Goal: Task Accomplishment & Management: Manage account settings

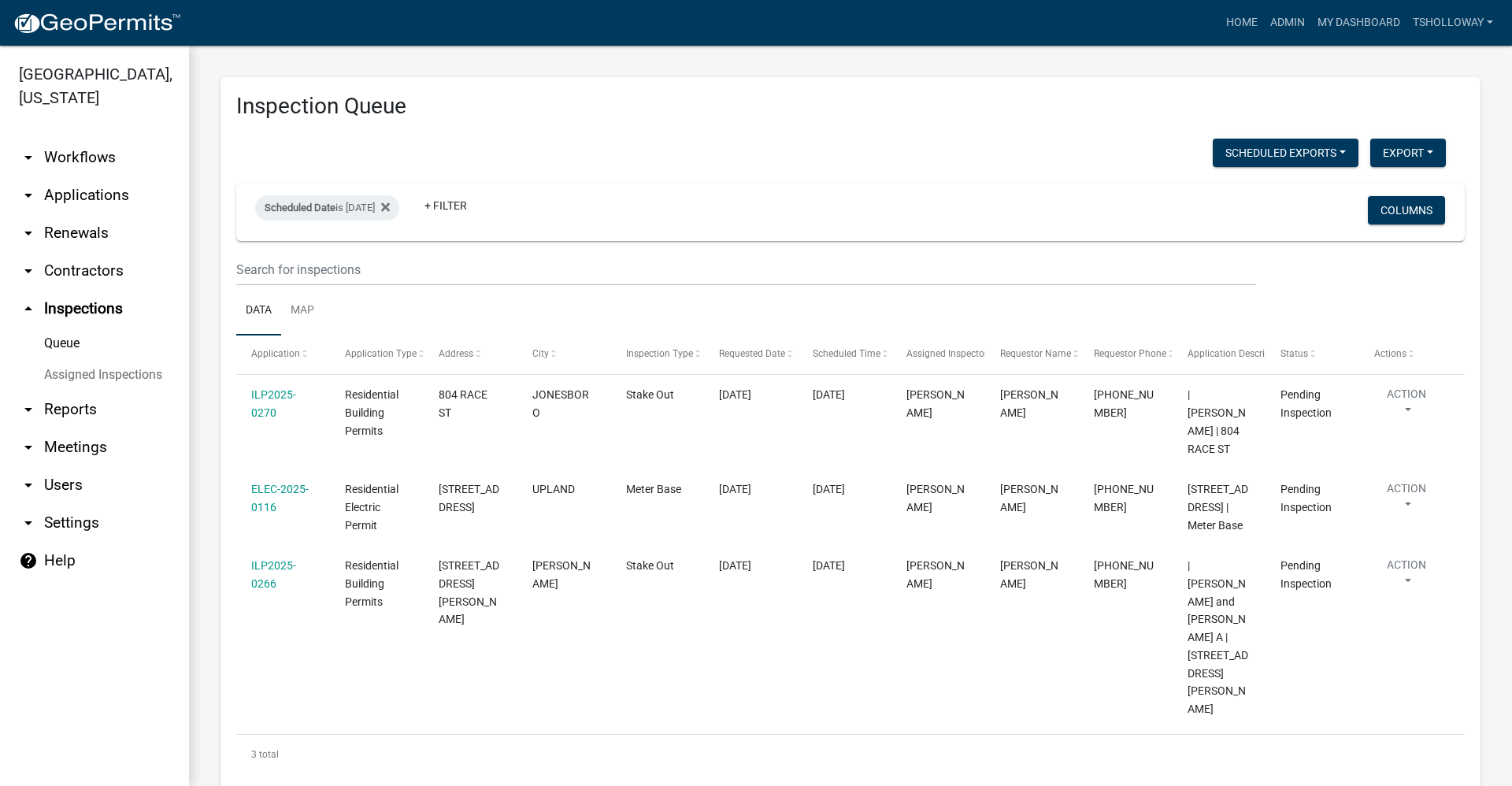
click at [72, 177] on link "arrow_drop_down Applications" at bounding box center [94, 195] width 189 height 37
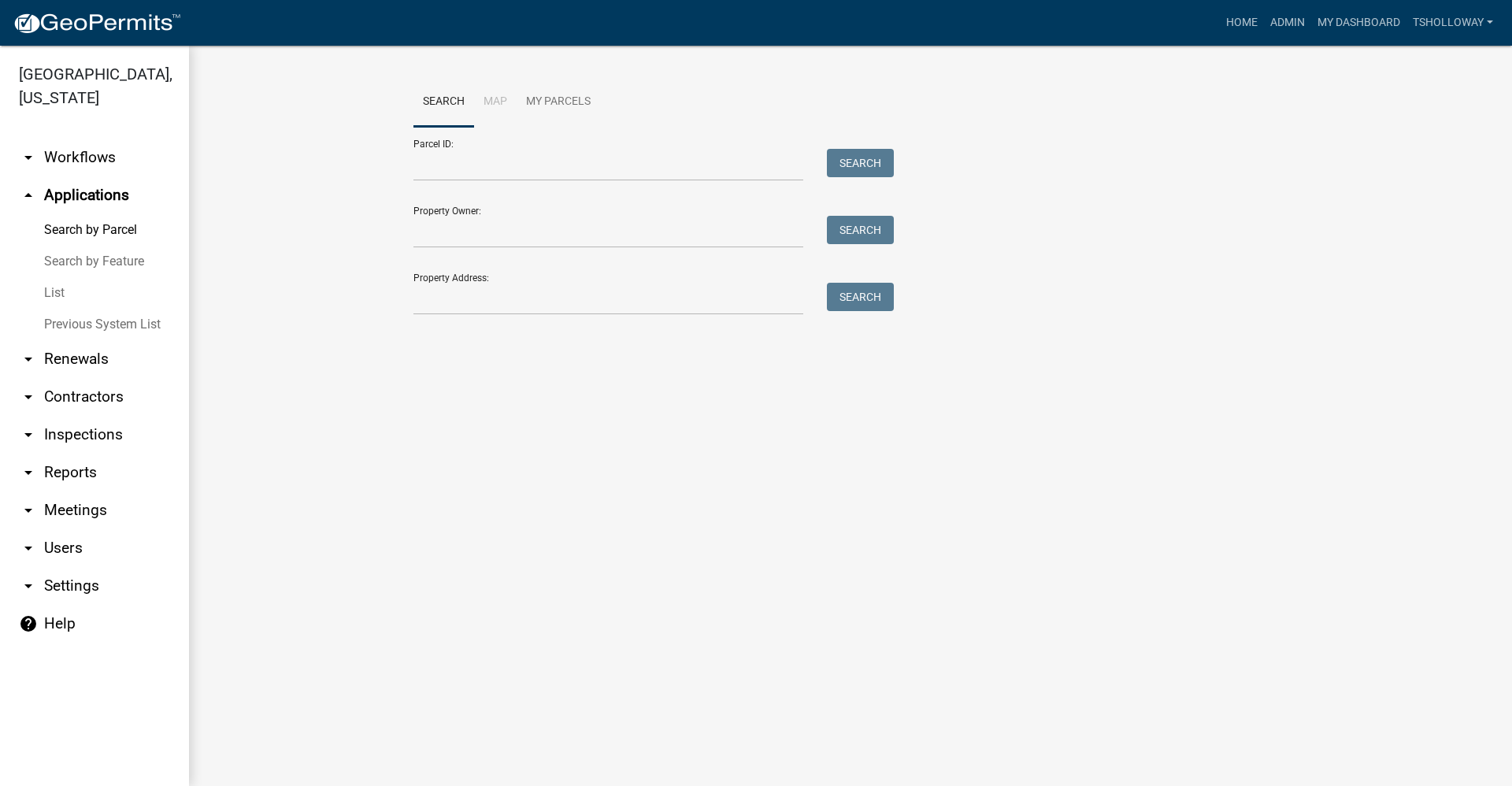
click at [52, 277] on link "List" at bounding box center [94, 293] width 189 height 32
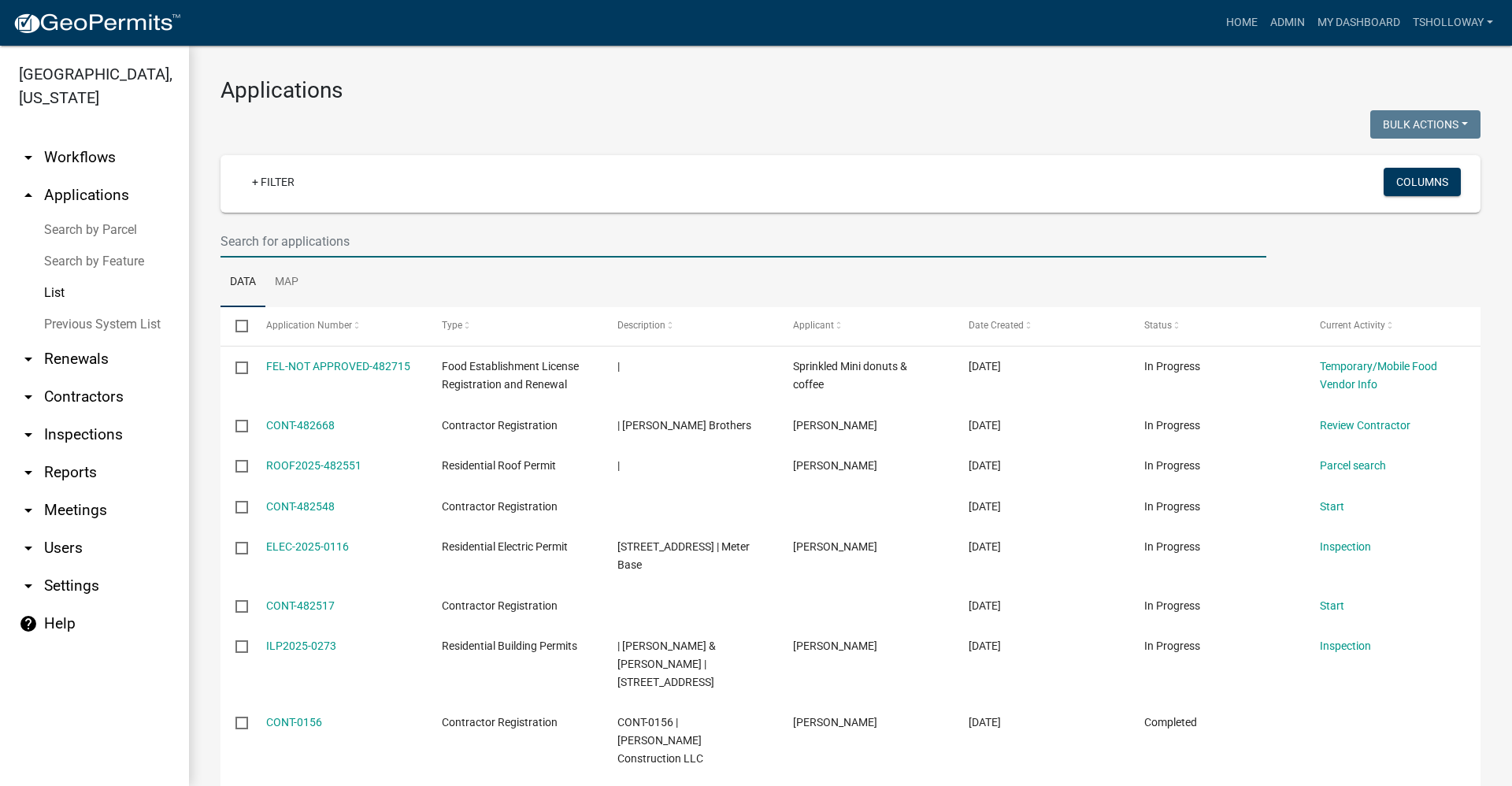
click at [239, 239] on input "text" at bounding box center [743, 241] width 1045 height 32
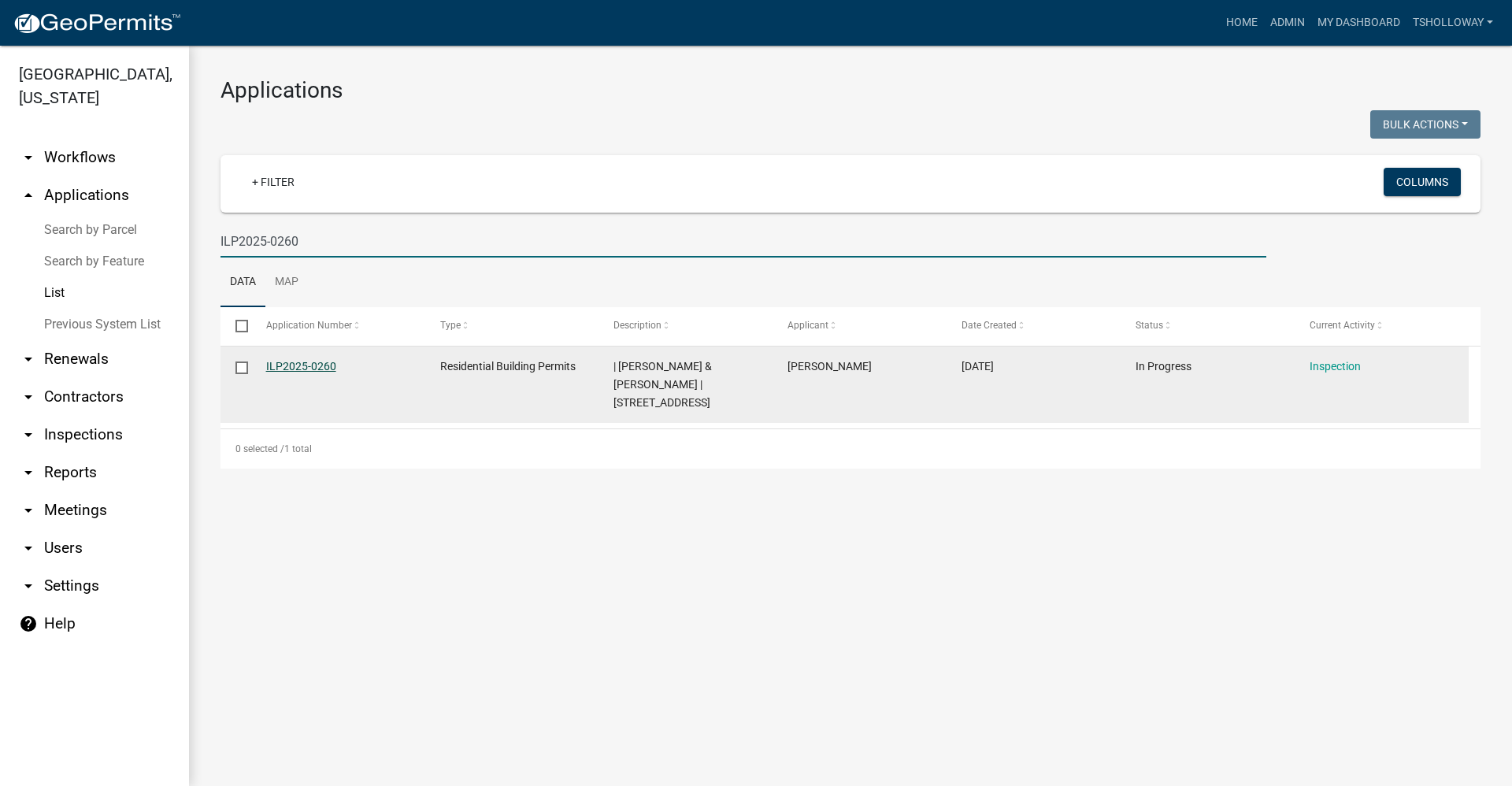
type input "ILP2025-0260"
click at [300, 364] on link "ILP2025-0260" at bounding box center [301, 367] width 70 height 13
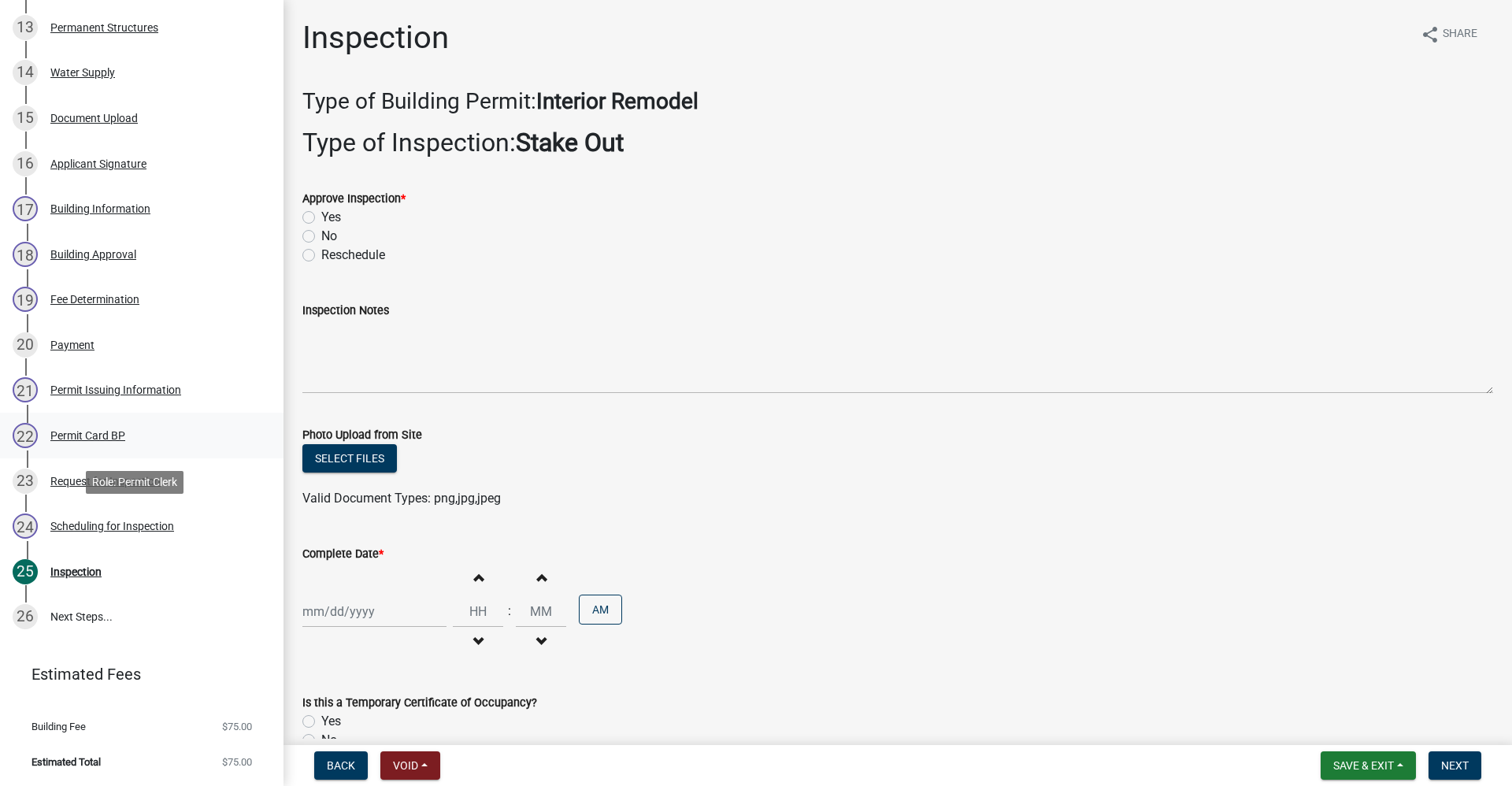
scroll to position [844, 0]
click at [91, 436] on div "Permit Card BP" at bounding box center [87, 436] width 75 height 11
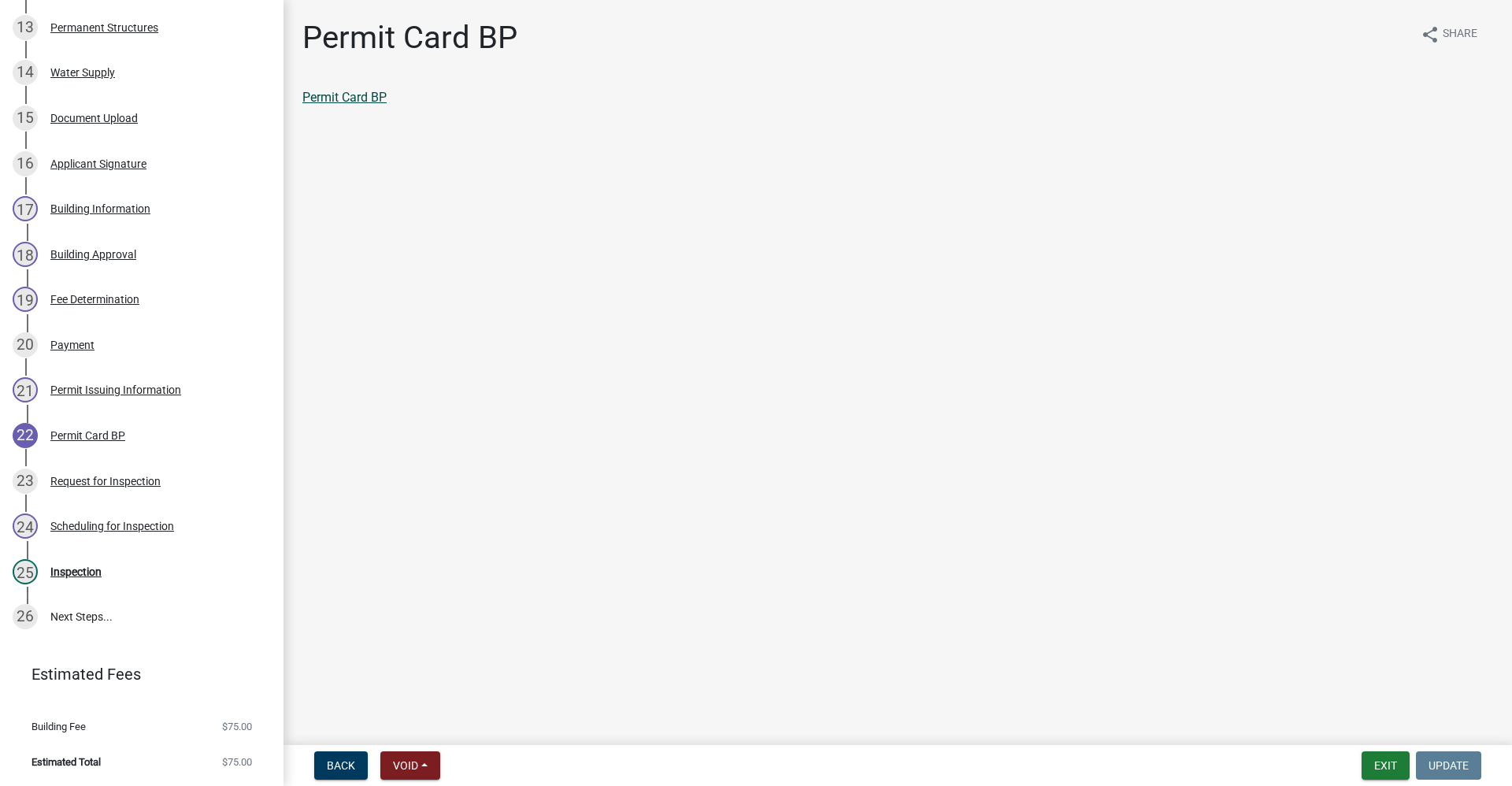
click at [353, 96] on link "Permit Card BP" at bounding box center [345, 97] width 84 height 15
click at [1388, 763] on button "Exit" at bounding box center [1385, 765] width 48 height 28
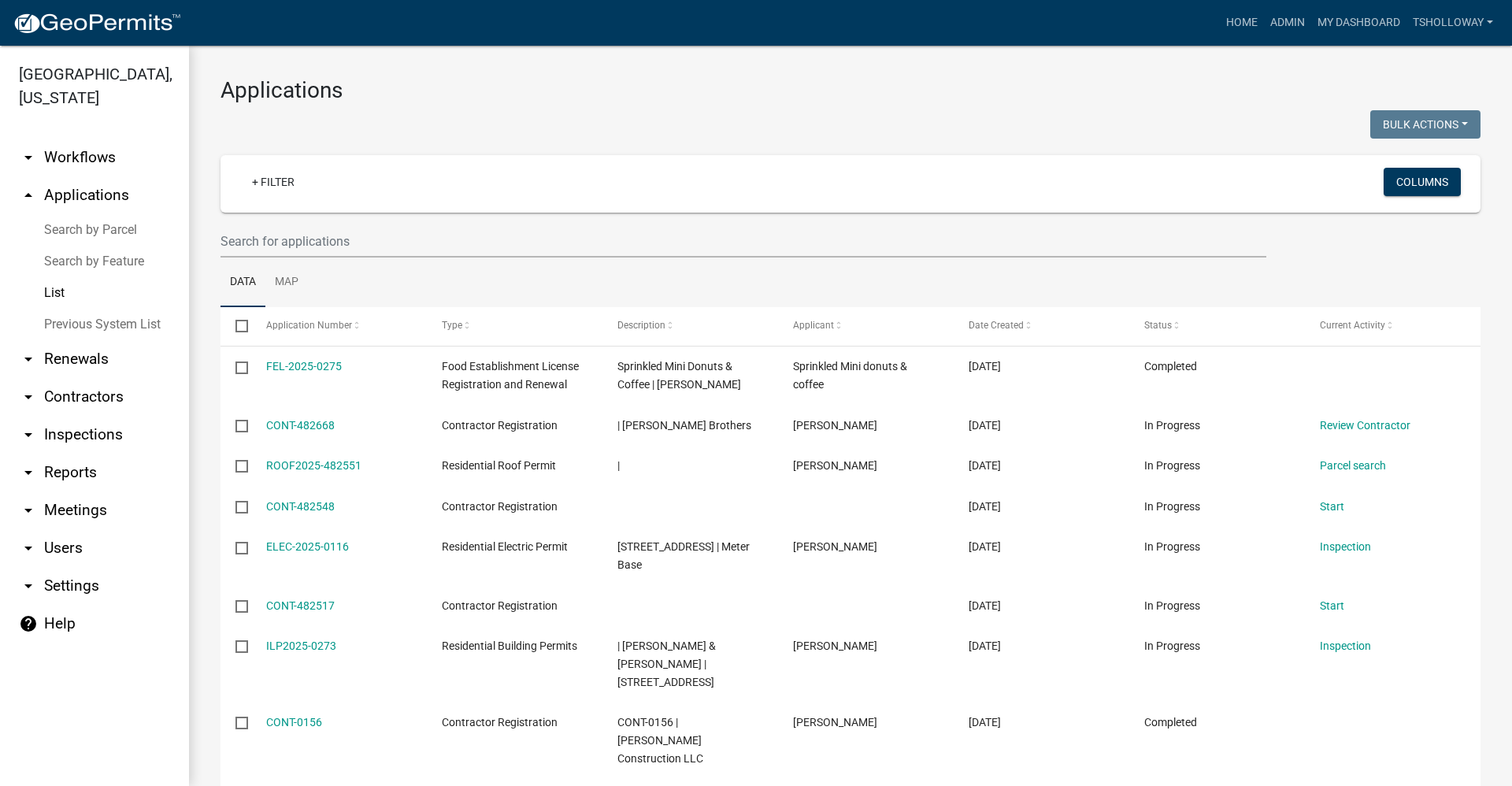
click at [87, 177] on link "arrow_drop_up Applications" at bounding box center [94, 195] width 189 height 37
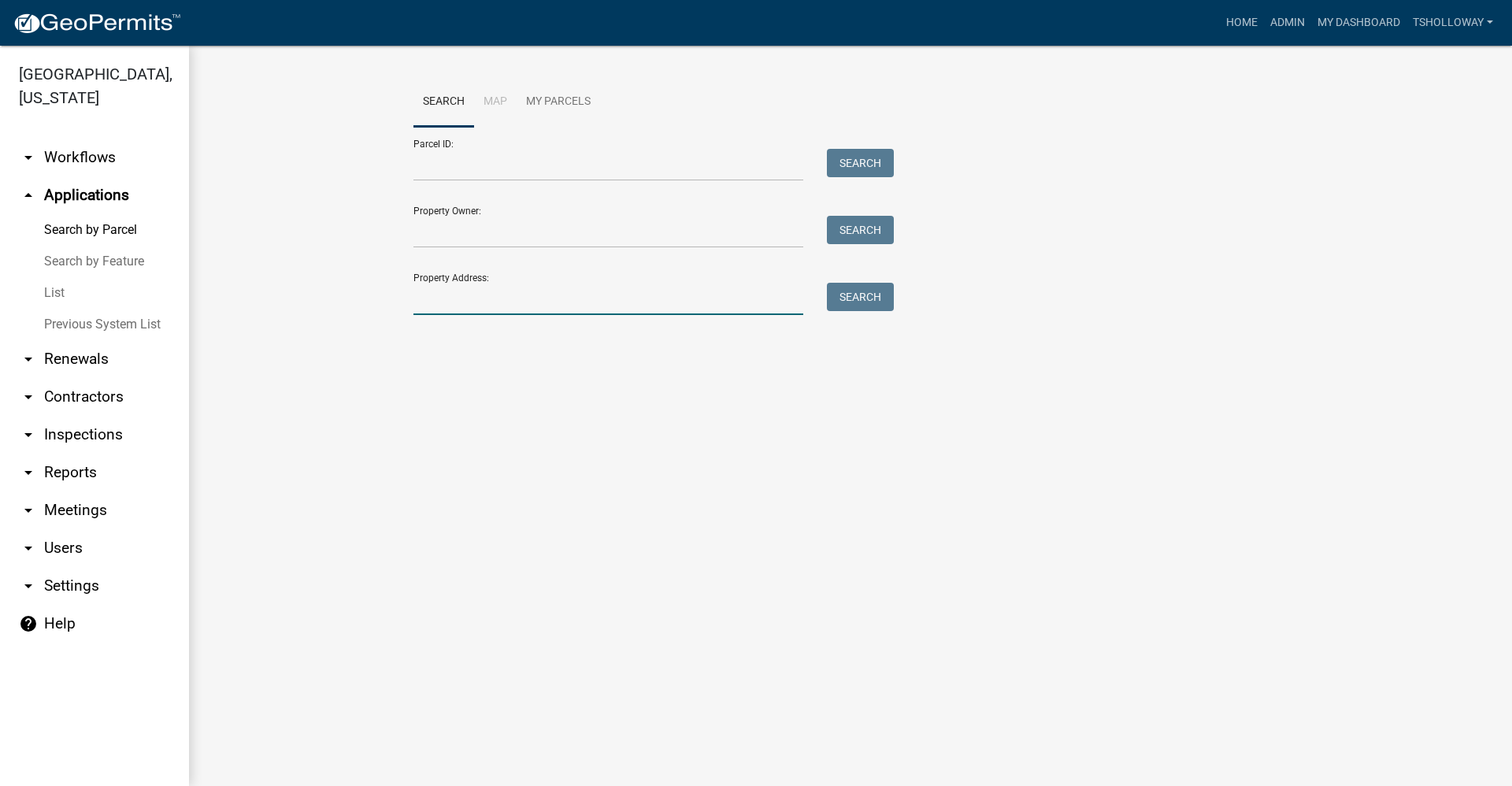
click at [454, 304] on input "Property Address:" at bounding box center [609, 298] width 390 height 32
click at [853, 295] on button "Search" at bounding box center [859, 296] width 67 height 28
drag, startPoint x: 508, startPoint y: 296, endPoint x: 388, endPoint y: 310, distance: 120.8
click at [388, 310] on wm-workflow-application-search-view "Search Map My Parcels Parcel ID: Search Property Owner: Search Property Address…" at bounding box center [850, 229] width 1260 height 303
drag, startPoint x: 518, startPoint y: 295, endPoint x: 398, endPoint y: 305, distance: 120.4
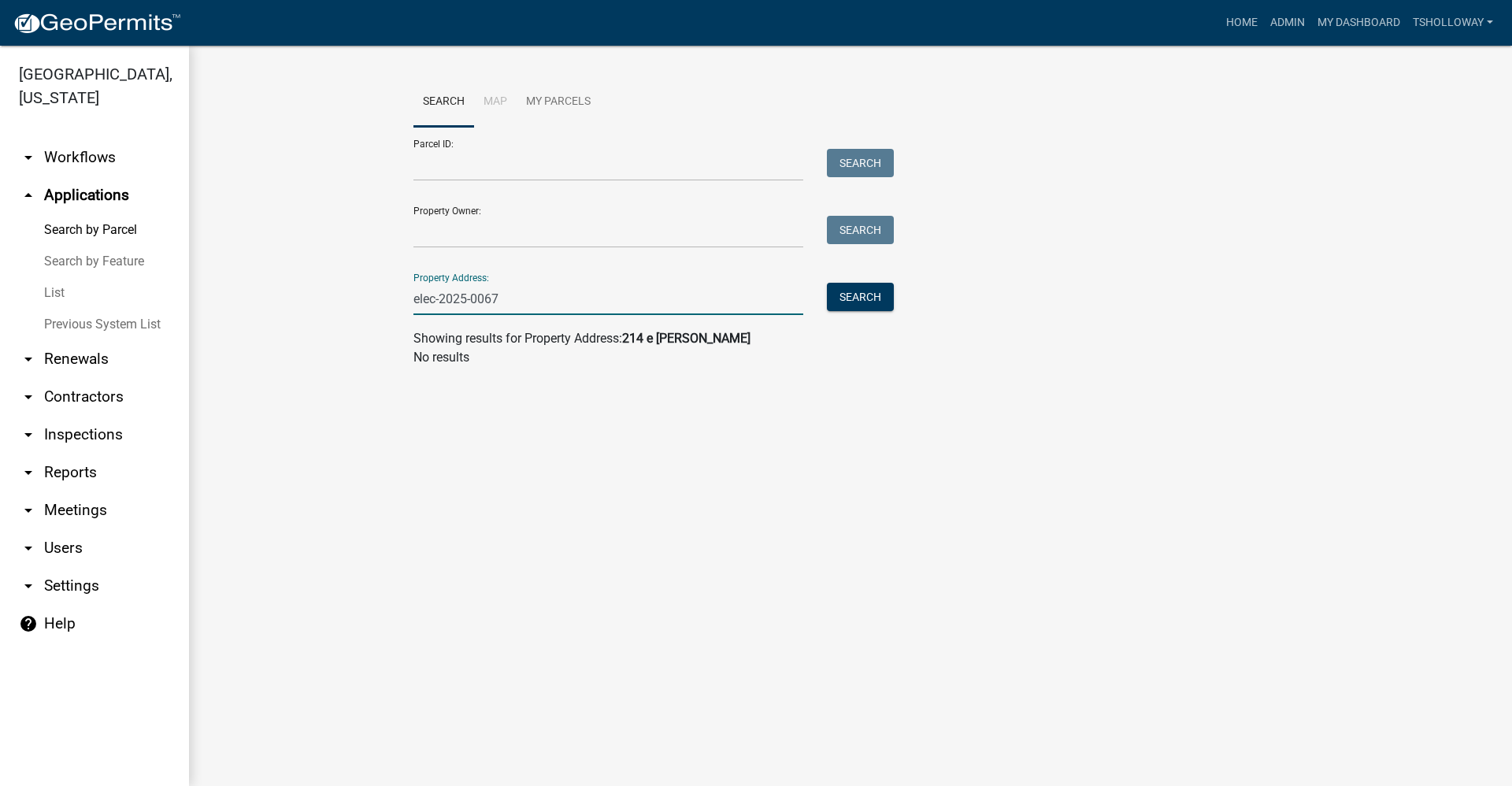
click at [398, 305] on wm-workflow-application-search-view "Search Map My Parcels Parcel ID: Search Property Owner: Search Property Address…" at bounding box center [850, 229] width 1260 height 303
type input "elec-2025-0067"
click at [60, 277] on link "List" at bounding box center [94, 293] width 189 height 32
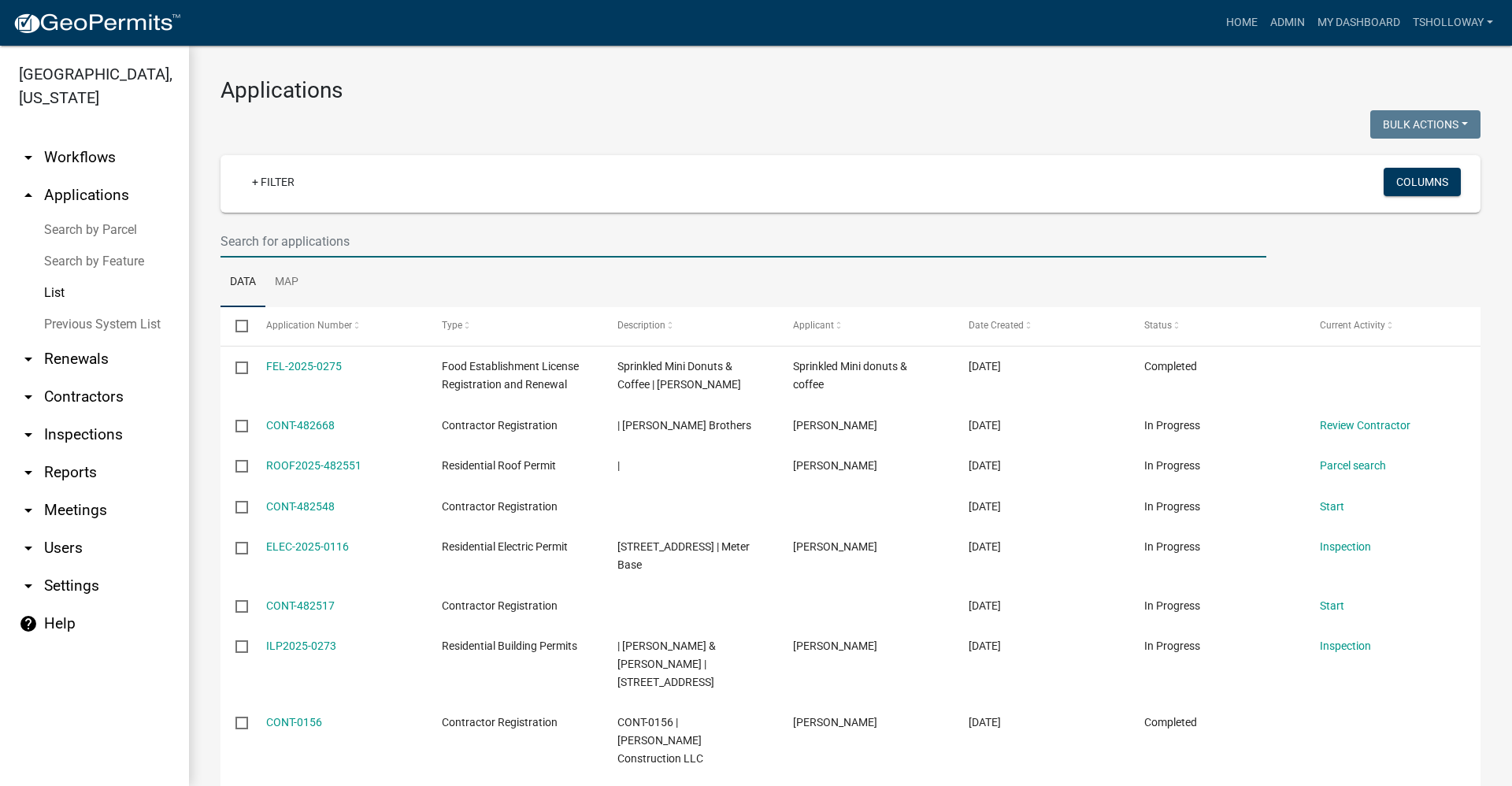
click at [257, 241] on input "text" at bounding box center [743, 241] width 1045 height 32
paste input "elec-2025-0067"
click at [363, 244] on input "elec-2025-0067" at bounding box center [743, 241] width 1045 height 32
type input "elec-2025-0067"
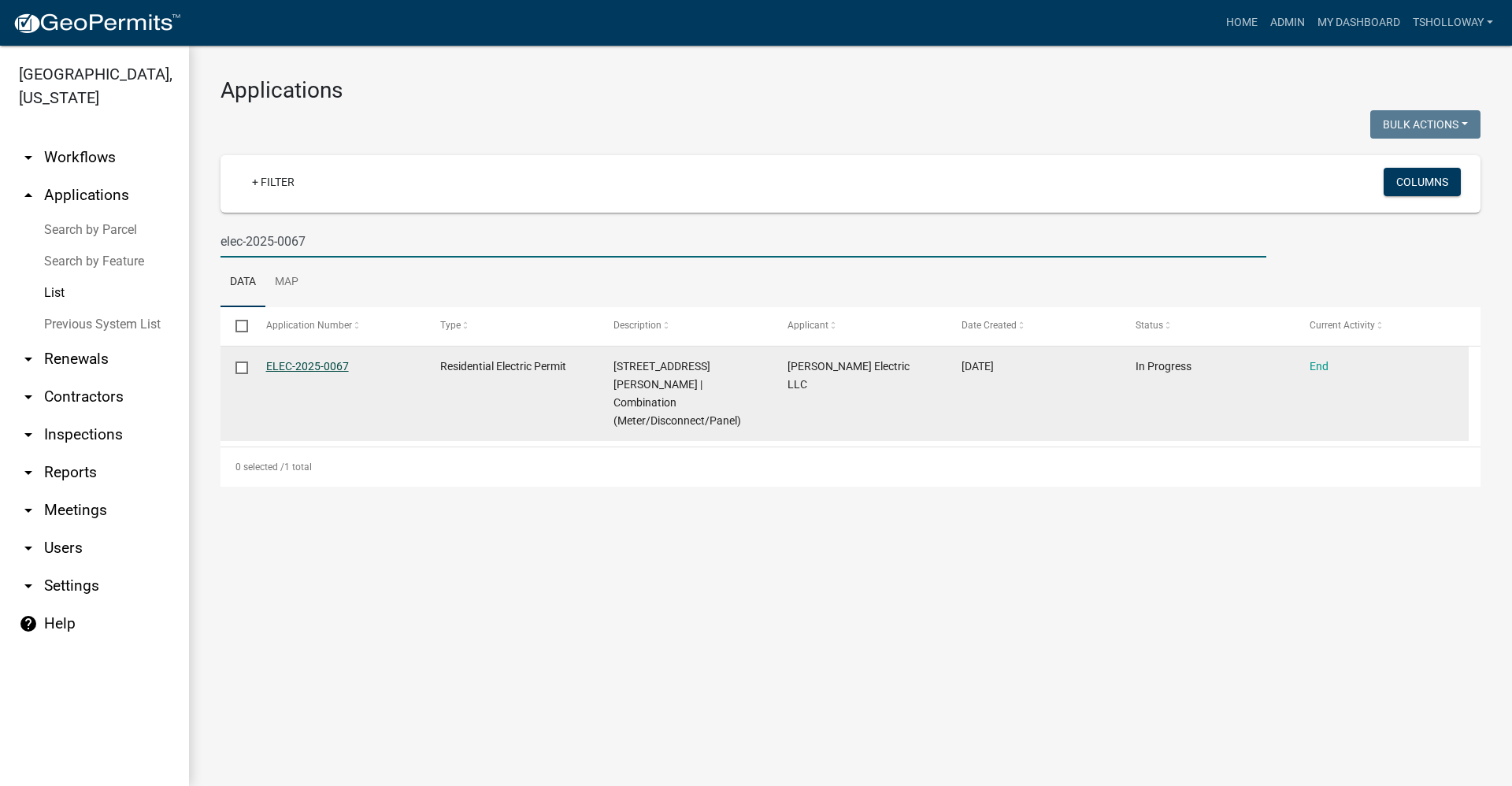
click at [305, 363] on link "ELEC-2025-0067" at bounding box center [307, 367] width 83 height 13
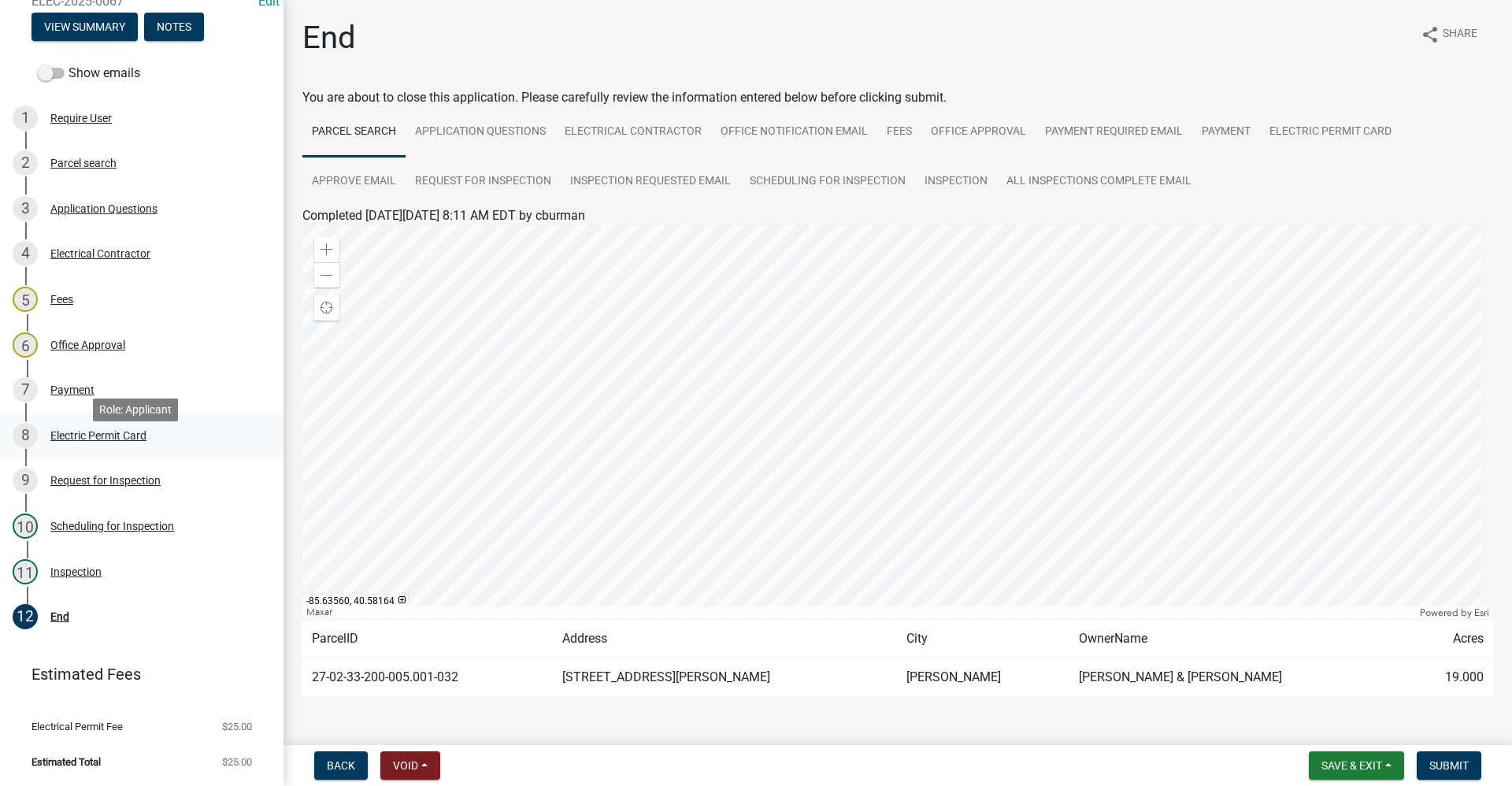
scroll to position [108, 0]
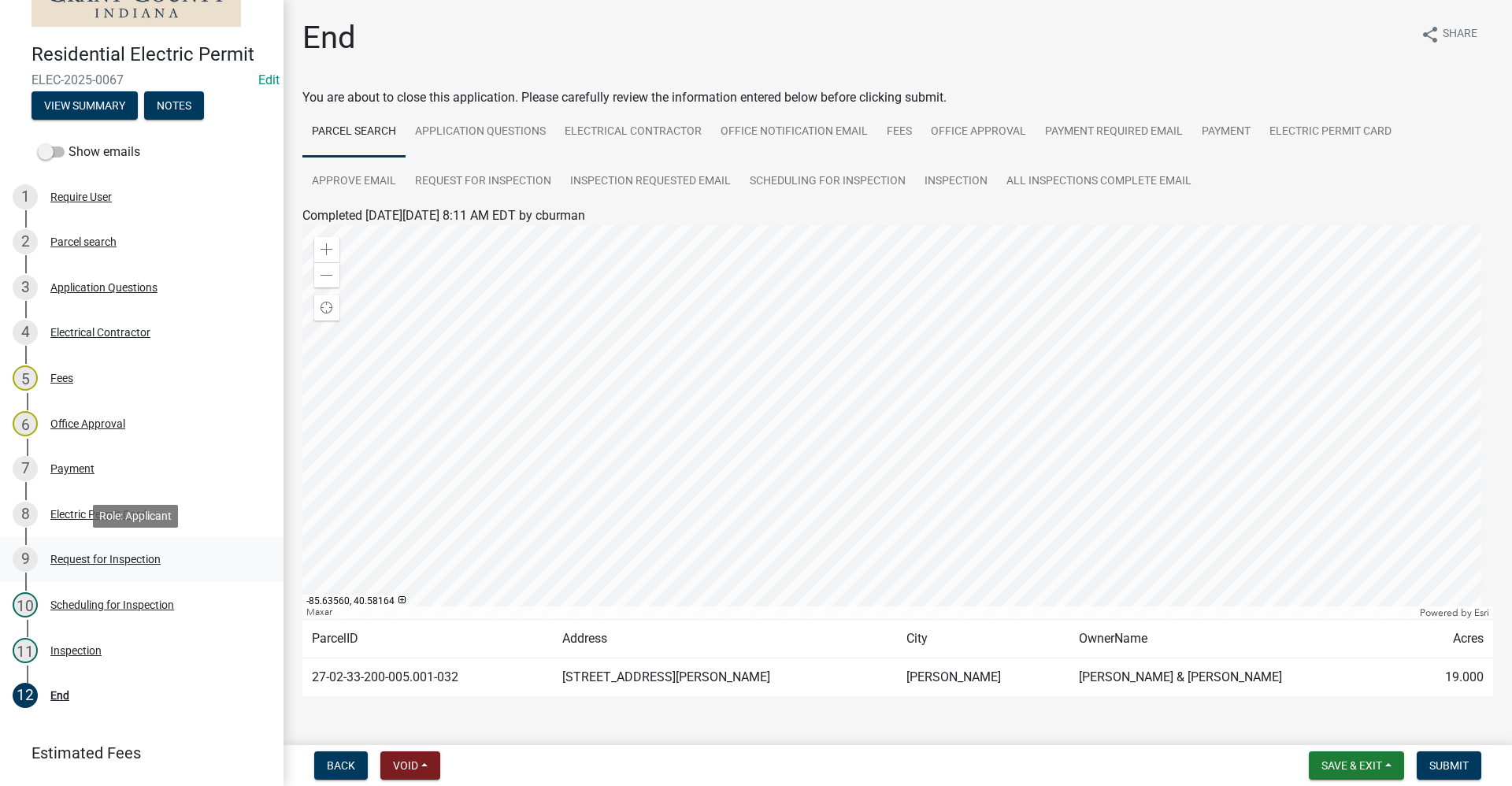
click at [97, 561] on div "Request for Inspection" at bounding box center [105, 559] width 110 height 11
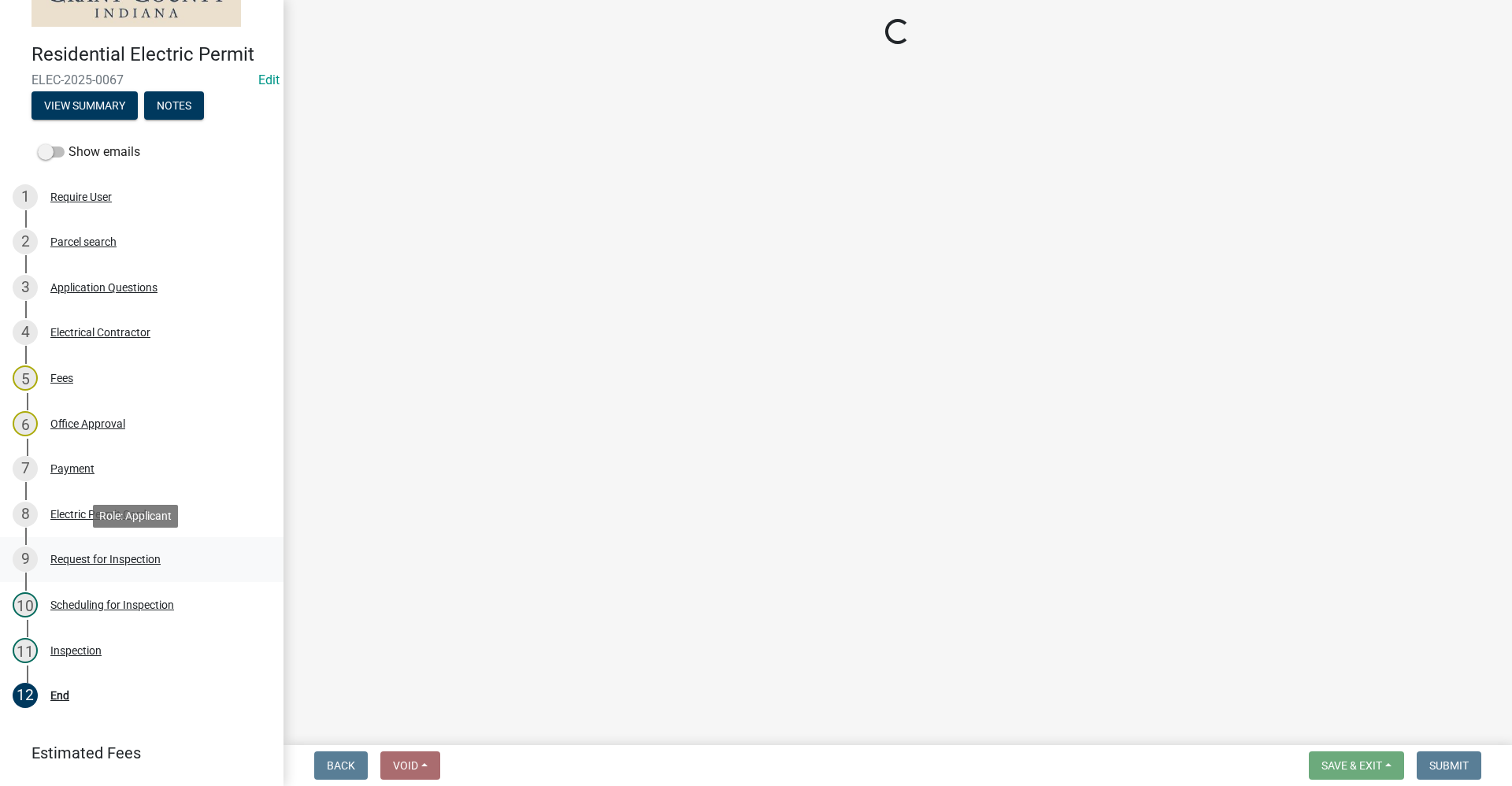
select select "b295104e-8323-4e41-b57e-5e62d3e6ae0f"
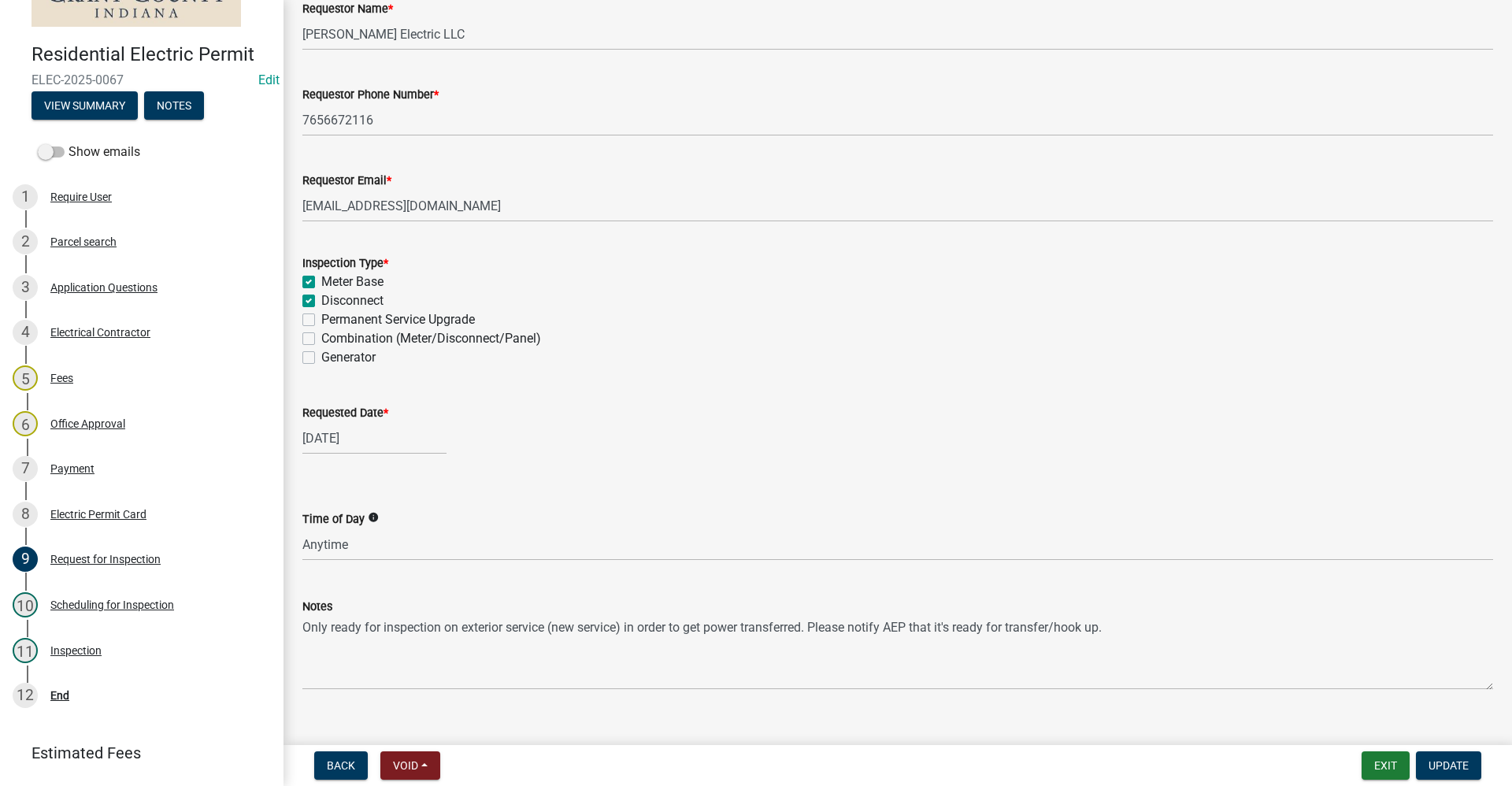
scroll to position [136, 0]
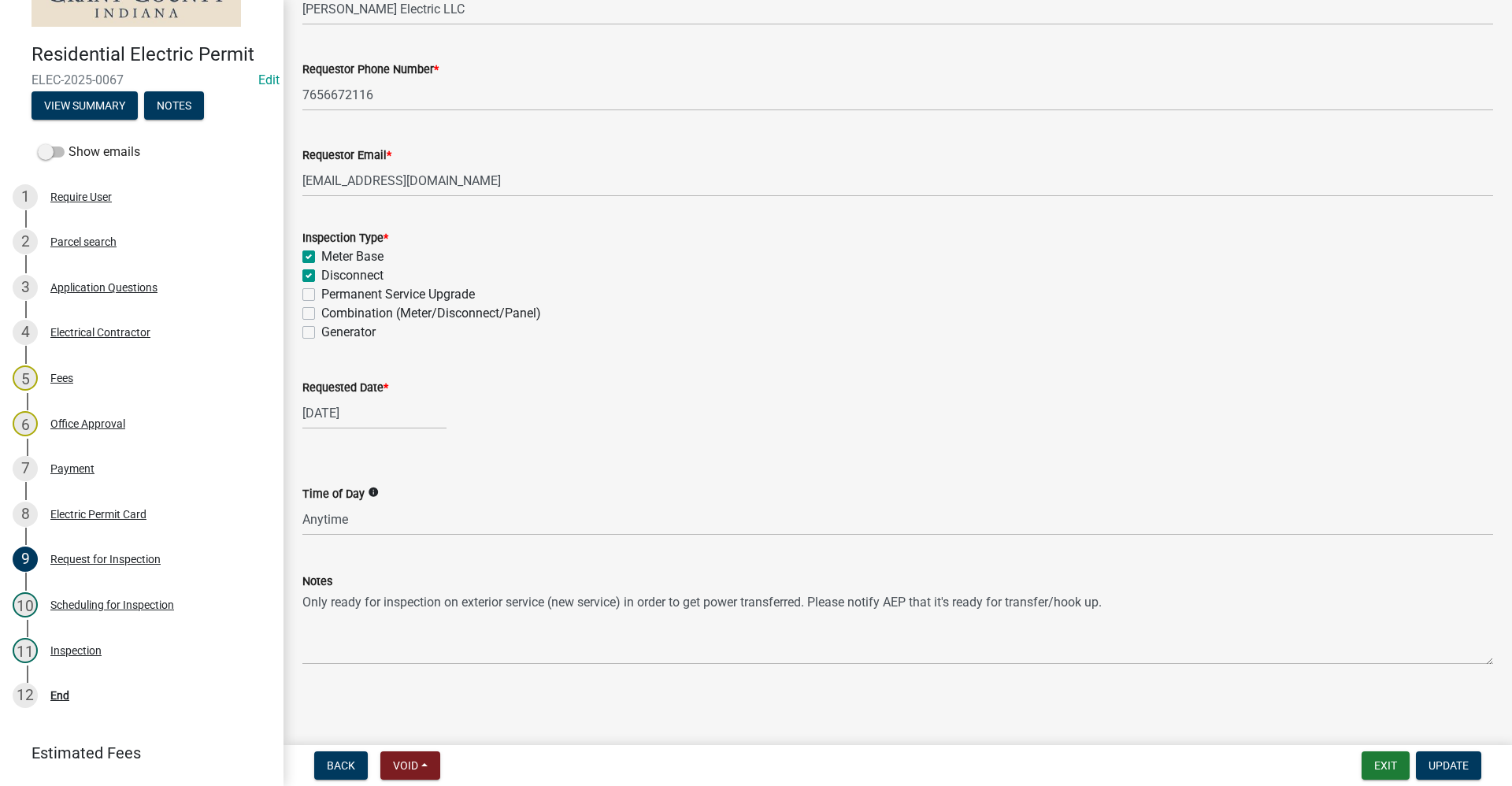
select select "7"
select select "2025"
drag, startPoint x: 375, startPoint y: 409, endPoint x: 320, endPoint y: 418, distance: 55.7
click at [313, 410] on input "07/15/2025" at bounding box center [375, 412] width 144 height 32
click at [470, 448] on span "Next month" at bounding box center [468, 446] width 12 height 12
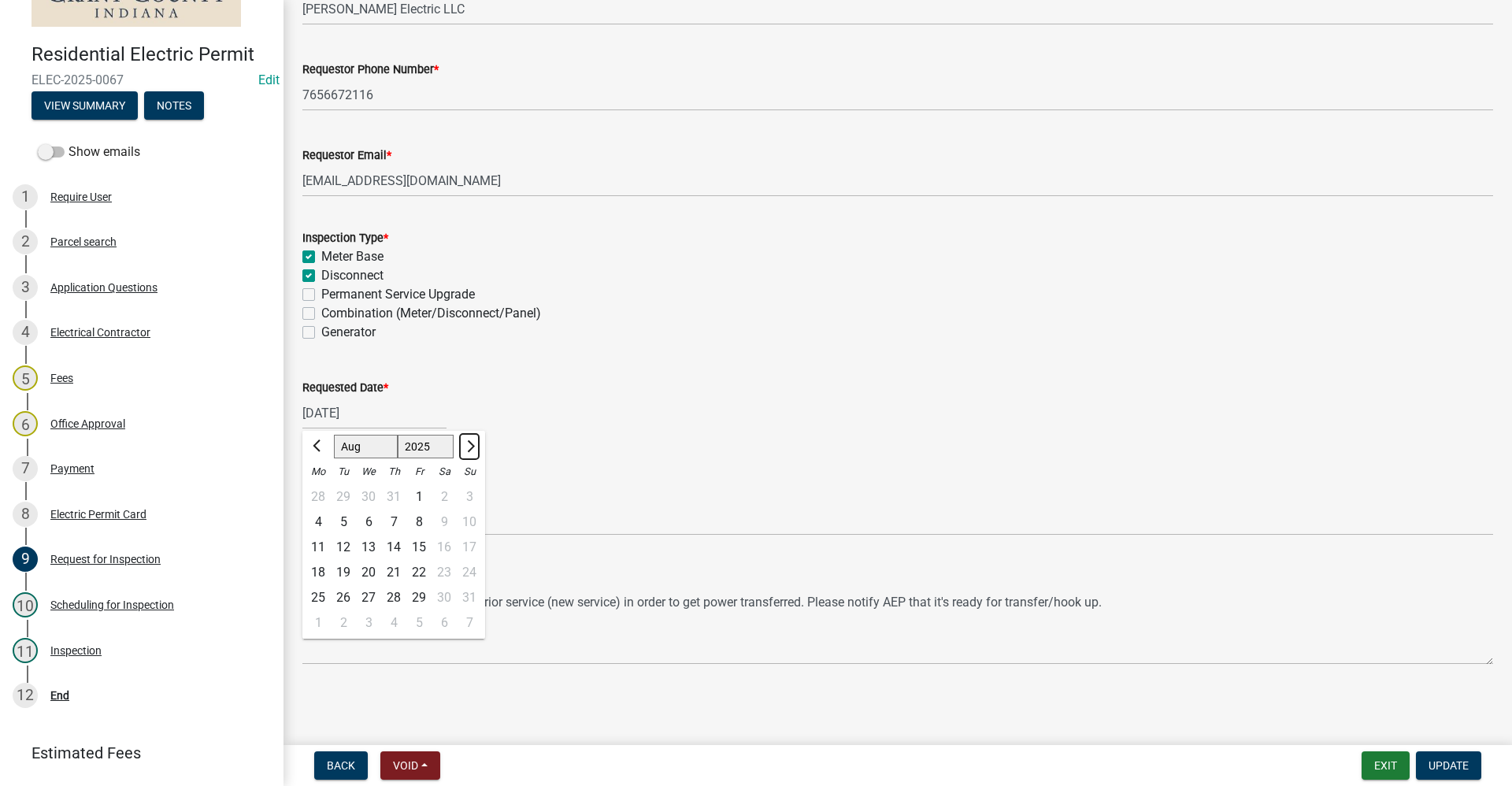
click at [470, 448] on span "Next month" at bounding box center [468, 446] width 12 height 12
select select "9"
click at [367, 569] on div "24" at bounding box center [368, 573] width 26 height 26
type input "09/24/2025"
click at [1437, 768] on span "Update" at bounding box center [1448, 766] width 40 height 13
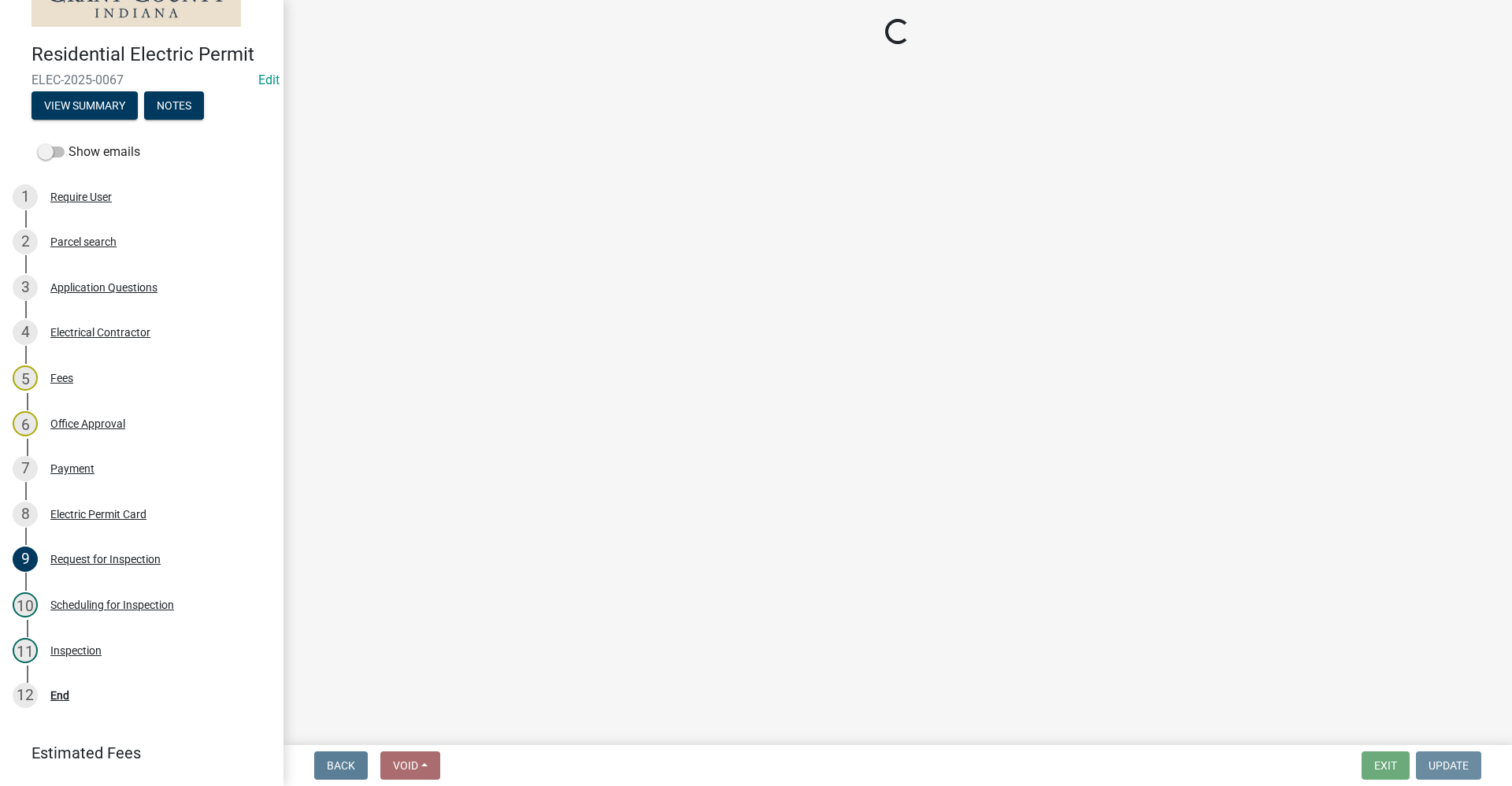
scroll to position [0, 0]
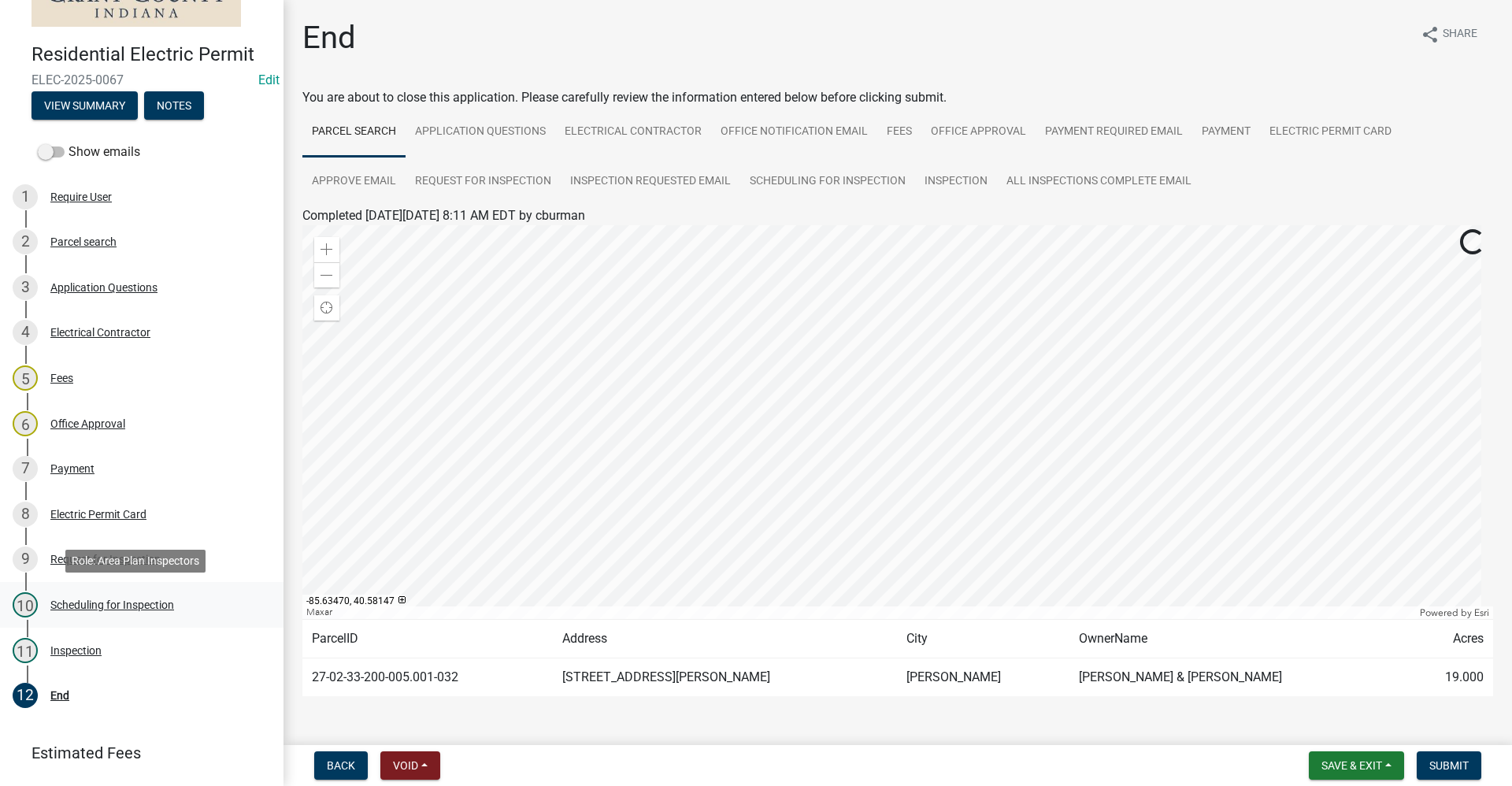
click at [107, 604] on div "Scheduling for Inspection" at bounding box center [112, 605] width 124 height 11
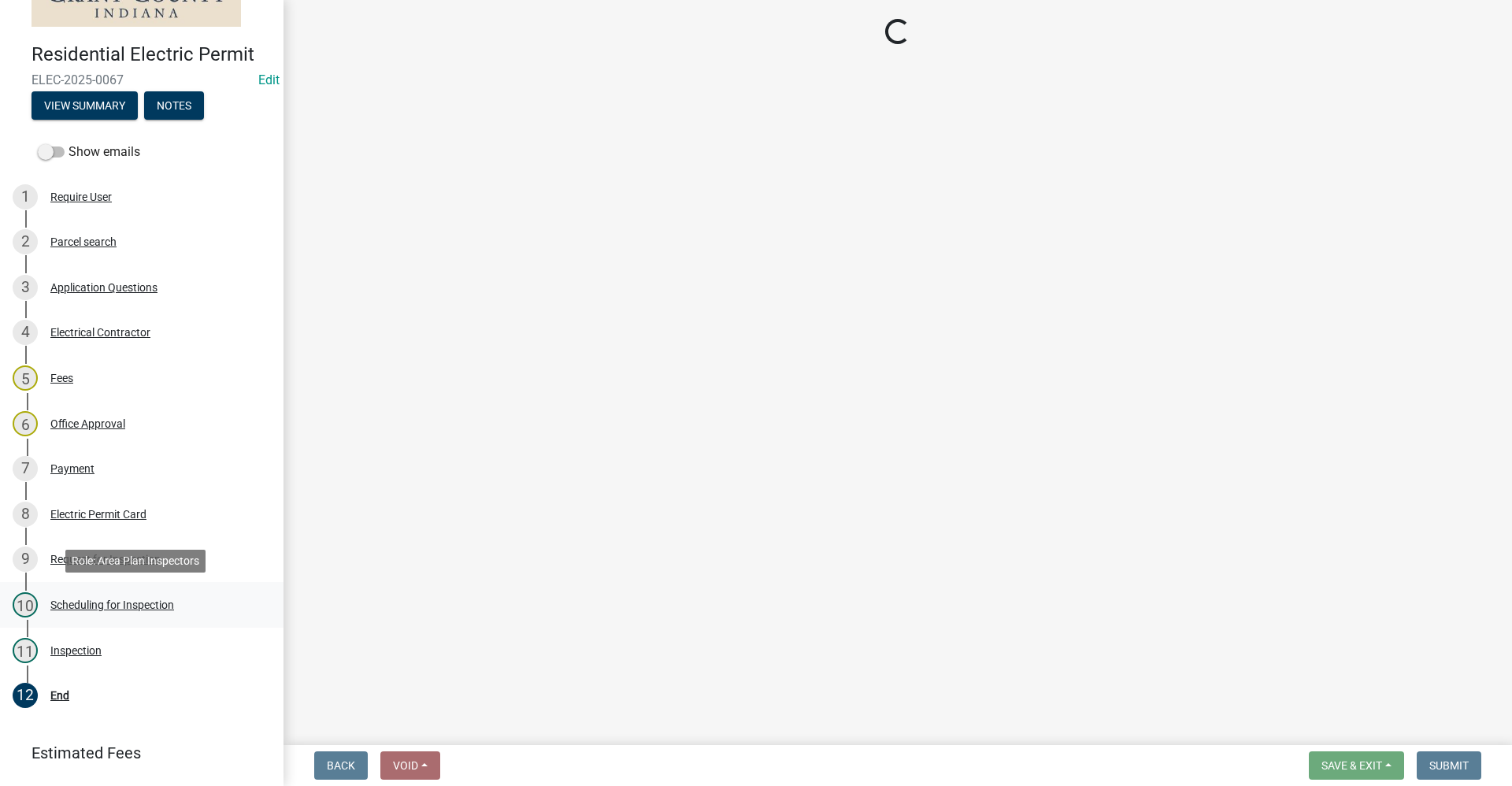
select select "d7f9a44a-d2ea-4d3c-83b3-1aa71c950bd5"
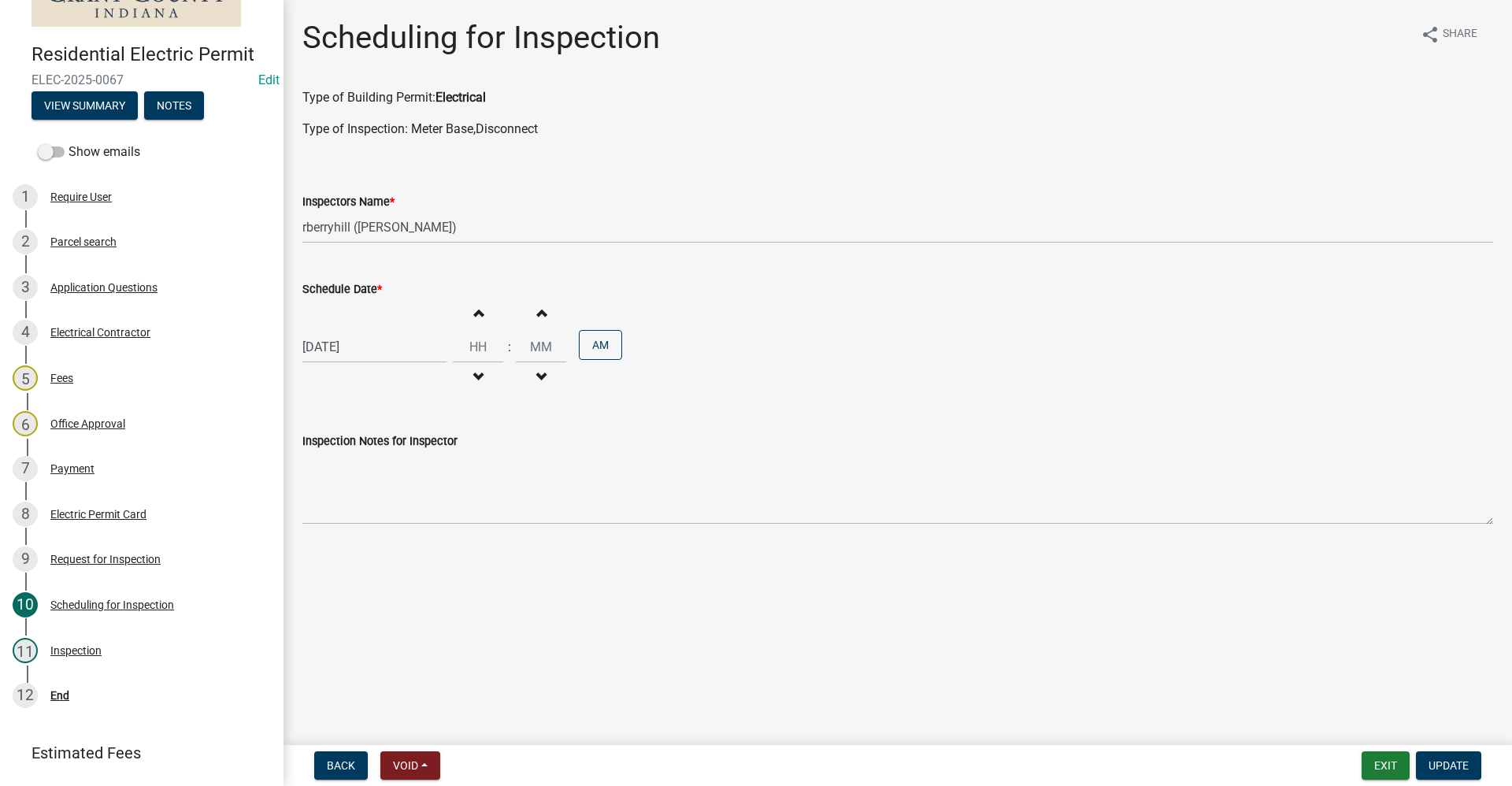
select select "7"
select select "2025"
drag, startPoint x: 373, startPoint y: 345, endPoint x: 278, endPoint y: 346, distance: 95.0
click at [277, 345] on div "Residential Electric Permit ELEC-2025-0067 Edit View Summary Notes Show emails …" at bounding box center [756, 393] width 1512 height 786
click at [471, 379] on span "Next month" at bounding box center [468, 379] width 12 height 12
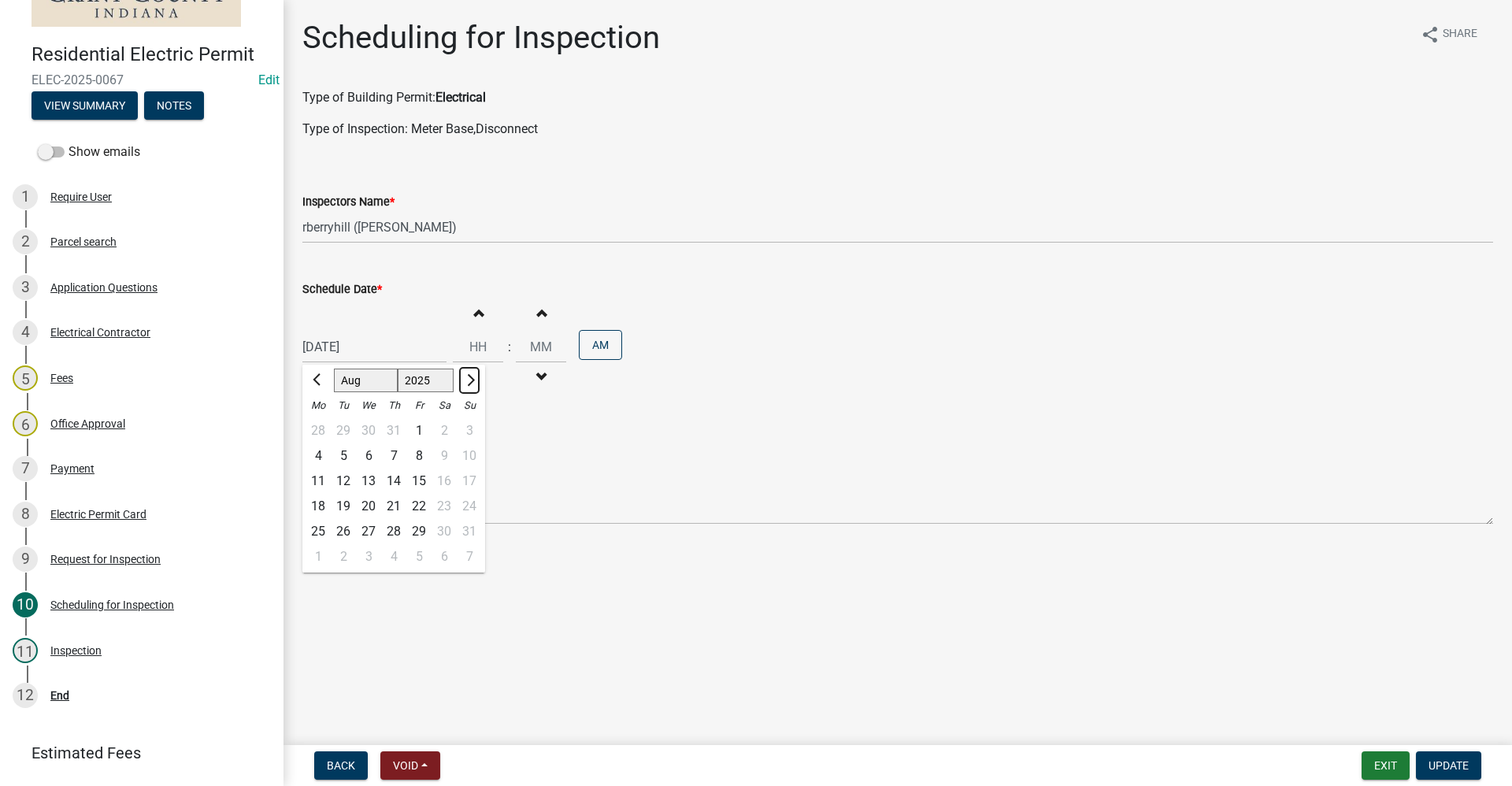
click at [471, 379] on span "Next month" at bounding box center [468, 379] width 12 height 12
select select "9"
click at [367, 508] on div "24" at bounding box center [368, 507] width 26 height 26
type input "09/24/2025"
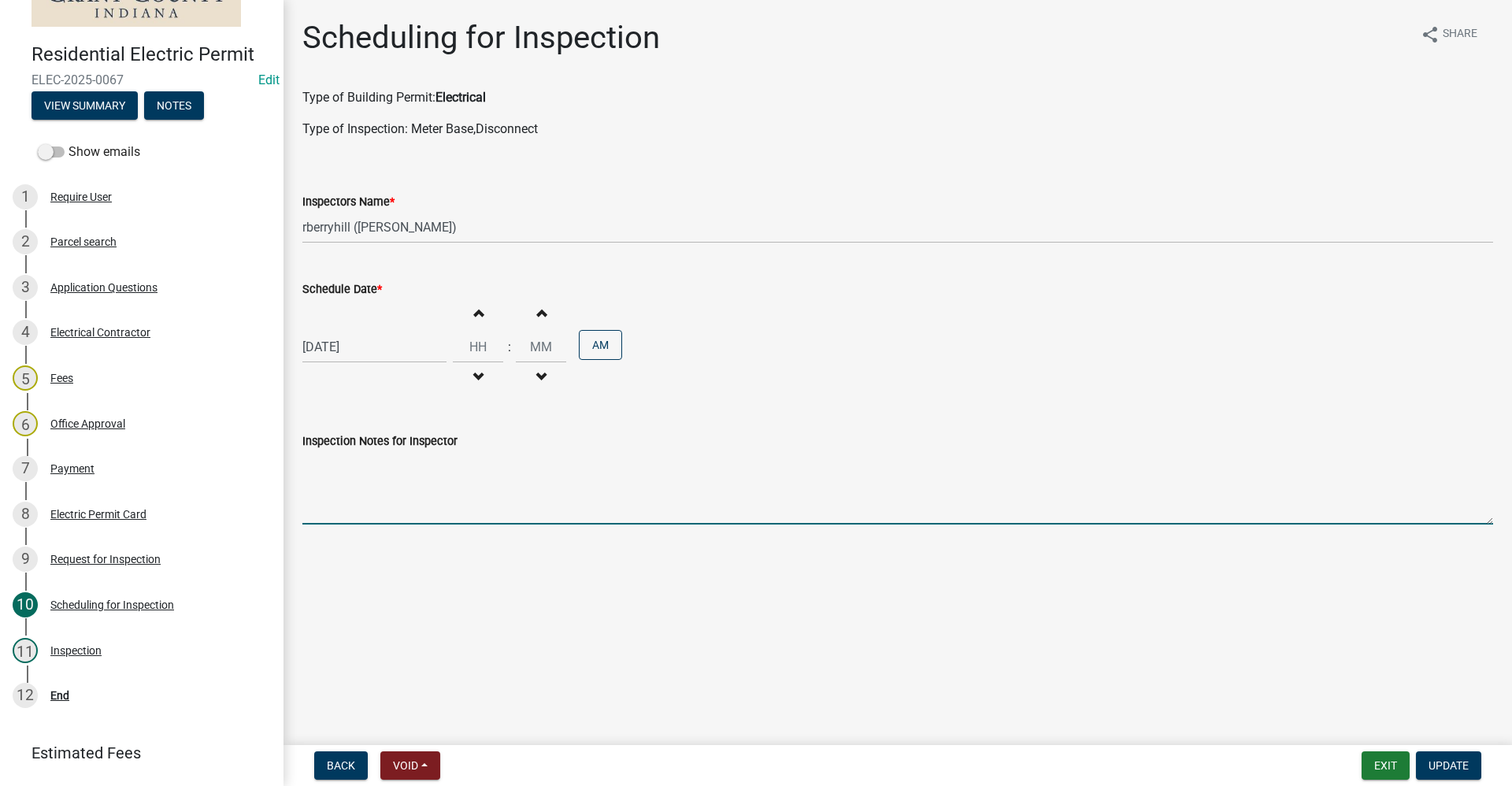
click at [368, 504] on textarea "Inspection Notes for Inspector" at bounding box center [898, 487] width 1190 height 74
click at [89, 113] on button "View Summary" at bounding box center [85, 105] width 107 height 28
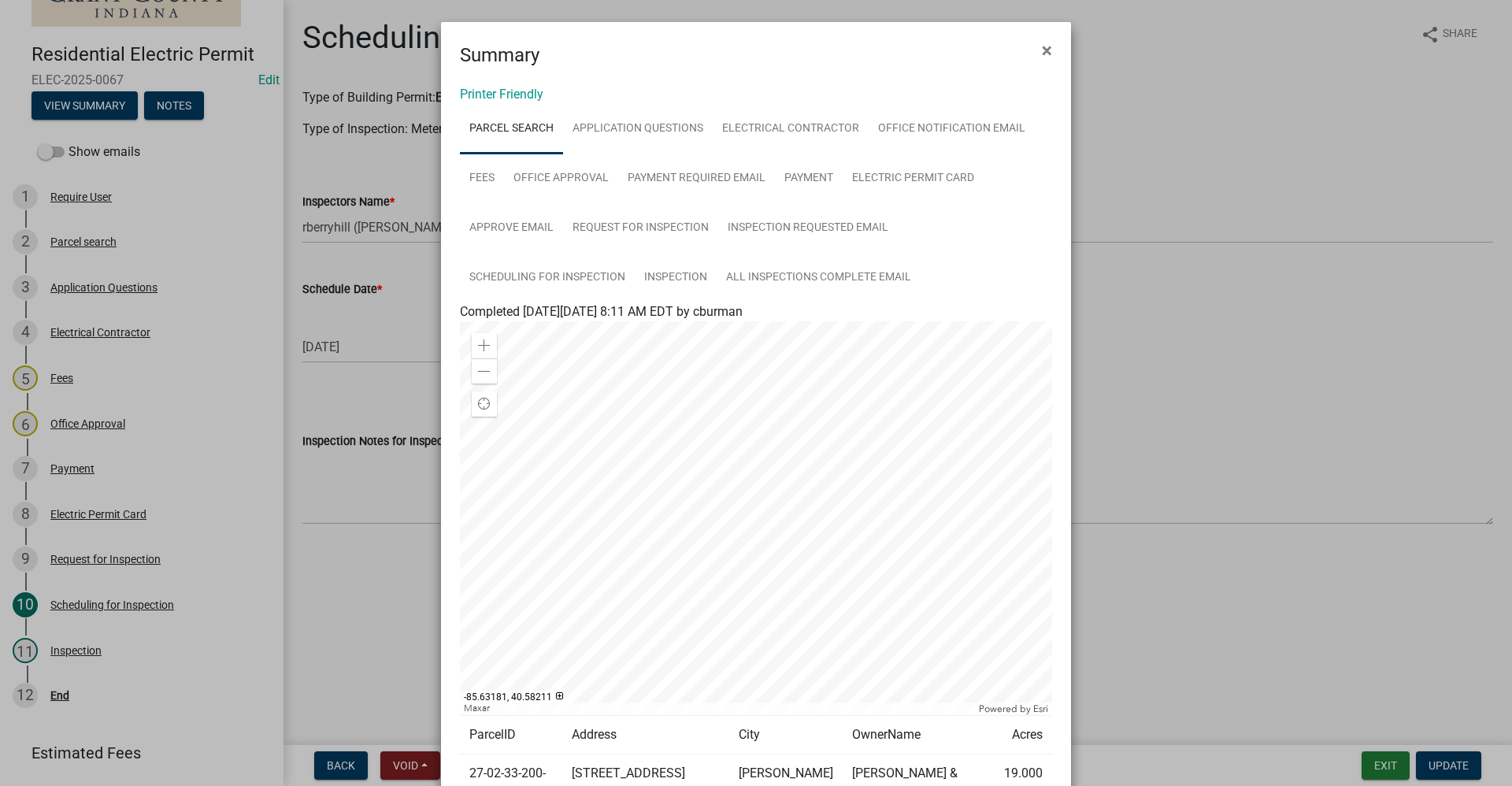
click at [327, 561] on ngb-modal-window "Summary × Printer Friendly Parcel search Application Questions Electrical Contr…" at bounding box center [756, 393] width 1512 height 786
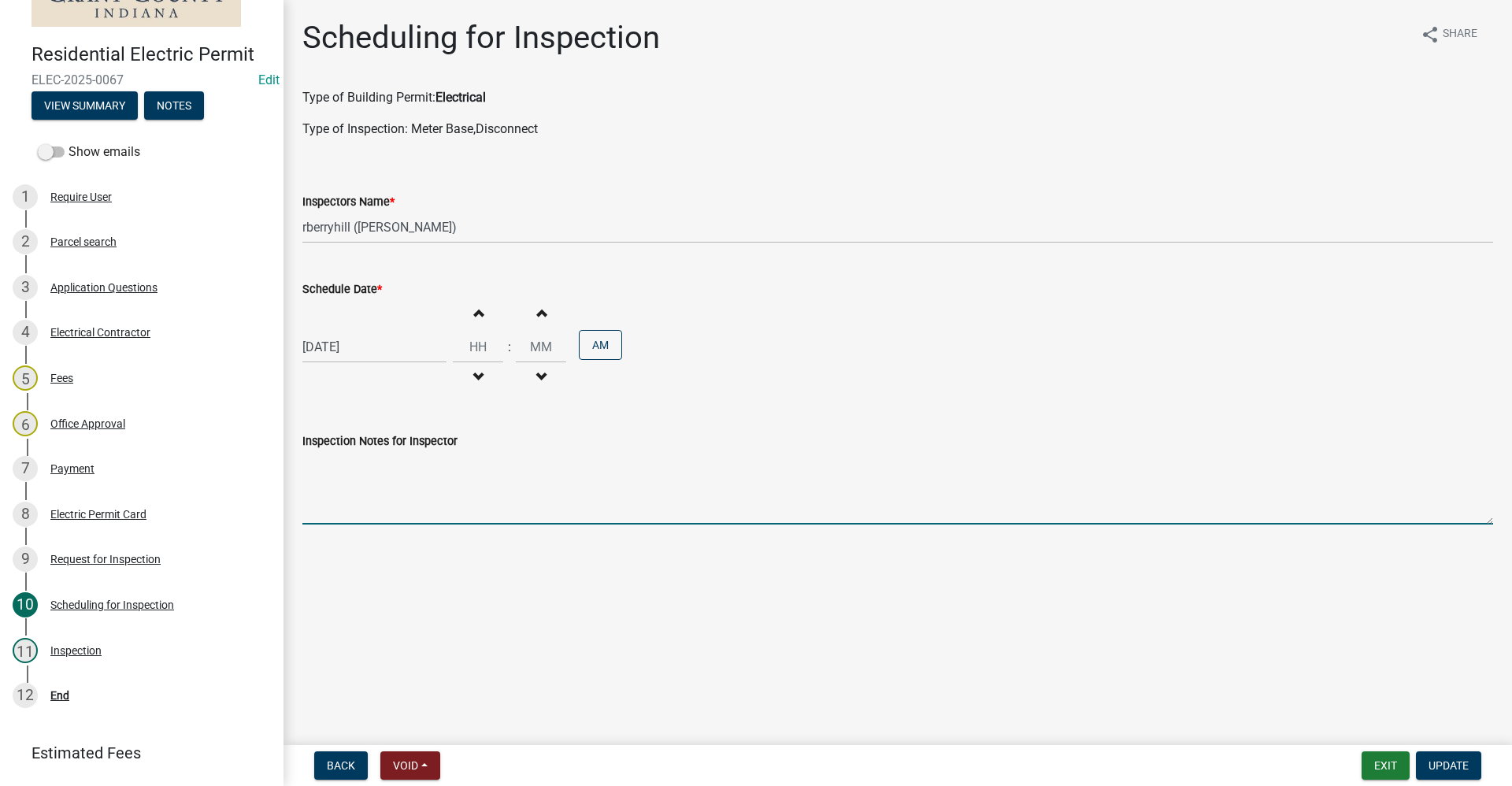
click at [315, 501] on textarea "Inspection Notes for Inspector" at bounding box center [898, 487] width 1190 height 74
click at [338, 481] on textarea "Inspection Notes for Inspector" at bounding box center [898, 487] width 1190 height 74
type textarea "Request for Rough in inspection"
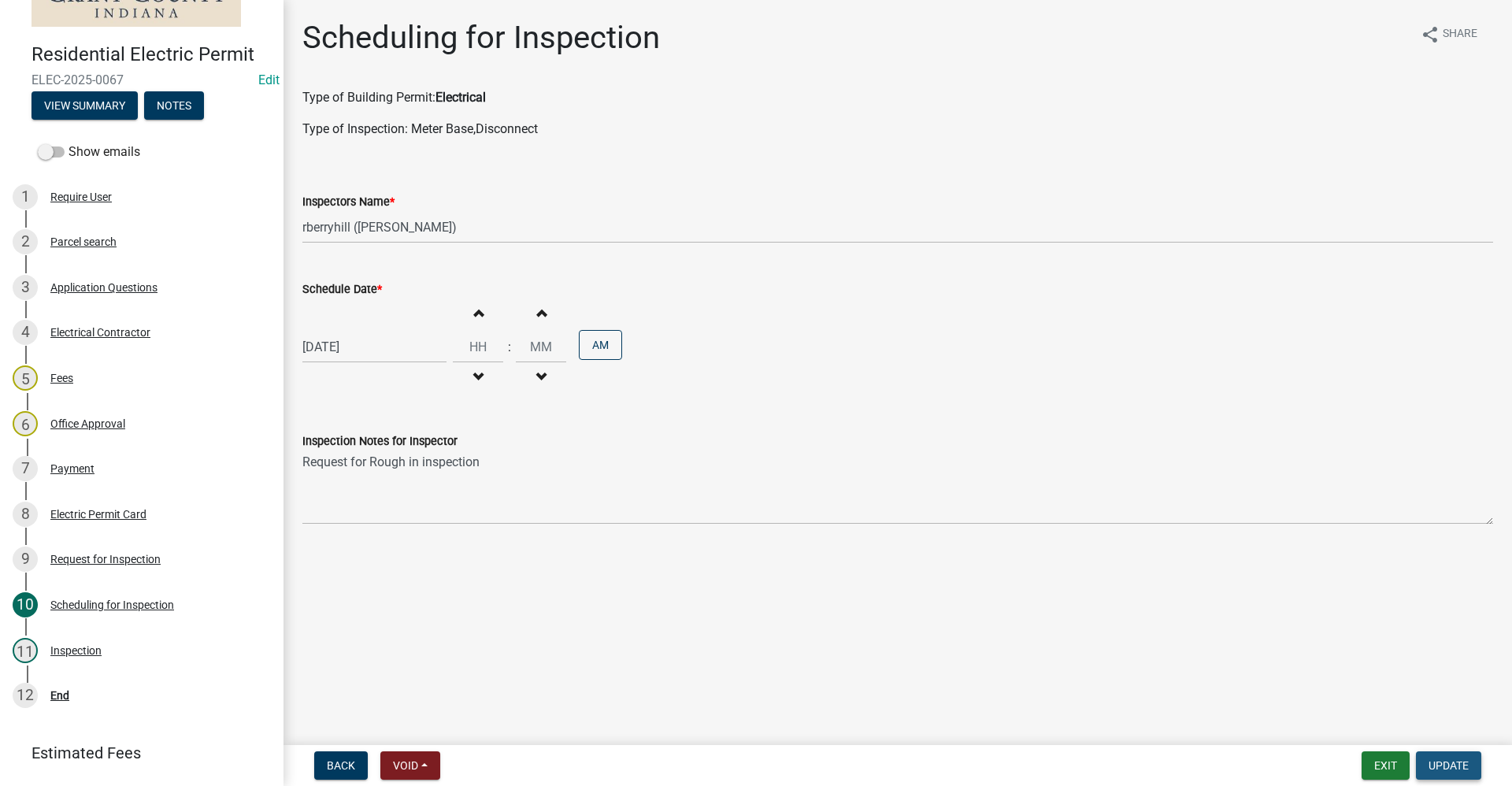
click at [1449, 768] on span "Update" at bounding box center [1448, 766] width 40 height 13
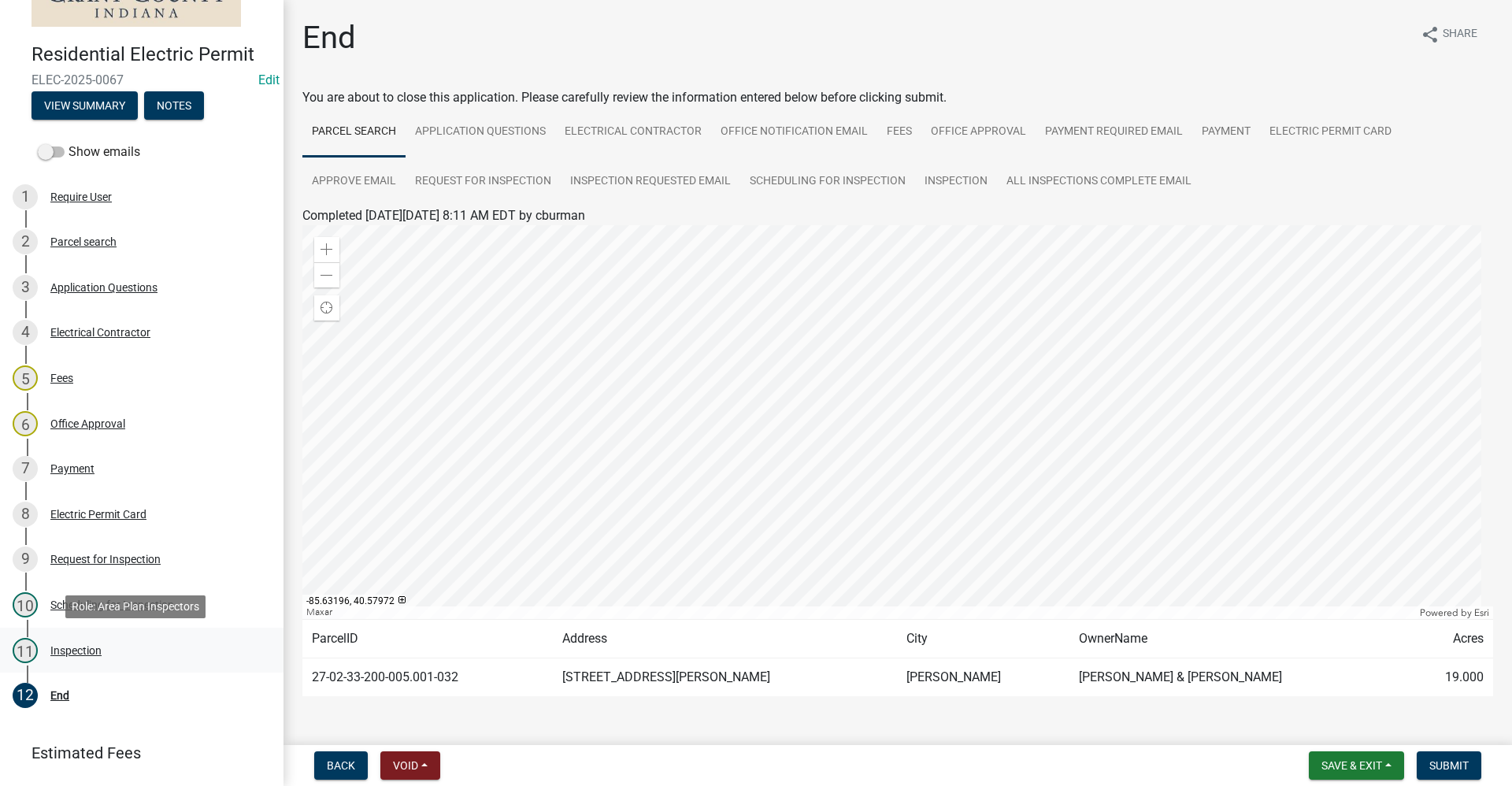
click at [73, 649] on div "Inspection" at bounding box center [76, 651] width 51 height 11
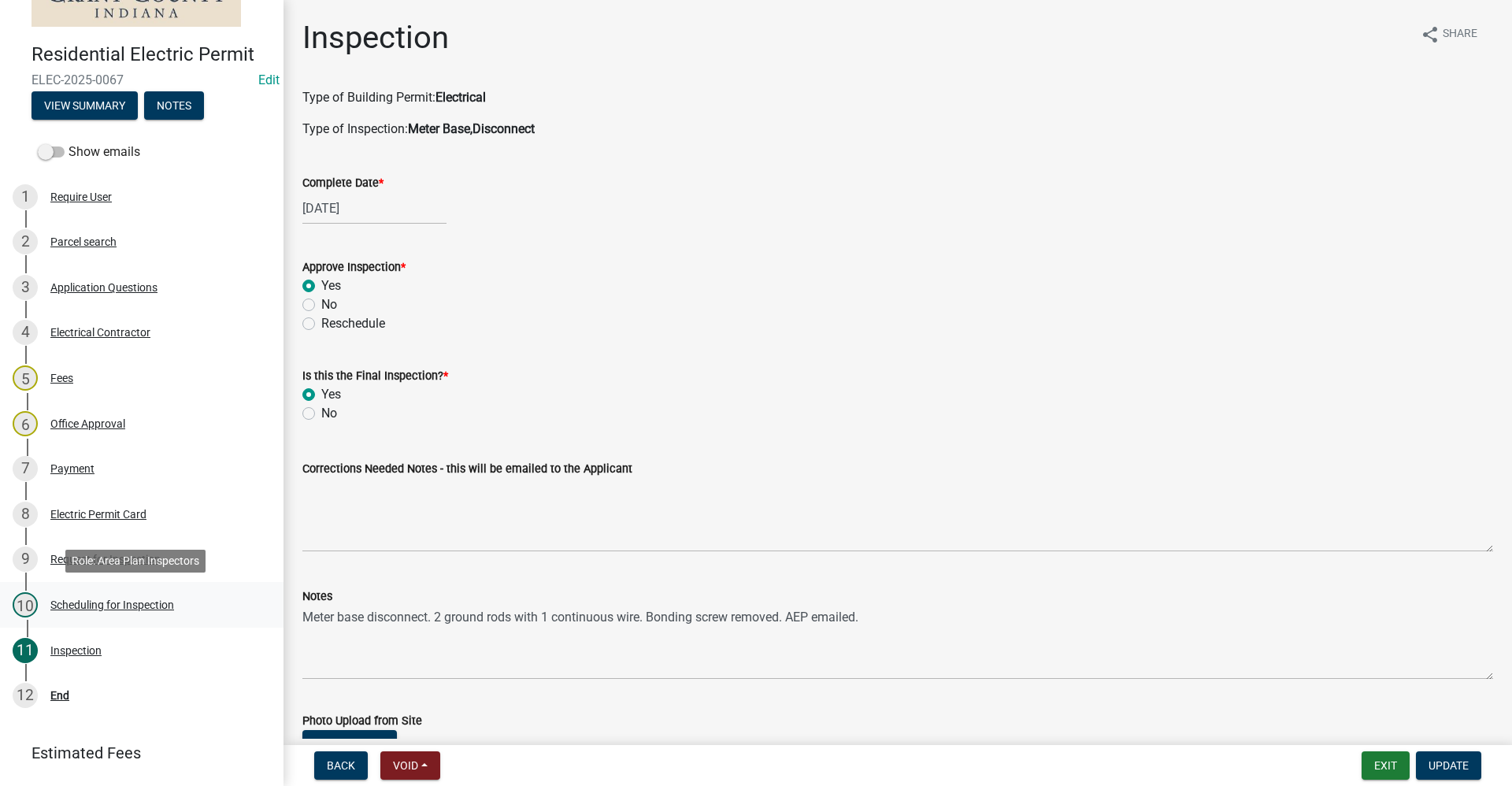
click at [73, 600] on div "Scheduling for Inspection" at bounding box center [112, 605] width 124 height 11
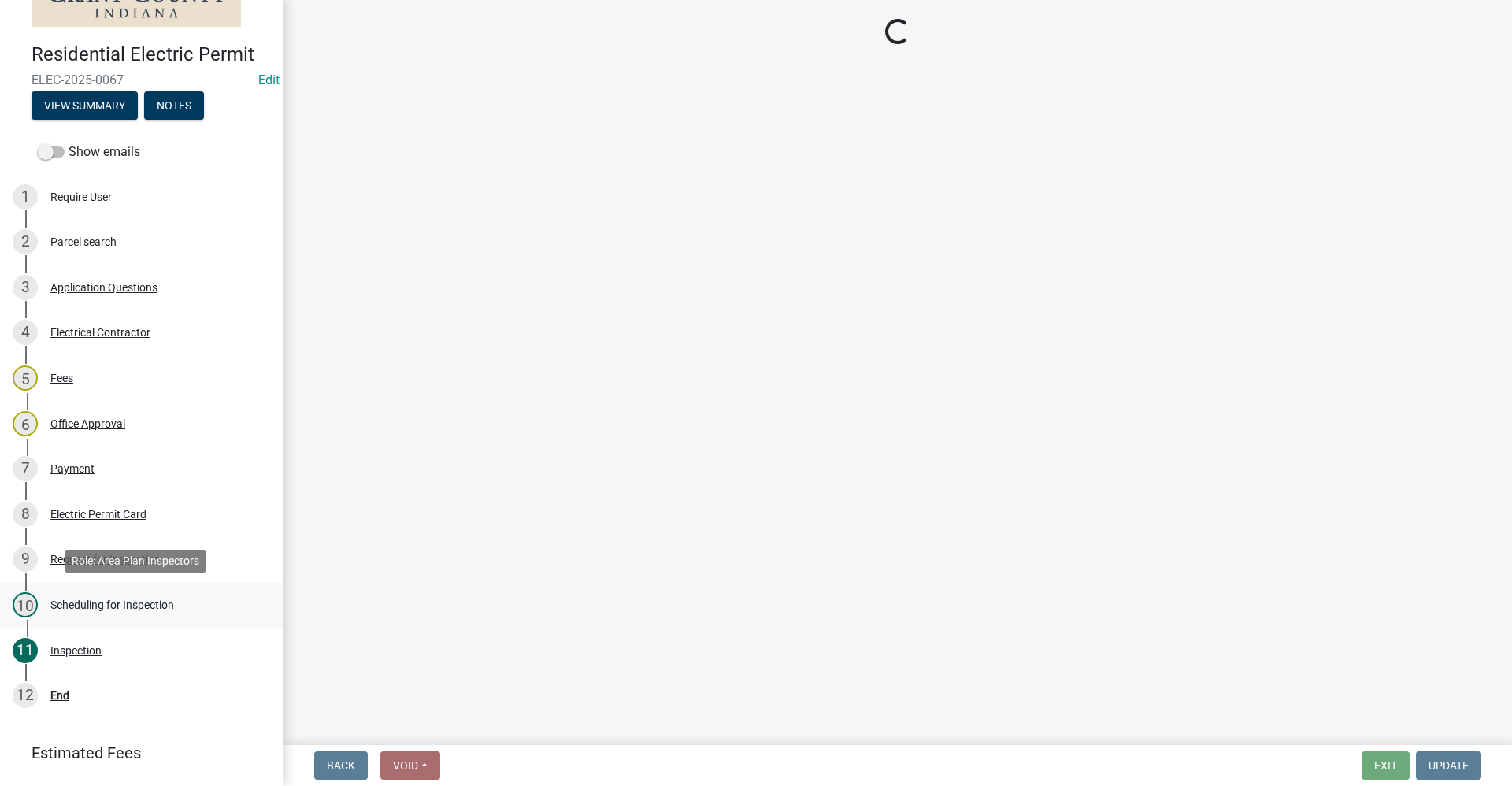
select select "d7f9a44a-d2ea-4d3c-83b3-1aa71c950bd5"
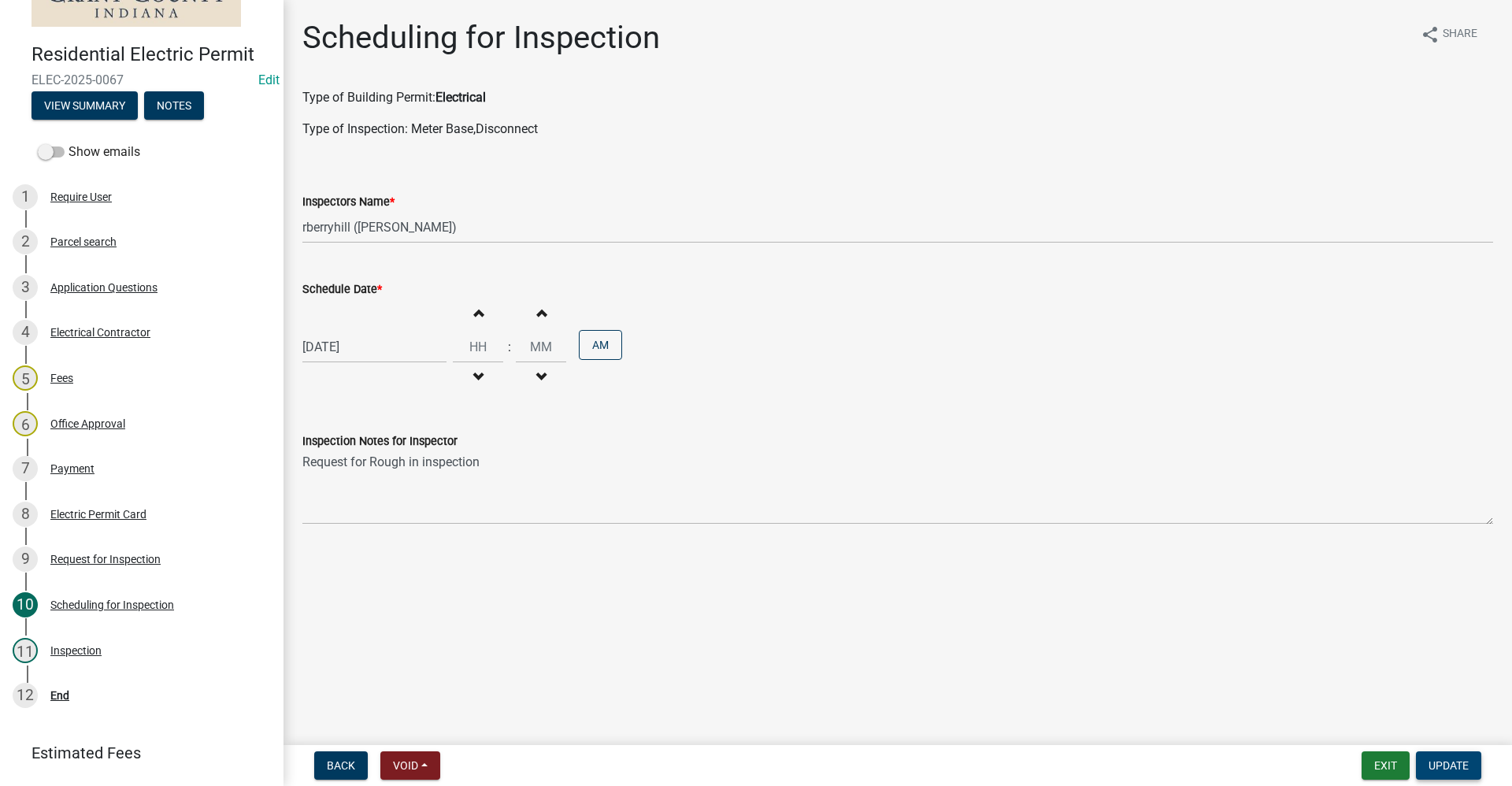
click at [1455, 762] on span "Update" at bounding box center [1448, 766] width 40 height 13
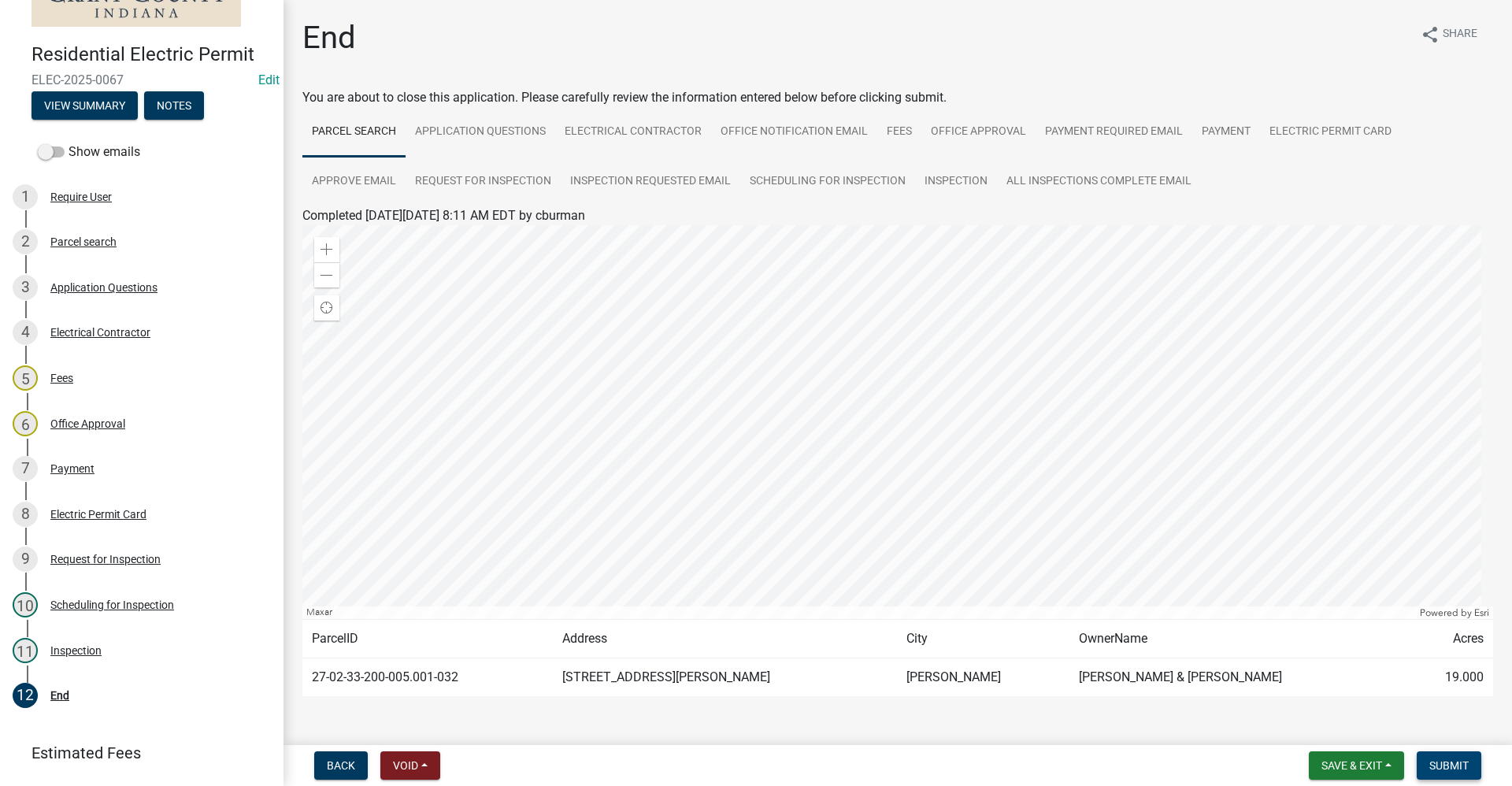
click at [1443, 761] on span "Submit" at bounding box center [1448, 766] width 39 height 13
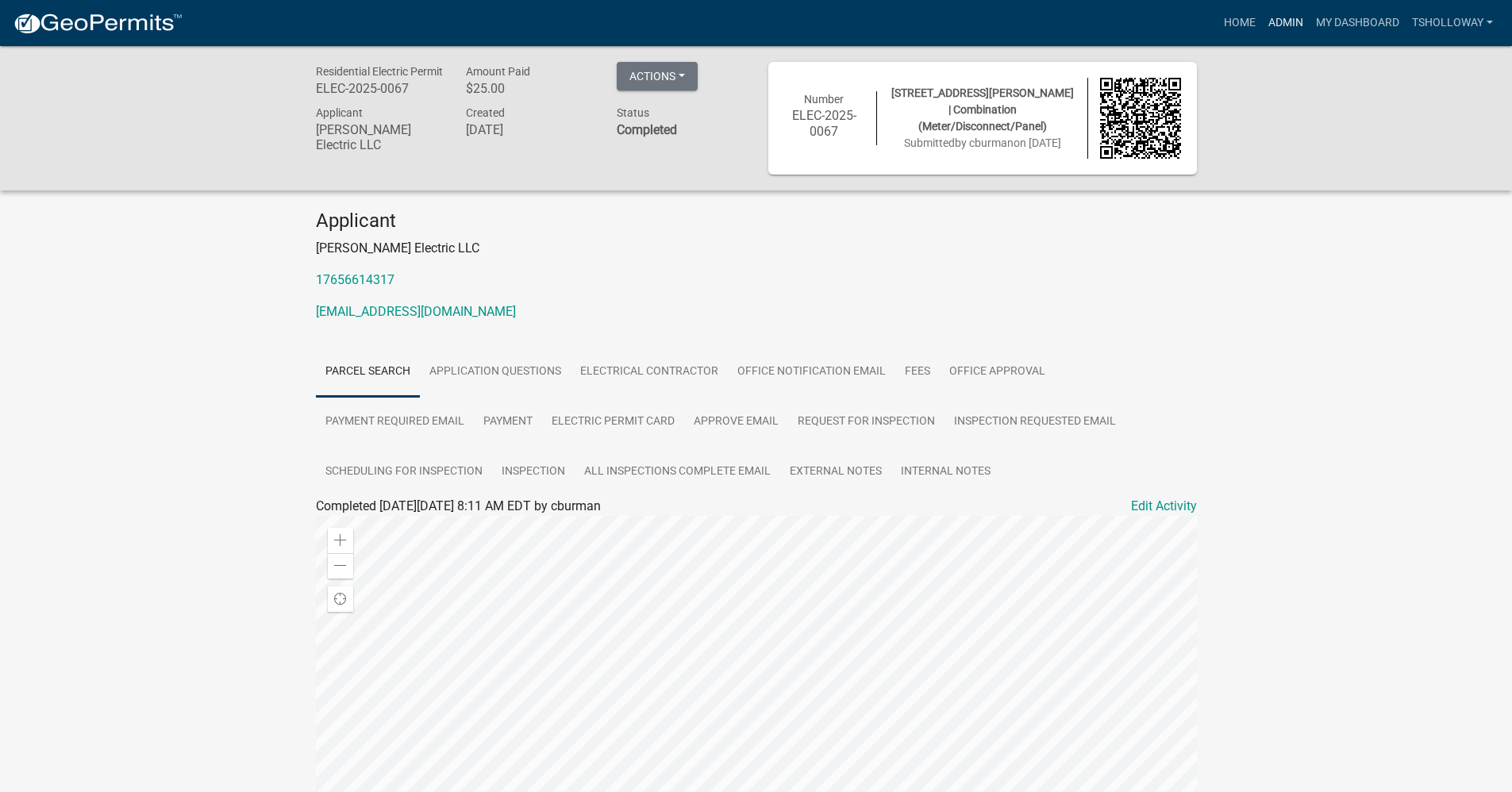
click at [1283, 20] on link "Admin" at bounding box center [1286, 23] width 48 height 30
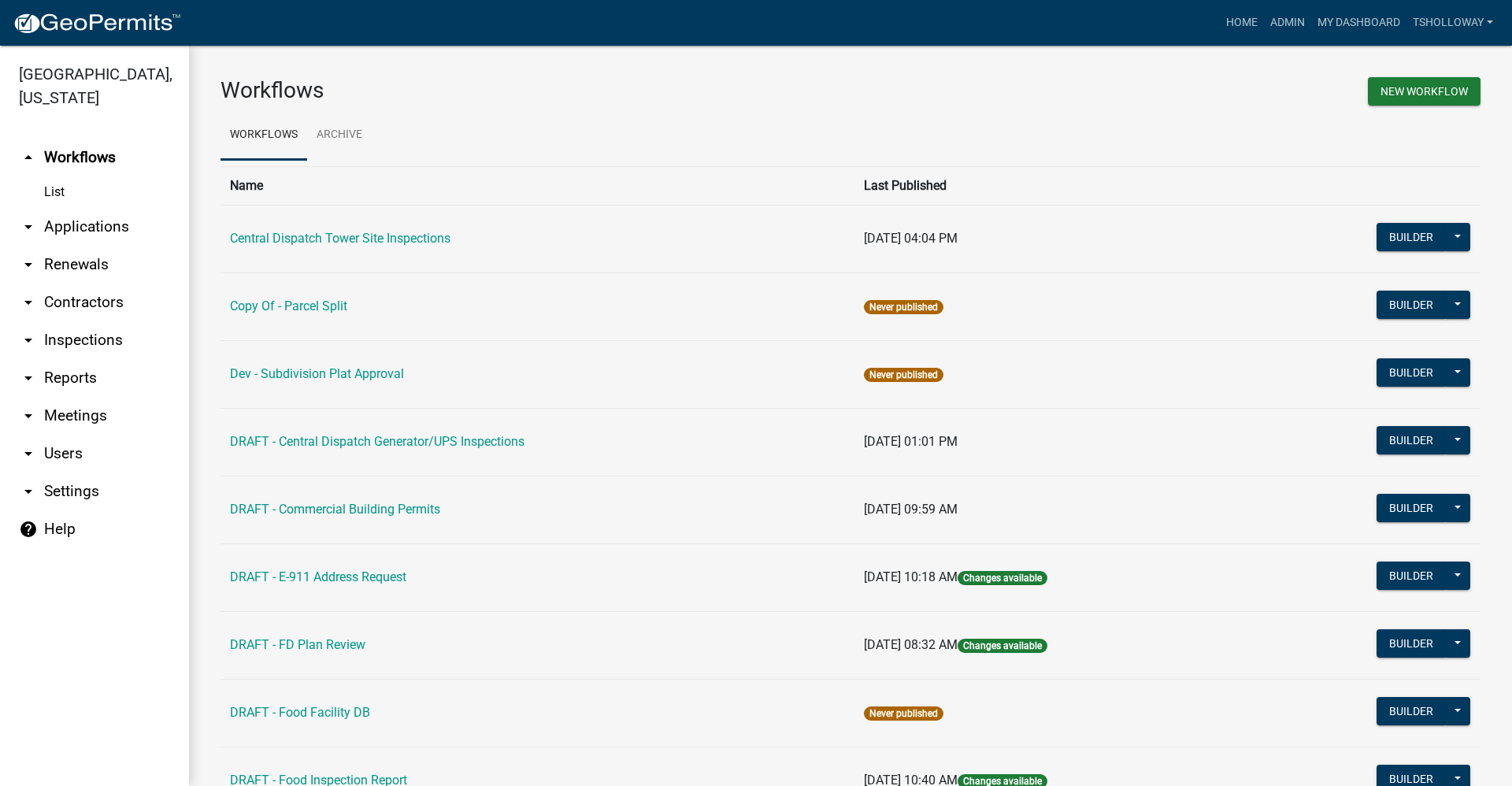
click at [90, 323] on link "arrow_drop_down Inspections" at bounding box center [94, 339] width 189 height 37
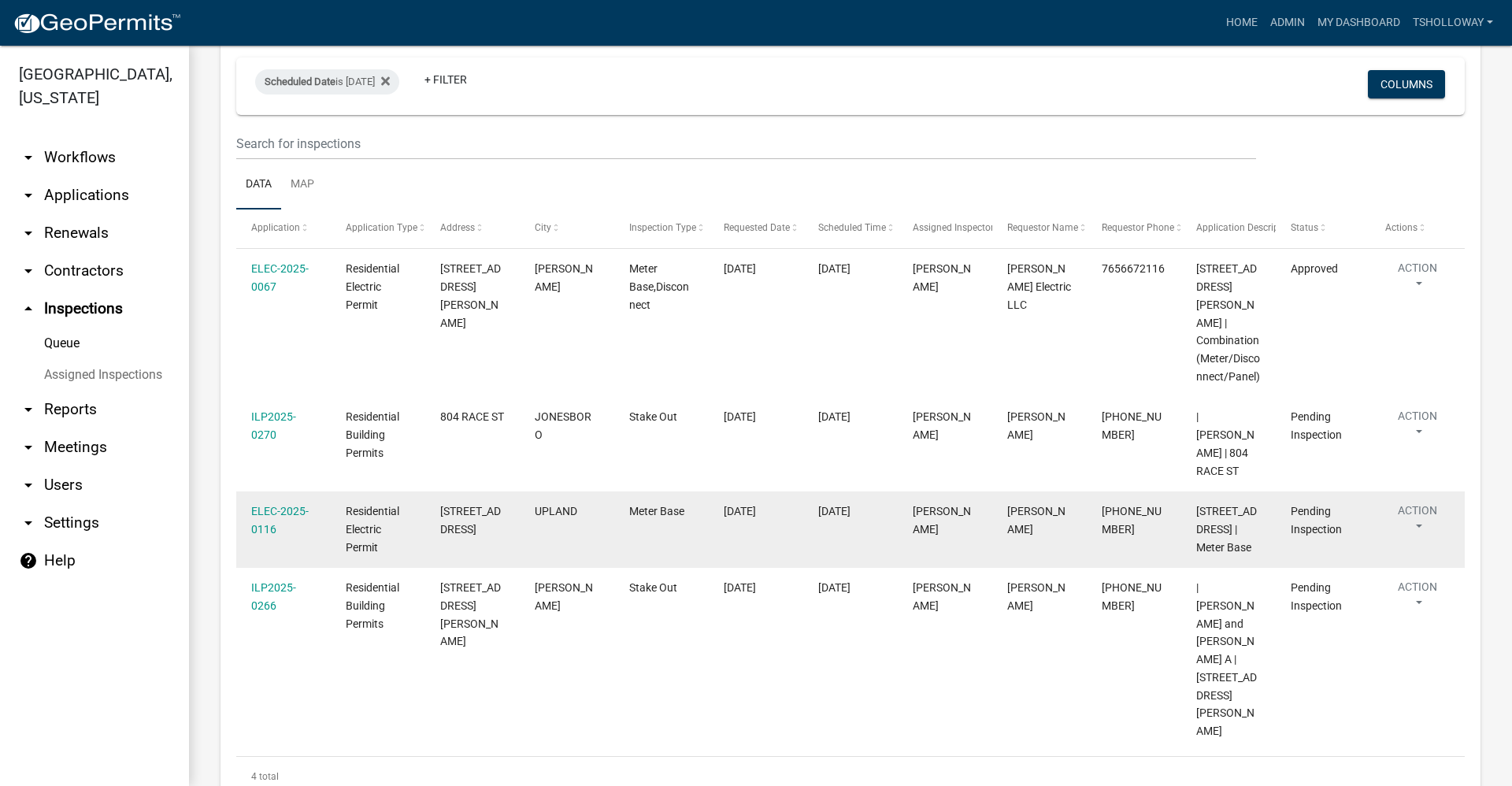
scroll to position [129, 0]
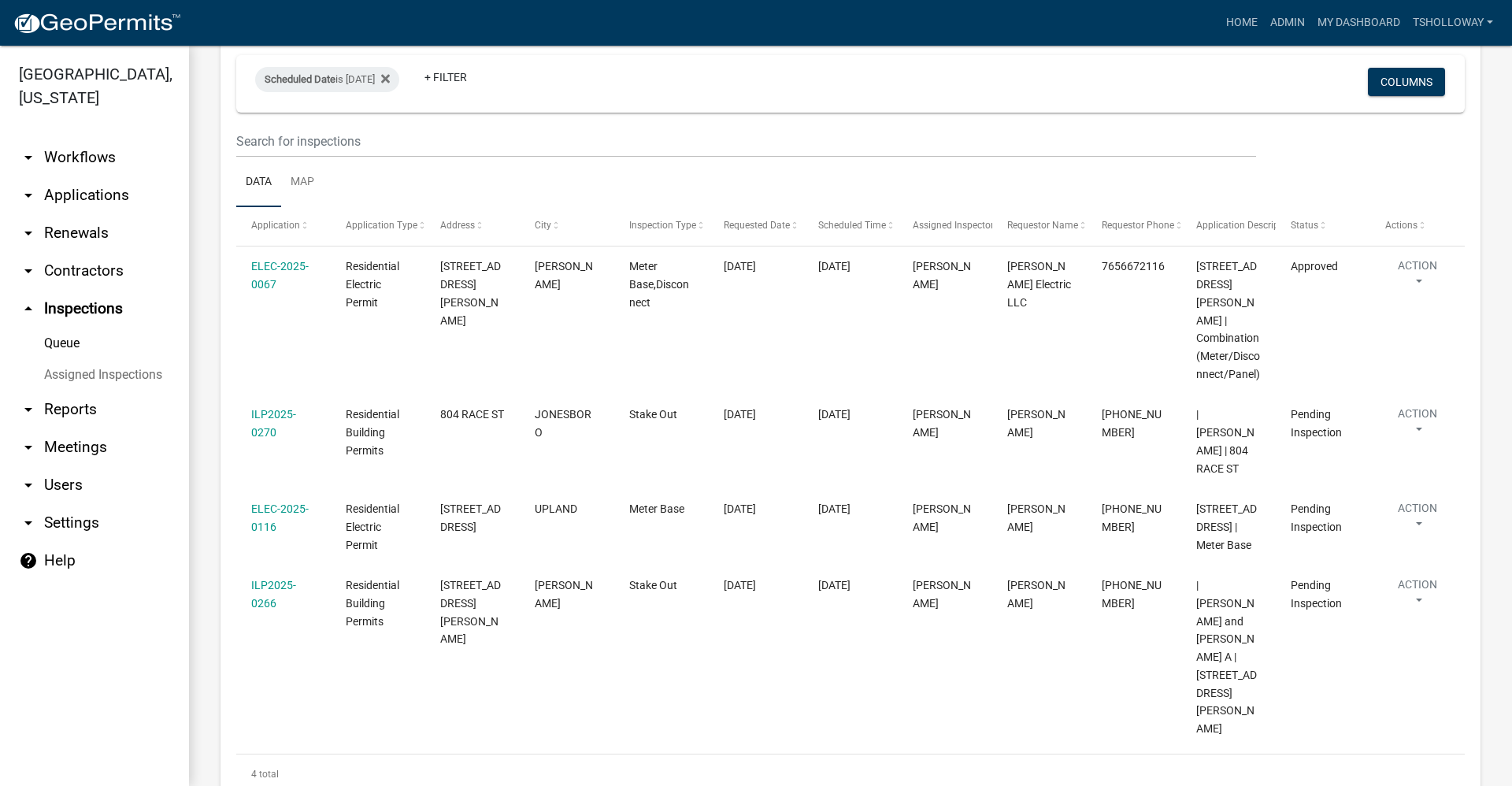
click at [71, 177] on link "arrow_drop_down Applications" at bounding box center [94, 195] width 189 height 37
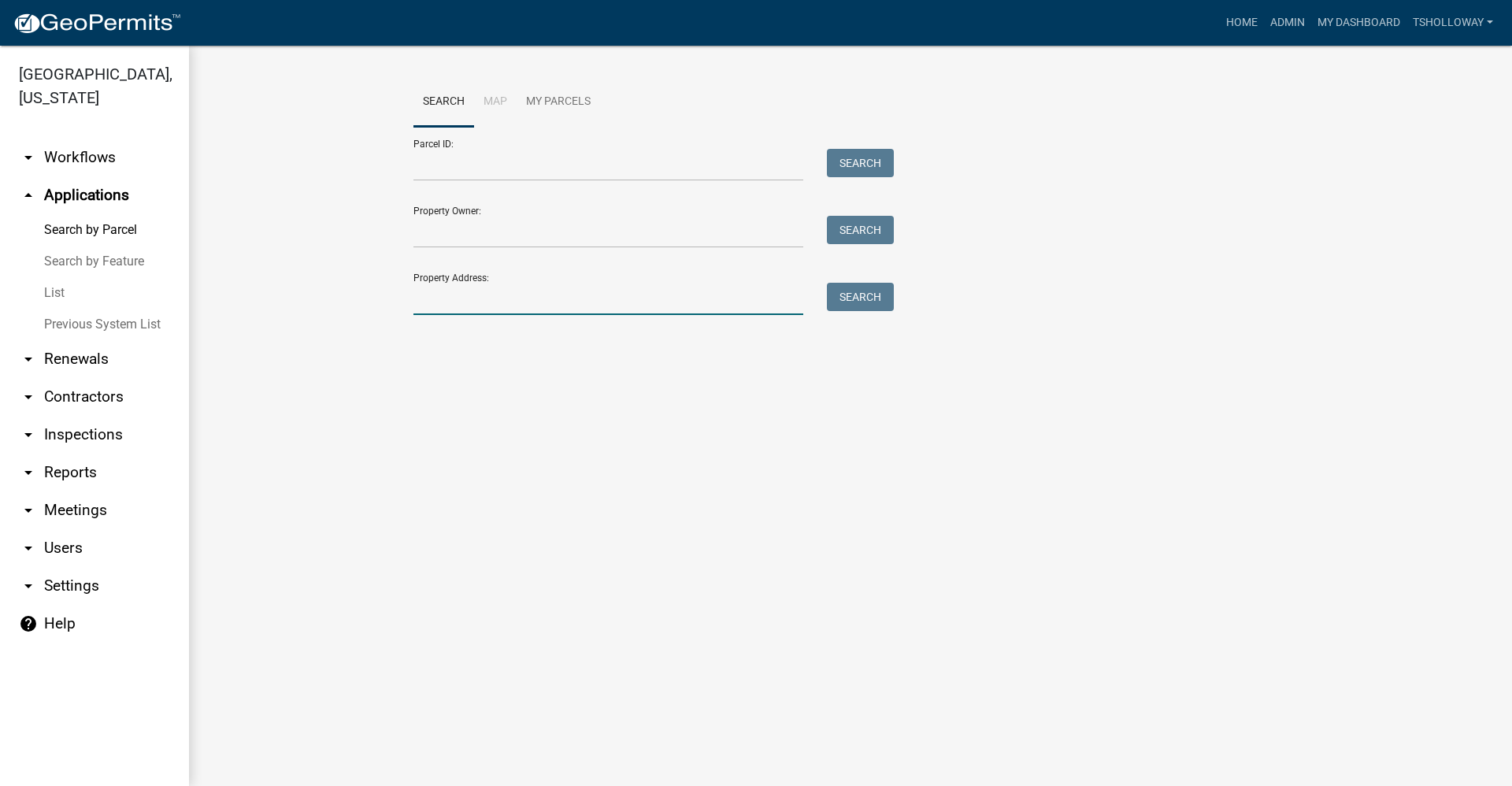
click at [425, 303] on input "Property Address:" at bounding box center [609, 298] width 390 height 32
click at [877, 299] on button "Search" at bounding box center [859, 296] width 67 height 28
drag, startPoint x: 544, startPoint y: 298, endPoint x: 362, endPoint y: 320, distance: 183.3
click at [362, 320] on wm-workflow-application-search-view "Search Map My Parcels Parcel ID: Search Property Owner: Search Property Address…" at bounding box center [850, 229] width 1260 height 303
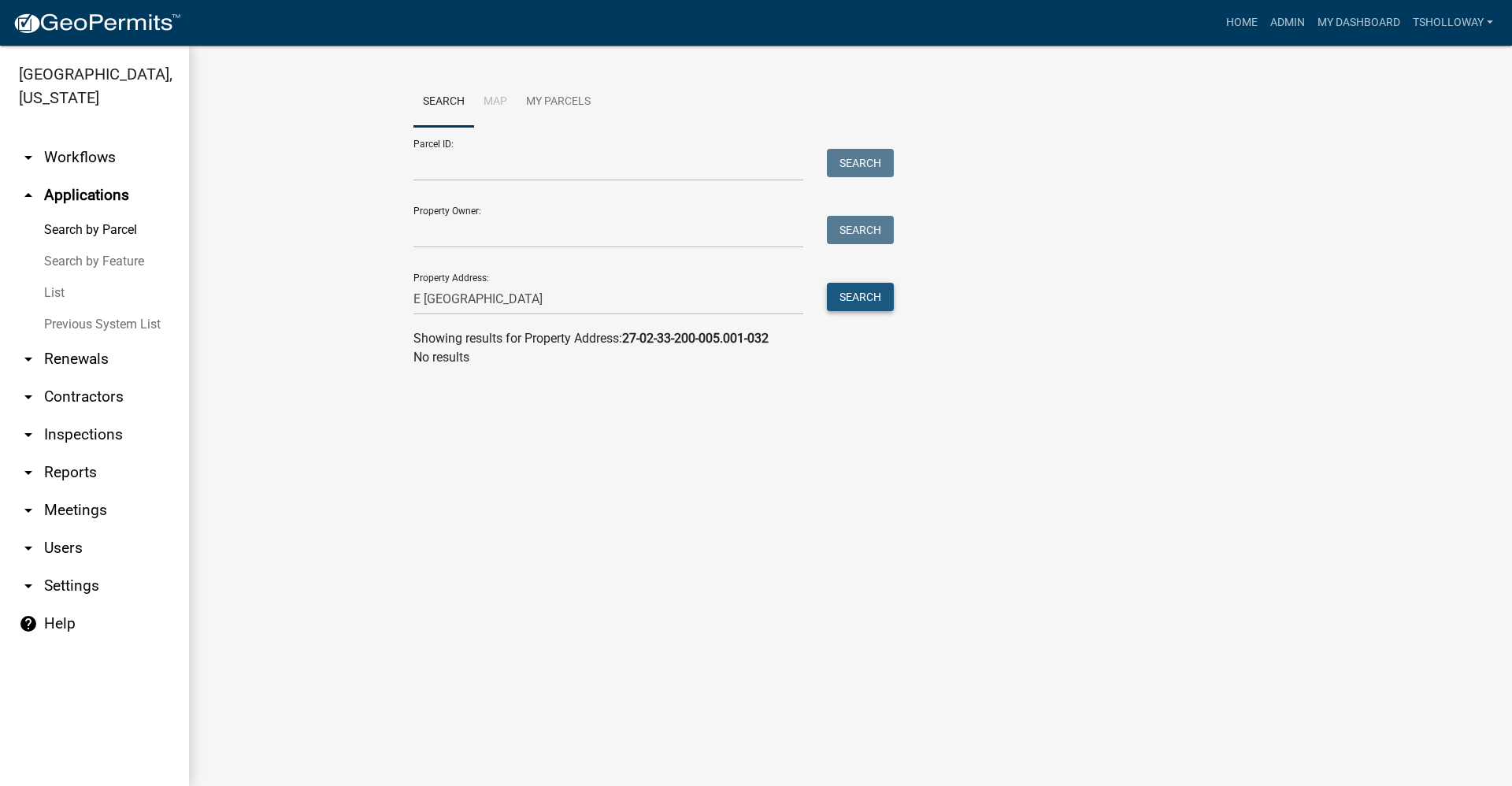
click at [856, 293] on button "Search" at bounding box center [859, 296] width 67 height 28
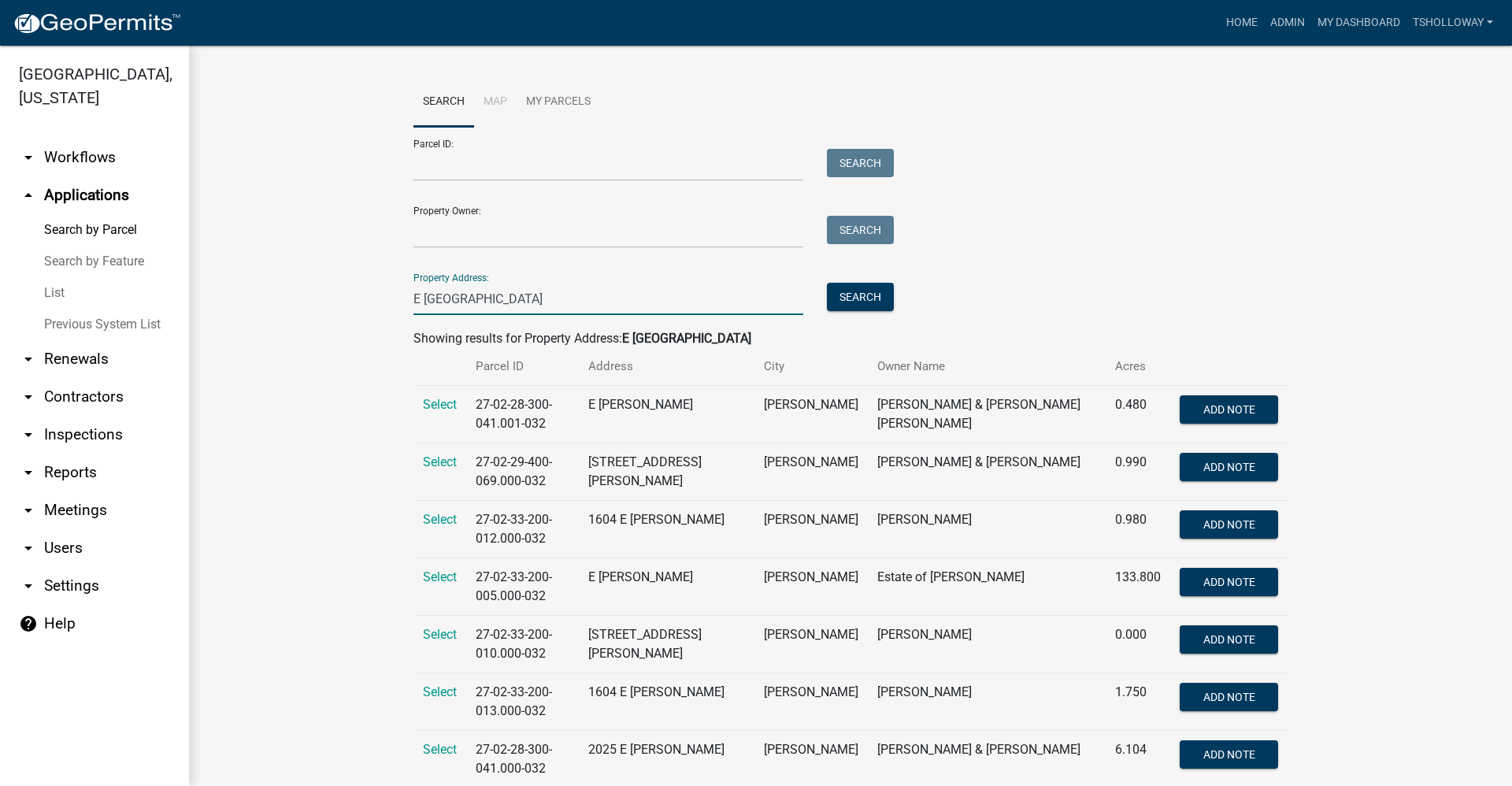
drag, startPoint x: 454, startPoint y: 298, endPoint x: 327, endPoint y: 292, distance: 127.1
click at [328, 293] on wm-workflow-application-search-view "Search Map My Parcels Parcel ID: Search Property Owner: Search Property Address…" at bounding box center [850, 784] width 1260 height 1413
click at [846, 298] on button "Search" at bounding box center [859, 296] width 67 height 28
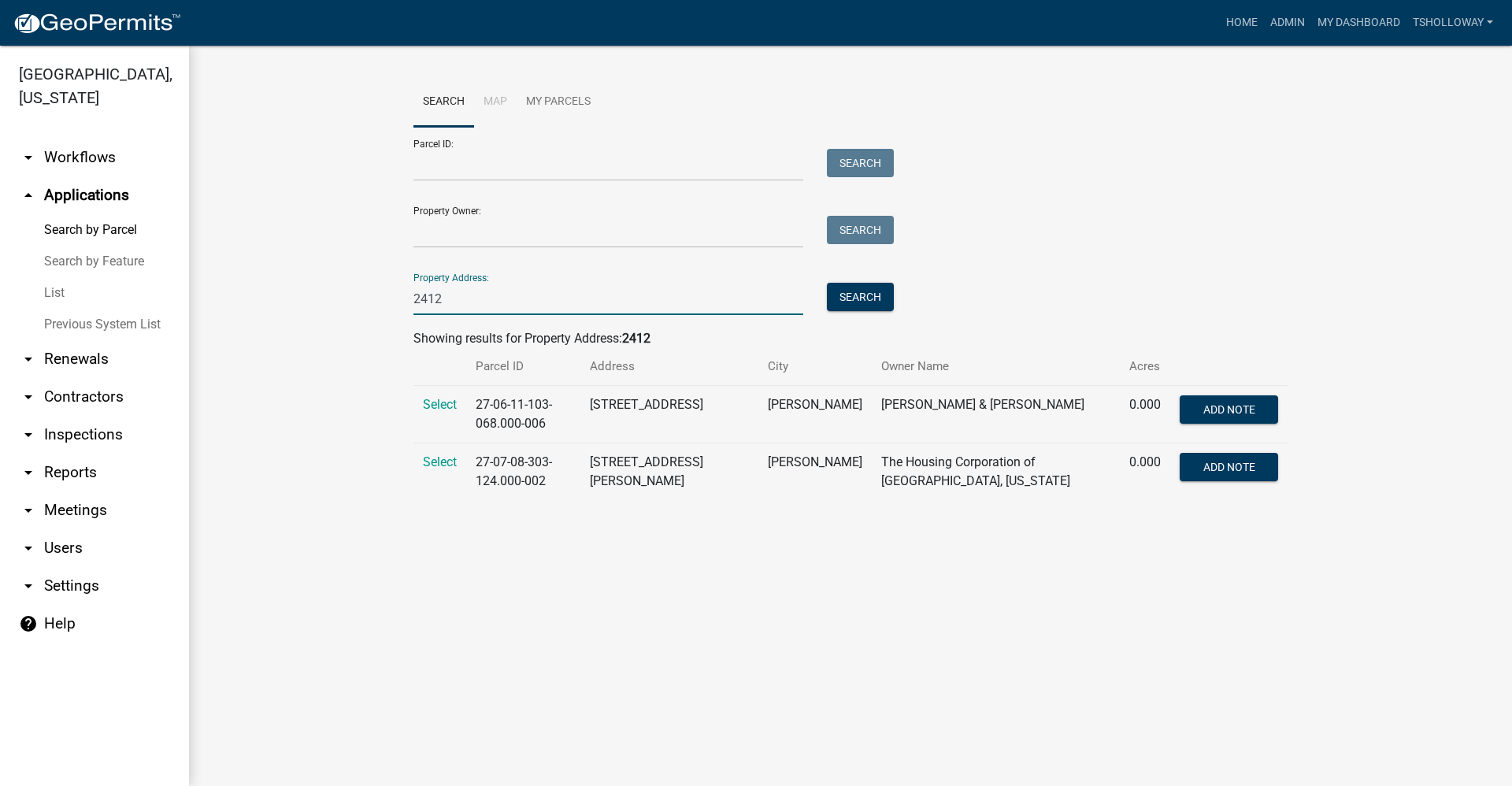
drag, startPoint x: 447, startPoint y: 297, endPoint x: 362, endPoint y: 302, distance: 85.1
click at [359, 301] on wm-workflow-application-search-view "Search Map My Parcels Parcel ID: Search Property Owner: Search Property Address…" at bounding box center [850, 295] width 1260 height 436
type input "Salem"
click at [859, 303] on button "Search" at bounding box center [859, 296] width 67 height 28
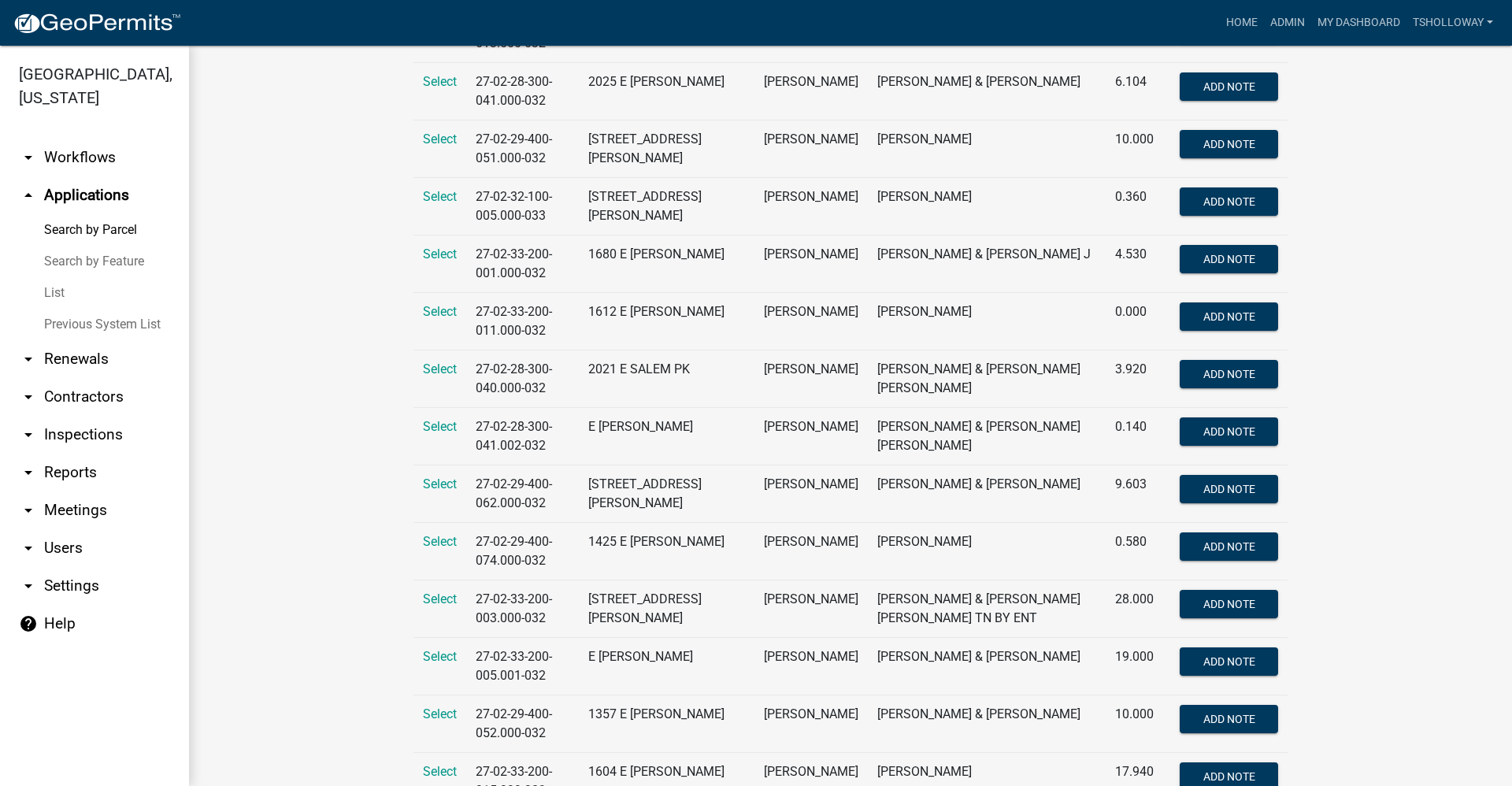
scroll to position [709, 0]
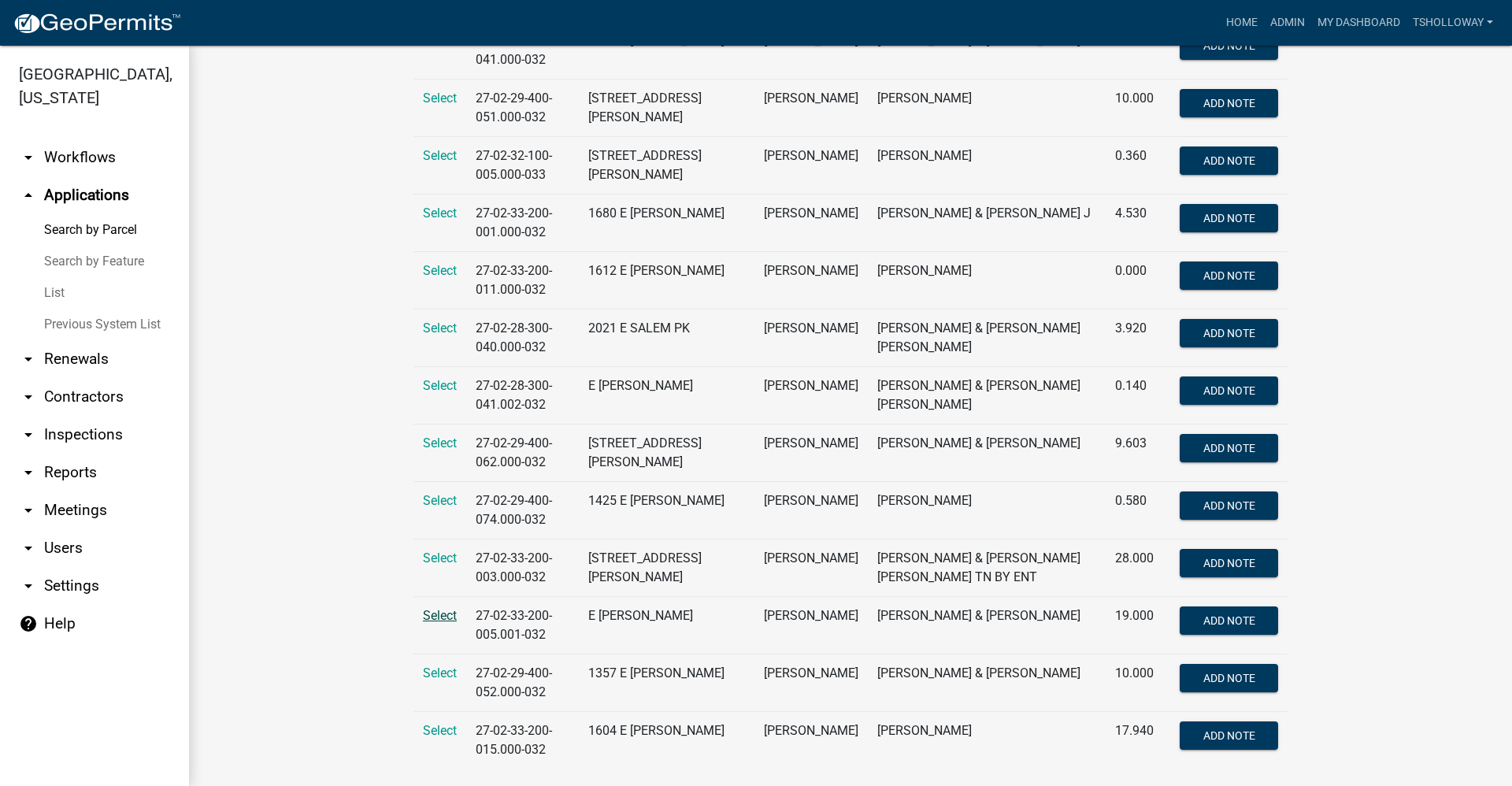
click at [437, 616] on span "Select" at bounding box center [439, 615] width 34 height 15
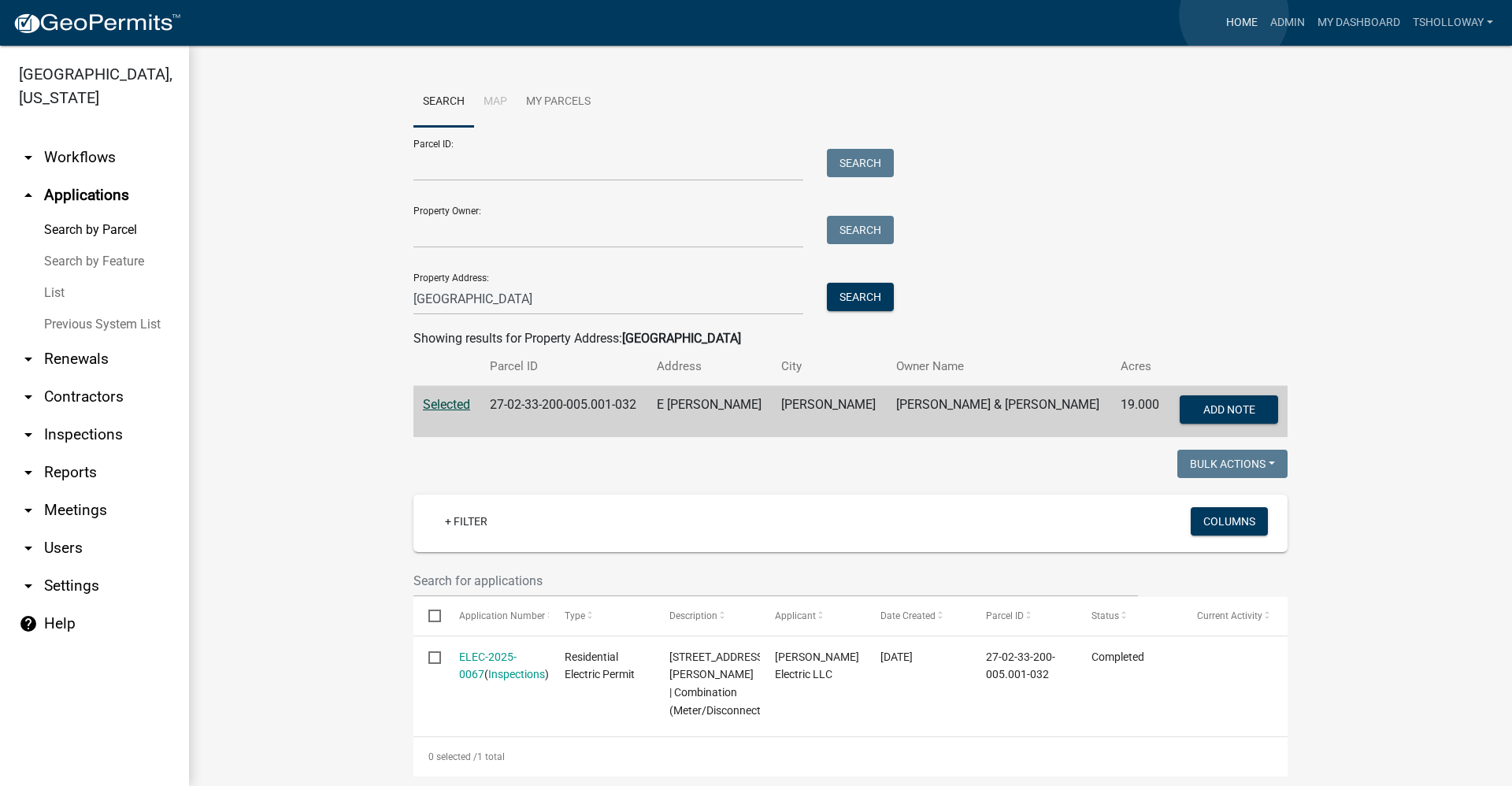
click at [1234, 15] on link "Home" at bounding box center [1241, 23] width 44 height 30
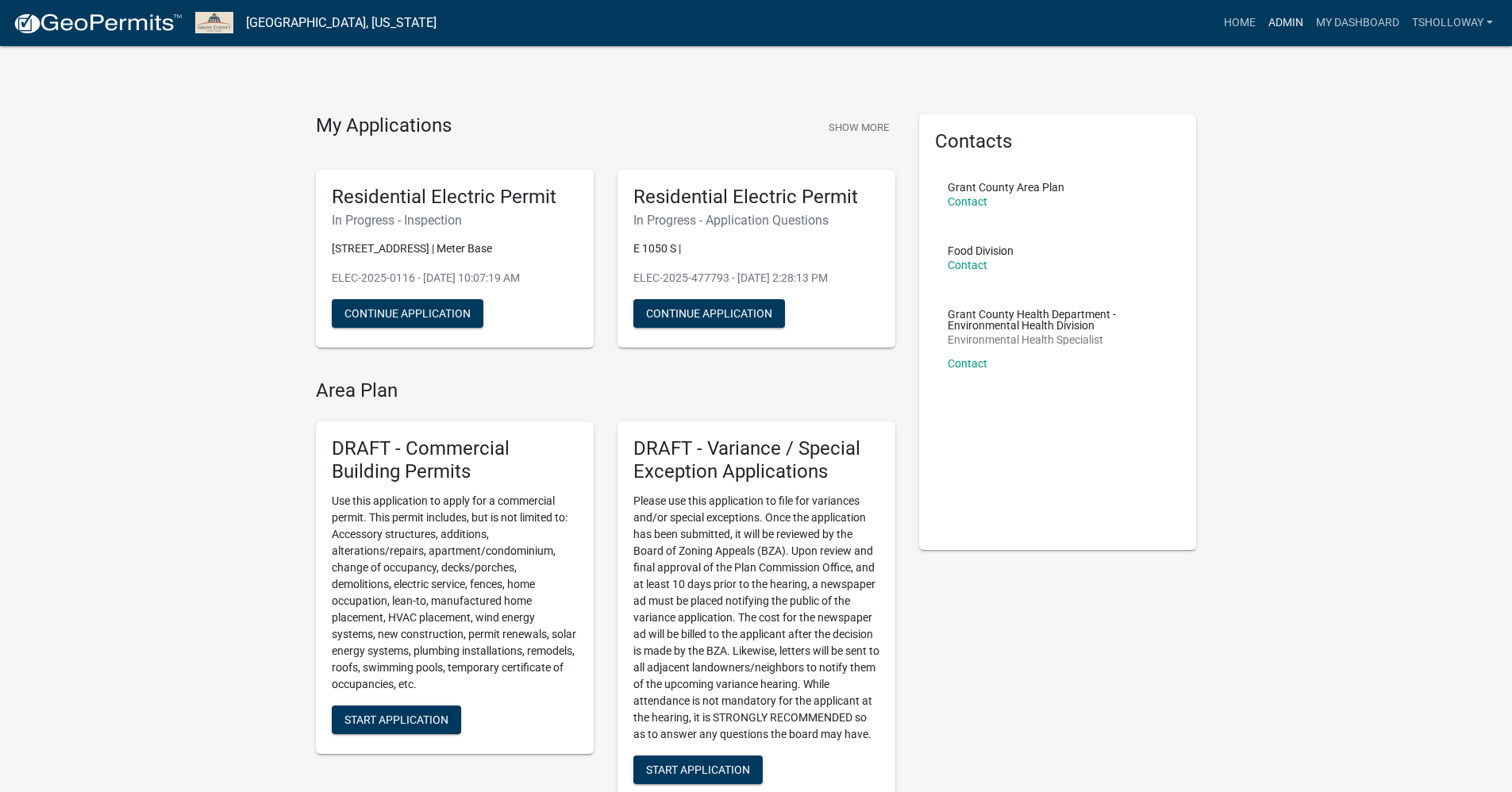
click at [1267, 19] on link "Admin" at bounding box center [1286, 23] width 48 height 30
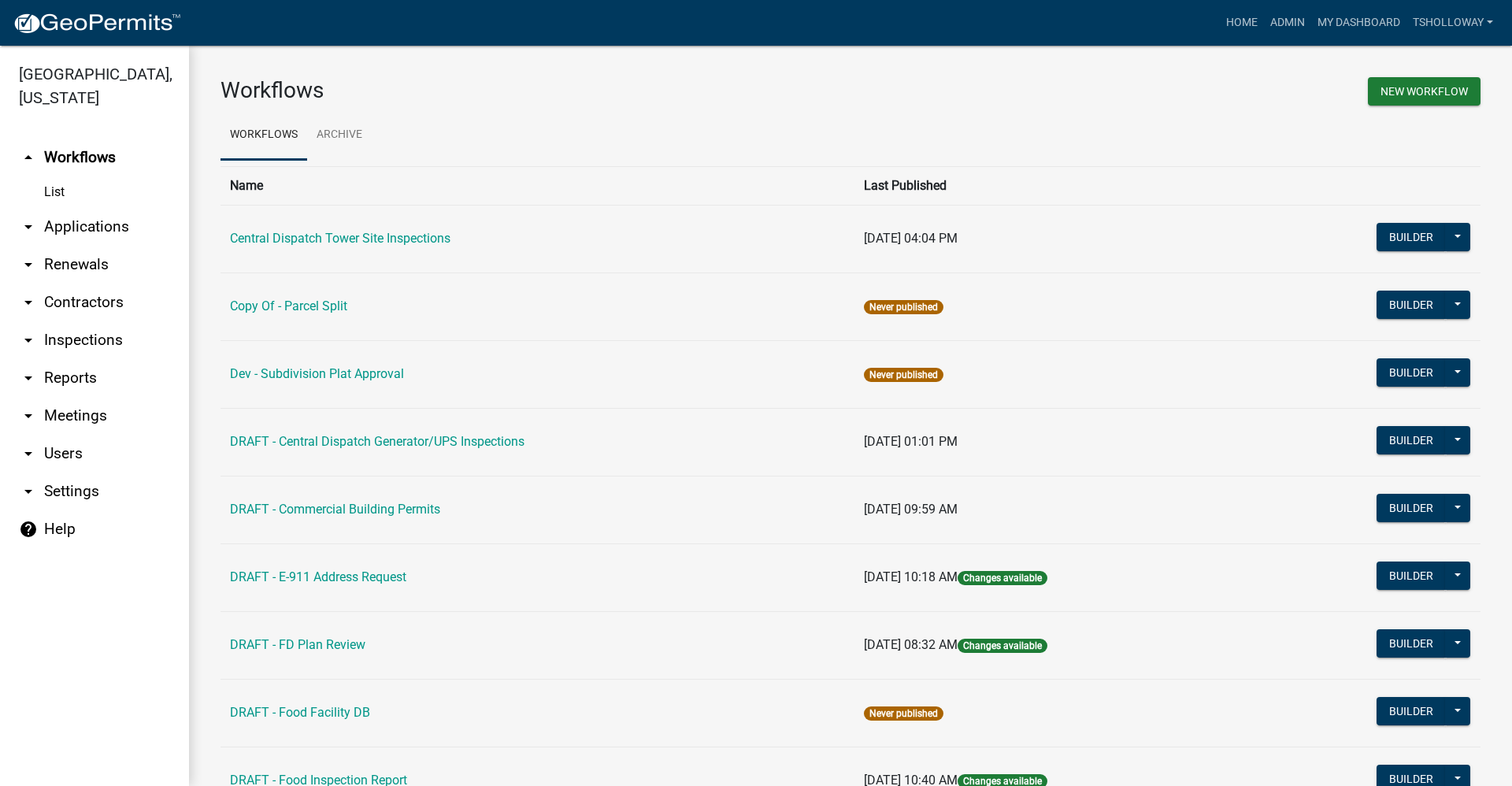
click at [103, 284] on link "arrow_drop_down Contractors" at bounding box center [94, 302] width 189 height 37
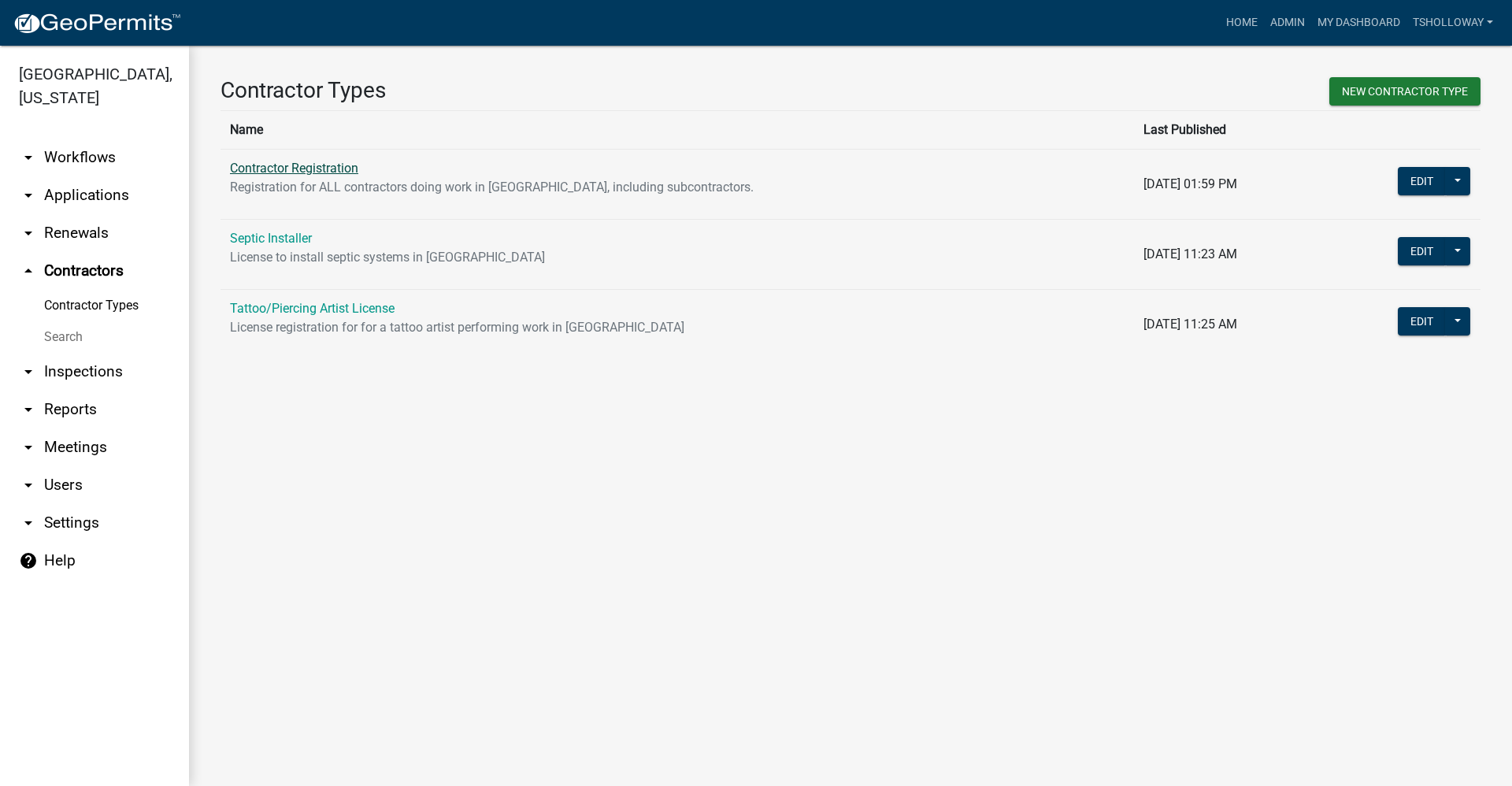
click at [281, 171] on link "Contractor Registration" at bounding box center [293, 168] width 129 height 15
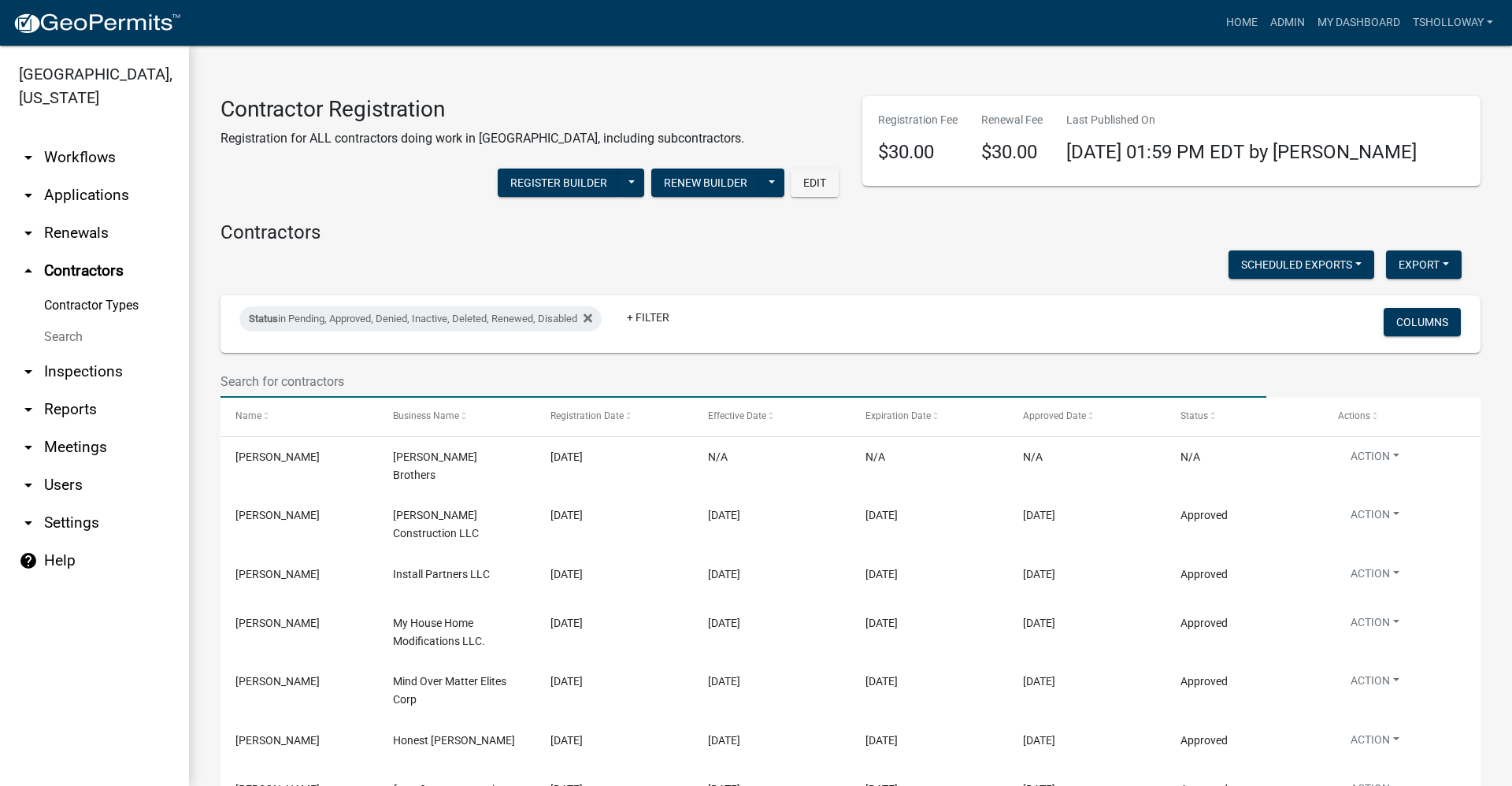
click at [259, 385] on input "text" at bounding box center [743, 381] width 1045 height 32
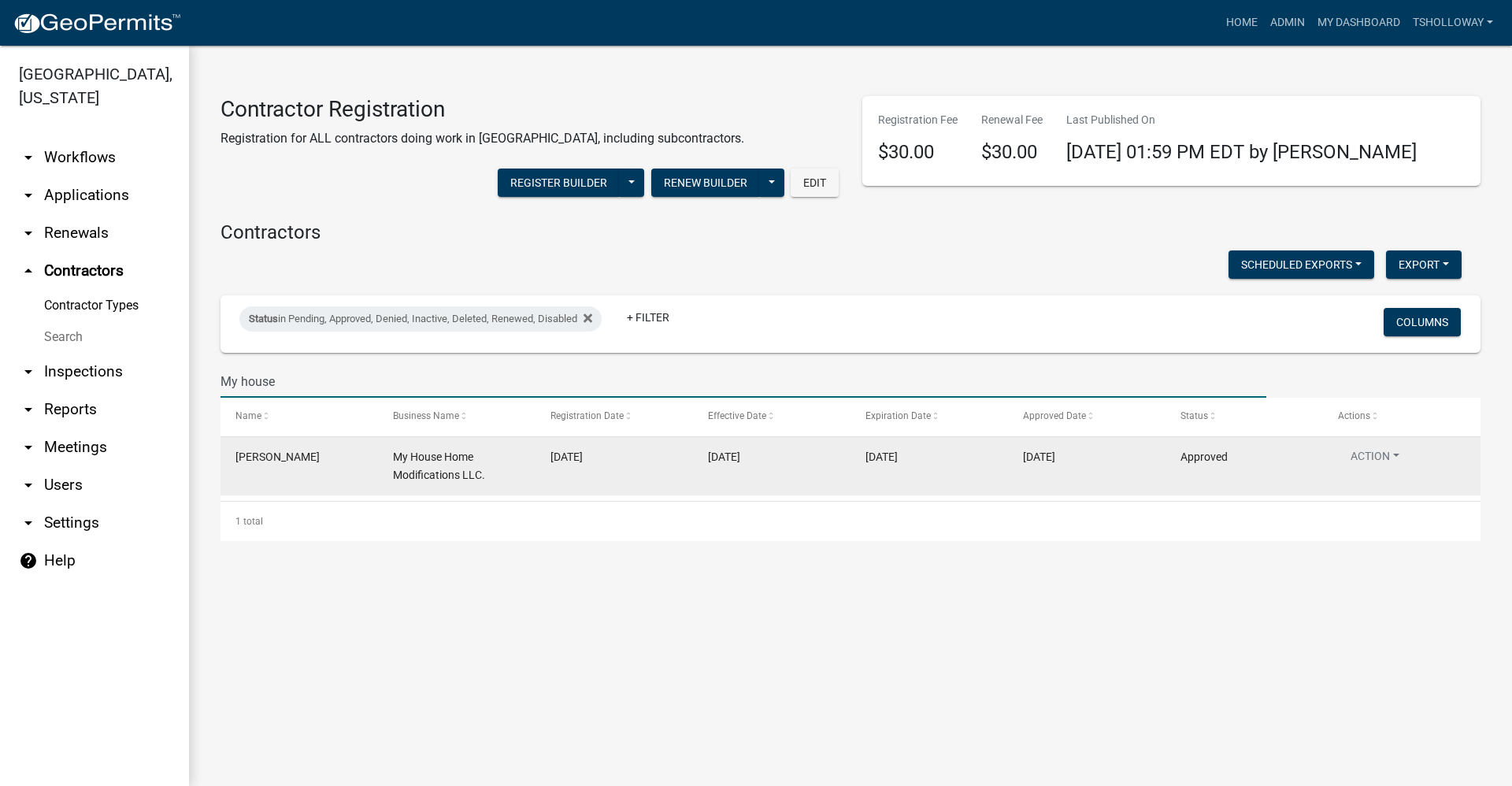
type input "My house"
click at [468, 476] on span "My House Home Modifications LLC." at bounding box center [438, 466] width 92 height 31
click at [1371, 459] on button "Action" at bounding box center [1374, 460] width 74 height 23
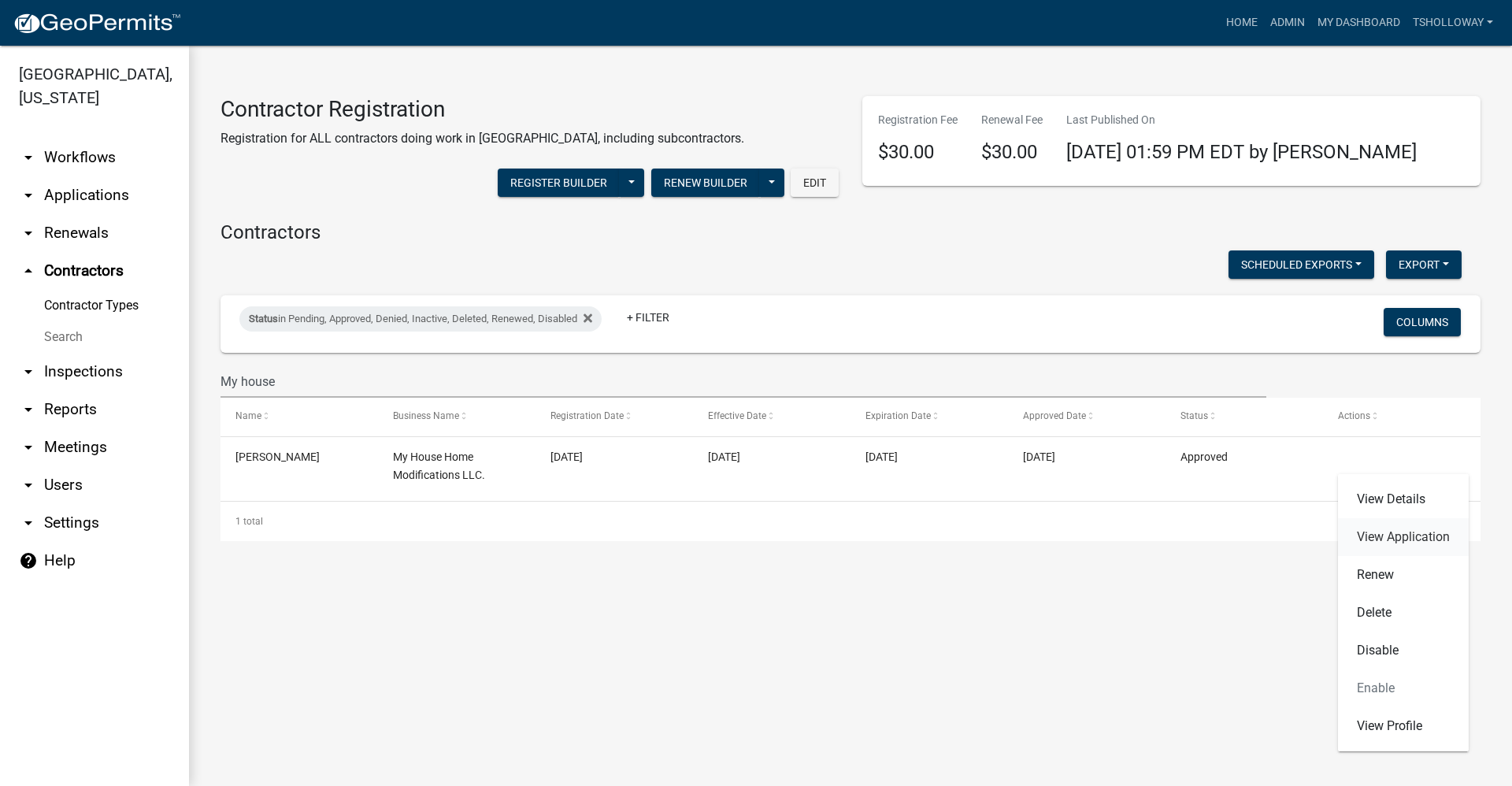
click at [1388, 542] on link "View Application" at bounding box center [1403, 536] width 130 height 37
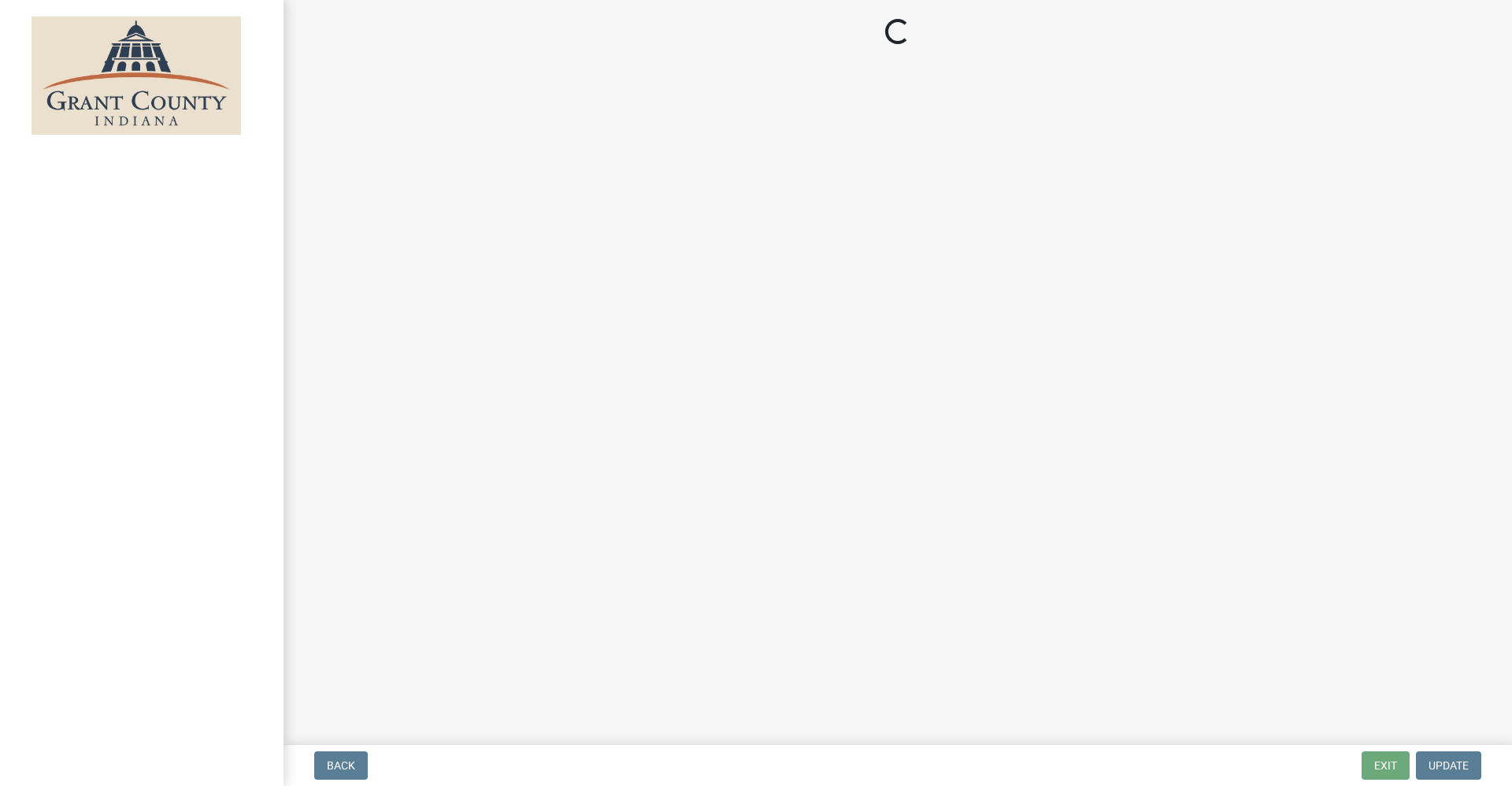
select select "3: 3"
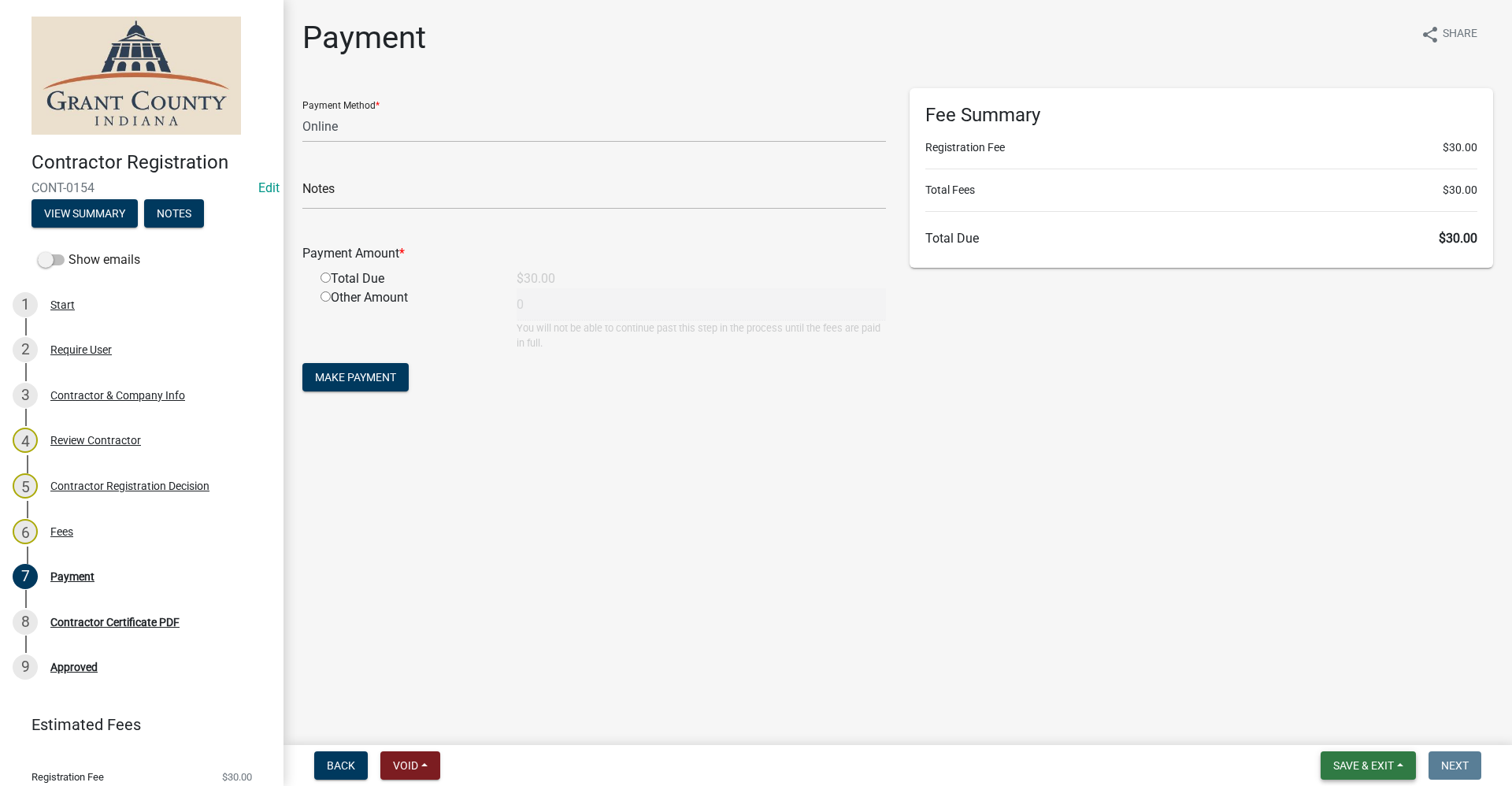
click at [1352, 765] on span "Save & Exit" at bounding box center [1363, 766] width 61 height 13
click at [1334, 720] on button "Save & Exit" at bounding box center [1353, 724] width 126 height 37
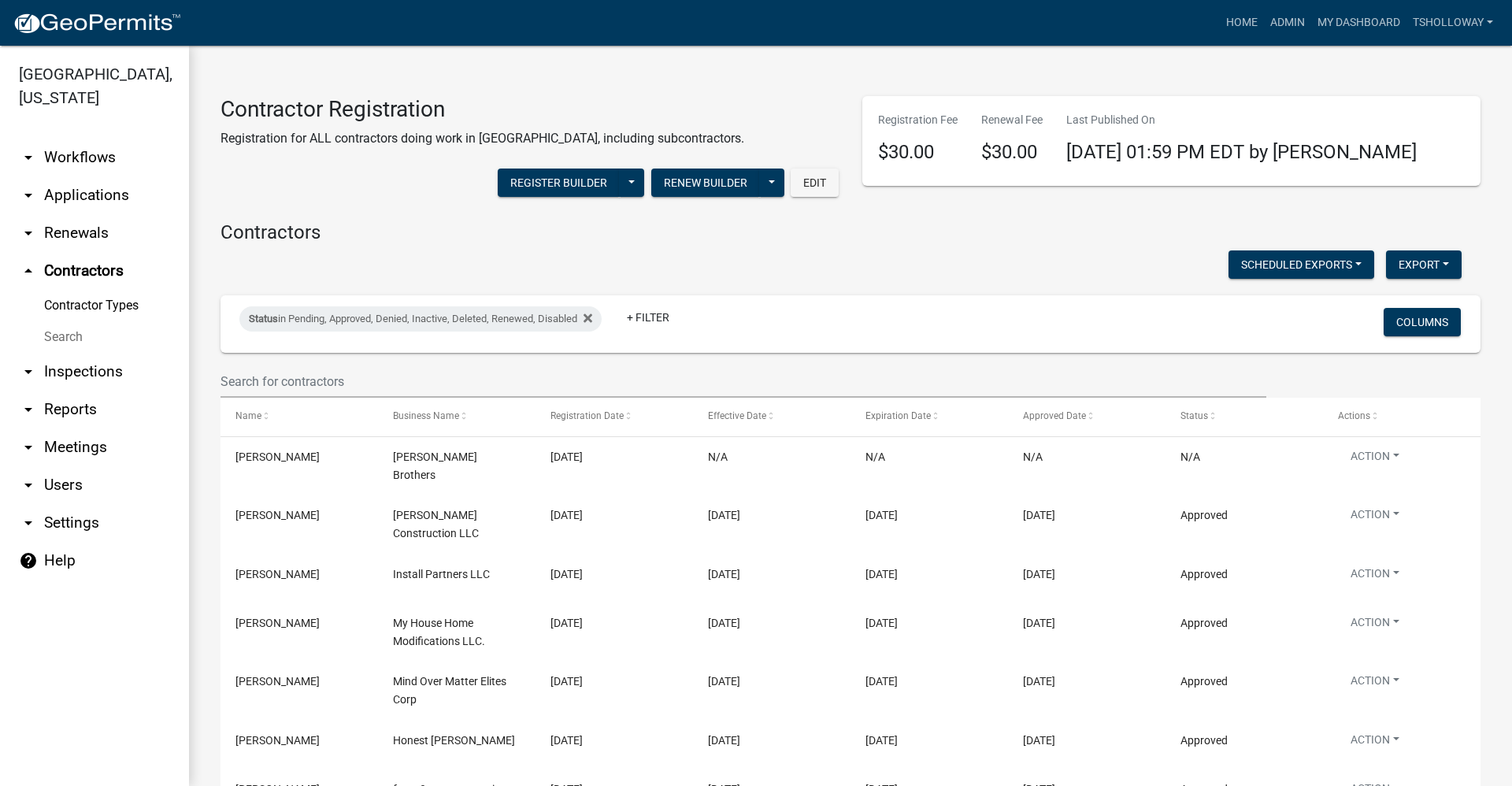
click at [98, 177] on link "arrow_drop_down Applications" at bounding box center [94, 195] width 189 height 37
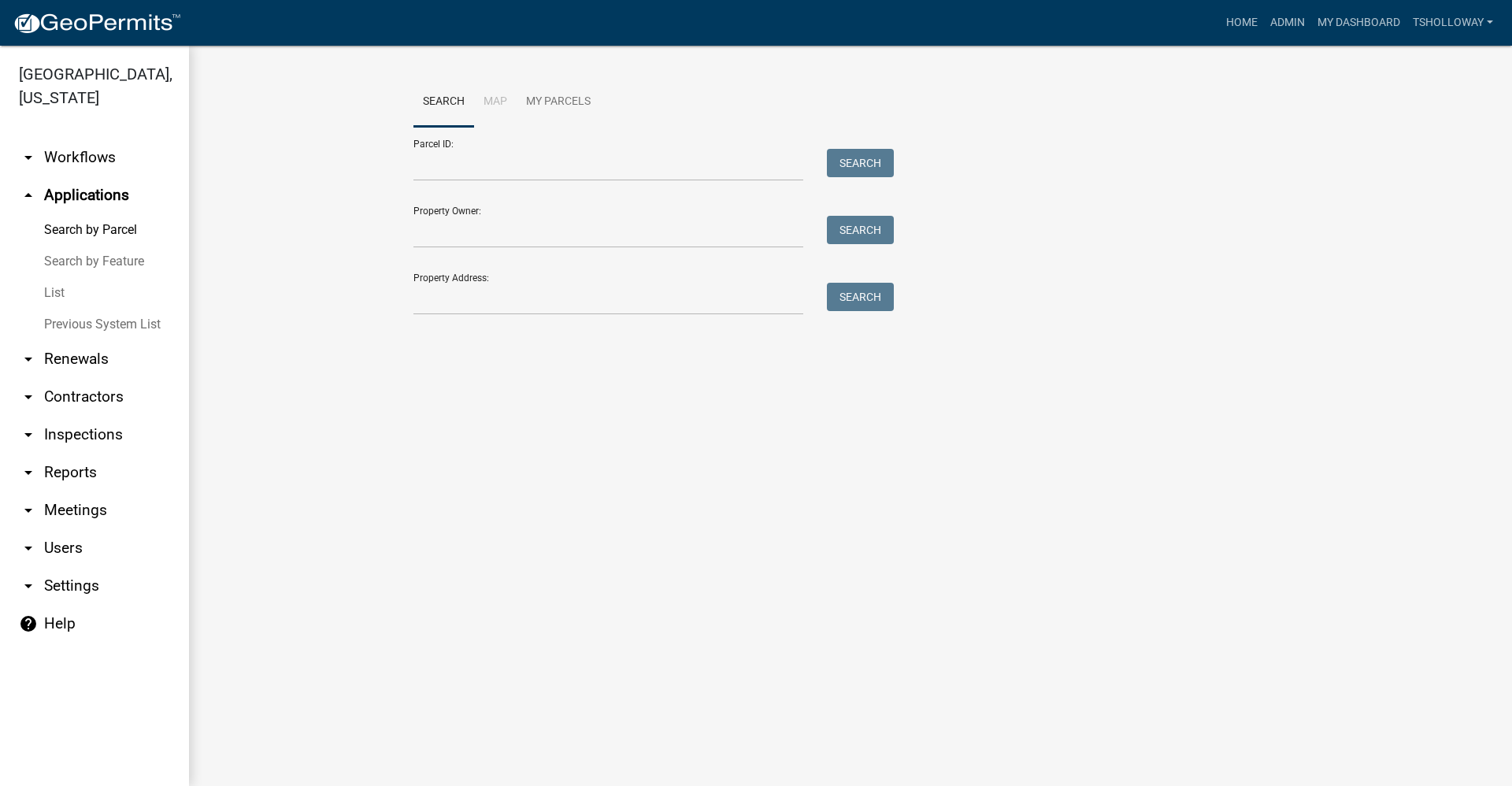
click at [82, 378] on link "arrow_drop_down Contractors" at bounding box center [94, 397] width 189 height 37
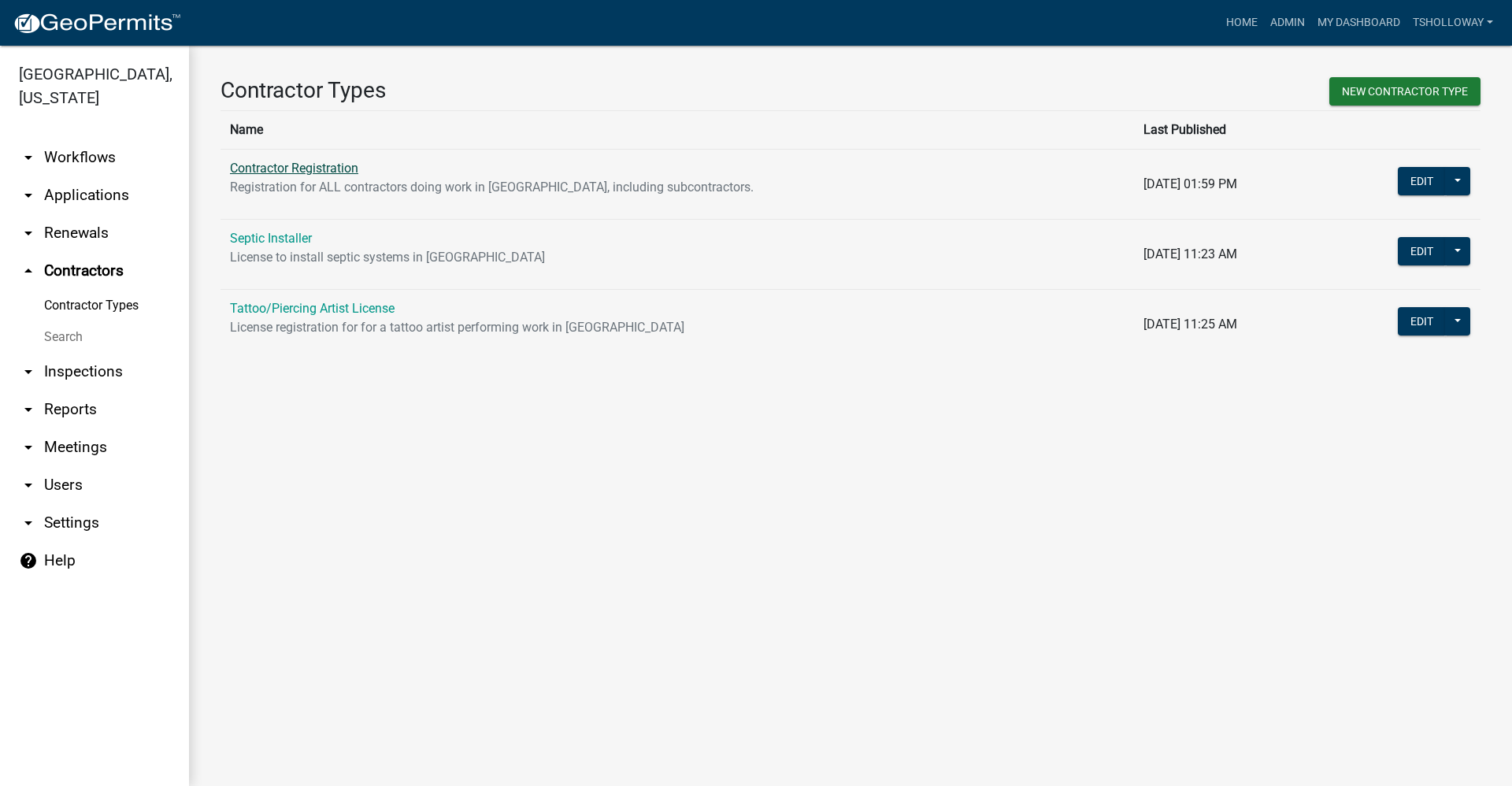
click at [317, 167] on link "Contractor Registration" at bounding box center [293, 168] width 129 height 15
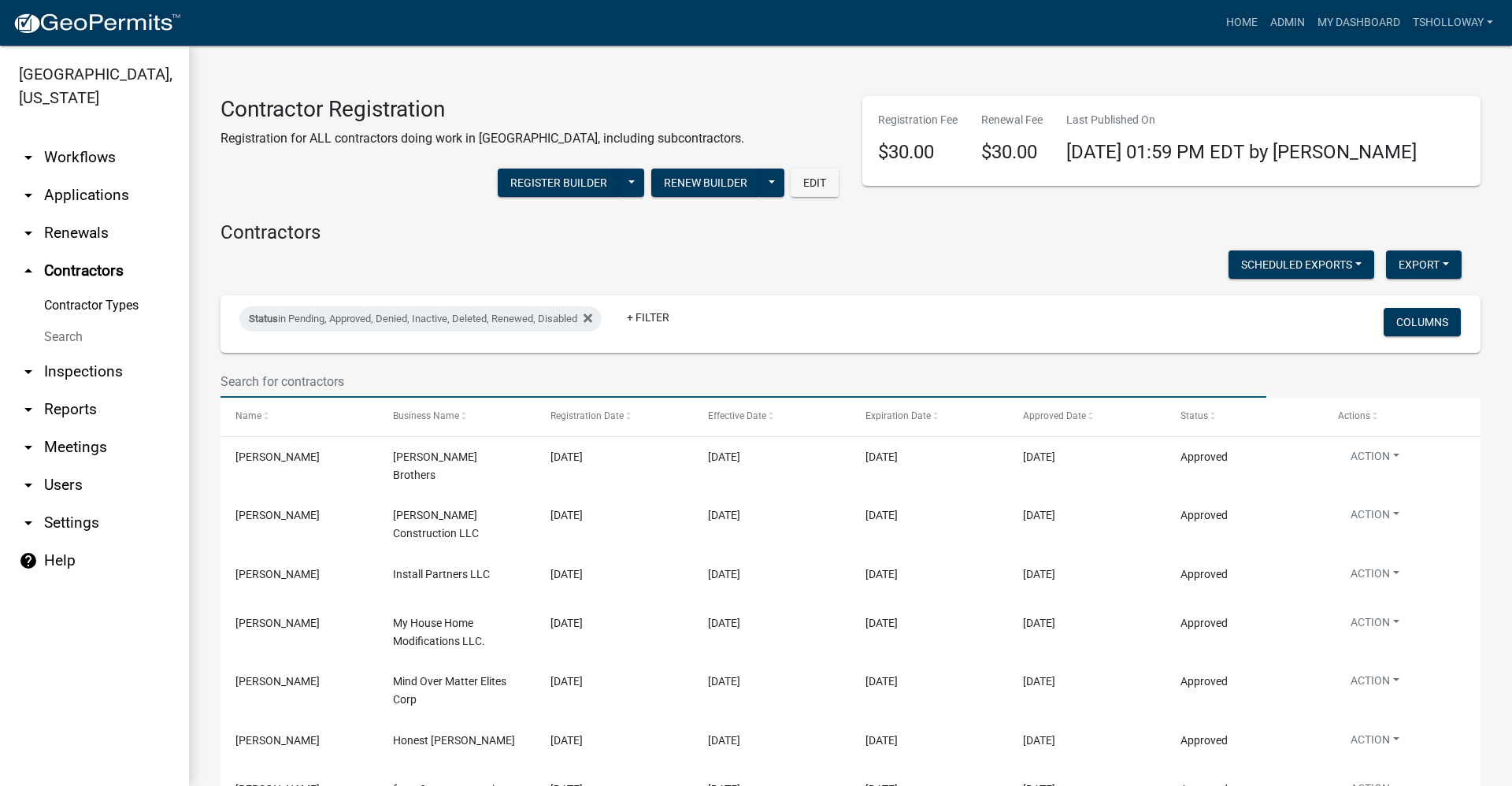
click at [262, 382] on input "text" at bounding box center [743, 381] width 1045 height 32
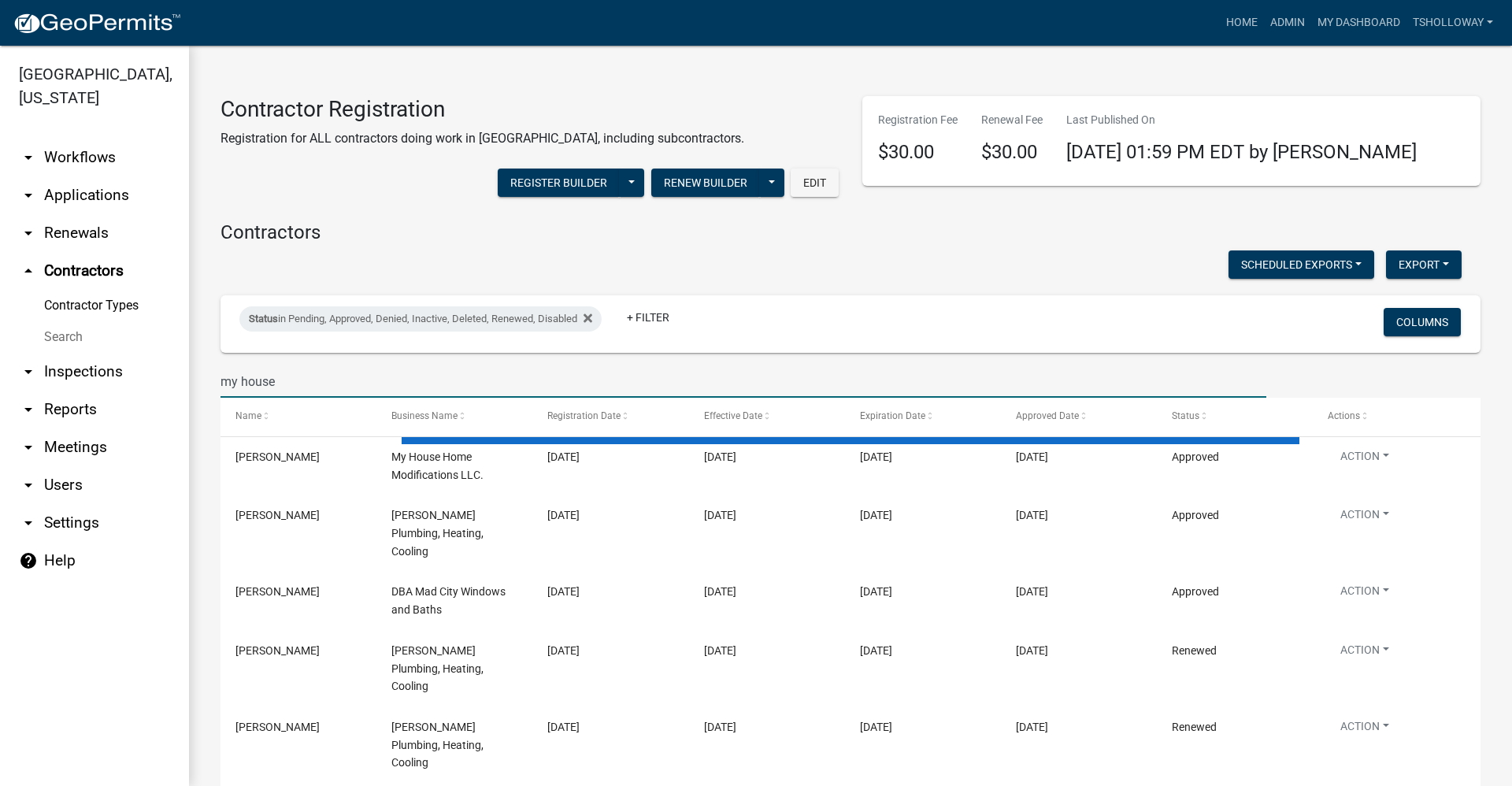
type input "my house"
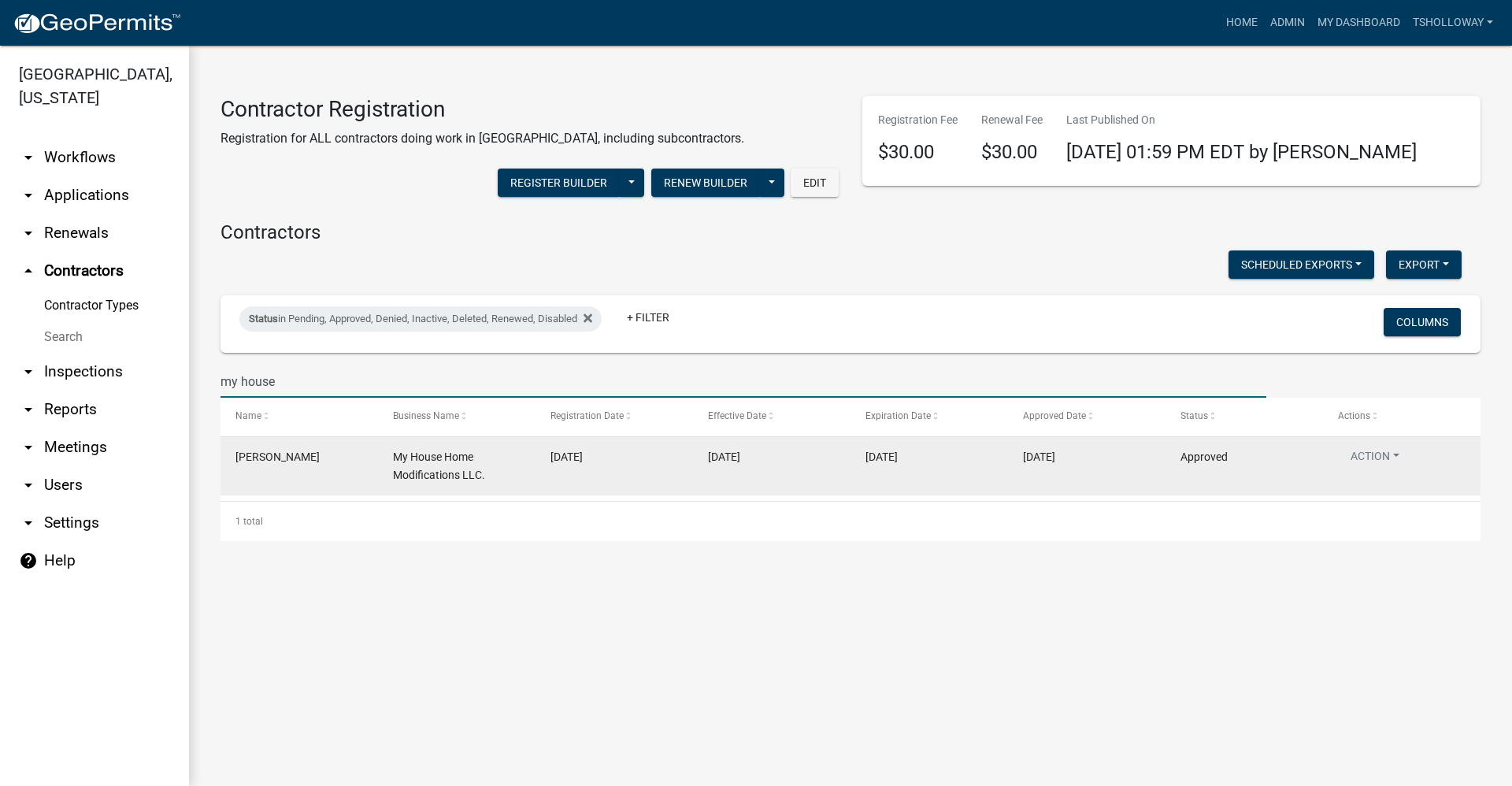
click at [428, 465] on div "My House Home Modifications LLC." at bounding box center [457, 467] width 128 height 36
click at [1379, 455] on button "Action" at bounding box center [1374, 460] width 74 height 23
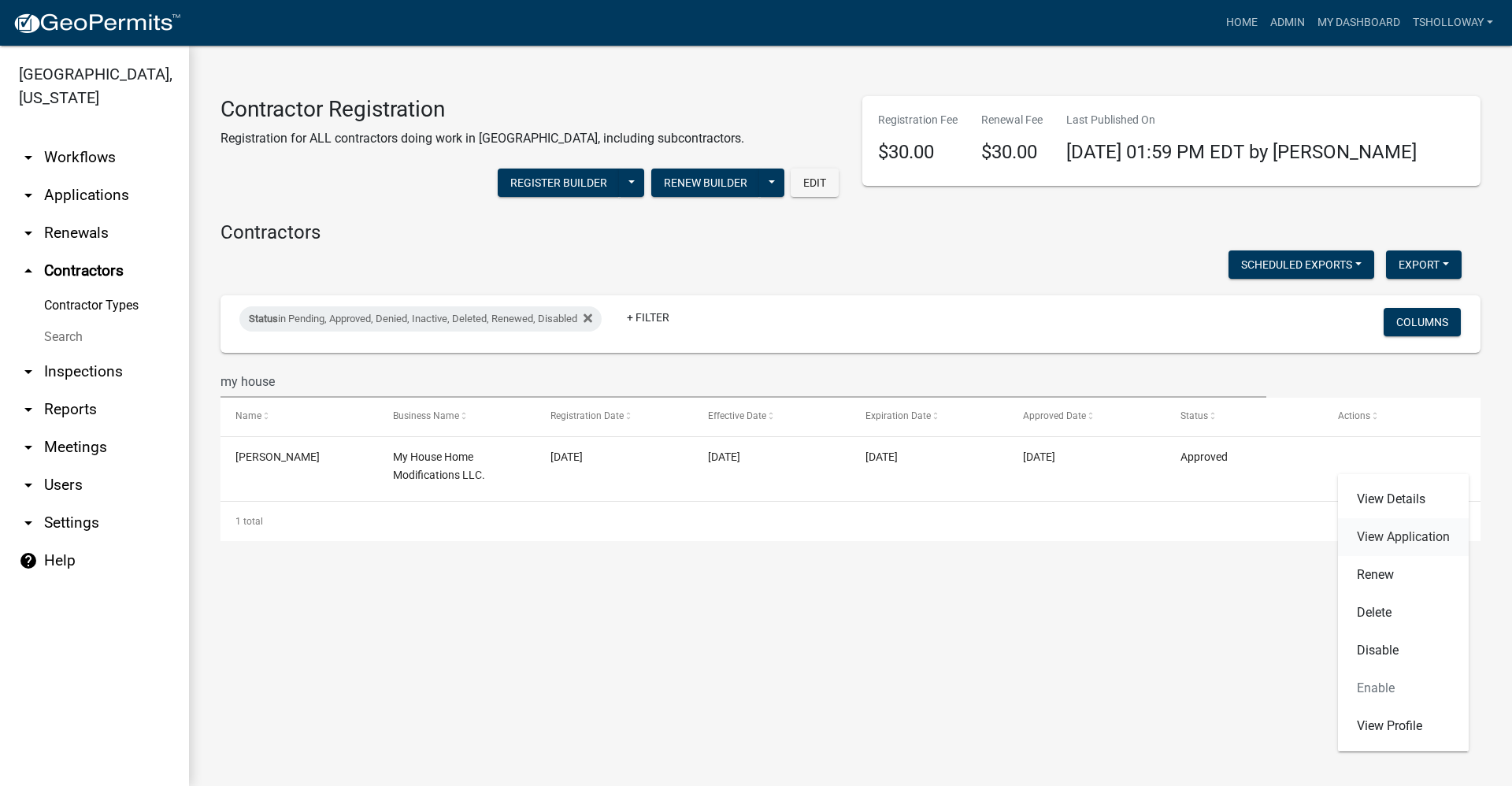
click at [1392, 536] on link "View Application" at bounding box center [1403, 536] width 130 height 37
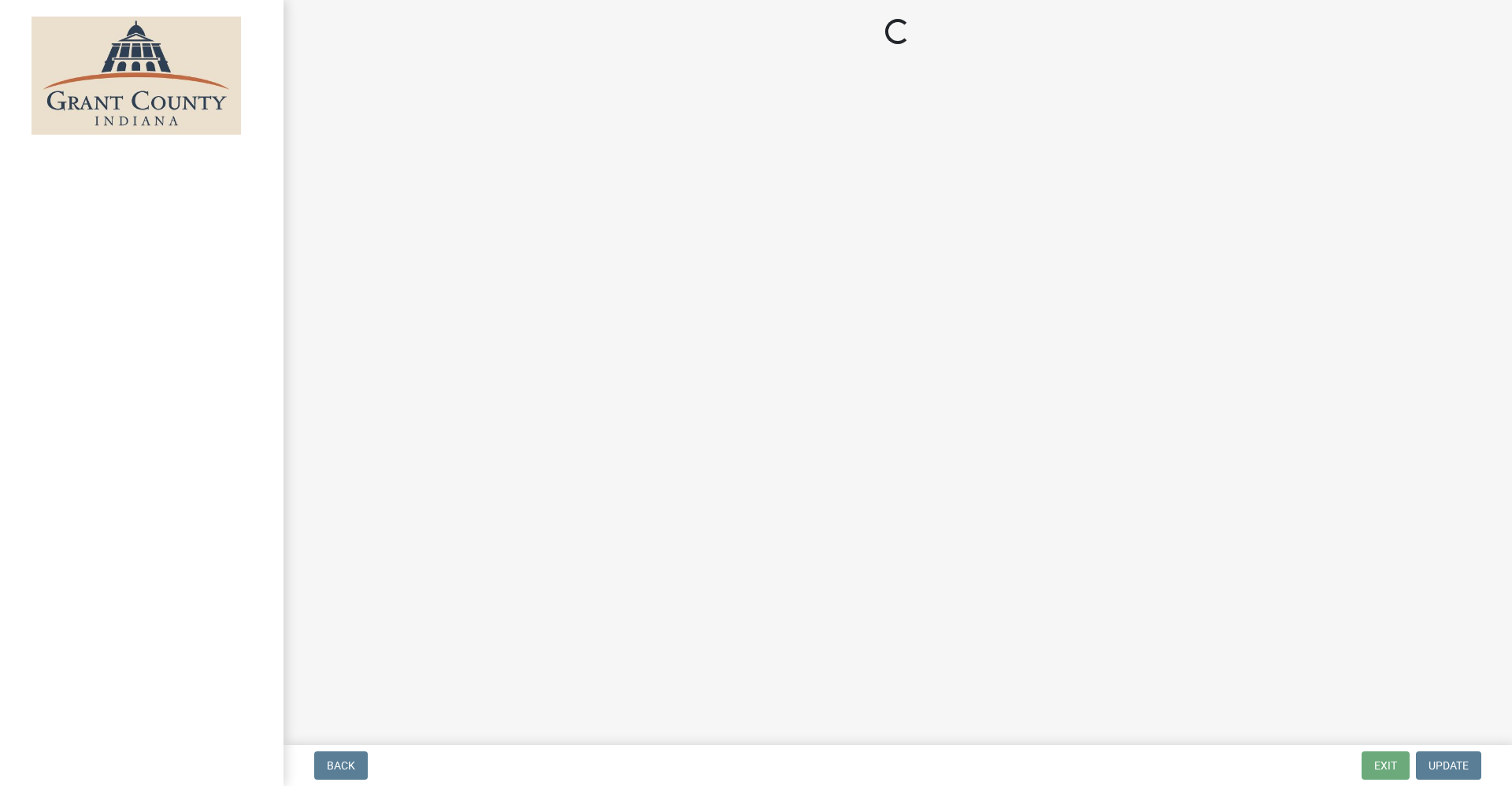
select select "3: 3"
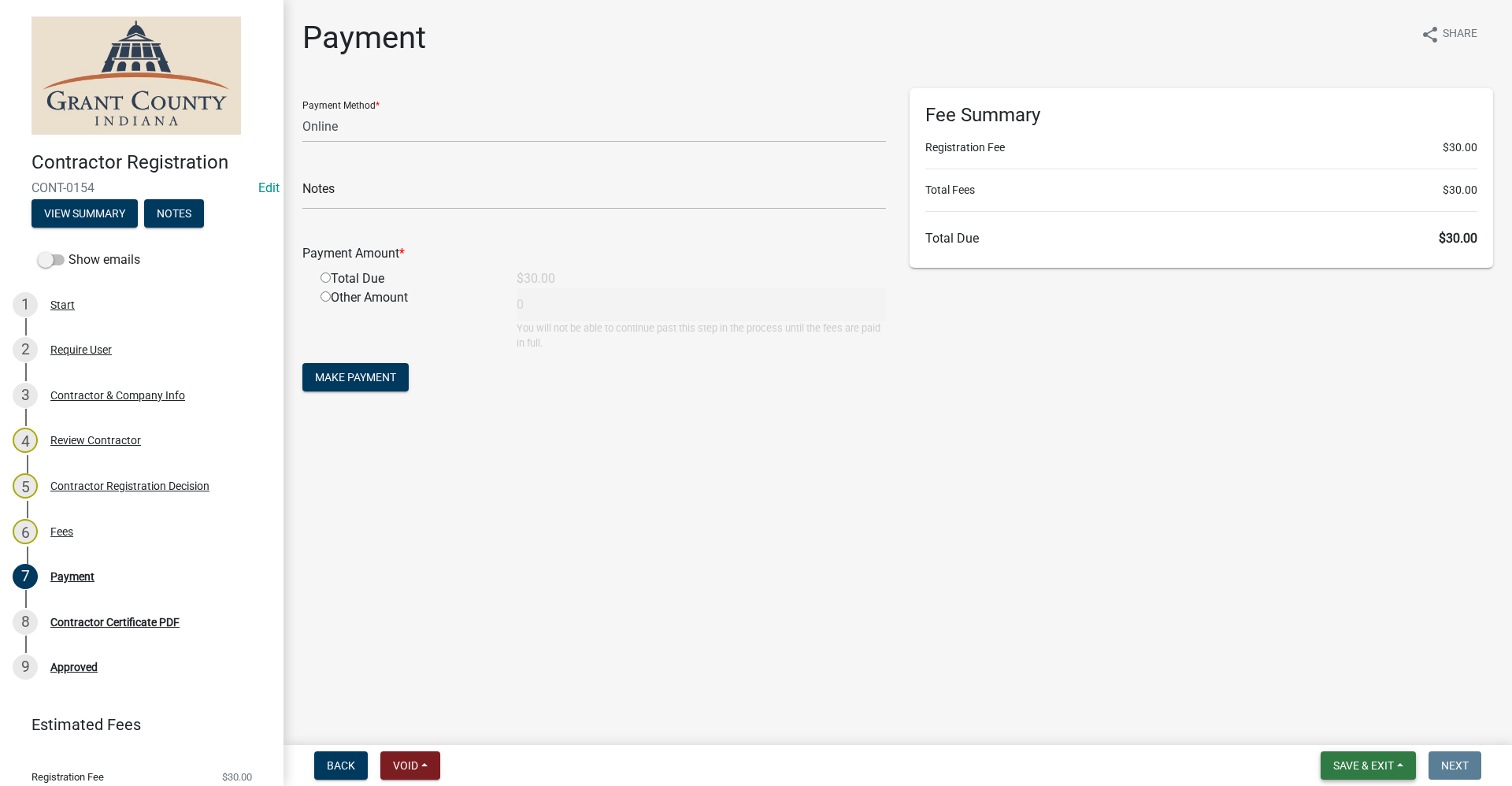
click at [1357, 766] on span "Save & Exit" at bounding box center [1363, 766] width 61 height 13
click at [1331, 727] on button "Save & Exit" at bounding box center [1353, 724] width 126 height 37
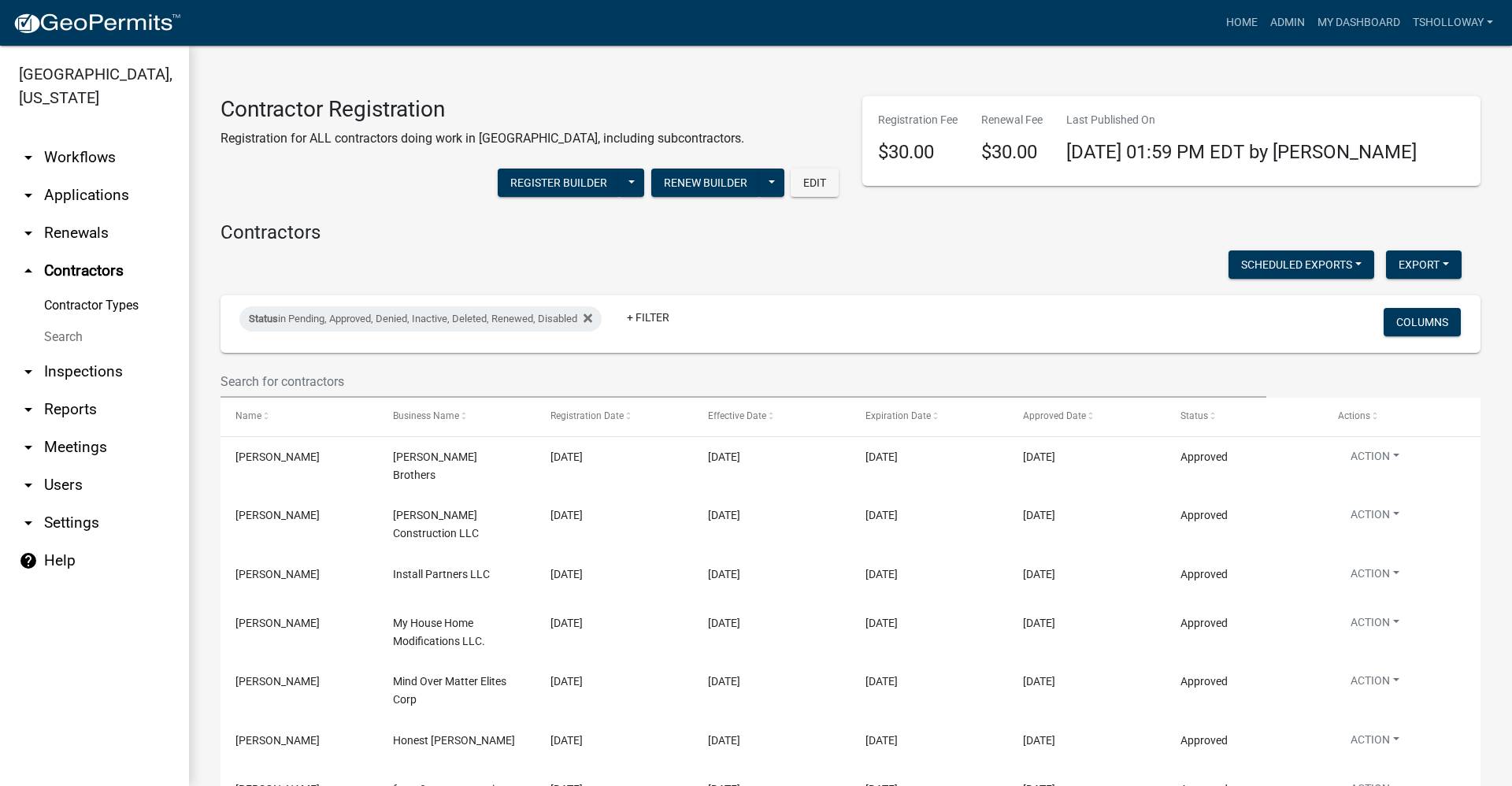
click at [65, 321] on link "Search" at bounding box center [94, 336] width 189 height 32
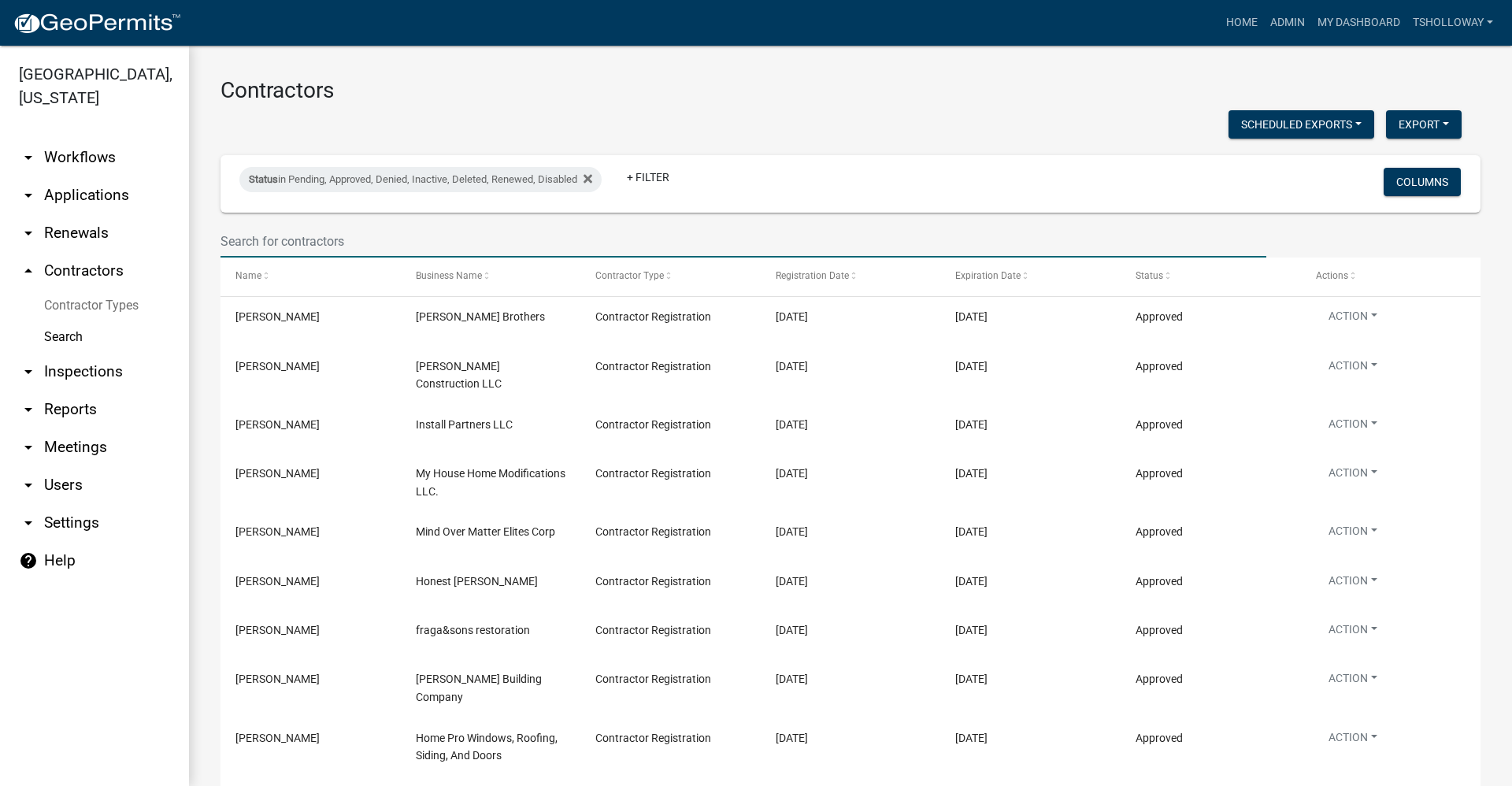
click at [331, 241] on input "text" at bounding box center [743, 241] width 1045 height 32
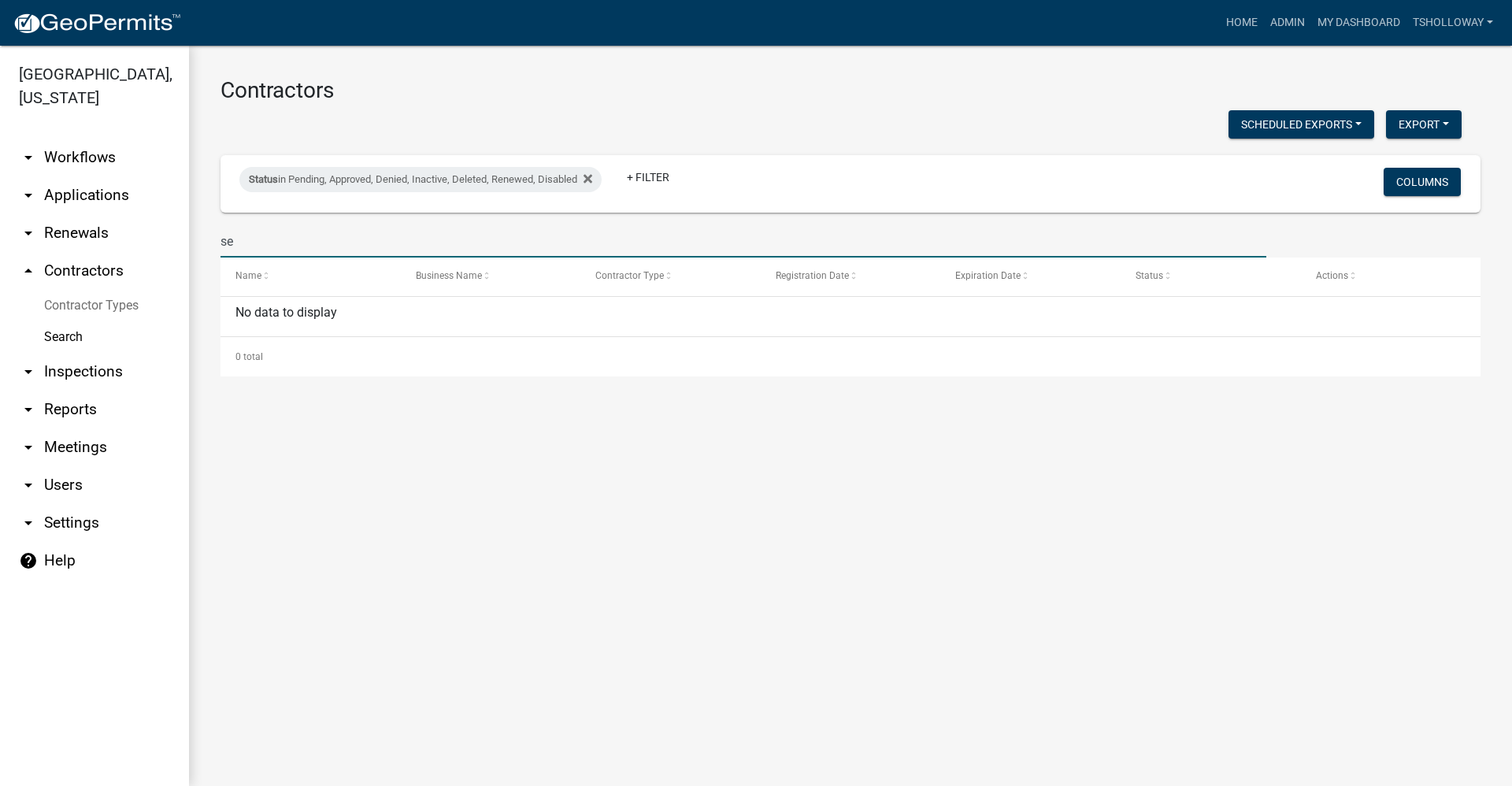
type input "s"
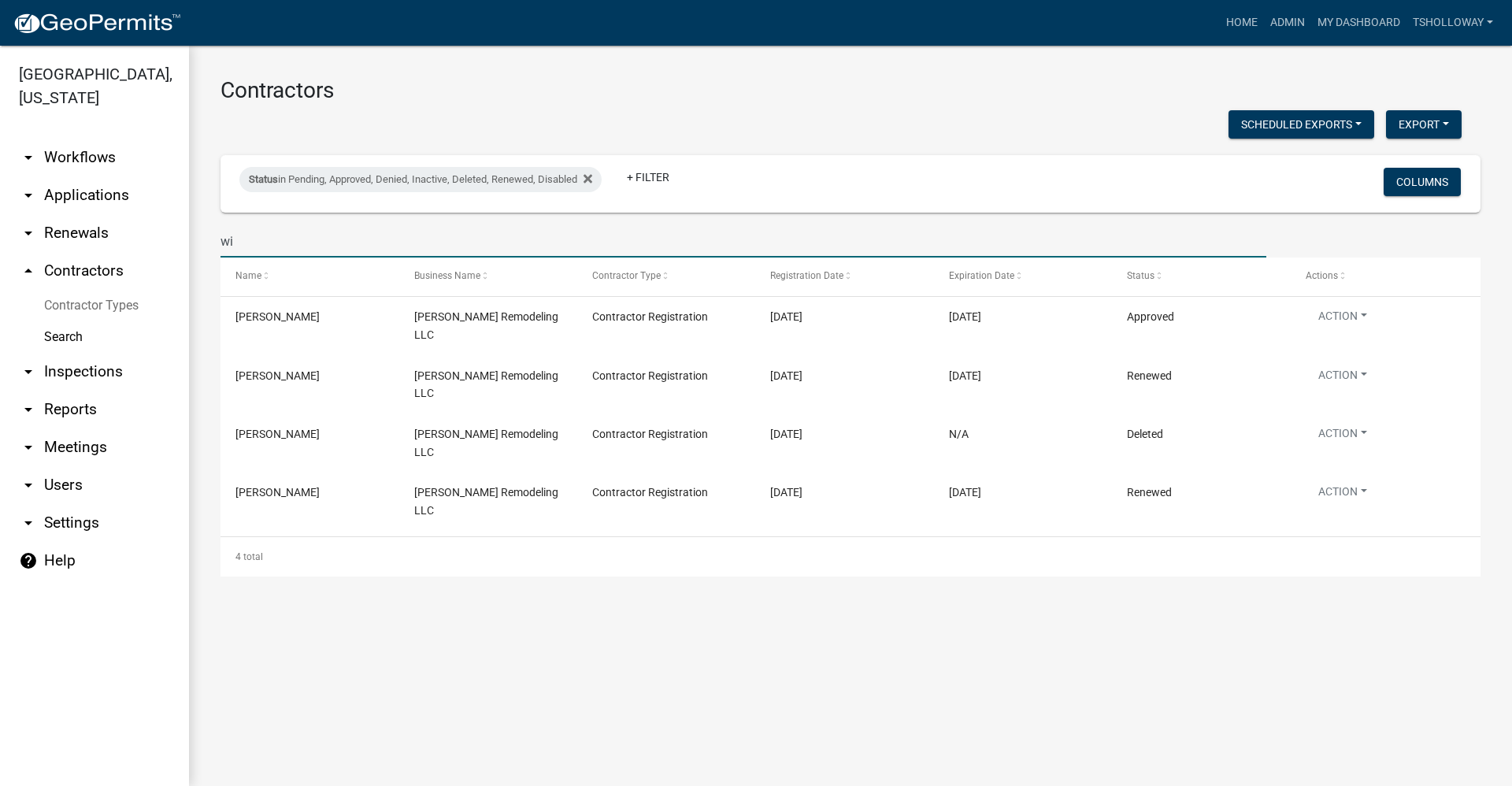
type input "w"
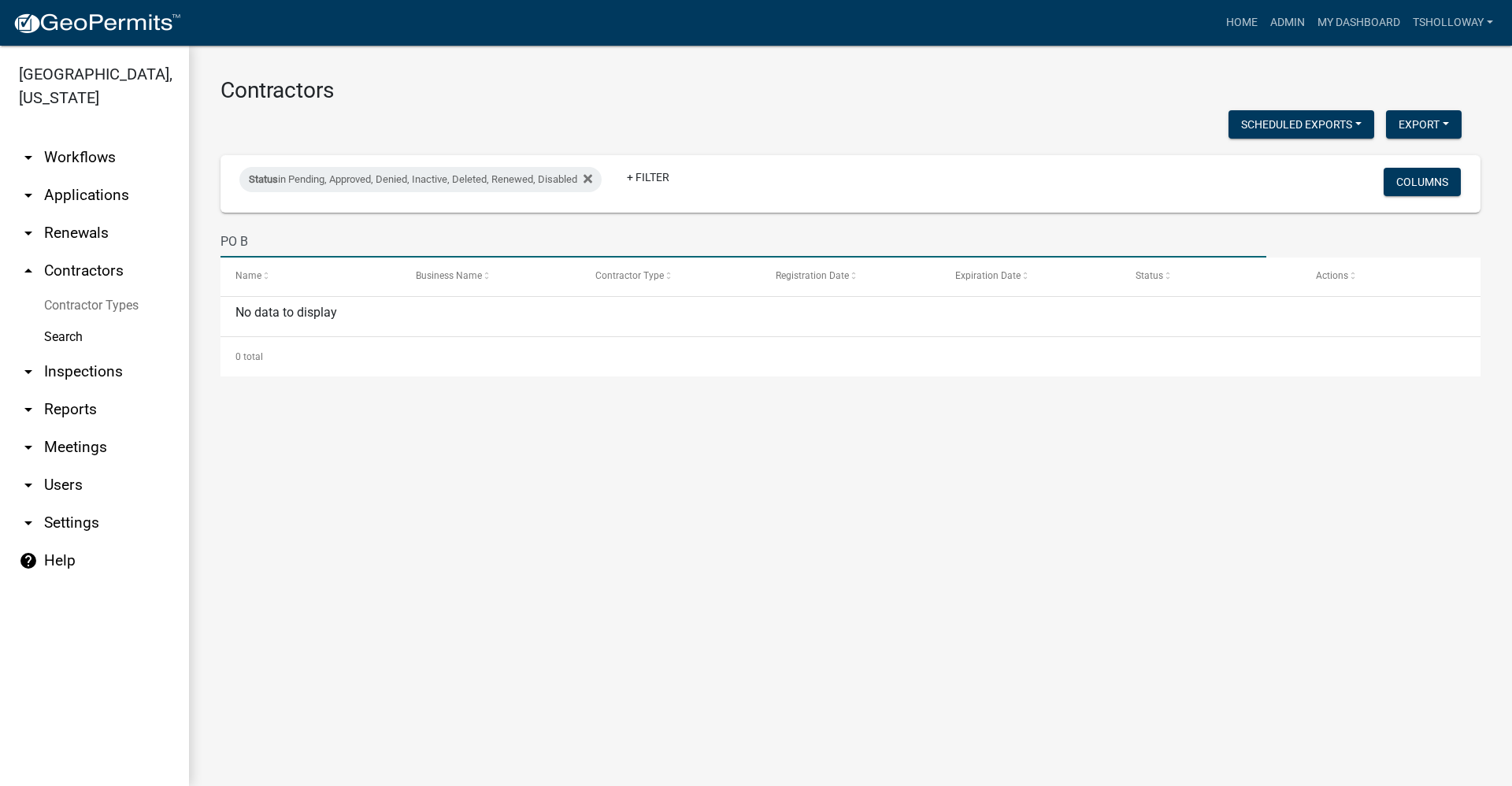
type input "PO"
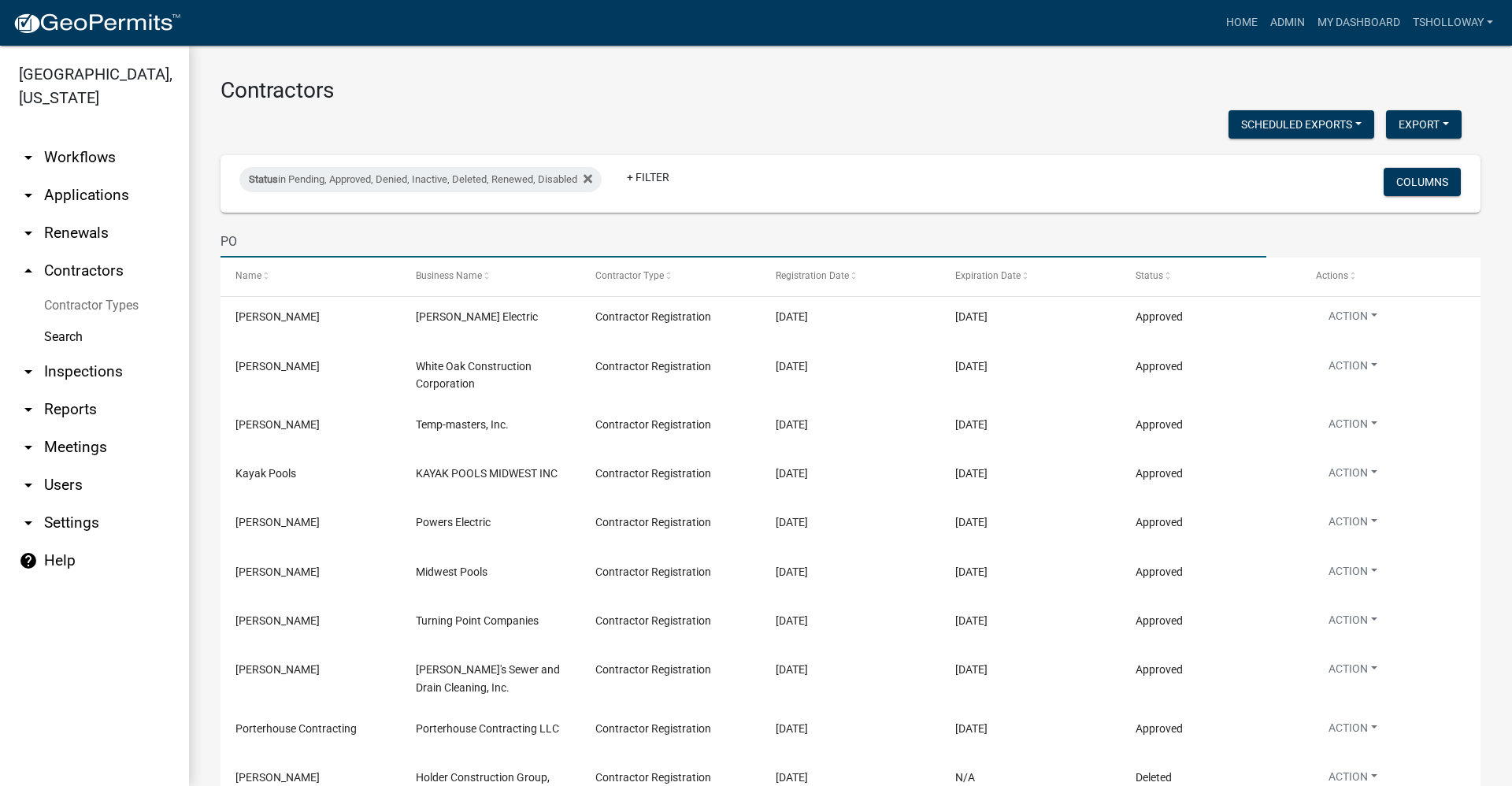
drag, startPoint x: 243, startPoint y: 235, endPoint x: 207, endPoint y: 238, distance: 36.1
click at [207, 238] on div "Contractors Scheduled Exports + Create New Export Excel Format (.xlsx) CSV Form…" at bounding box center [849, 502] width 1322 height 914
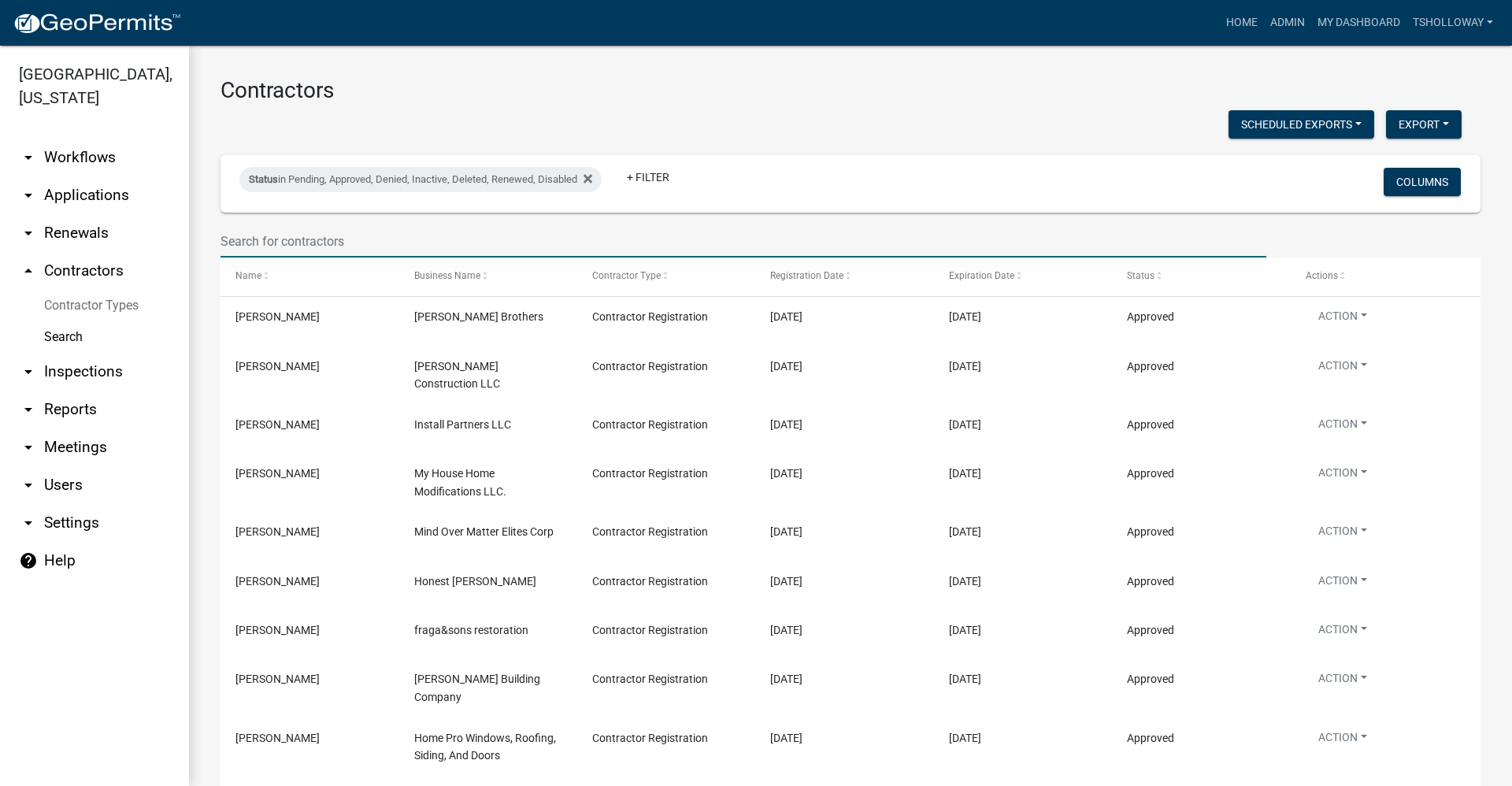
click at [64, 321] on link "Search" at bounding box center [94, 336] width 189 height 32
click at [254, 238] on input "text" at bounding box center [743, 241] width 1045 height 32
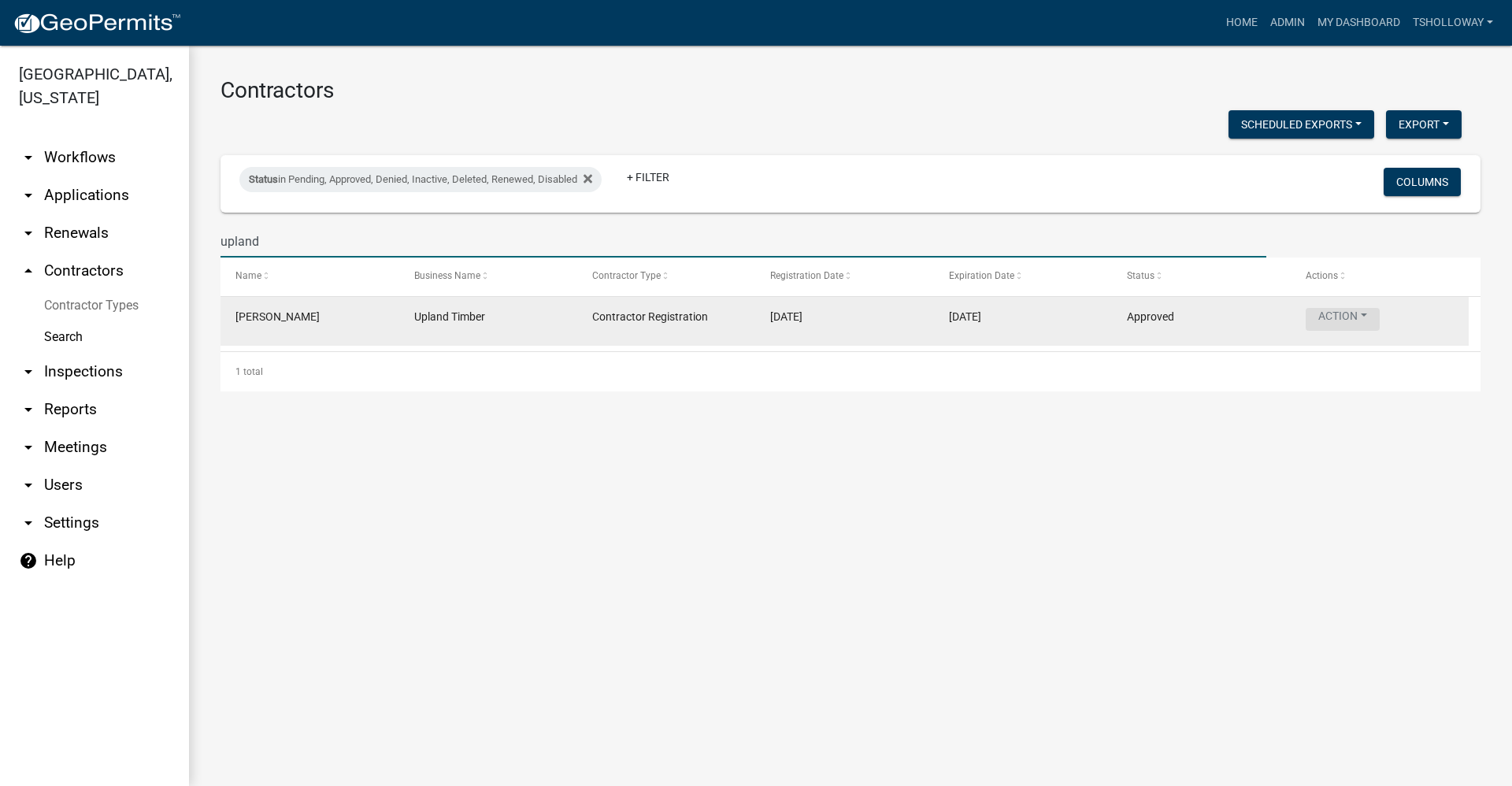
type input "upland"
click at [1368, 320] on button "Action" at bounding box center [1342, 319] width 74 height 23
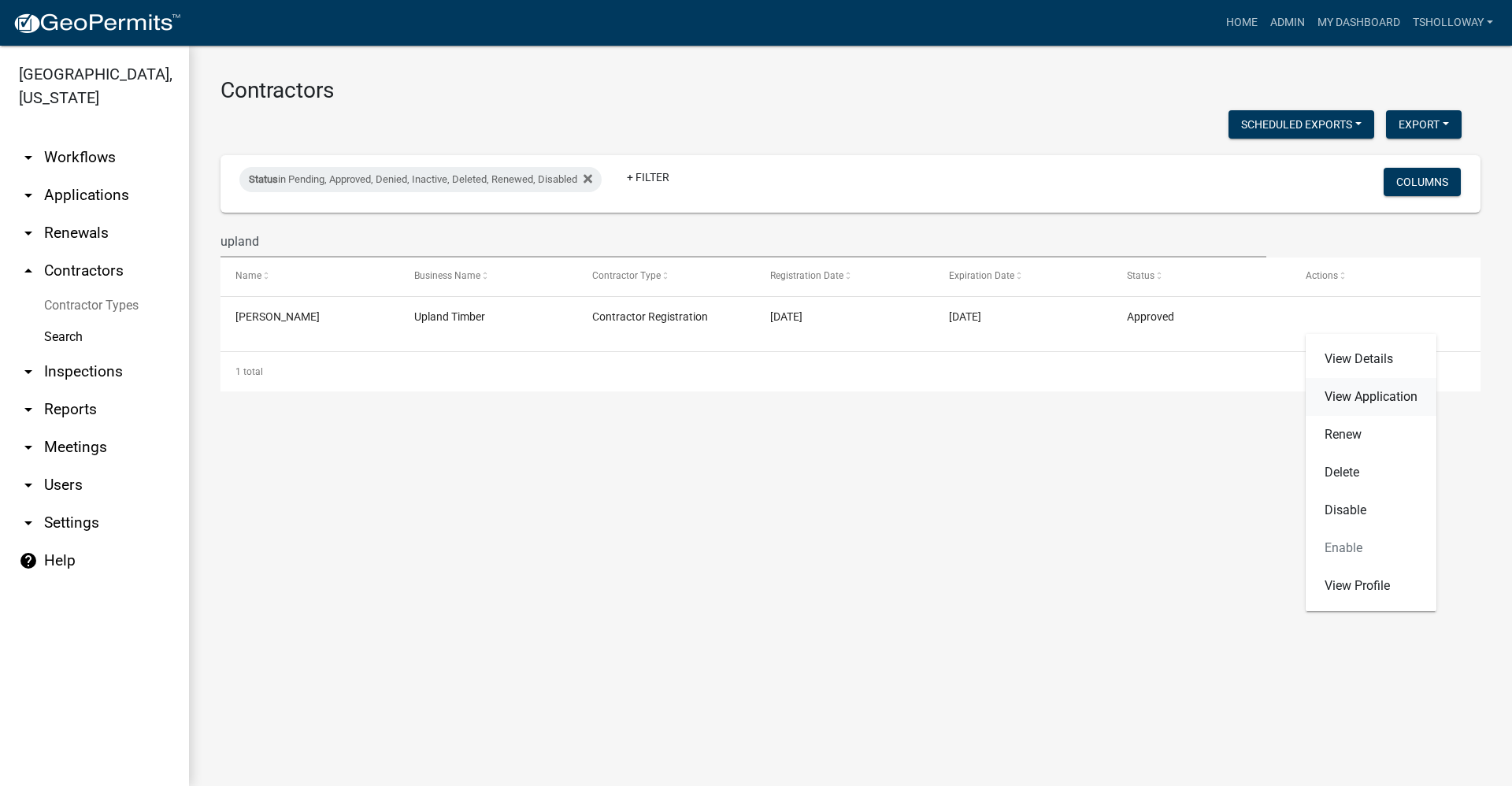
click at [1369, 398] on link "View Application" at bounding box center [1370, 397] width 130 height 37
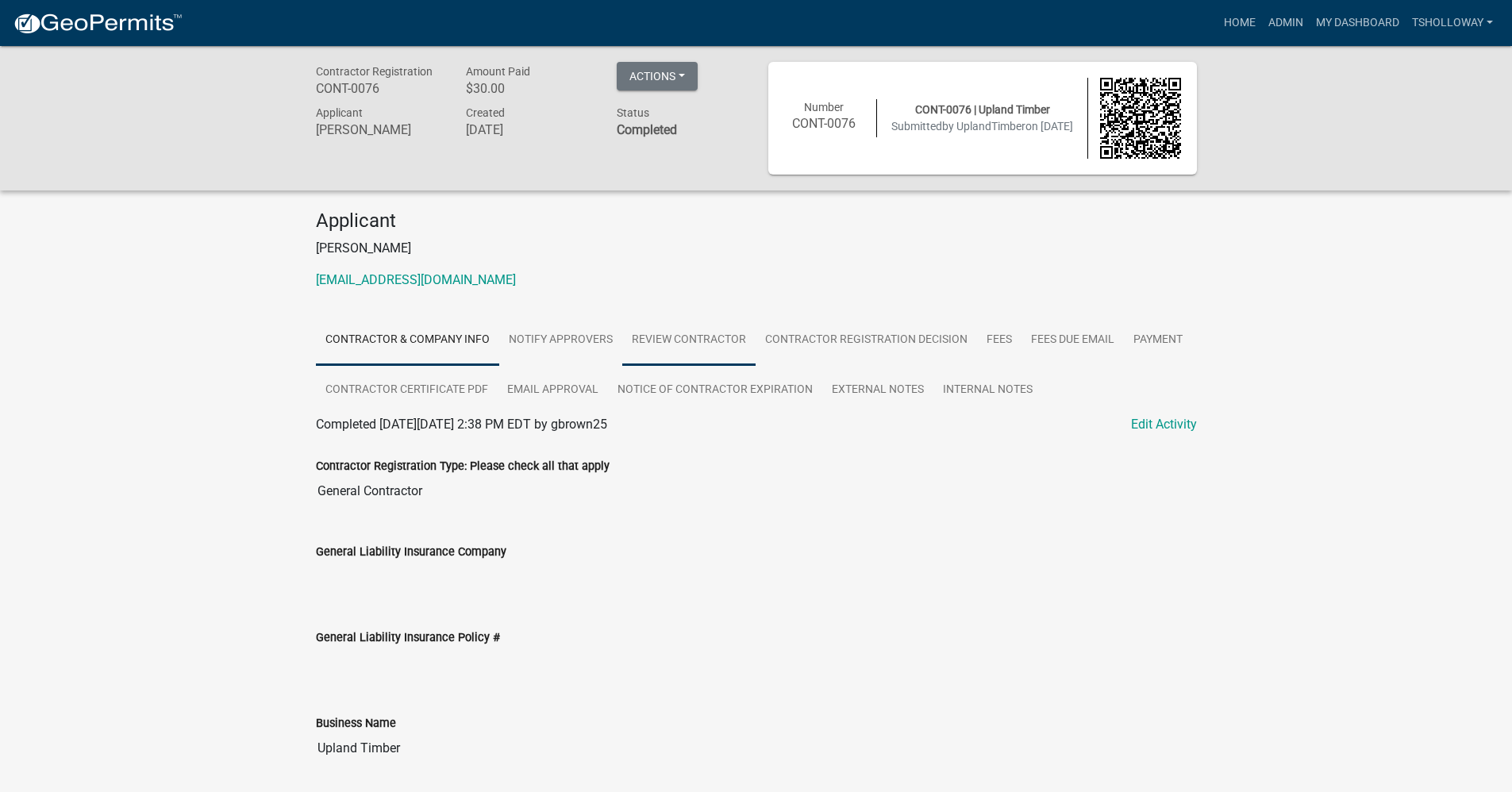
click at [690, 338] on link "Review Contractor" at bounding box center [688, 340] width 133 height 51
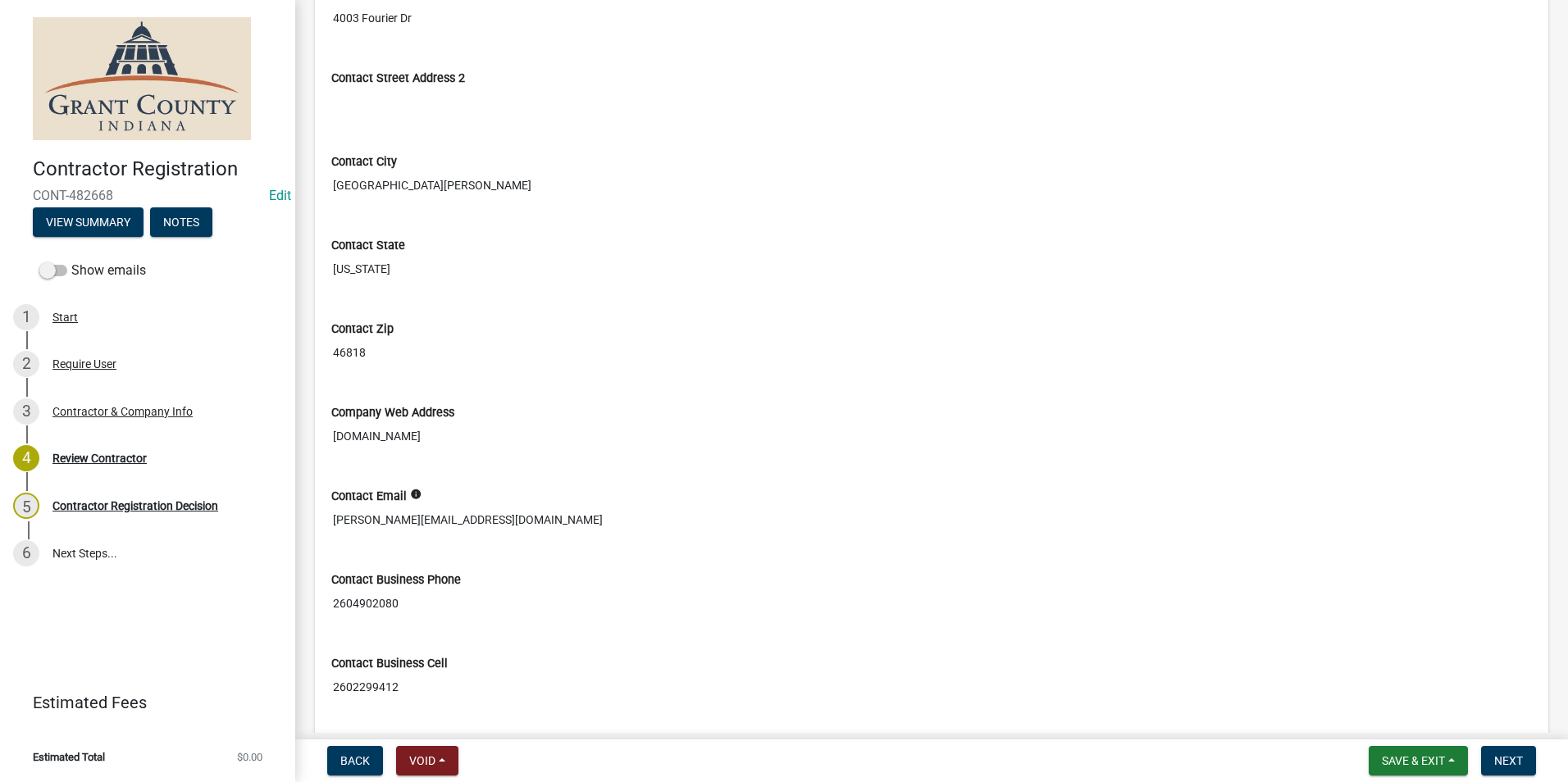
scroll to position [820, 0]
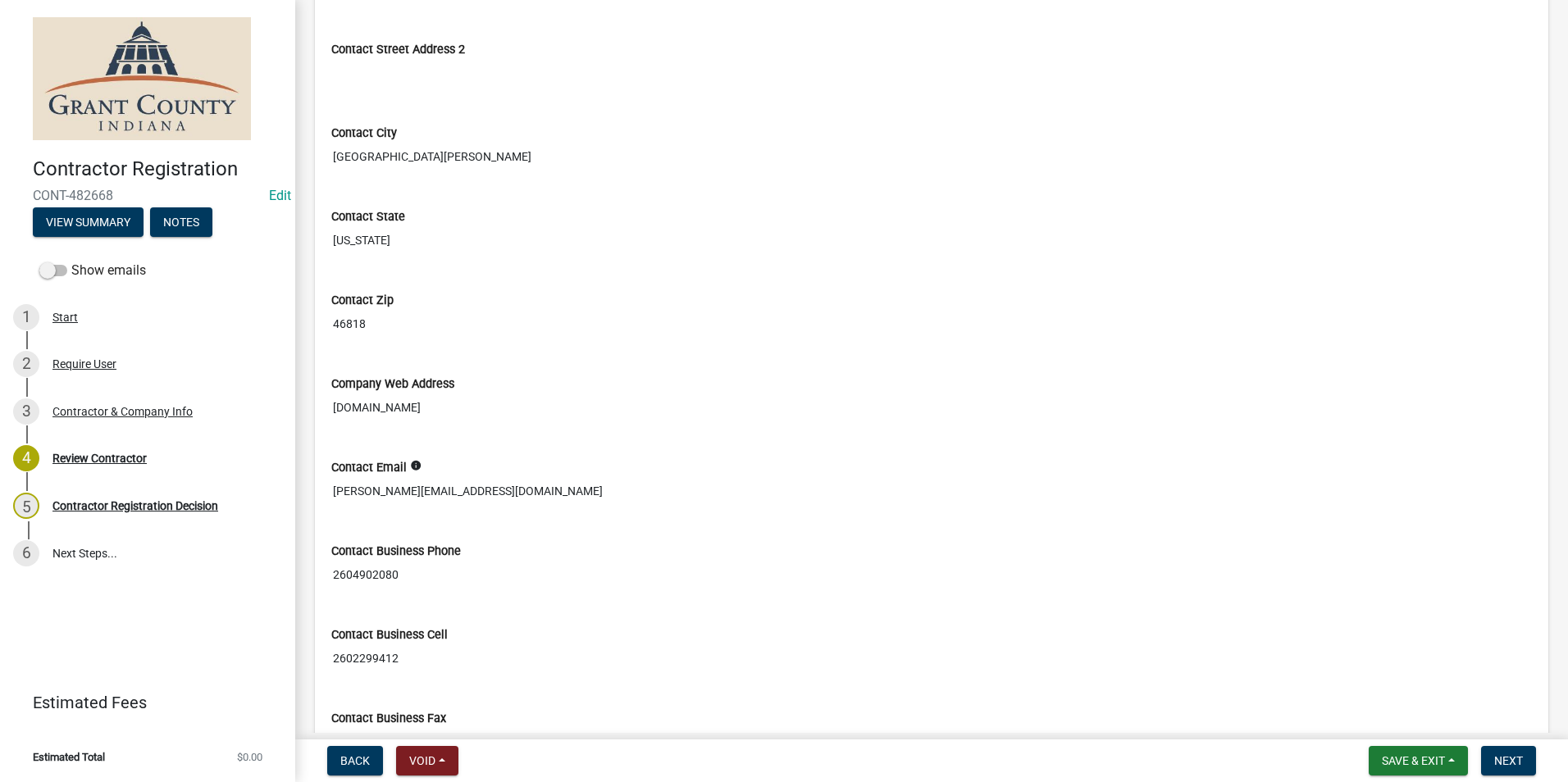
drag, startPoint x: 495, startPoint y: 491, endPoint x: 326, endPoint y: 493, distance: 169.0
click at [326, 493] on div "Contact Email info jason@niermanpoolandspa.com" at bounding box center [931, 478] width 1225 height 84
drag, startPoint x: 326, startPoint y: 493, endPoint x: 338, endPoint y: 496, distance: 12.4
click at [119, 507] on div "Contractor Registration Decision" at bounding box center [135, 506] width 166 height 11
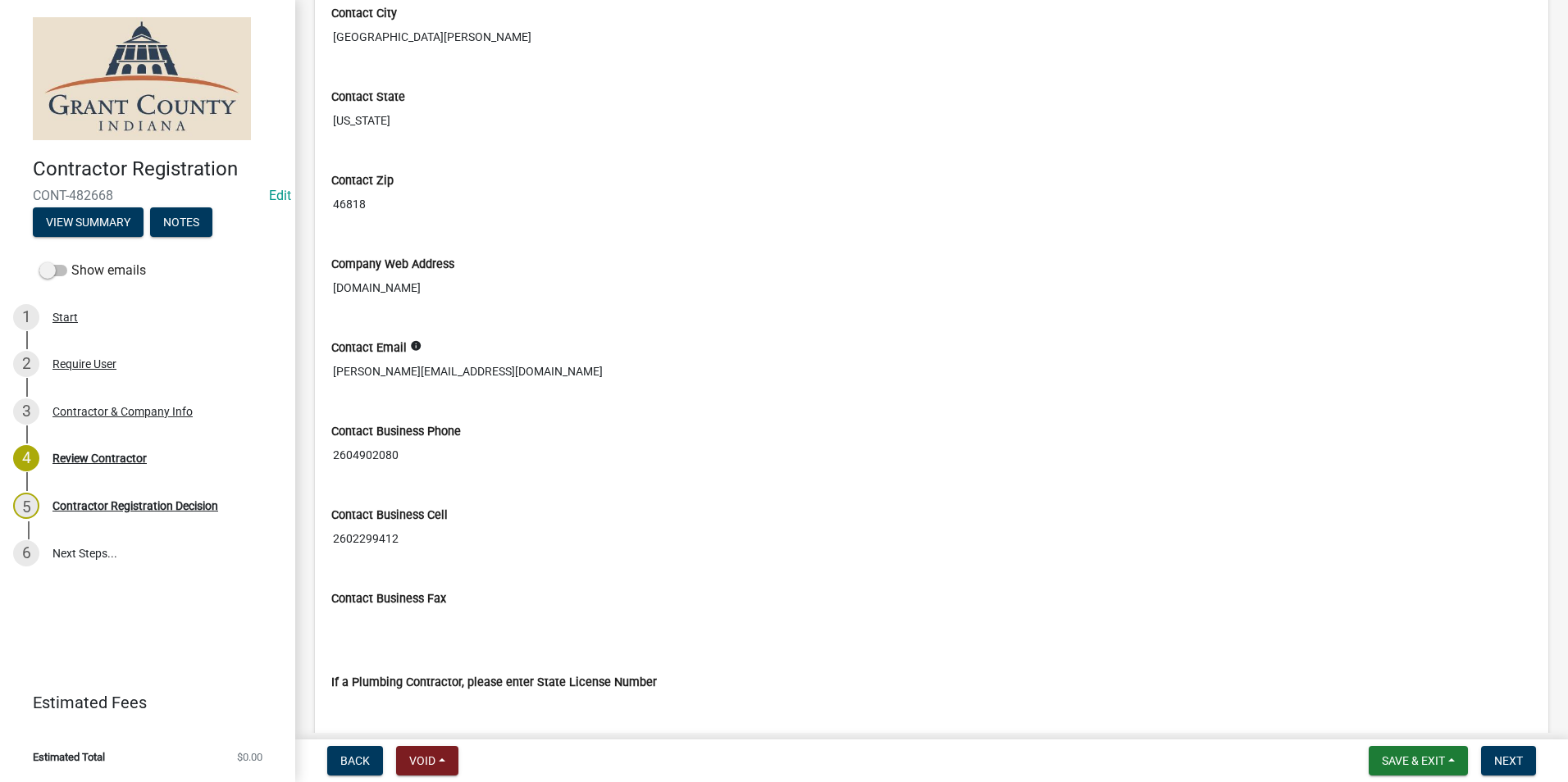
scroll to position [1136, 0]
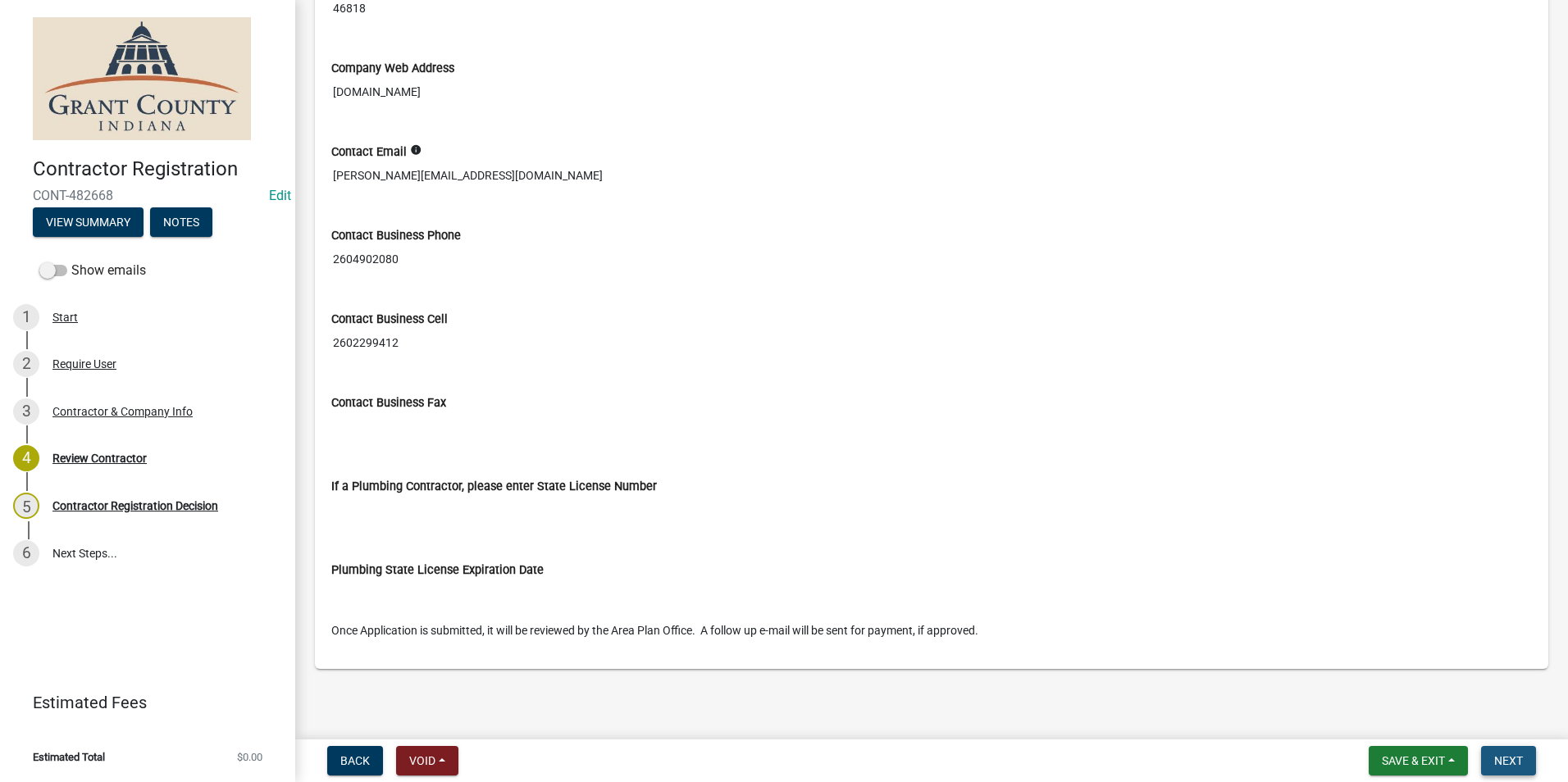
click at [1491, 767] on button "Next" at bounding box center [1508, 760] width 55 height 29
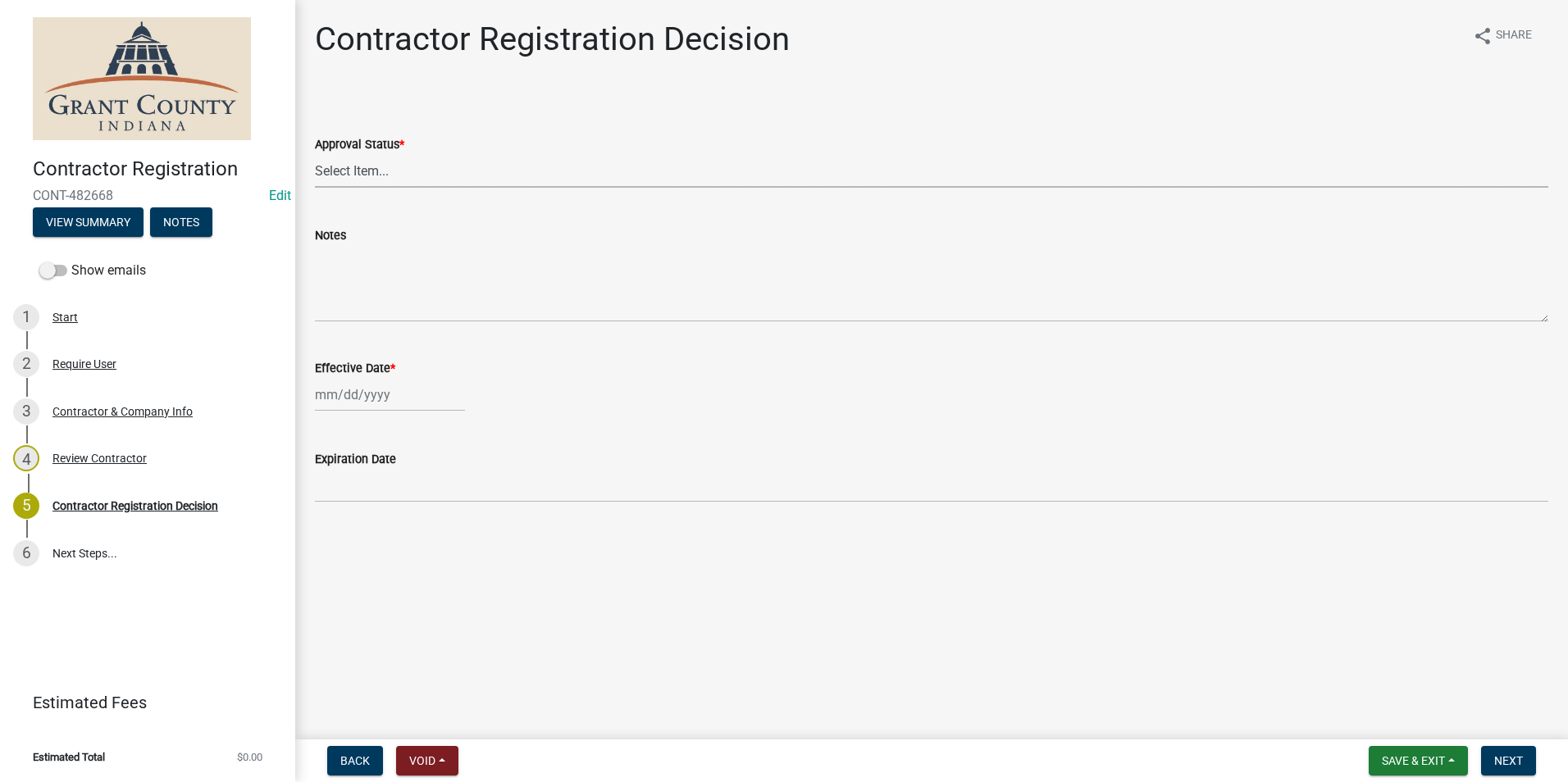
click at [345, 172] on select "Select Item... Approved Denied" at bounding box center [931, 170] width 1233 height 33
click at [315, 154] on select "Select Item... Approved Denied" at bounding box center [931, 170] width 1233 height 33
select select "4b86b809-39dd-4c68-9f3d-fdb3e7050482"
click at [346, 400] on div at bounding box center [390, 394] width 150 height 33
select select "9"
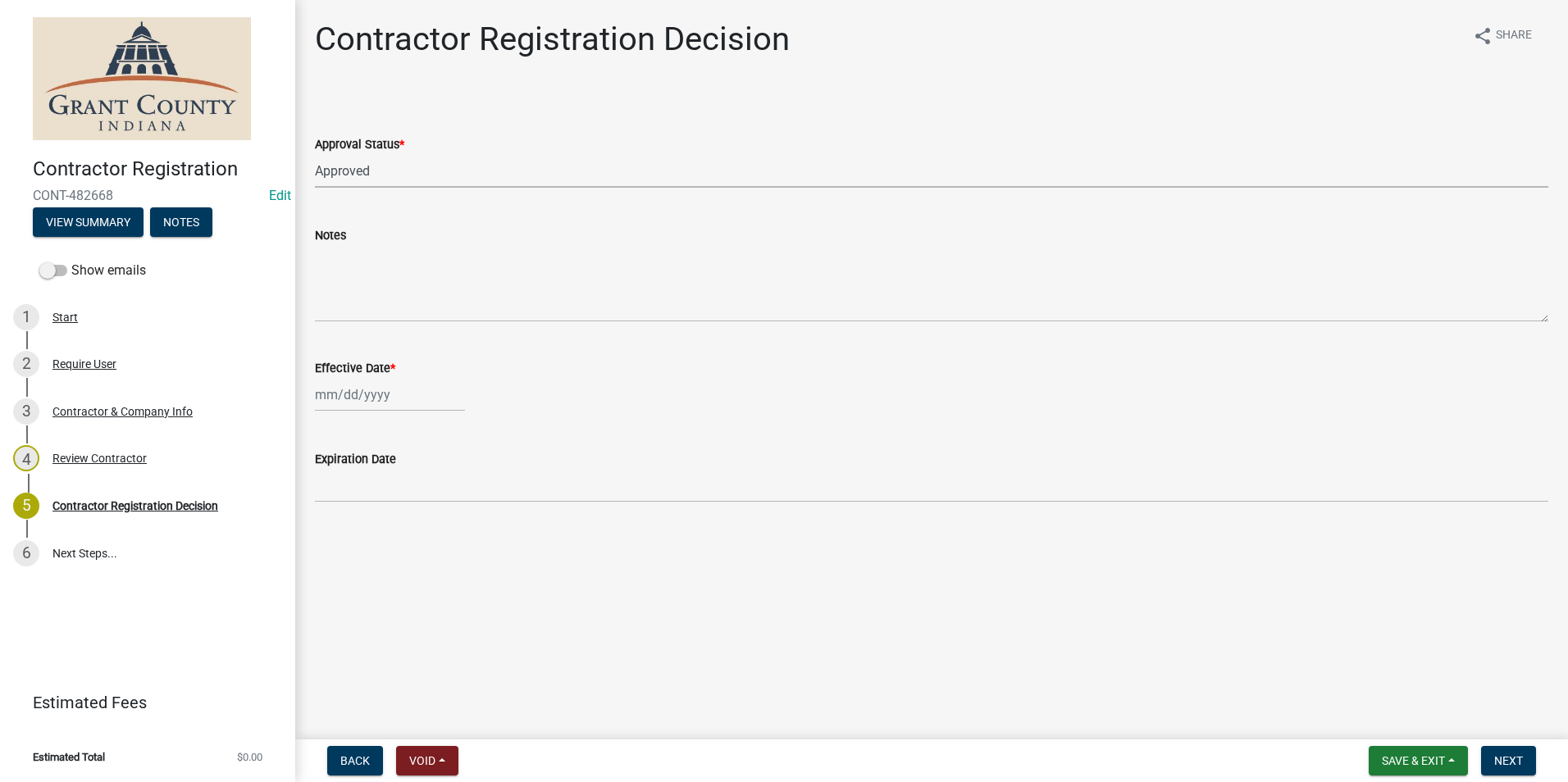
select select "2025"
click at [357, 559] on div "23" at bounding box center [358, 561] width 27 height 27
type input "[DATE]"
click at [1516, 762] on span "Next" at bounding box center [1508, 761] width 28 height 13
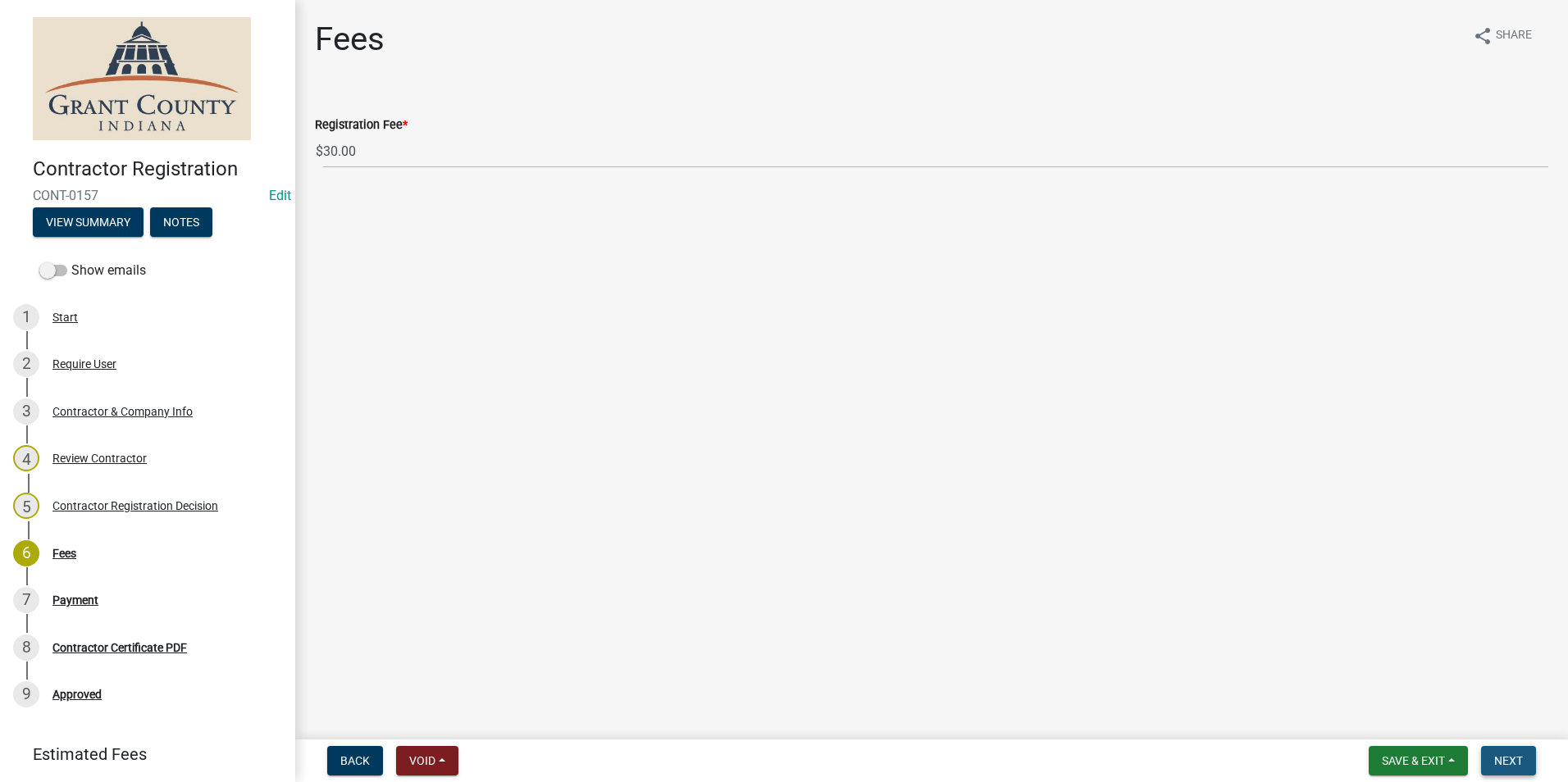
click at [1515, 762] on span "Next" at bounding box center [1508, 761] width 28 height 13
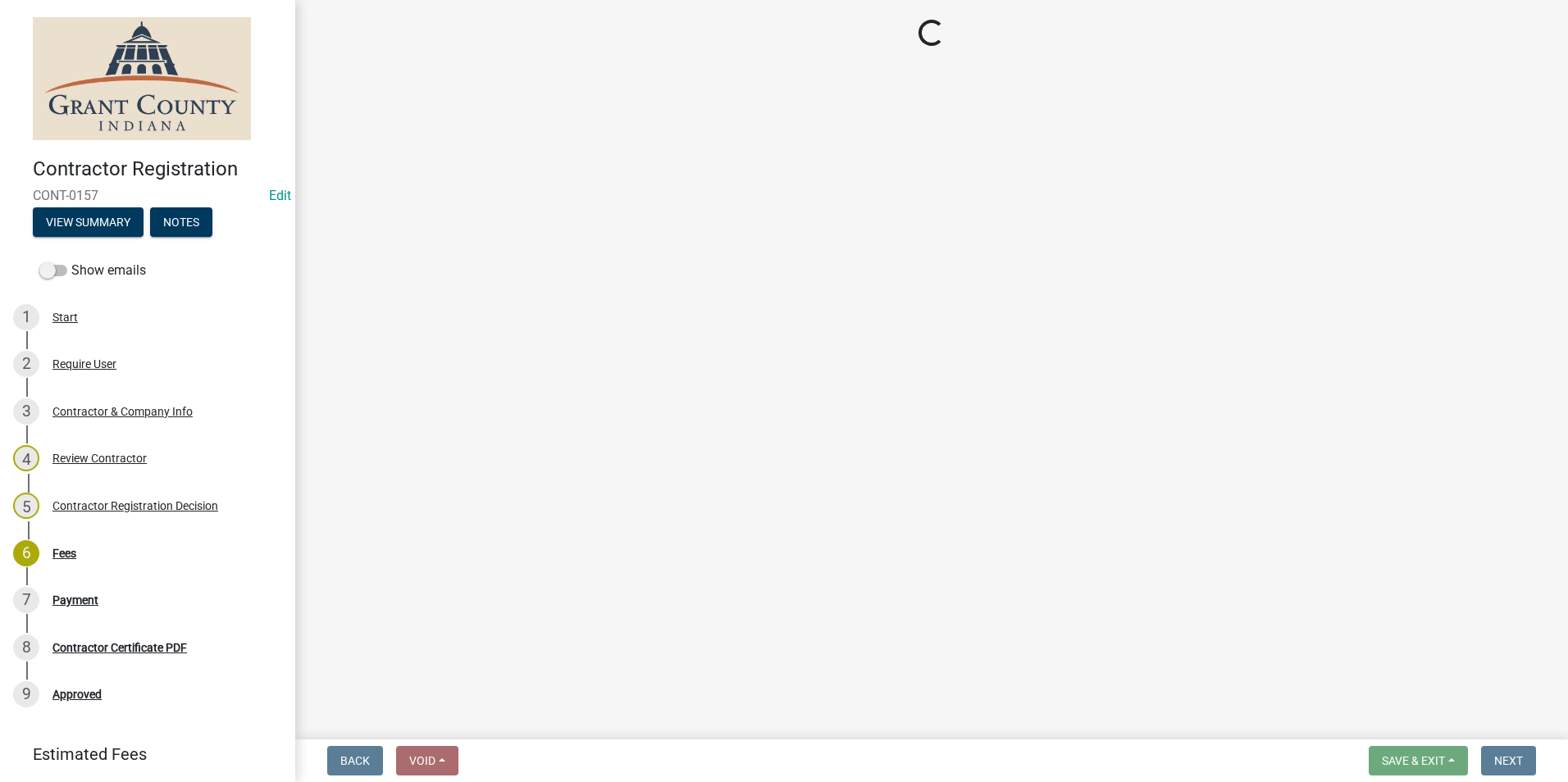
select select "3: 3"
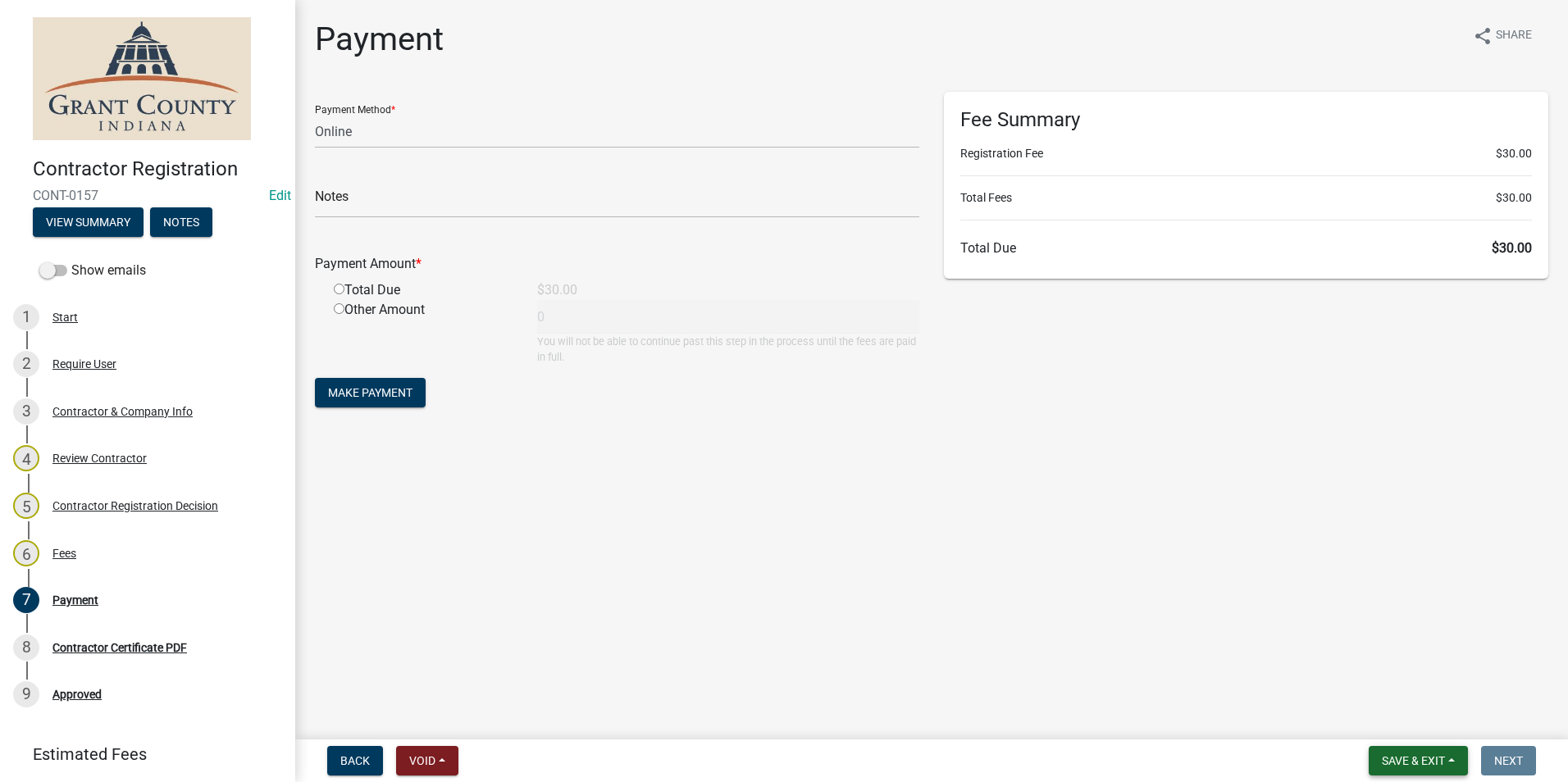
click at [1403, 767] on span "Save & Exit" at bounding box center [1413, 761] width 64 height 13
click at [1414, 721] on button "Save & Exit" at bounding box center [1402, 717] width 131 height 39
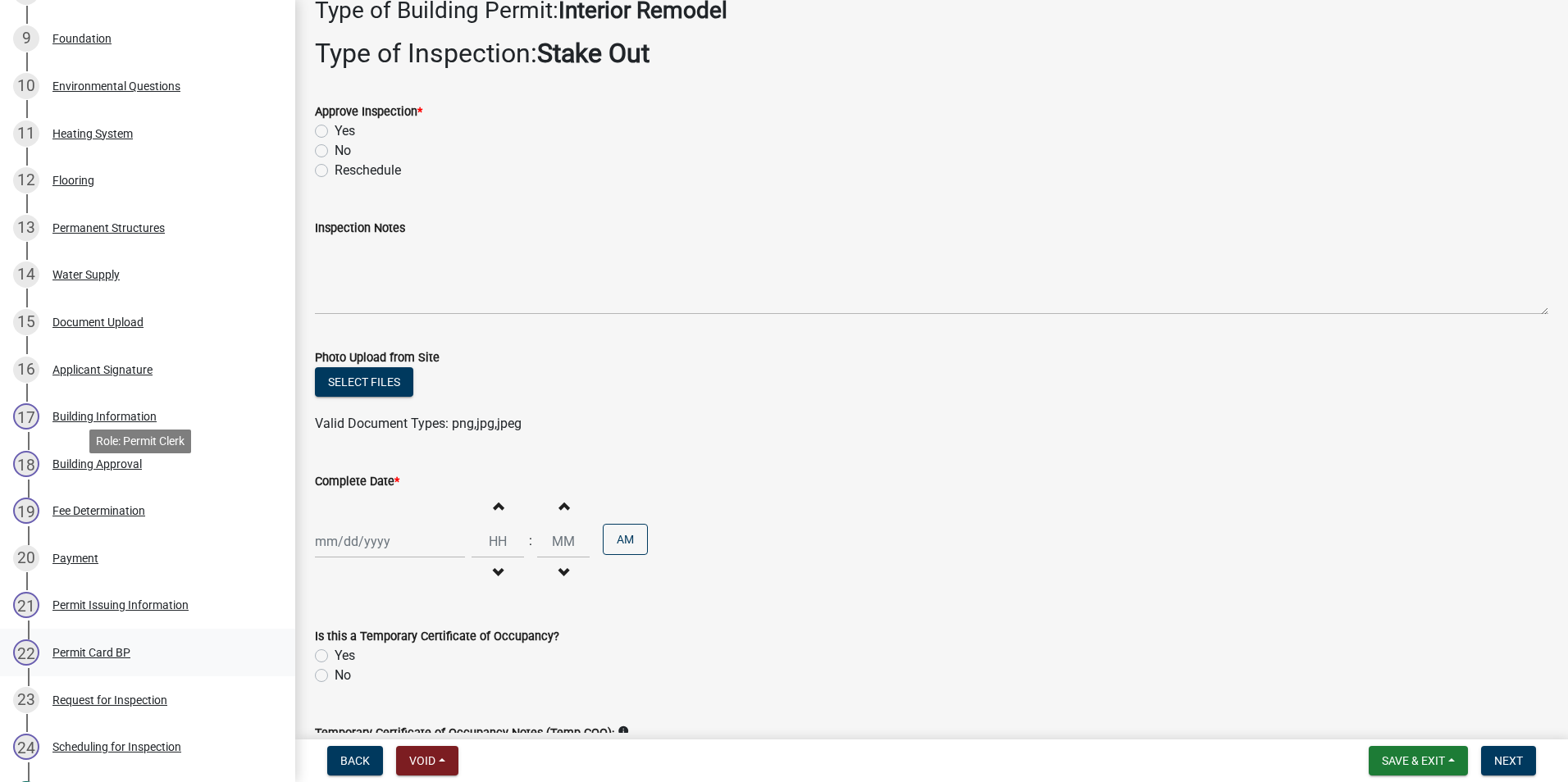
scroll to position [915, 0]
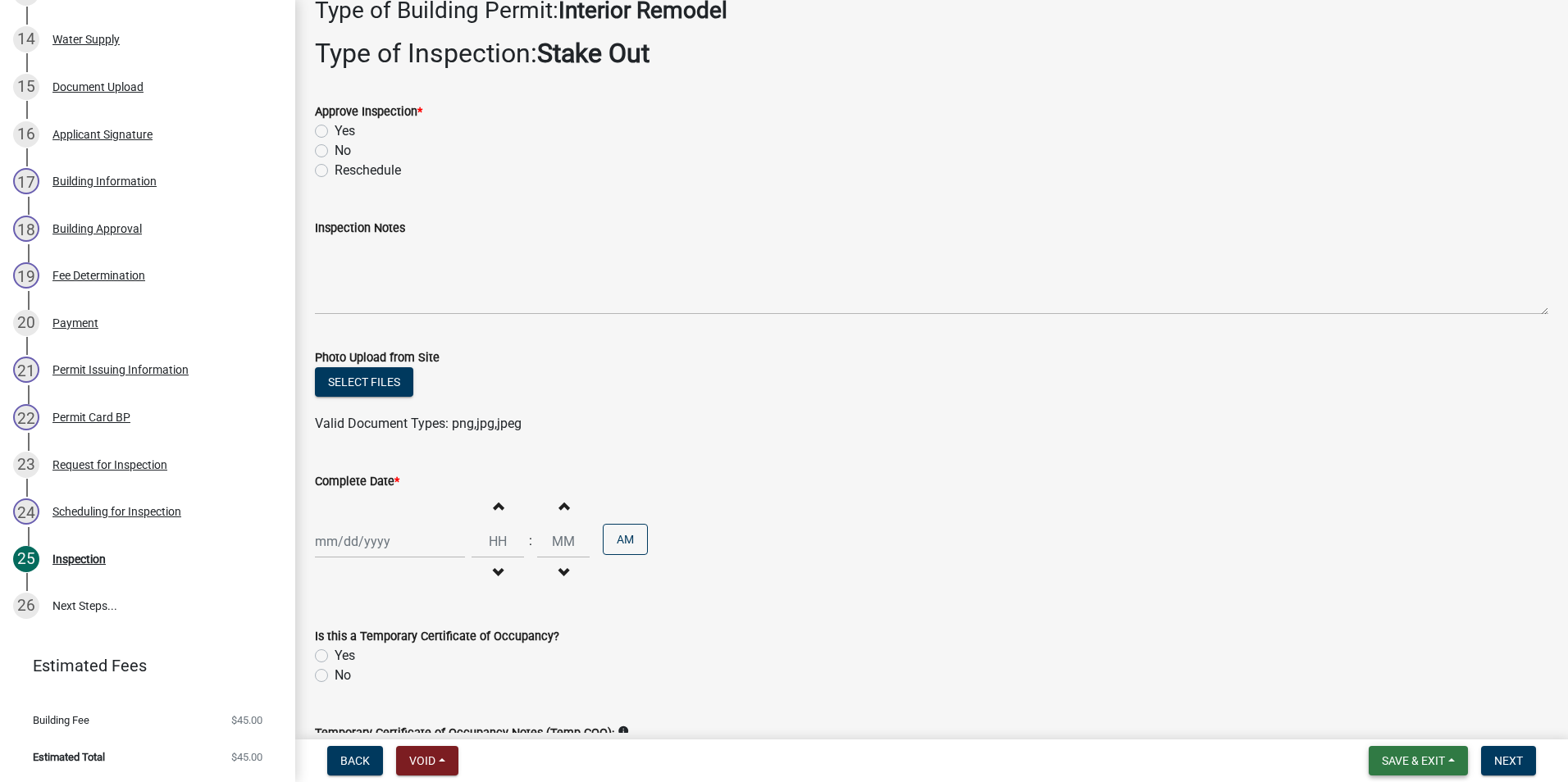
click at [1404, 764] on span "Save & Exit" at bounding box center [1413, 761] width 64 height 13
click at [1389, 720] on button "Save & Exit" at bounding box center [1402, 717] width 131 height 39
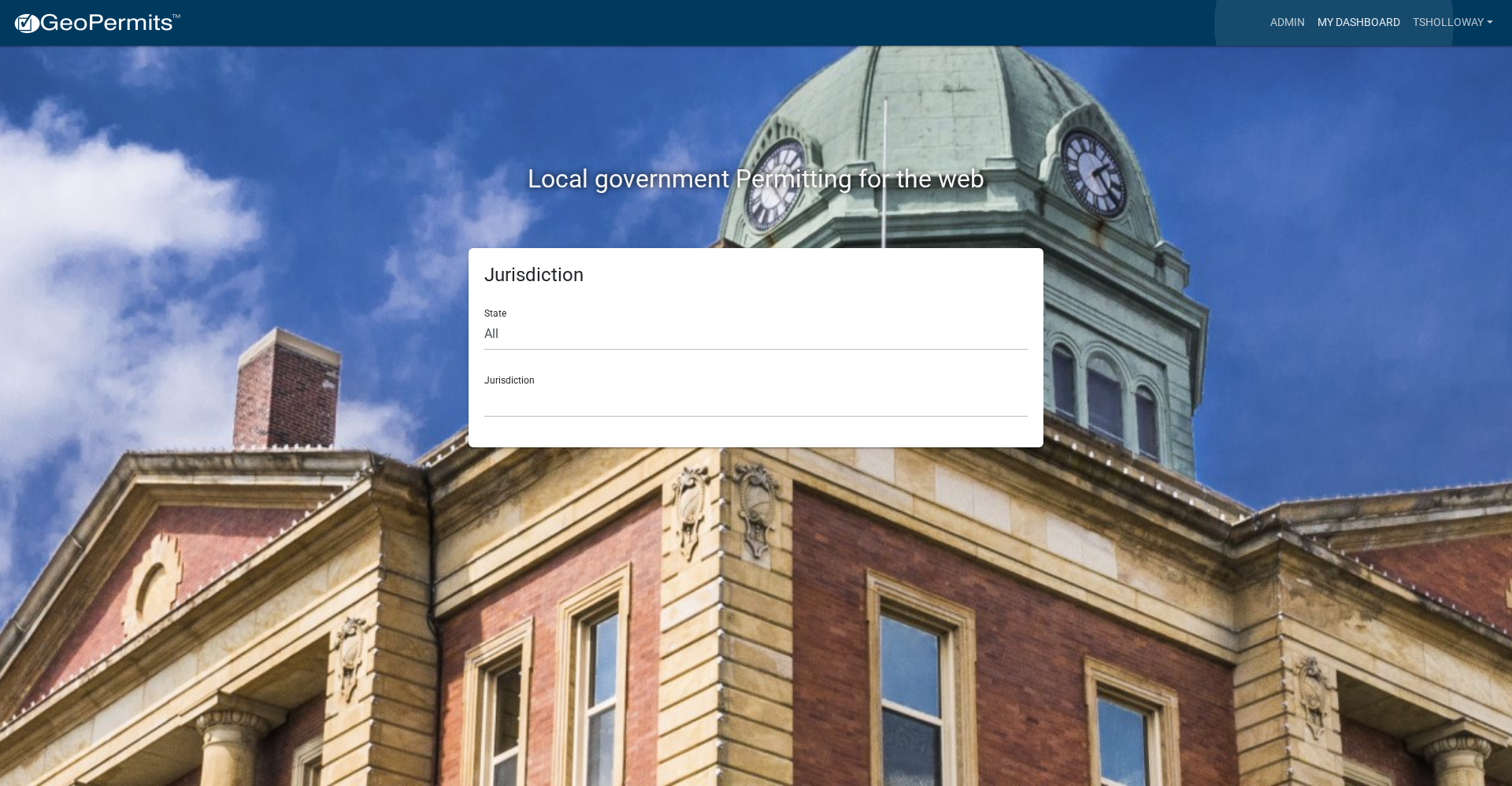
click at [1333, 24] on link "My Dashboard" at bounding box center [1358, 23] width 96 height 30
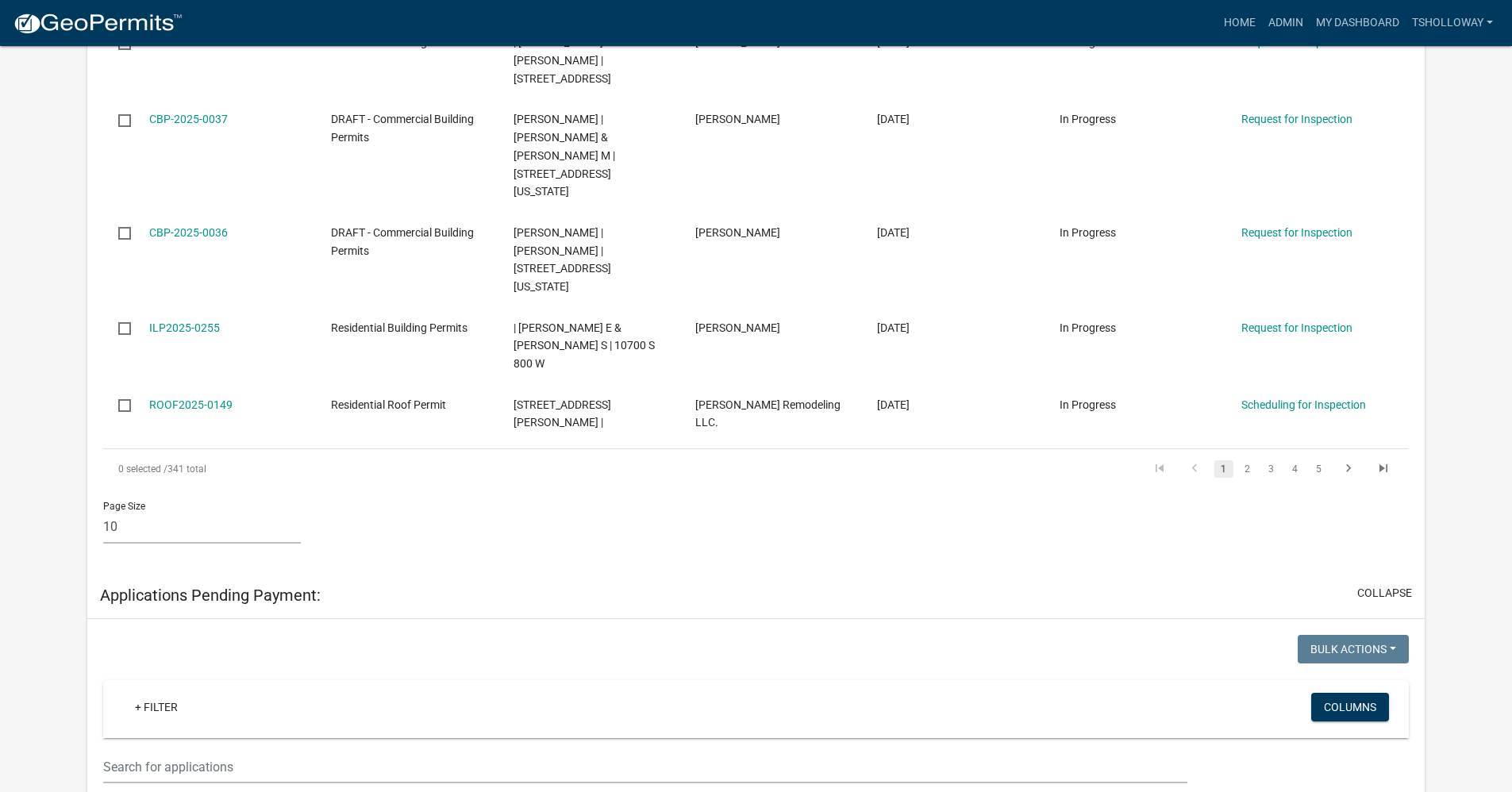
scroll to position [2115, 0]
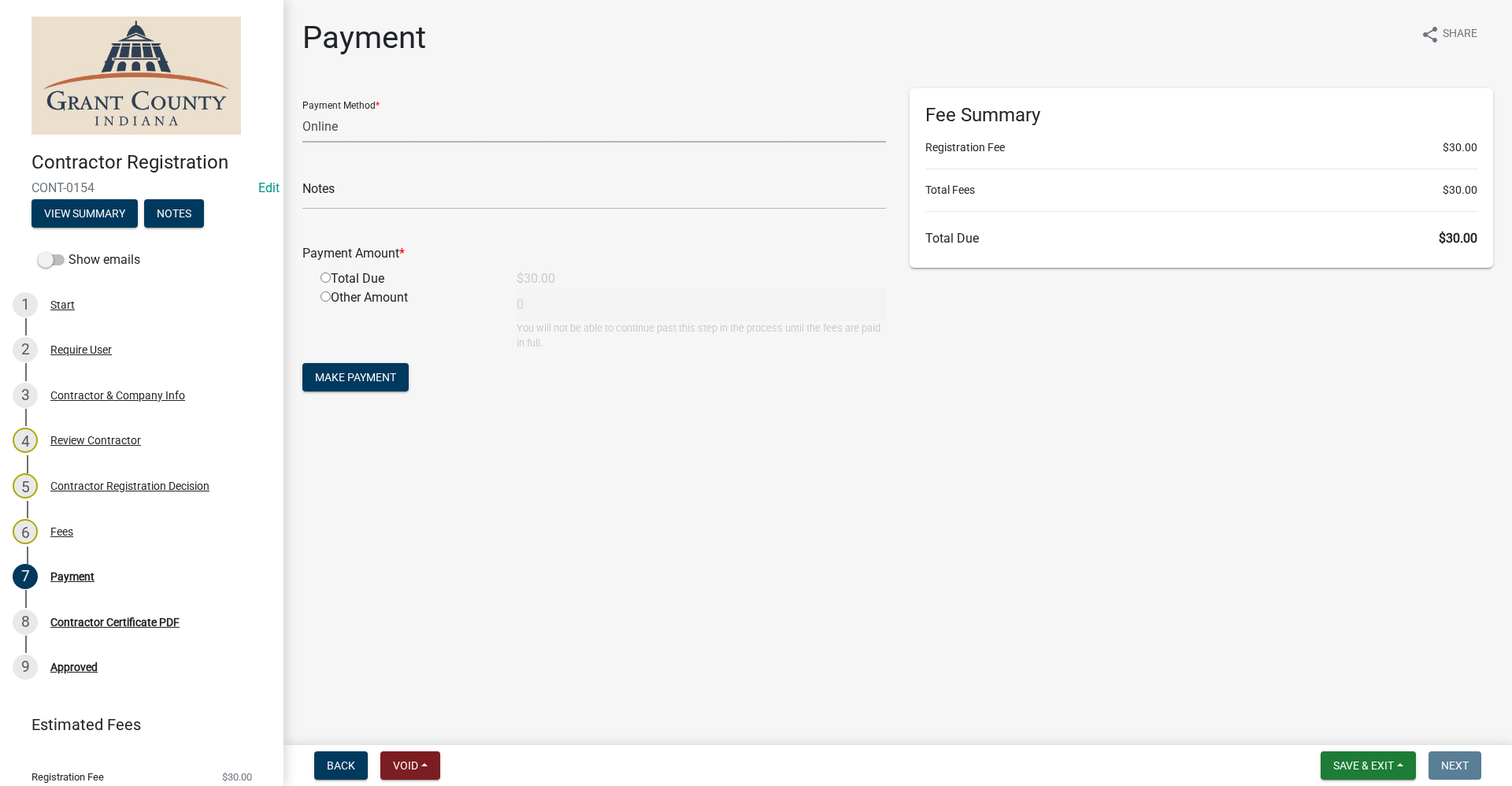
click at [330, 124] on select "Credit Card POS Check Cash Online" at bounding box center [594, 126] width 583 height 32
select select "0: 2"
click at [303, 110] on select "Credit Card POS Check Cash Online" at bounding box center [594, 126] width 583 height 32
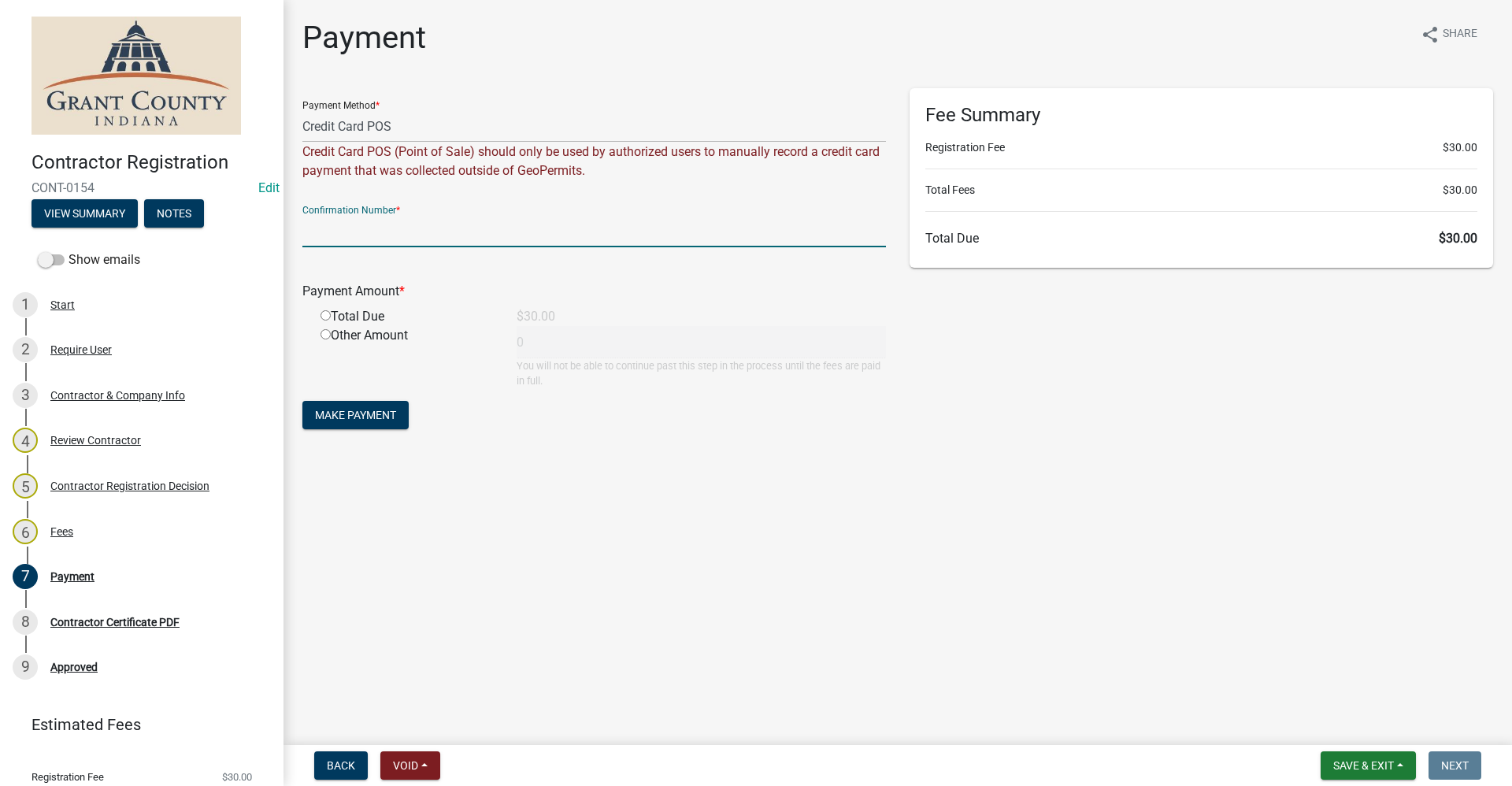
click at [343, 241] on input "text" at bounding box center [594, 231] width 583 height 32
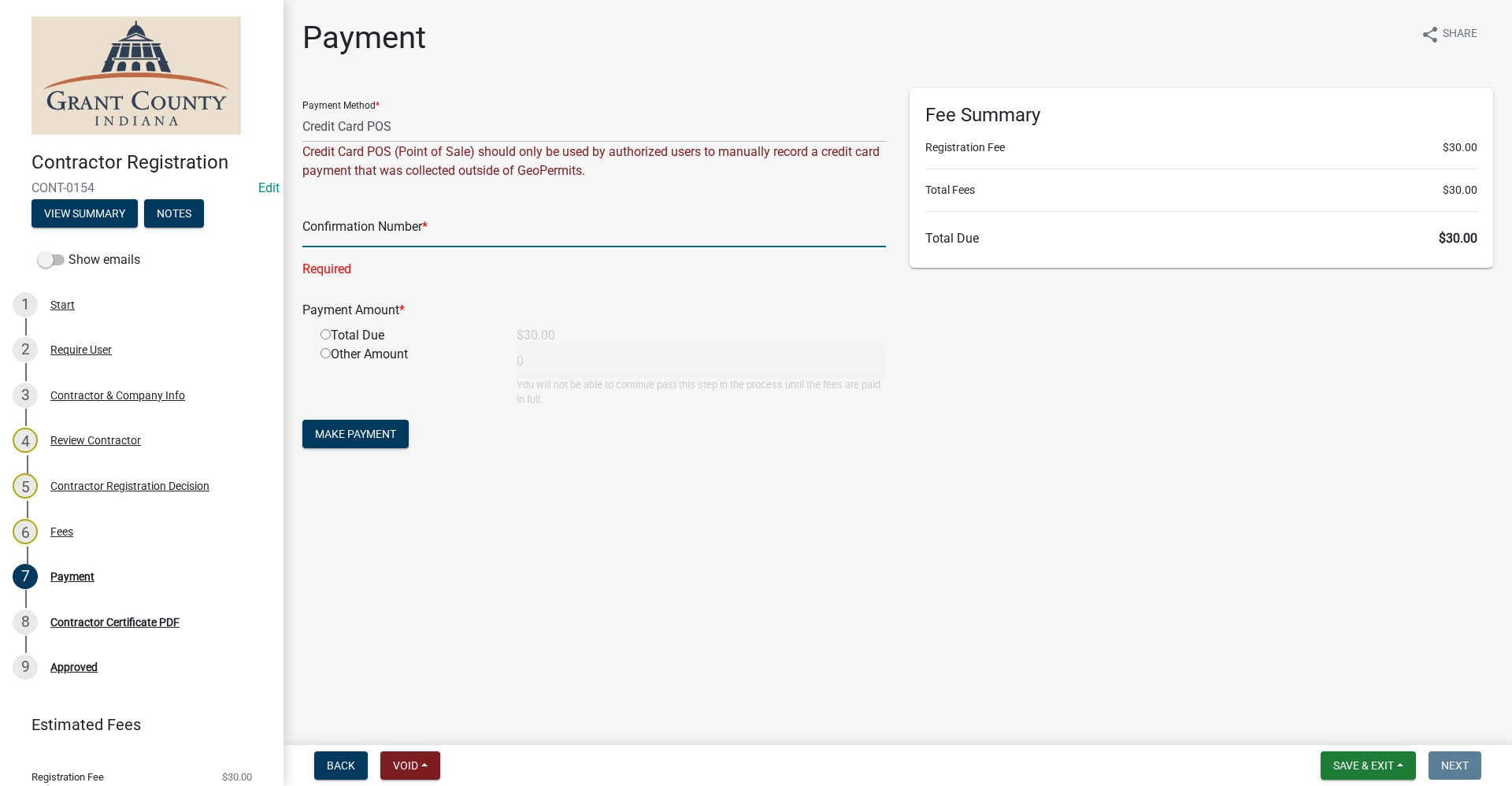
click at [367, 234] on input "text" at bounding box center [594, 231] width 583 height 32
paste input "15018970"
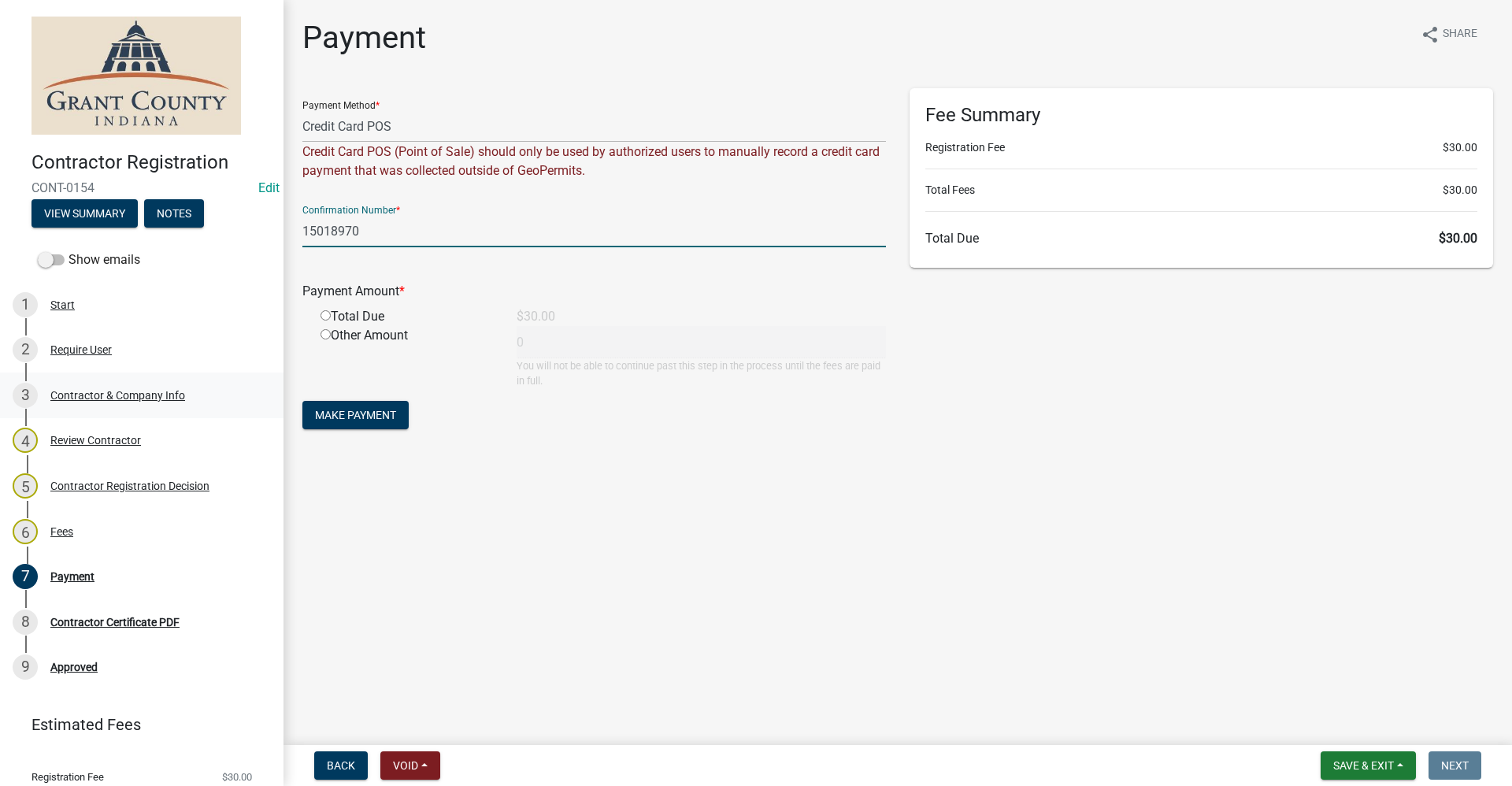
type input "15018970"
click at [324, 316] on input "radio" at bounding box center [325, 315] width 10 height 10
radio input "true"
type input "30"
click at [373, 414] on span "Make Payment" at bounding box center [355, 415] width 81 height 13
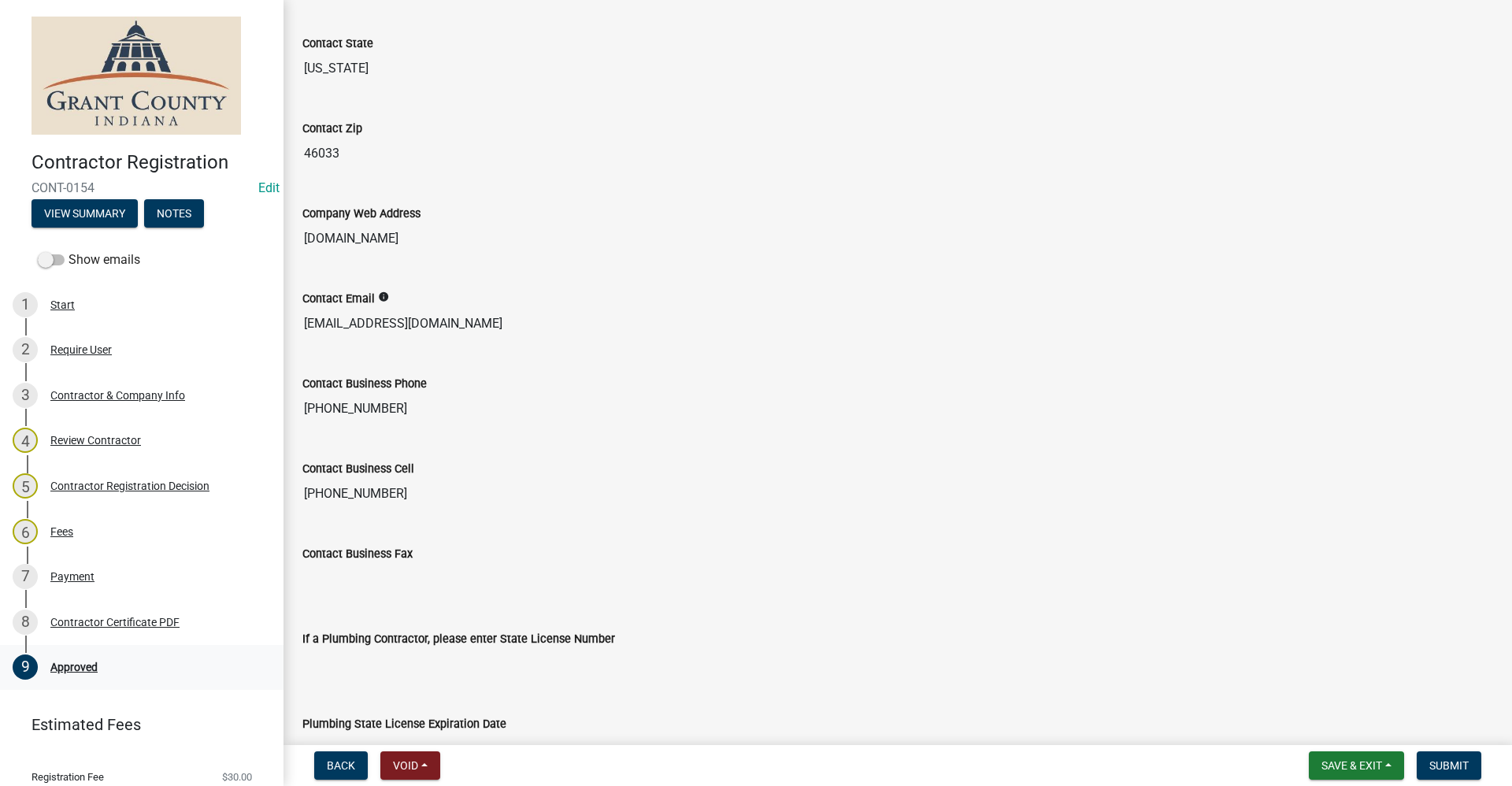
scroll to position [1102, 0]
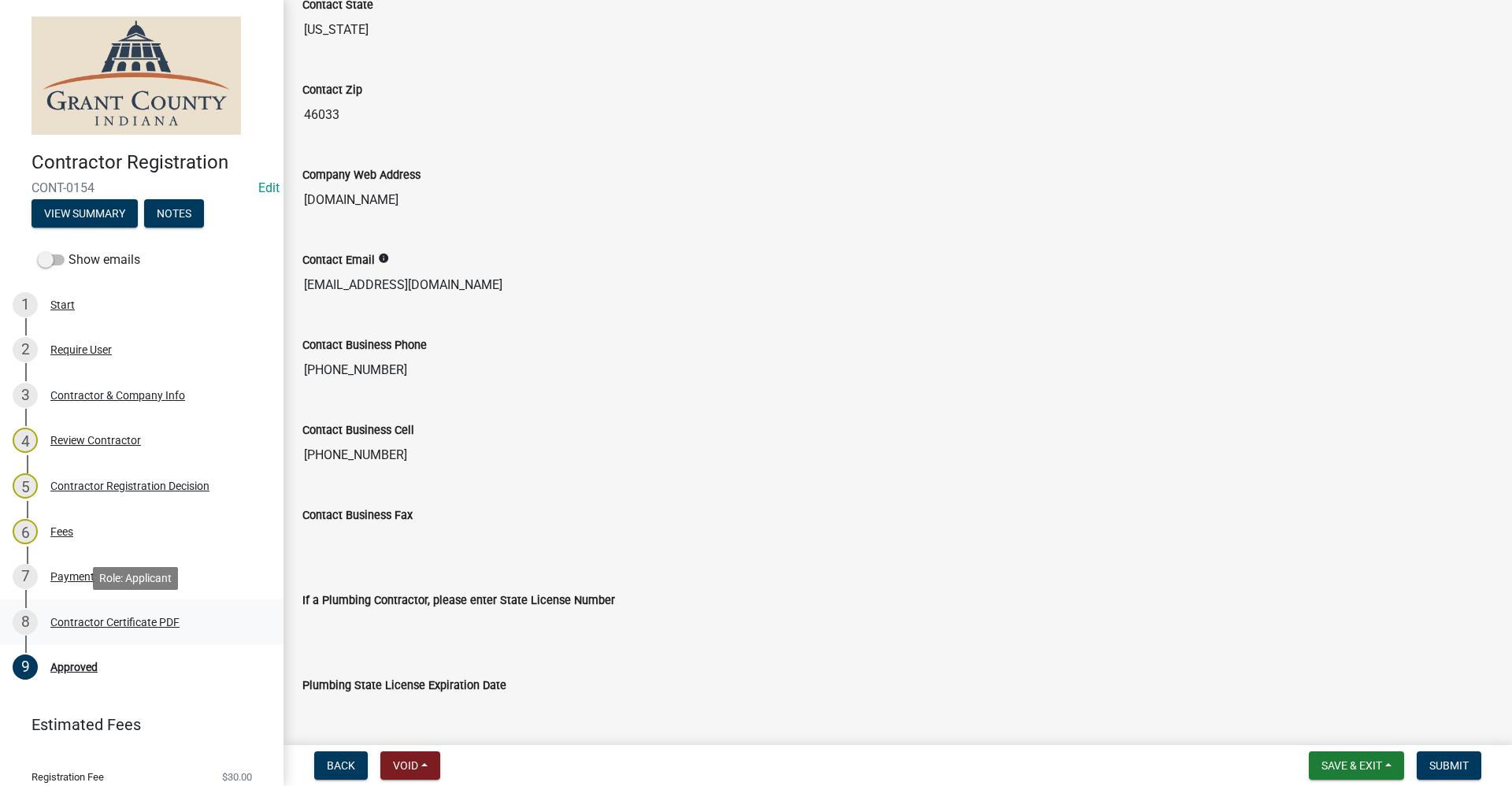
click at [127, 624] on div "Contractor Certificate PDF" at bounding box center [115, 622] width 129 height 11
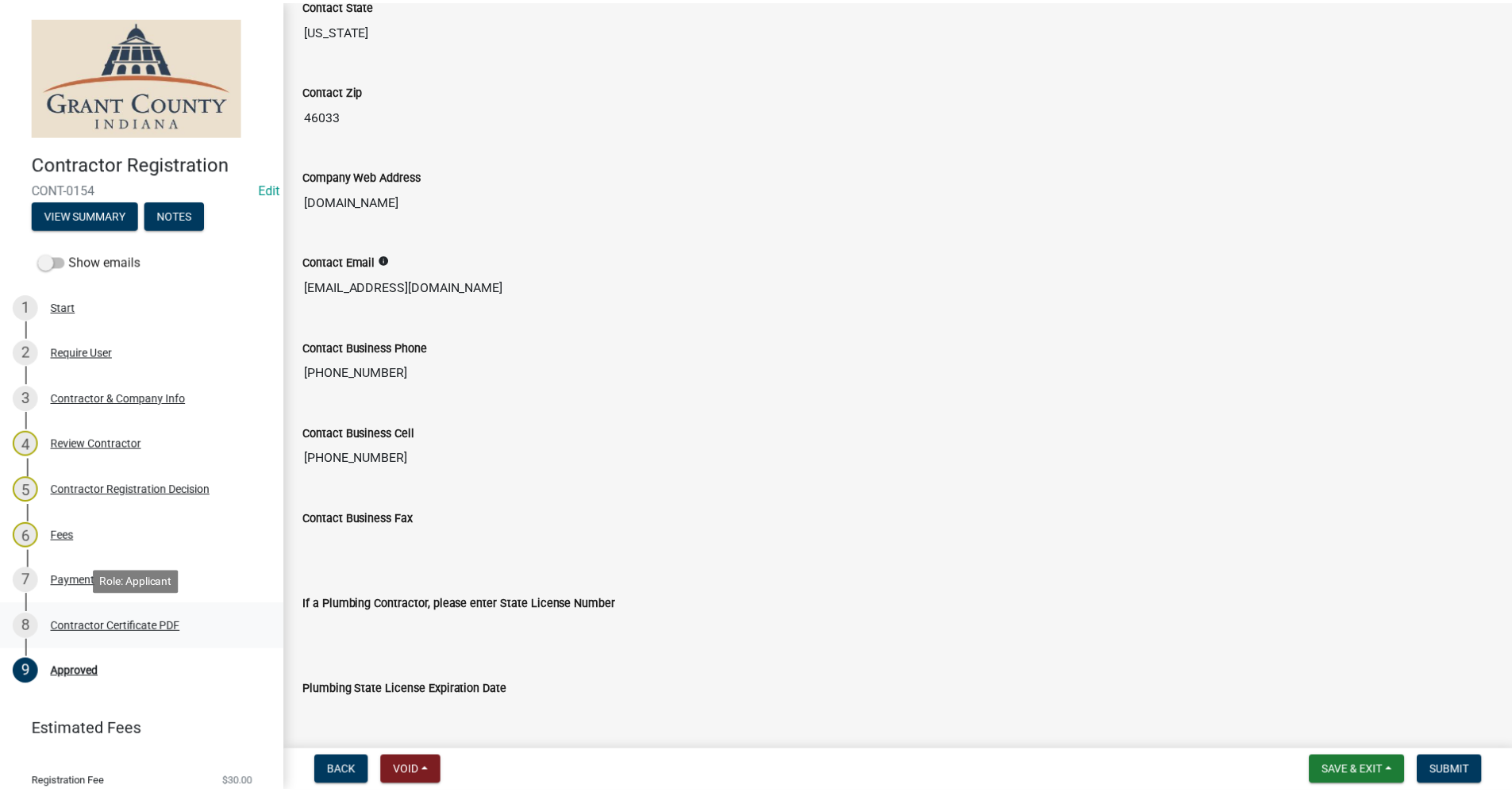
scroll to position [0, 0]
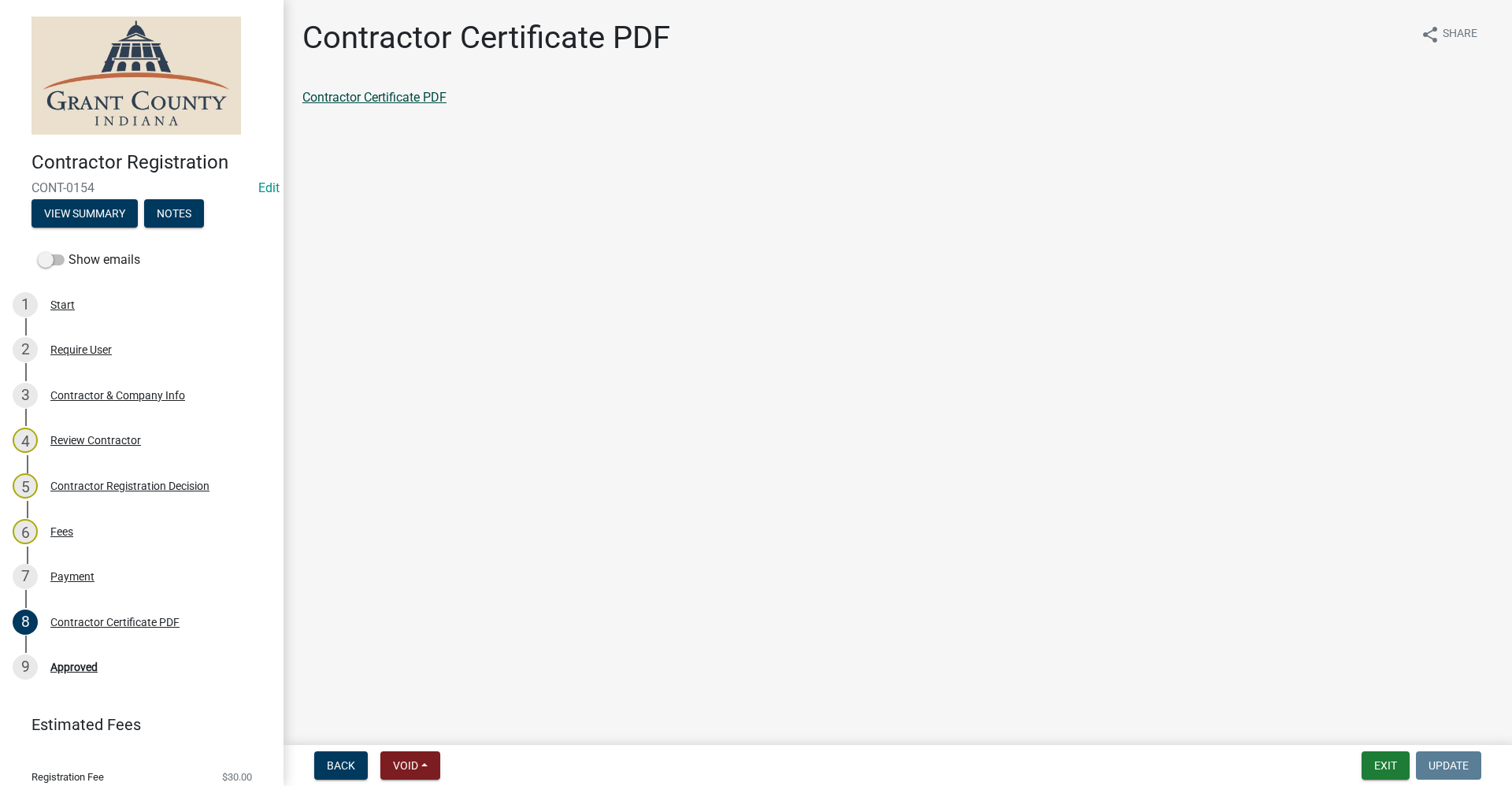
click at [377, 98] on link "Contractor Certificate PDF" at bounding box center [375, 97] width 144 height 15
click at [72, 667] on div "Approved" at bounding box center [74, 667] width 47 height 11
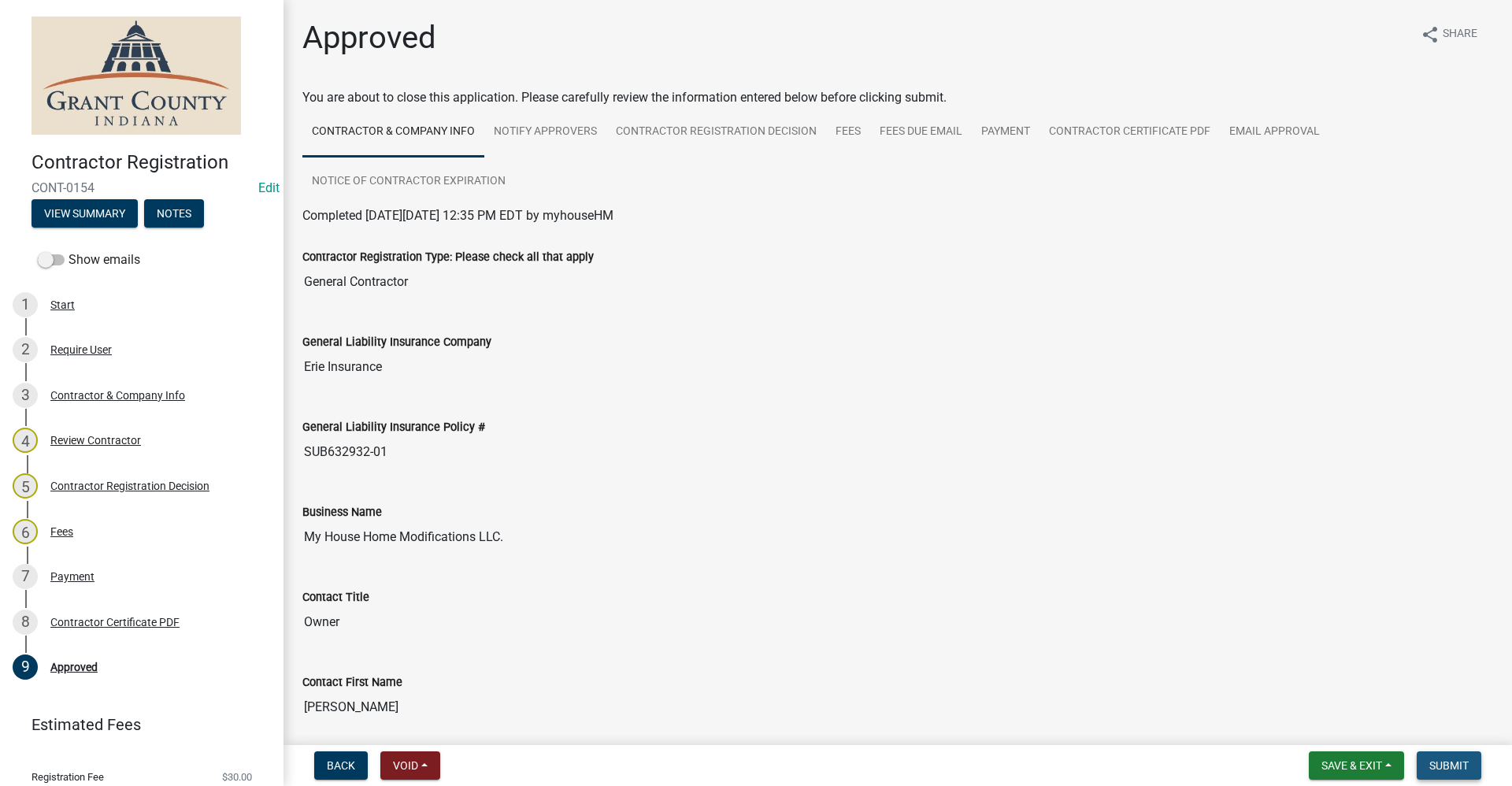
click at [1444, 761] on span "Submit" at bounding box center [1448, 766] width 39 height 13
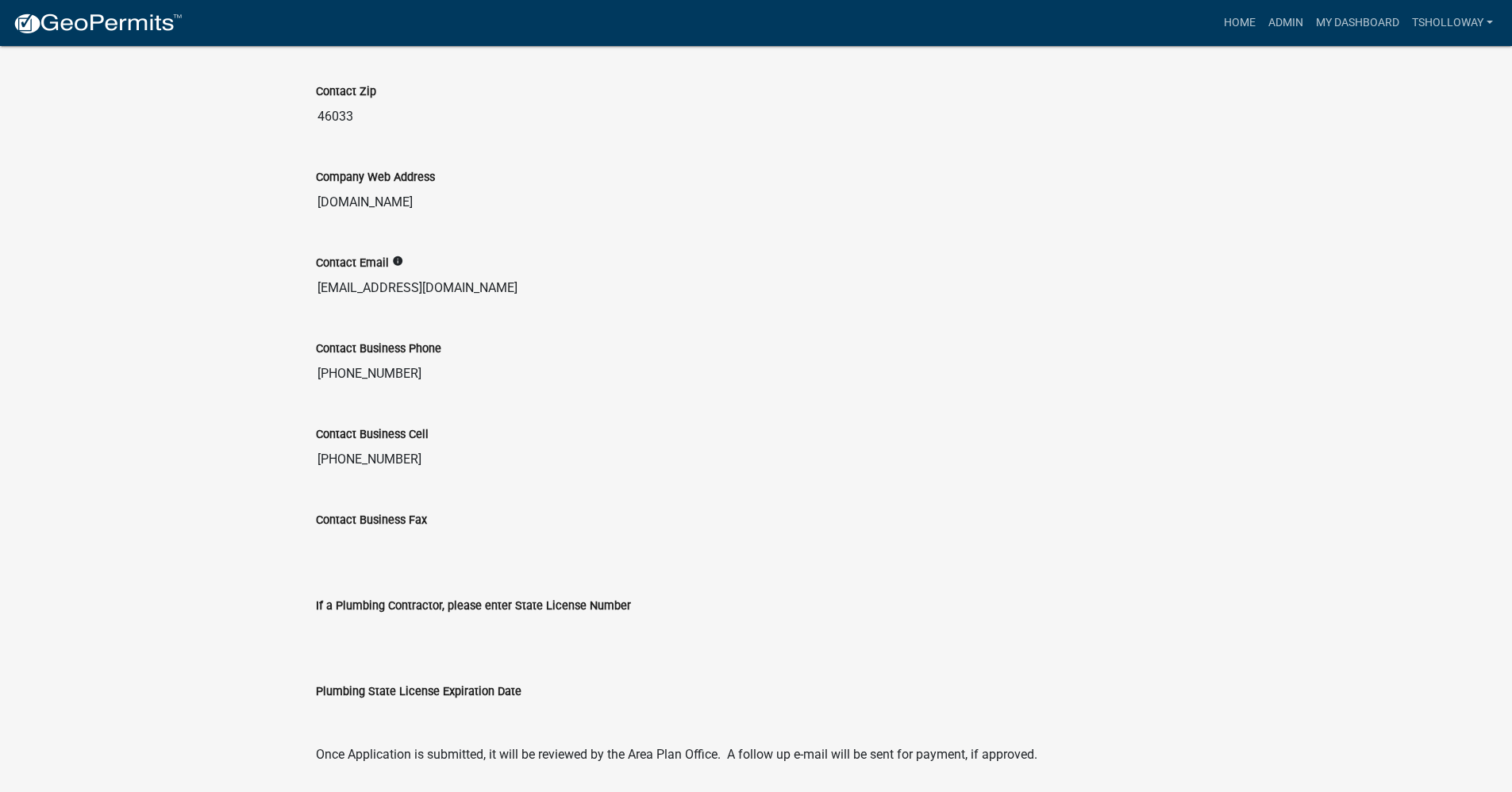
scroll to position [1401, 0]
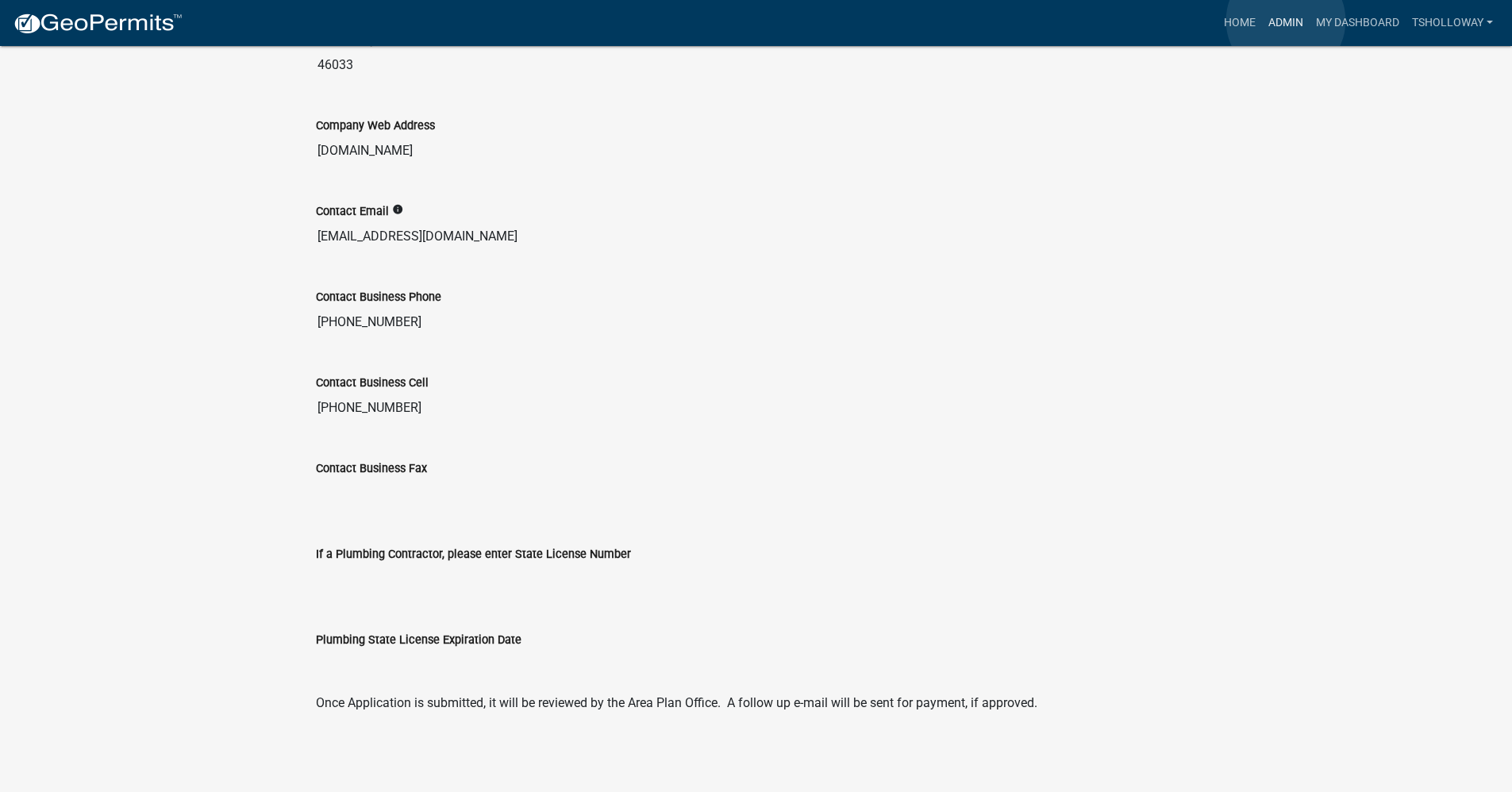
click at [1286, 20] on link "Admin" at bounding box center [1286, 23] width 48 height 30
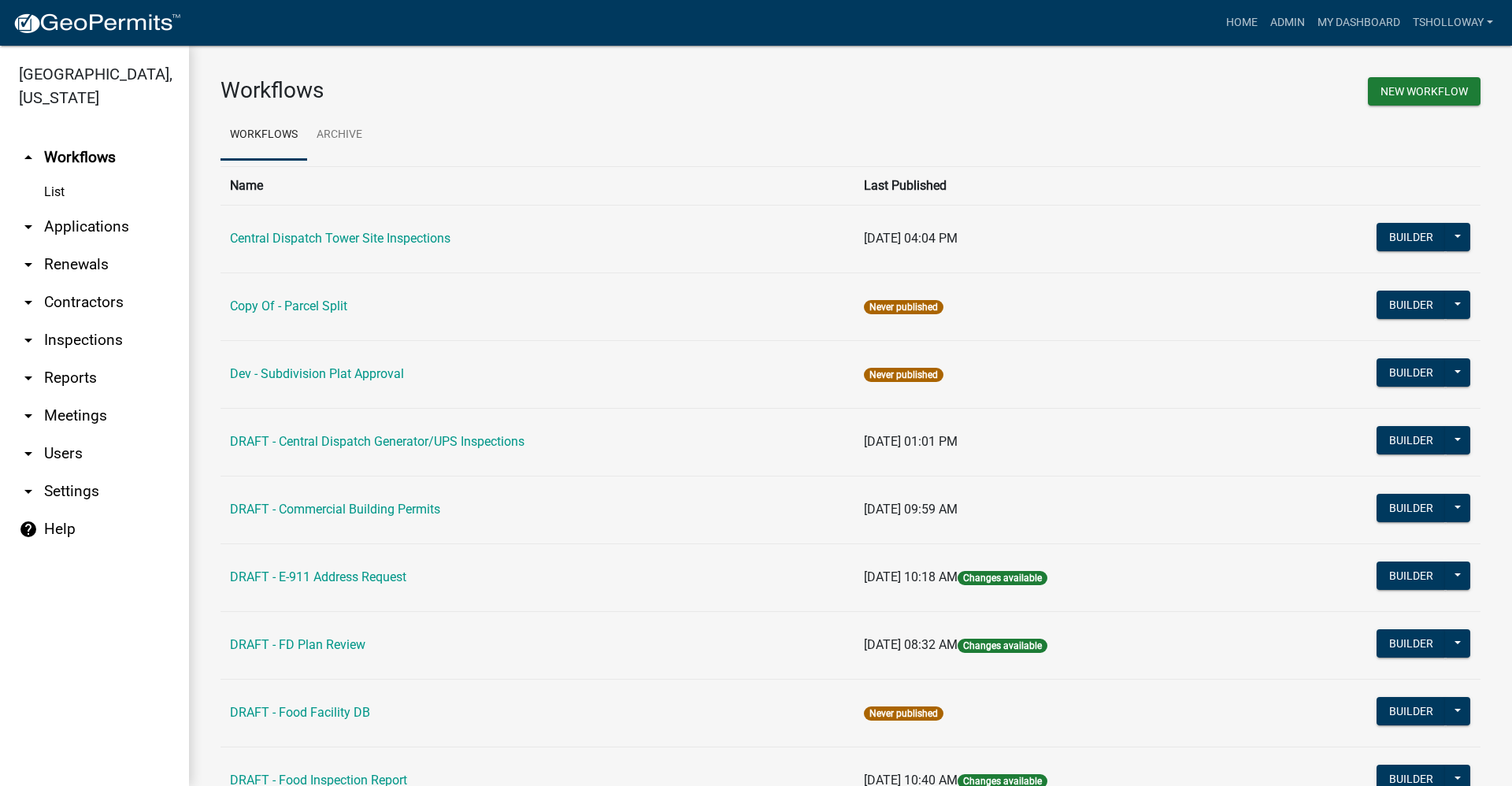
click at [67, 284] on link "arrow_drop_down Contractors" at bounding box center [94, 302] width 189 height 37
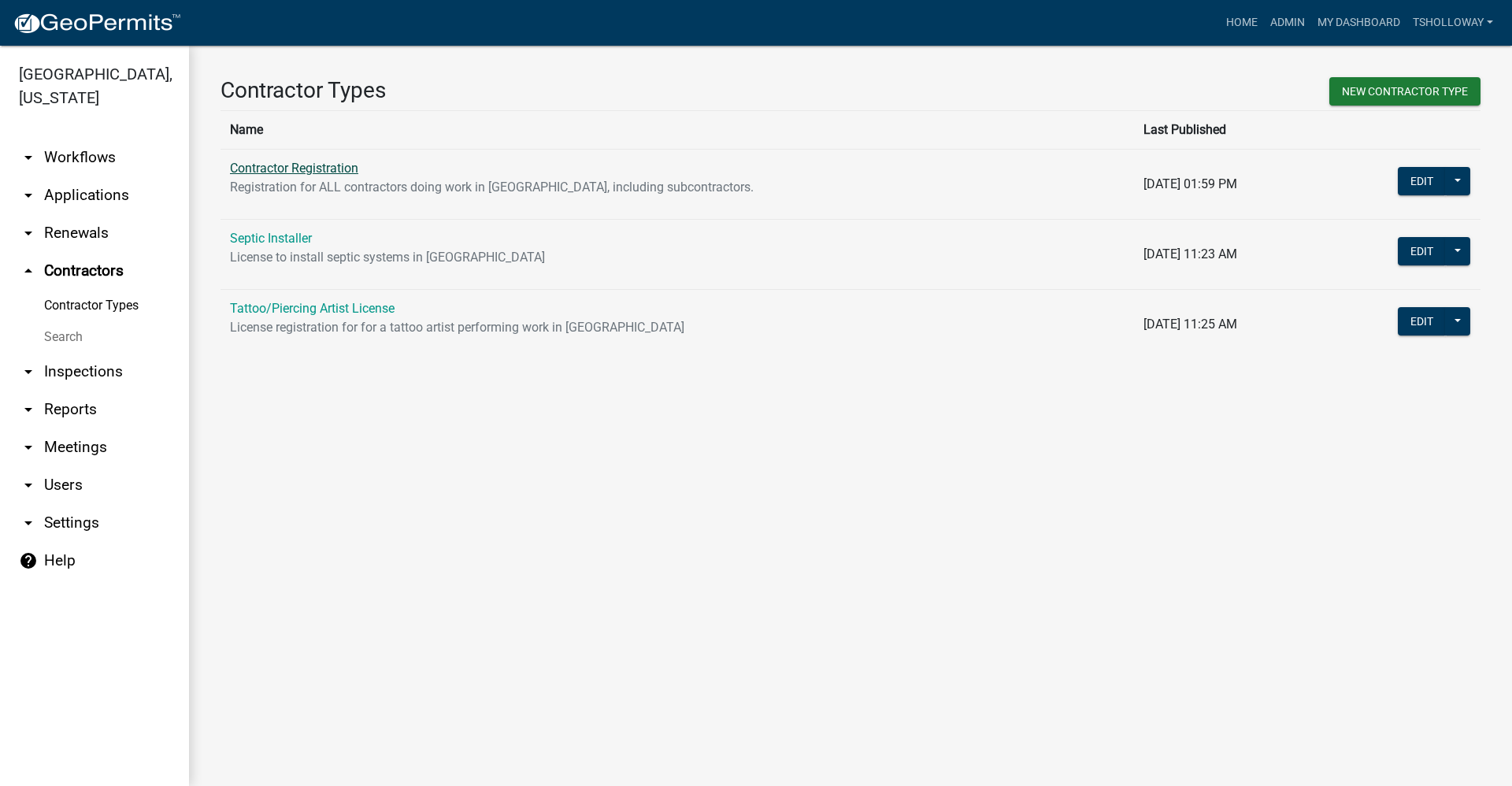
click at [266, 174] on link "Contractor Registration" at bounding box center [293, 168] width 129 height 15
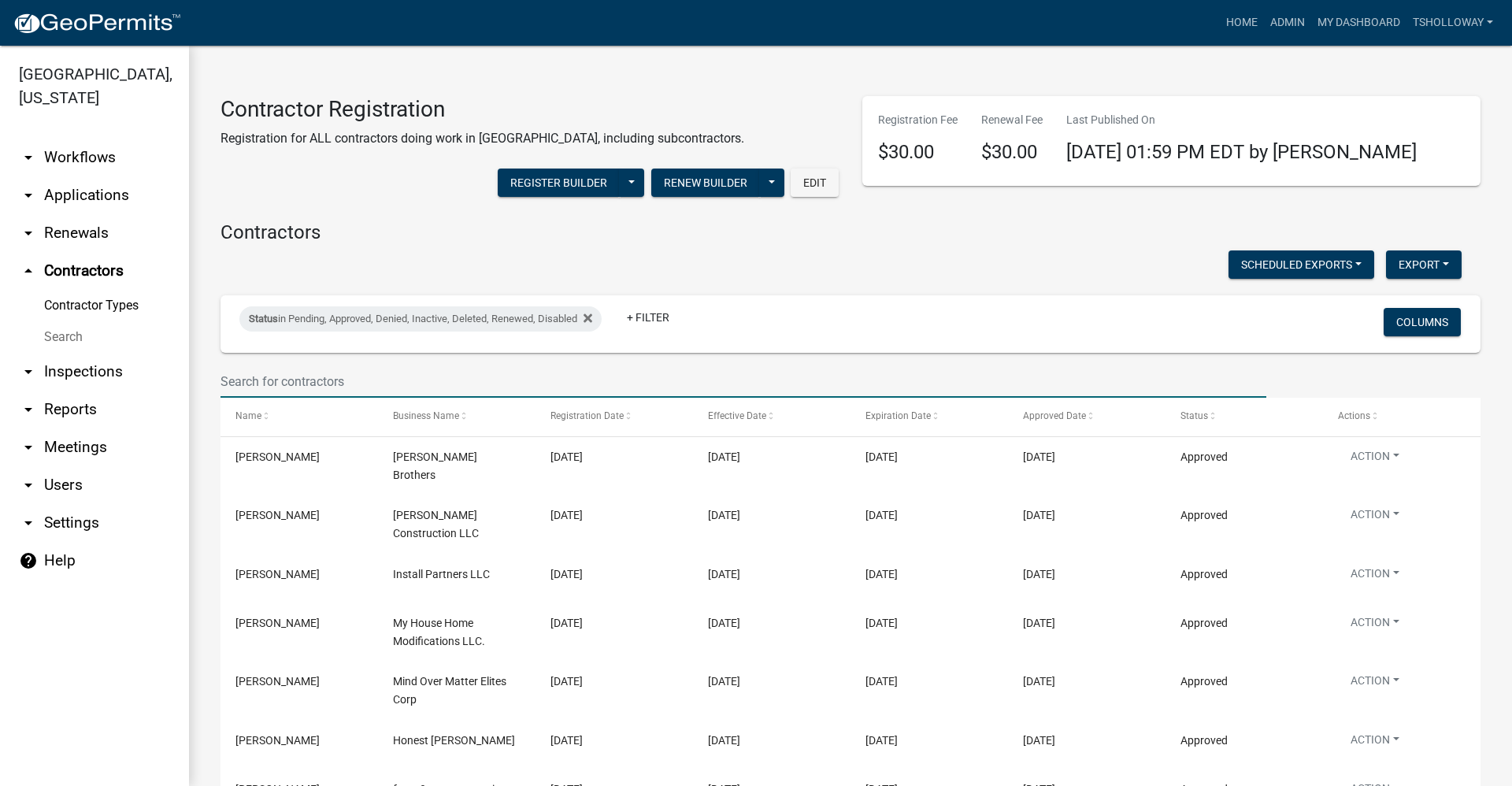
click at [255, 386] on input "text" at bounding box center [743, 381] width 1045 height 32
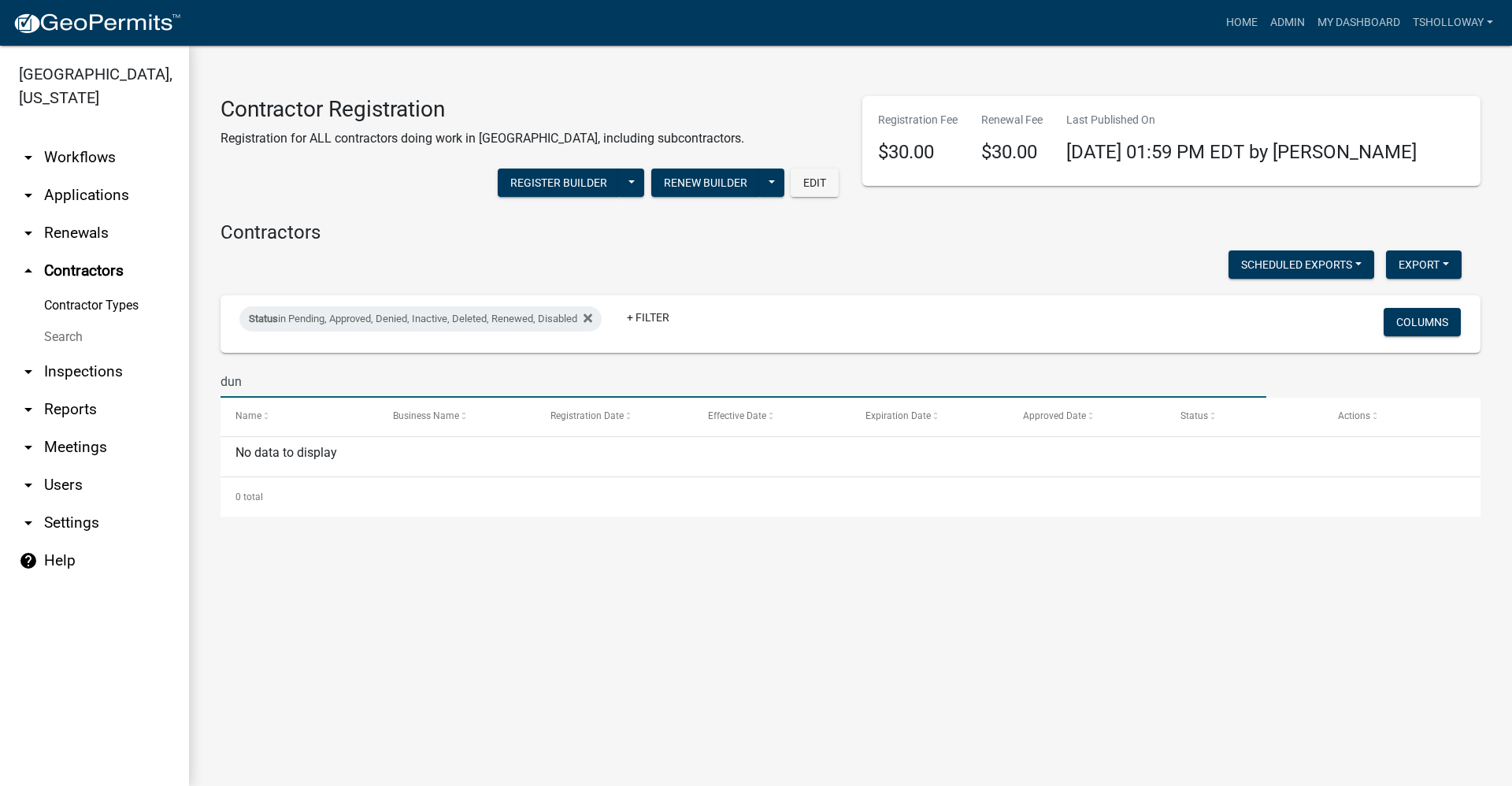
type input "dun"
click at [60, 321] on link "Search" at bounding box center [94, 336] width 189 height 32
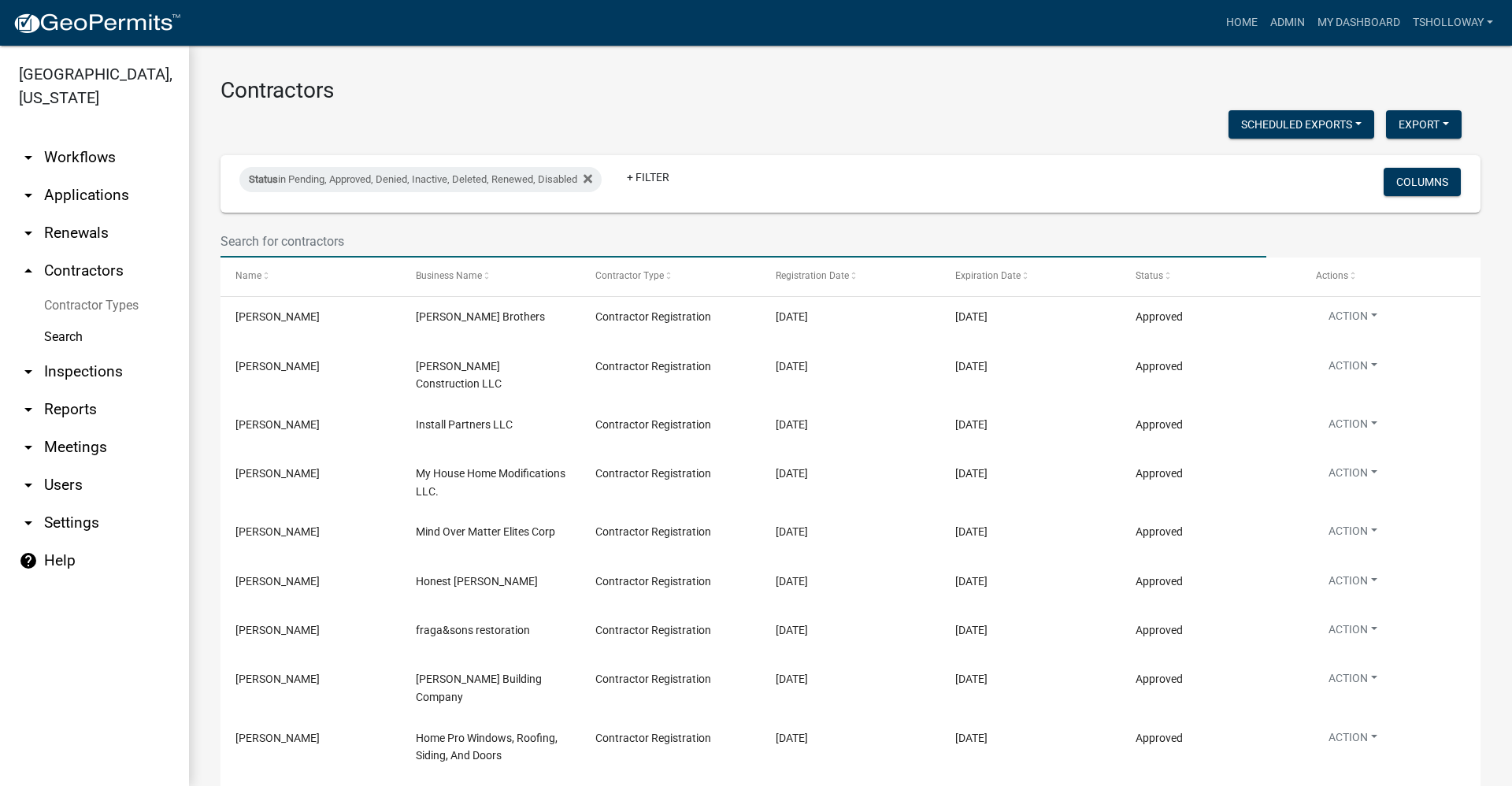
click at [287, 240] on input "text" at bounding box center [743, 241] width 1045 height 32
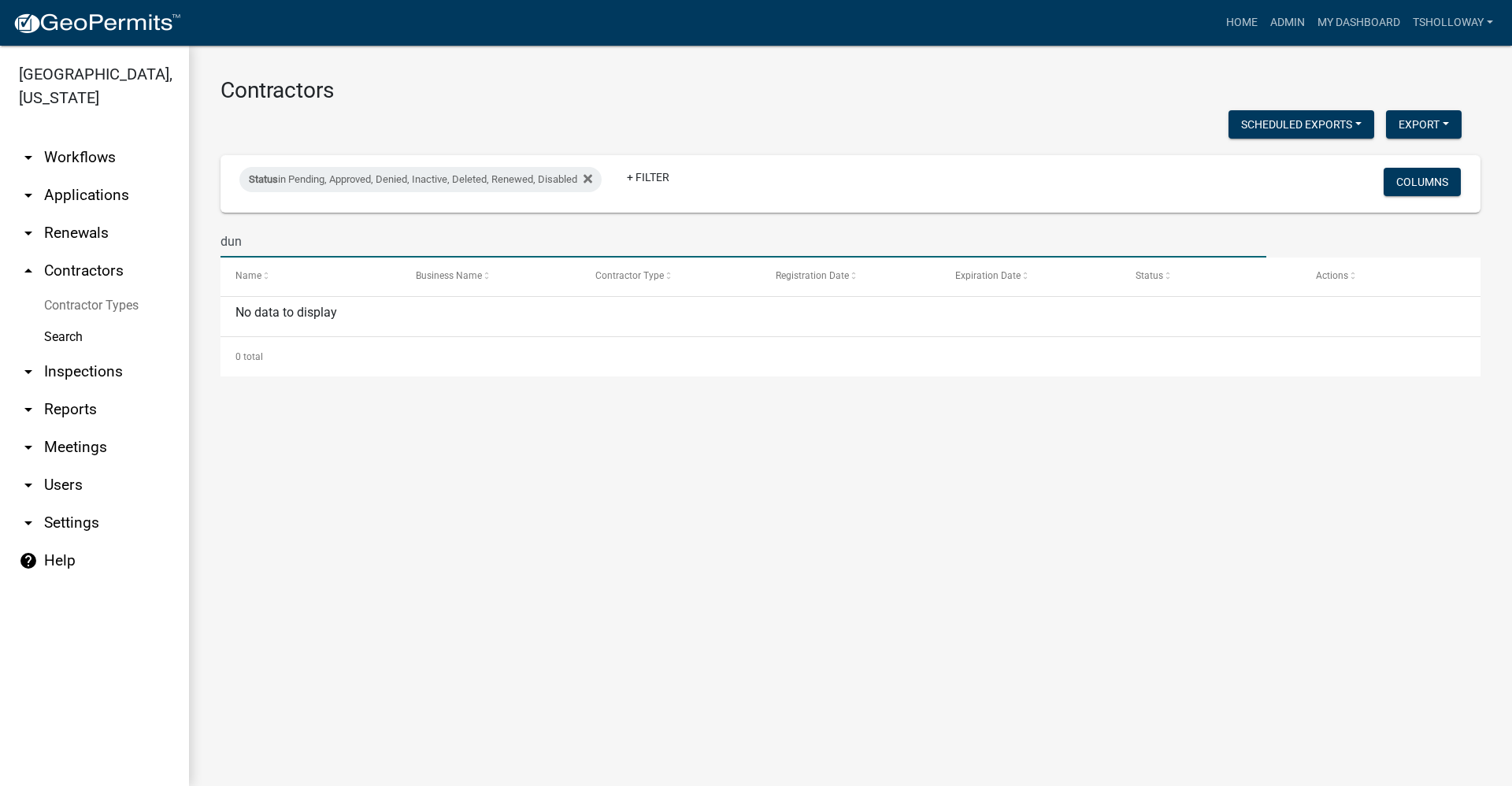
type input "dun"
click at [112, 177] on link "arrow_drop_down Applications" at bounding box center [94, 195] width 189 height 37
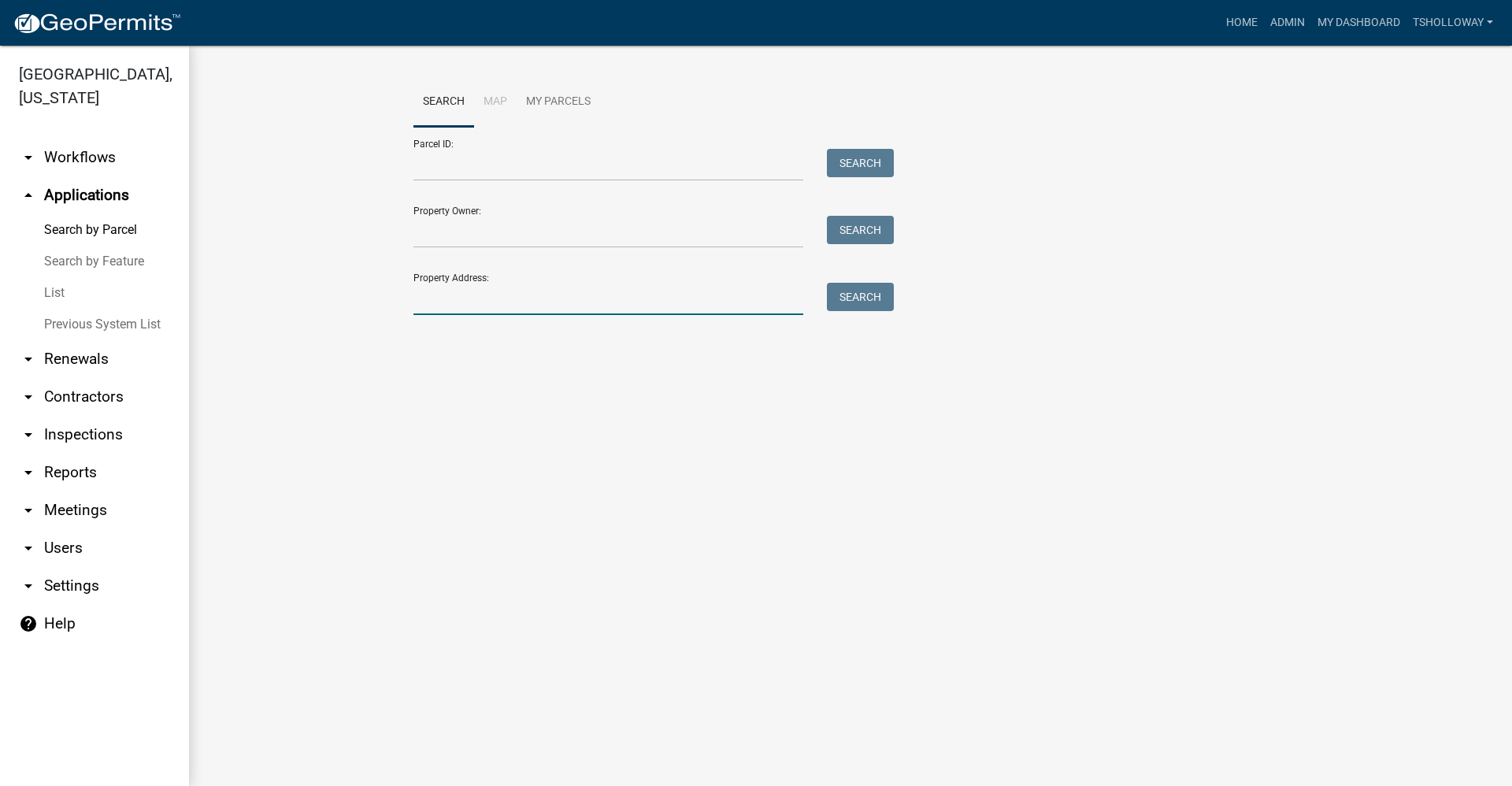
click at [469, 295] on input "Property Address:" at bounding box center [609, 298] width 390 height 32
type input "326 w indiana"
click at [827, 283] on button "Search" at bounding box center [859, 296] width 67 height 28
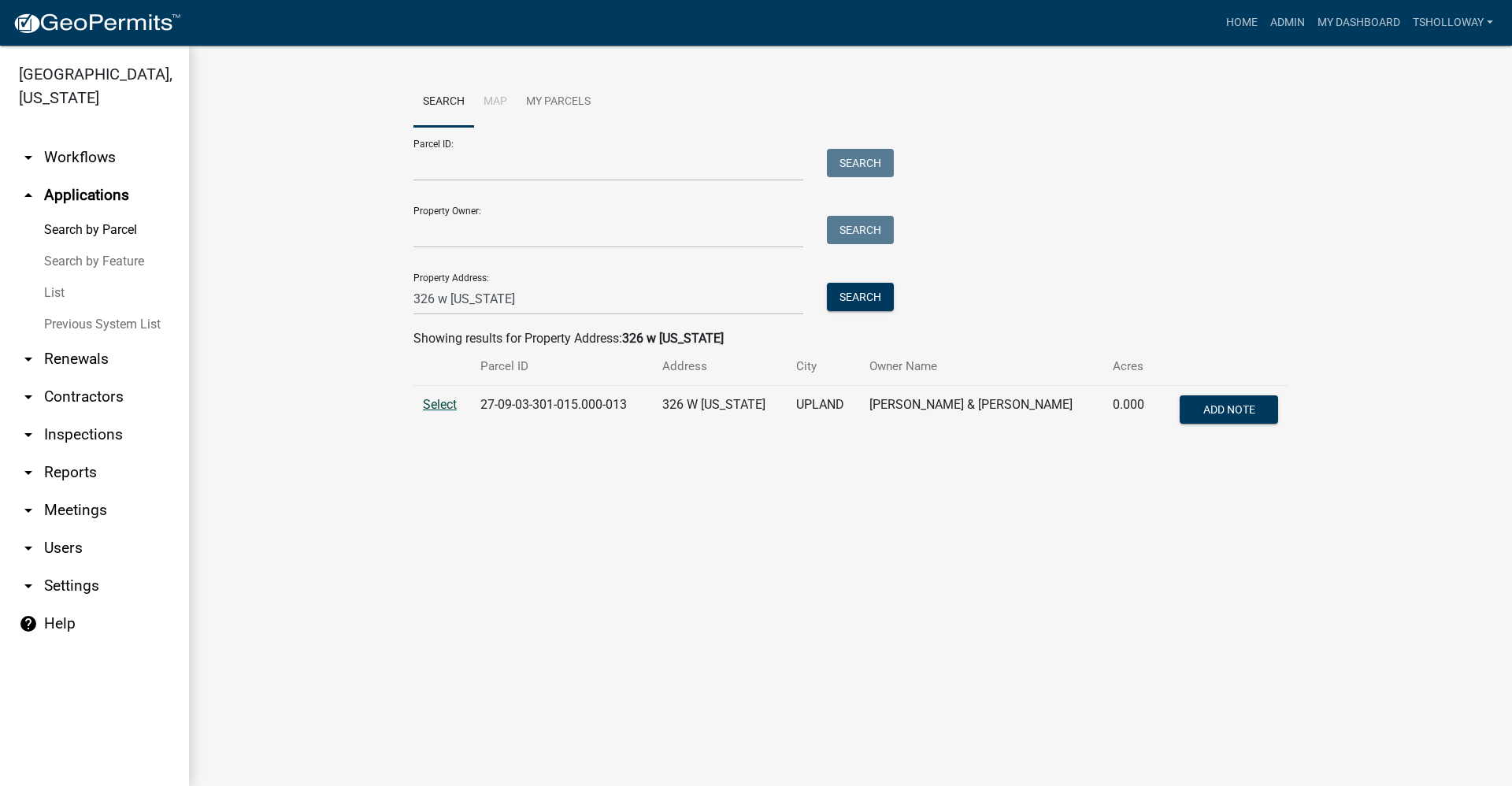
click at [429, 402] on span "Select" at bounding box center [439, 404] width 34 height 15
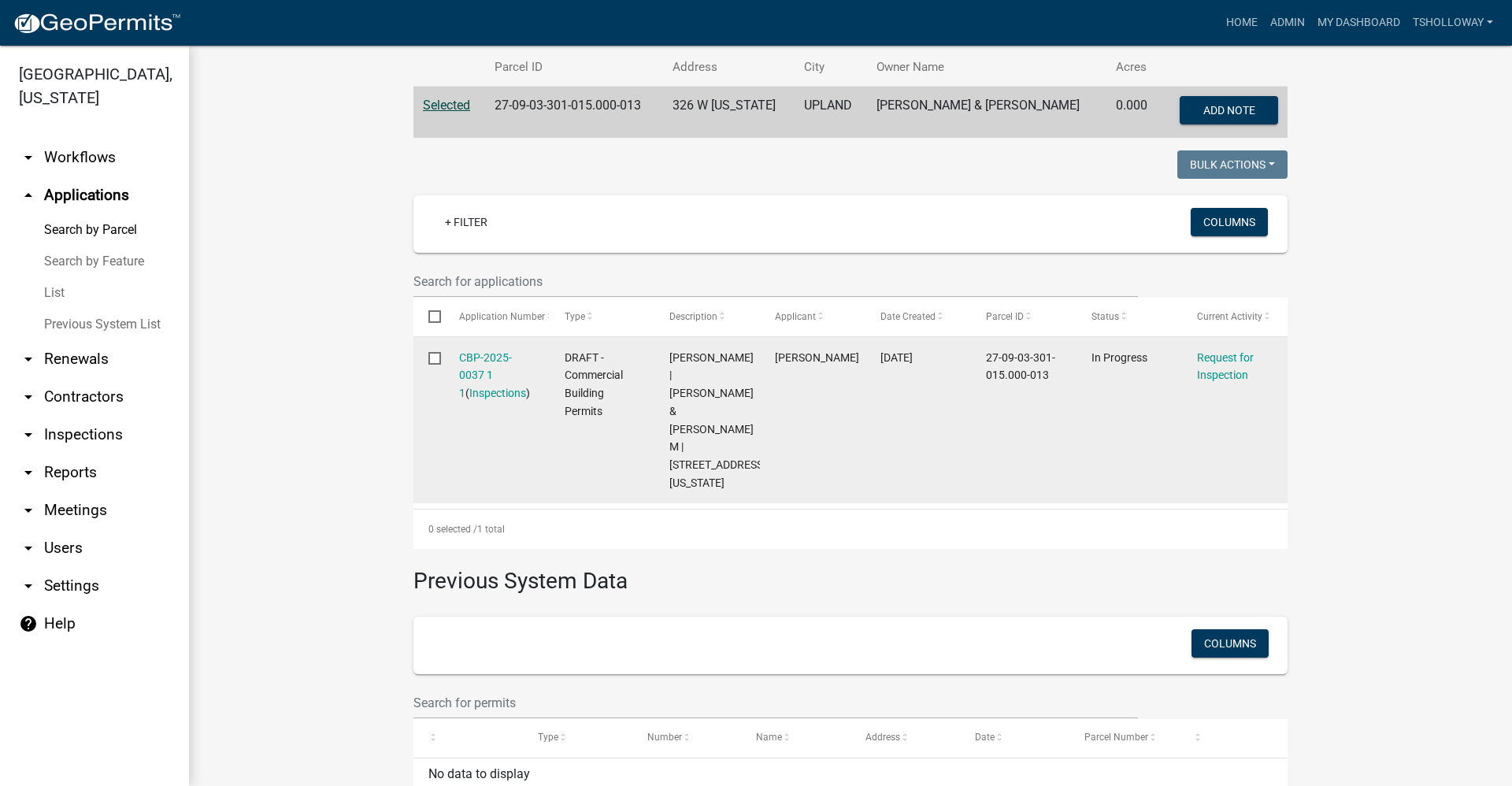
scroll to position [346, 0]
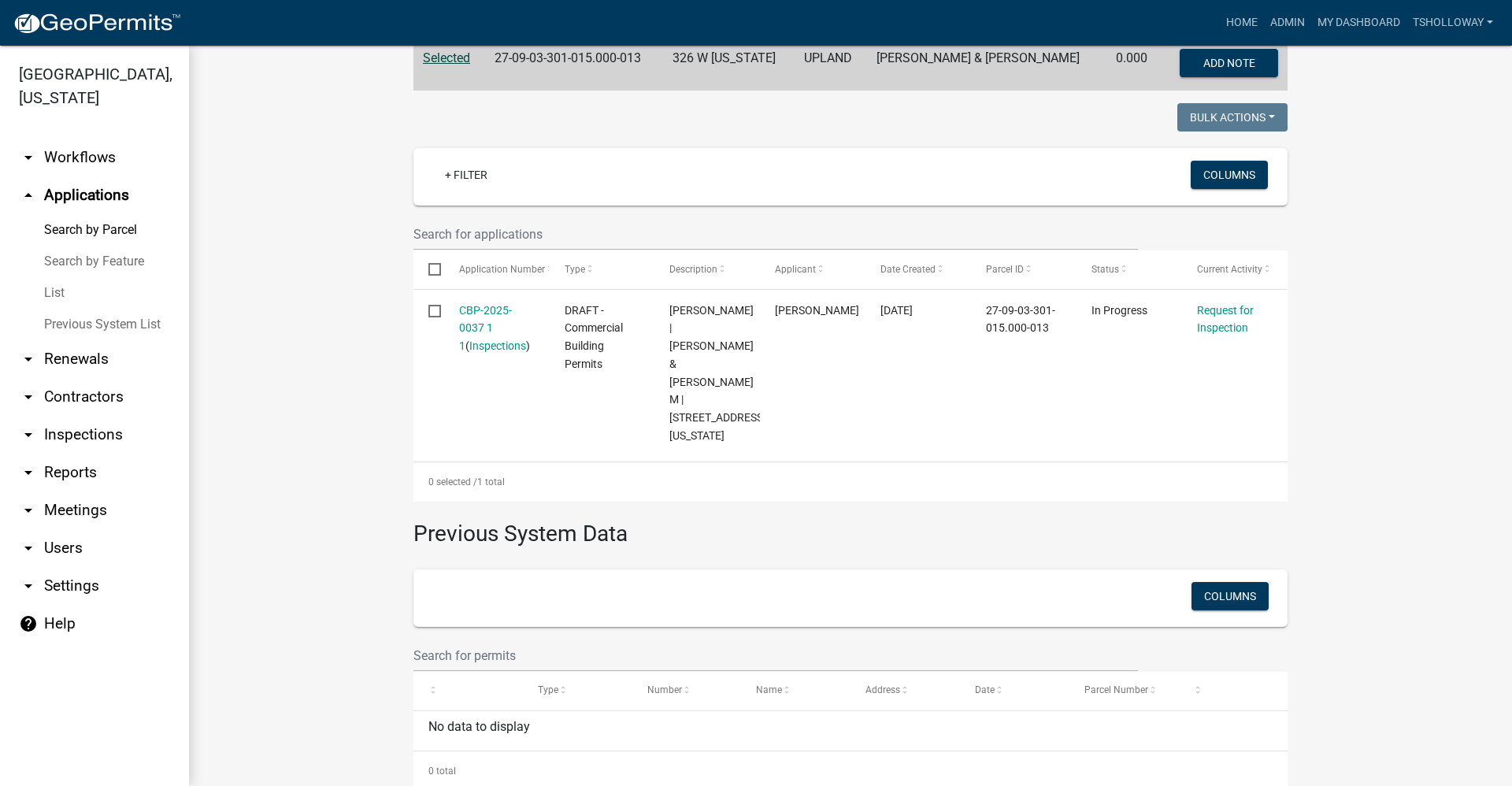
click at [89, 378] on link "arrow_drop_down Contractors" at bounding box center [94, 397] width 189 height 37
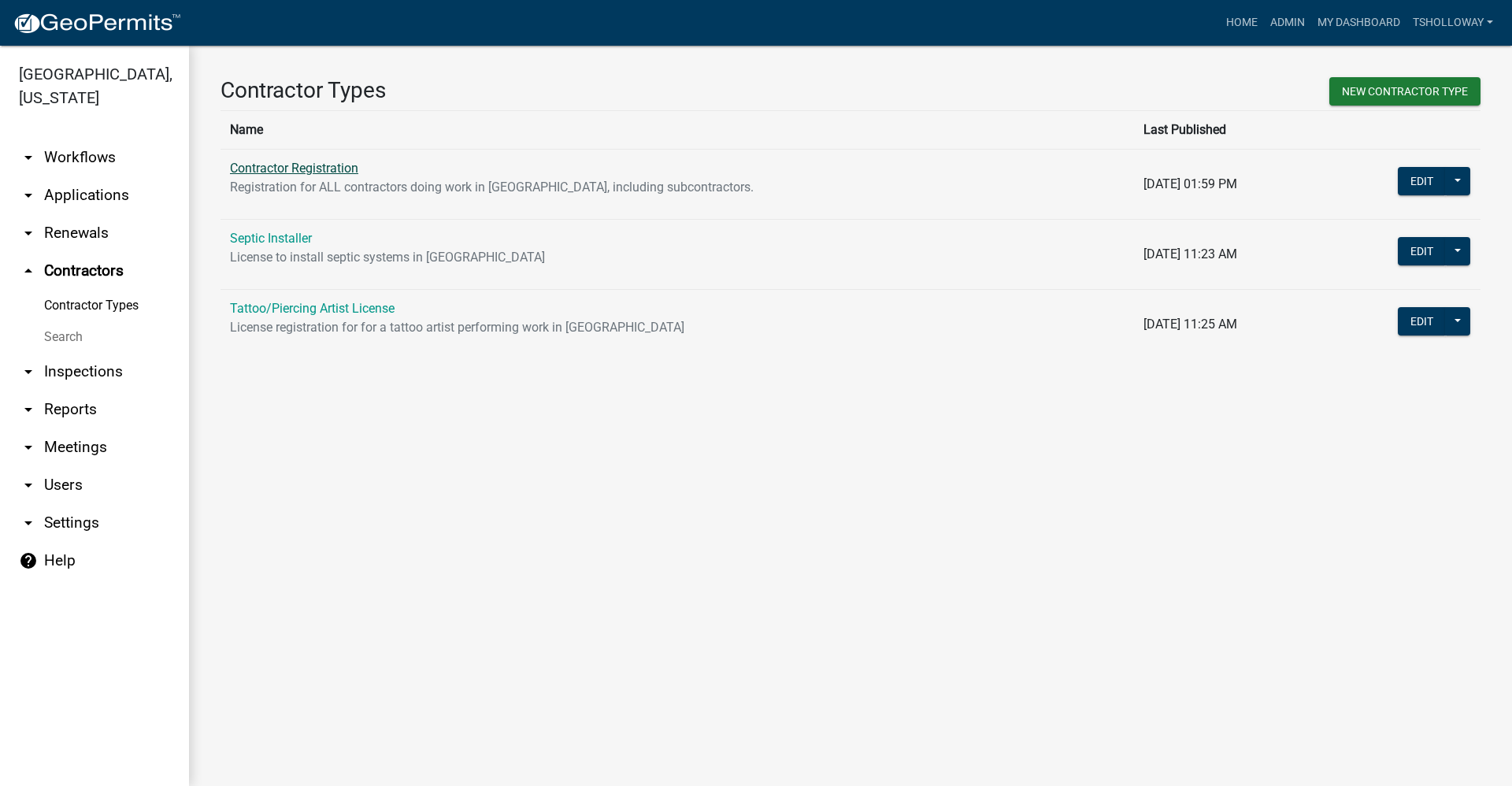
click at [301, 171] on link "Contractor Registration" at bounding box center [293, 168] width 129 height 15
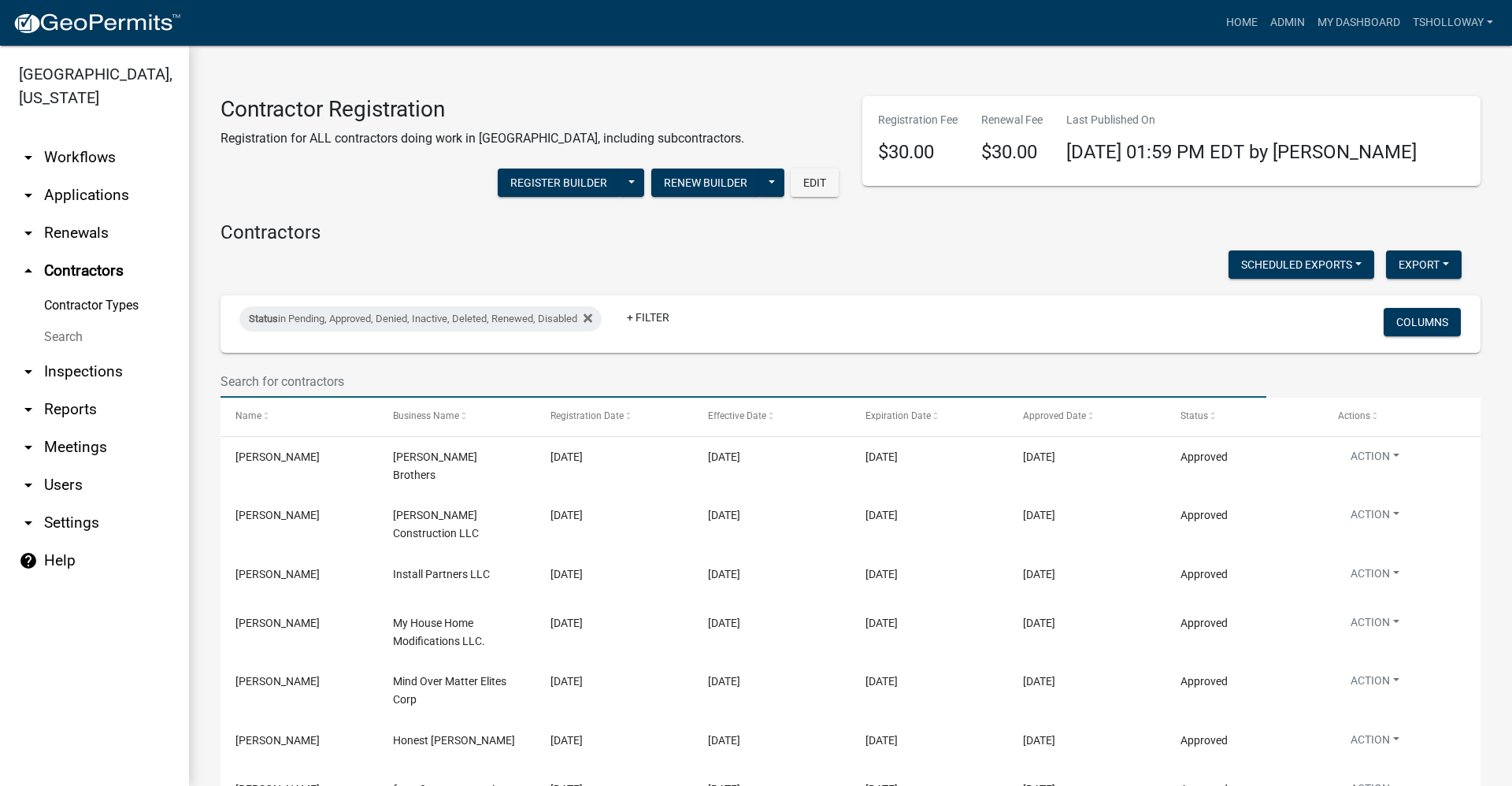
click at [291, 381] on input "text" at bounding box center [743, 381] width 1045 height 32
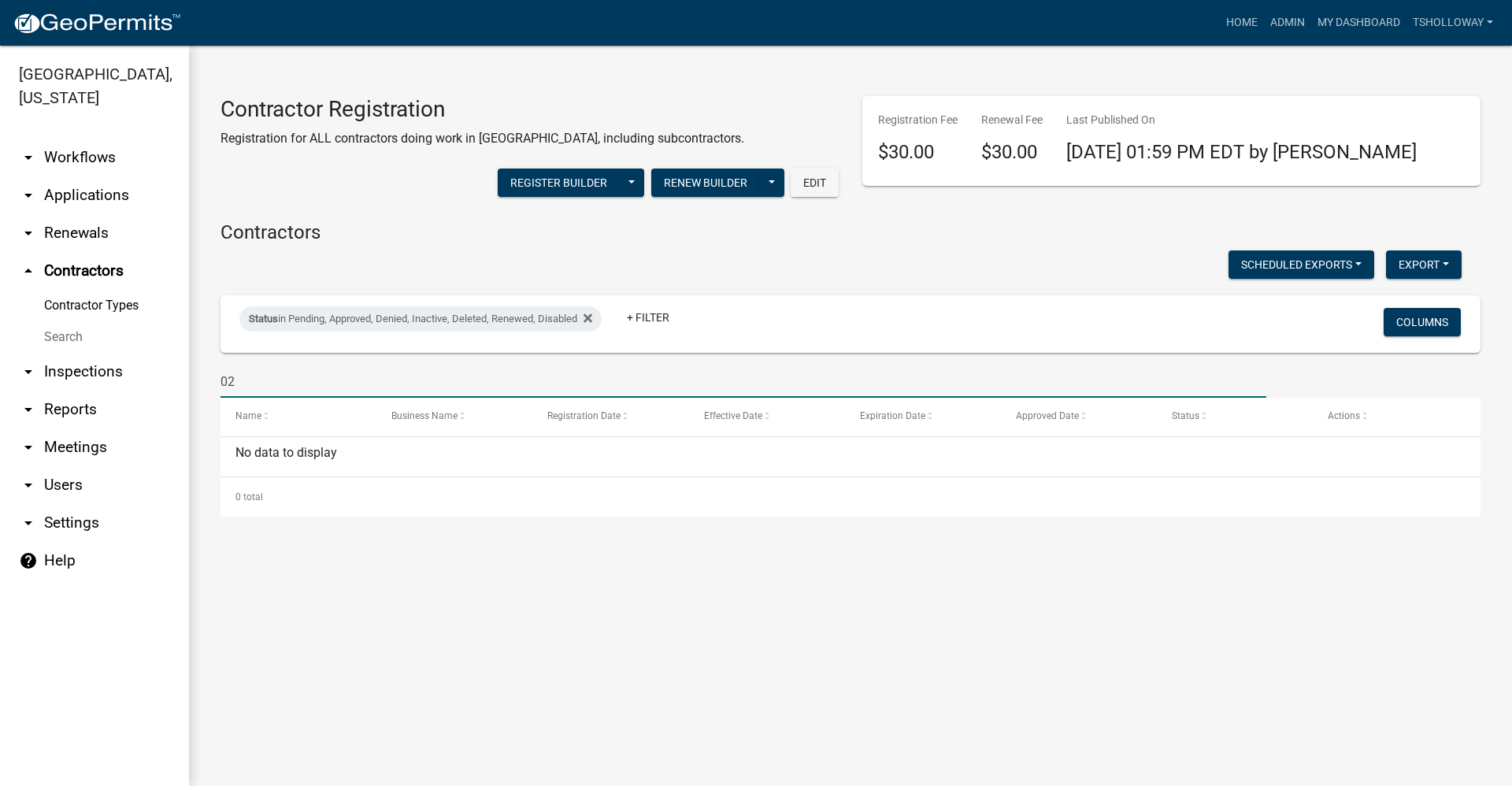
type input "0"
type input "CONT-0269"
drag, startPoint x: 286, startPoint y: 382, endPoint x: 119, endPoint y: 389, distance: 167.1
click at [119, 390] on div "Grant County, Indiana arrow_drop_down Workflows List arrow_drop_down Applicatio…" at bounding box center [756, 416] width 1512 height 740
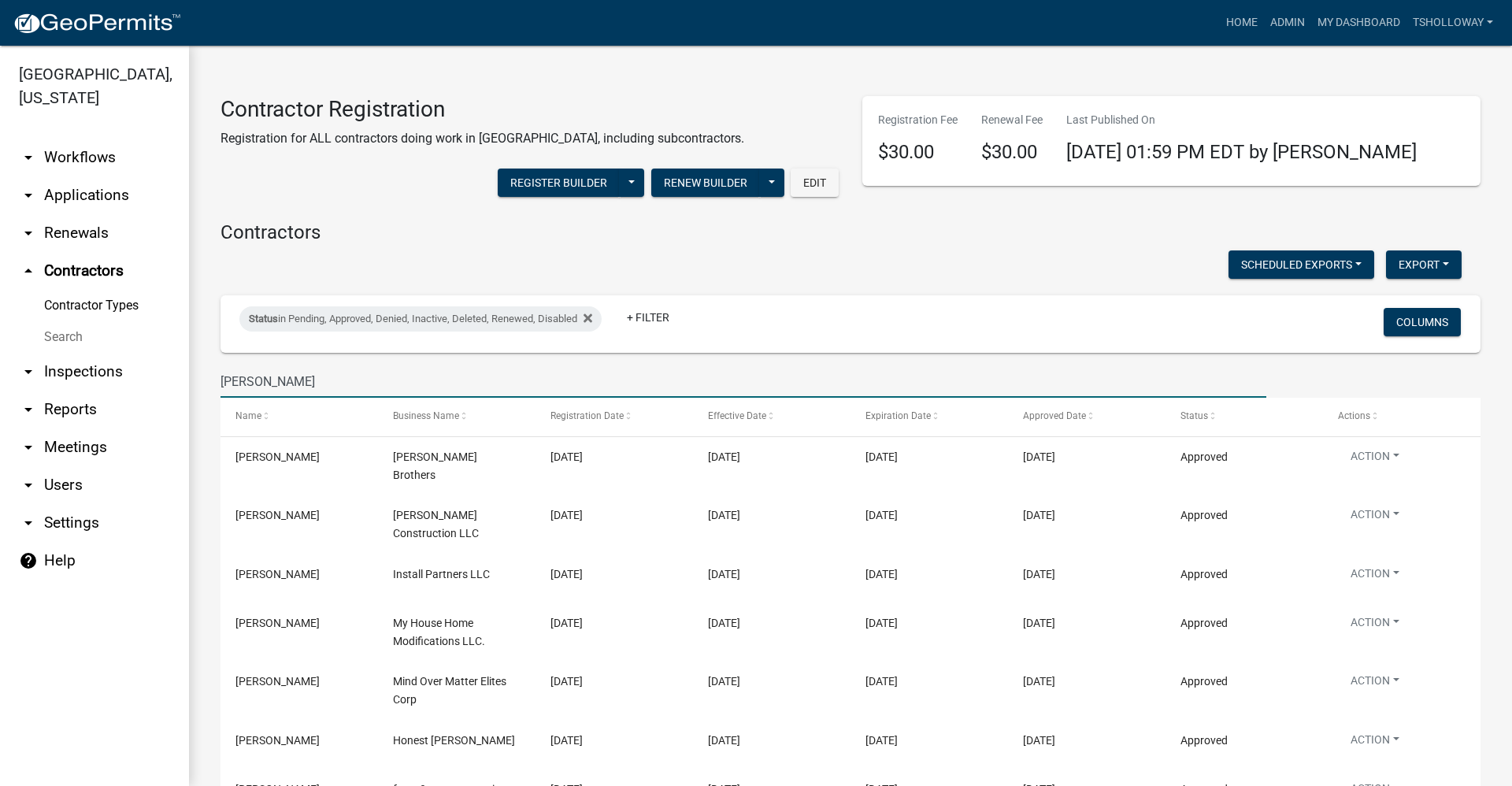
type input "Nierman"
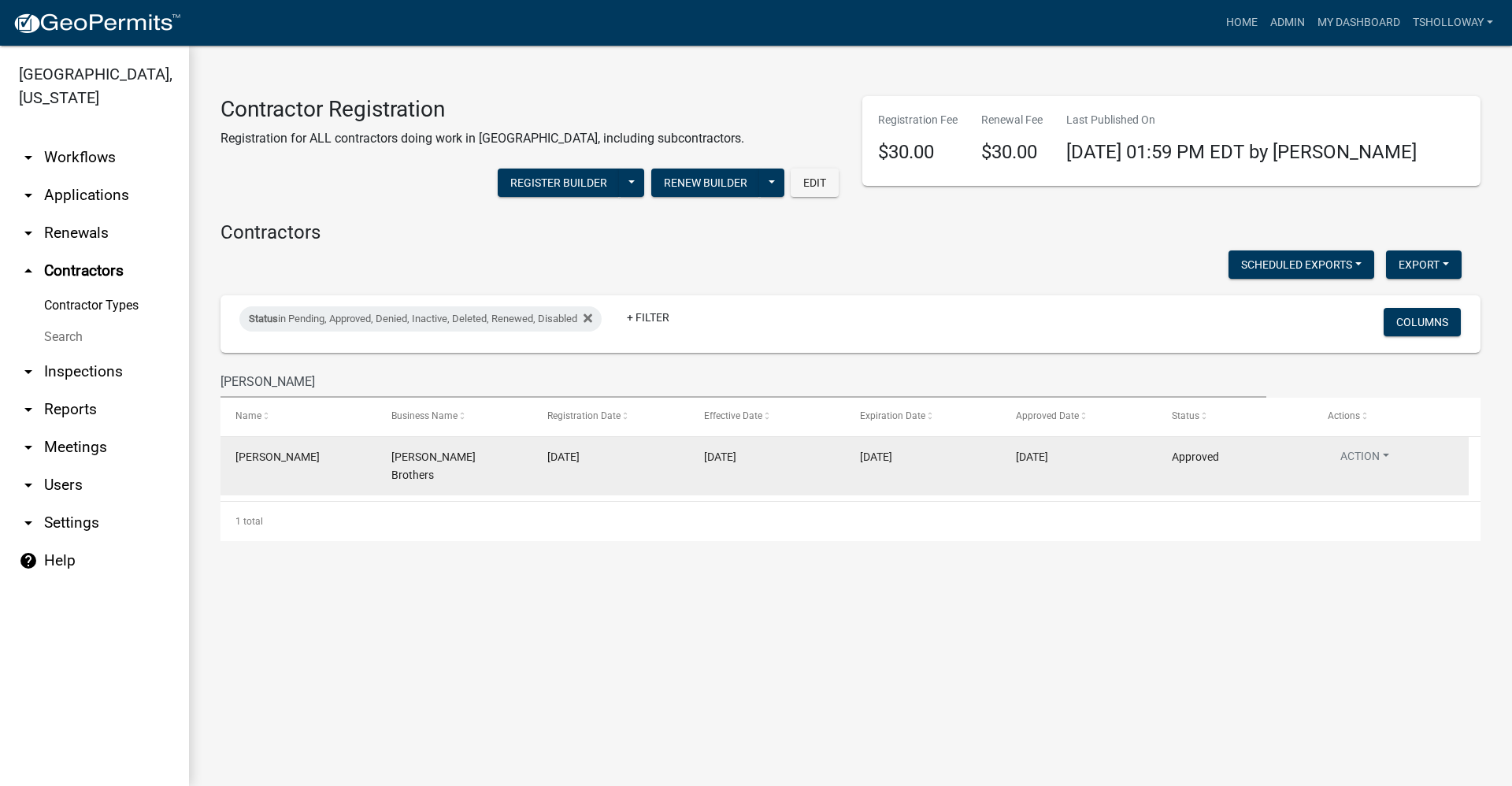
click at [946, 465] on div "12/31/2025" at bounding box center [922, 458] width 126 height 18
click at [1383, 456] on button "Action" at bounding box center [1364, 460] width 74 height 23
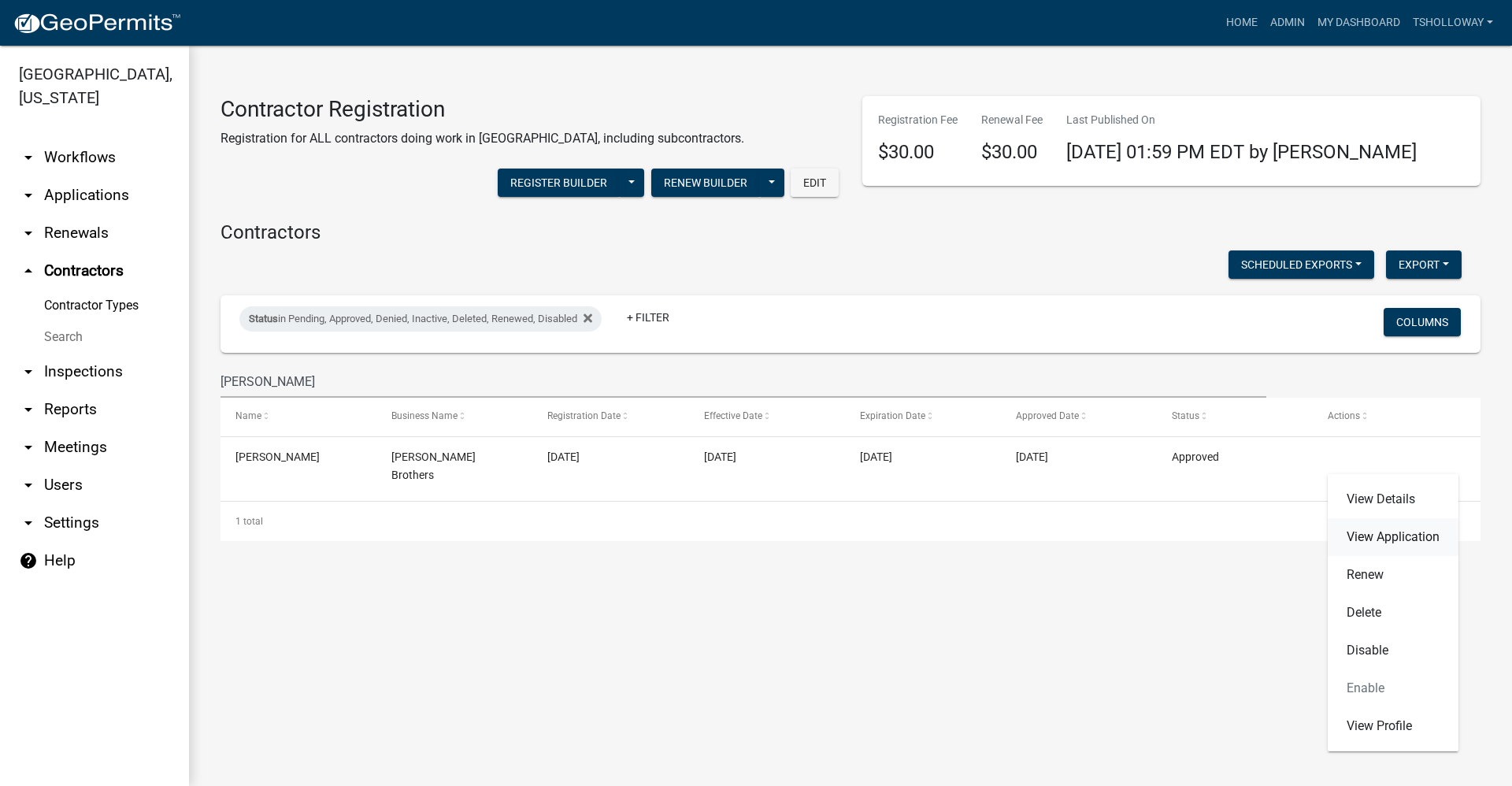
click at [1392, 541] on link "View Application" at bounding box center [1393, 536] width 130 height 37
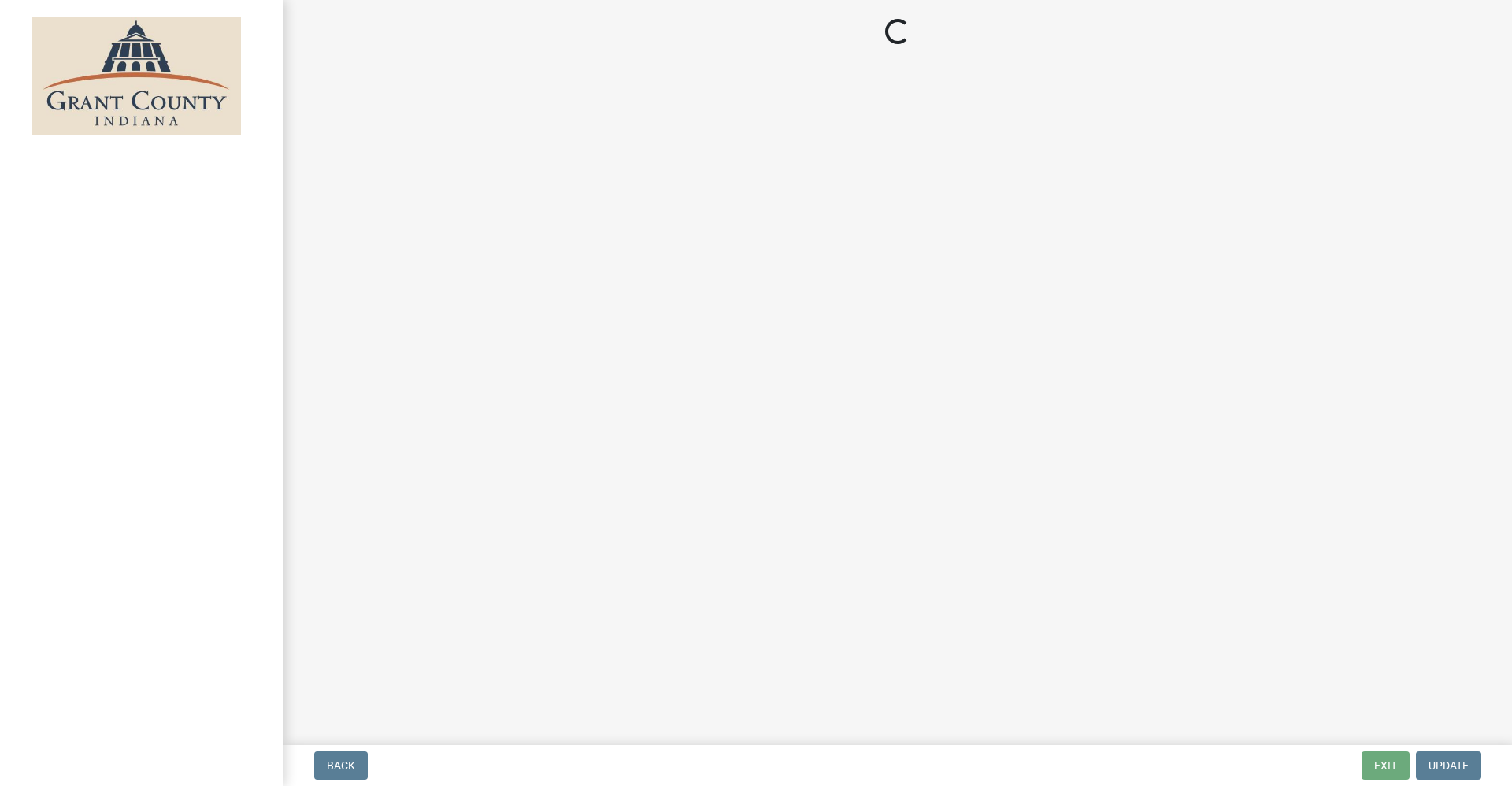
select select "3: 3"
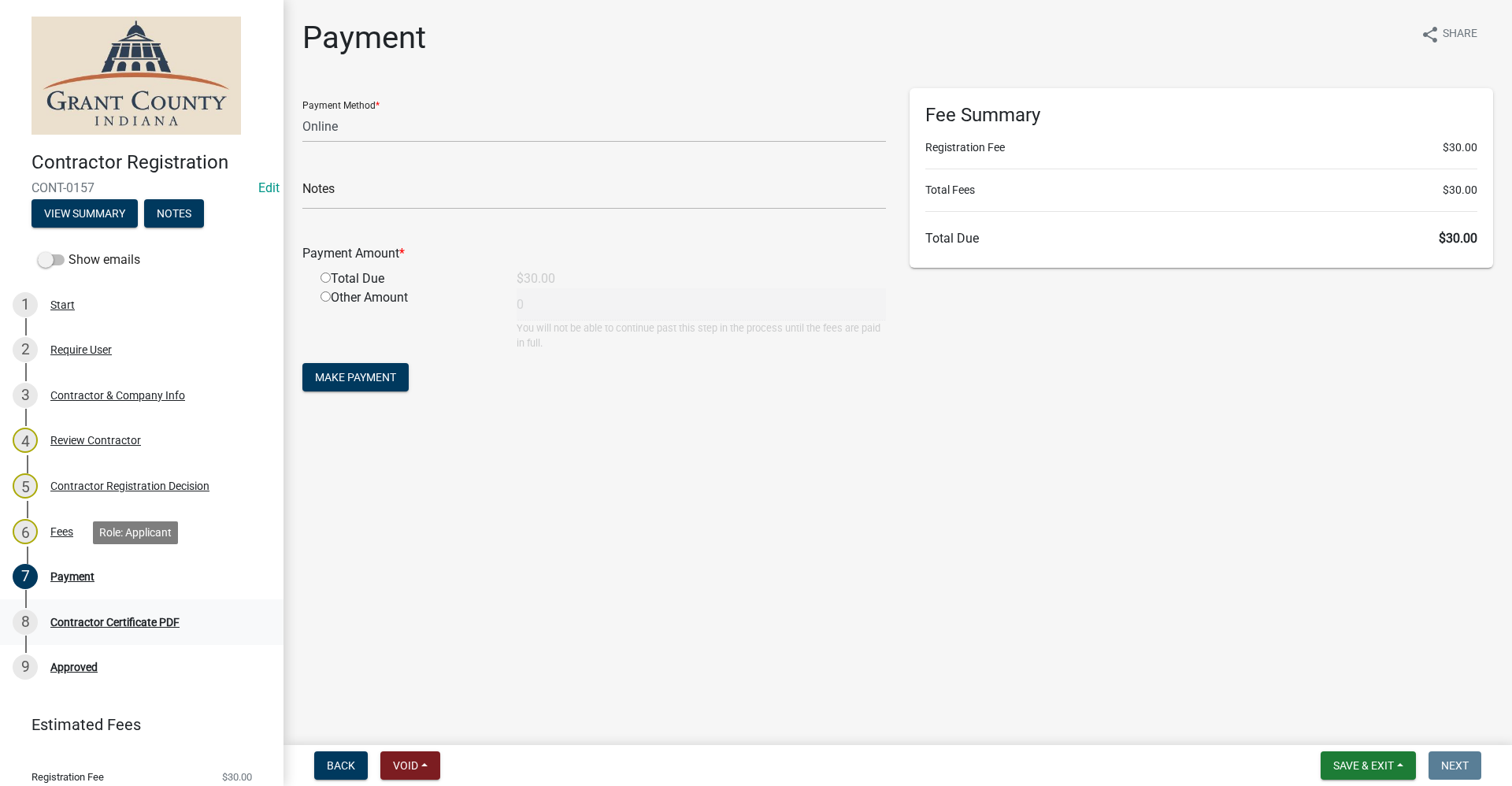
scroll to position [50, 0]
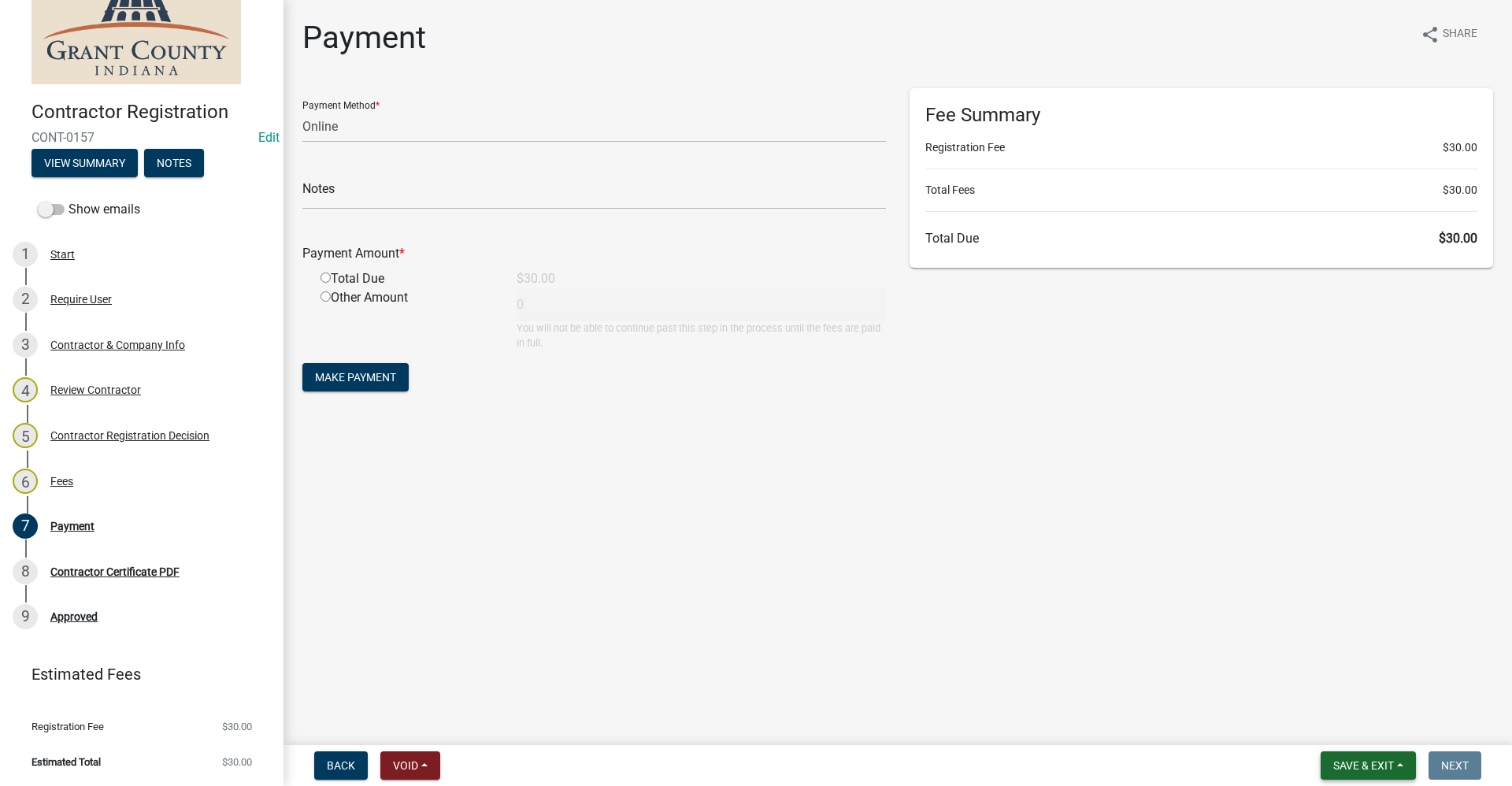
click at [1358, 766] on span "Save & Exit" at bounding box center [1363, 766] width 61 height 13
click at [1305, 723] on button "Save & Exit" at bounding box center [1353, 724] width 126 height 37
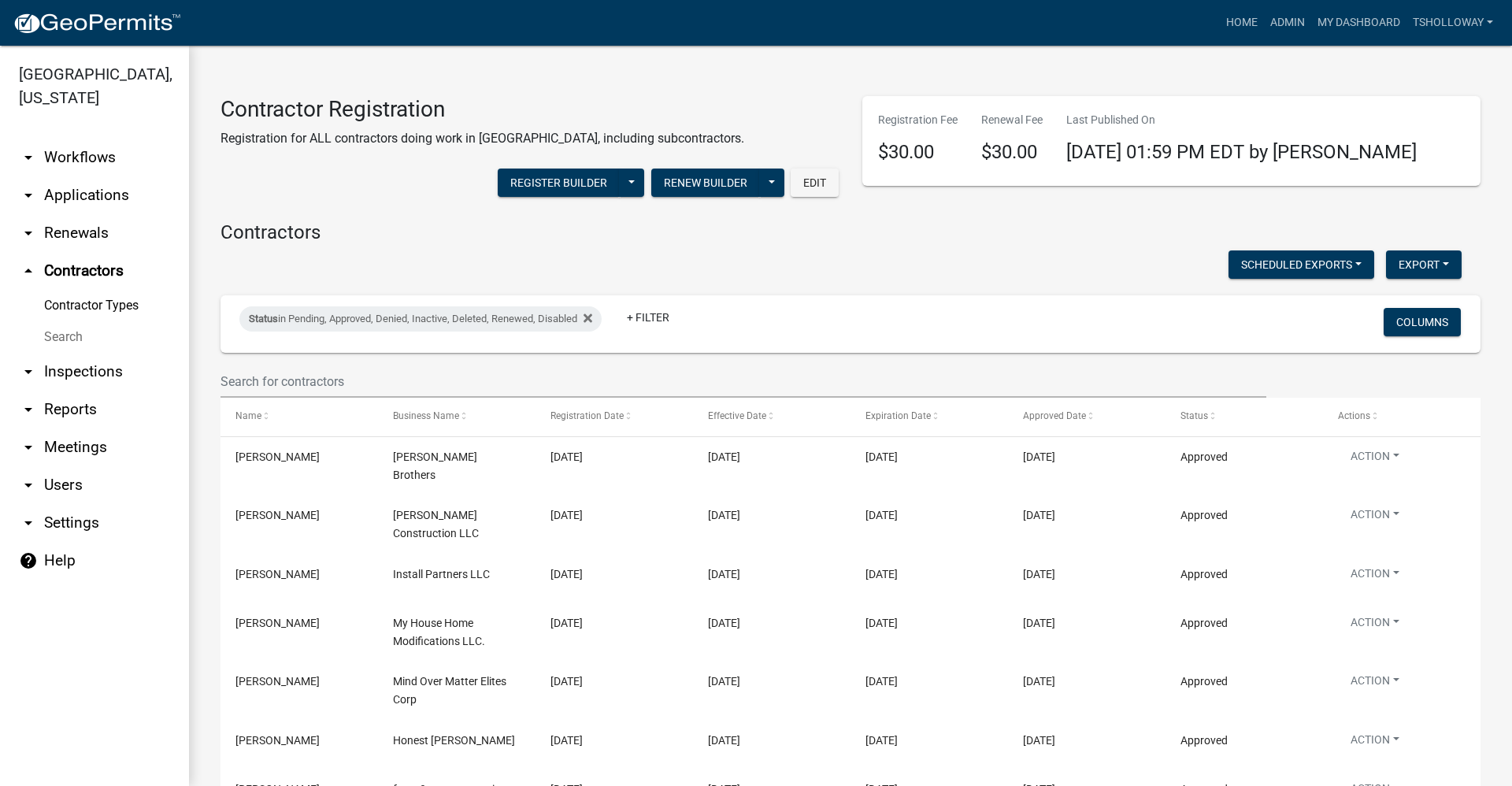
click at [61, 353] on link "arrow_drop_down Inspections" at bounding box center [94, 371] width 189 height 37
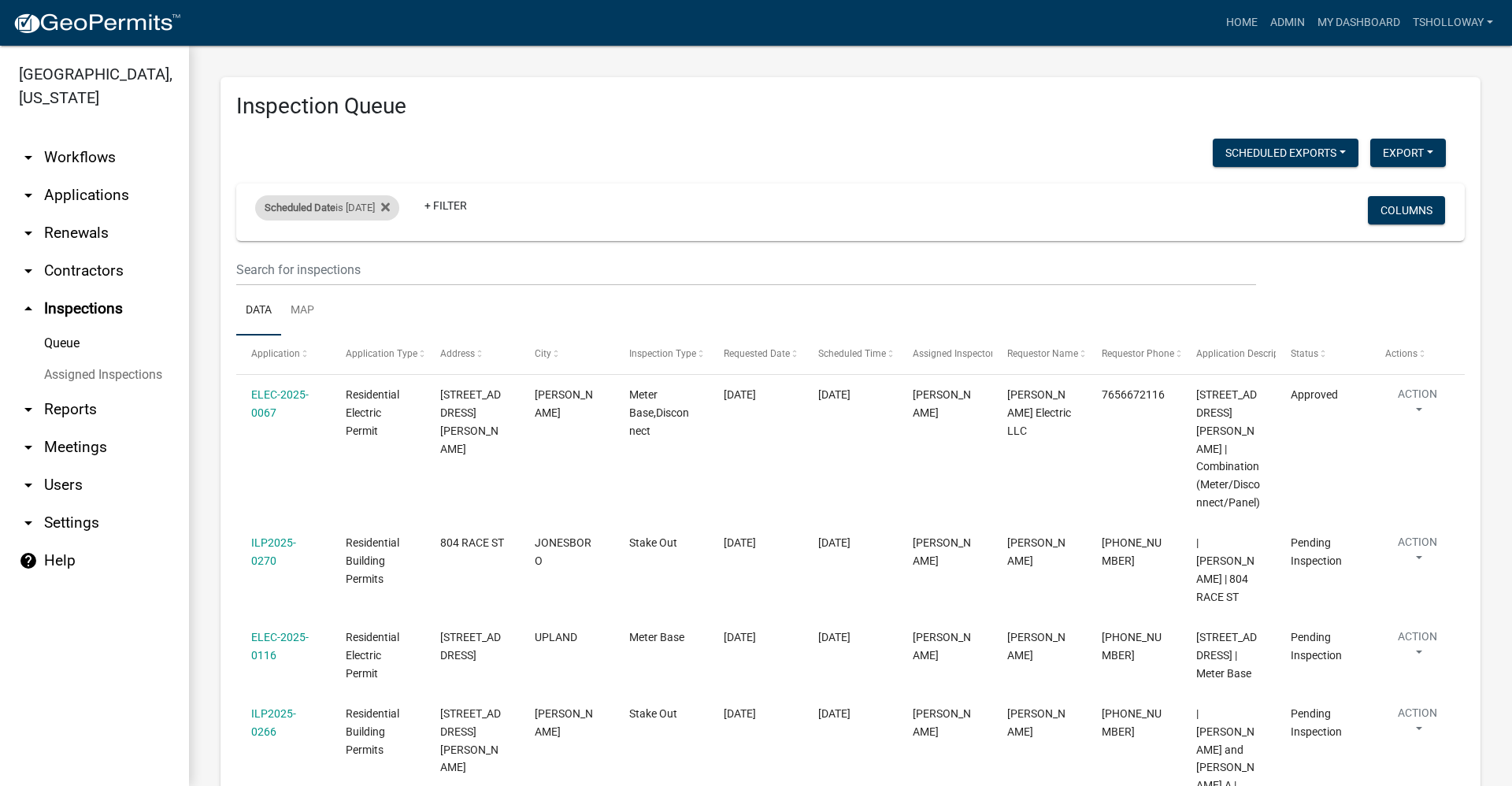
click at [399, 204] on div "Scheduled Date is 09/24/2025" at bounding box center [327, 208] width 144 height 26
click at [386, 271] on input "2025-09-24" at bounding box center [341, 266] width 110 height 32
type input "2025-09-23"
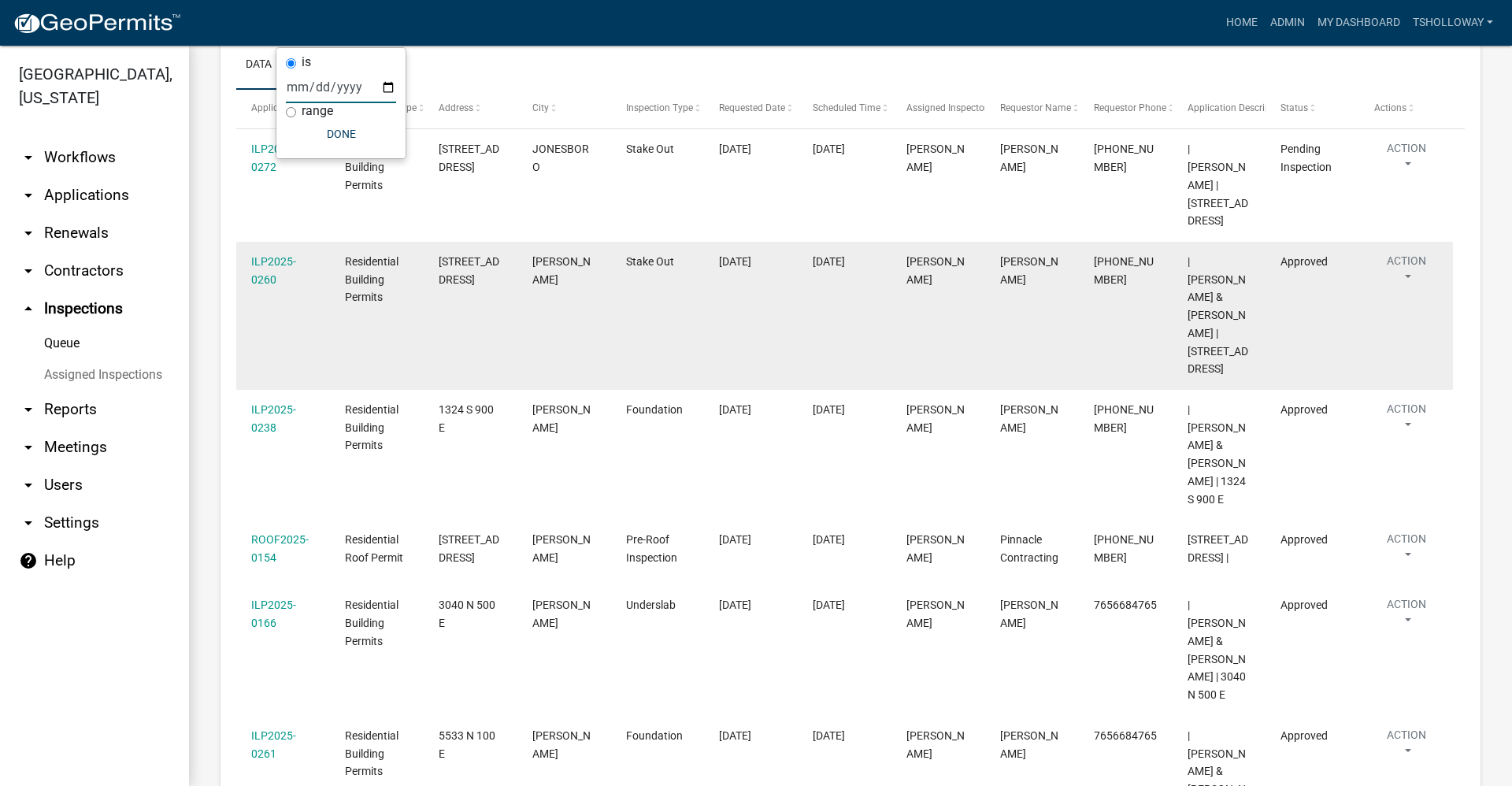
scroll to position [315, 0]
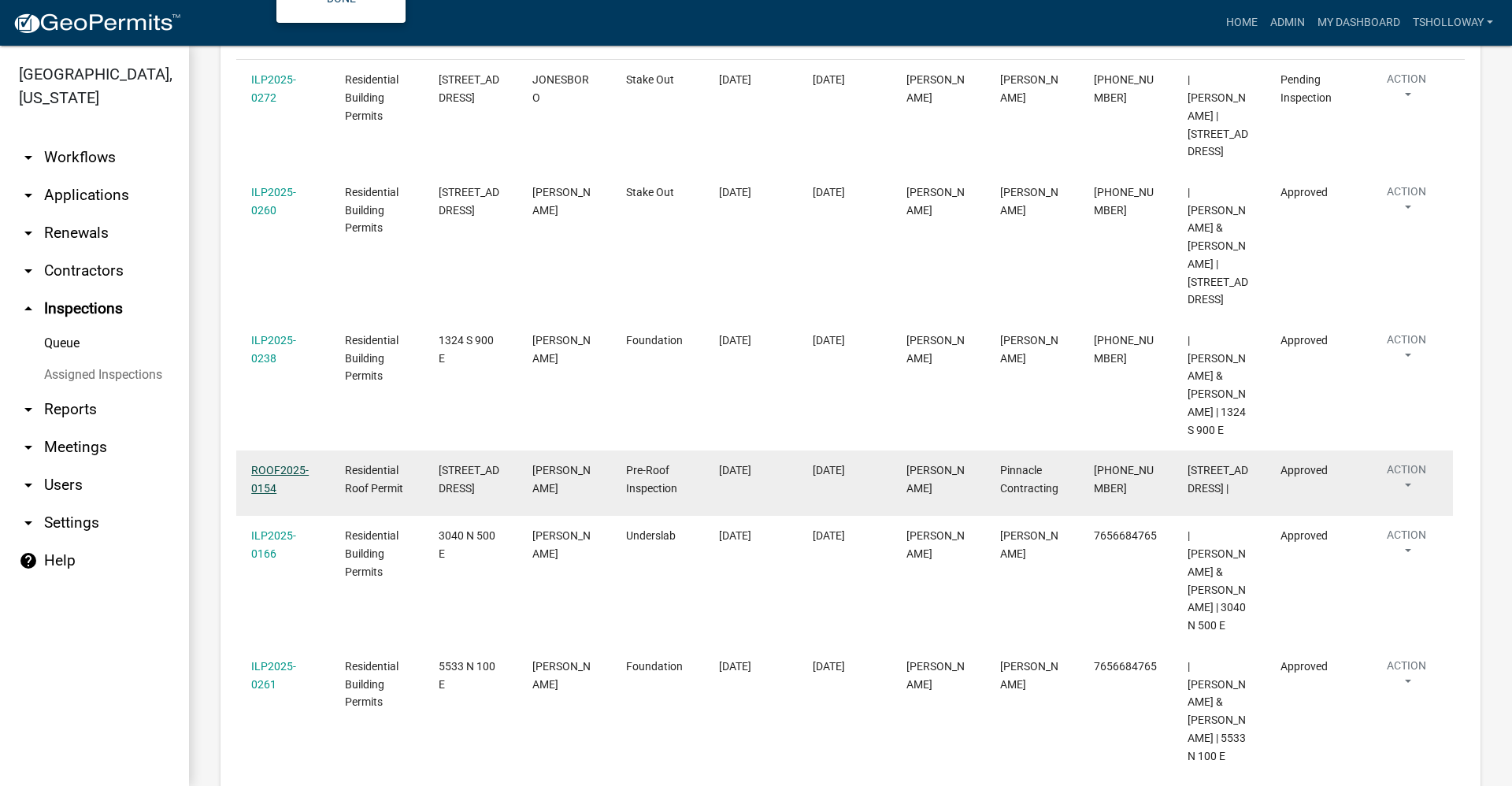
click at [278, 464] on link "ROOF2025-0154" at bounding box center [280, 480] width 57 height 31
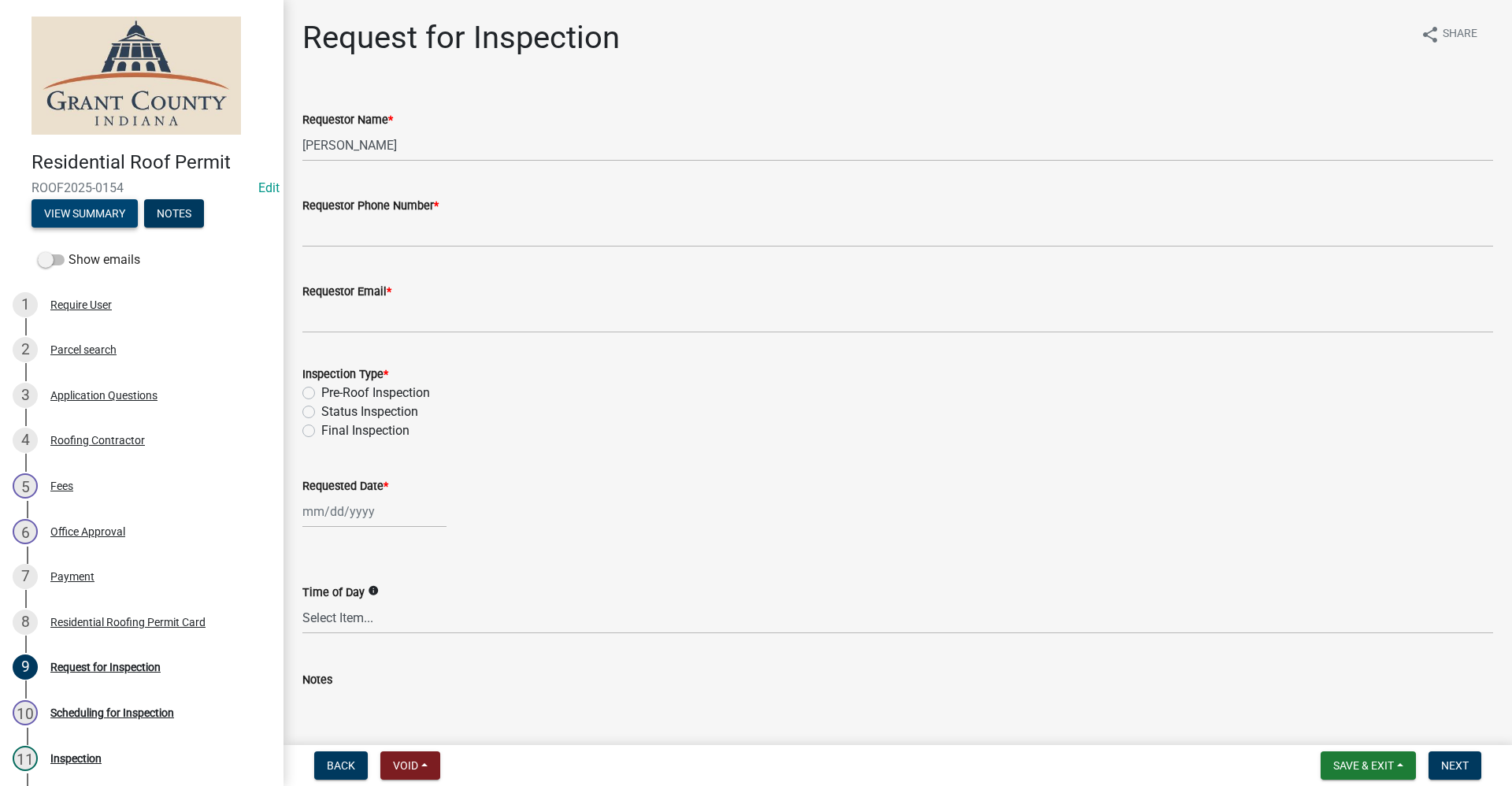
click at [87, 211] on button "View Summary" at bounding box center [85, 213] width 107 height 28
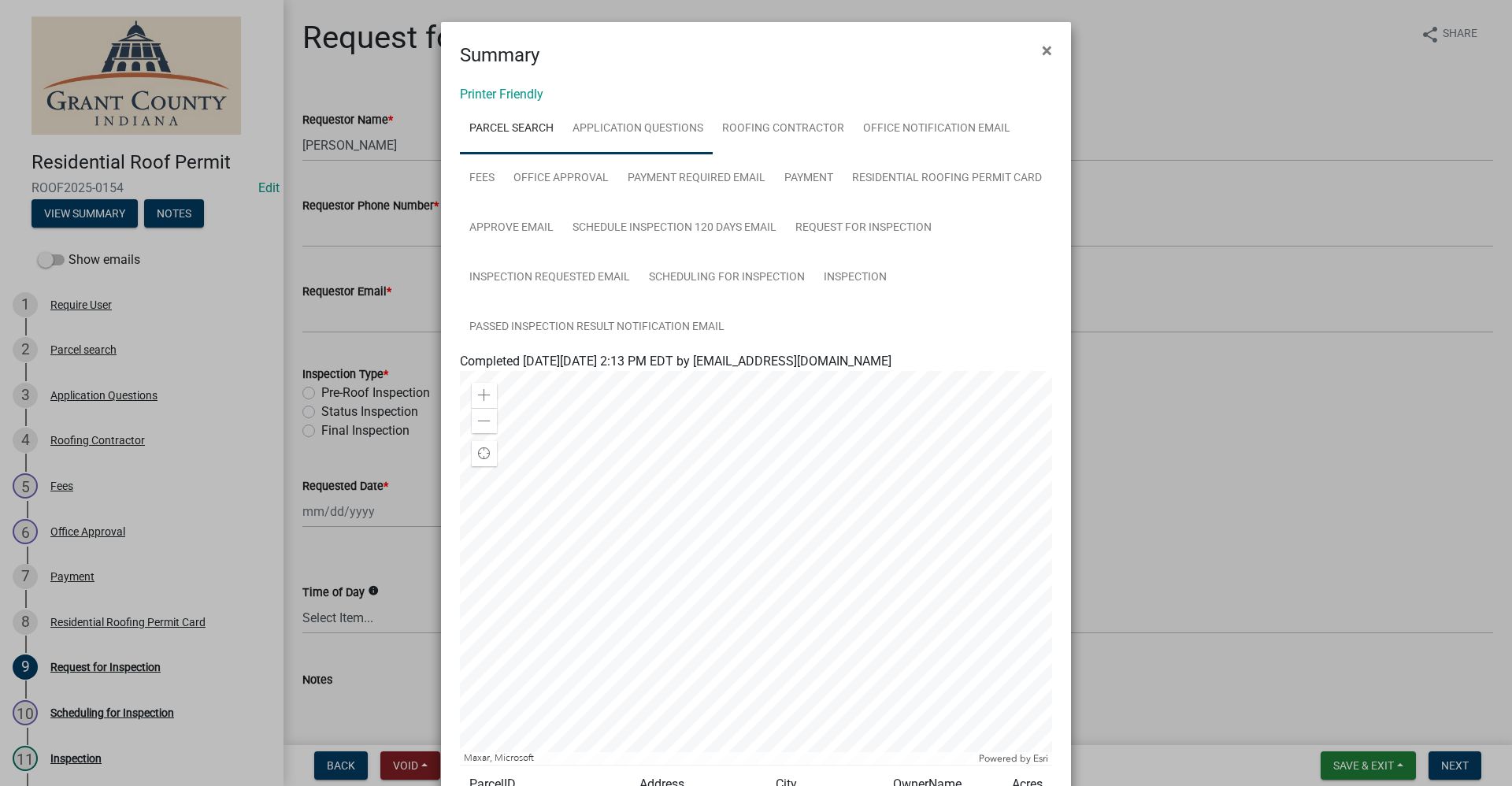
click at [663, 128] on link "Application Questions" at bounding box center [638, 129] width 149 height 50
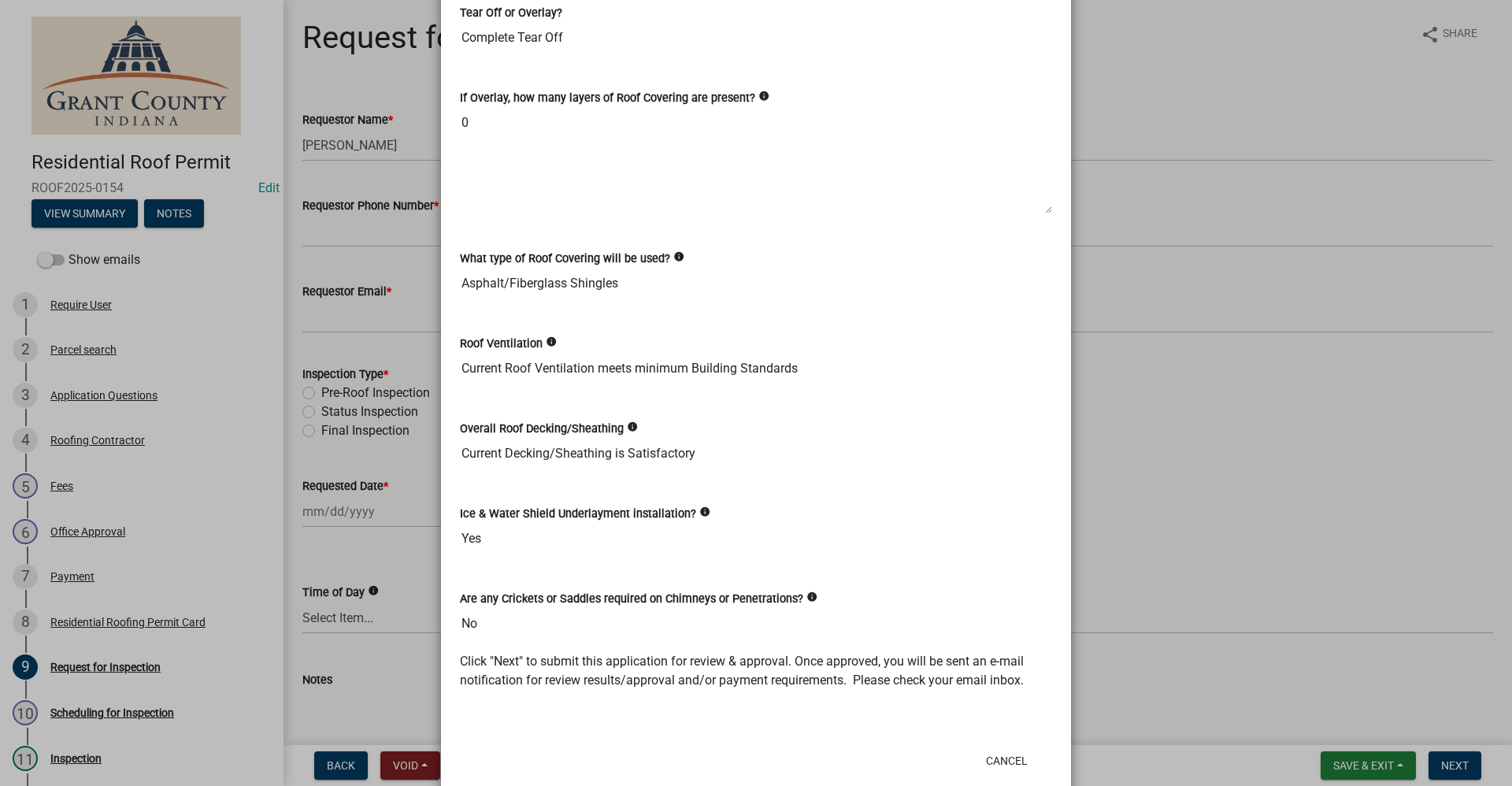
scroll to position [2124, 0]
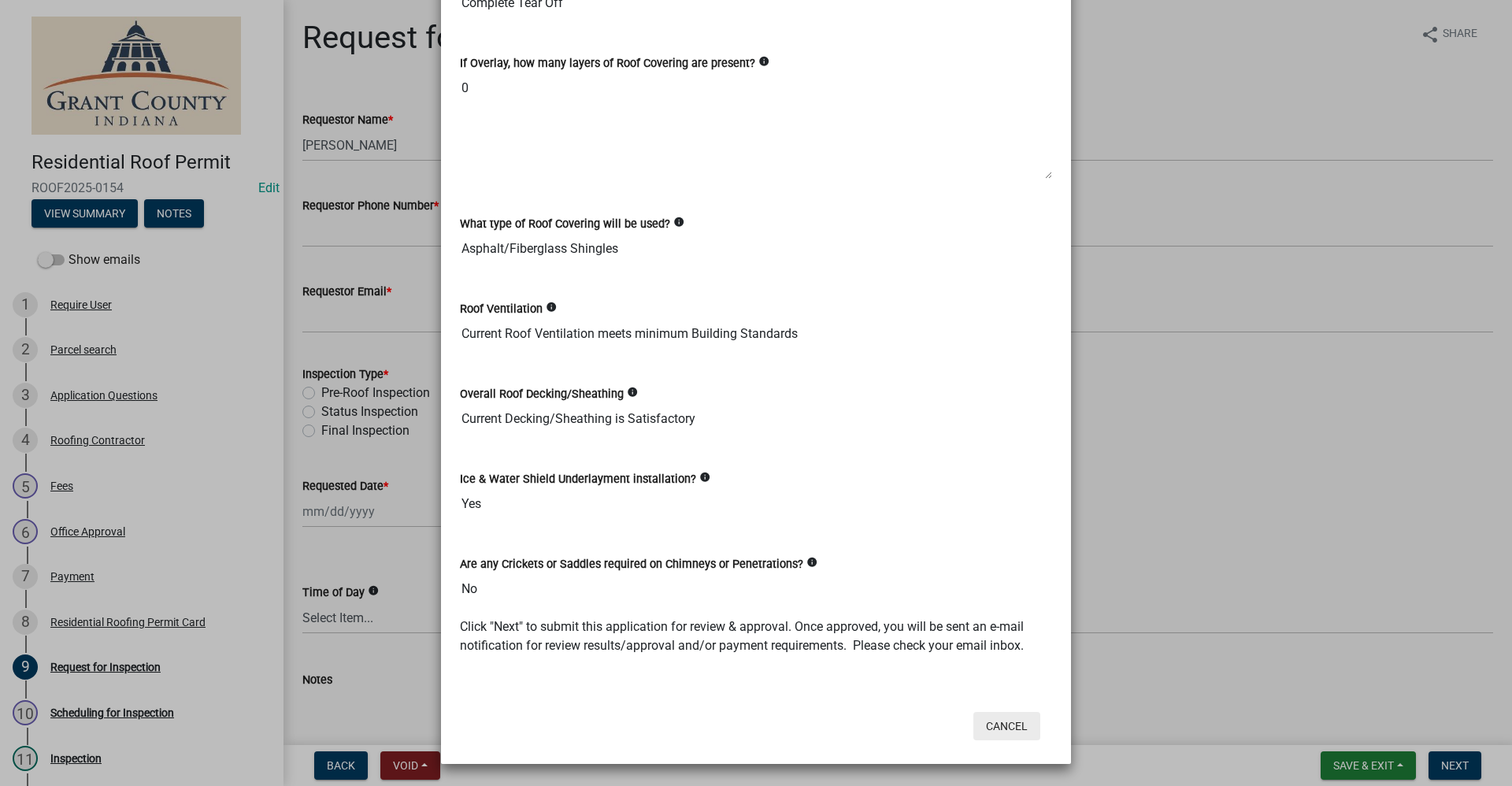
click at [998, 732] on button "Cancel" at bounding box center [1006, 726] width 67 height 28
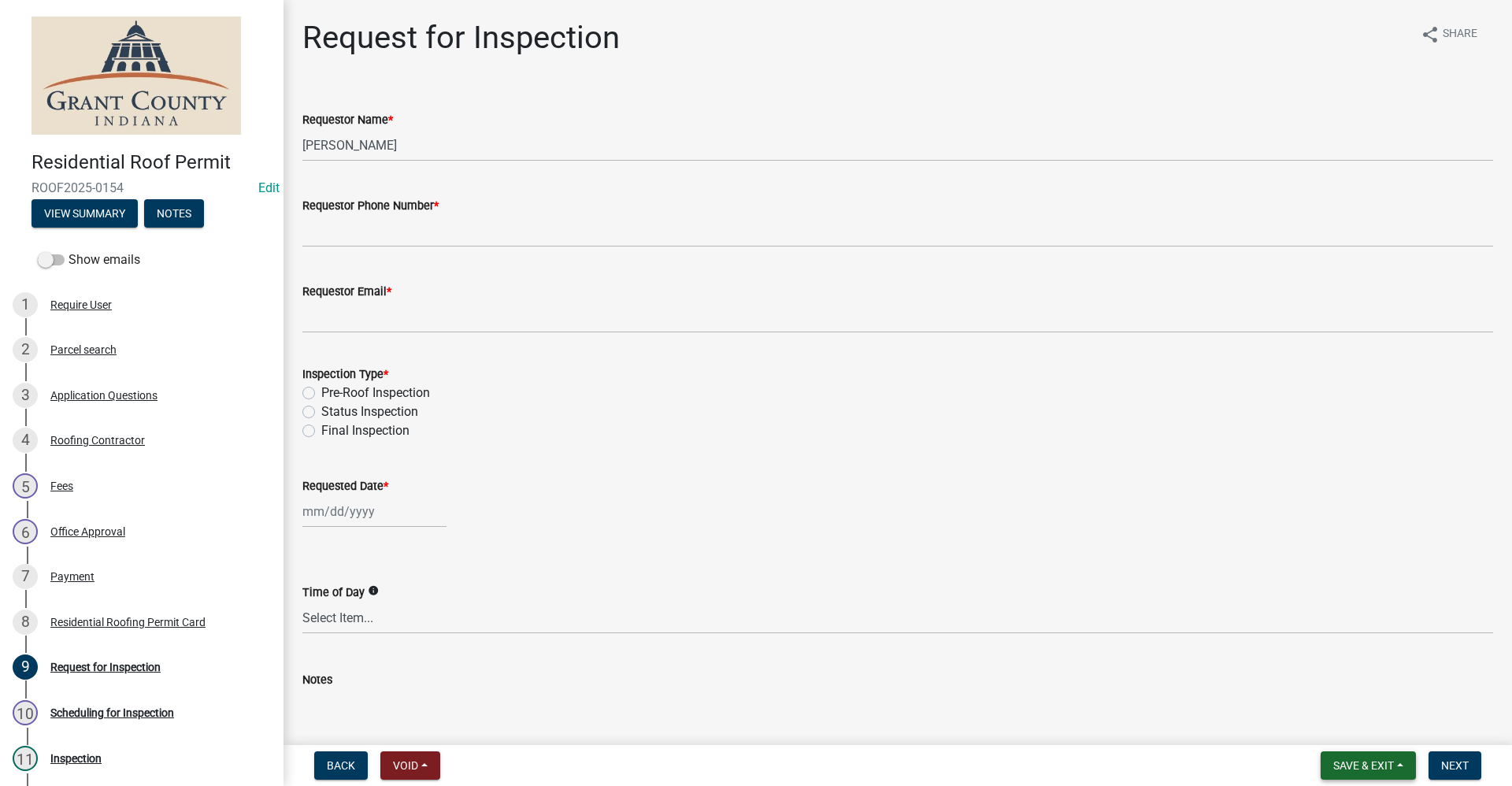
click at [1371, 769] on span "Save & Exit" at bounding box center [1363, 766] width 61 height 13
click at [1336, 727] on button "Save & Exit" at bounding box center [1353, 724] width 126 height 37
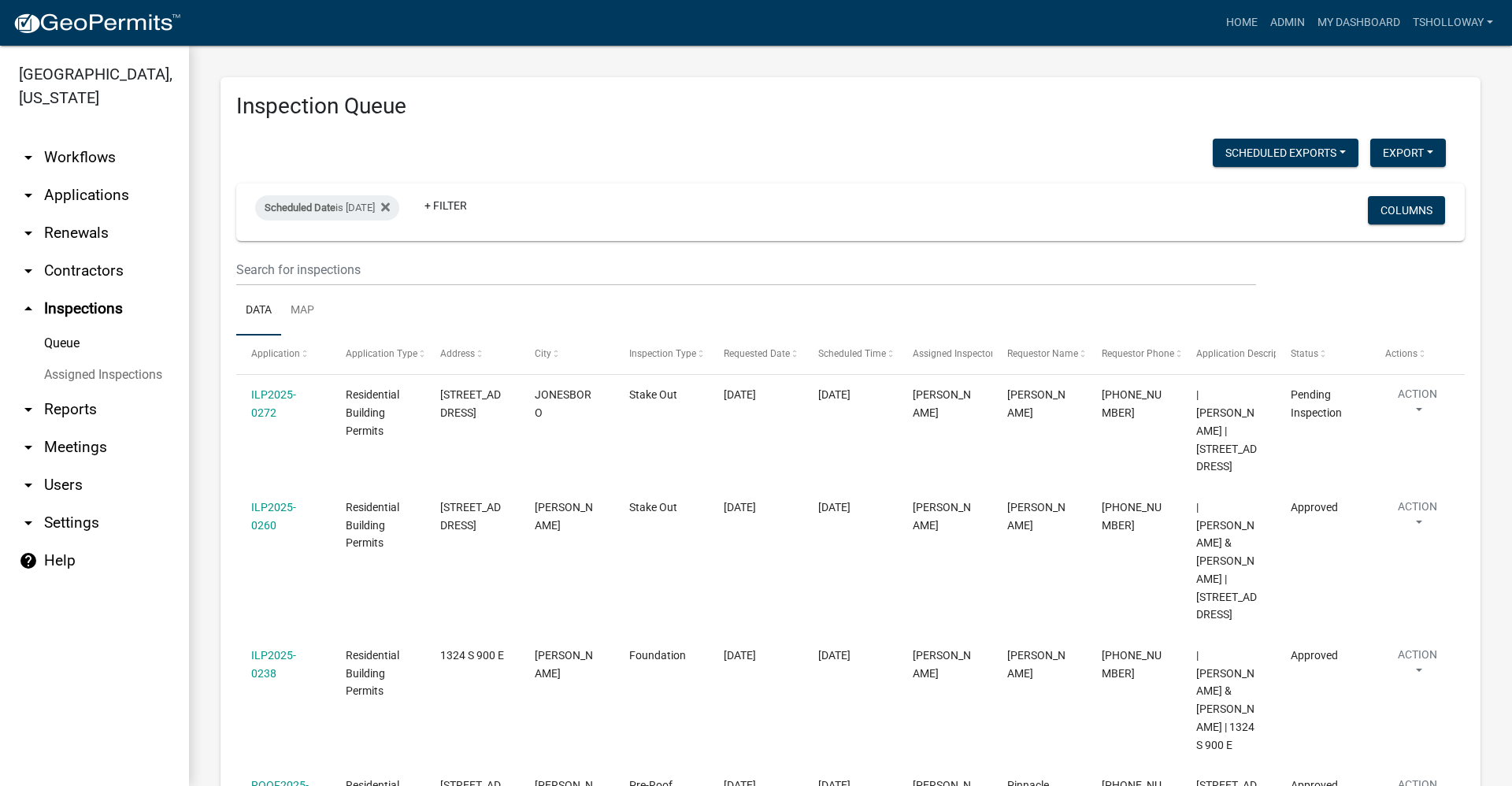
click at [108, 252] on link "arrow_drop_down Contractors" at bounding box center [94, 270] width 189 height 37
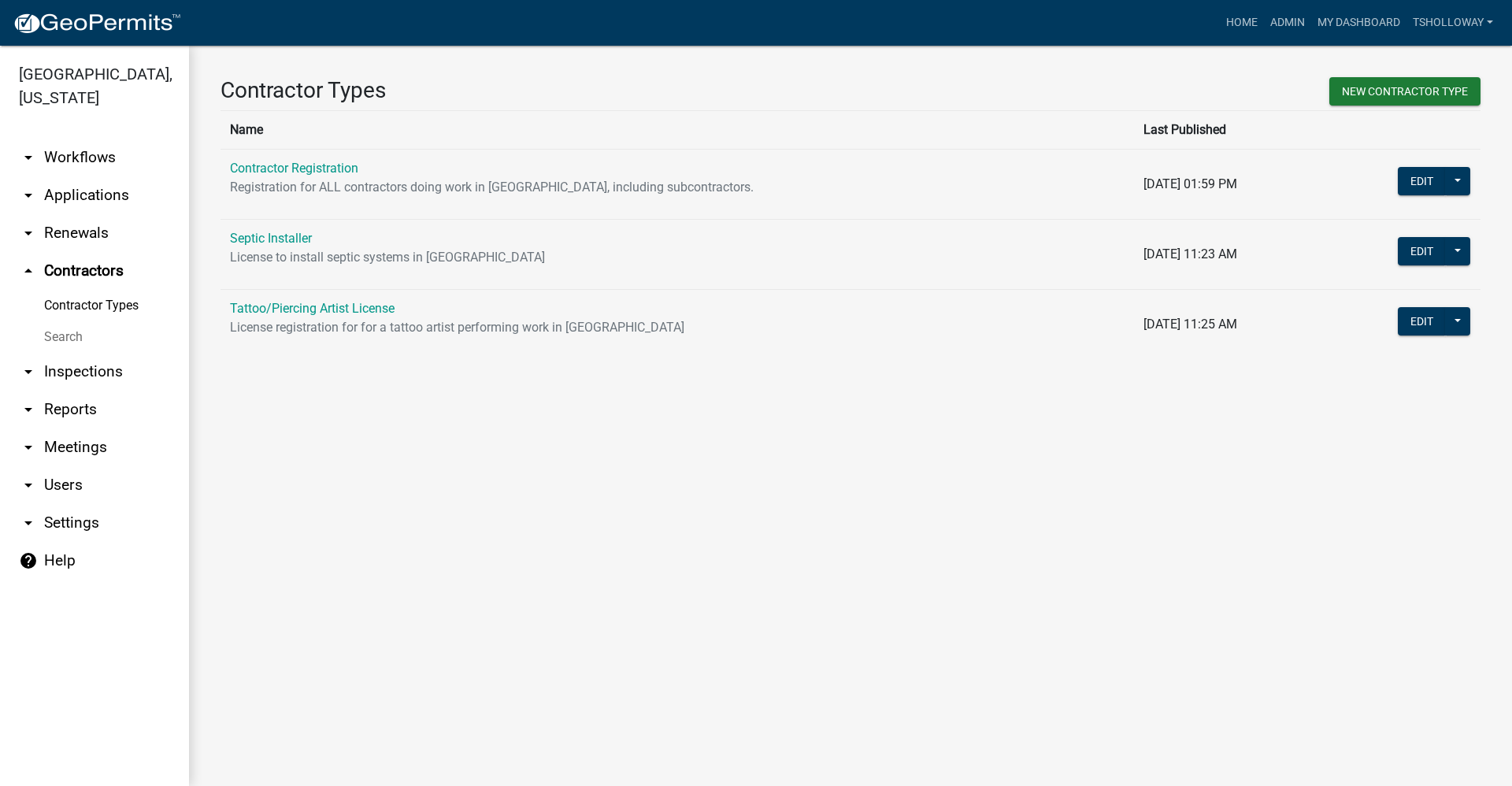
click at [52, 321] on link "Search" at bounding box center [94, 336] width 189 height 32
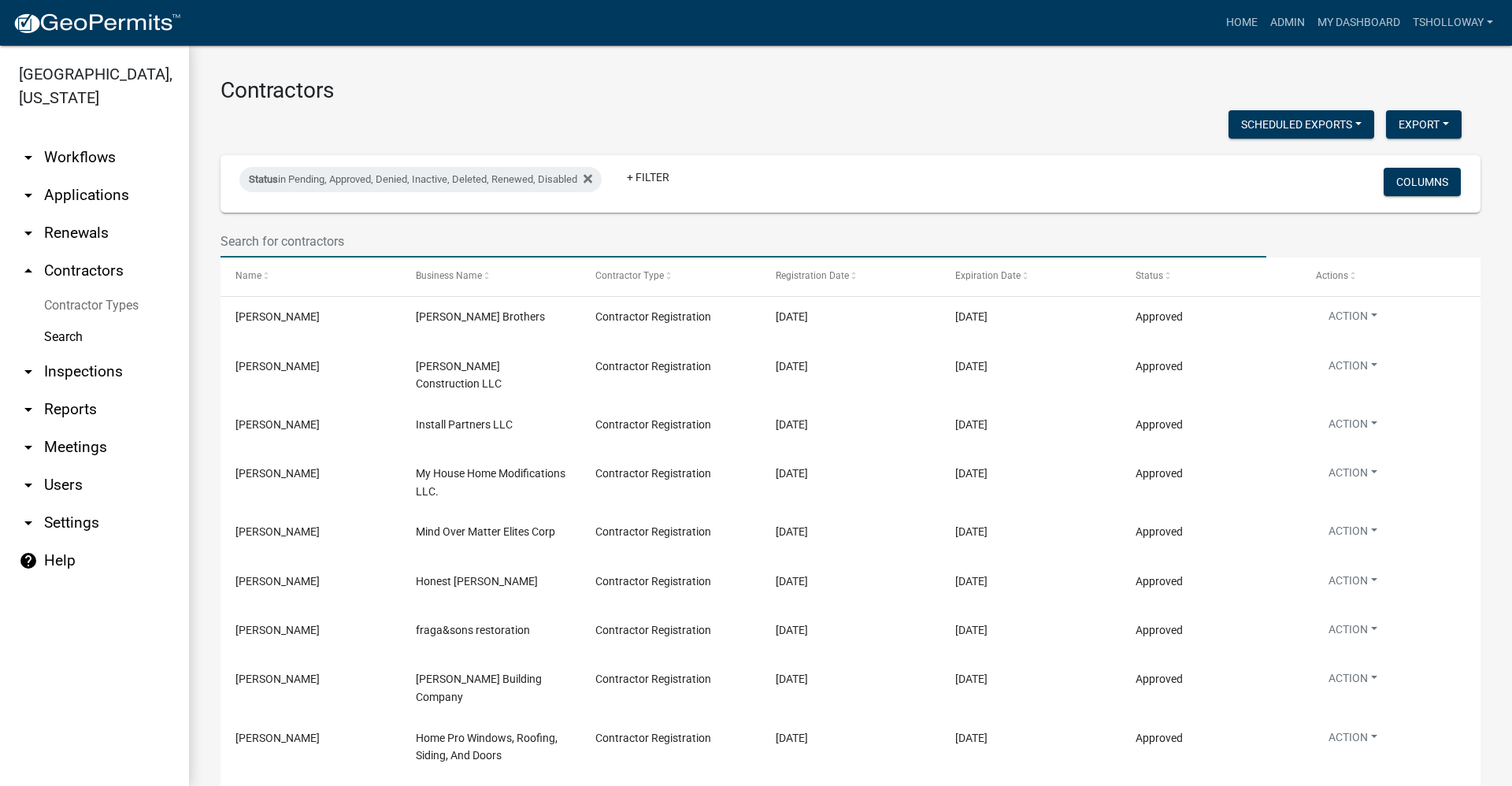
click at [297, 239] on input "text" at bounding box center [743, 241] width 1045 height 32
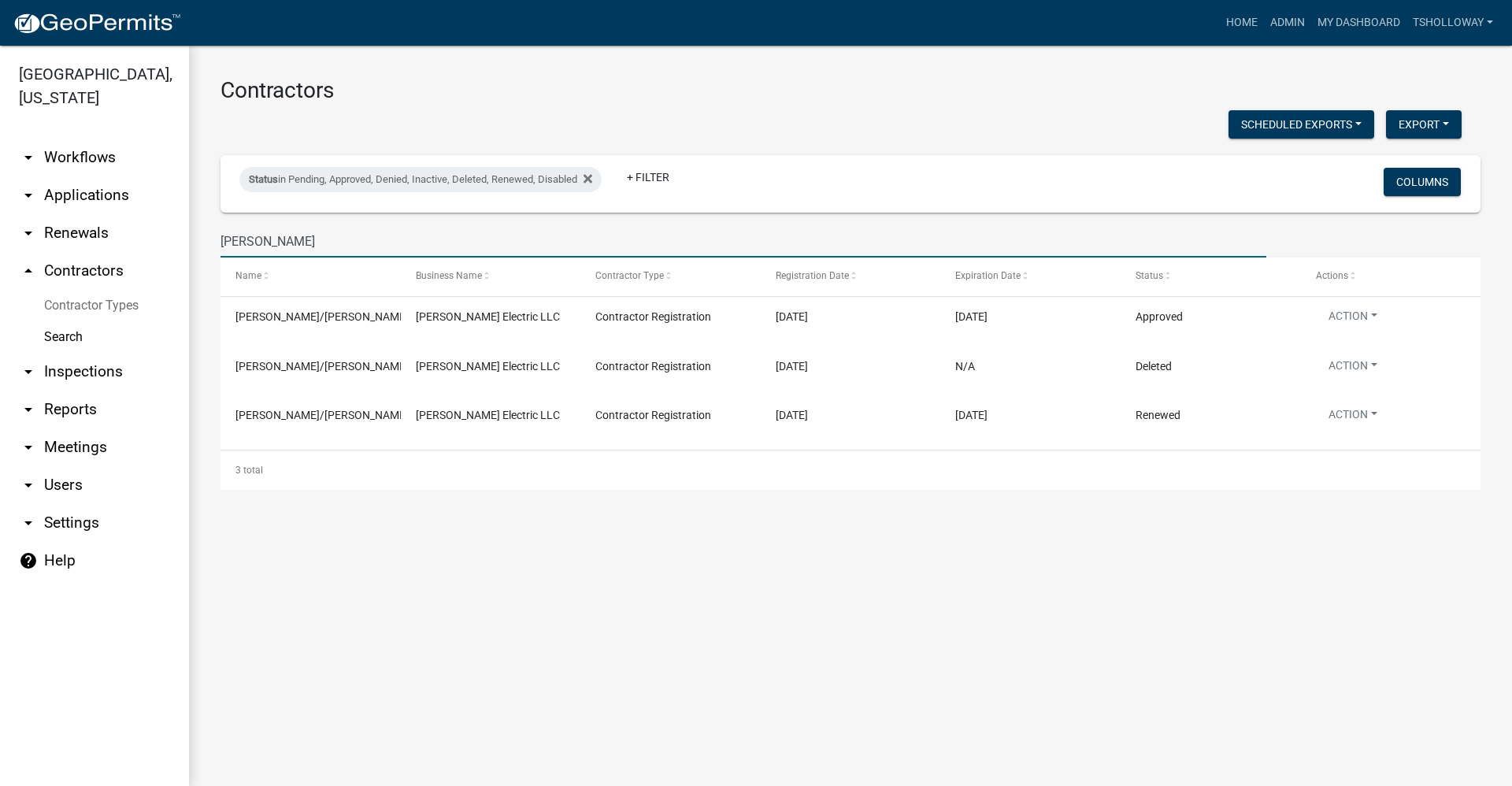
type input "carl burman"
click at [63, 177] on link "arrow_drop_down Applications" at bounding box center [94, 195] width 189 height 37
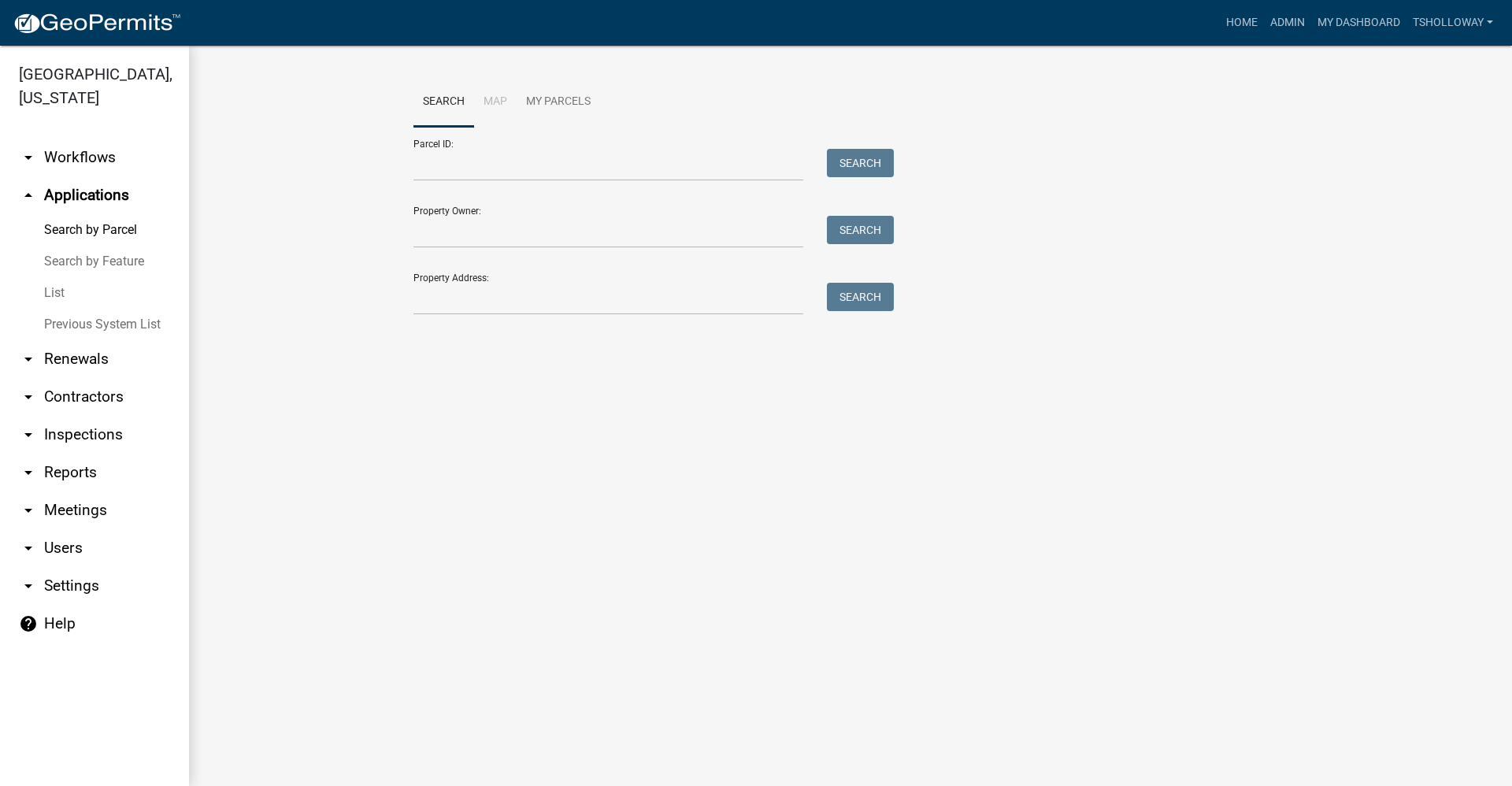
click at [61, 277] on link "List" at bounding box center [94, 293] width 189 height 32
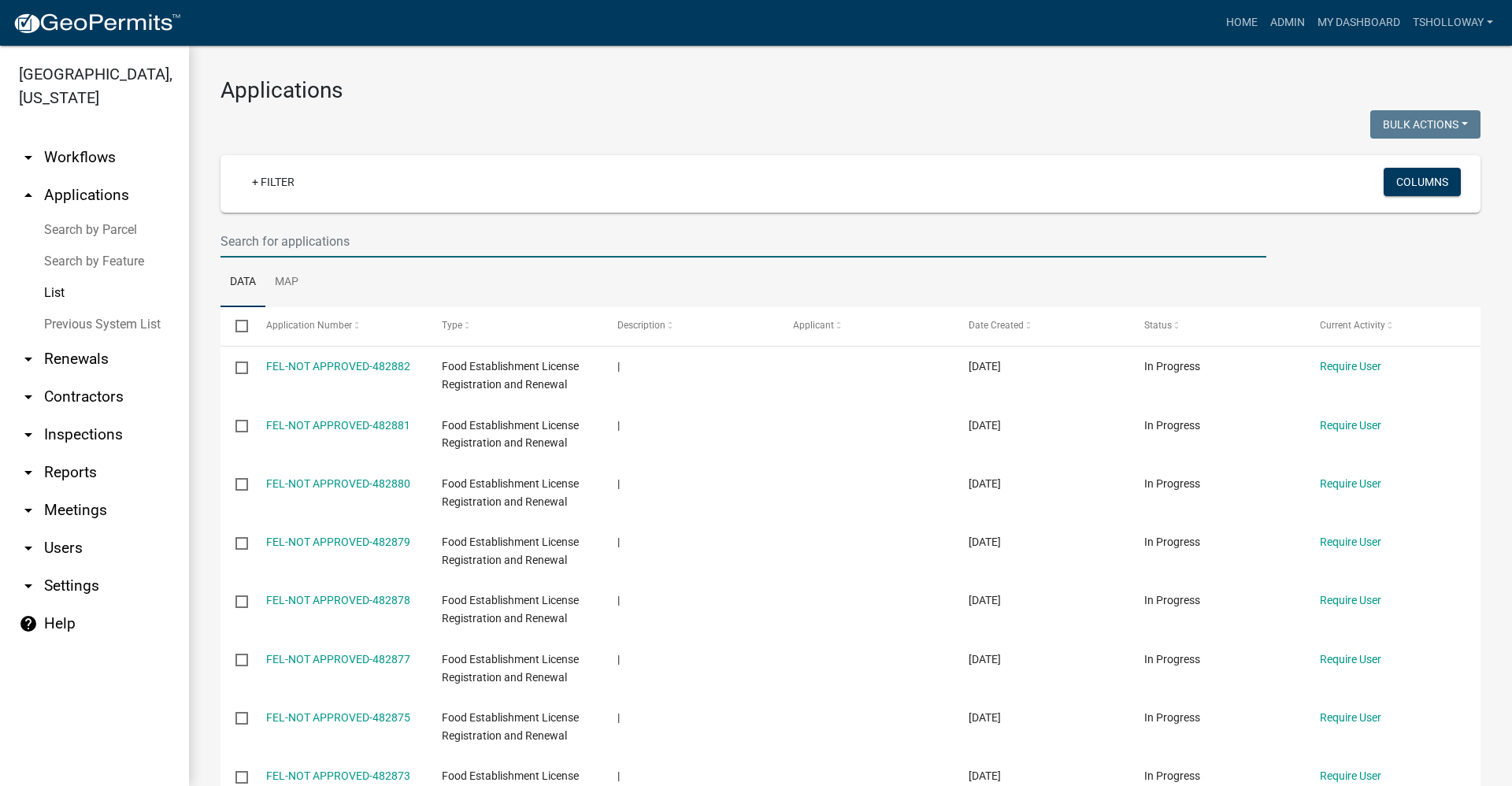
click at [263, 244] on input "text" at bounding box center [743, 241] width 1045 height 32
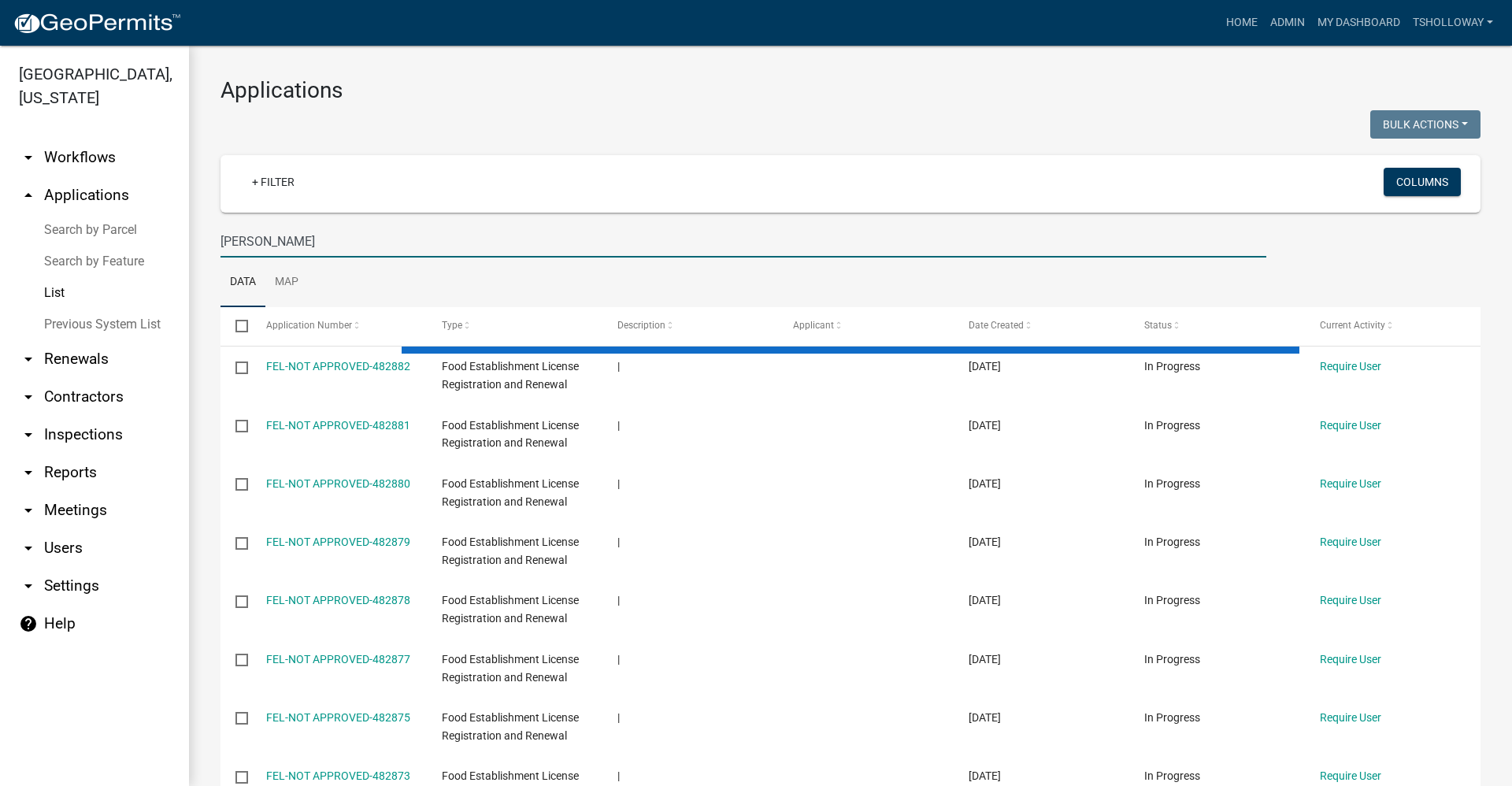
type input "carl"
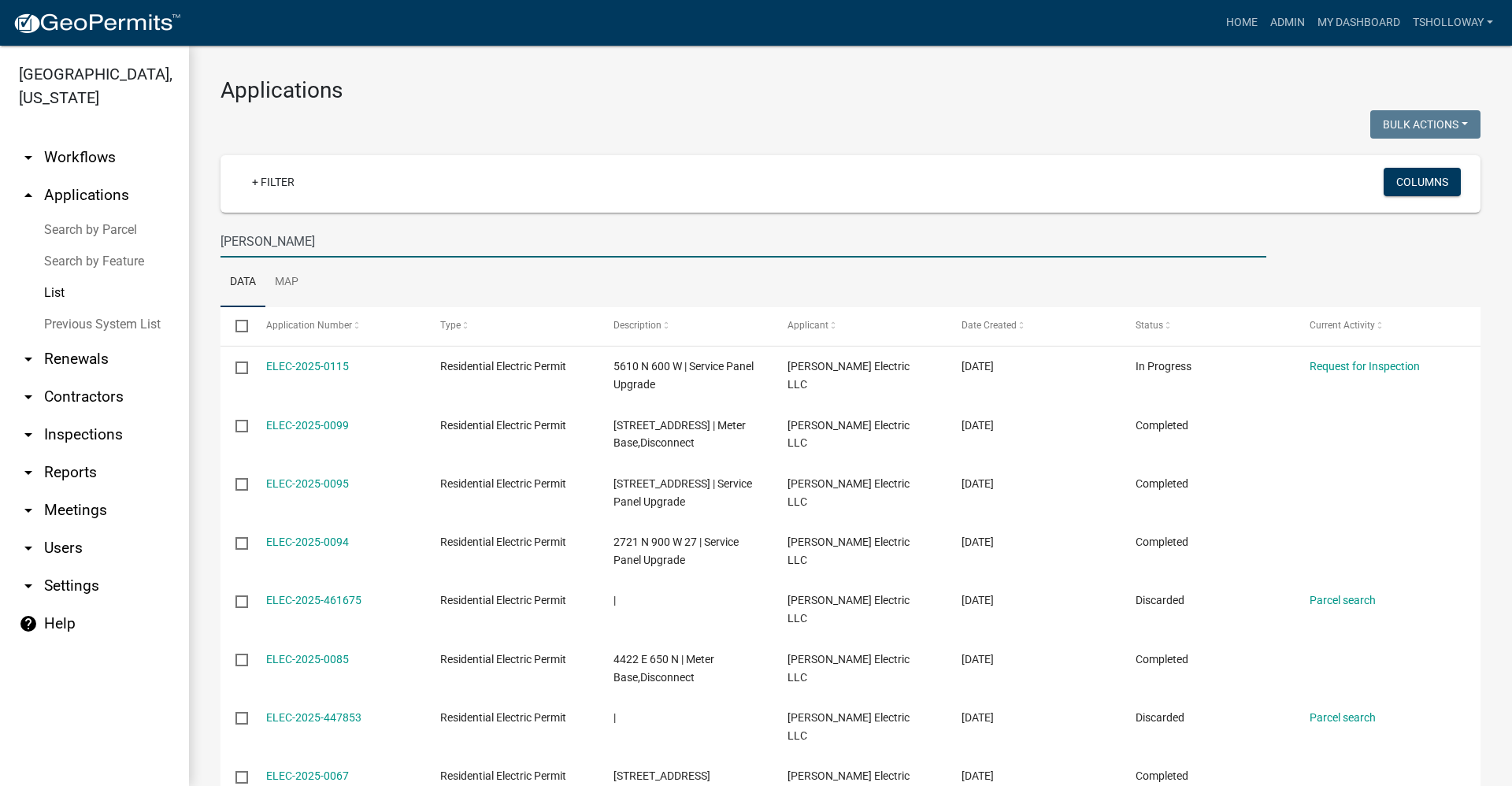
drag, startPoint x: 252, startPoint y: 240, endPoint x: 149, endPoint y: 236, distance: 103.1
click at [148, 237] on div "Grant County, Indiana arrow_drop_down Workflows List arrow_drop_up Applications…" at bounding box center [756, 416] width 1512 height 740
click at [109, 214] on link "Search by Parcel" at bounding box center [94, 230] width 189 height 32
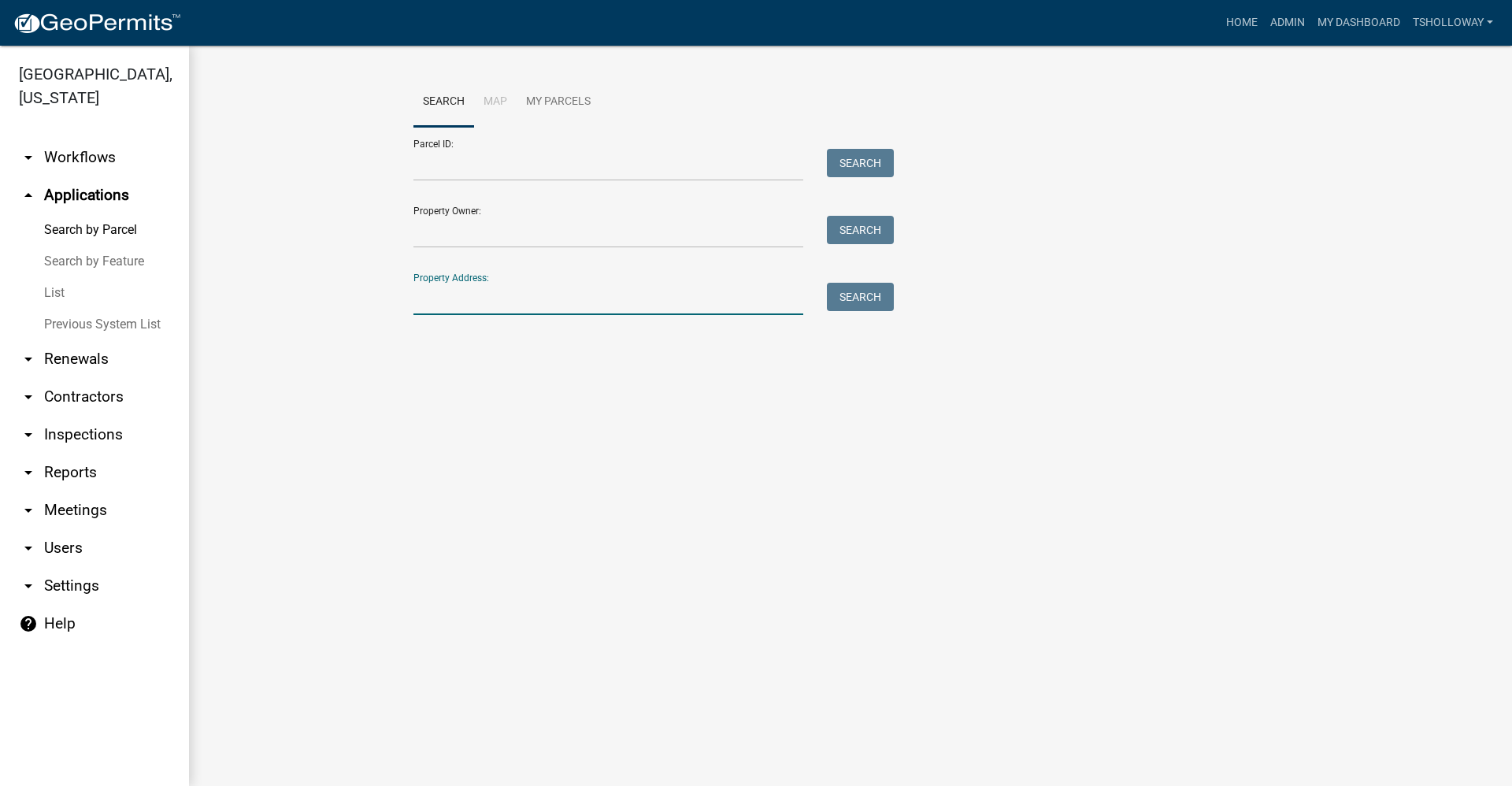
drag, startPoint x: 454, startPoint y: 301, endPoint x: 463, endPoint y: 301, distance: 9.0
click at [454, 301] on input "Property Address:" at bounding box center [609, 298] width 390 height 32
click at [838, 295] on button "Search" at bounding box center [859, 296] width 67 height 28
click at [441, 300] on input "2412 salem" at bounding box center [609, 298] width 390 height 32
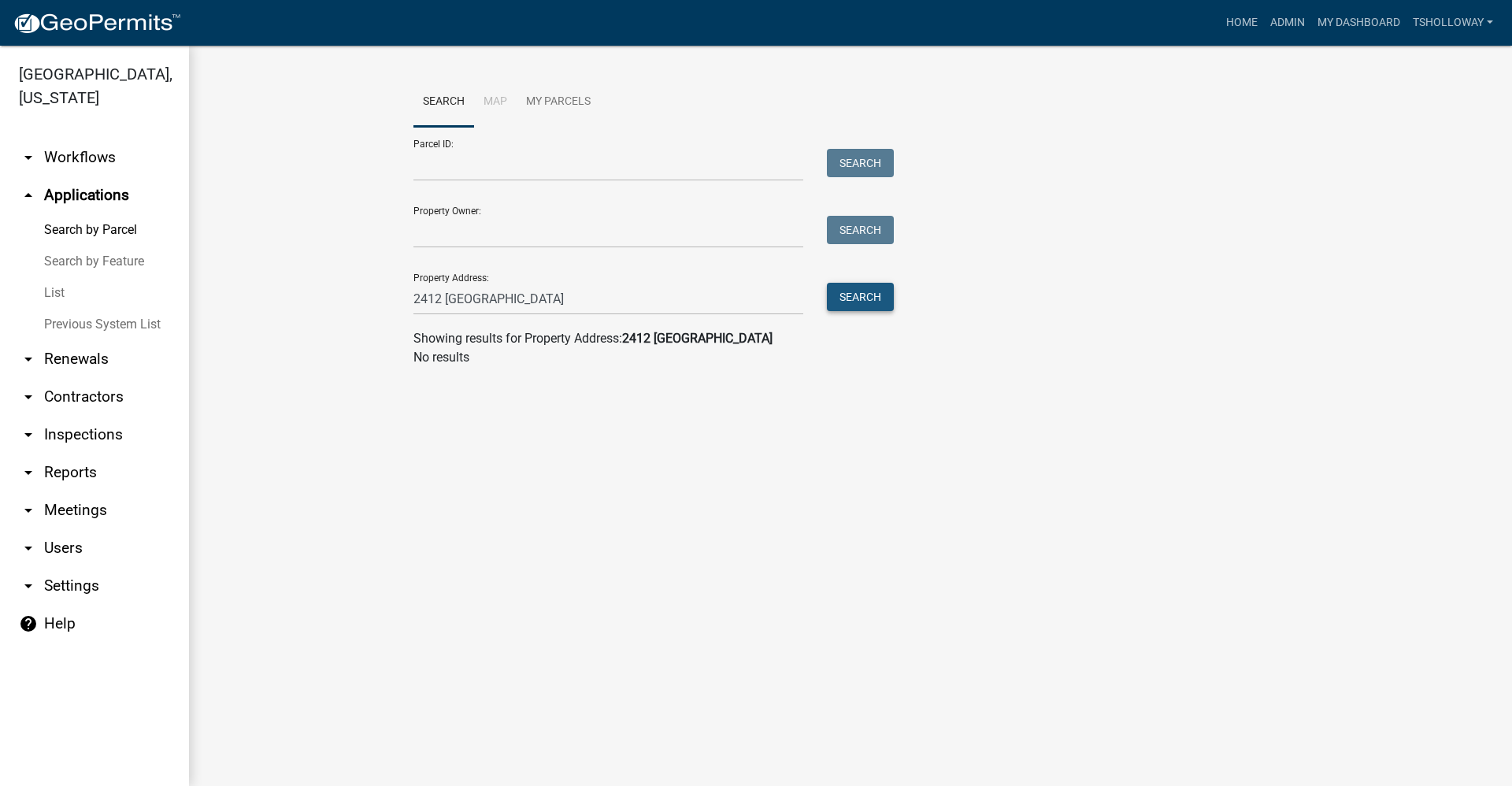
click at [860, 301] on button "Search" at bounding box center [859, 296] width 67 height 28
drag, startPoint x: 509, startPoint y: 298, endPoint x: 449, endPoint y: 297, distance: 60.0
click at [448, 297] on input "2412 east salem" at bounding box center [609, 298] width 390 height 32
type input "2416 salem"
click at [873, 294] on button "Search" at bounding box center [859, 296] width 67 height 28
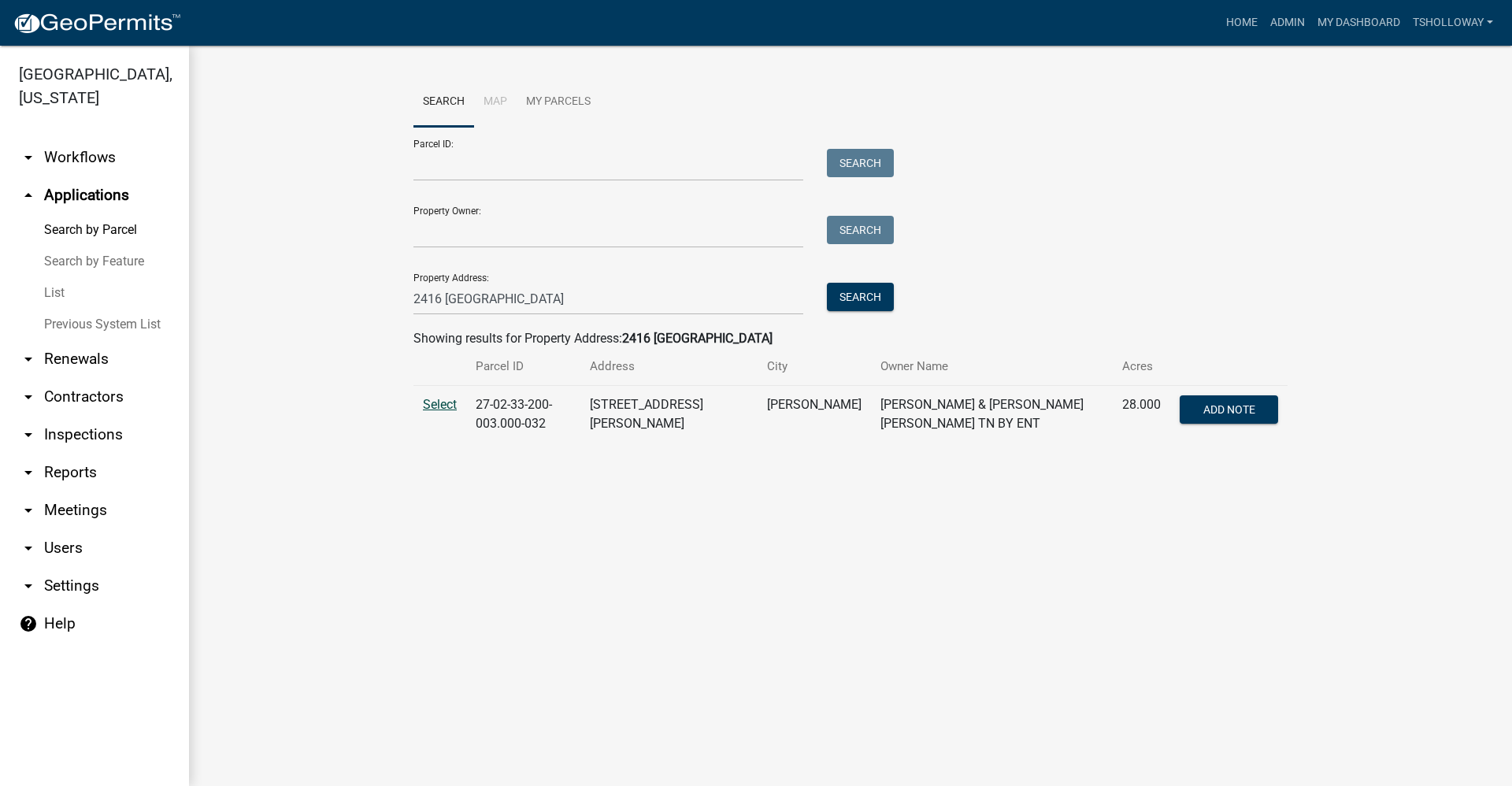
click at [437, 400] on span "Select" at bounding box center [439, 404] width 34 height 15
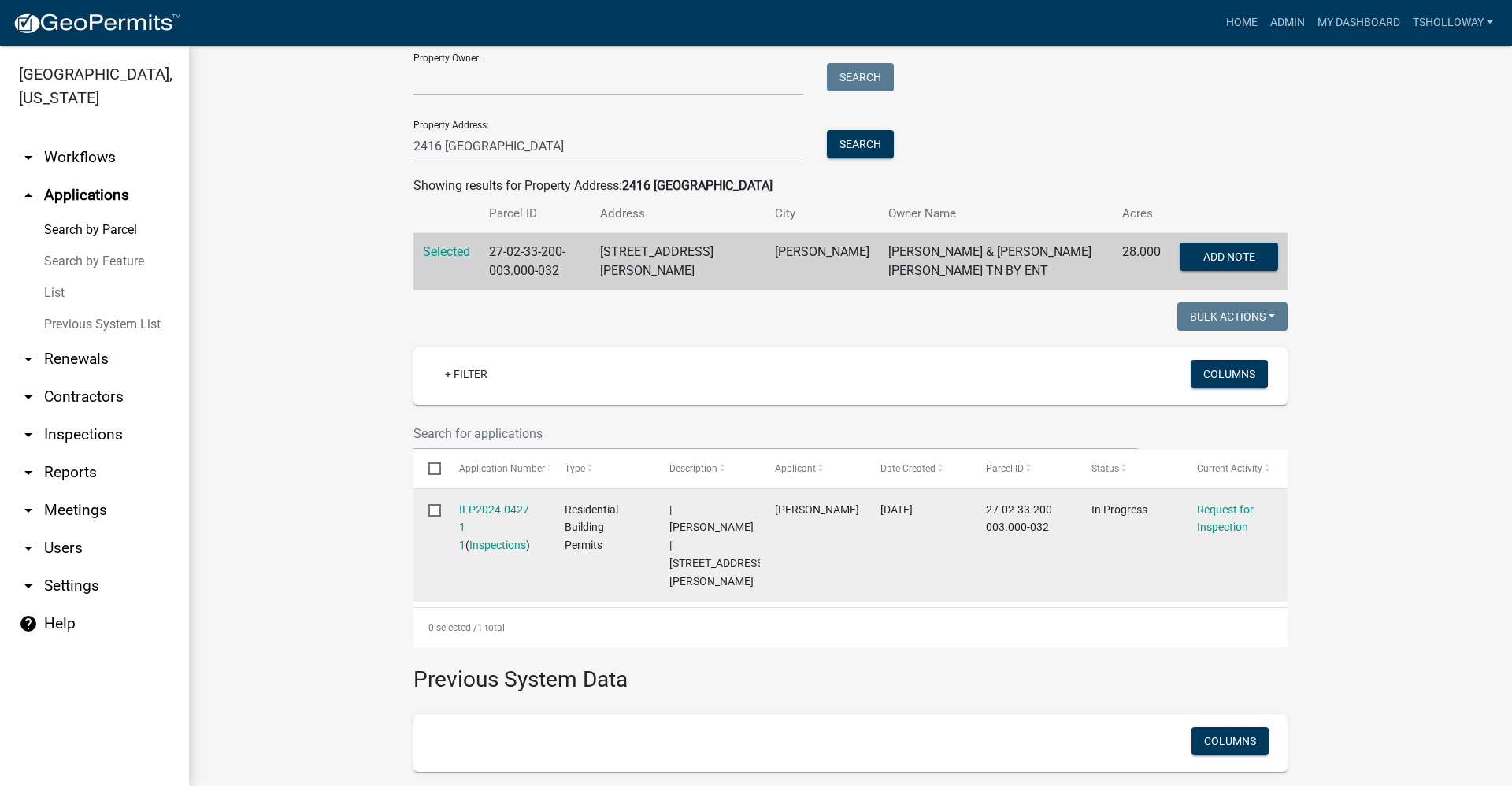
scroll to position [158, 0]
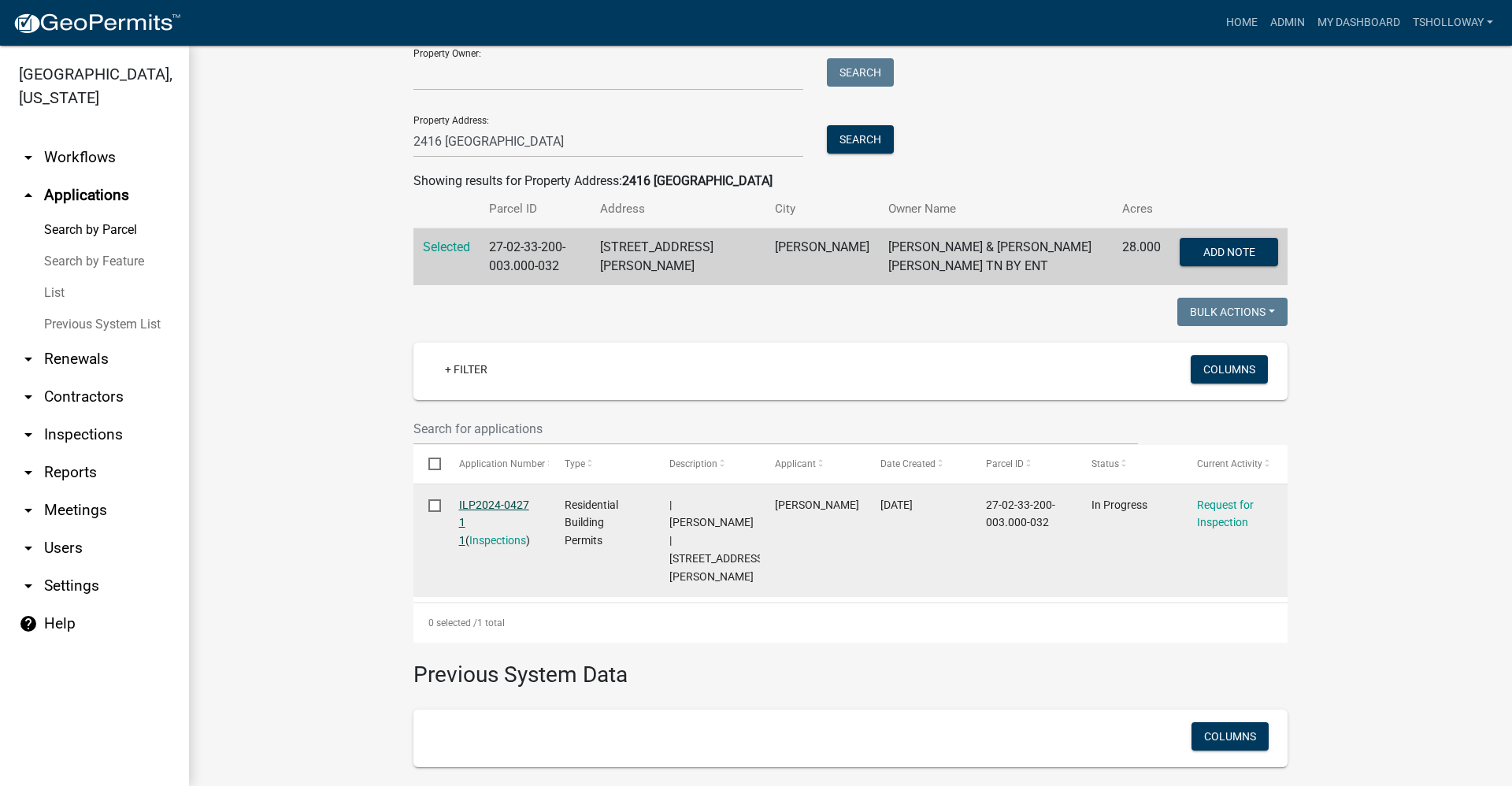
click at [479, 505] on link "ILP2024-0427 1 1" at bounding box center [494, 523] width 70 height 49
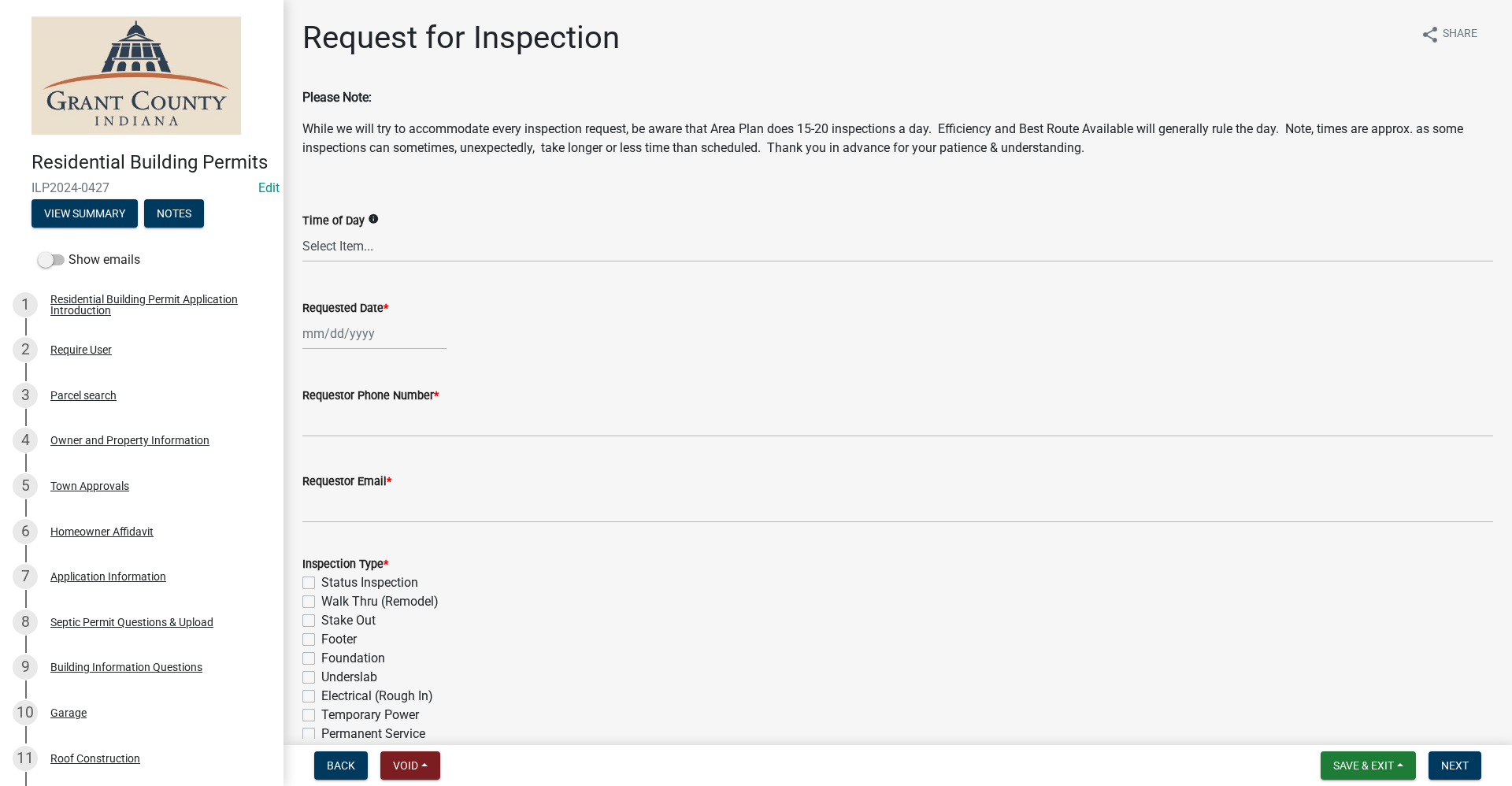
click at [361, 337] on div at bounding box center [375, 333] width 144 height 32
select select "9"
select select "2025"
click at [367, 497] on div "24" at bounding box center [368, 493] width 26 height 26
type input "09/24/2025"
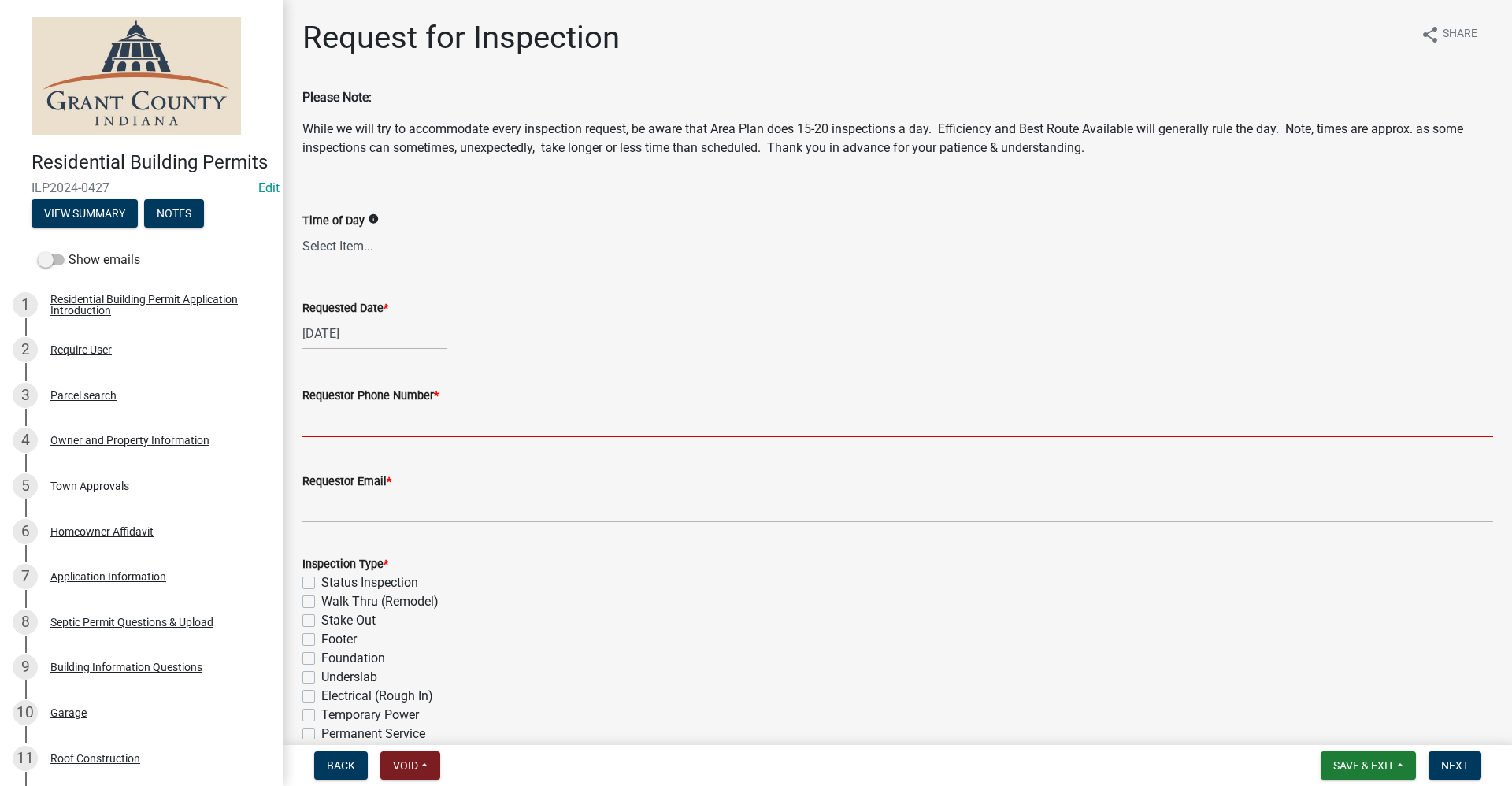
click at [338, 431] on input "Requestor Phone Number *" at bounding box center [898, 420] width 1190 height 32
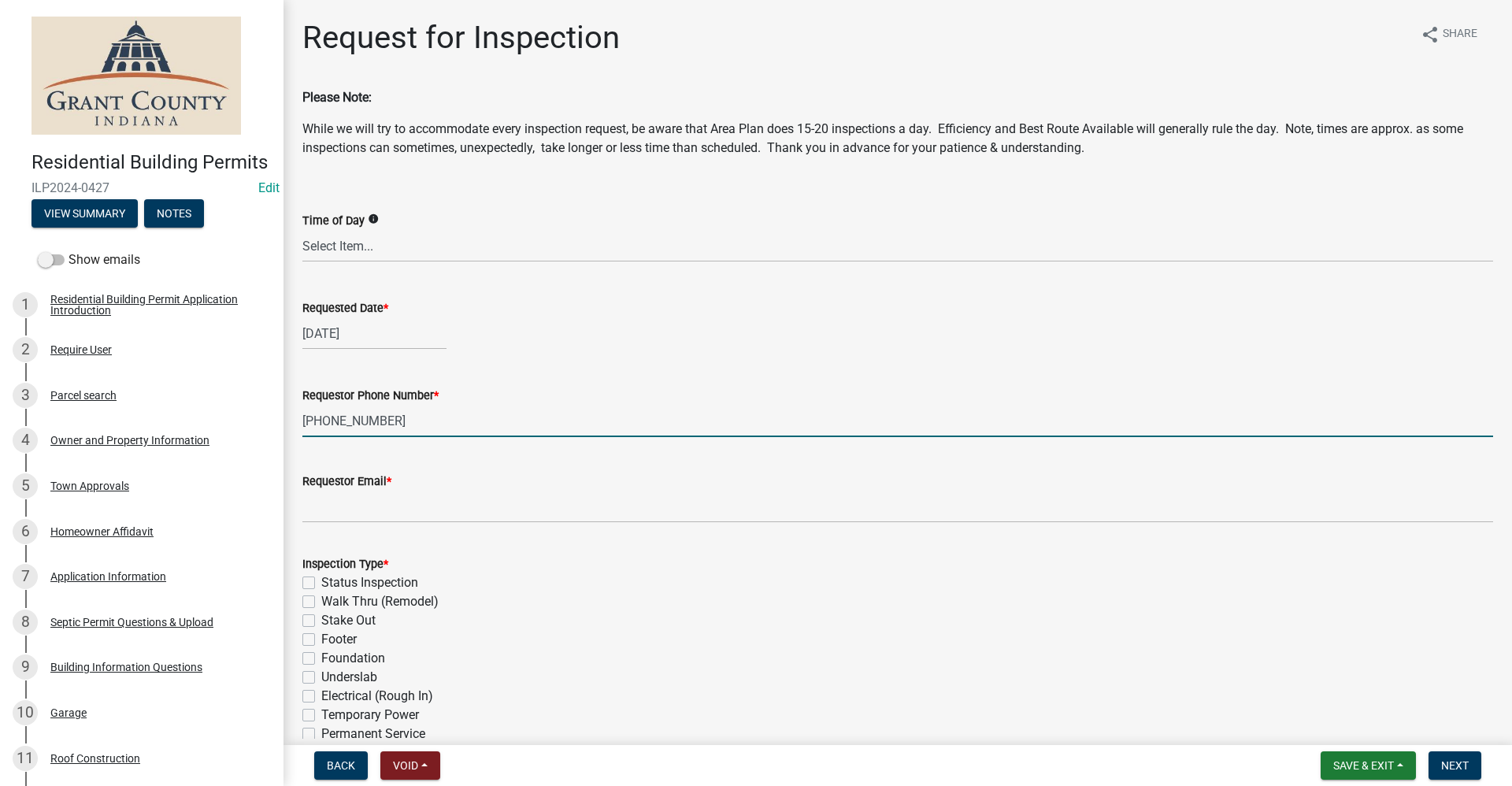
type input "765-661-4317"
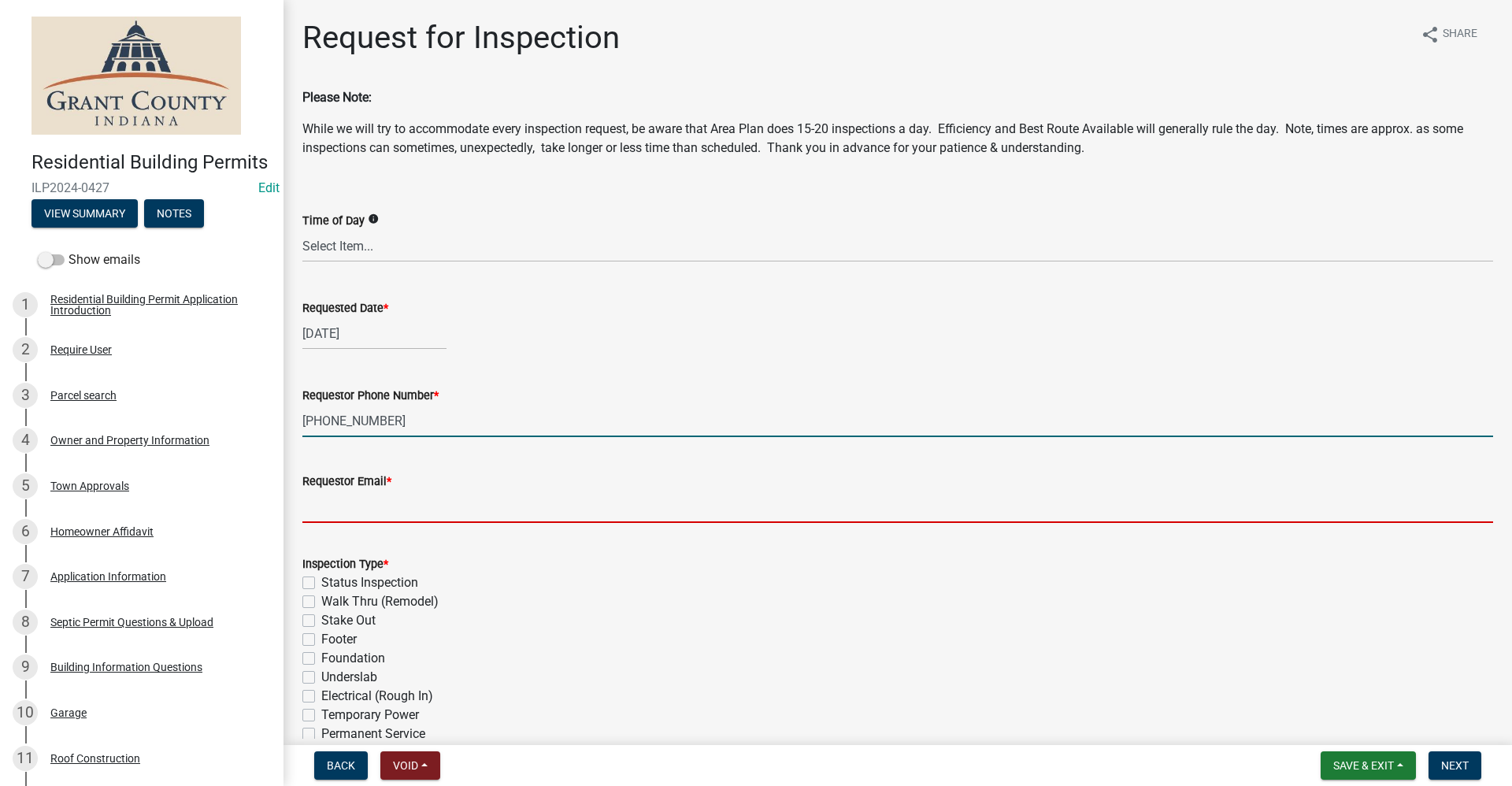
click at [334, 501] on input "Requestor Email *" at bounding box center [898, 506] width 1190 height 32
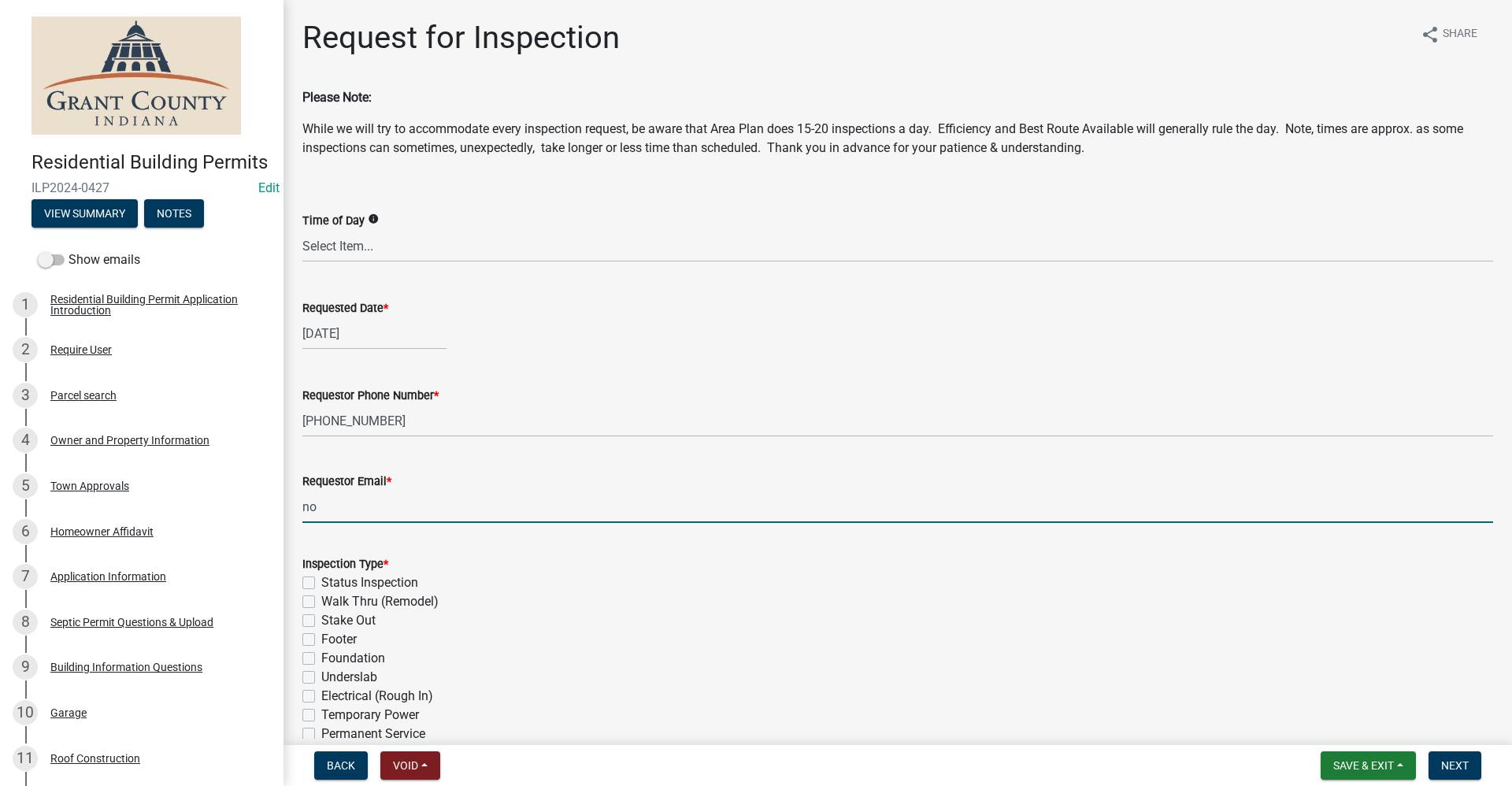
type input "no@email"
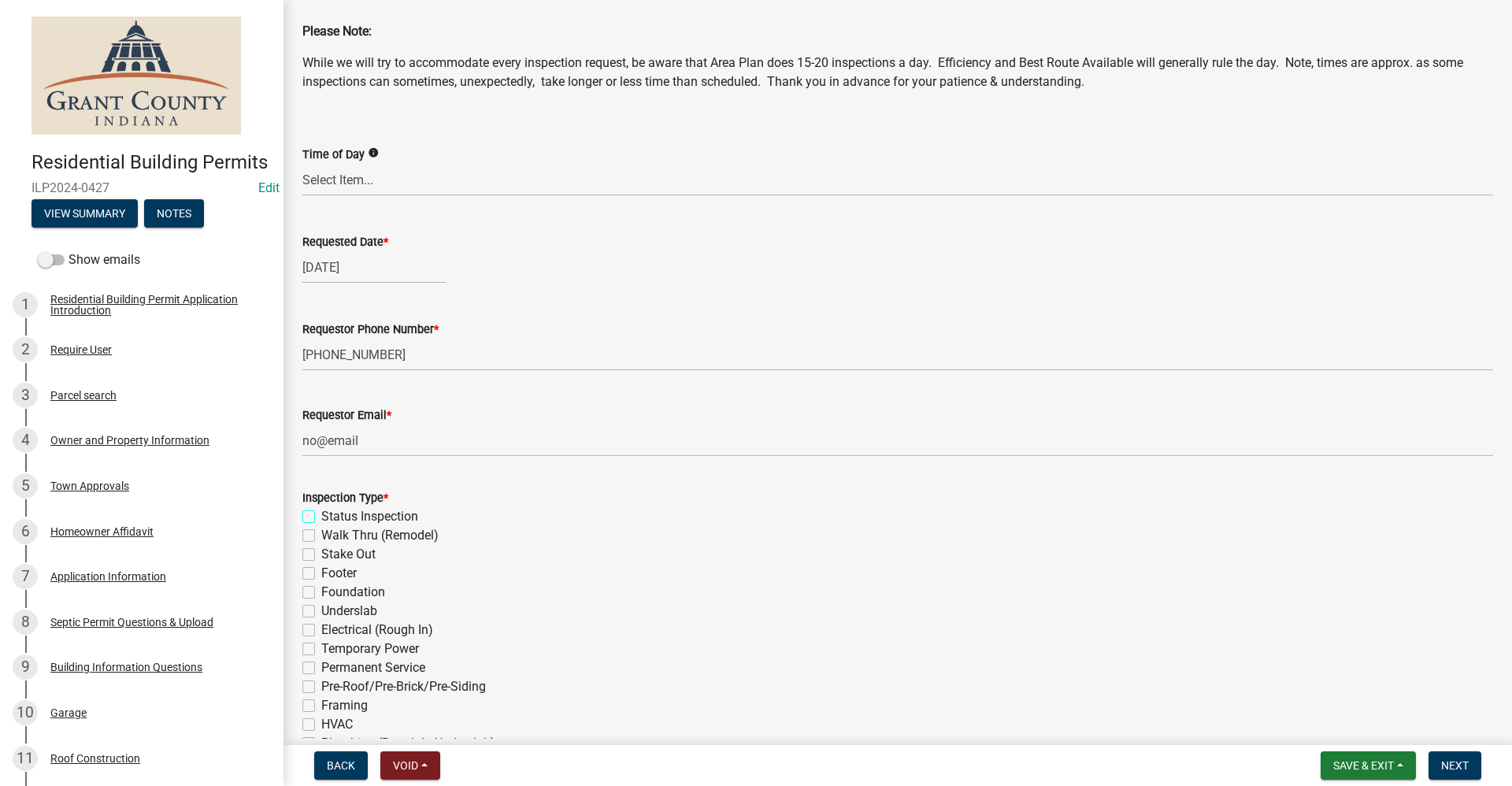
scroll to position [158, 0]
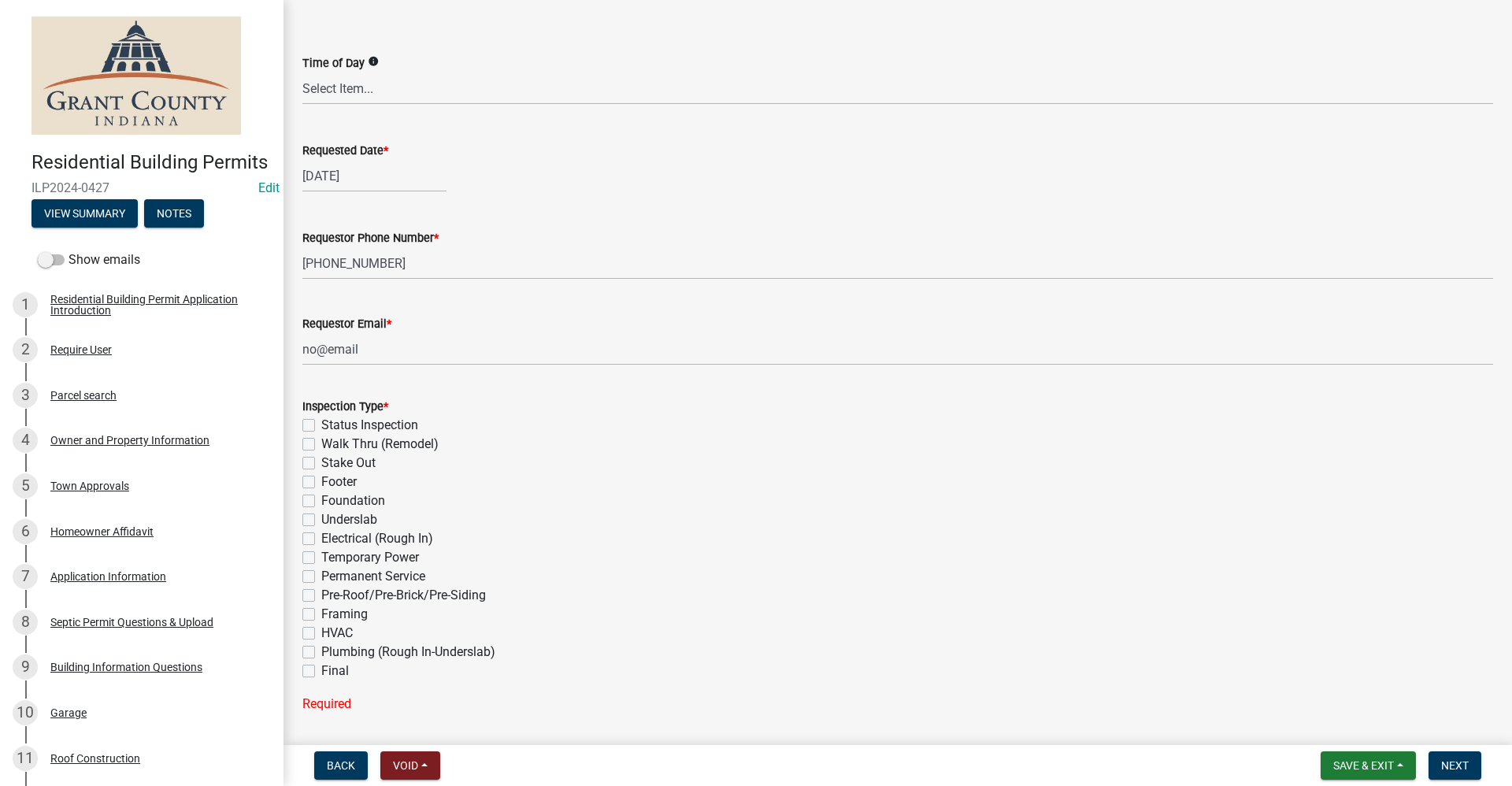
click at [321, 615] on label "Framing" at bounding box center [344, 614] width 46 height 19
click at [321, 615] on input "Framing" at bounding box center [325, 609] width 10 height 10
checkbox input "true"
checkbox input "false"
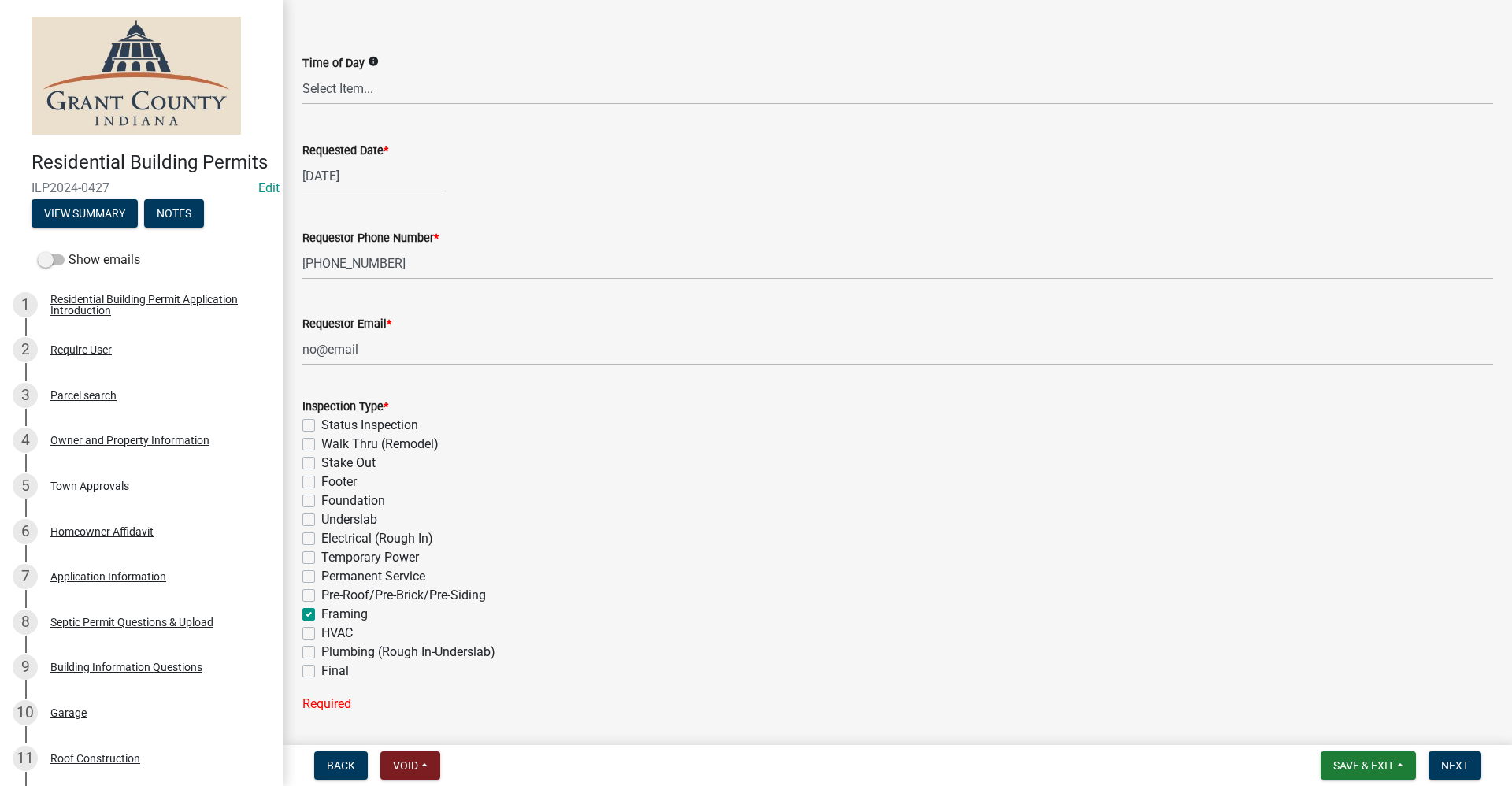
checkbox input "false"
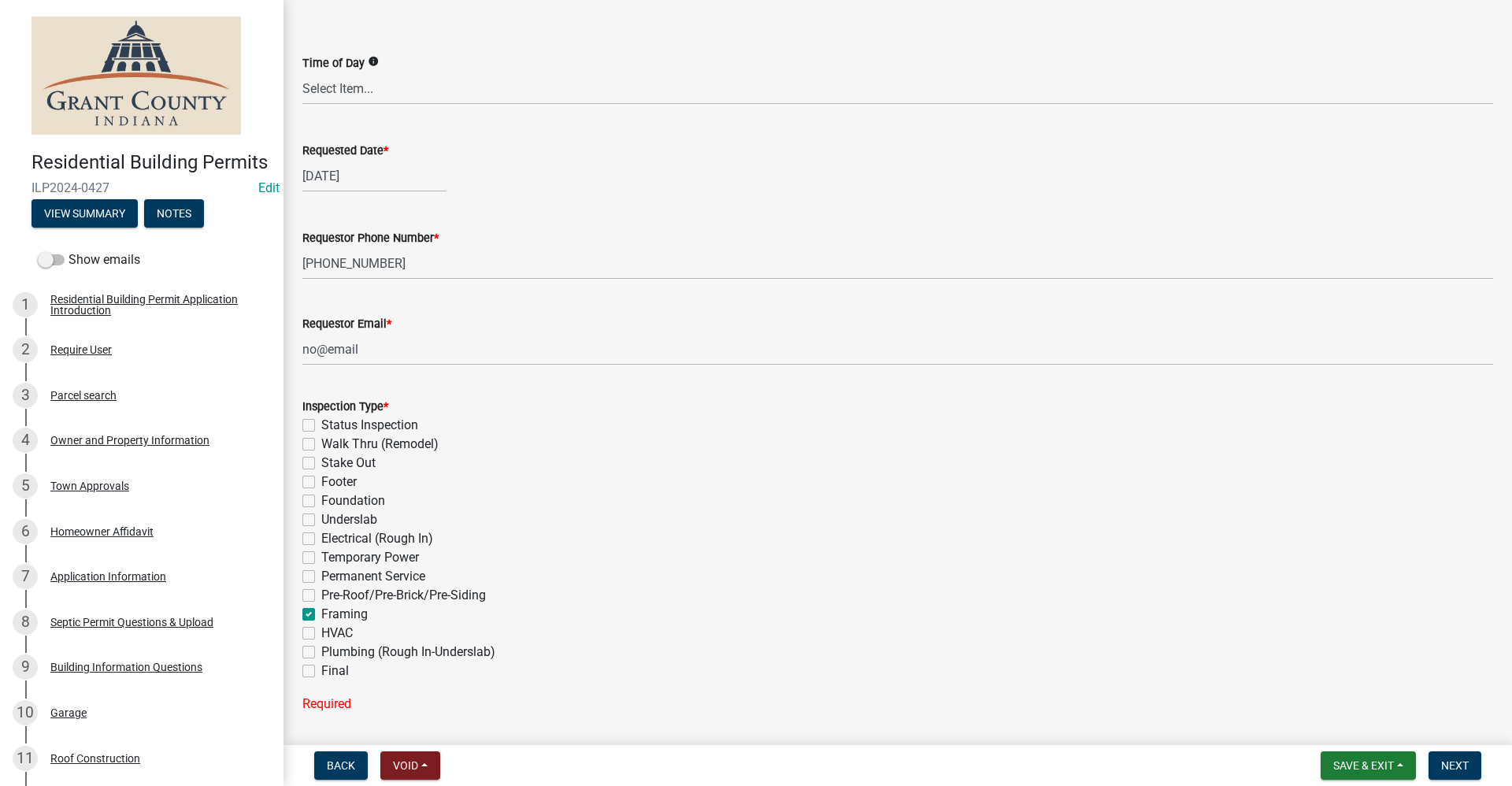
checkbox input "false"
checkbox input "true"
checkbox input "false"
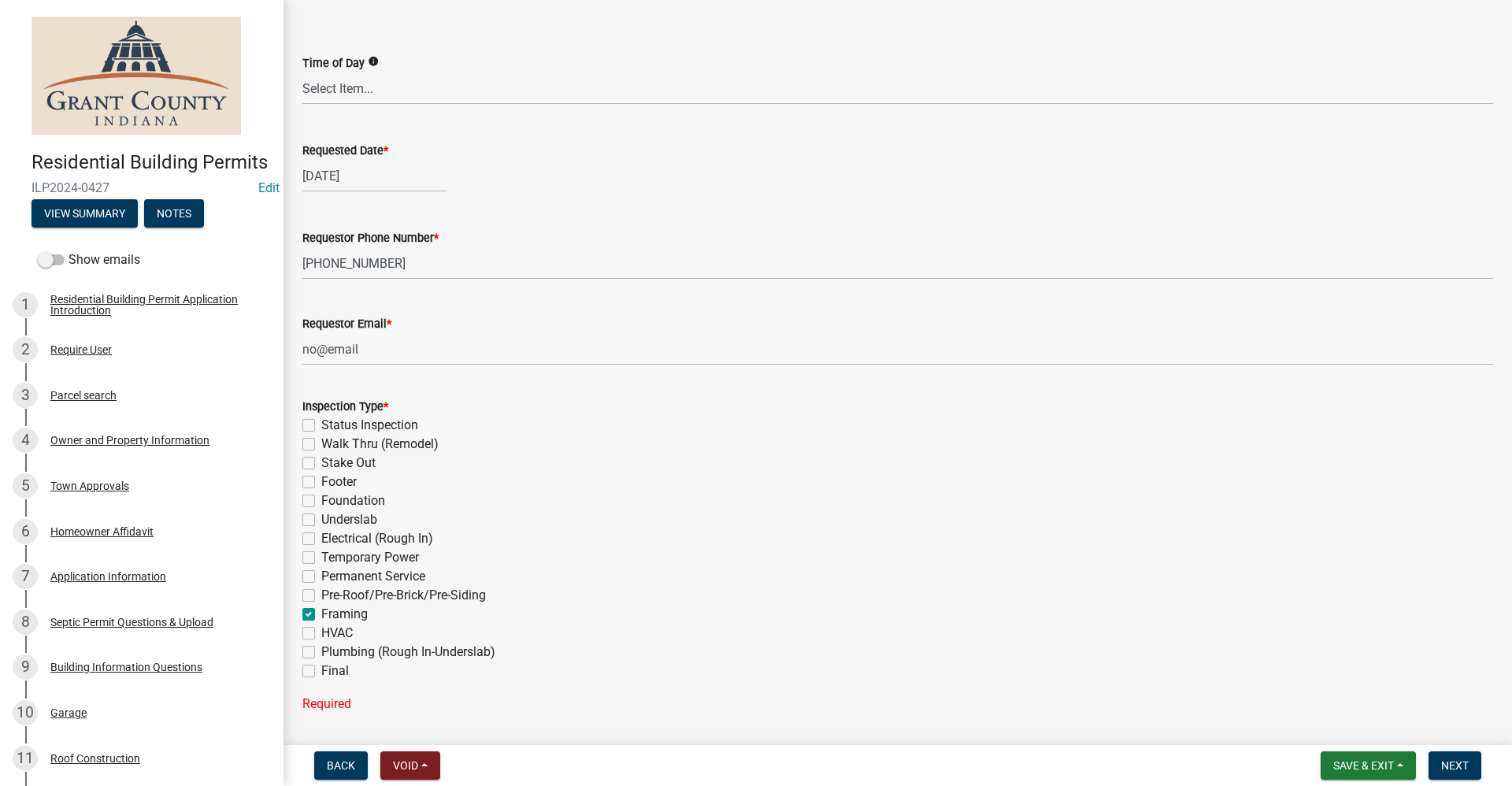
checkbox input "false"
click at [321, 634] on label "HVAC" at bounding box center [336, 633] width 32 height 19
click at [321, 634] on input "HVAC" at bounding box center [325, 628] width 10 height 10
checkbox input "true"
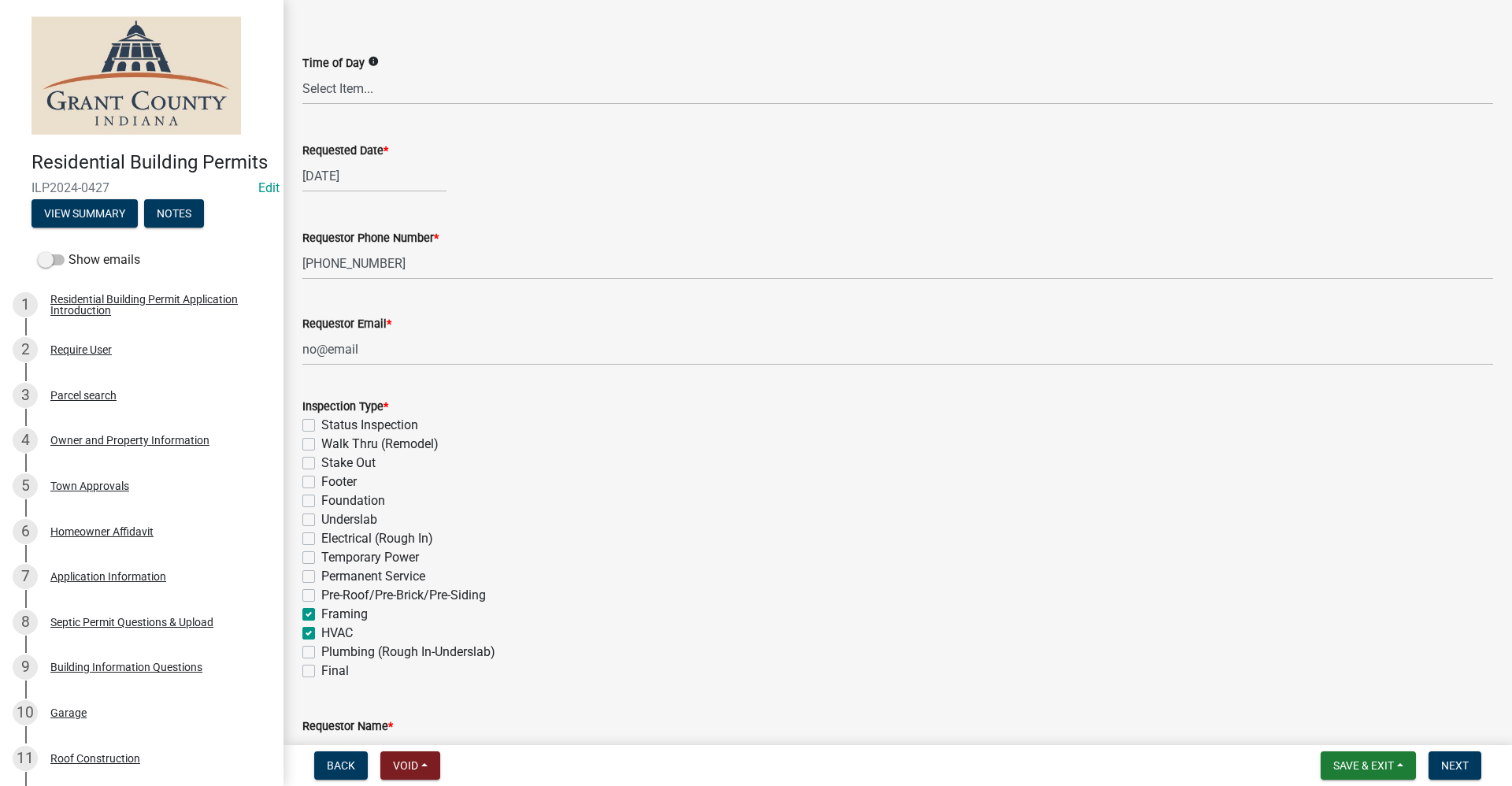
checkbox input "false"
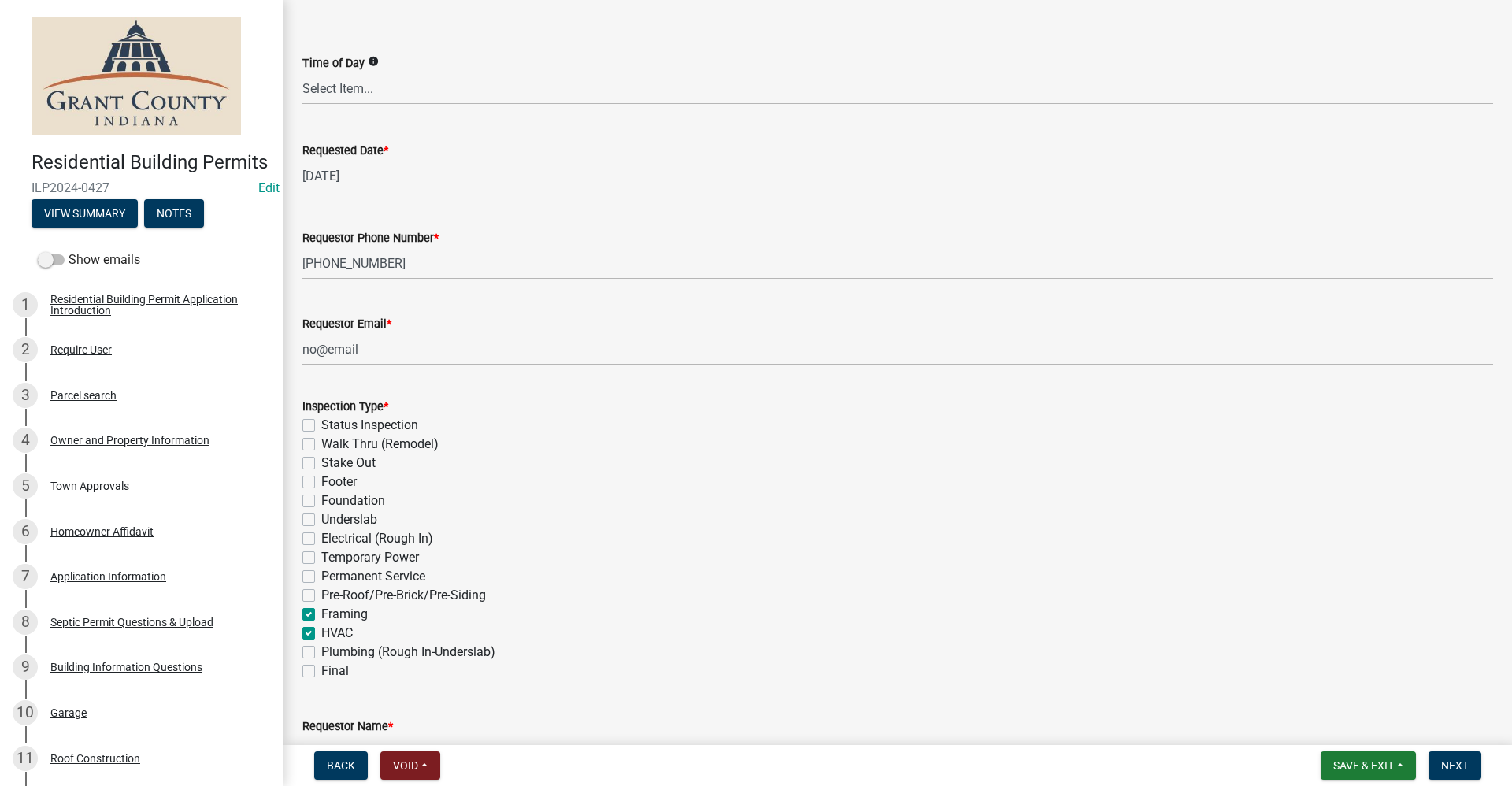
checkbox input "false"
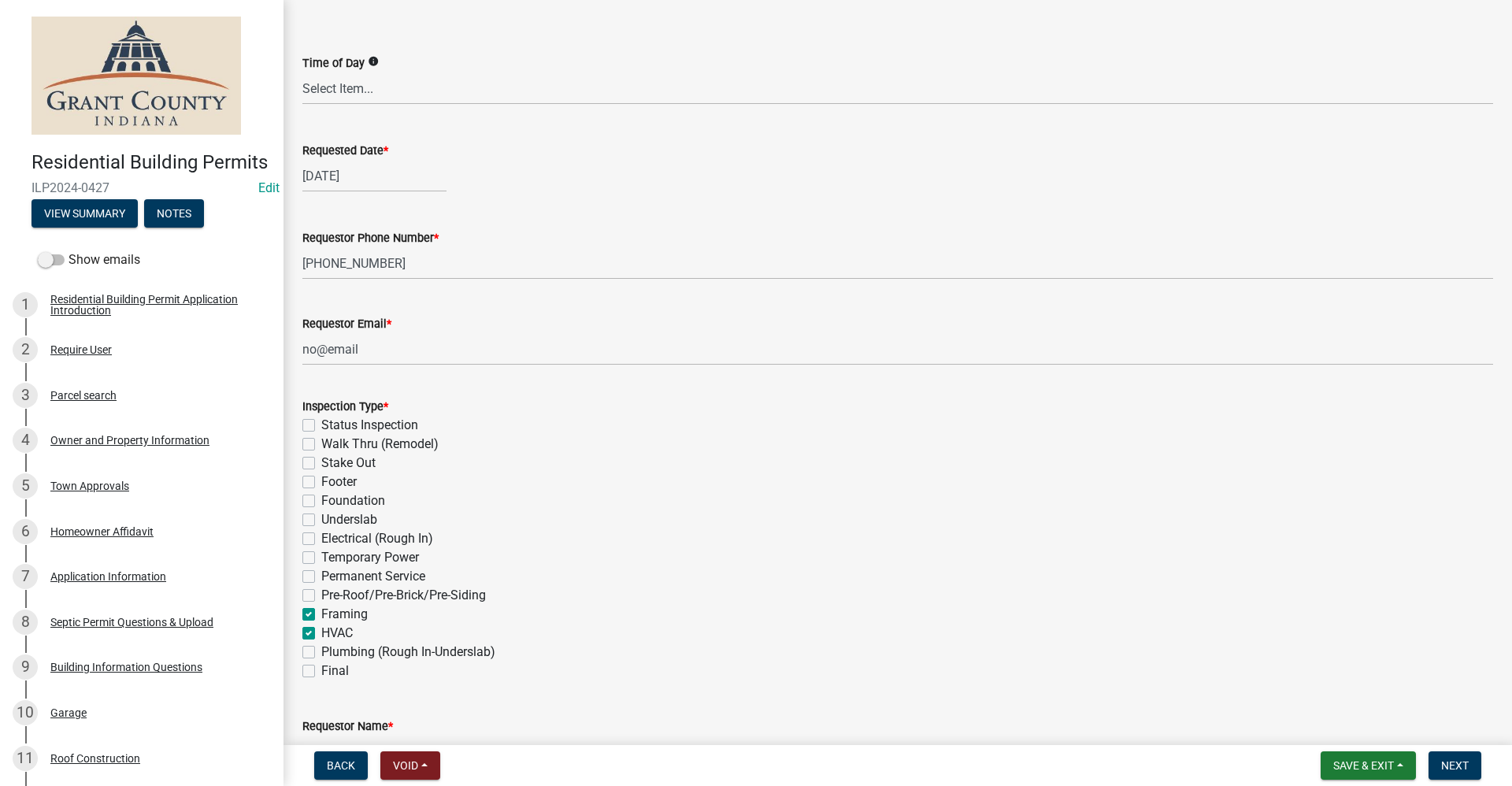
checkbox input "true"
checkbox input "false"
click at [321, 653] on label "Plumbing (Rough In-Underslab)" at bounding box center [407, 652] width 174 height 19
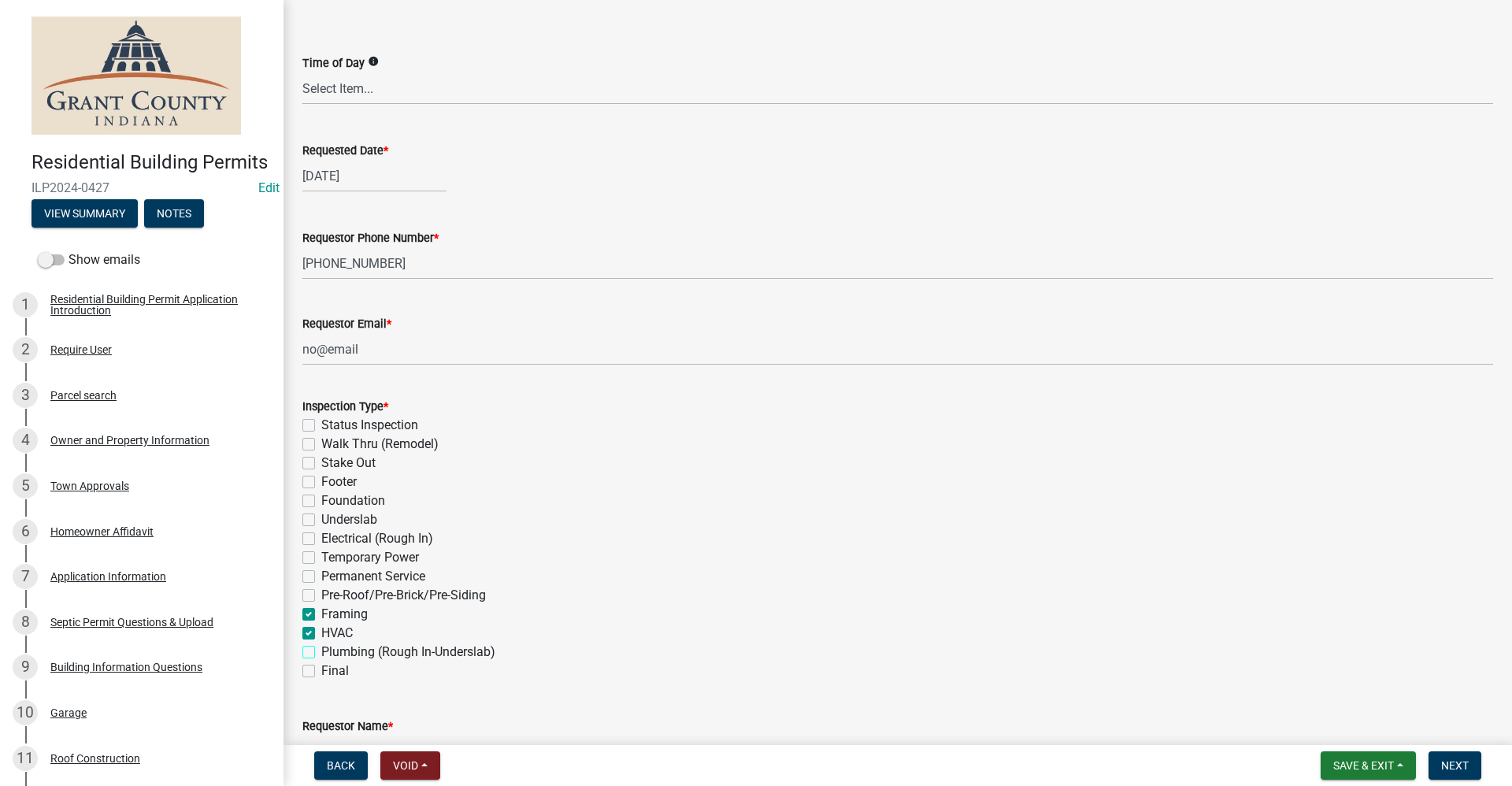
click at [321, 653] on input "Plumbing (Rough In-Underslab)" at bounding box center [325, 647] width 10 height 10
checkbox input "true"
checkbox input "false"
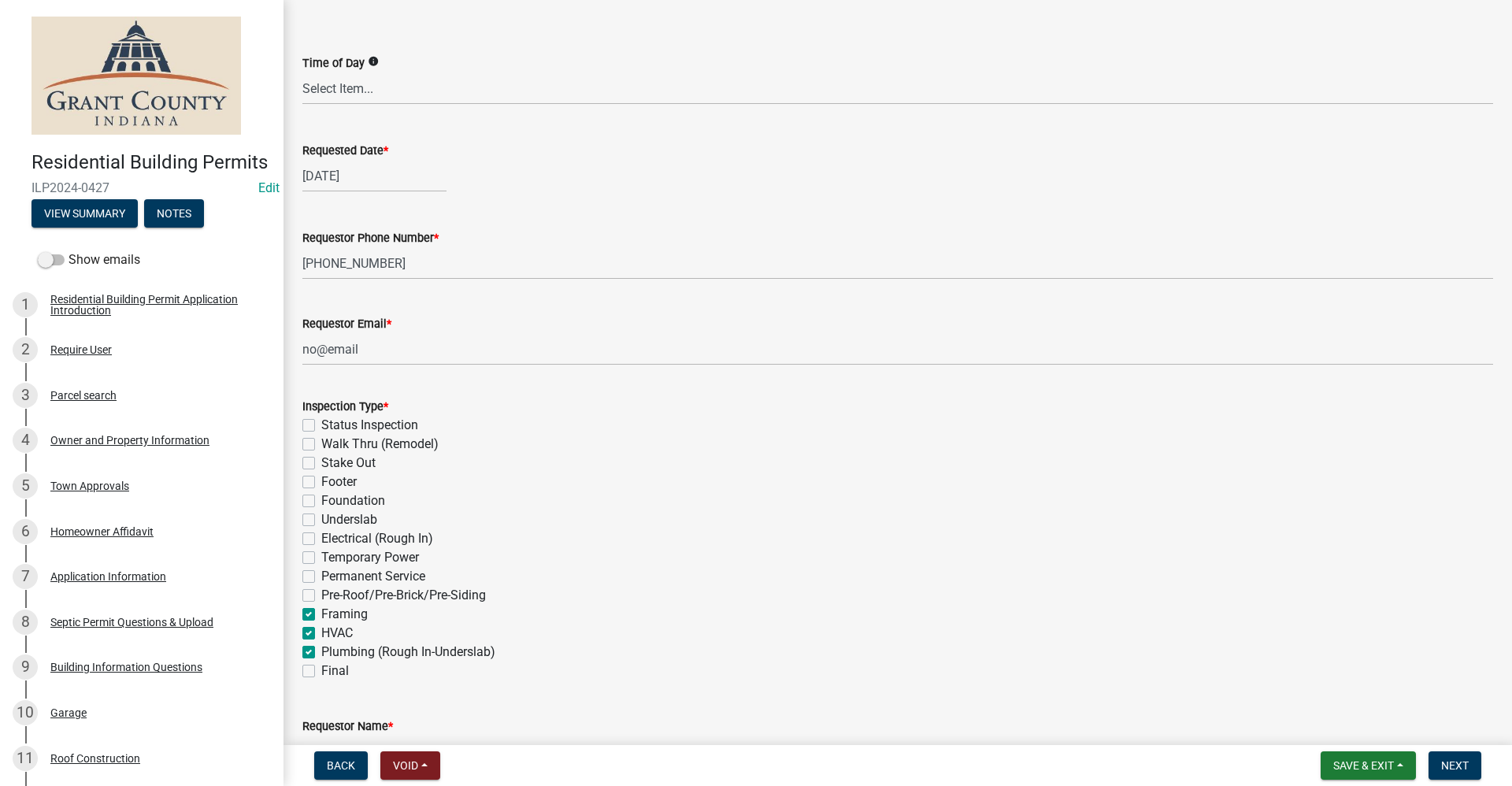
checkbox input "false"
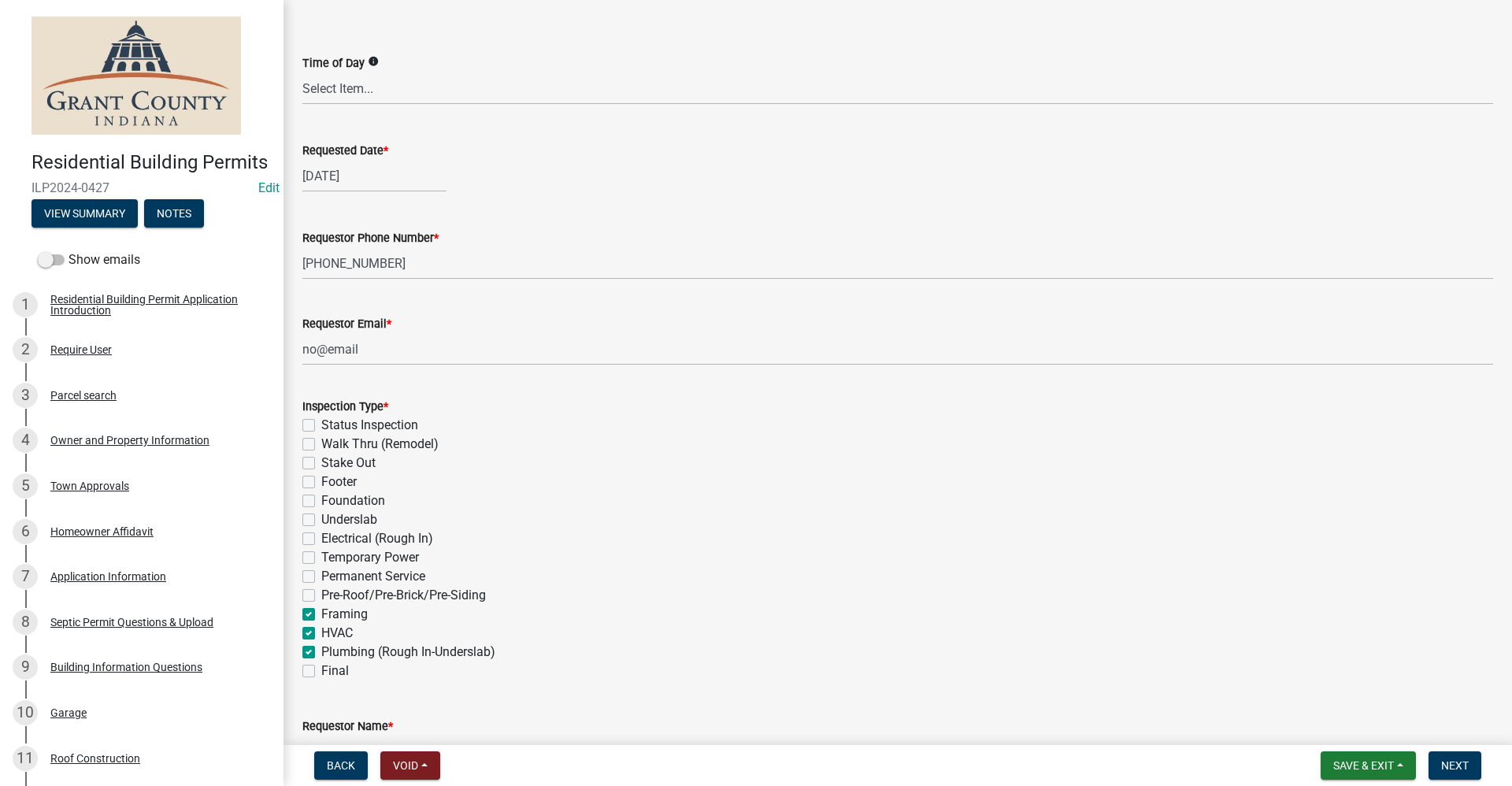
checkbox input "false"
checkbox input "true"
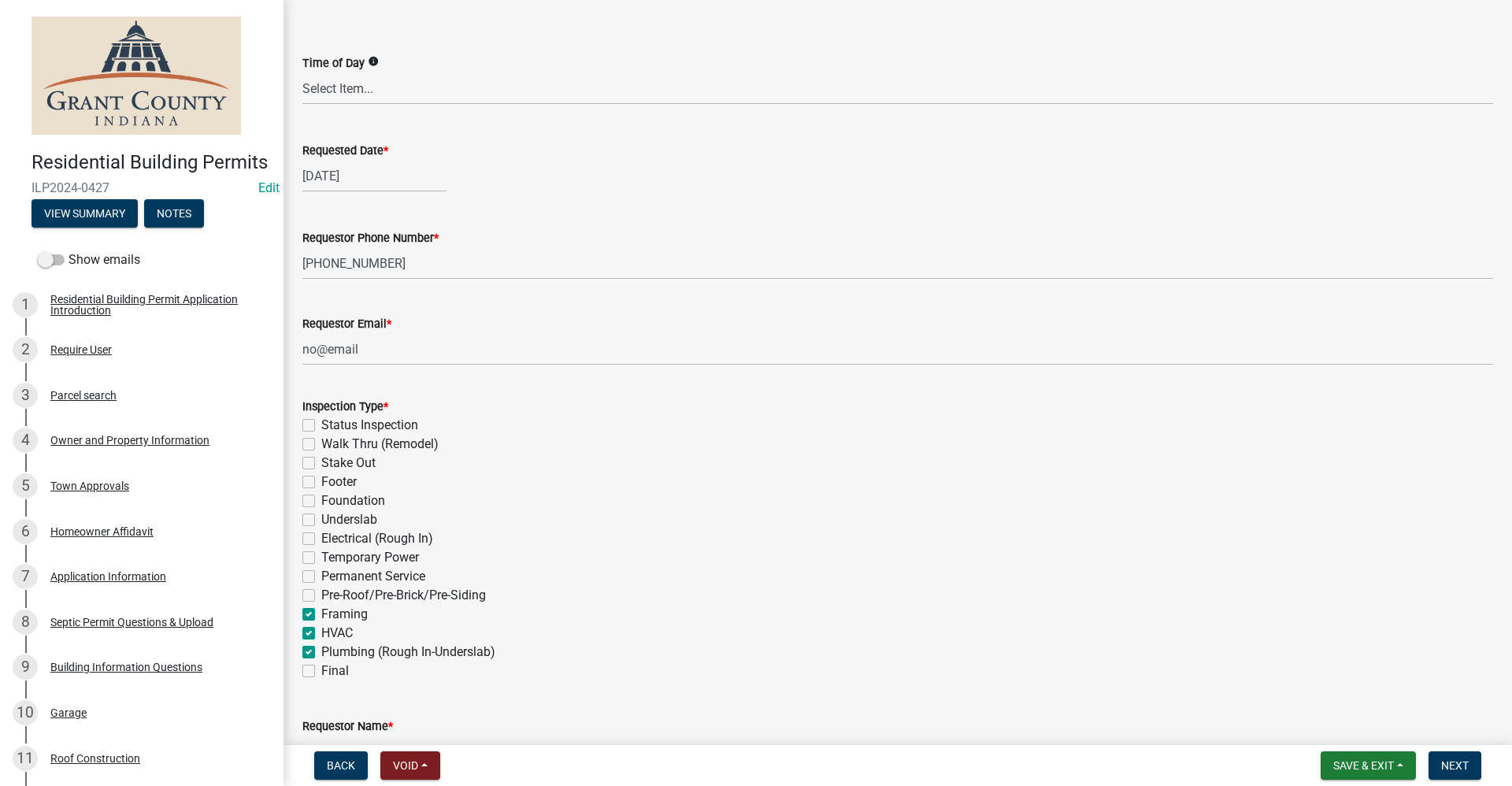
checkbox input "false"
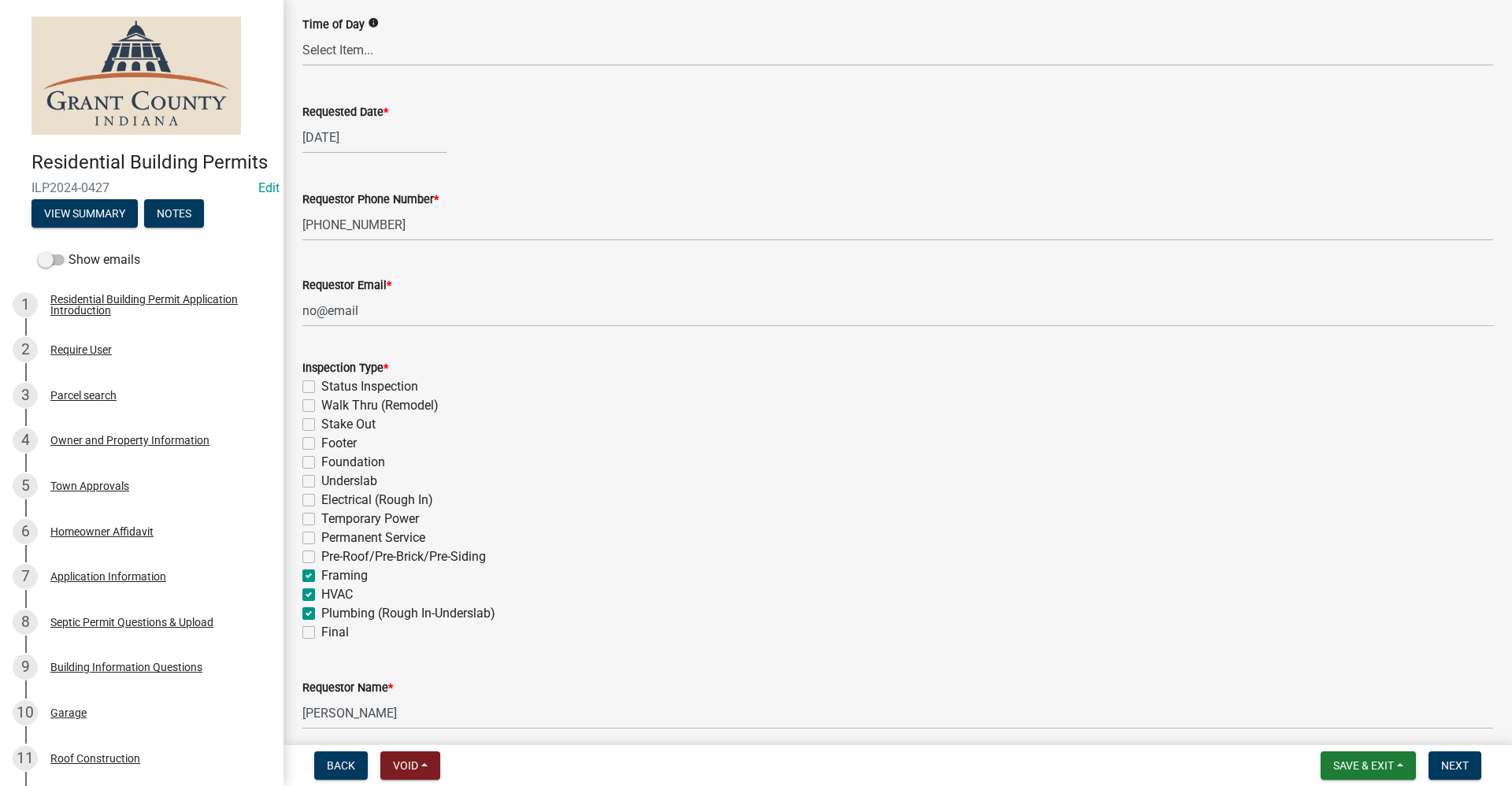
scroll to position [236, 0]
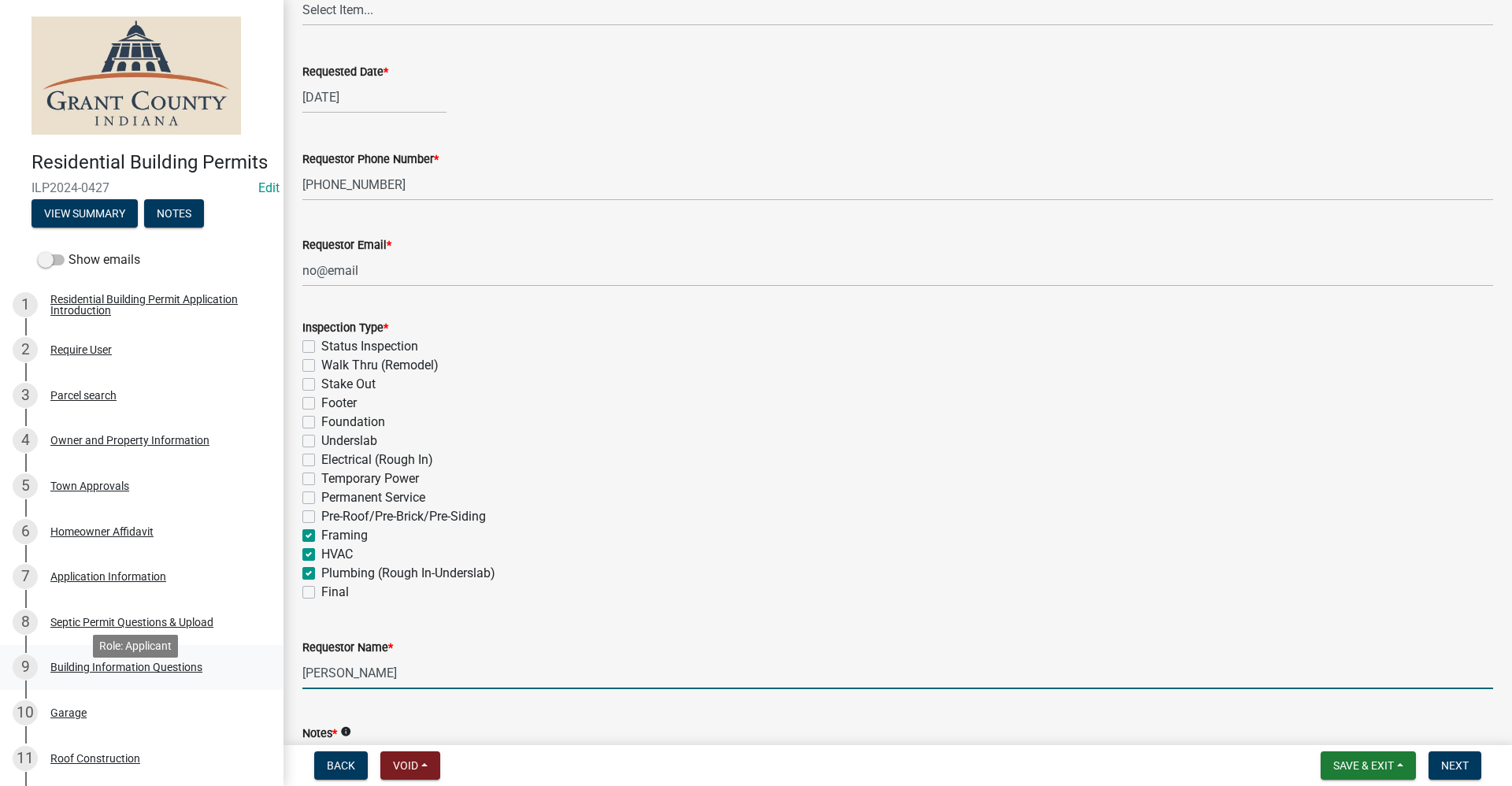
drag, startPoint x: 391, startPoint y: 674, endPoint x: 206, endPoint y: 688, distance: 185.5
click at [206, 688] on div "Residential Building Permits ILP2024-0427 Edit View Summary Notes Show emails 1…" at bounding box center [756, 393] width 1512 height 786
type input "Carl Burman Electric LLC"
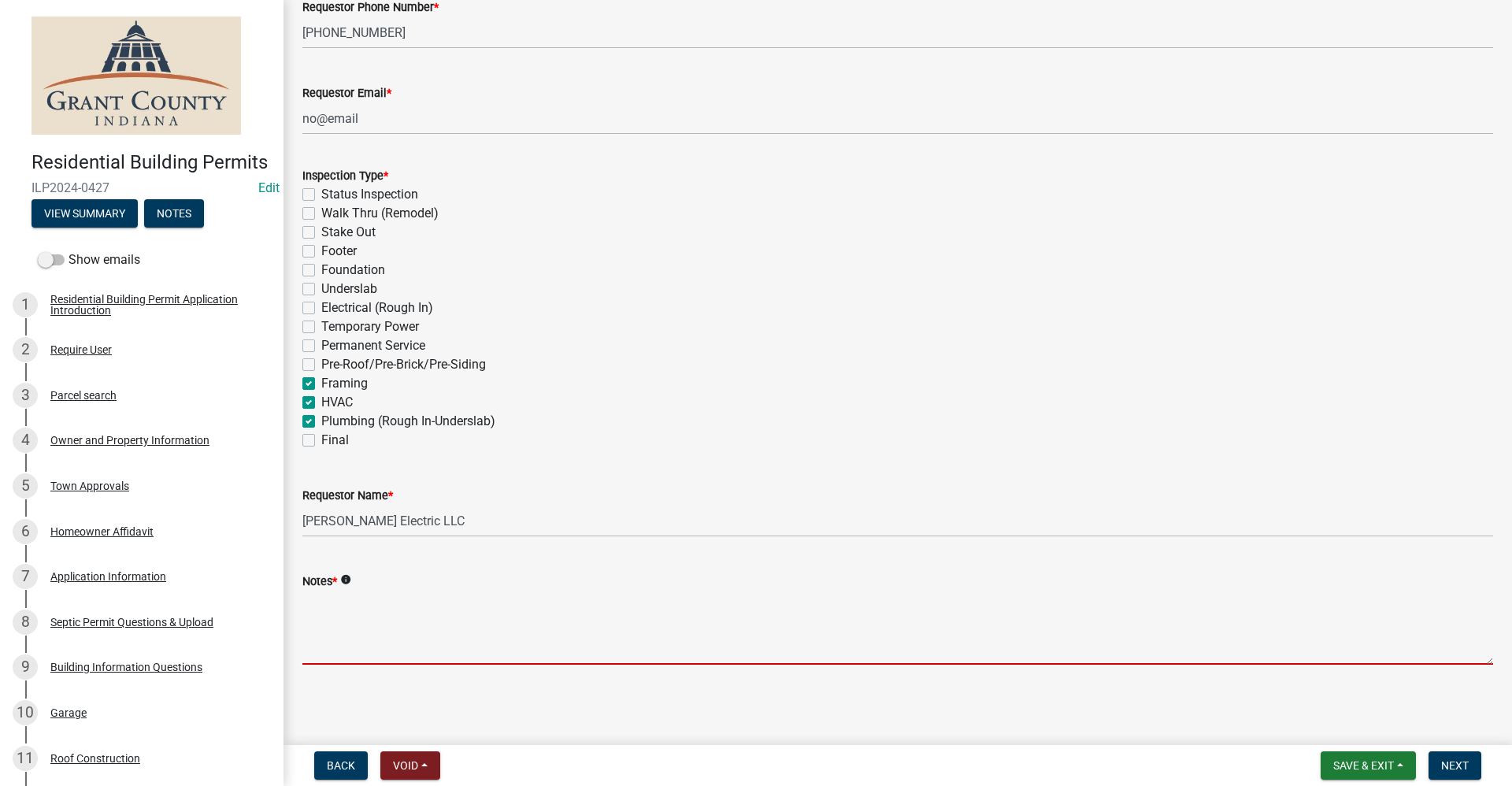
click at [333, 619] on textarea "Notes *" at bounding box center [898, 627] width 1190 height 74
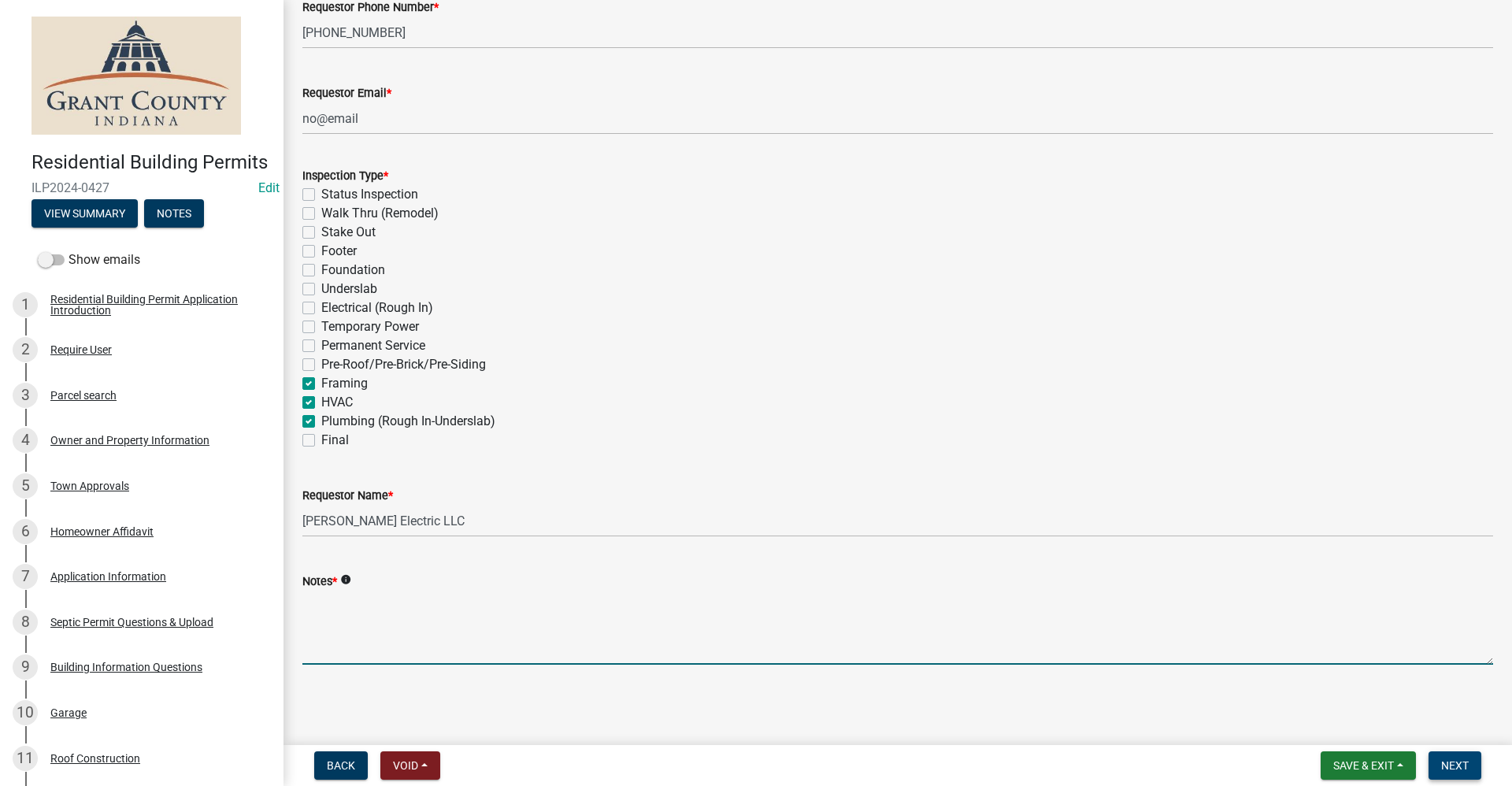
click at [1455, 765] on span "Next" at bounding box center [1455, 766] width 27 height 13
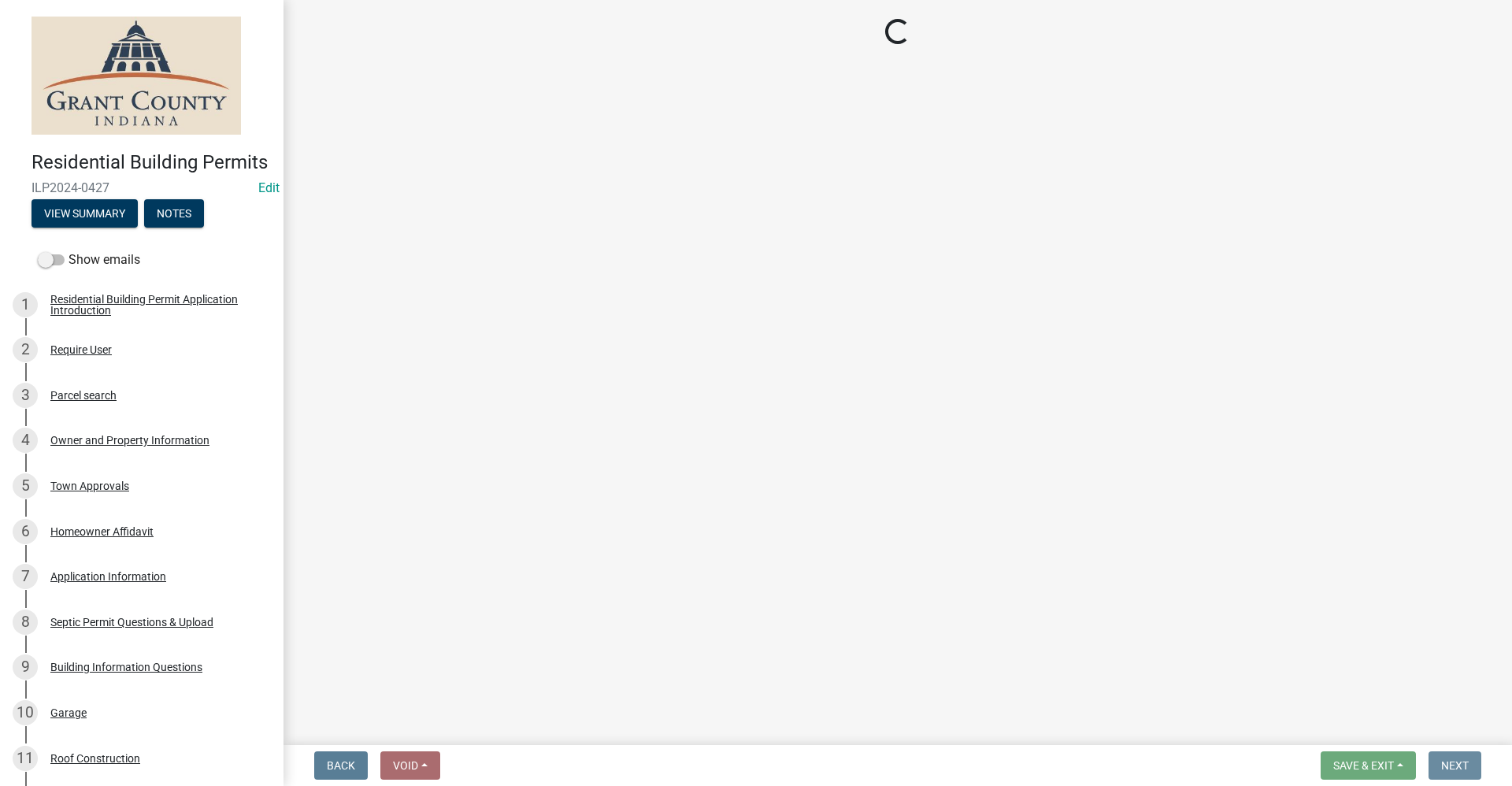
scroll to position [0, 0]
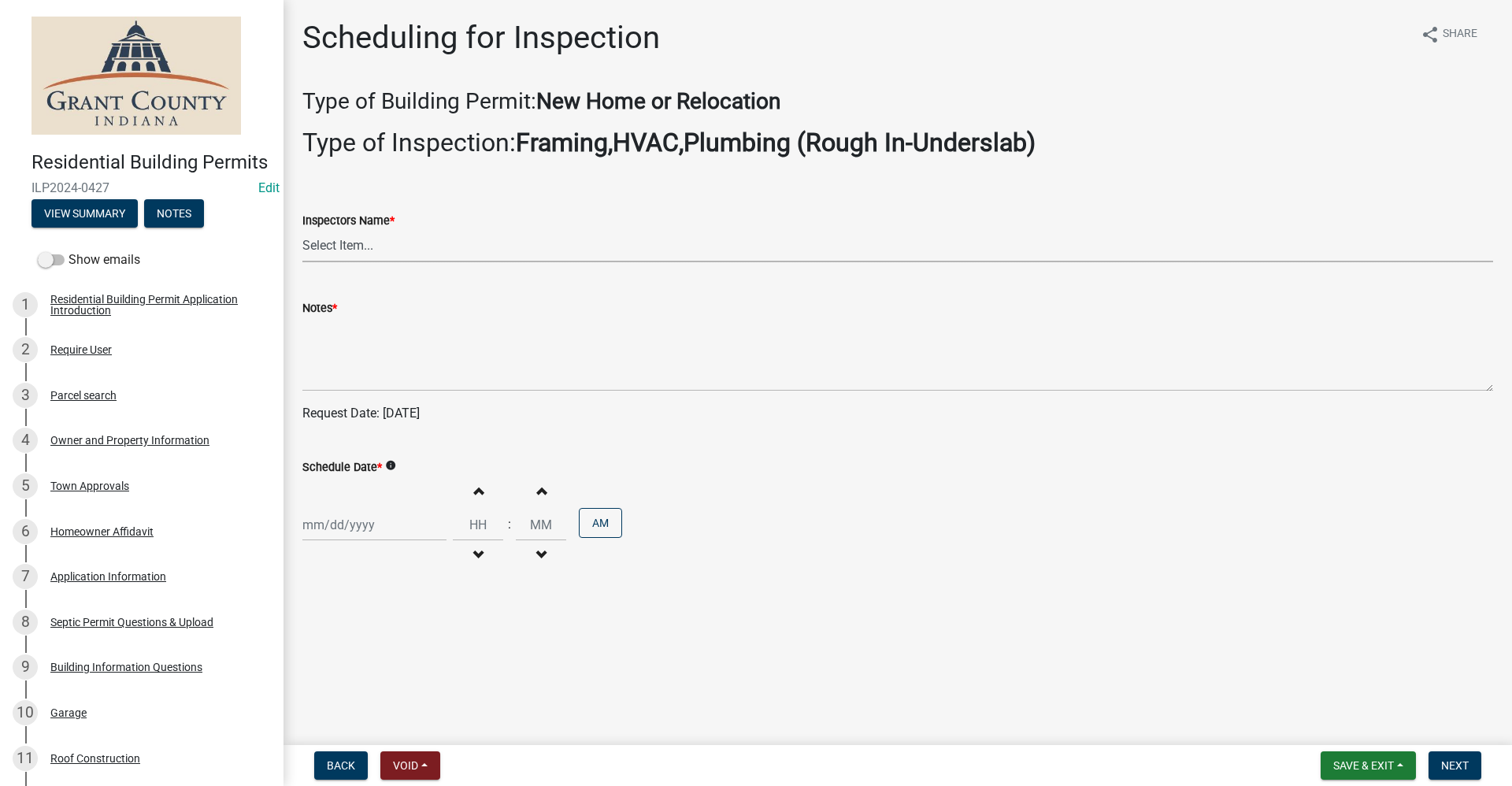
click at [351, 244] on select "Select Item... rberryhill (Randy Berryhill) jecouch (Jeffrey Couch) BBenefield …" at bounding box center [898, 245] width 1190 height 32
select select "d7f9a44a-d2ea-4d3c-83b3-1aa71c950bd5"
click at [303, 230] on select "Select Item... rberryhill (Randy Berryhill) jecouch (Jeffrey Couch) BBenefield …" at bounding box center [898, 245] width 1190 height 32
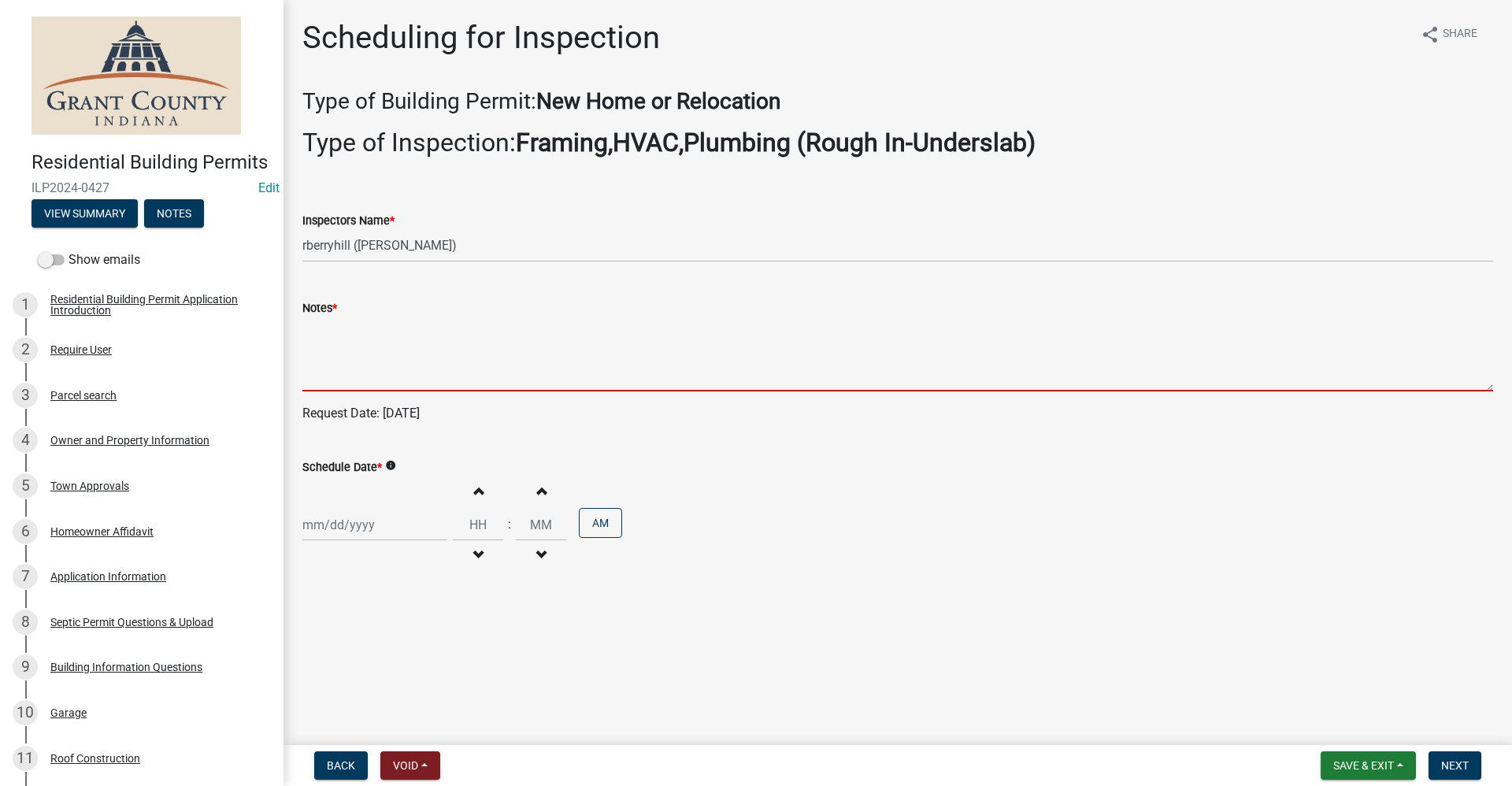
click at [323, 379] on textarea "Notes *" at bounding box center [898, 354] width 1190 height 74
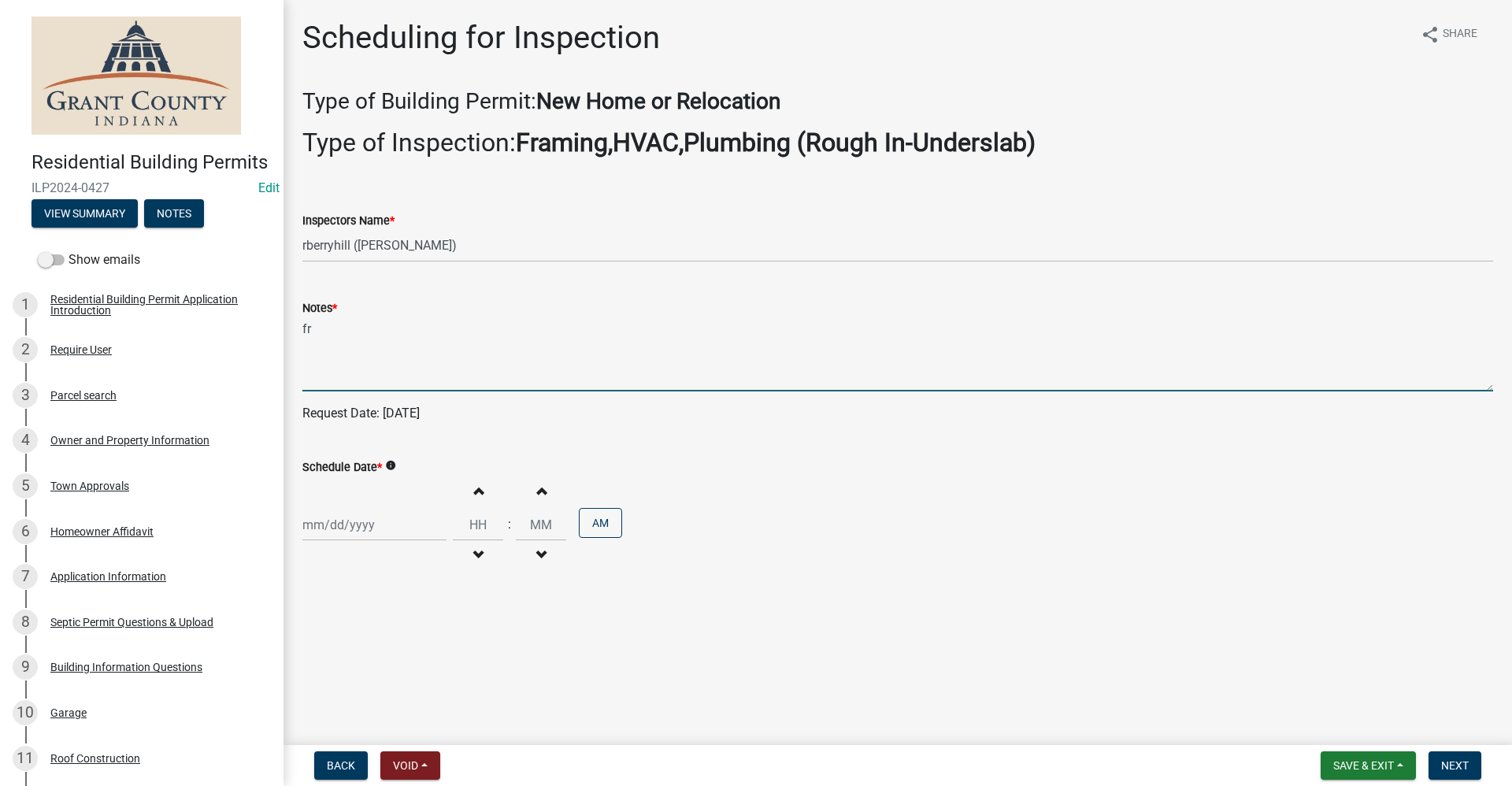
type textarea "f"
type textarea "elec rough in, framing, plumbing and HVAC"
select select "9"
select select "2025"
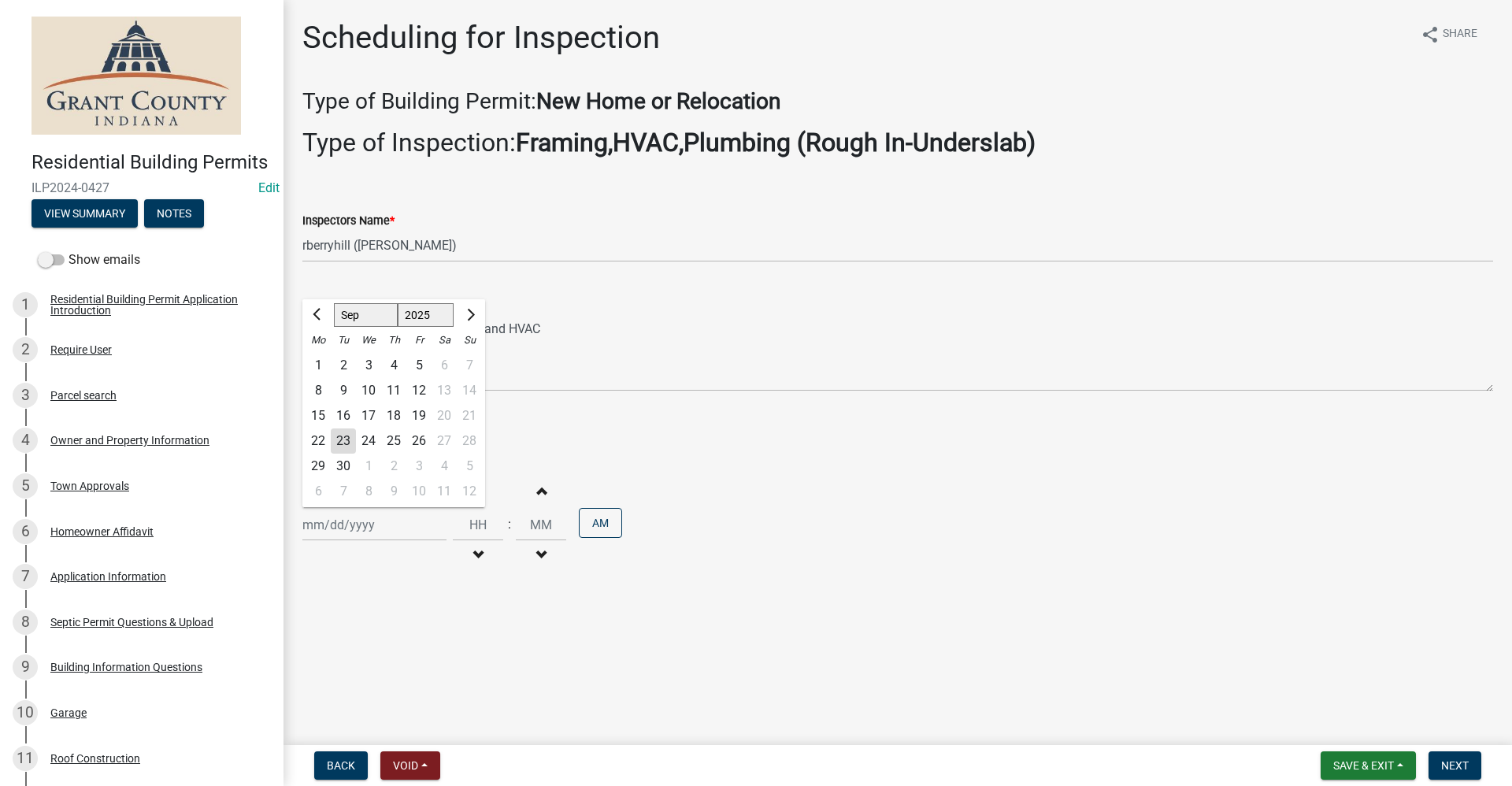
click at [350, 530] on div "Jan Feb Mar Apr May Jun Jul Aug Sep Oct Nov Dec 1525 1526 1527 1528 1529 1530 1…" at bounding box center [375, 524] width 144 height 32
click at [363, 441] on div "24" at bounding box center [368, 441] width 26 height 26
type input "09/24/2025"
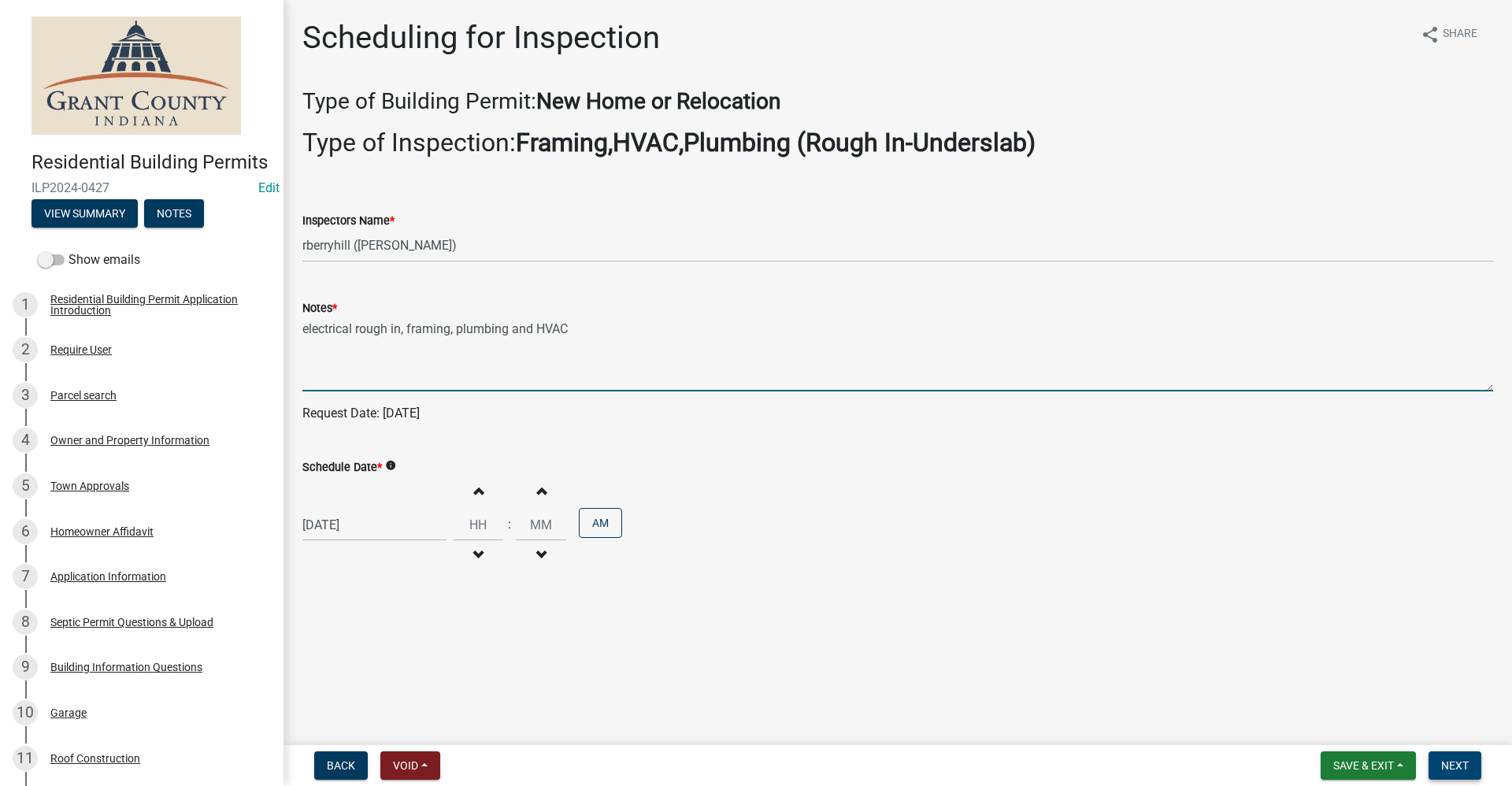
type textarea "electrical rough in, framing, plumbing and HVAC"
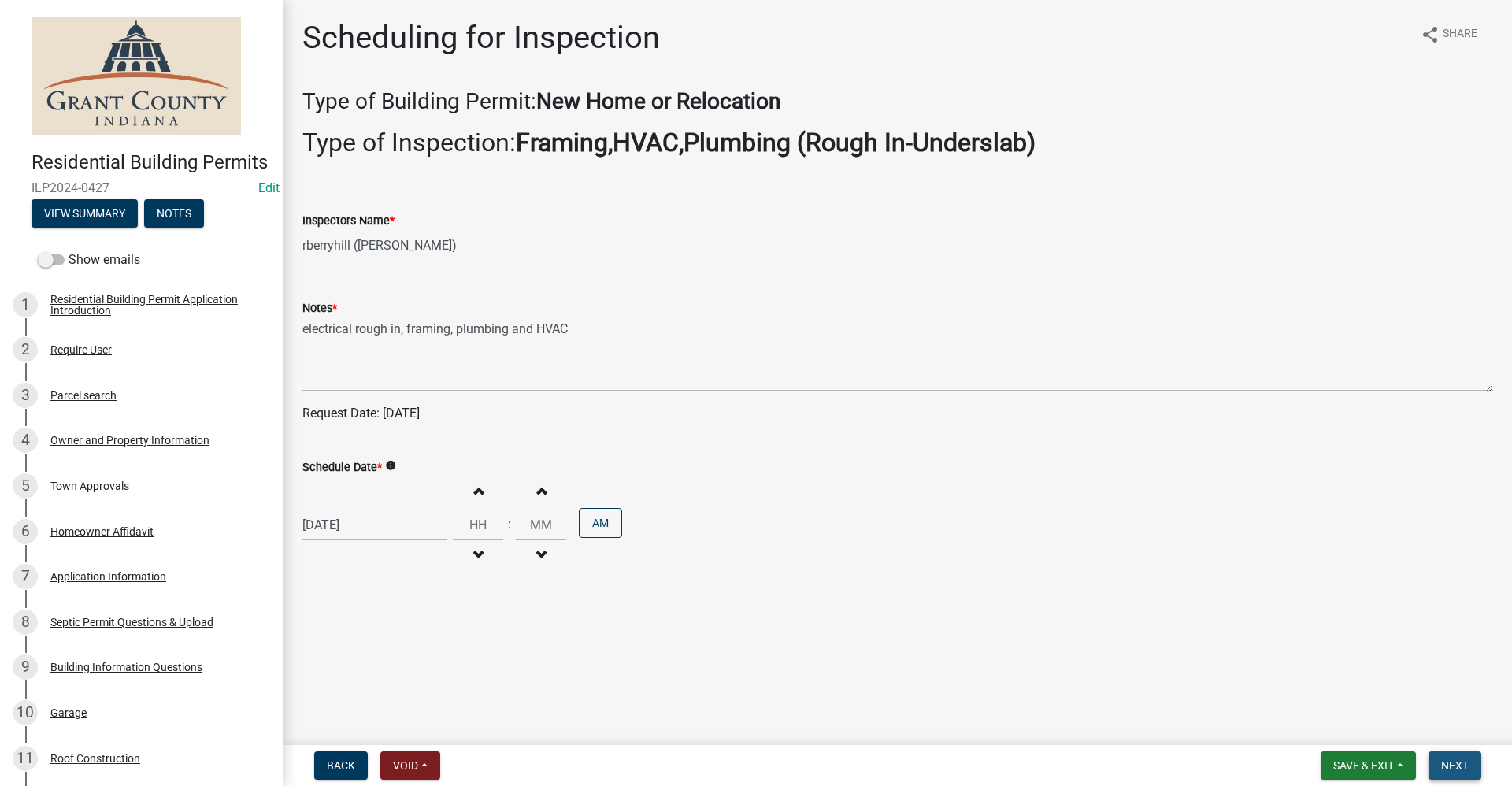
click at [1456, 758] on button "Next" at bounding box center [1455, 765] width 53 height 28
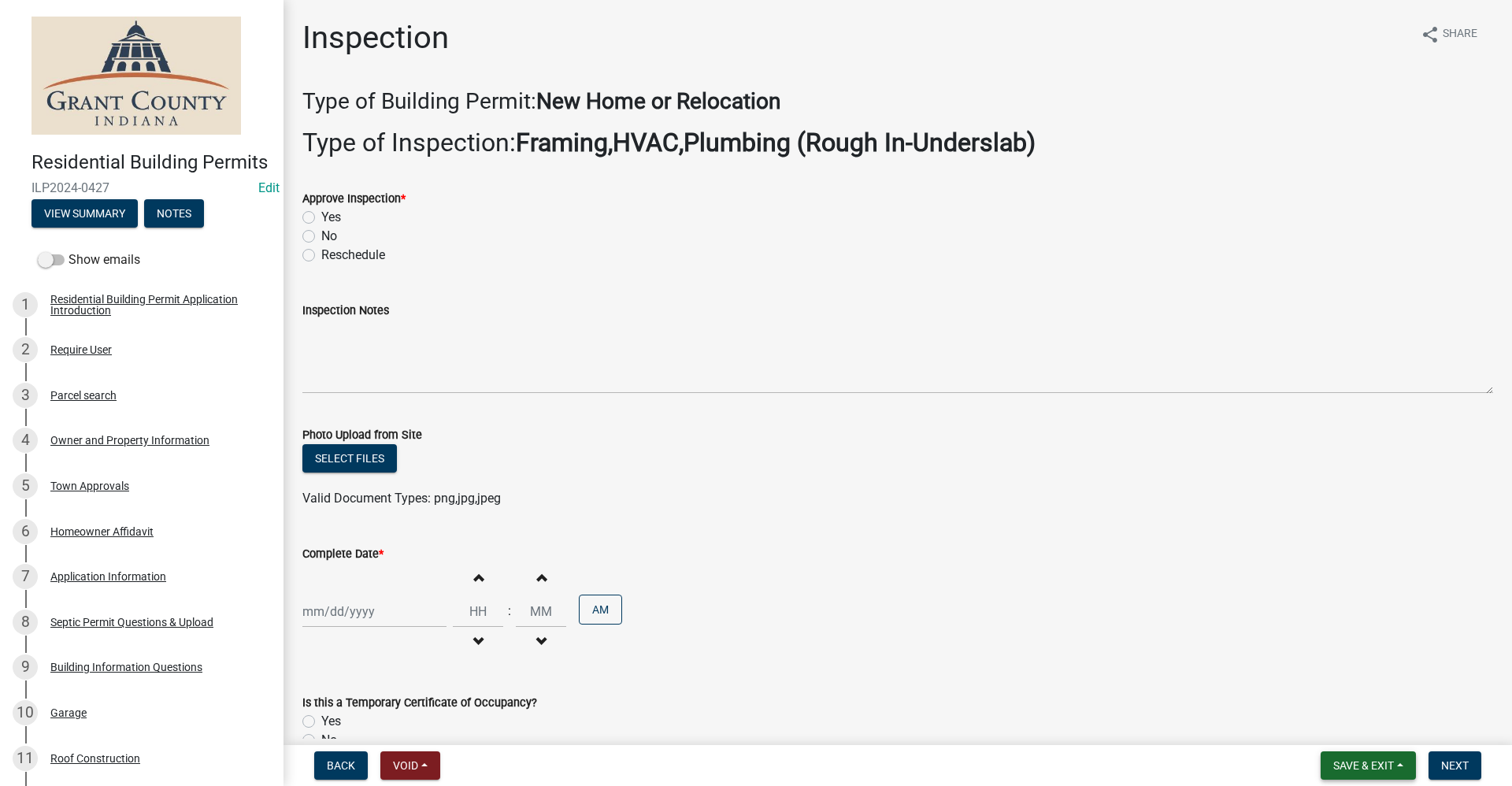
click at [1374, 767] on span "Save & Exit" at bounding box center [1363, 766] width 61 height 13
click at [1354, 719] on button "Save & Exit" at bounding box center [1353, 724] width 126 height 37
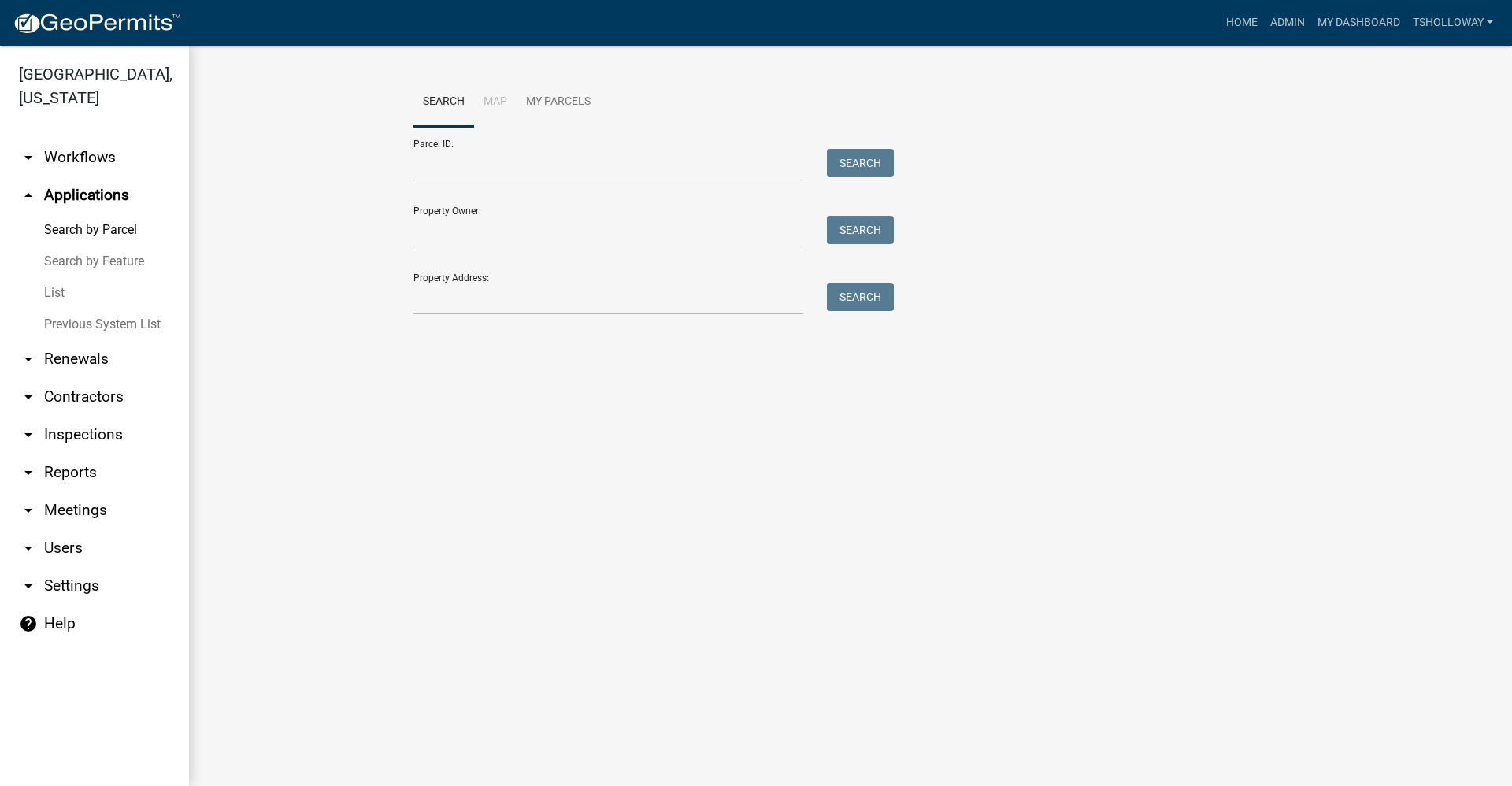
click at [70, 416] on link "arrow_drop_down Inspections" at bounding box center [94, 434] width 189 height 37
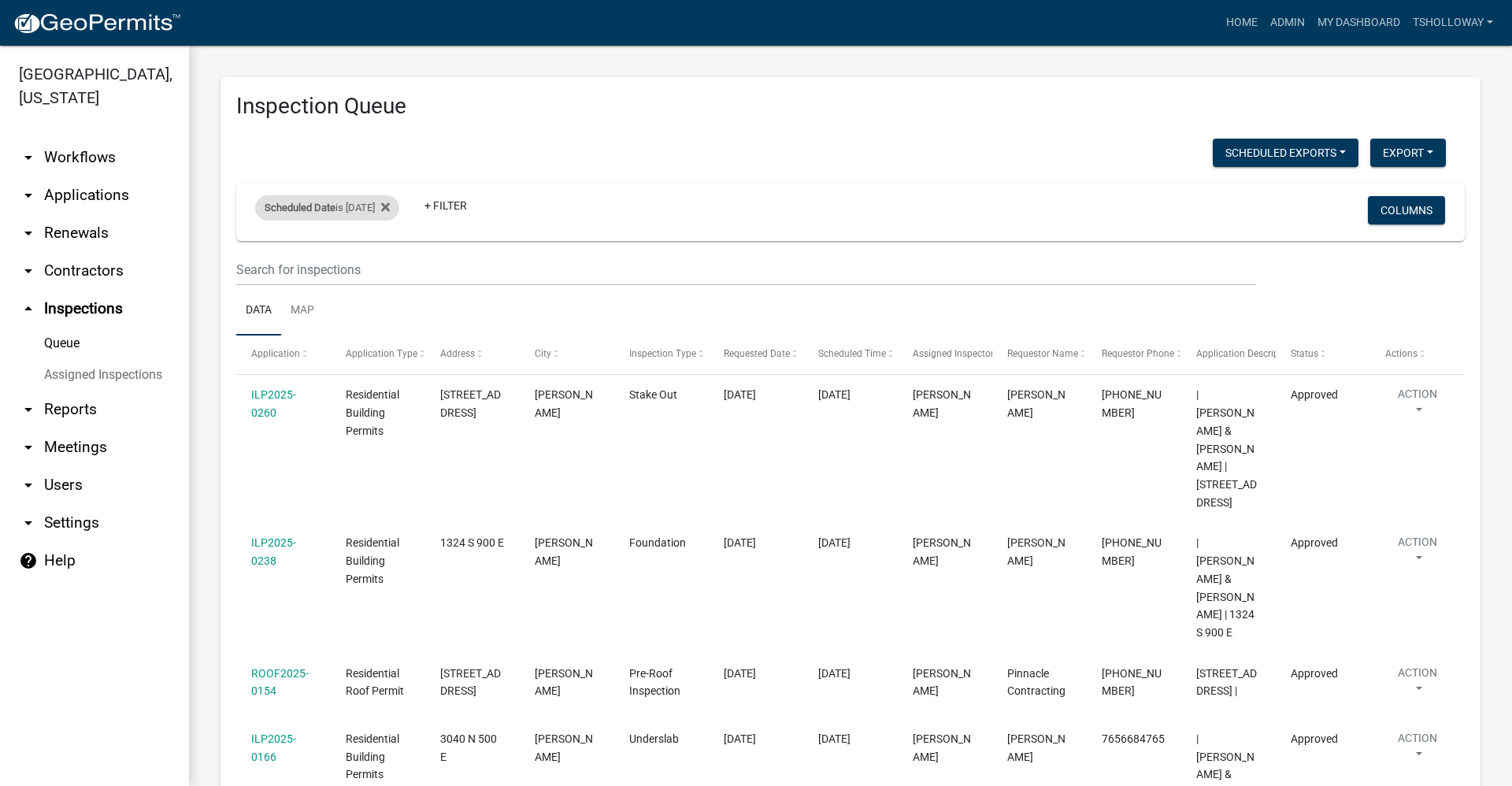
click at [350, 210] on div "Scheduled Date is 09/23/2025" at bounding box center [327, 208] width 144 height 26
click at [386, 272] on input "2025-09-23" at bounding box center [341, 266] width 110 height 32
type input "2025-09-24"
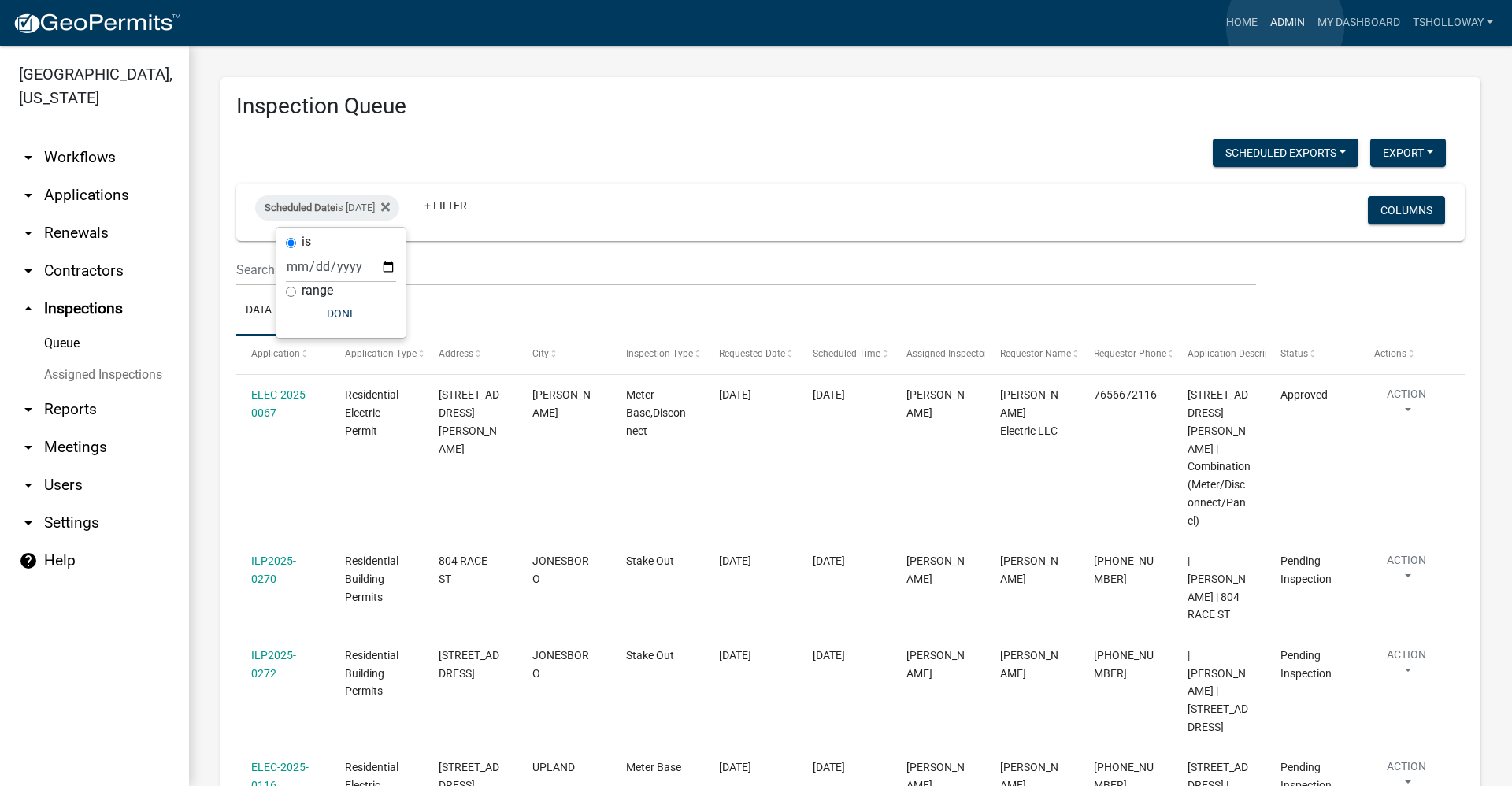
click at [1285, 25] on link "Admin" at bounding box center [1288, 23] width 47 height 30
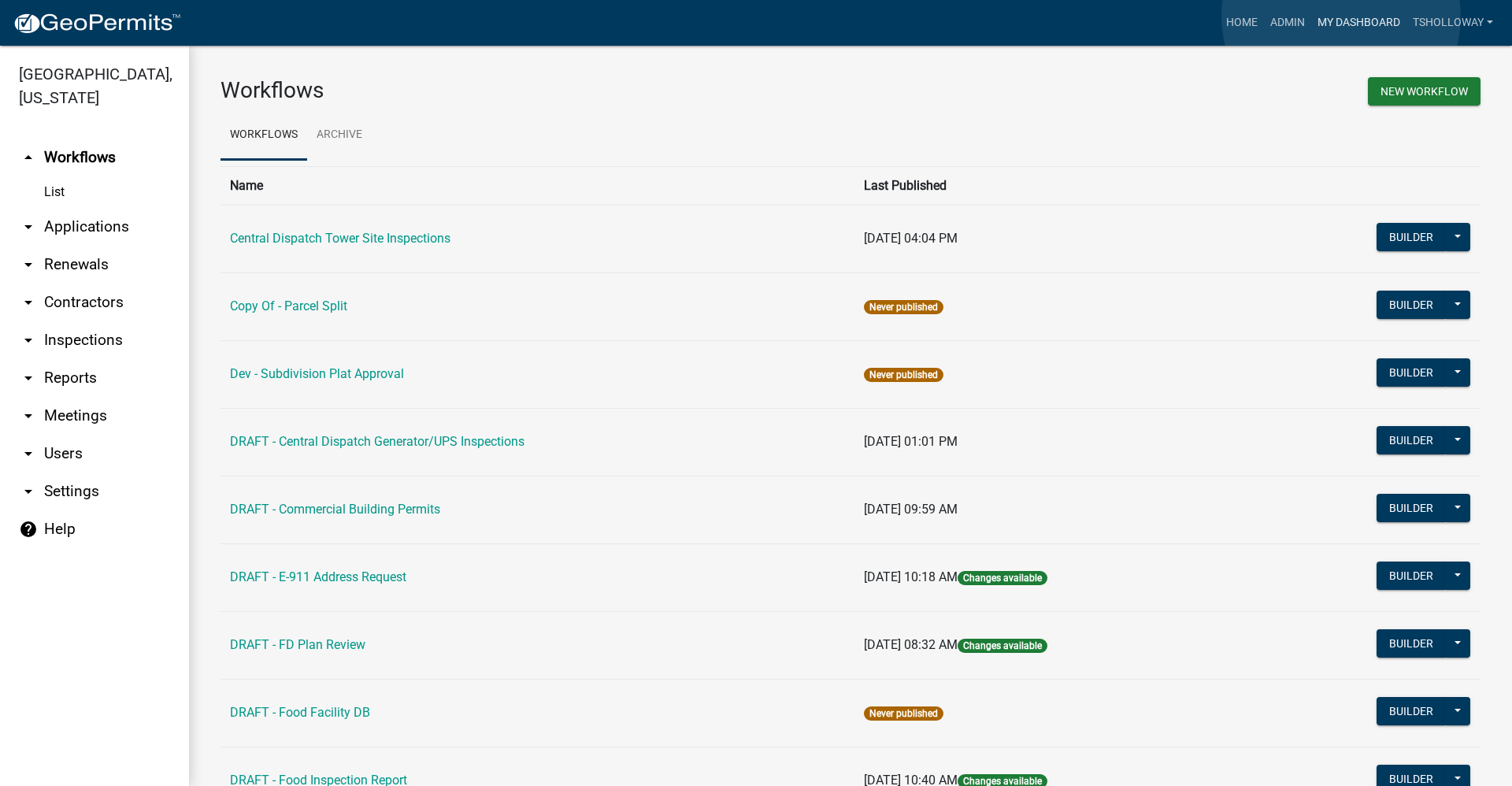
click at [1341, 16] on link "My Dashboard" at bounding box center [1358, 23] width 96 height 30
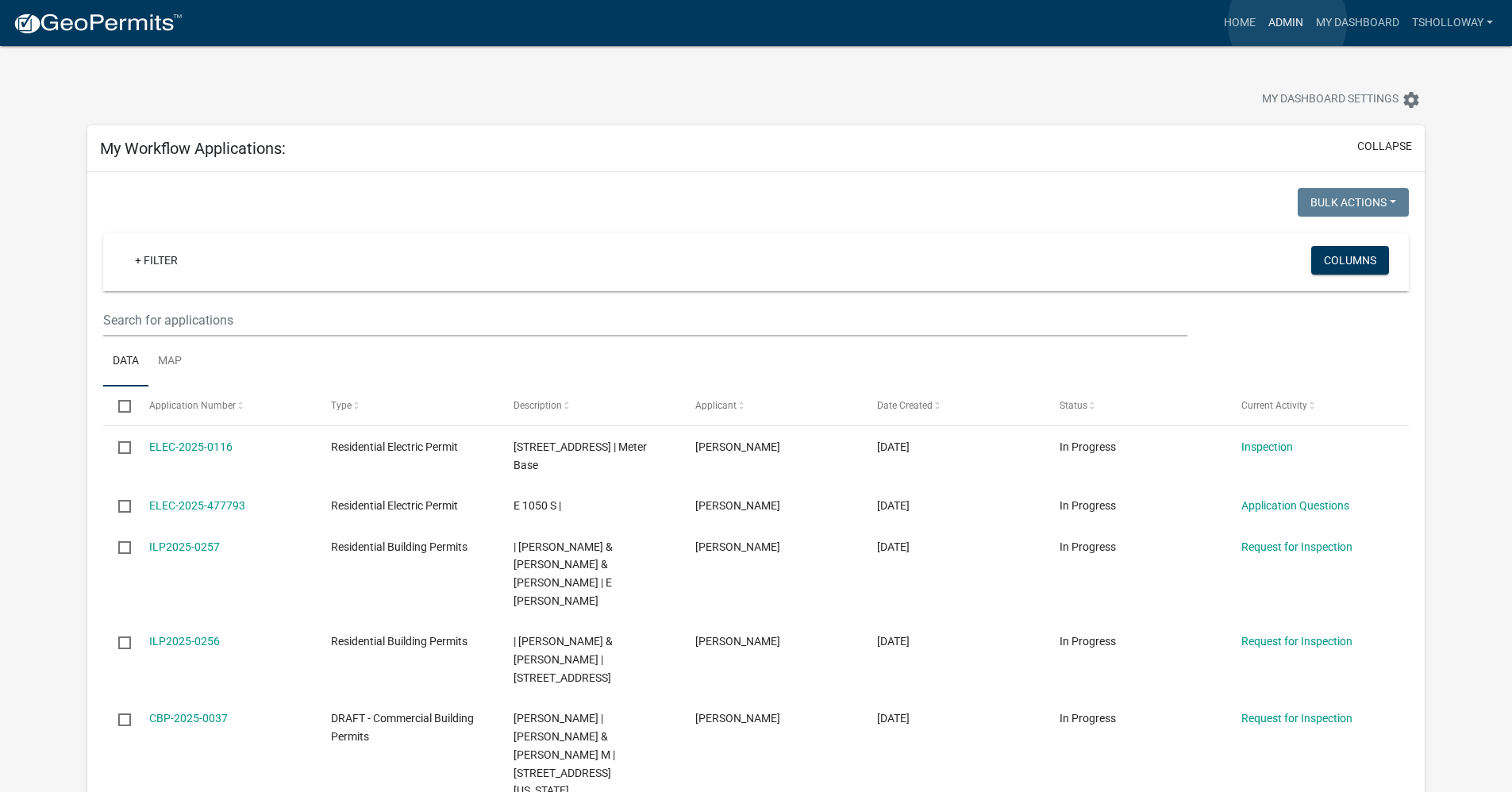
click at [1286, 21] on link "Admin" at bounding box center [1286, 23] width 48 height 30
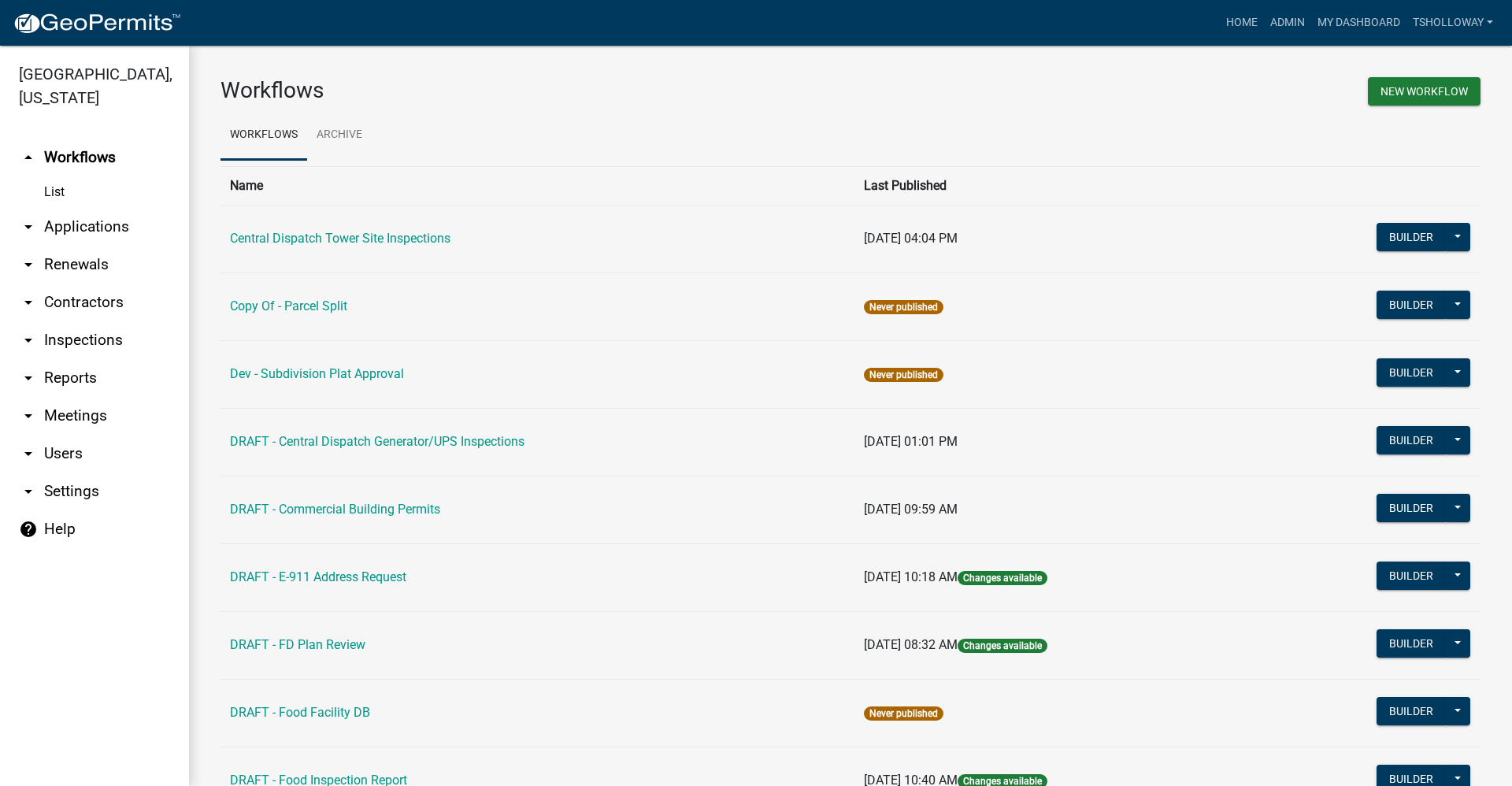
click at [79, 208] on link "arrow_drop_down Applications" at bounding box center [94, 226] width 189 height 37
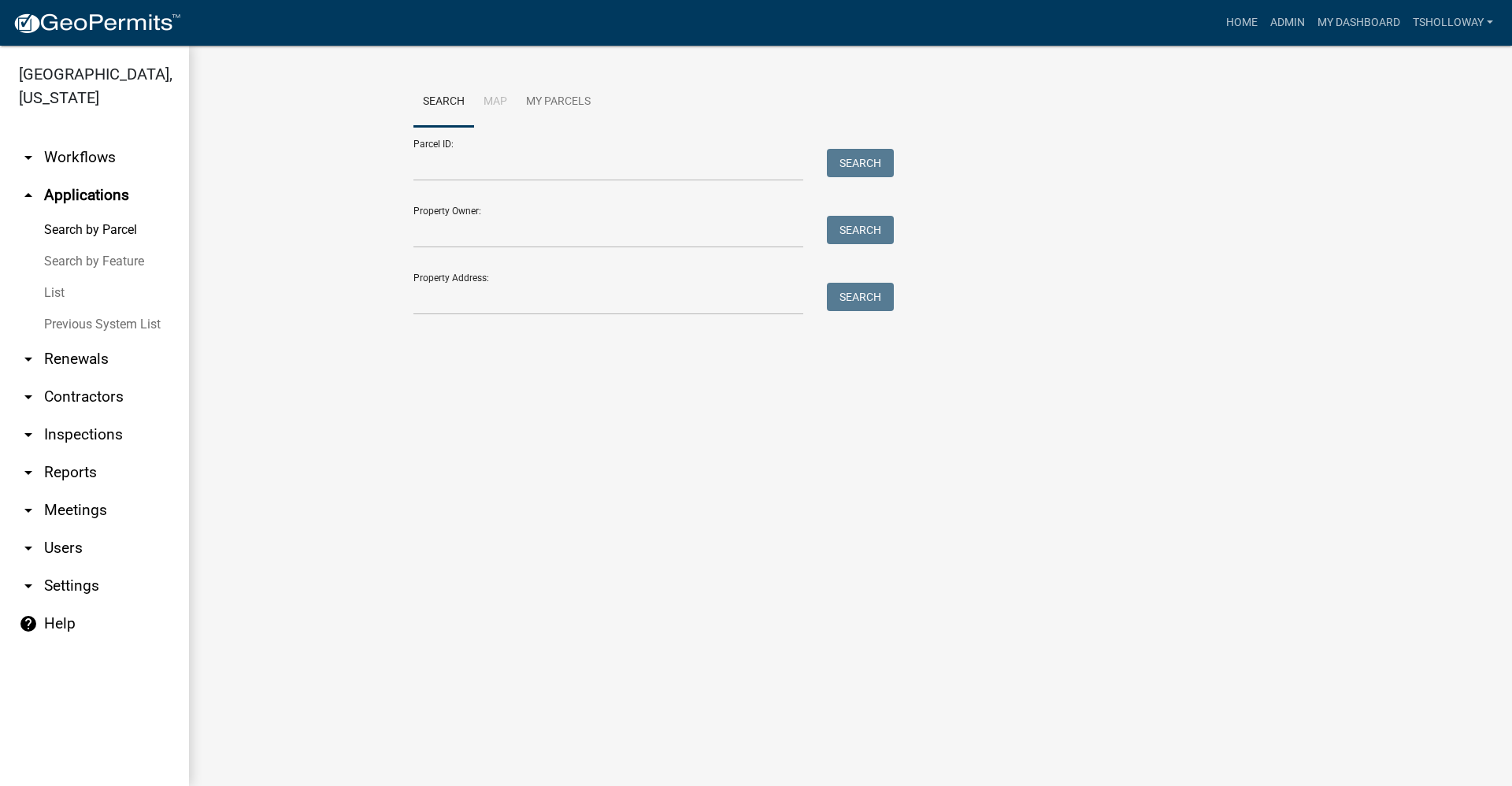
click at [55, 277] on link "List" at bounding box center [94, 293] width 189 height 32
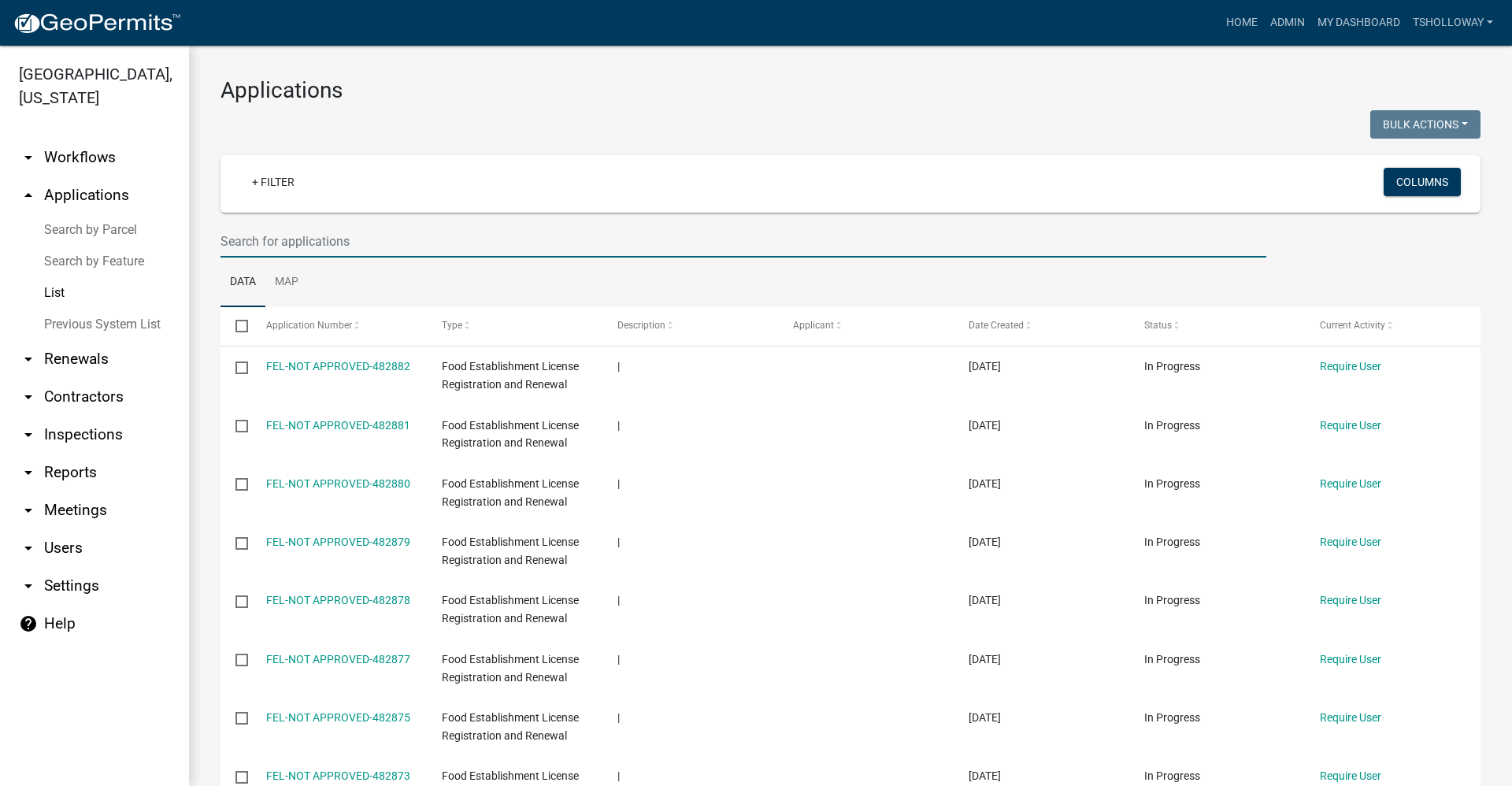
click at [252, 240] on input "text" at bounding box center [743, 241] width 1045 height 32
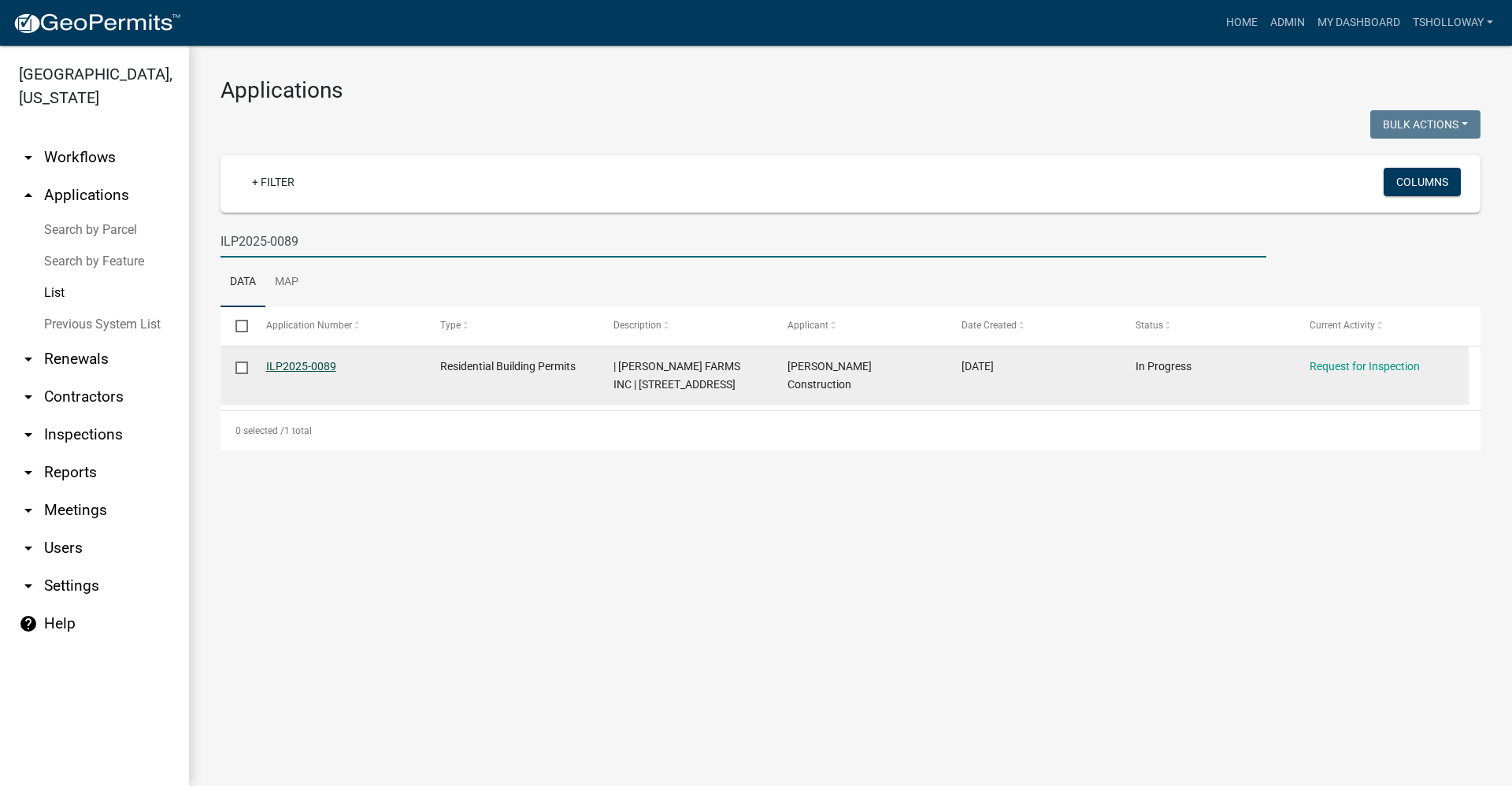
type input "ILP2025-0089"
click at [293, 362] on link "ILP2025-0089" at bounding box center [301, 367] width 70 height 13
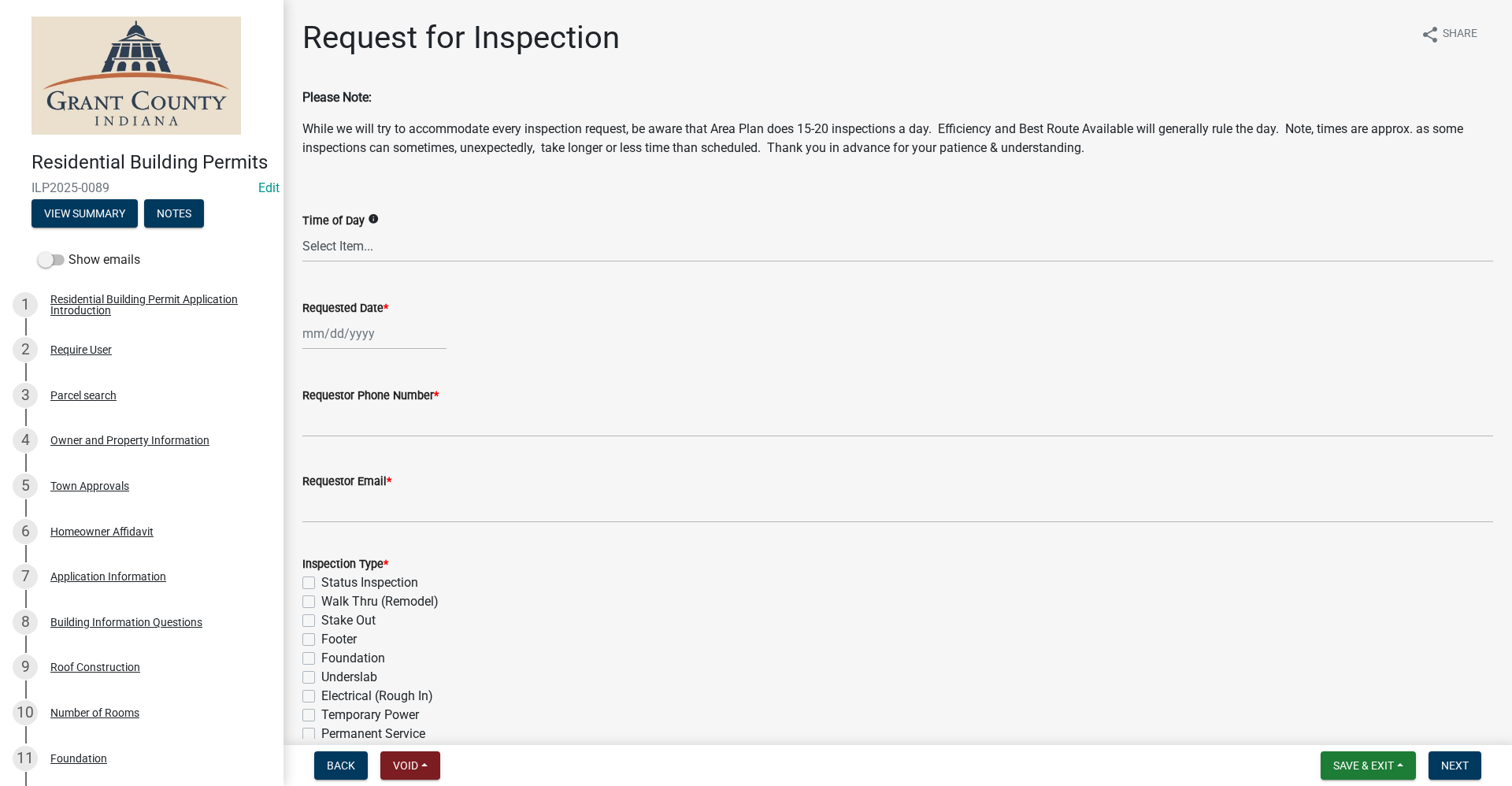
click at [327, 346] on div at bounding box center [375, 333] width 144 height 32
select select "9"
select select "2025"
click at [367, 488] on div "24" at bounding box center [368, 493] width 26 height 26
type input "09/24/2025"
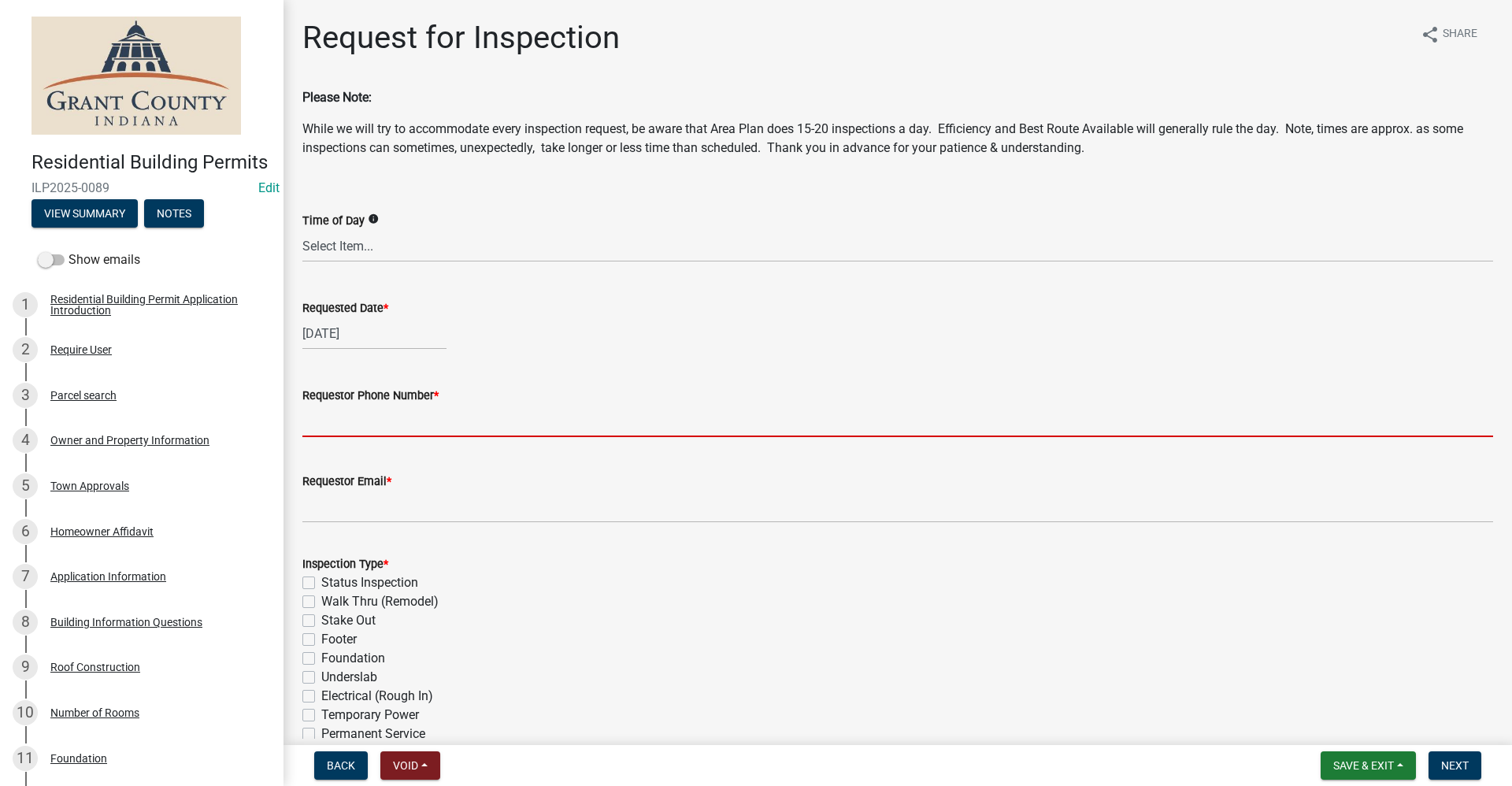
click at [333, 427] on input "Requestor Phone Number *" at bounding box center [898, 420] width 1190 height 32
click at [67, 228] on button "View Summary" at bounding box center [85, 213] width 107 height 28
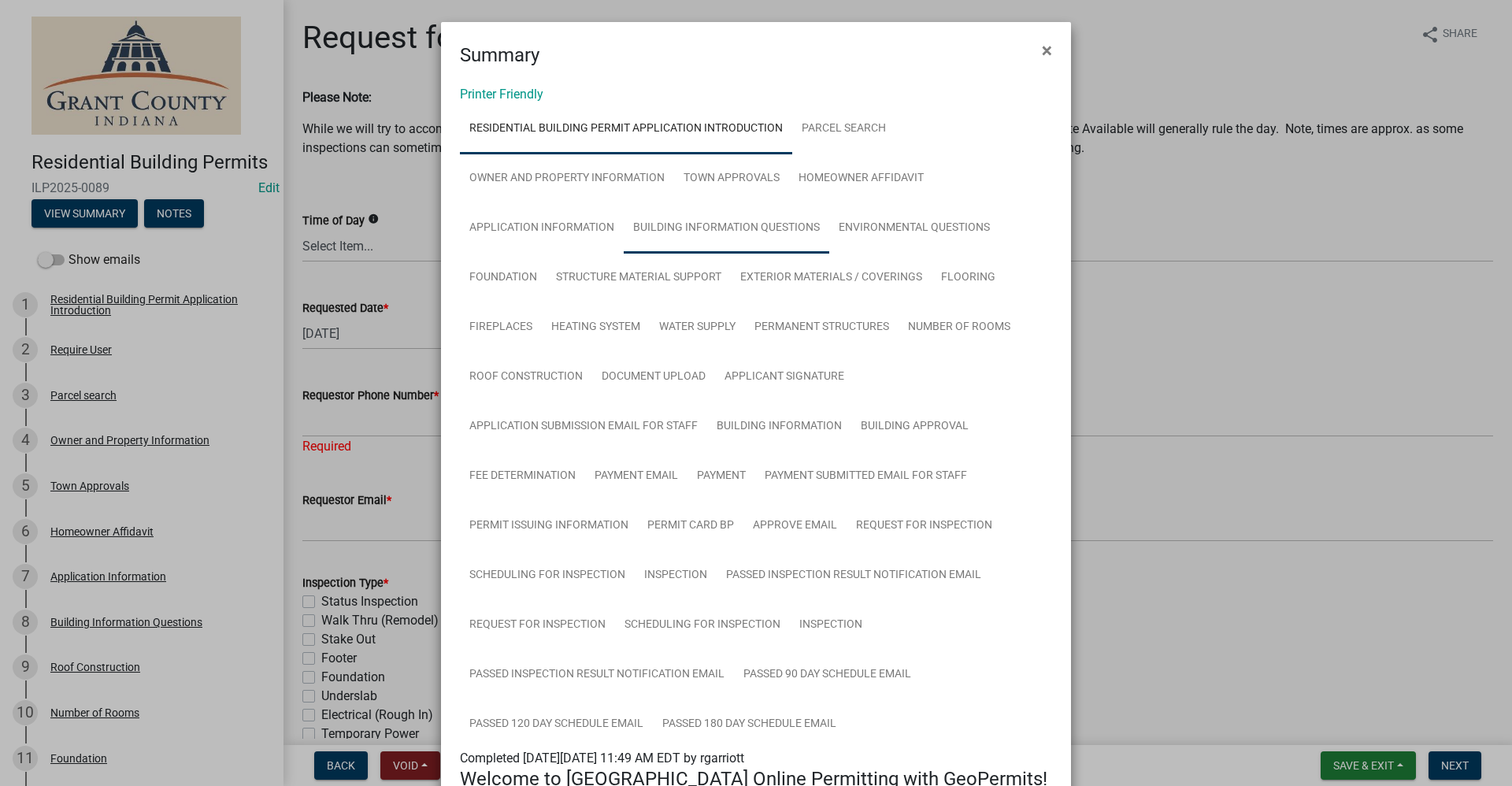
click at [728, 222] on link "Building Information Questions" at bounding box center [725, 228] width 205 height 50
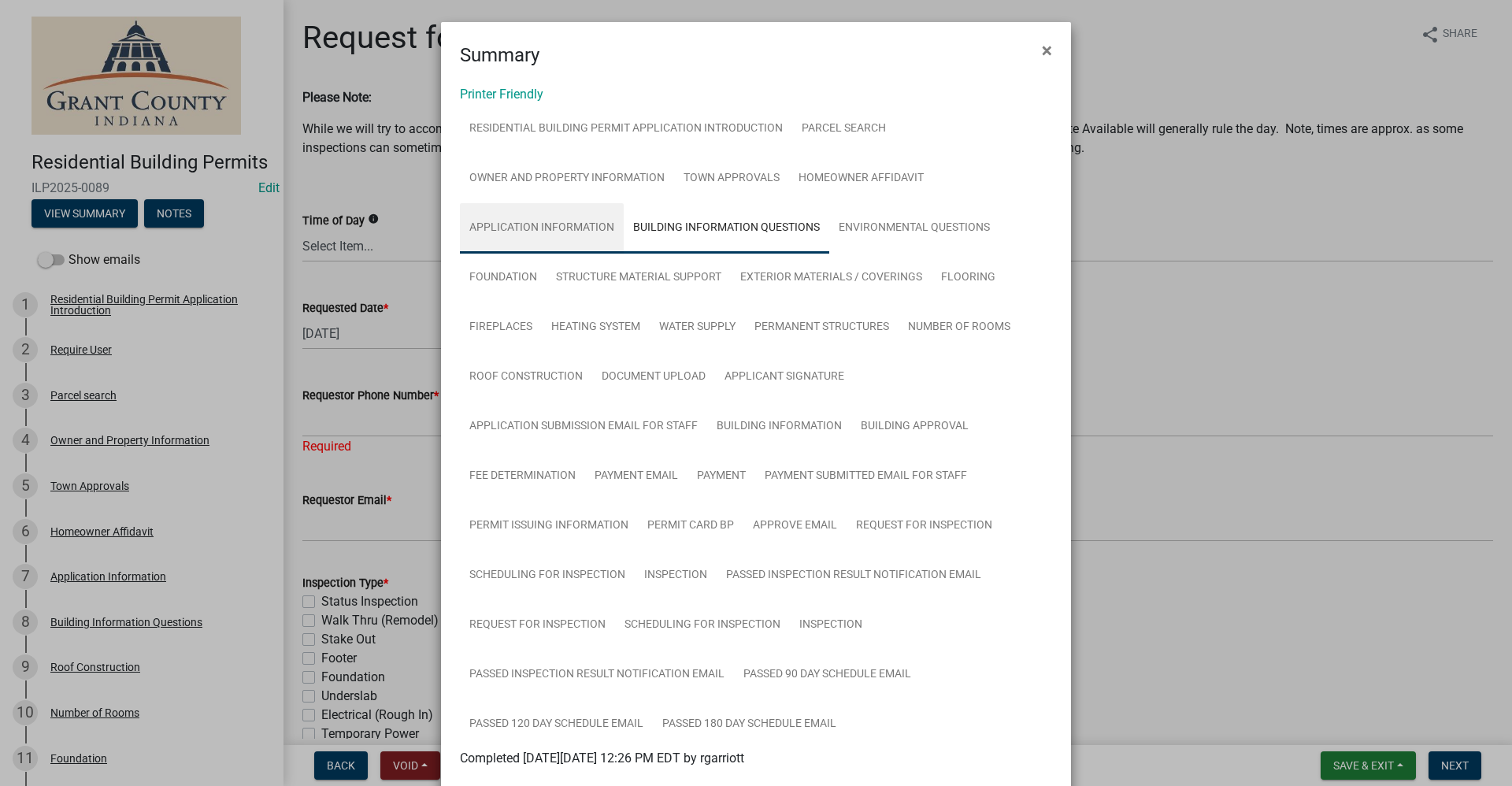
click at [535, 213] on link "Application Information" at bounding box center [542, 228] width 164 height 50
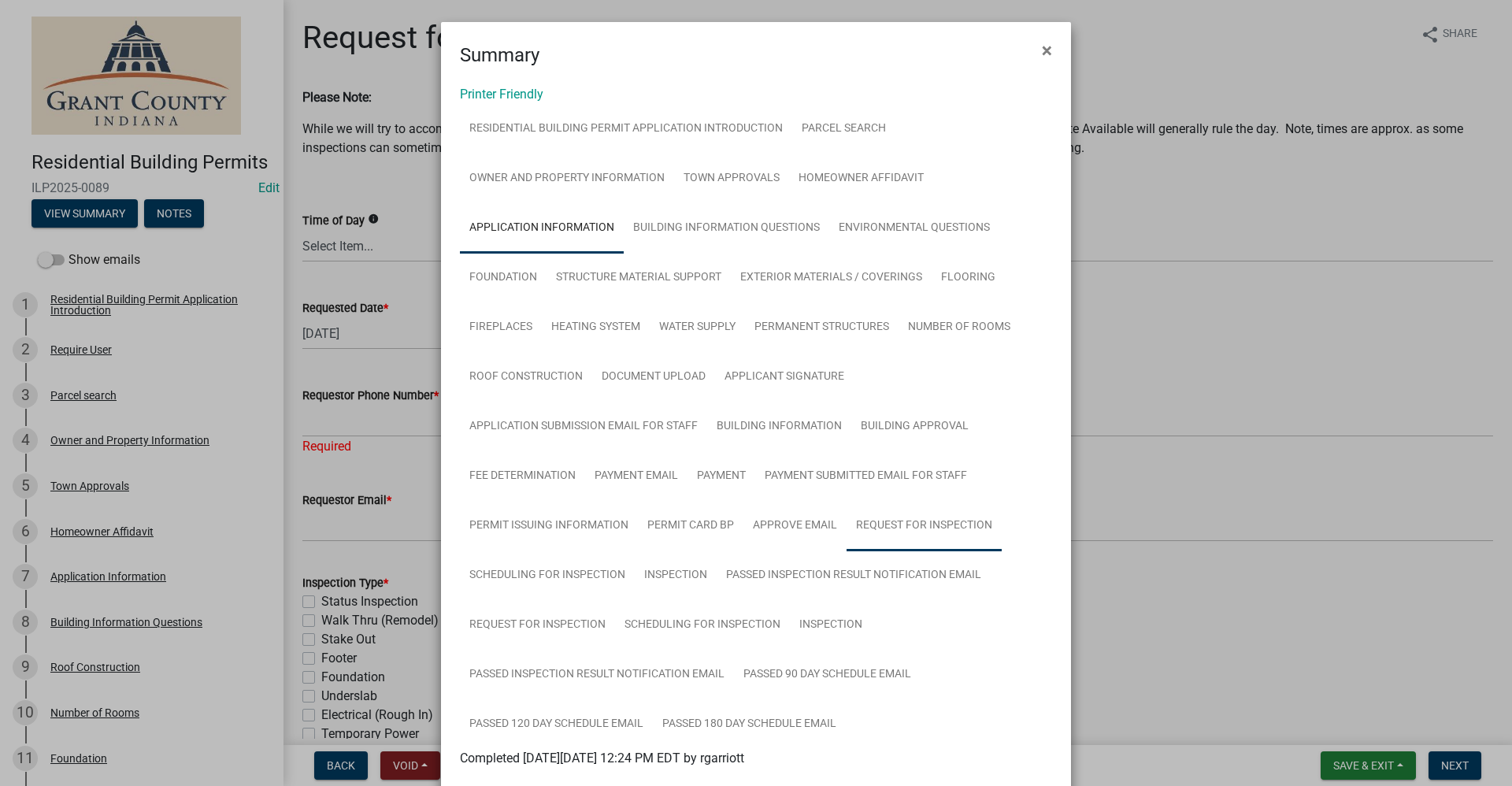
click at [912, 529] on link "Request for Inspection" at bounding box center [924, 525] width 155 height 50
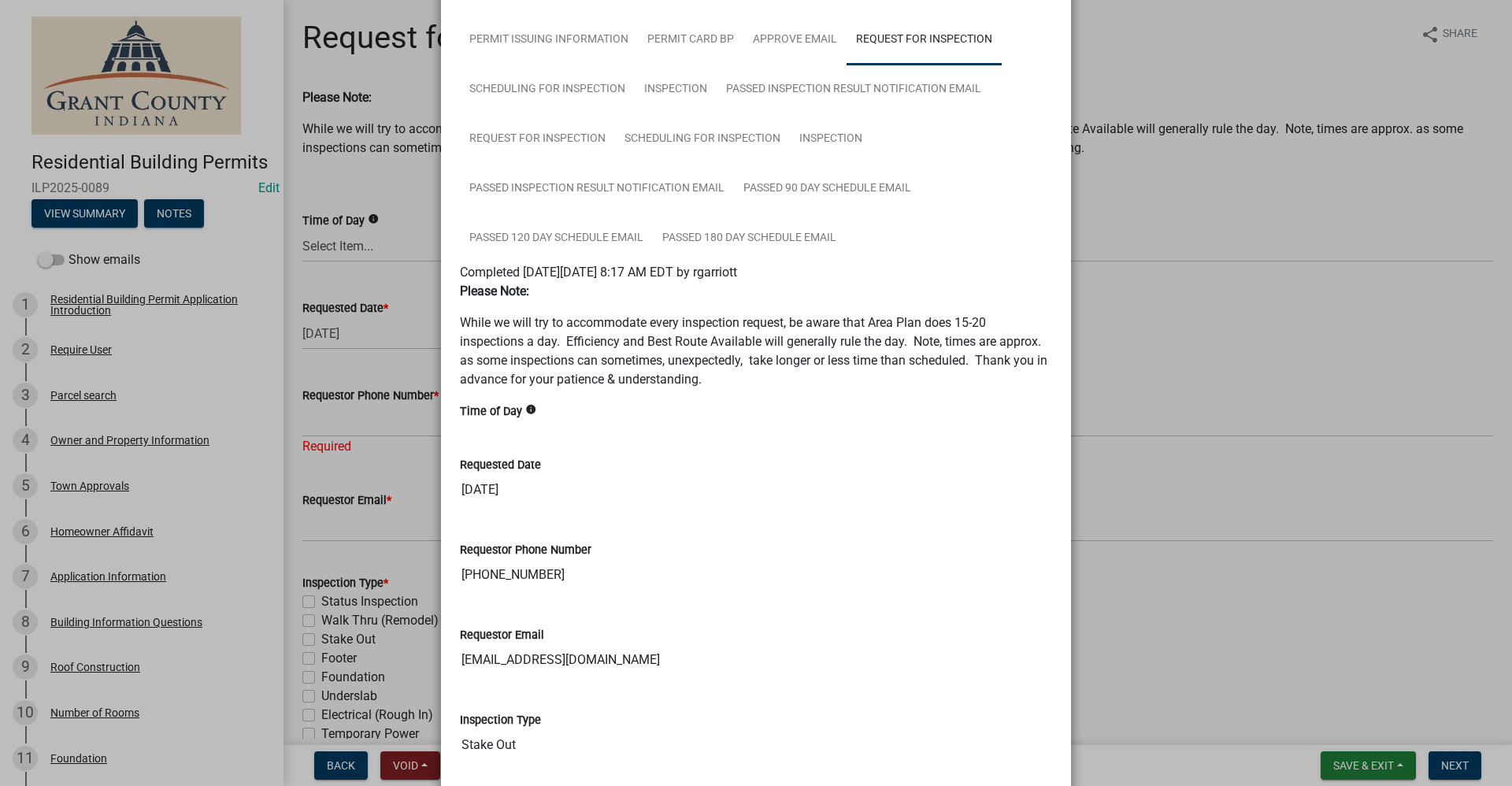
scroll to position [552, 0]
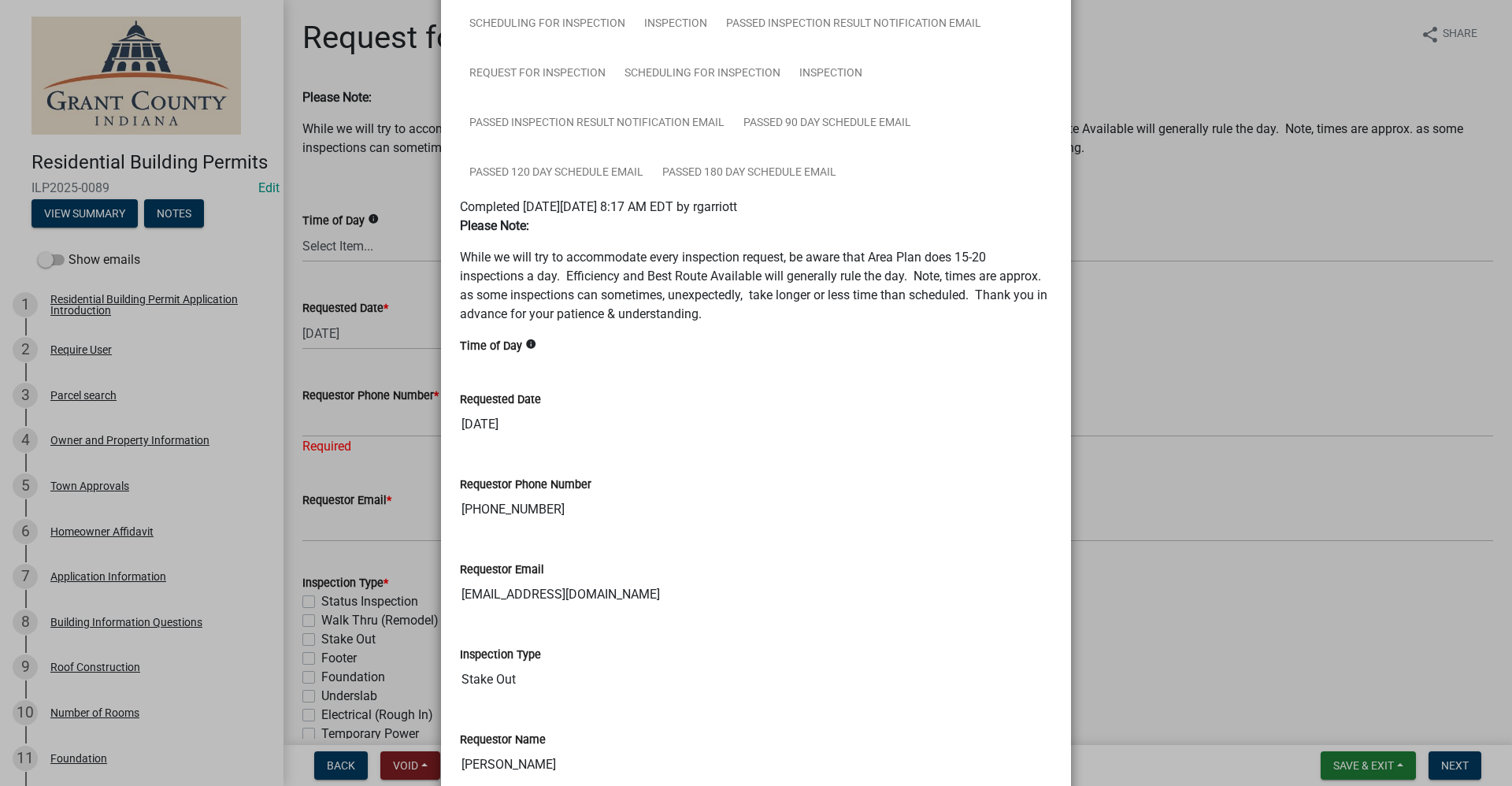
drag, startPoint x: 535, startPoint y: 508, endPoint x: 449, endPoint y: 508, distance: 86.0
click at [449, 508] on div "Requestor Phone Number 765-618-6923" at bounding box center [756, 495] width 616 height 85
drag, startPoint x: 449, startPoint y: 508, endPoint x: 473, endPoint y: 509, distance: 24.0
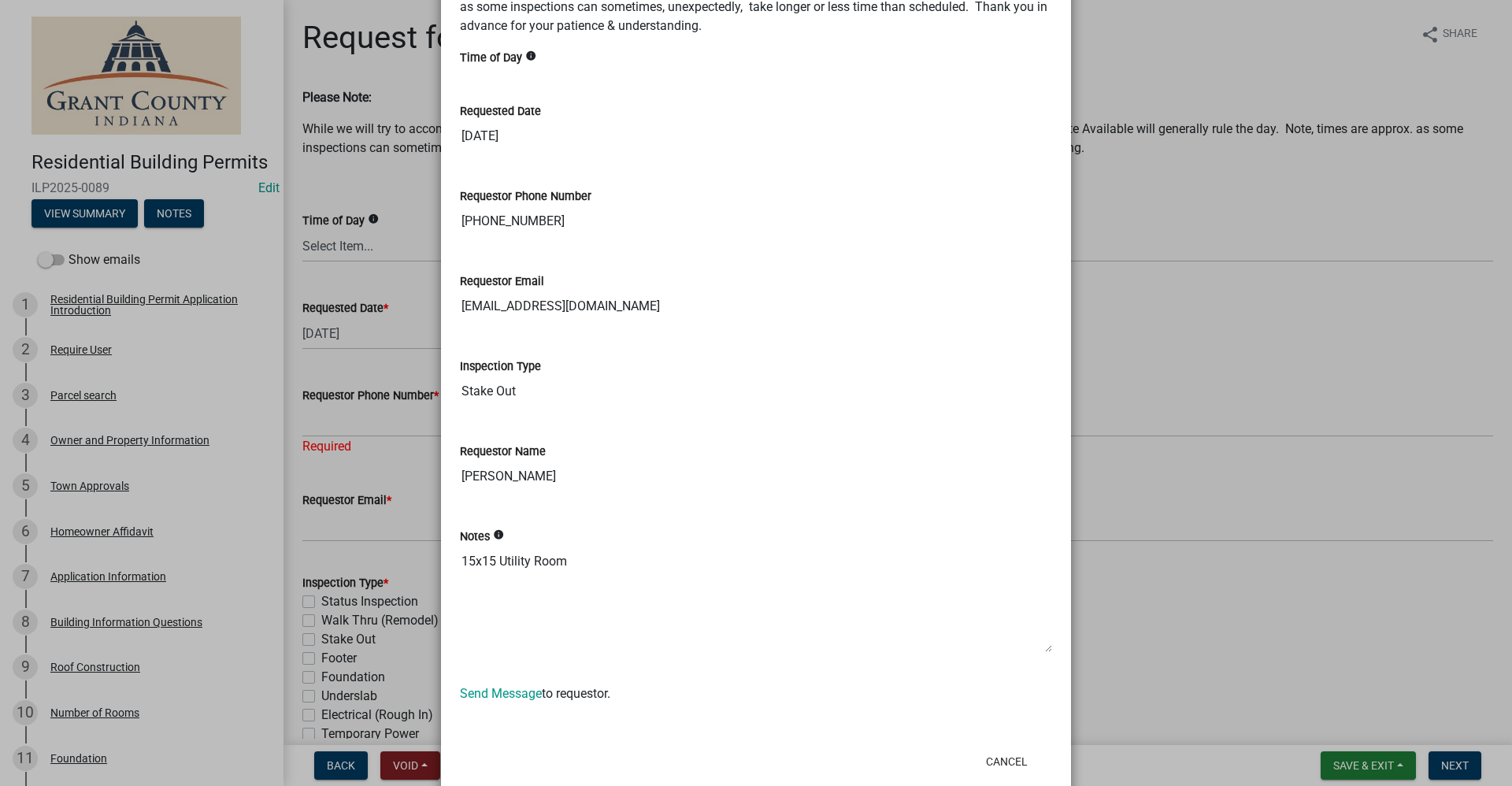
scroll to position [875, 0]
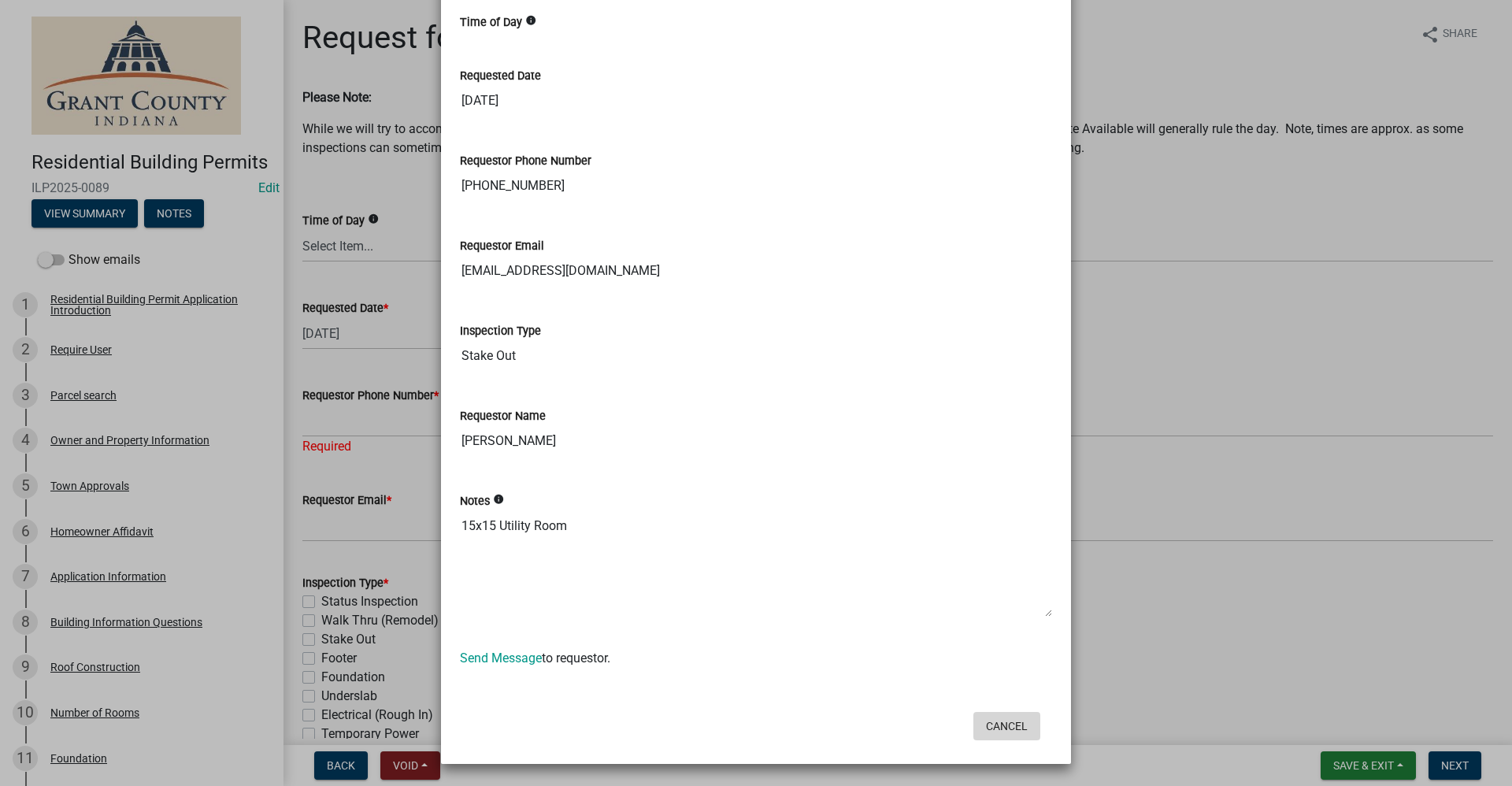
click at [995, 728] on button "Cancel" at bounding box center [1006, 726] width 67 height 28
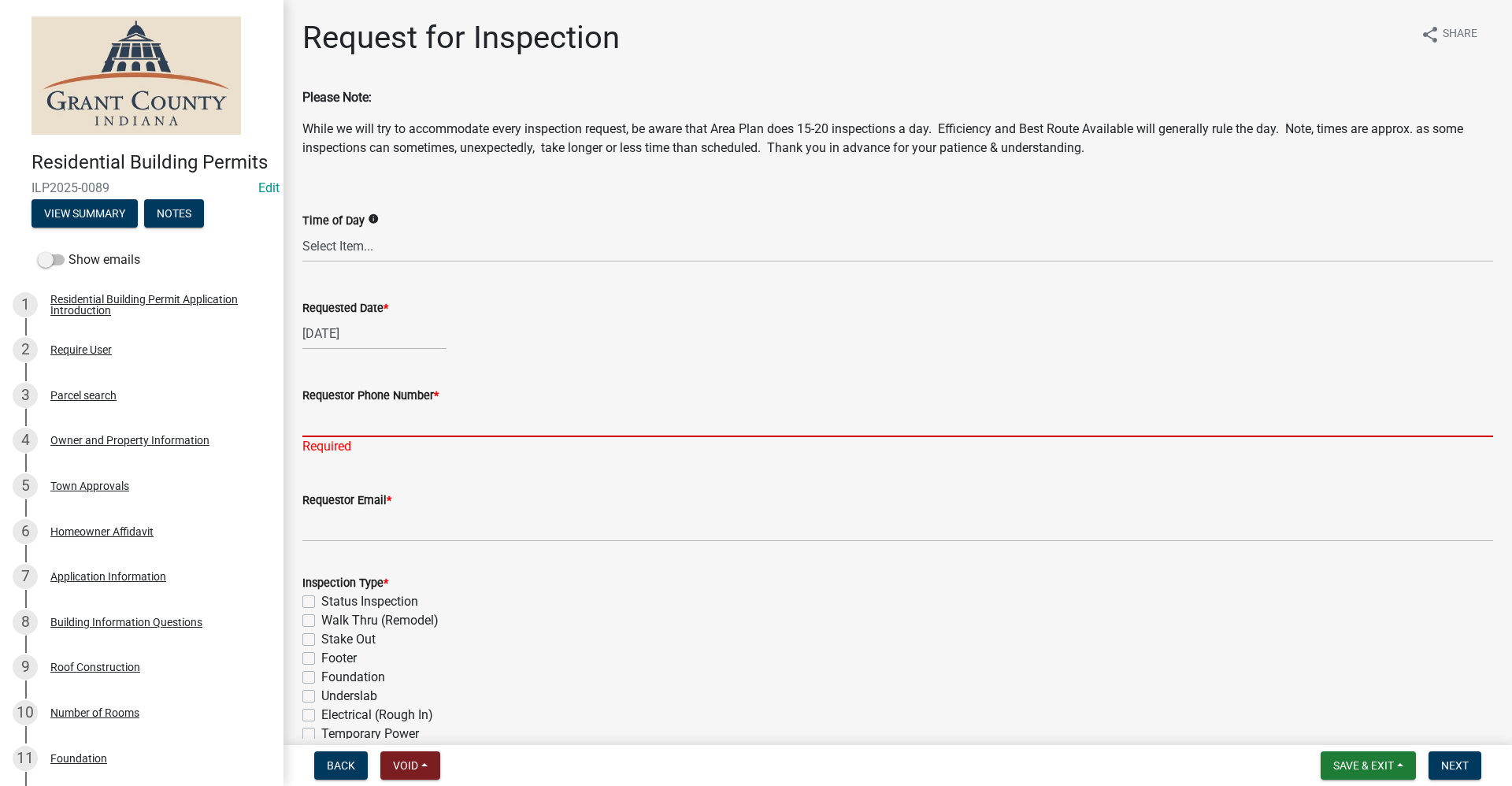
click at [353, 414] on input "Requestor Phone Number *" at bounding box center [898, 420] width 1190 height 32
paste input "765-618-6923"
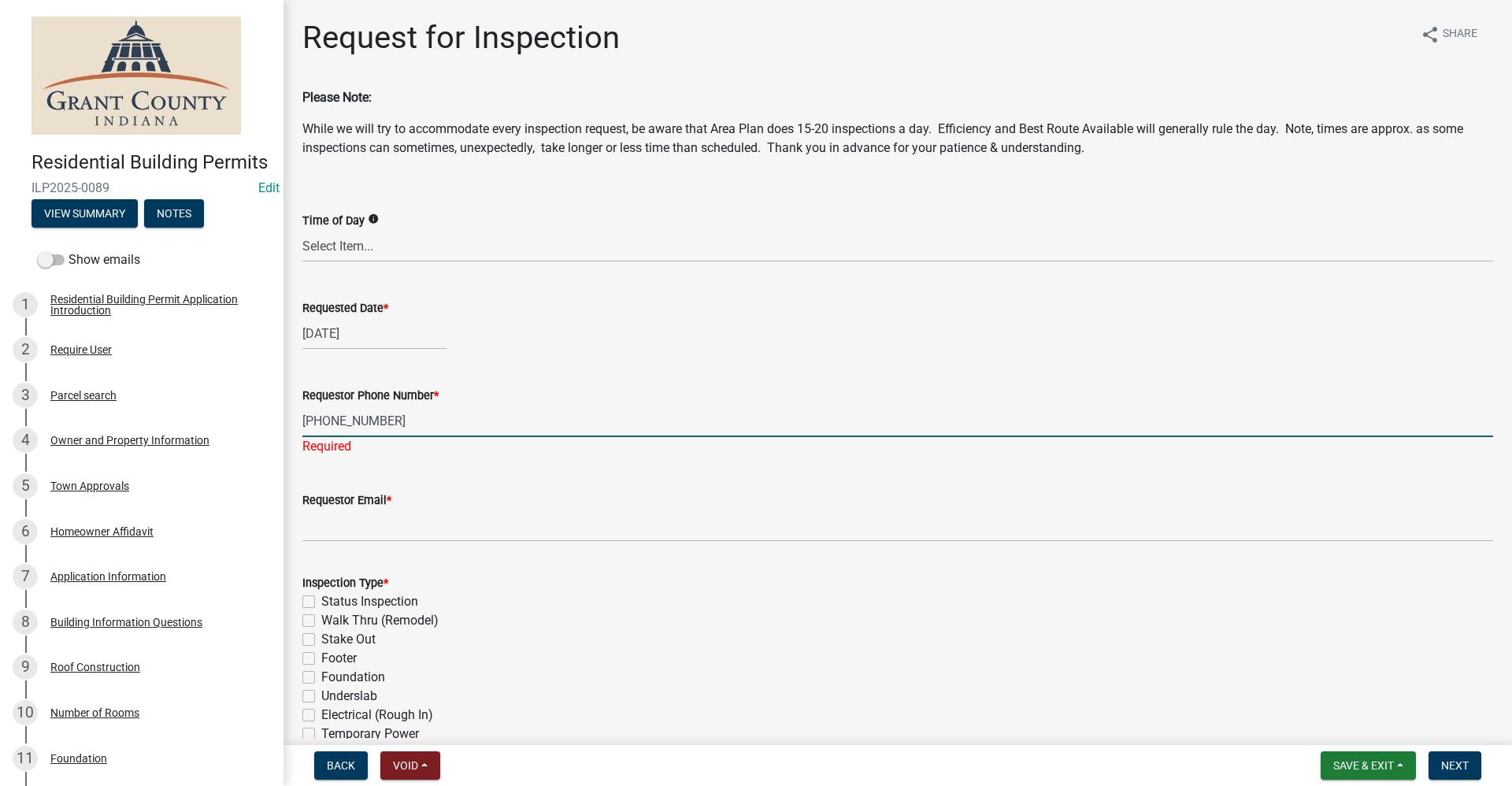
type input "765-618-6923"
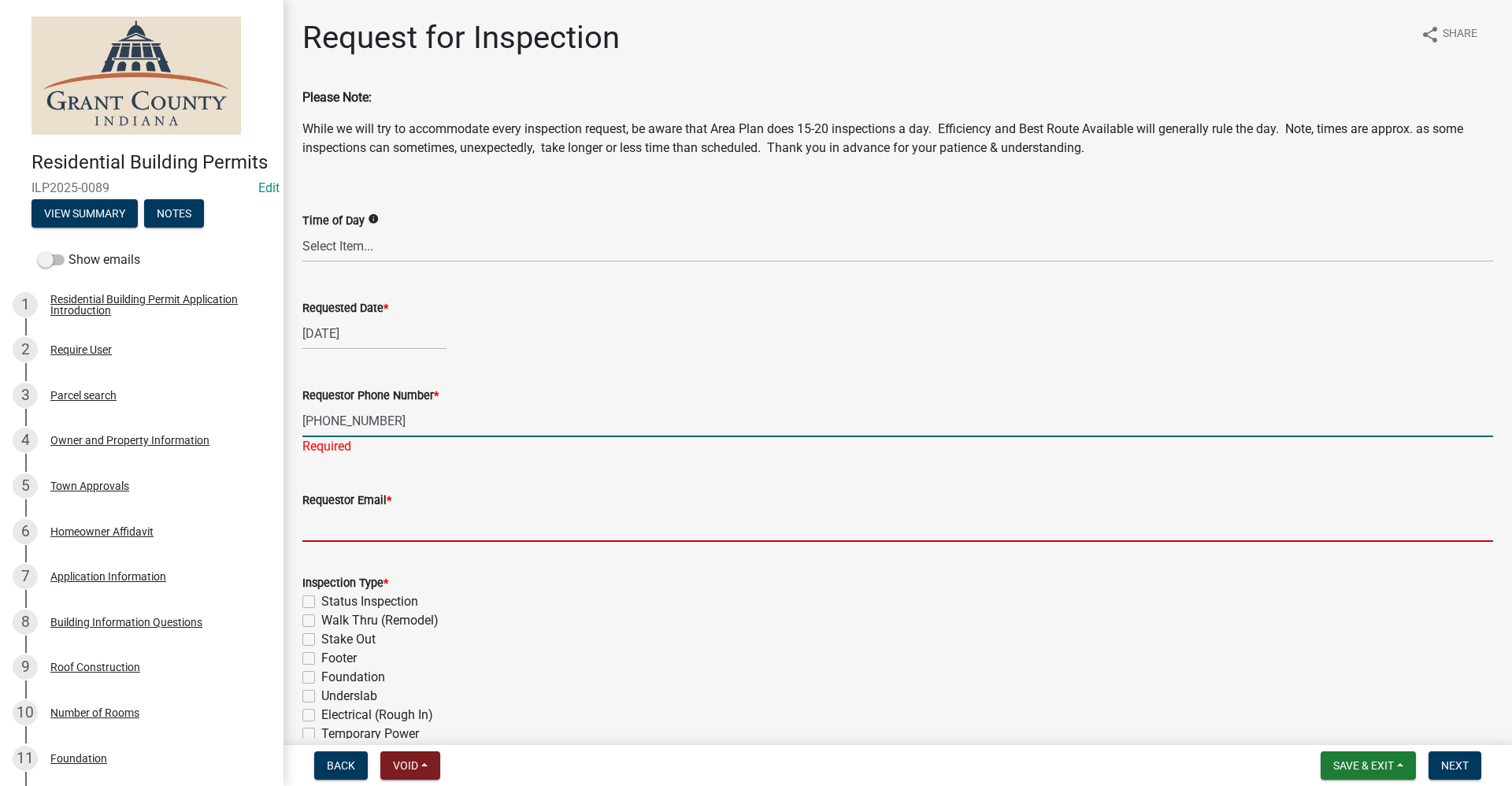
click at [326, 523] on wm-data-entity-input "Requestor Email *" at bounding box center [898, 512] width 1190 height 86
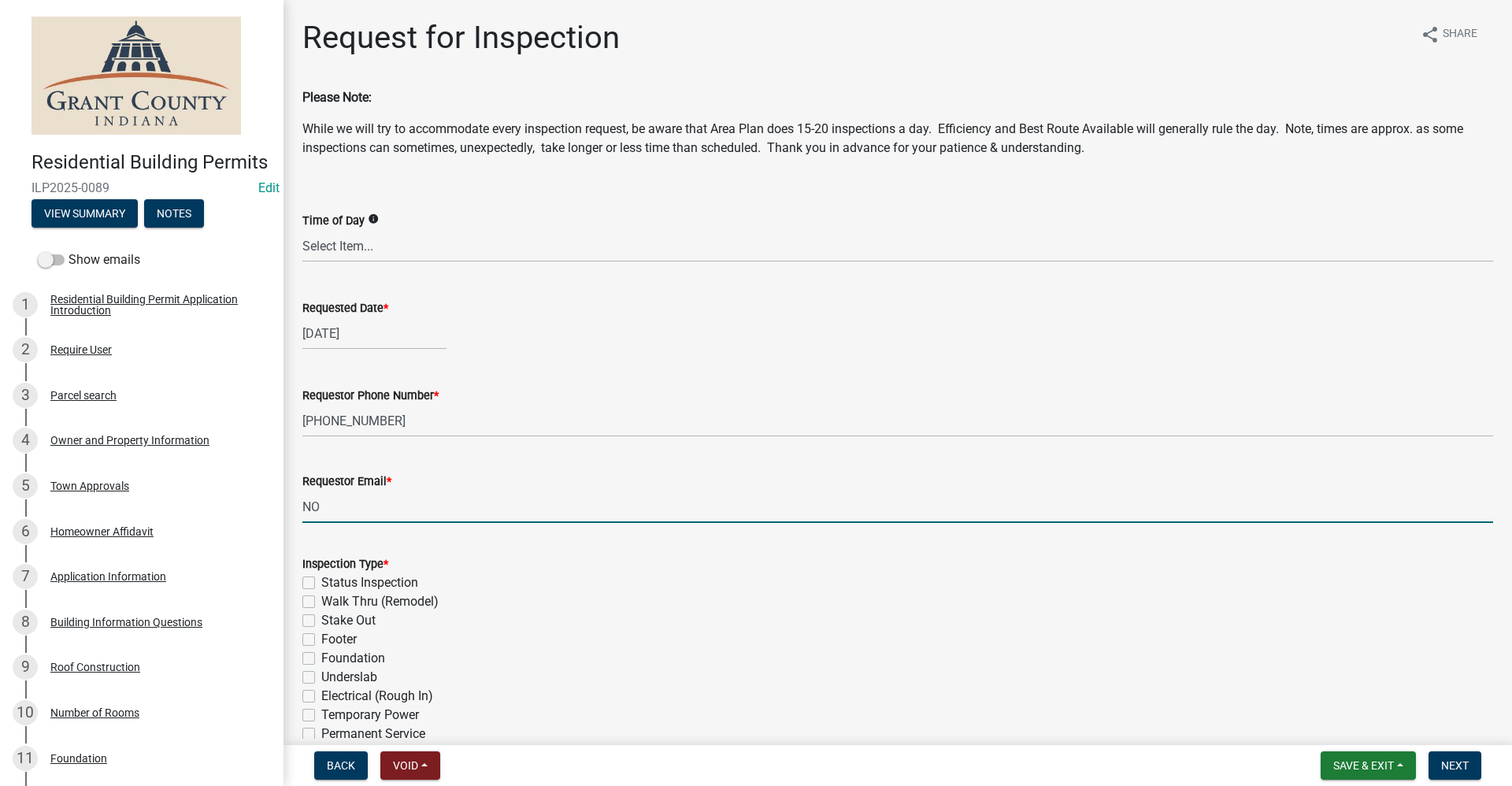
click at [329, 502] on input "NO" at bounding box center [898, 506] width 1190 height 32
type input "no@email"
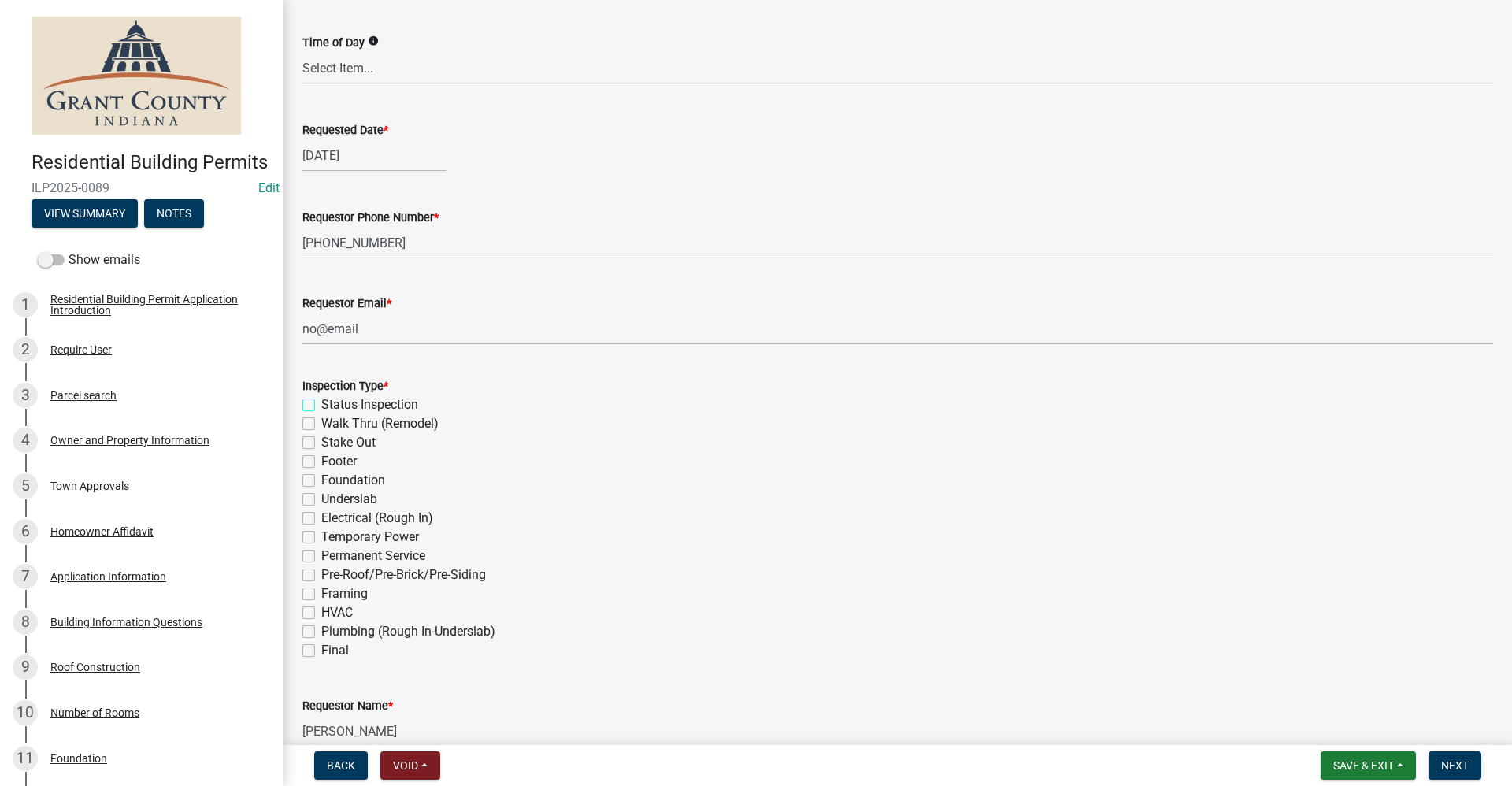
scroll to position [236, 0]
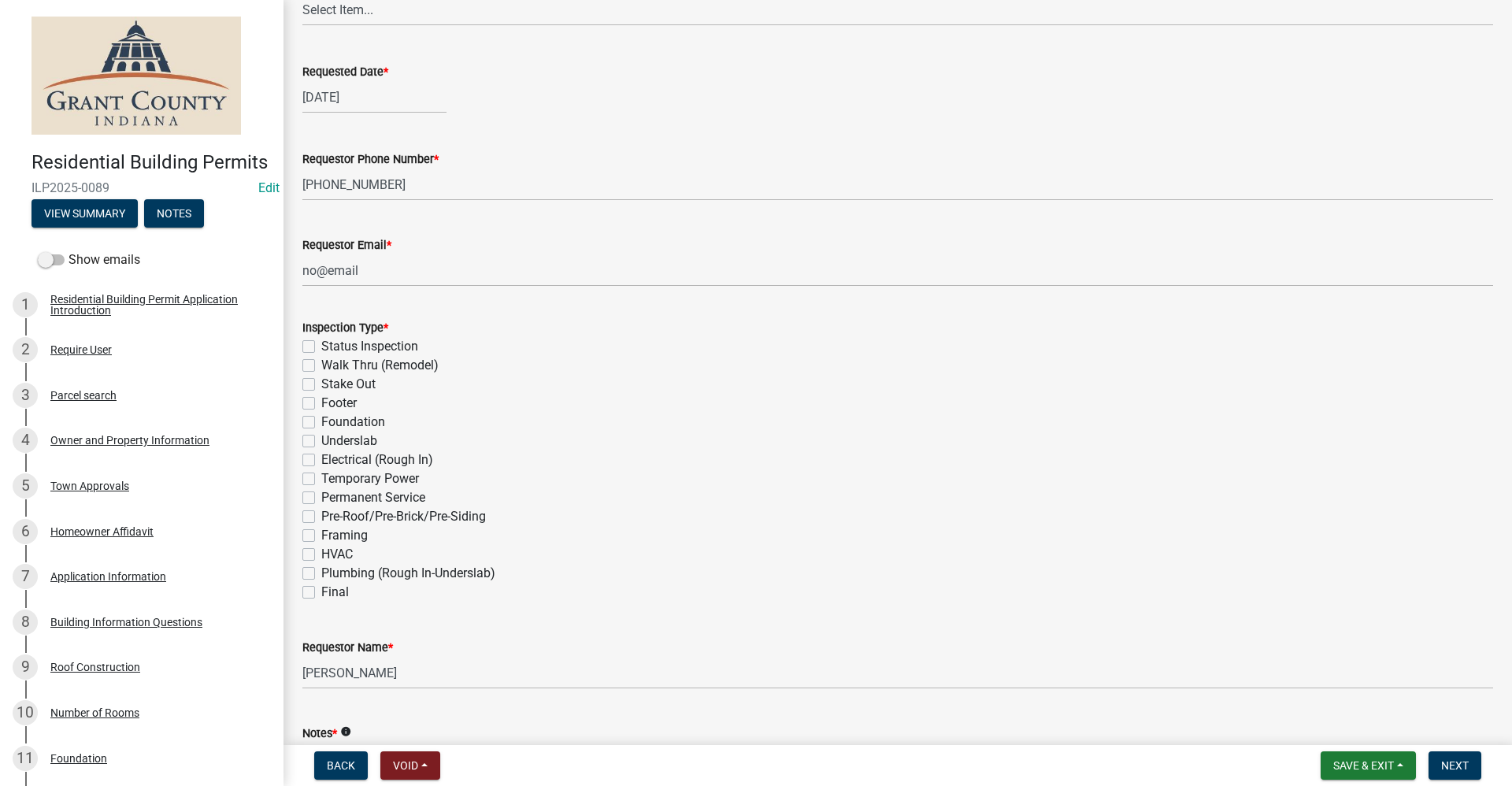
click at [321, 458] on label "Electrical (Rough In)" at bounding box center [376, 460] width 112 height 19
click at [321, 458] on input "Electrical (Rough In)" at bounding box center [325, 455] width 10 height 10
checkbox input "true"
checkbox input "false"
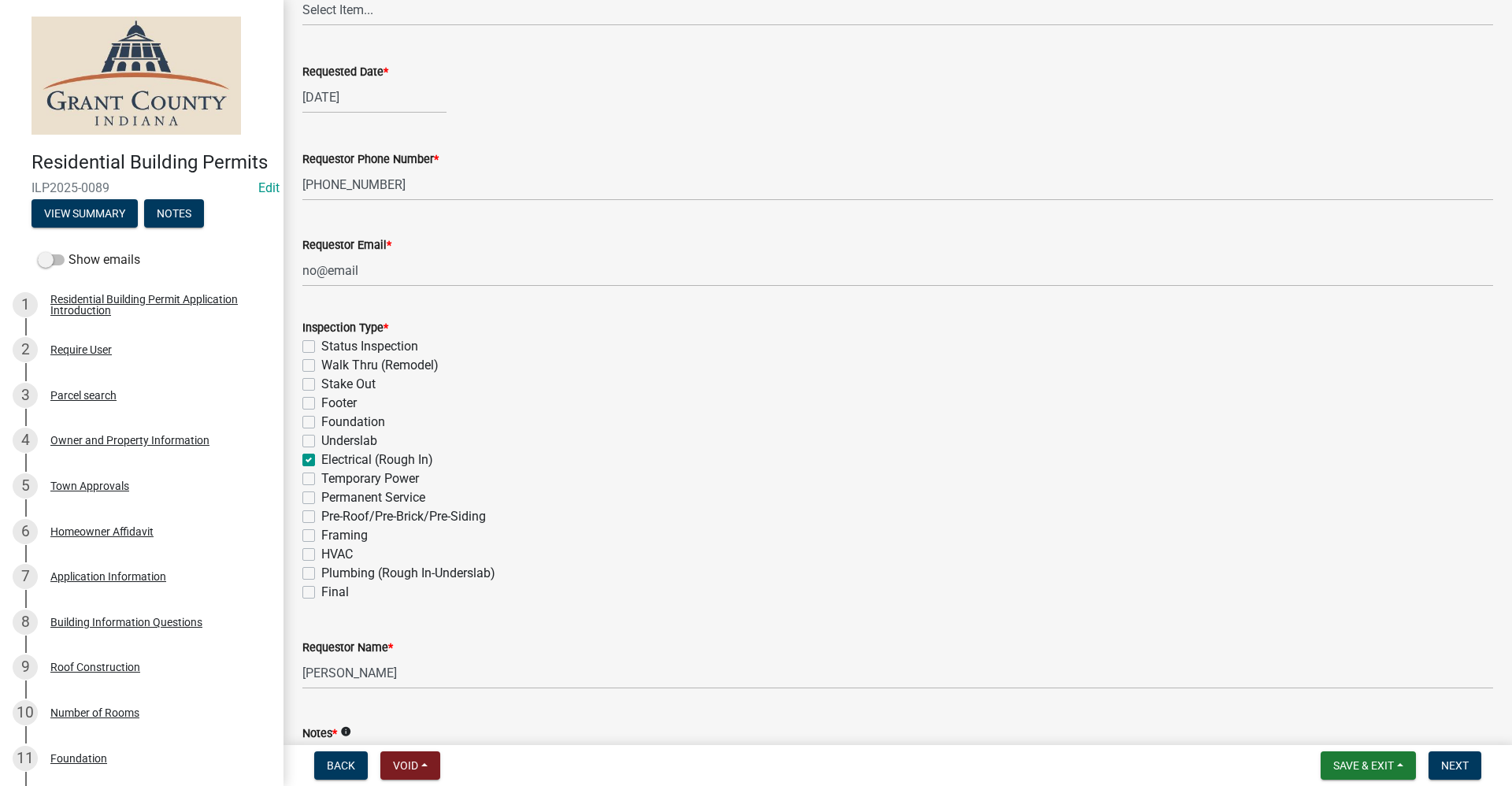
checkbox input "false"
checkbox input "true"
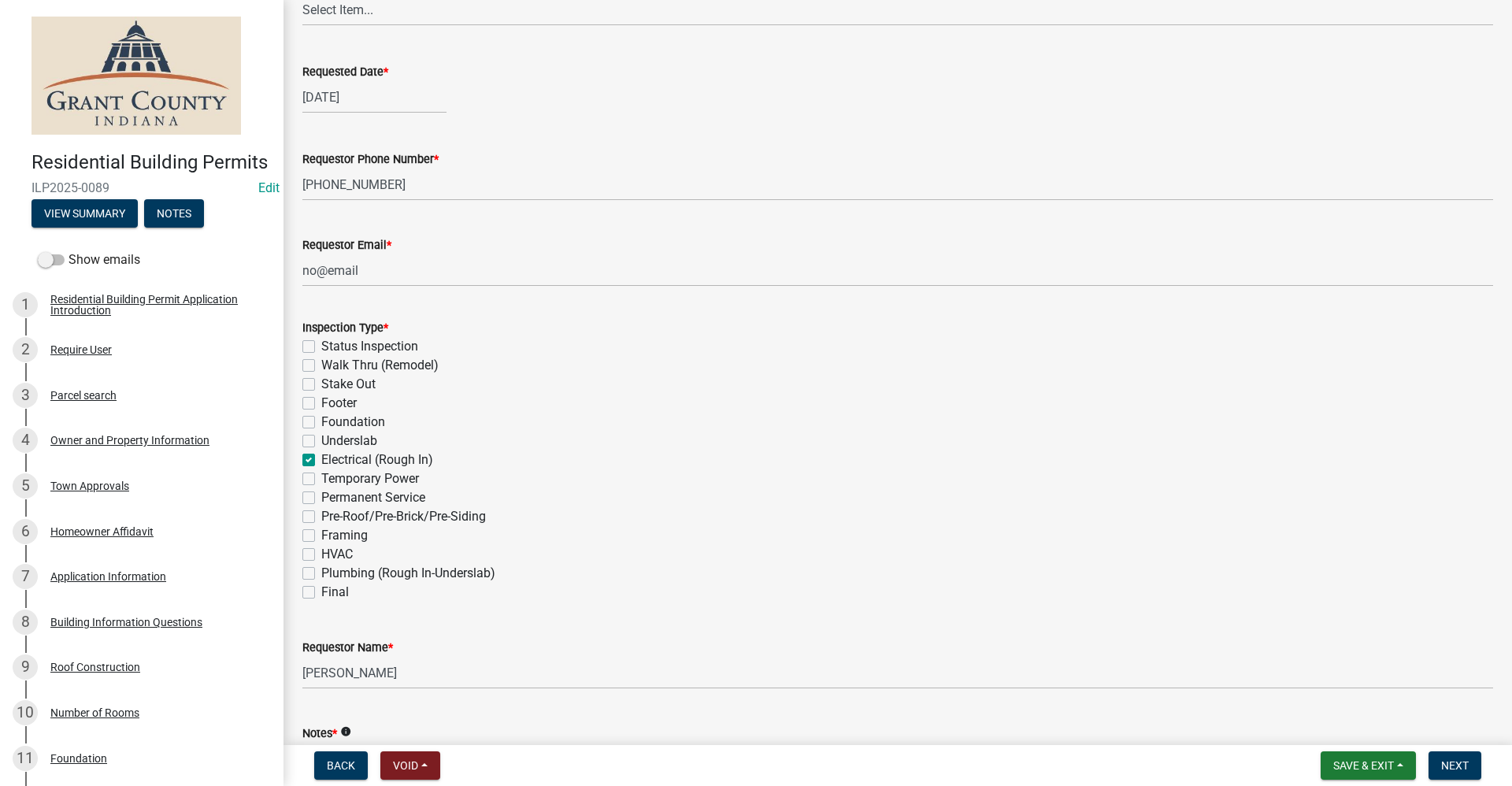
checkbox input "false"
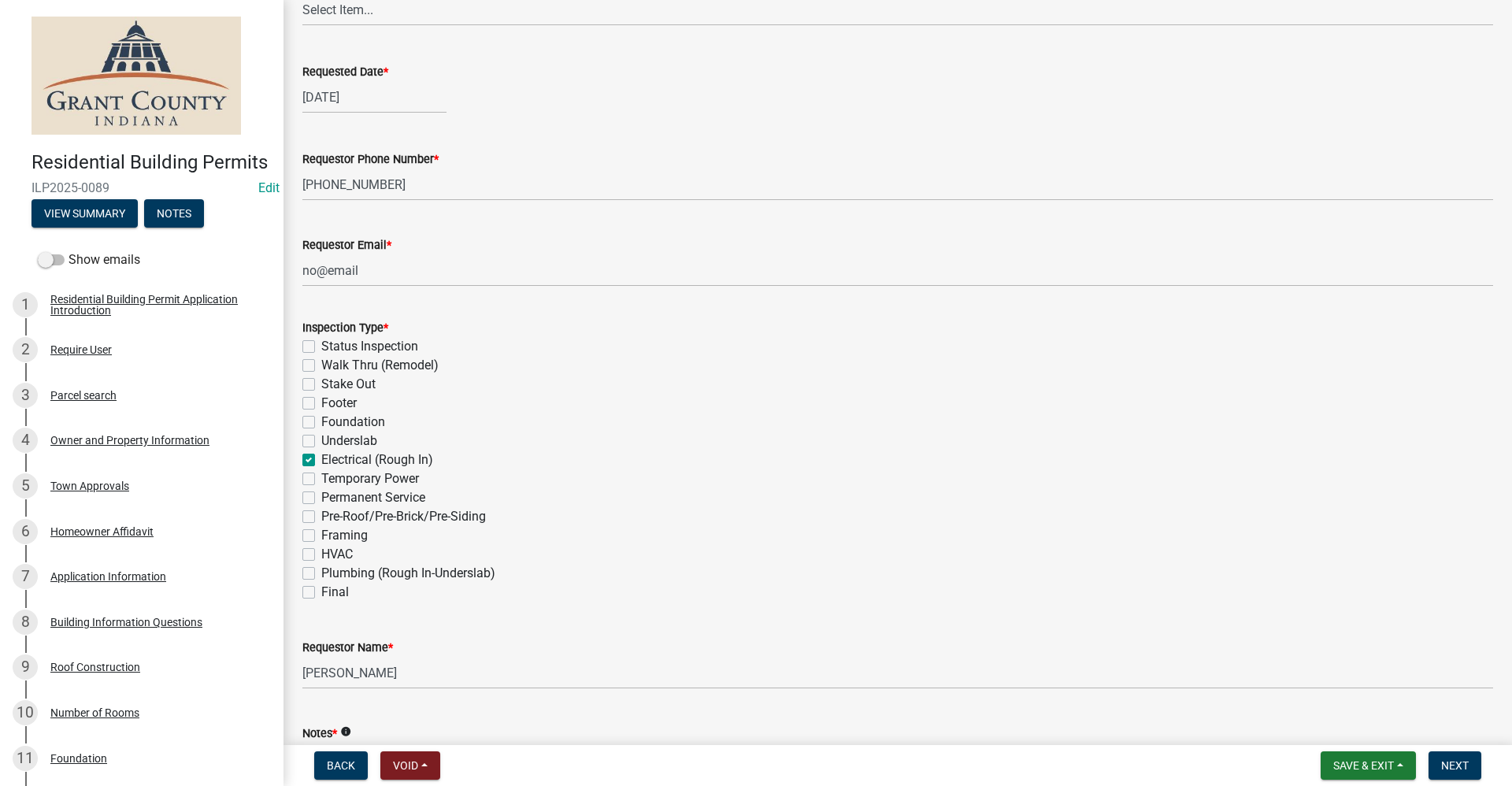
checkbox input "false"
click at [321, 535] on label "Framing" at bounding box center [344, 535] width 46 height 19
click at [321, 535] on input "Framing" at bounding box center [325, 531] width 10 height 10
checkbox input "true"
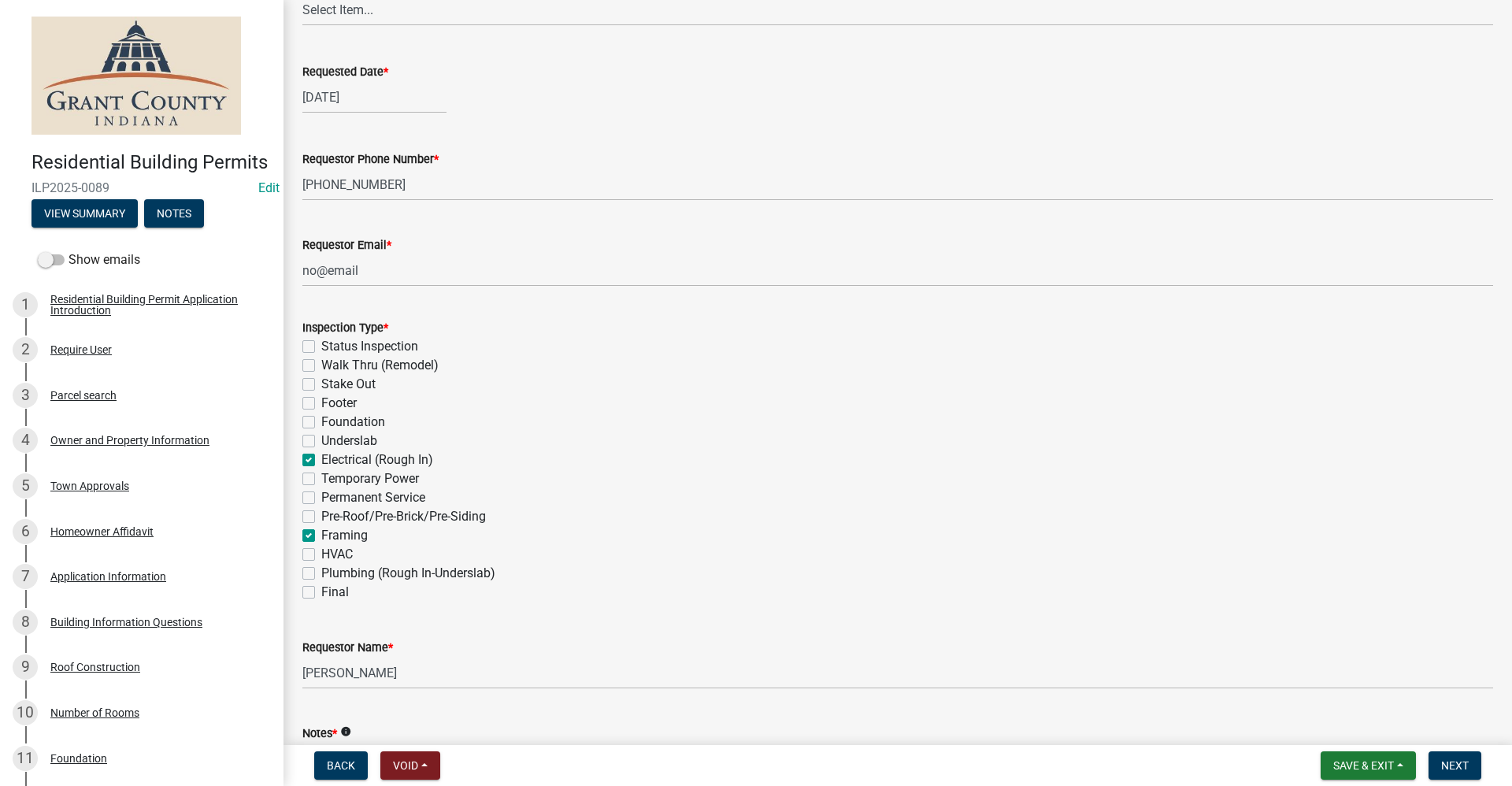
checkbox input "false"
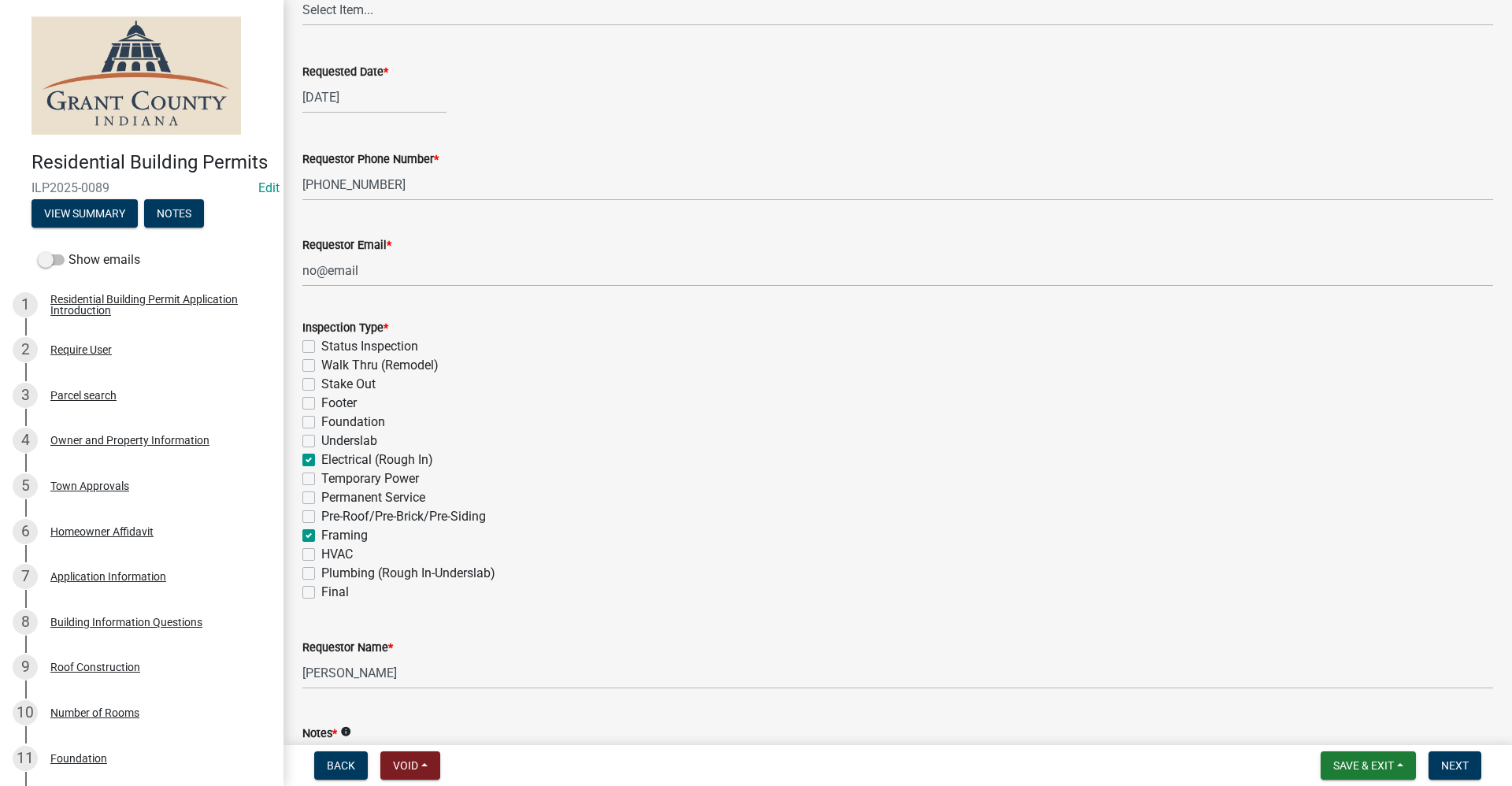
checkbox input "false"
checkbox input "true"
checkbox input "false"
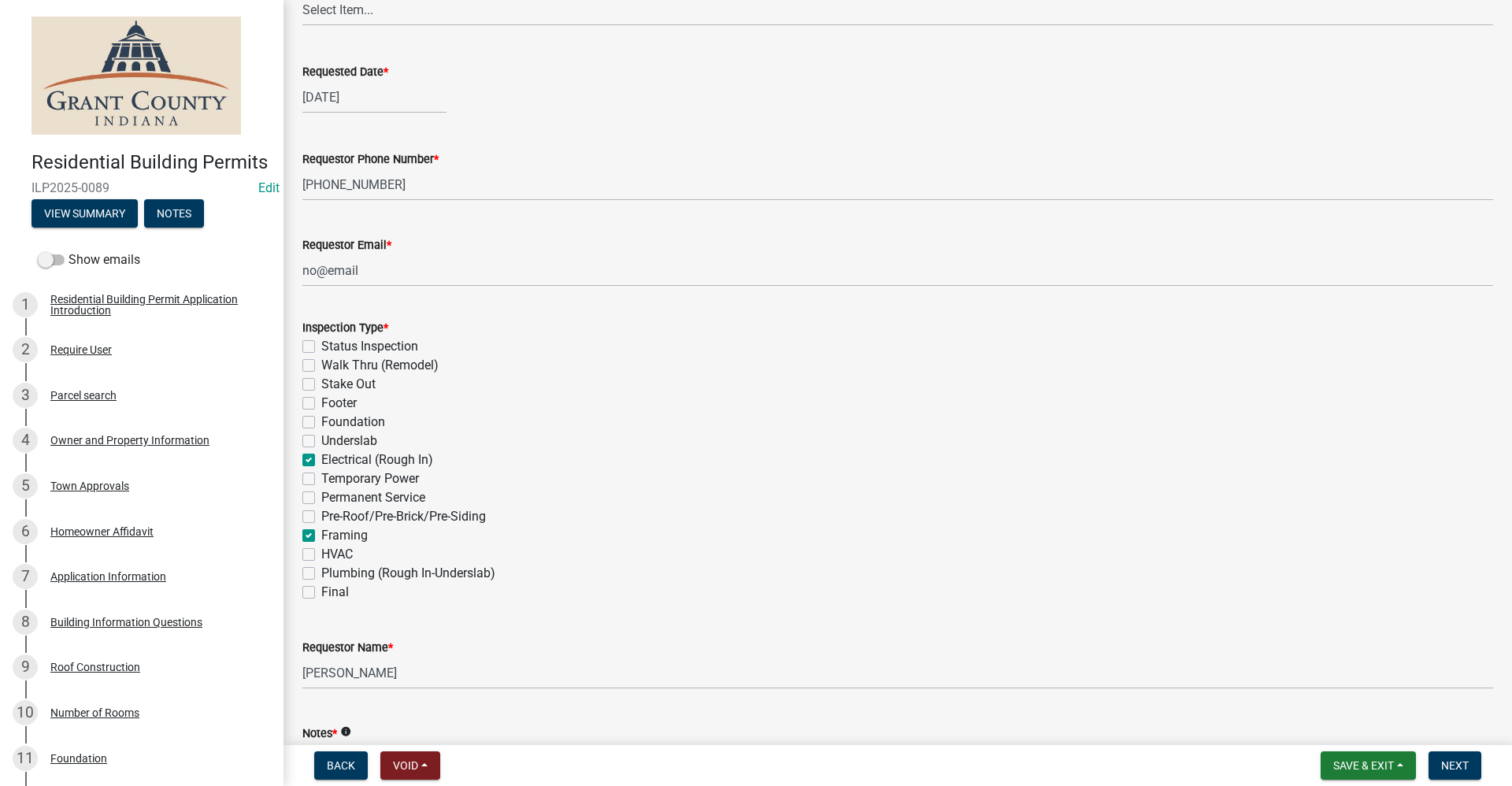
checkbox input "true"
checkbox input "false"
click at [321, 574] on label "Plumbing (Rough In-Underslab)" at bounding box center [407, 574] width 174 height 19
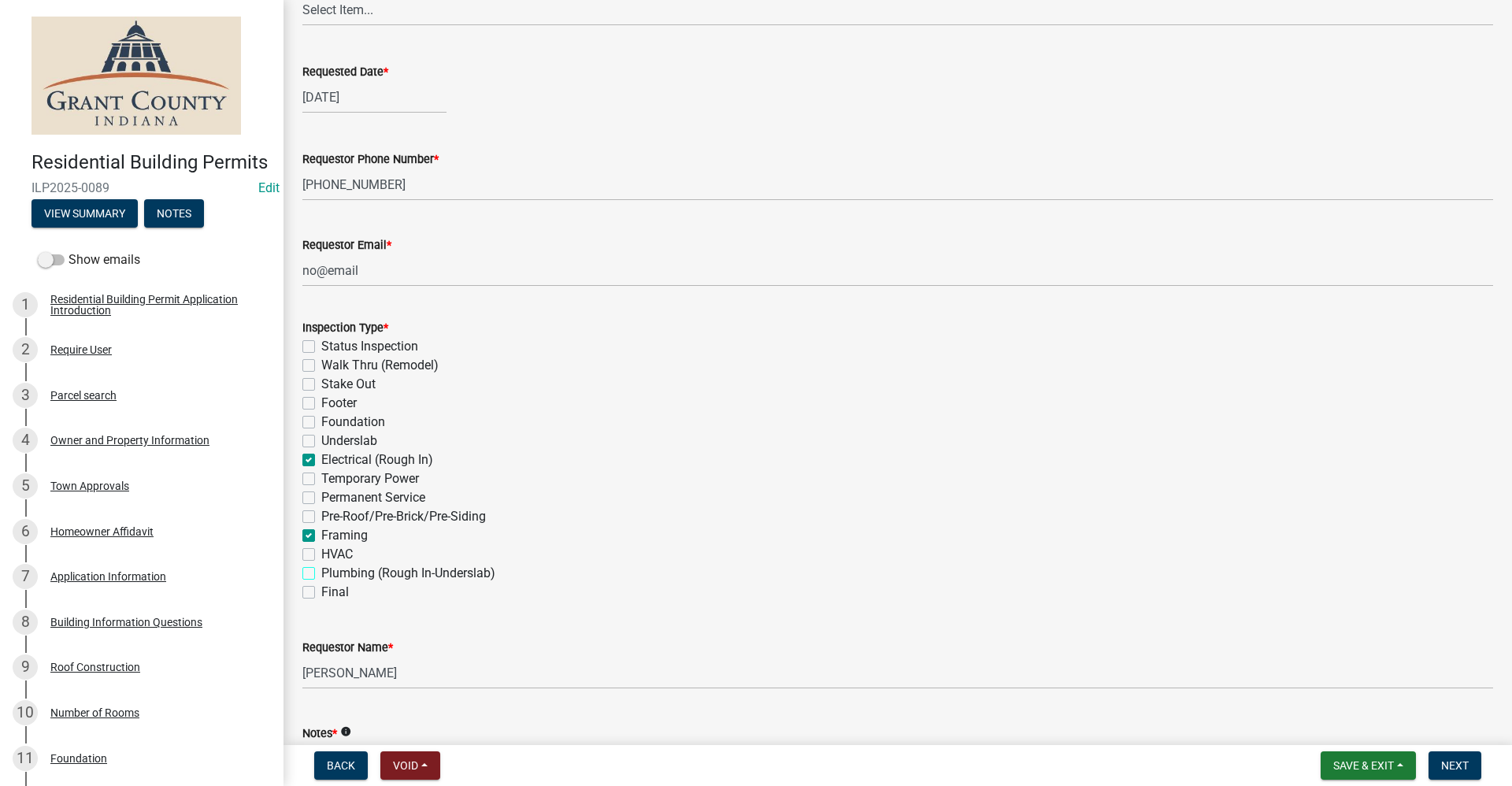
click at [321, 574] on input "Plumbing (Rough In-Underslab)" at bounding box center [325, 569] width 10 height 10
checkbox input "true"
checkbox input "false"
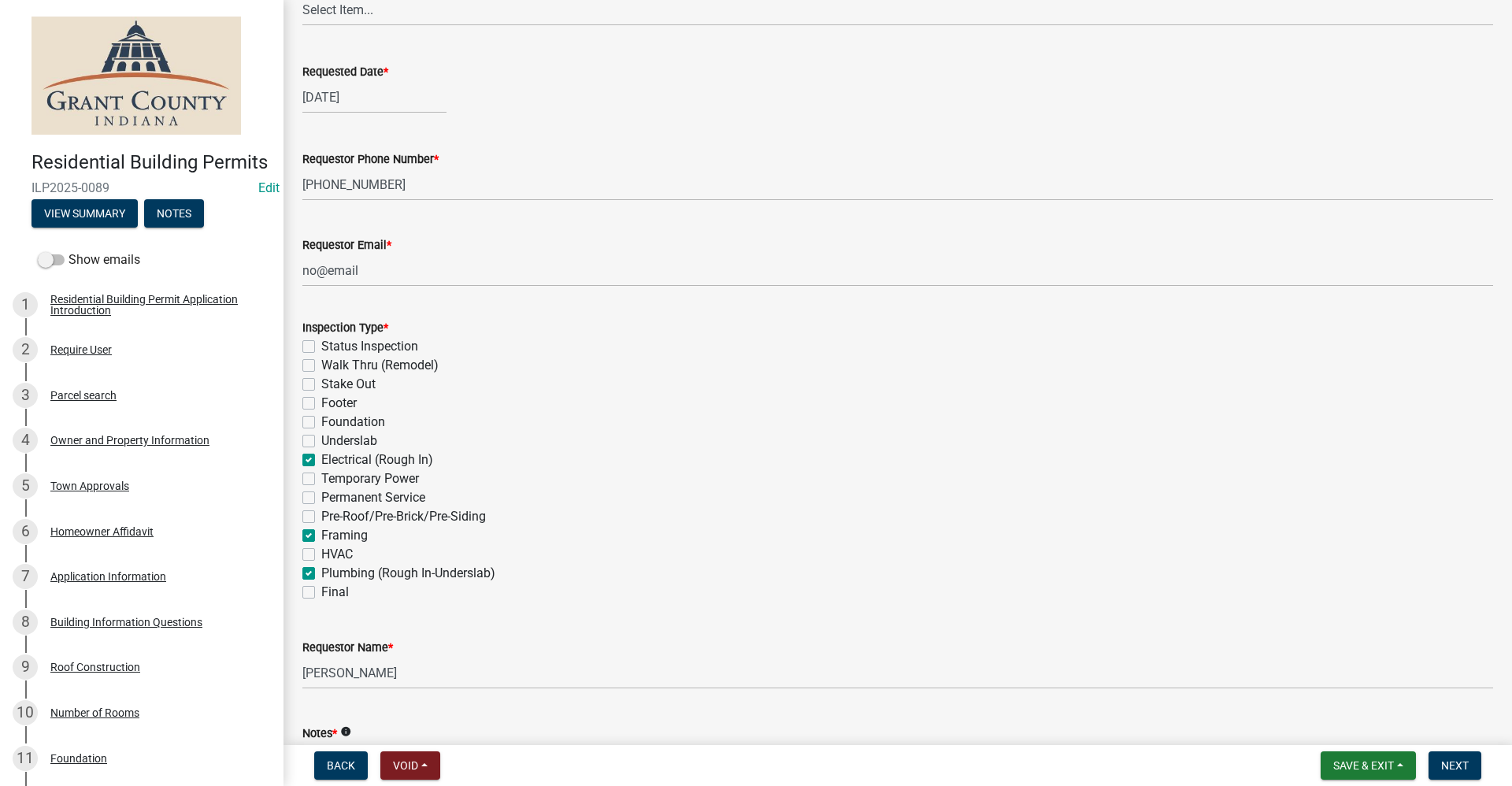
checkbox input "false"
checkbox input "true"
checkbox input "false"
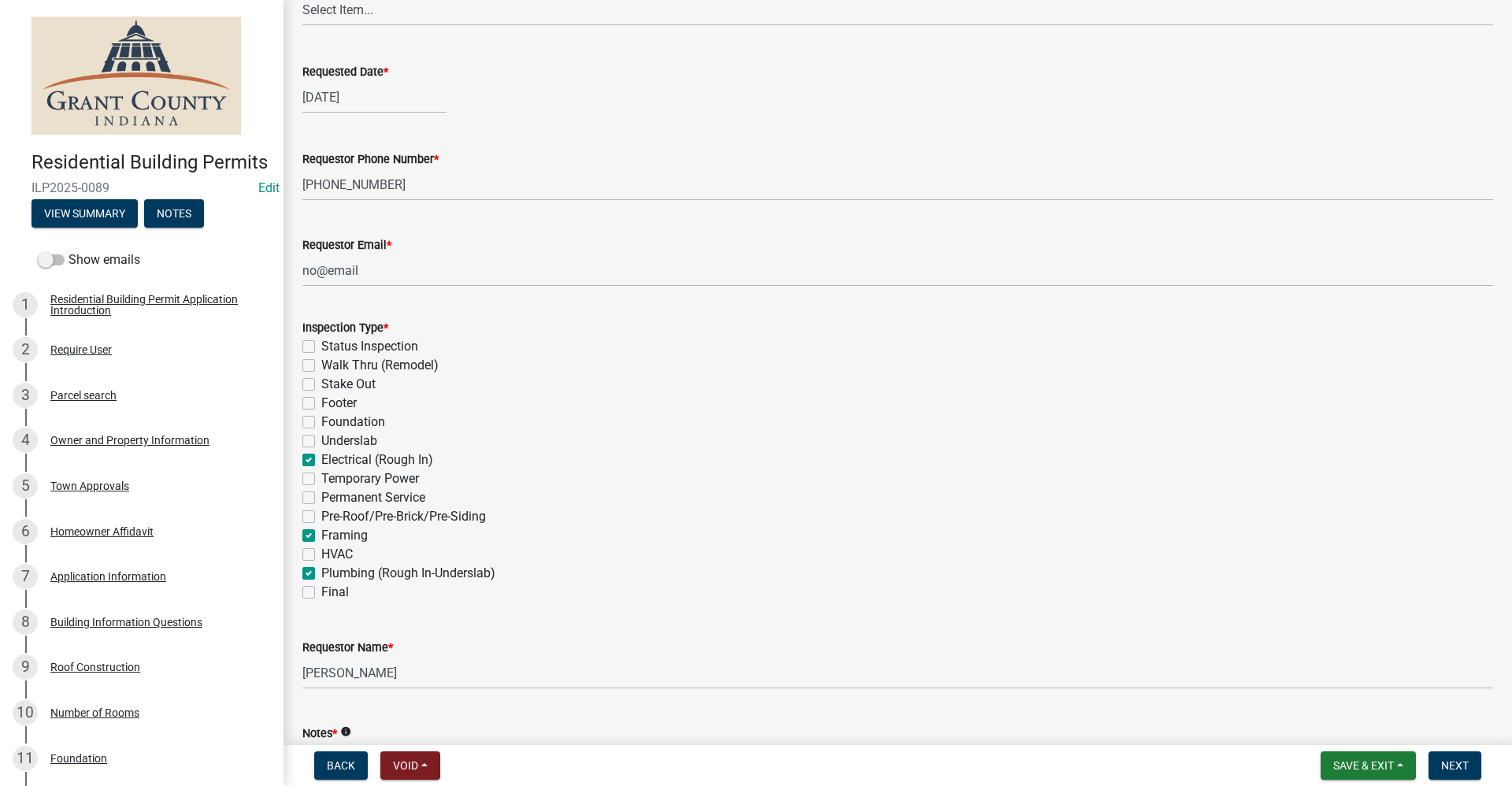
checkbox input "false"
checkbox input "true"
checkbox input "false"
checkbox input "true"
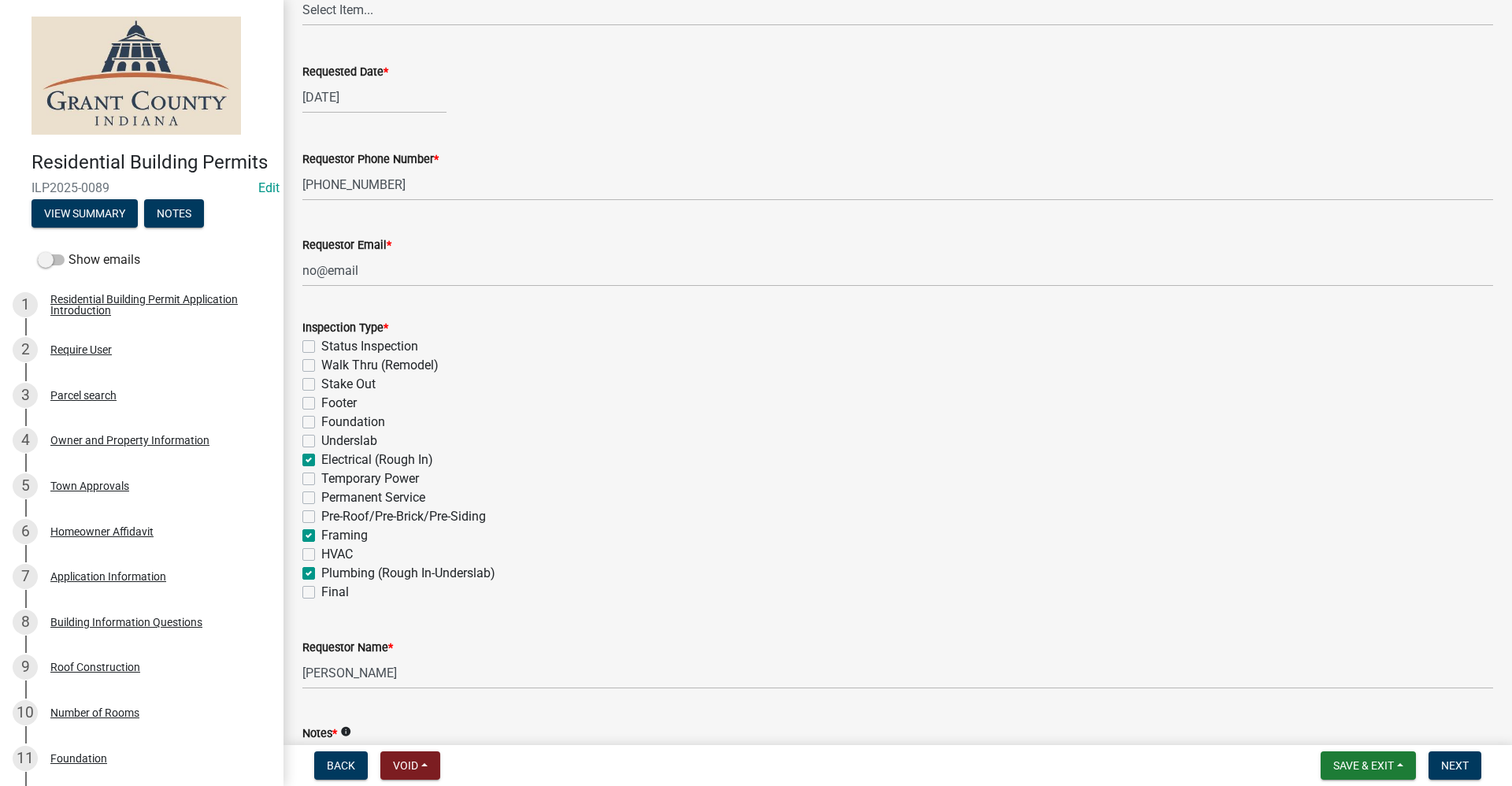
checkbox input "false"
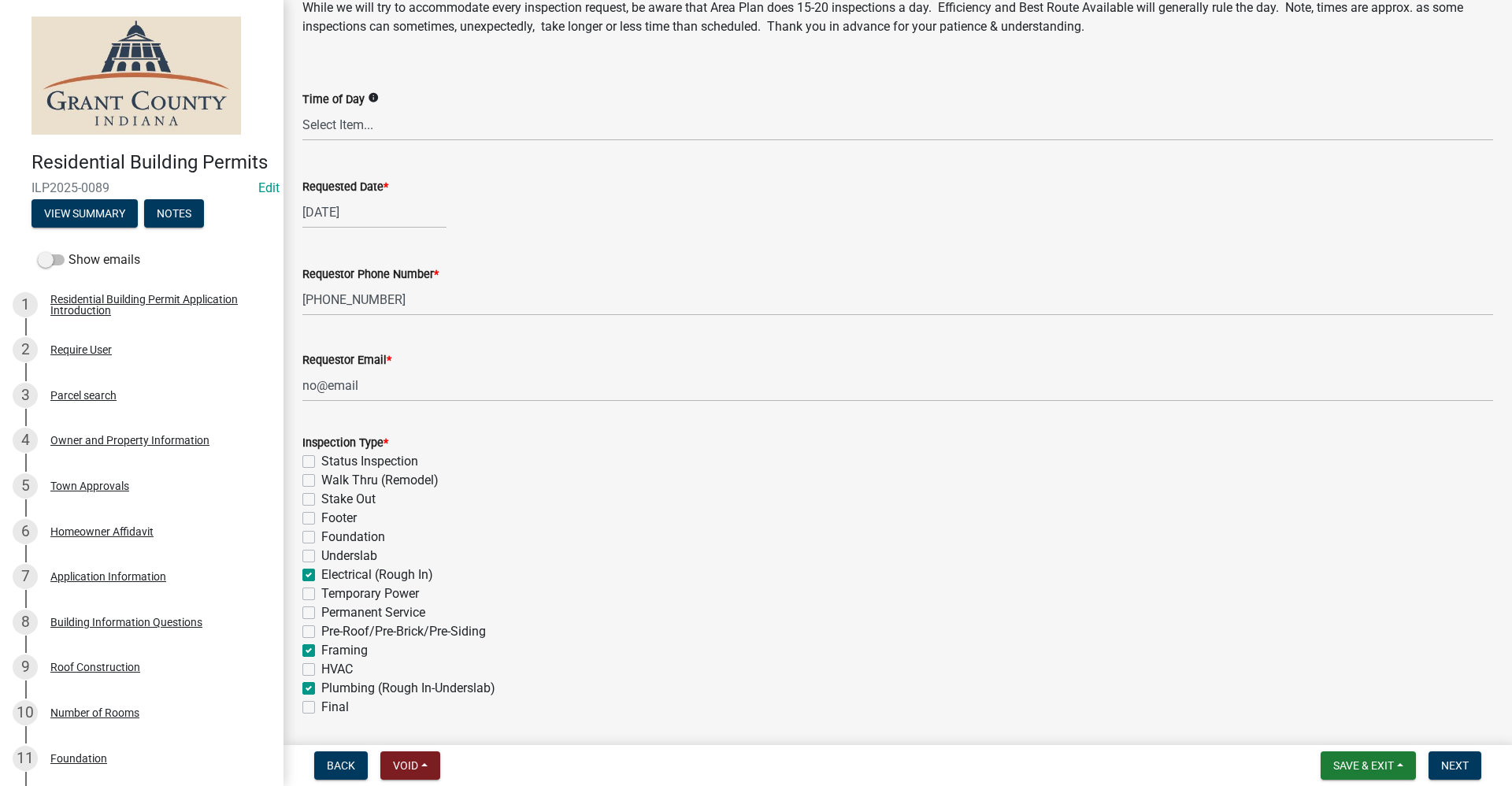
scroll to position [388, 0]
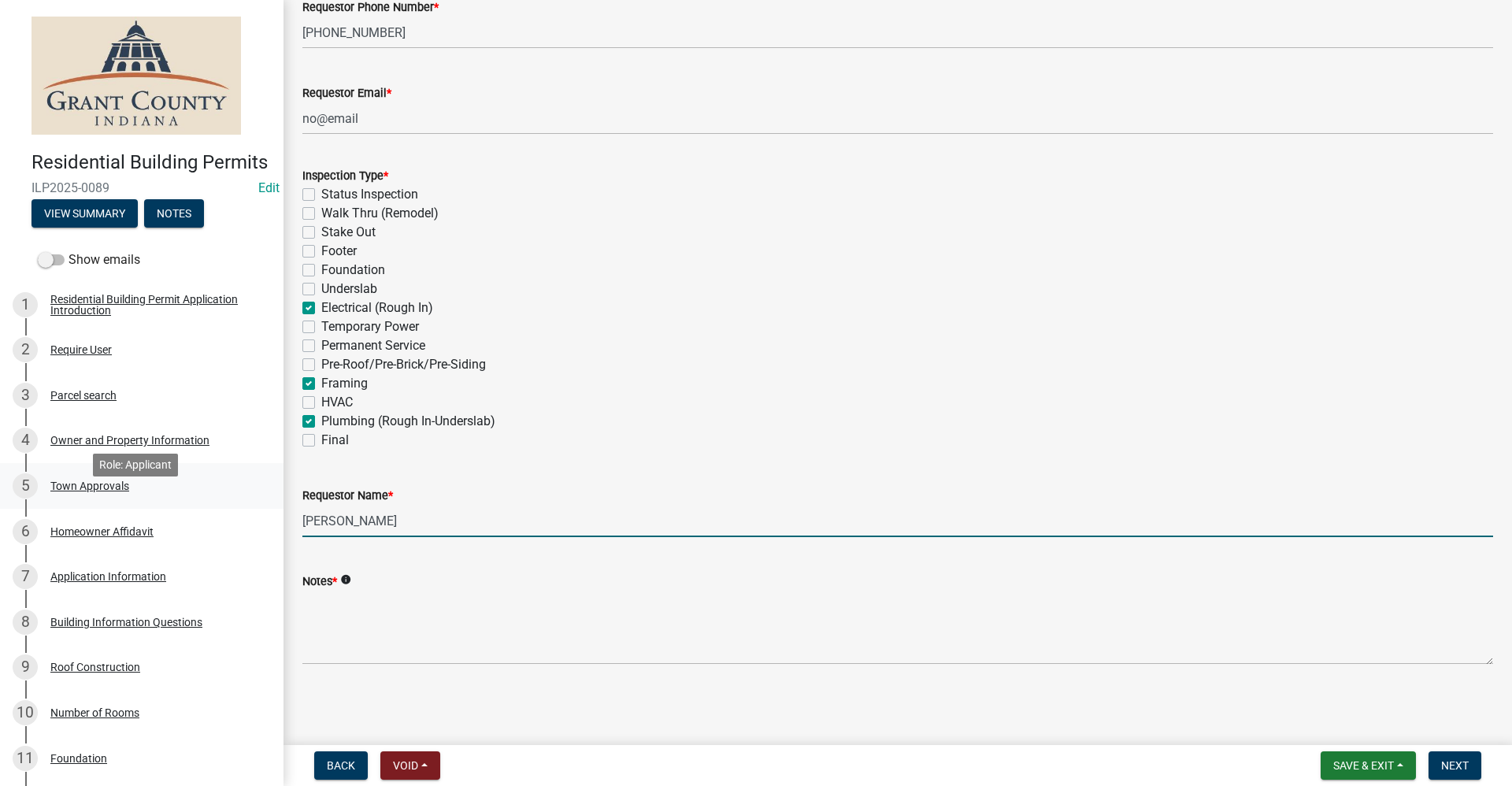
drag, startPoint x: 389, startPoint y: 523, endPoint x: 188, endPoint y: 524, distance: 201.0
click at [188, 524] on div "Residential Building Permits ILP2025-0089 Edit View Summary Notes Show emails 1…" at bounding box center [756, 393] width 1512 height 786
type input "t"
type input "Travis Sprong"
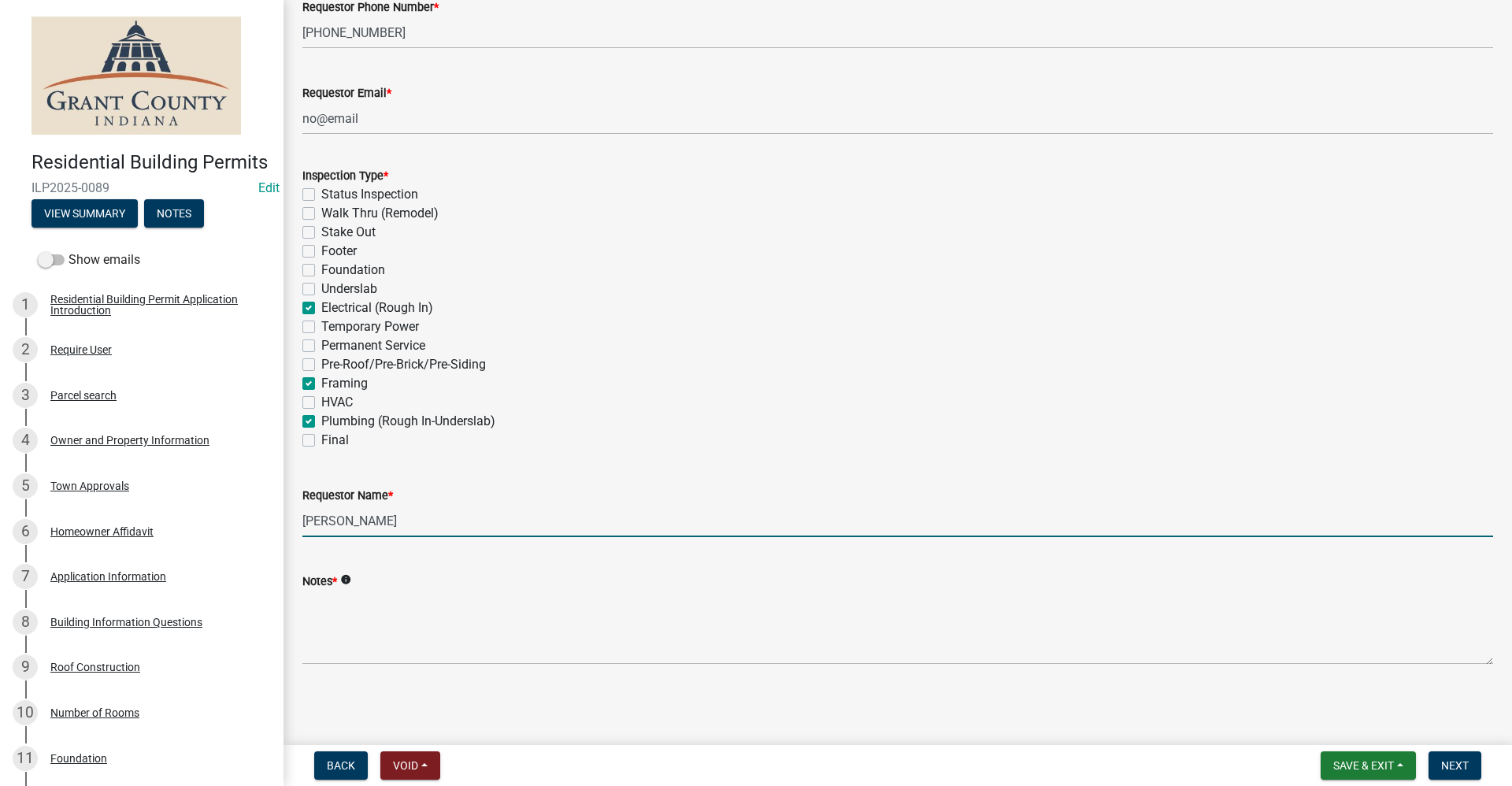
click at [295, 615] on div "Notes * info" at bounding box center [898, 607] width 1214 height 115
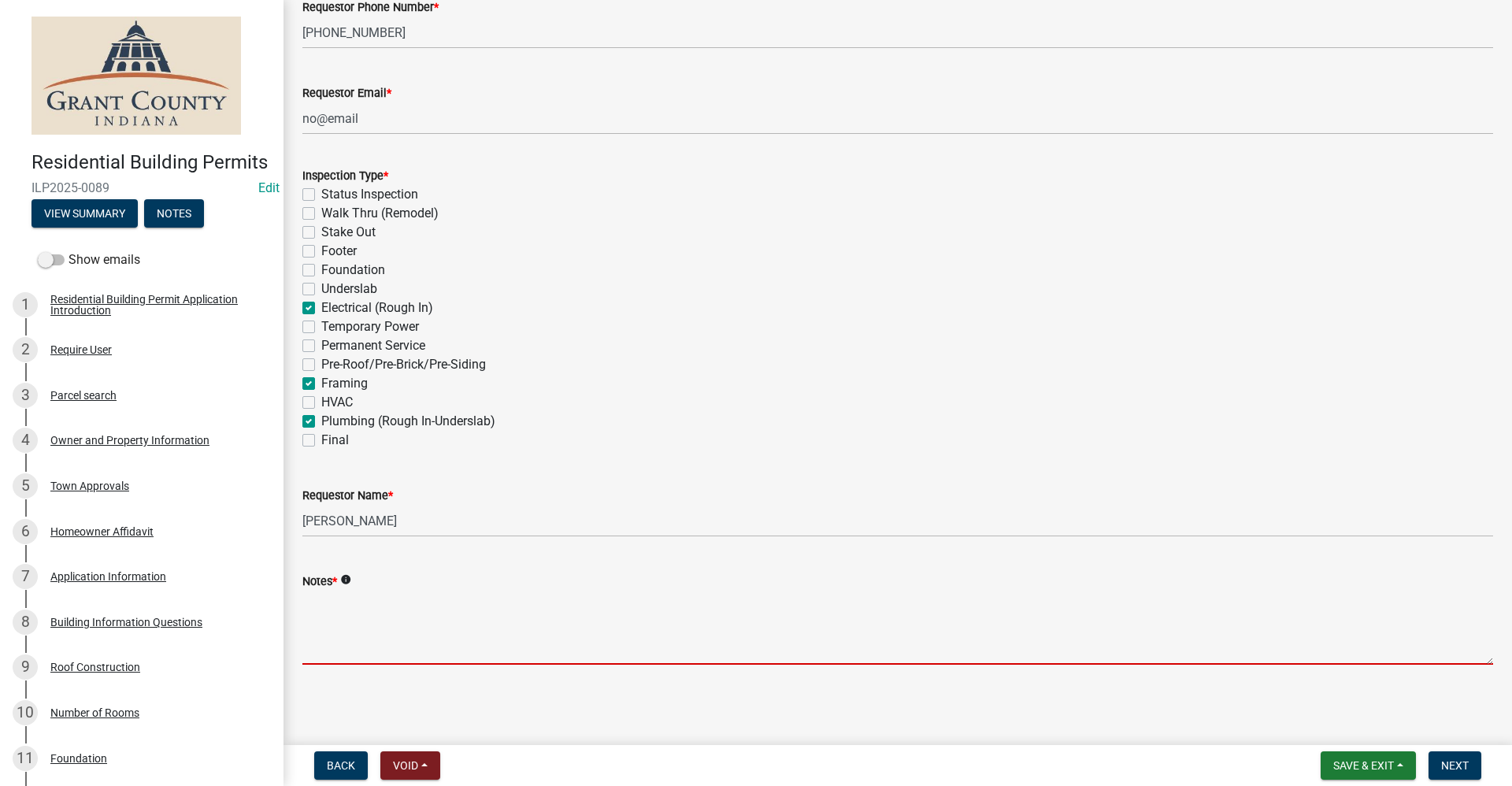
click at [318, 617] on textarea "Notes *" at bounding box center [898, 627] width 1190 height 74
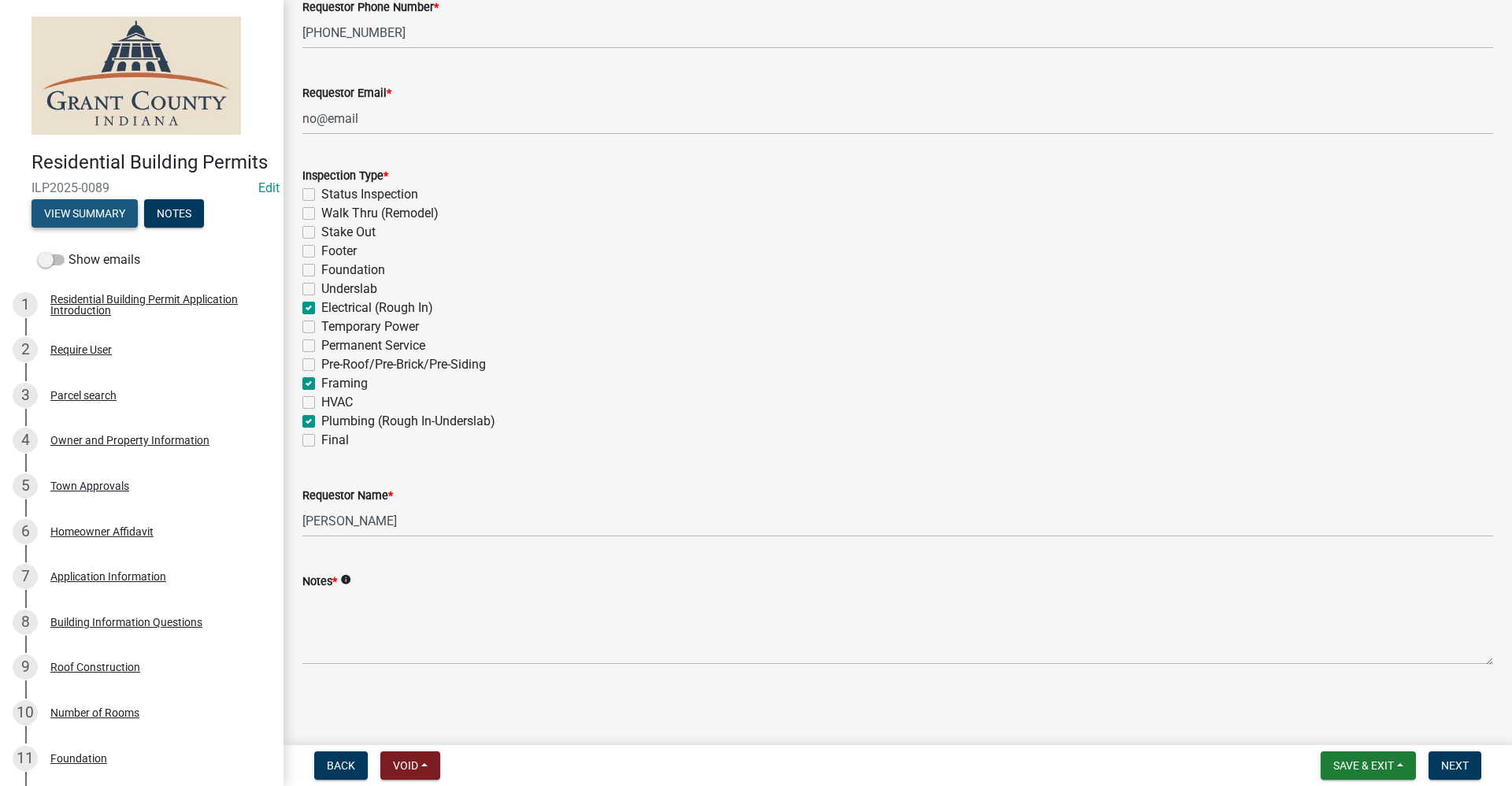
click at [80, 228] on button "View Summary" at bounding box center [85, 213] width 107 height 28
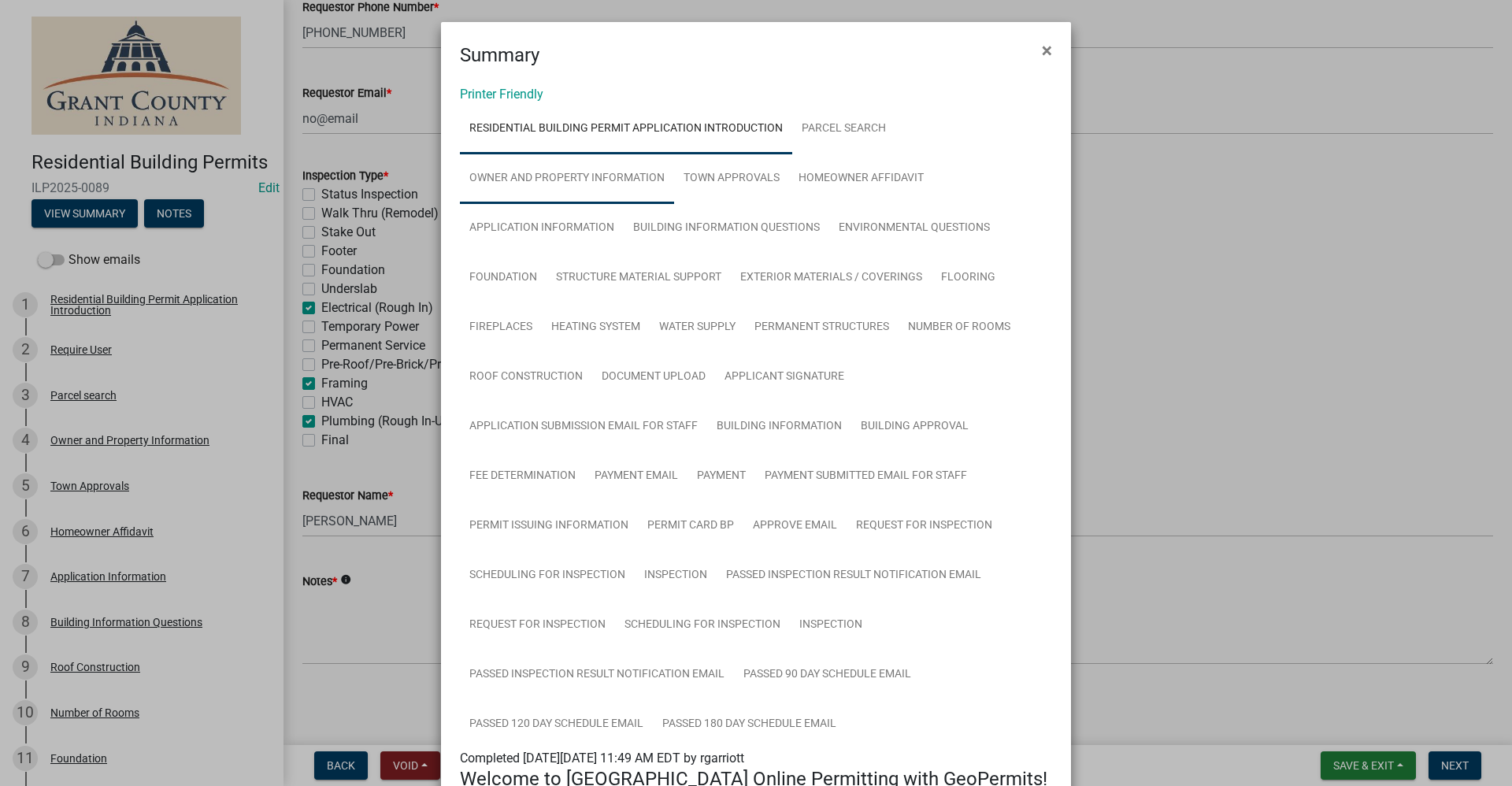
click at [564, 180] on link "Owner and Property Information" at bounding box center [567, 178] width 214 height 50
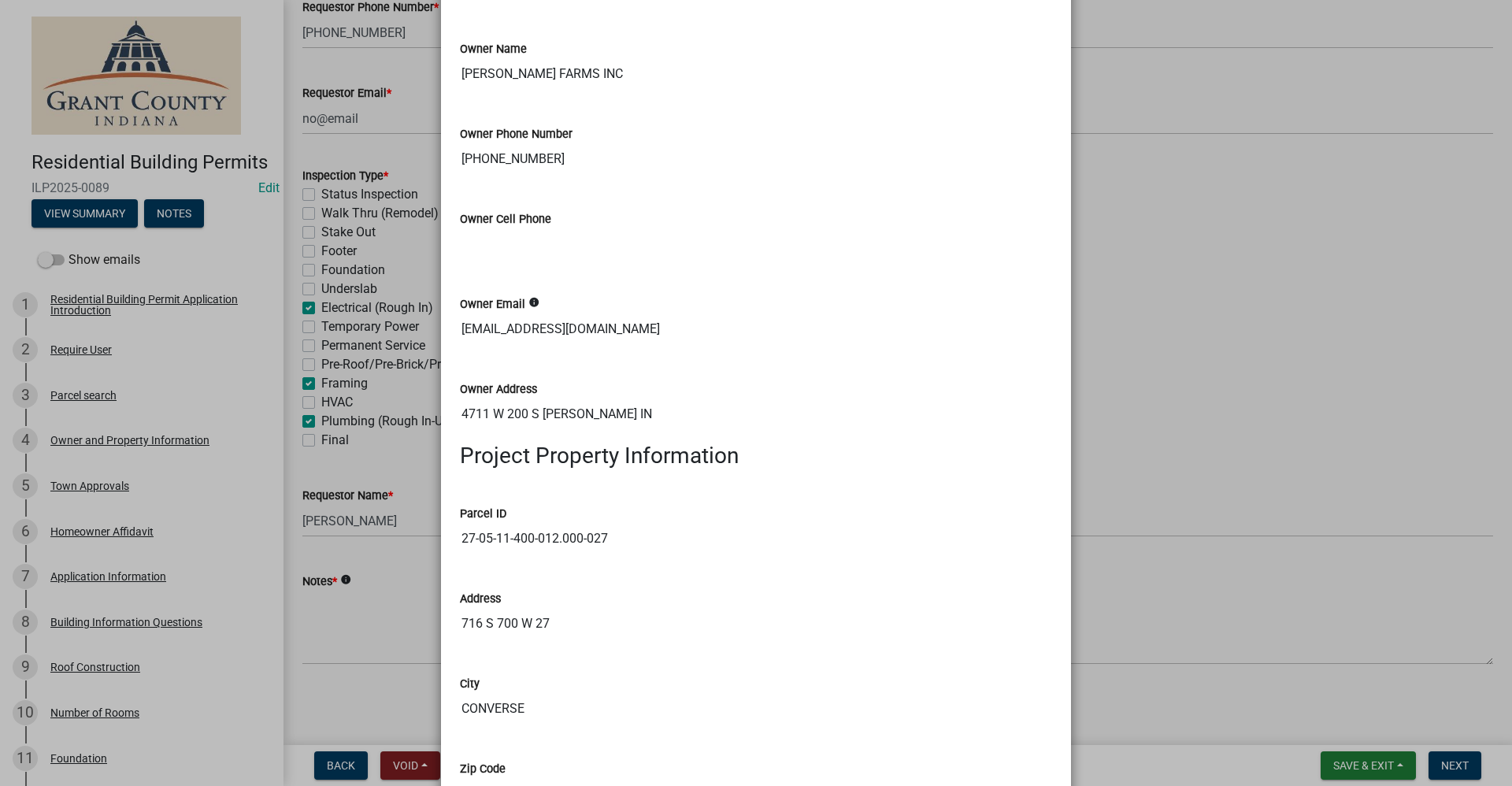
scroll to position [1182, 0]
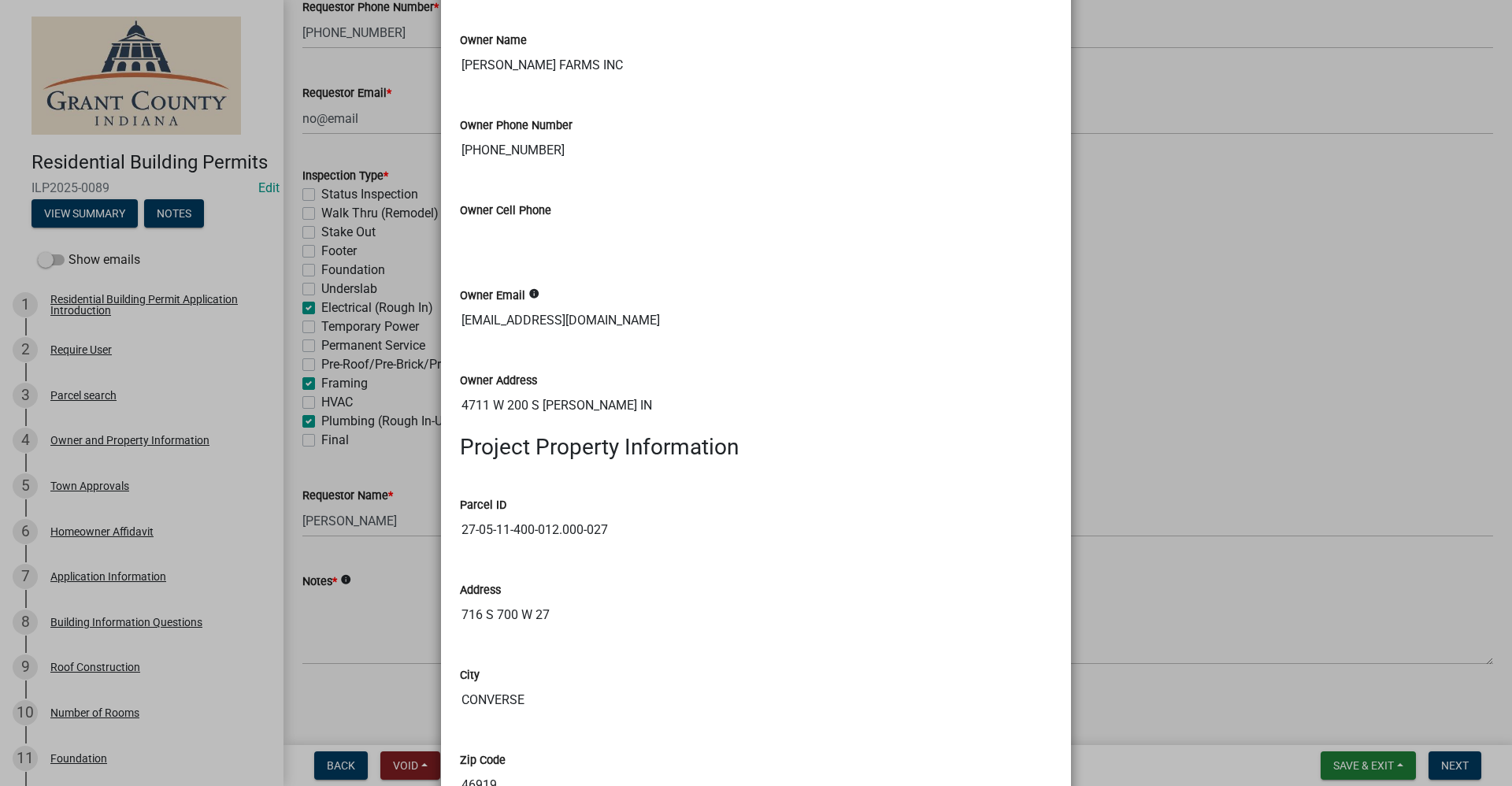
click at [348, 620] on ngb-modal-window "Summary × Printer Friendly Residential Building Permit Application Introduction…" at bounding box center [756, 393] width 1512 height 786
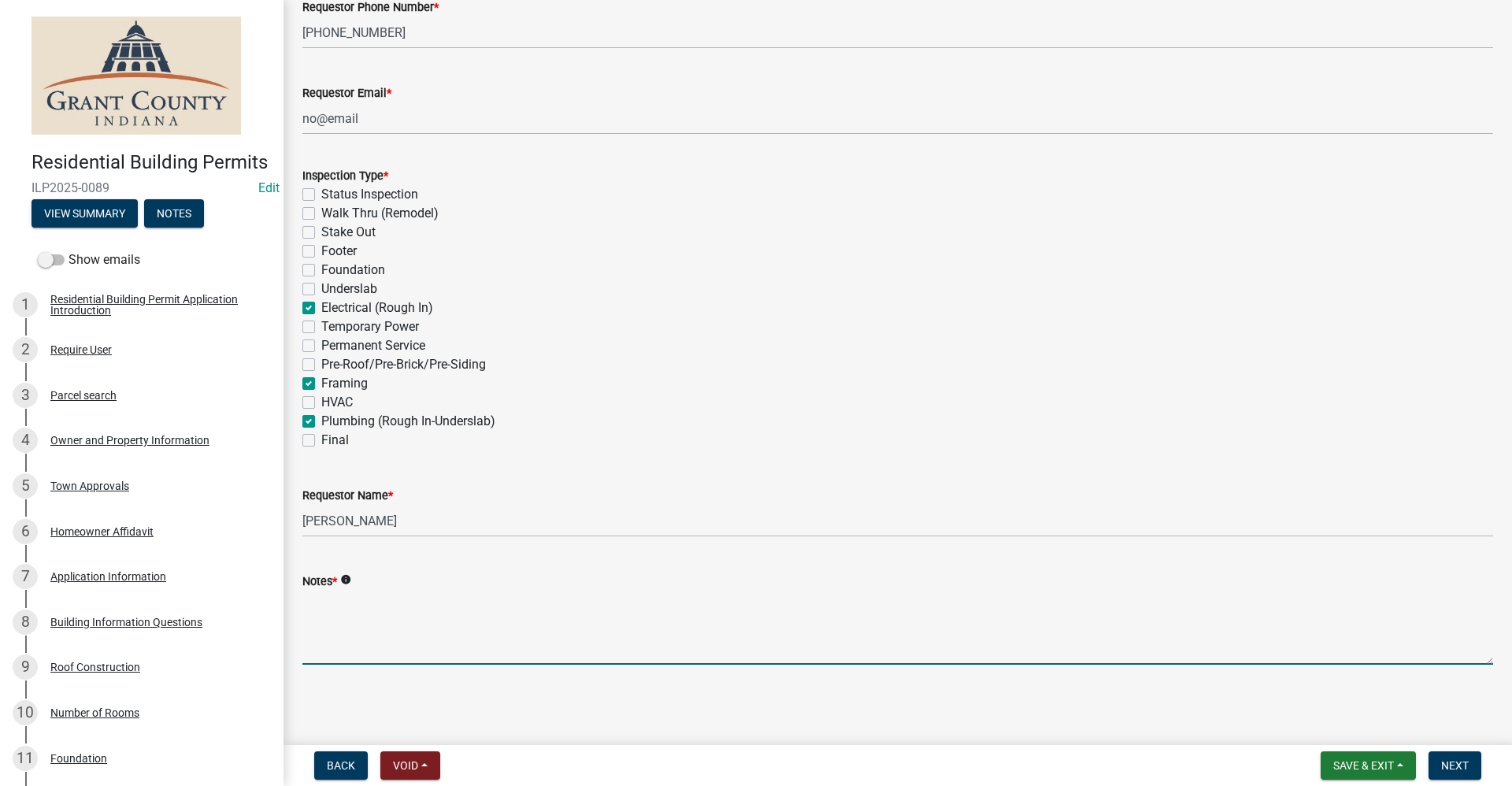
click at [321, 644] on textarea "Notes *" at bounding box center [898, 627] width 1190 height 74
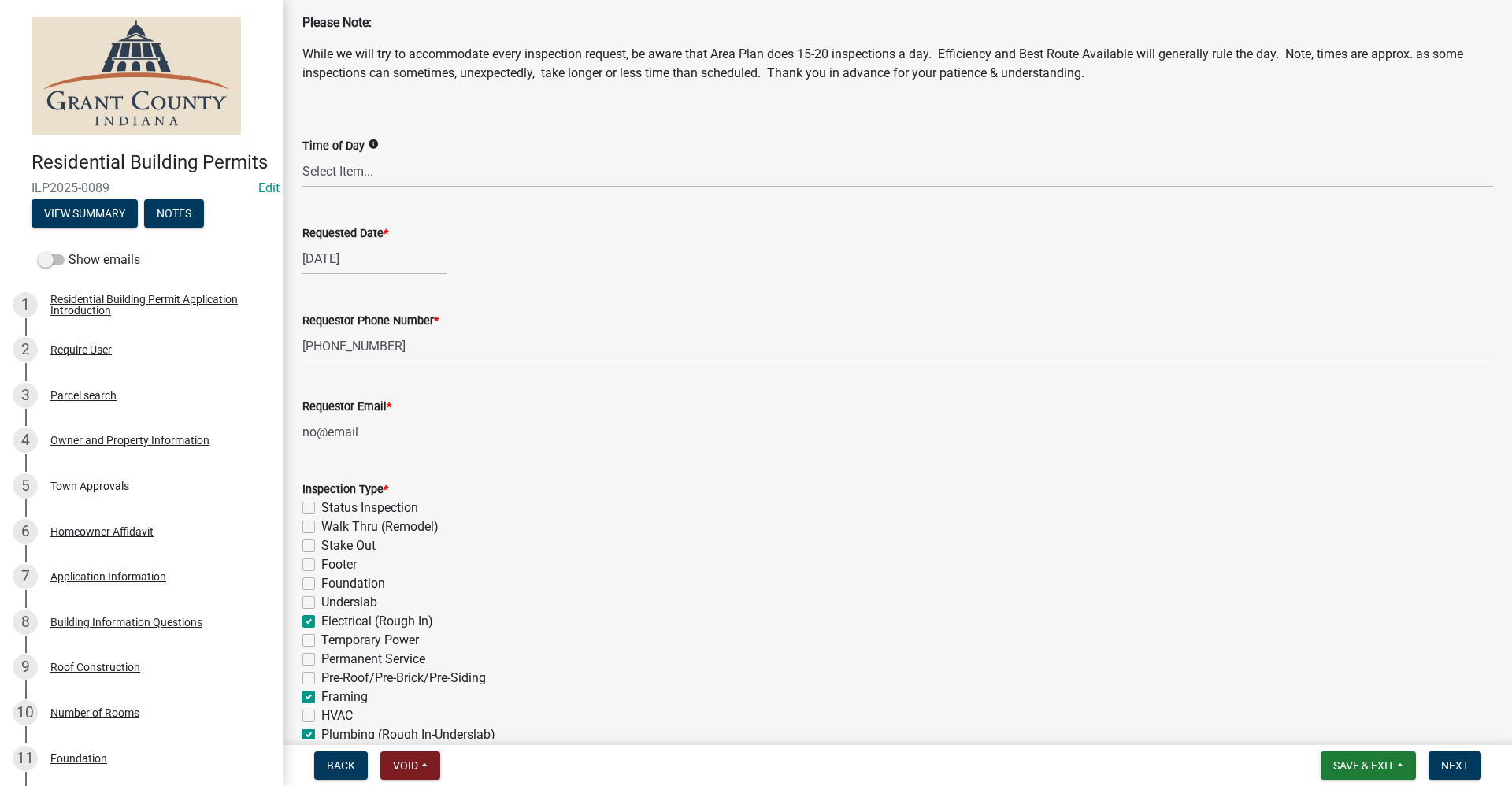
scroll to position [73, 0]
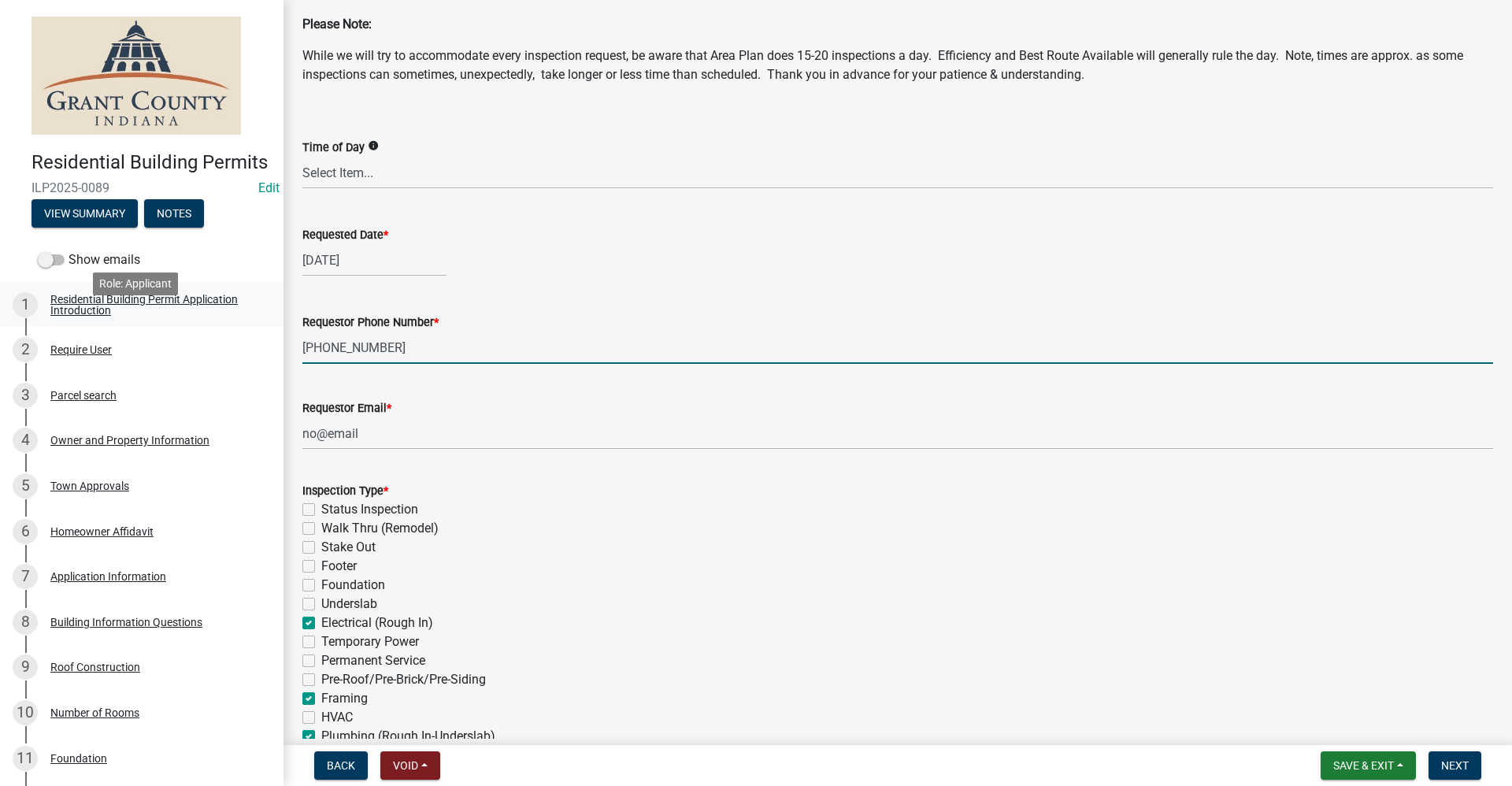
drag, startPoint x: 383, startPoint y: 346, endPoint x: 270, endPoint y: 346, distance: 113.0
click at [270, 346] on div "Residential Building Permits ILP2025-0089 Edit View Summary Notes Show emails 1…" at bounding box center [756, 393] width 1512 height 786
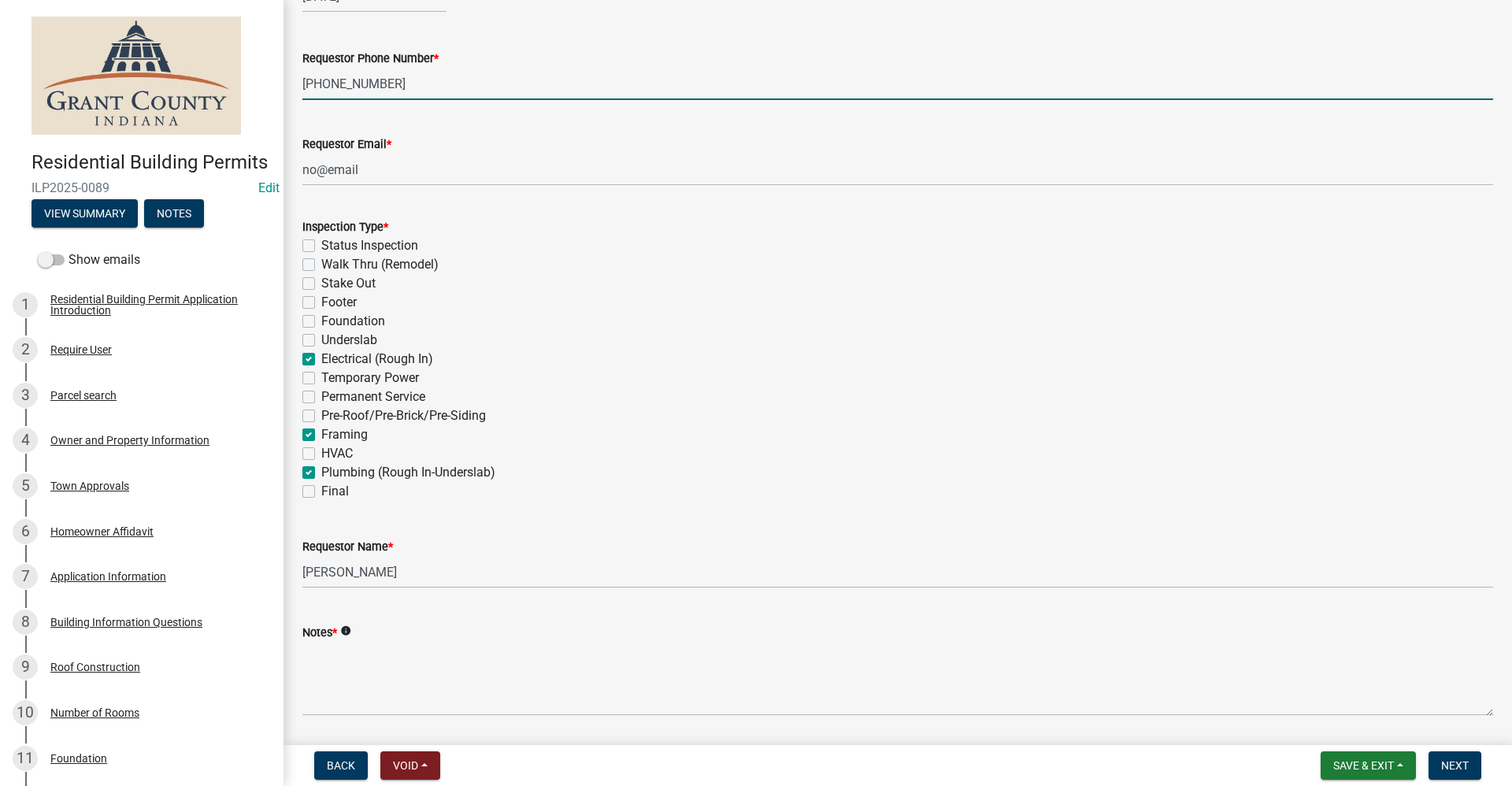
scroll to position [310, 0]
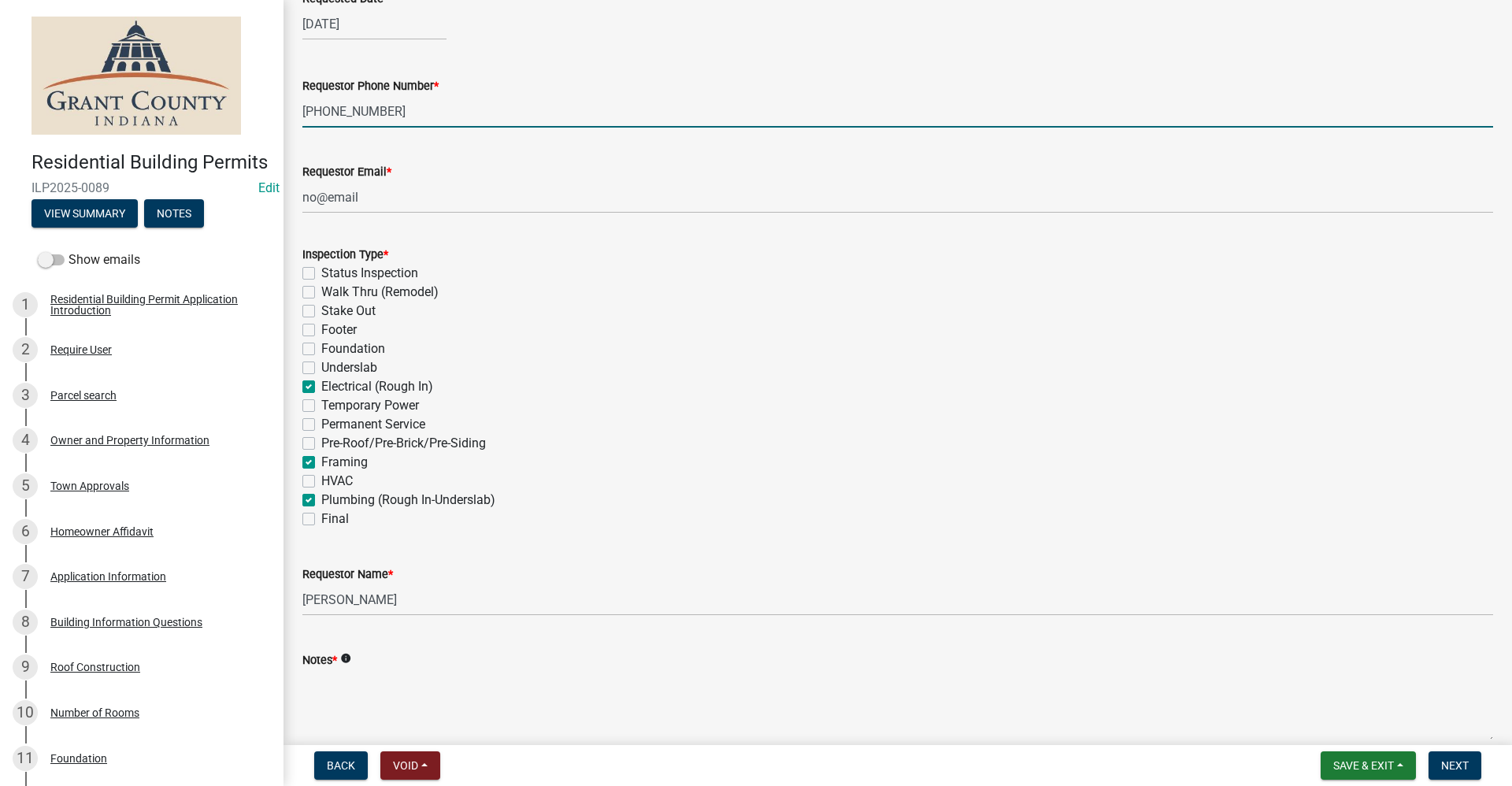
drag, startPoint x: 371, startPoint y: 110, endPoint x: 299, endPoint y: 110, distance: 72.0
click at [294, 110] on div "Requestor Phone Number * 765-618-8468" at bounding box center [898, 91] width 1214 height 73
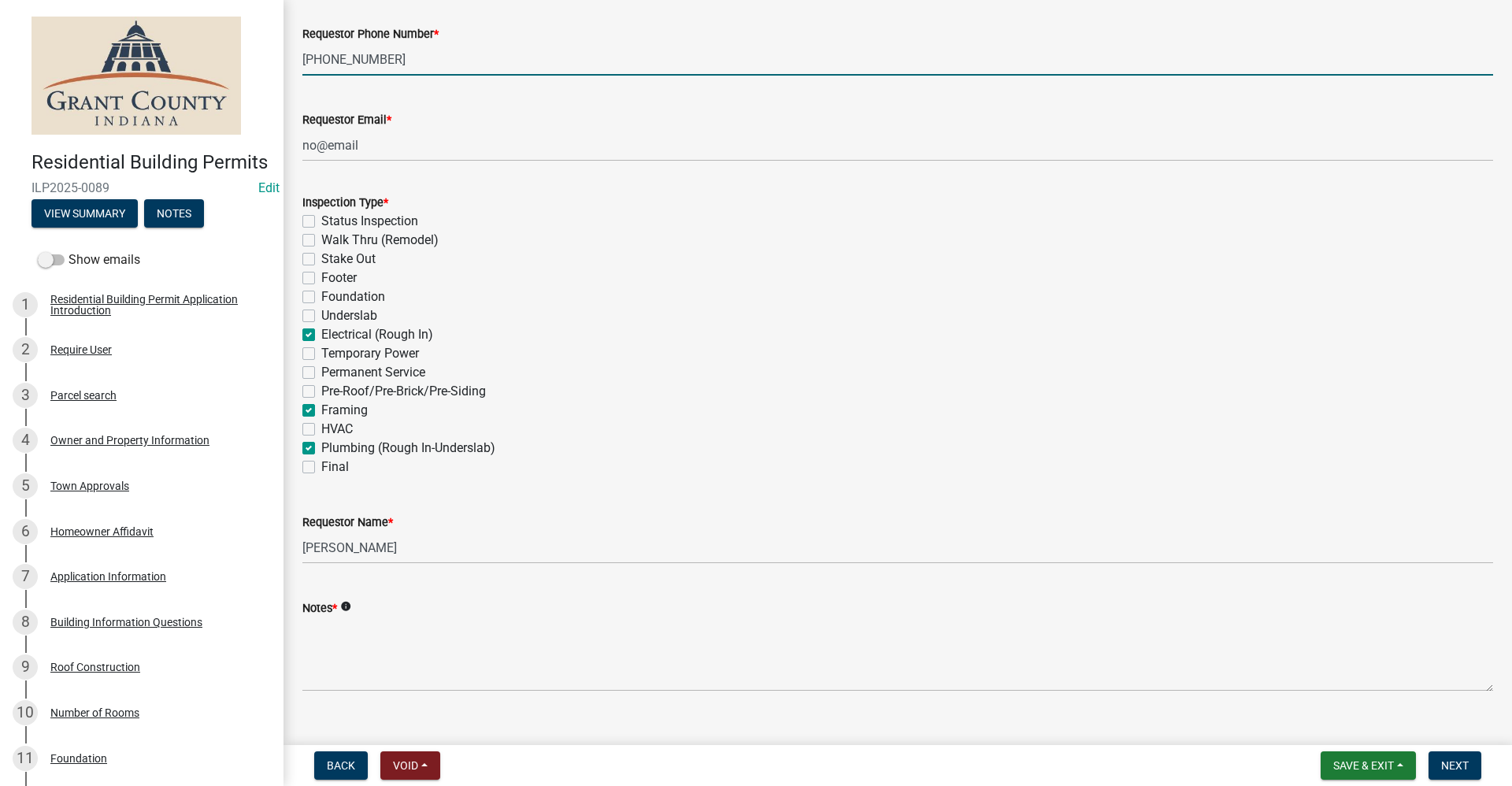
scroll to position [388, 0]
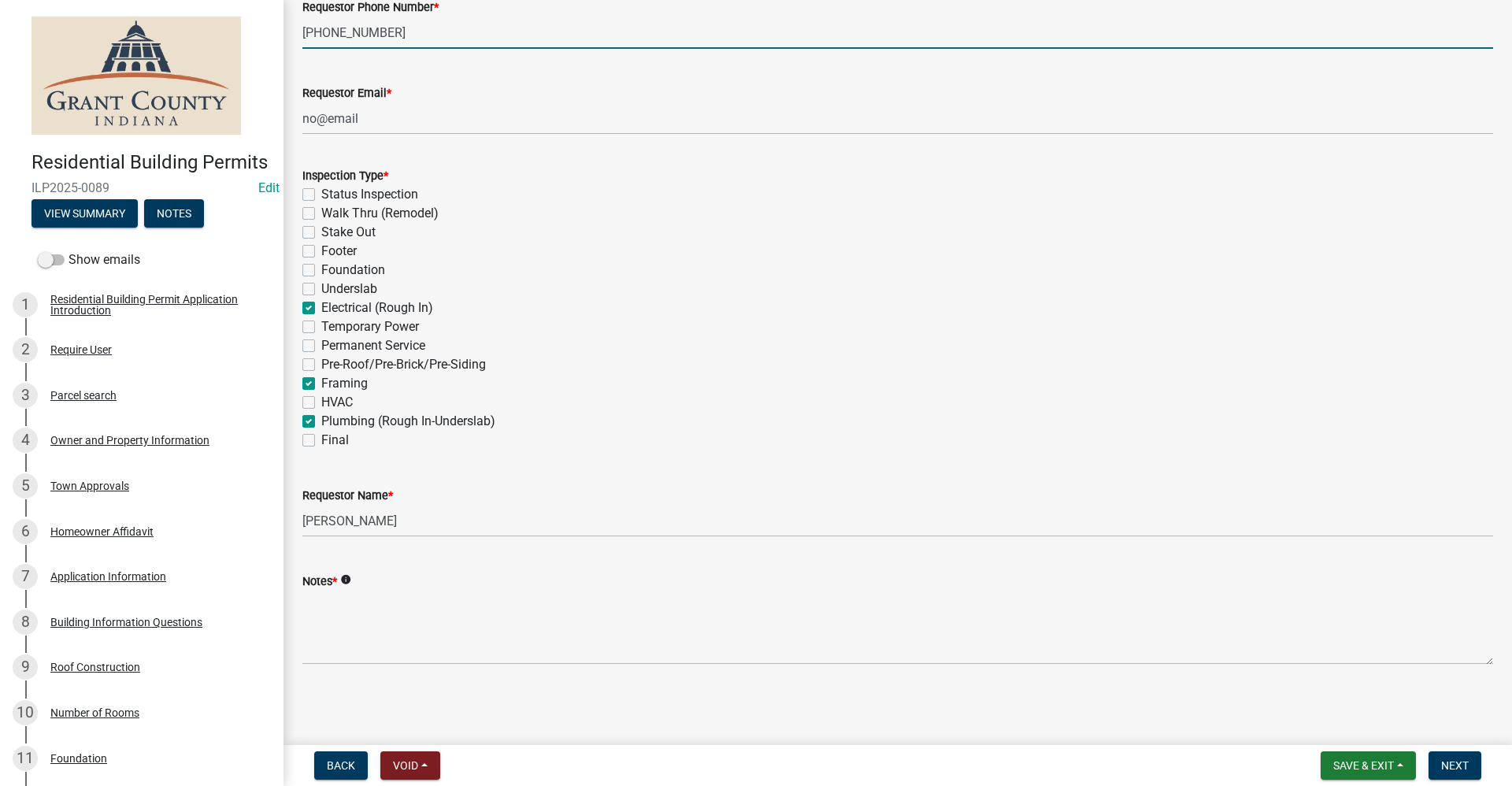
type input "765-618-8468"
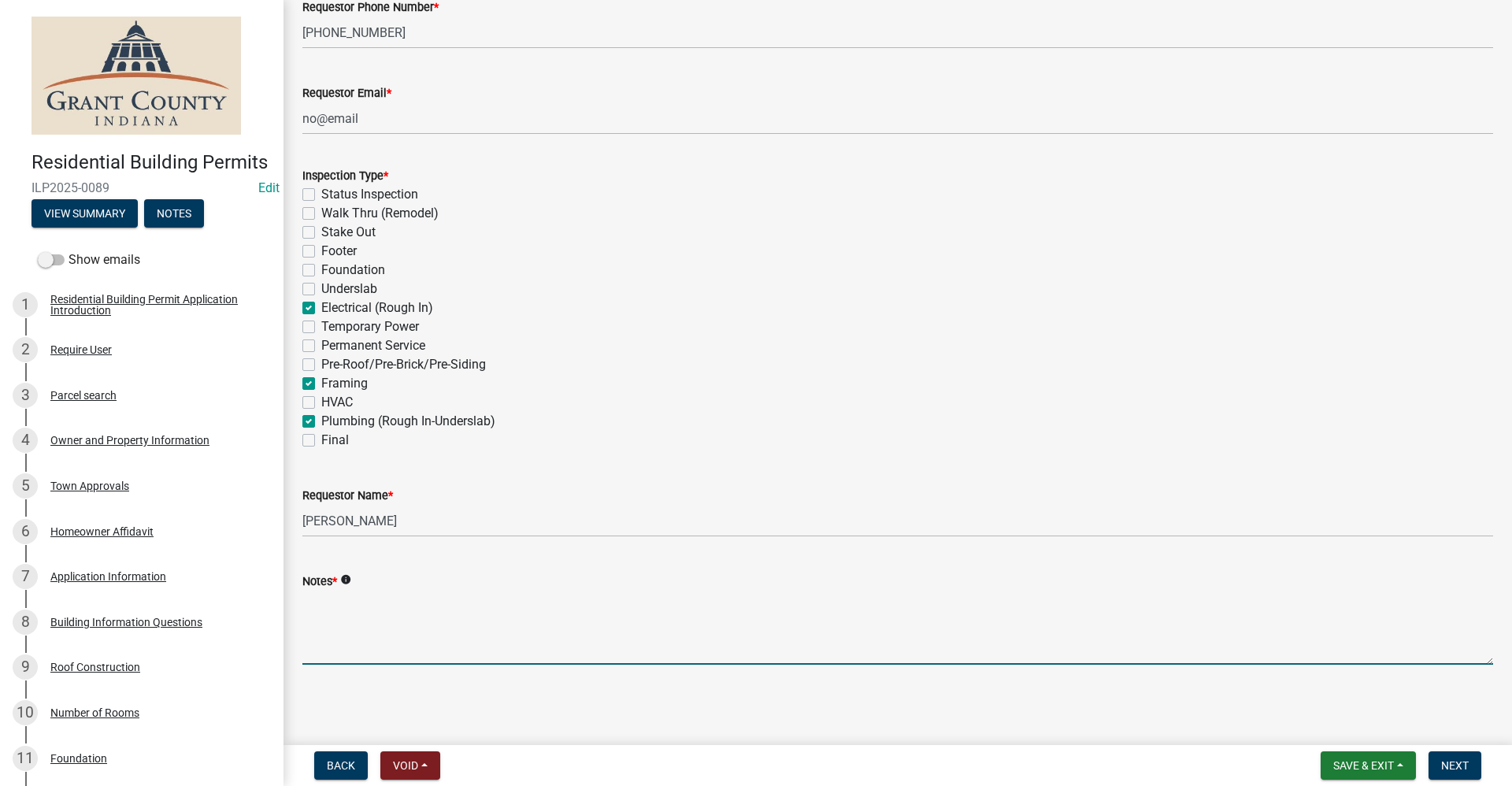
click at [304, 621] on textarea "Notes *" at bounding box center [898, 627] width 1190 height 74
paste textarea "765-618-8468"
type textarea "Call before 765-618-8468"
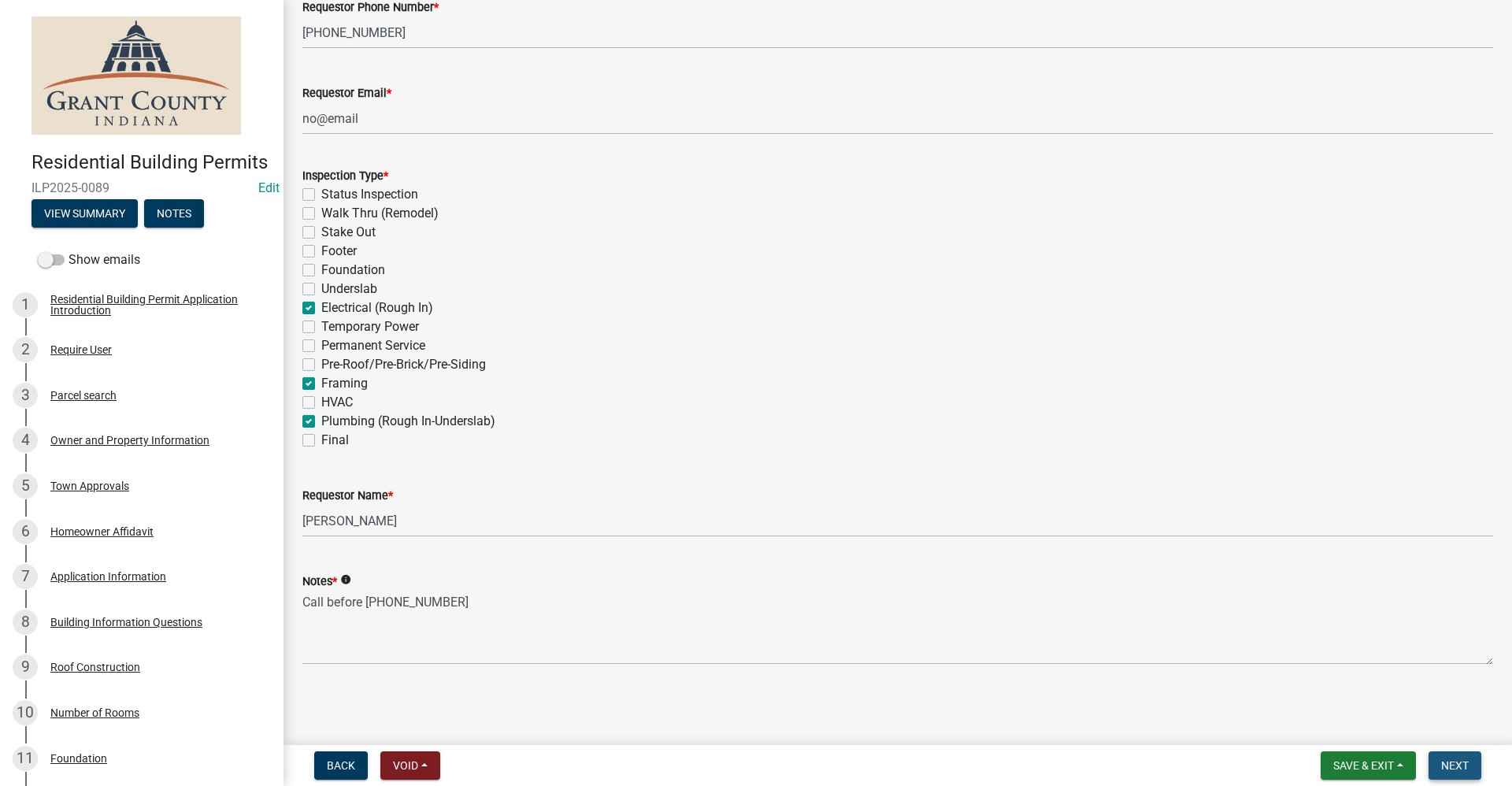
click at [1463, 760] on span "Next" at bounding box center [1455, 766] width 27 height 13
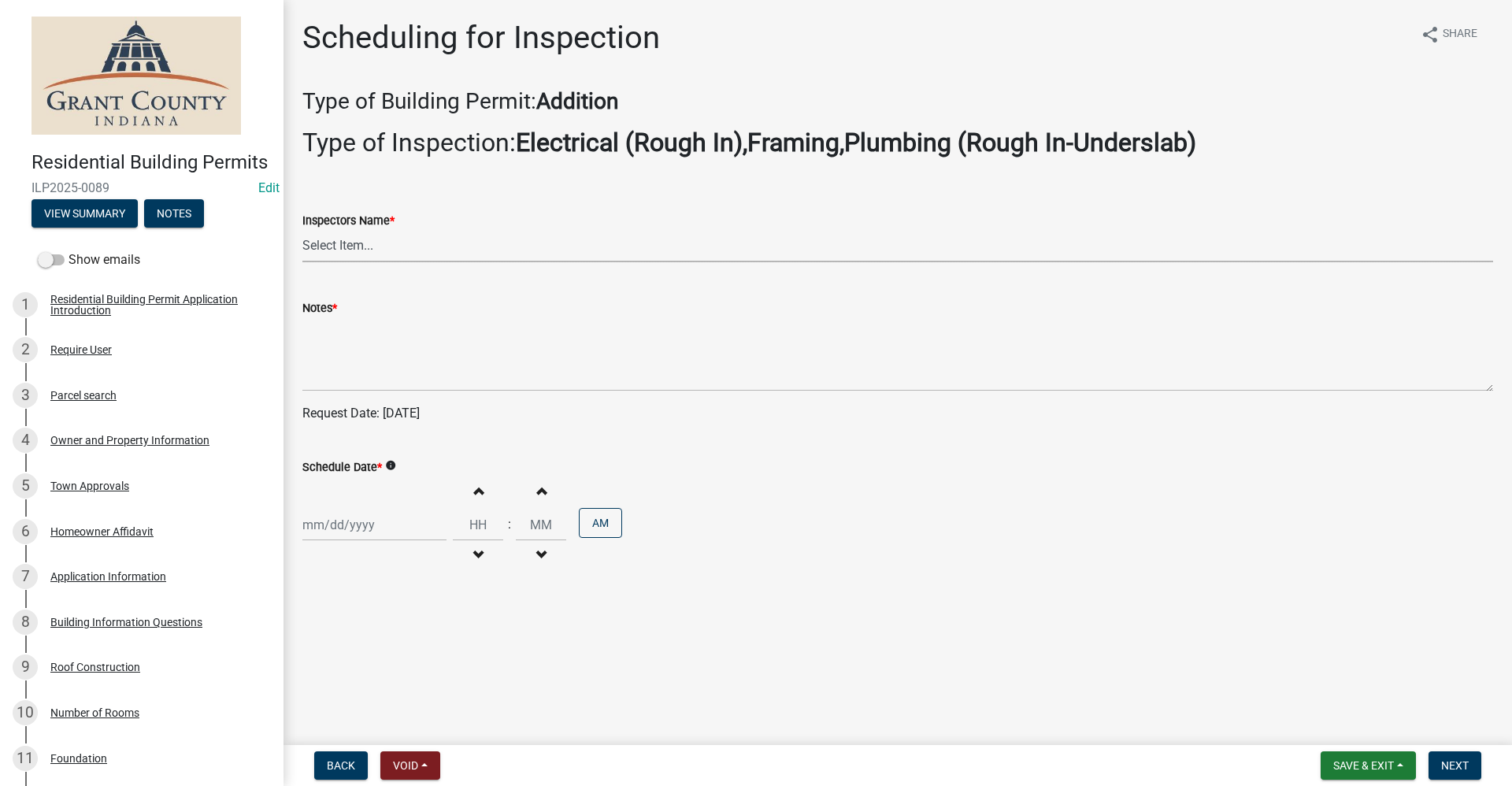
click at [322, 248] on select "Select Item... rberryhill (Randy Berryhill) jecouch (Jeffrey Couch) BBenefield …" at bounding box center [898, 245] width 1190 height 32
select select "d7f9a44a-d2ea-4d3c-83b3-1aa71c950bd5"
click at [303, 230] on select "Select Item... rberryhill (Randy Berryhill) jecouch (Jeffrey Couch) BBenefield …" at bounding box center [898, 245] width 1190 height 32
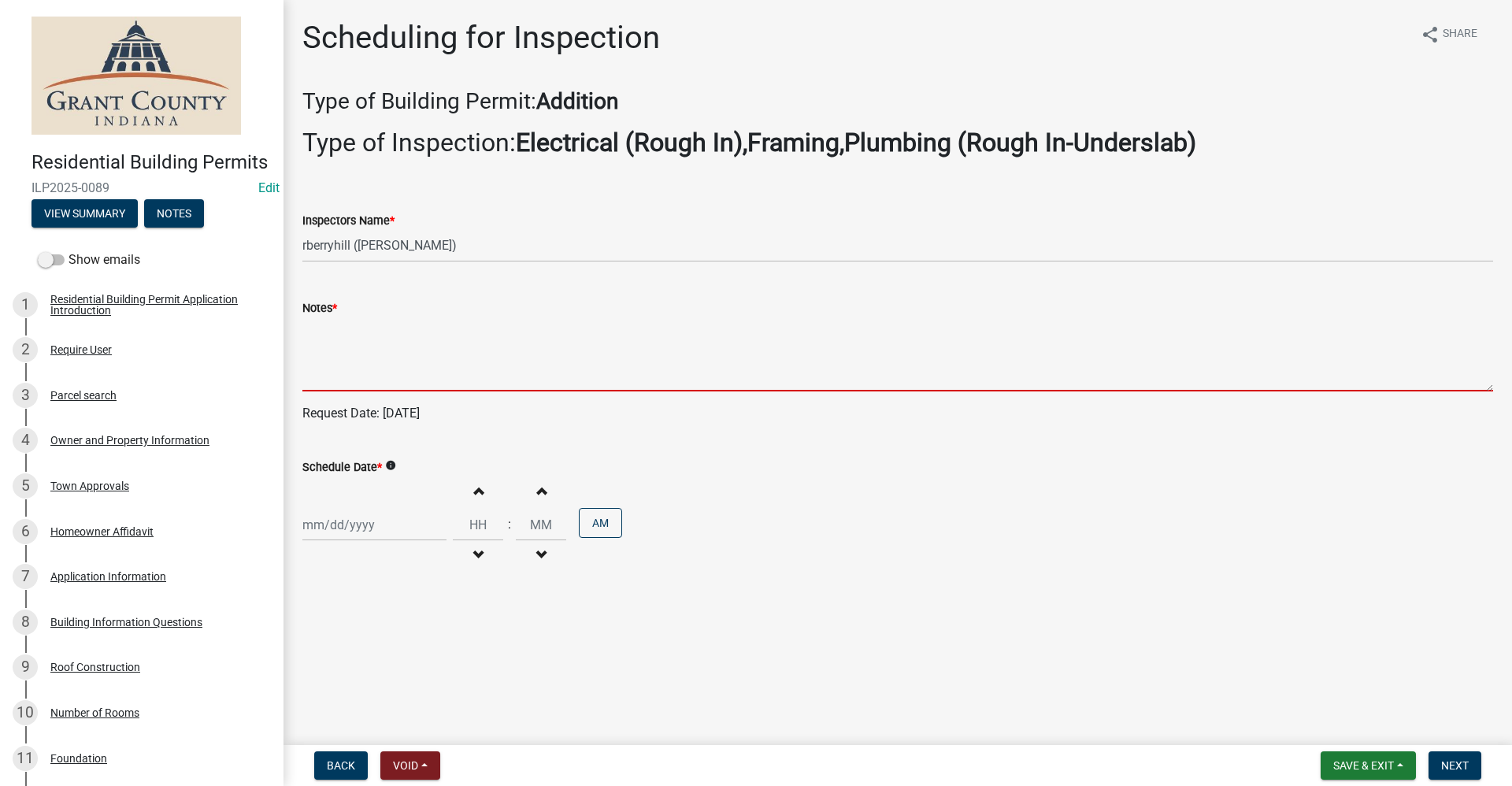
click at [344, 345] on textarea "Notes *" at bounding box center [898, 354] width 1190 height 74
paste textarea "765-618-8468"
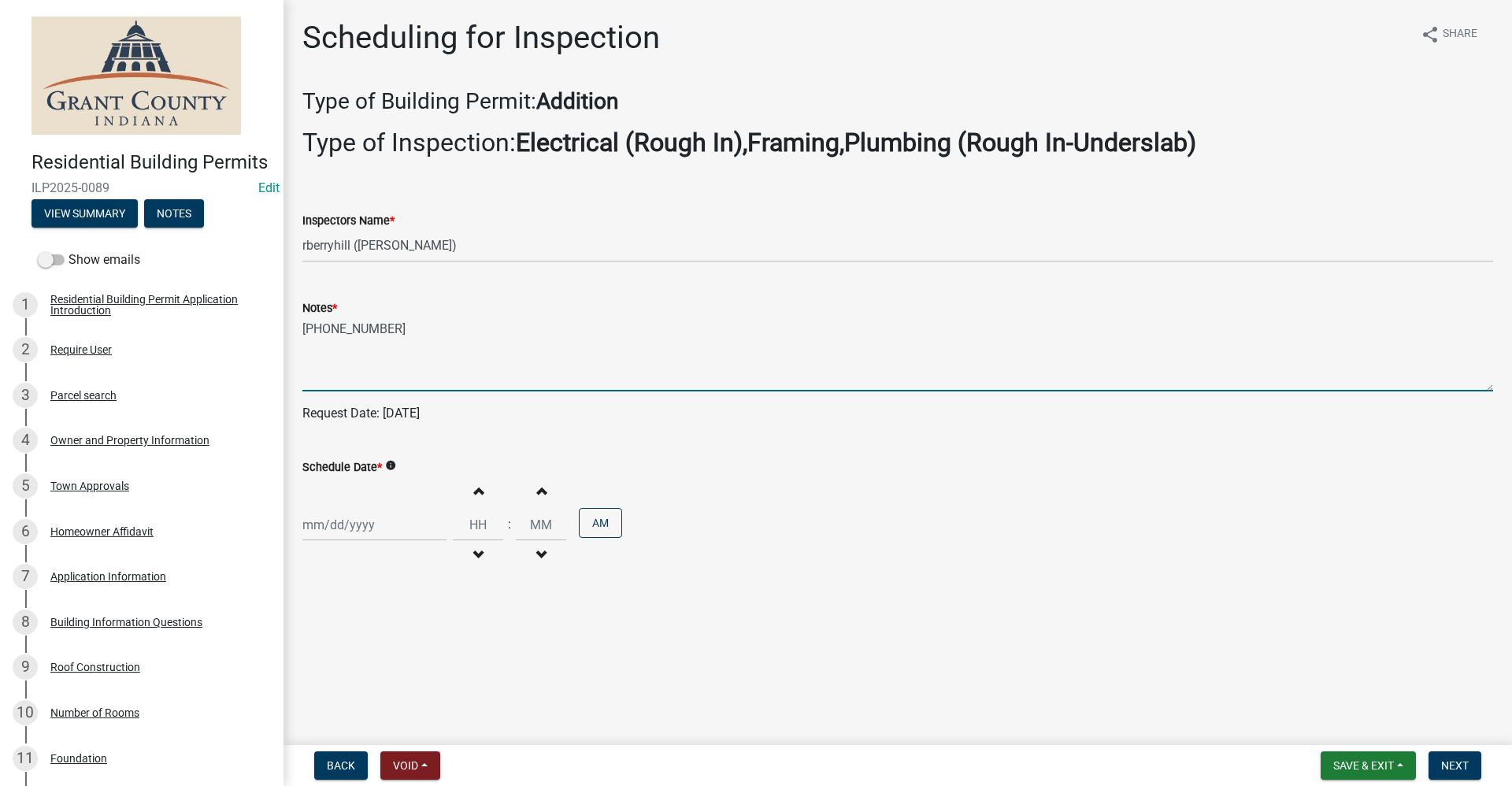
type textarea "765-618-8468"
click at [330, 530] on div at bounding box center [375, 524] width 144 height 32
select select "9"
select select "2025"
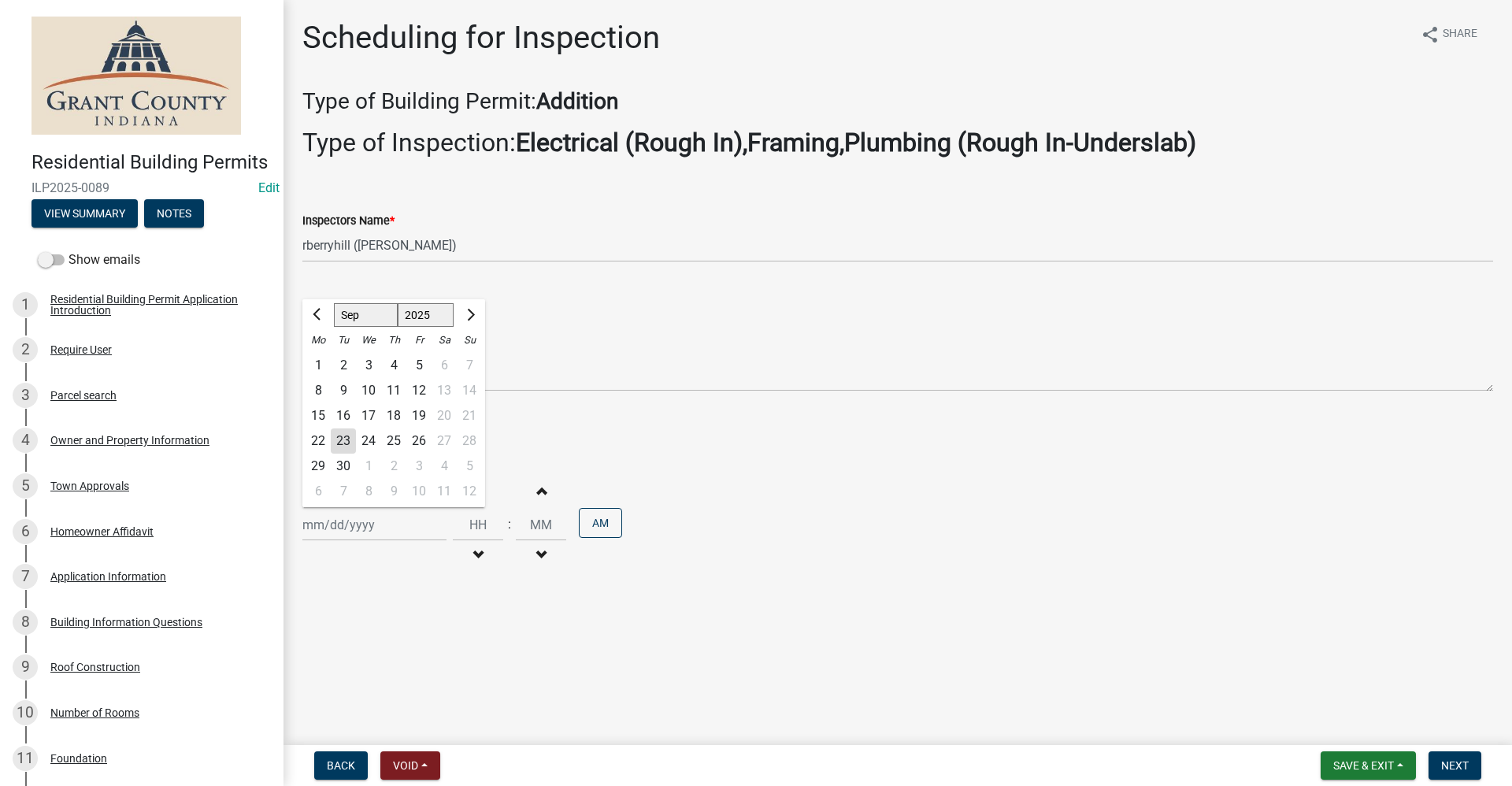
click at [368, 440] on div "24" at bounding box center [368, 441] width 26 height 26
type input "09/24/2025"
click at [1455, 764] on span "Next" at bounding box center [1455, 766] width 27 height 13
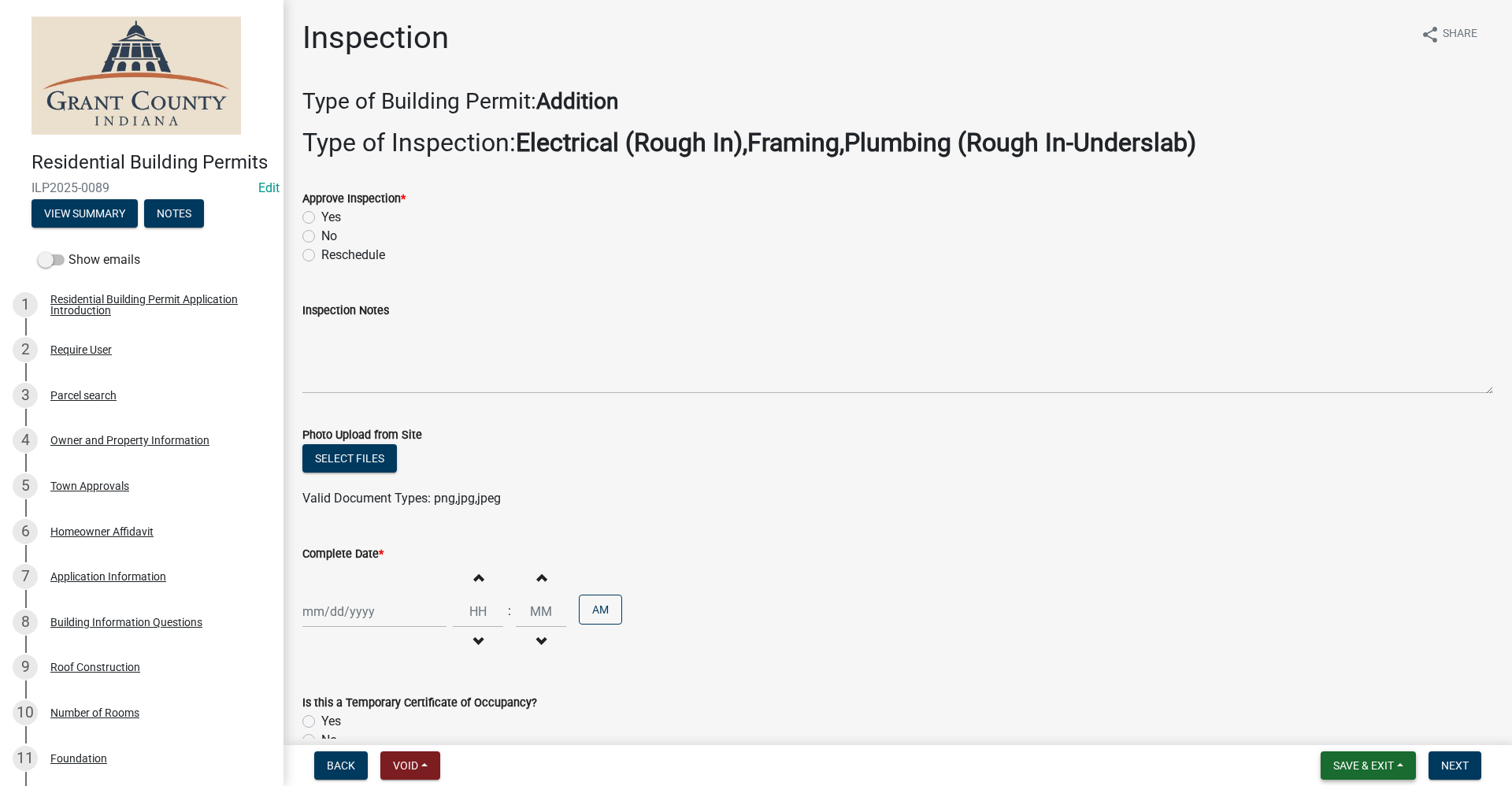
click at [1388, 761] on span "Save & Exit" at bounding box center [1363, 766] width 61 height 13
click at [1330, 728] on button "Save & Exit" at bounding box center [1353, 724] width 126 height 37
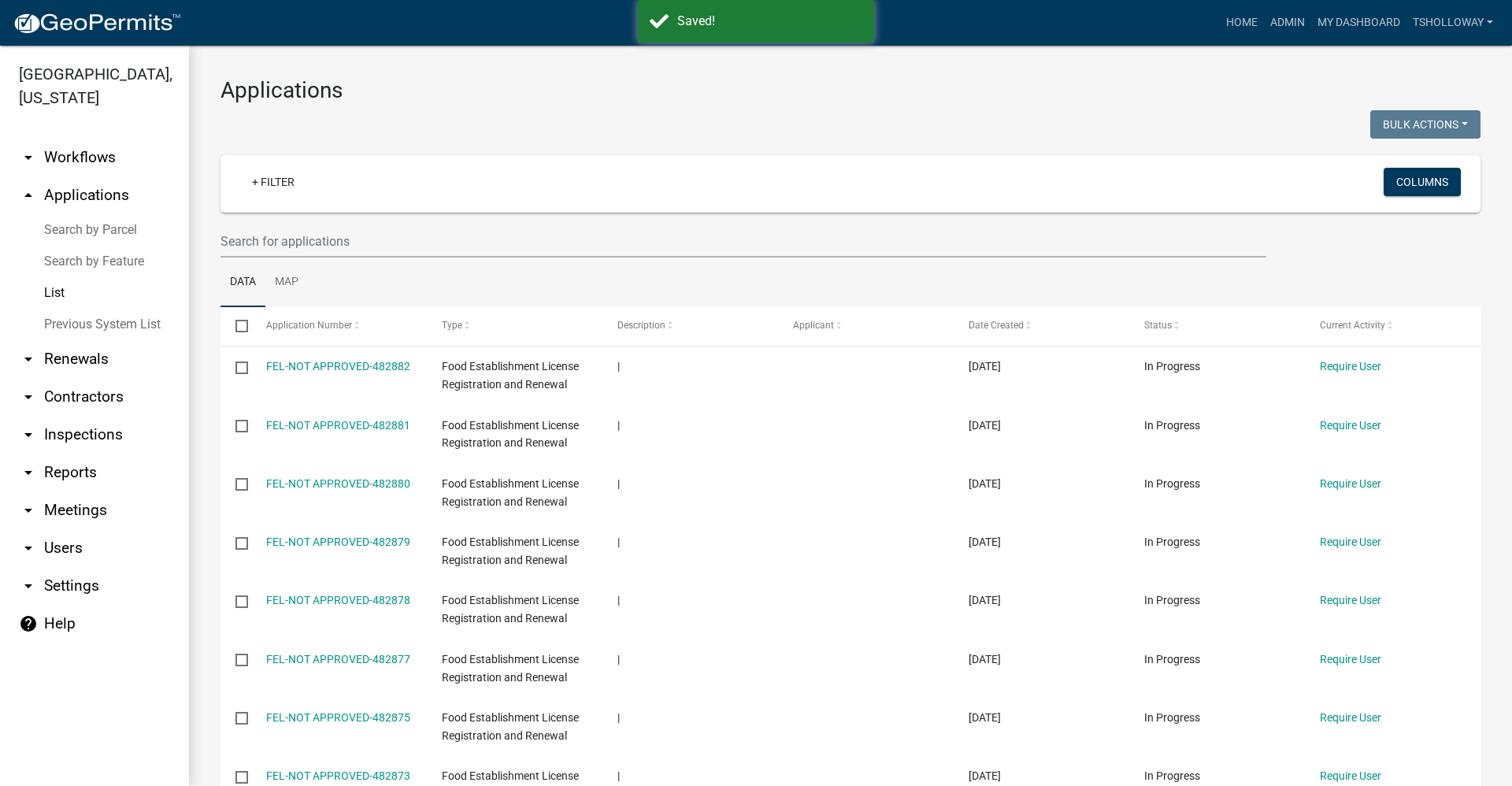
click at [82, 416] on link "arrow_drop_down Inspections" at bounding box center [94, 434] width 189 height 37
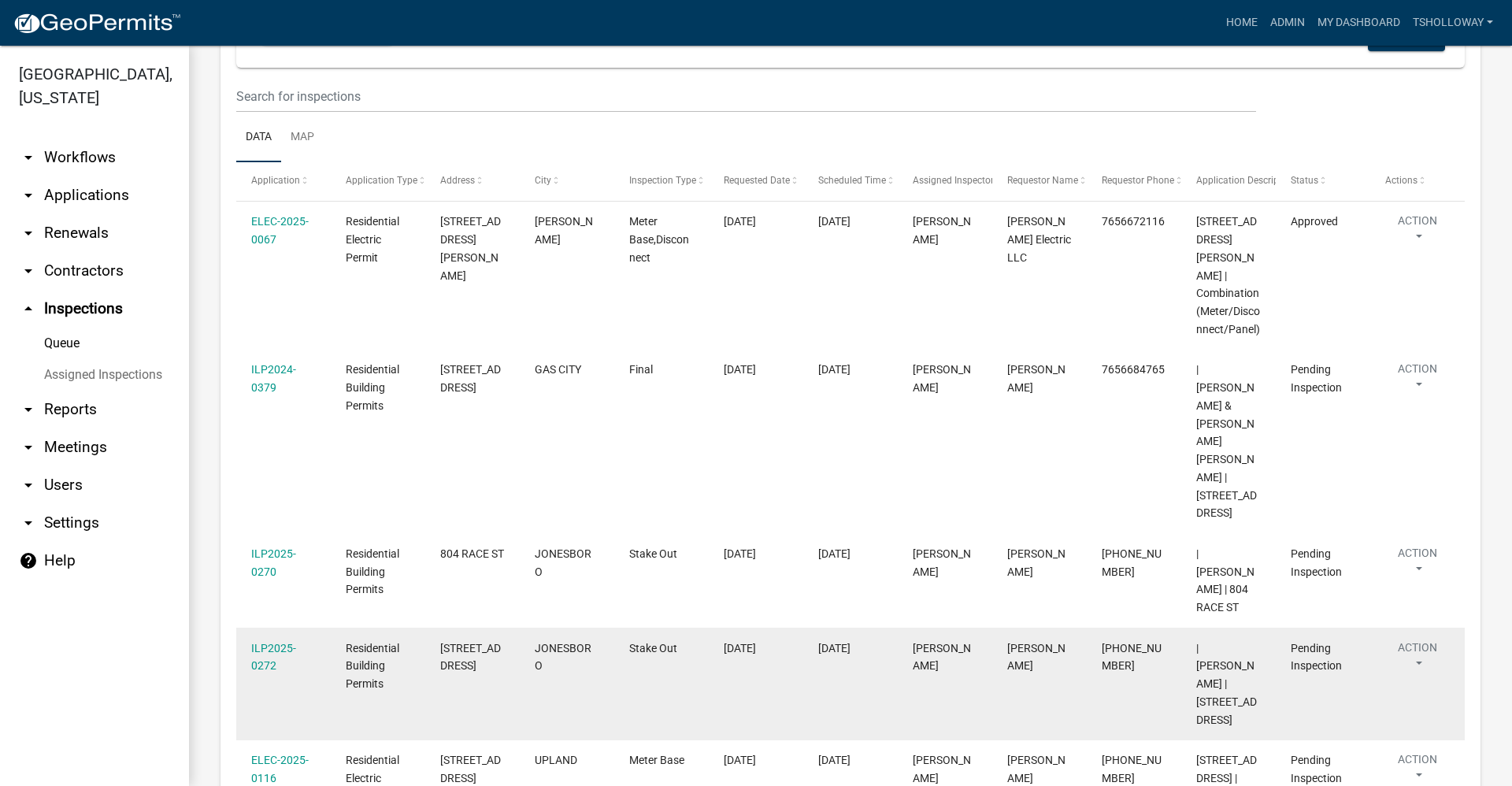
scroll to position [183, 0]
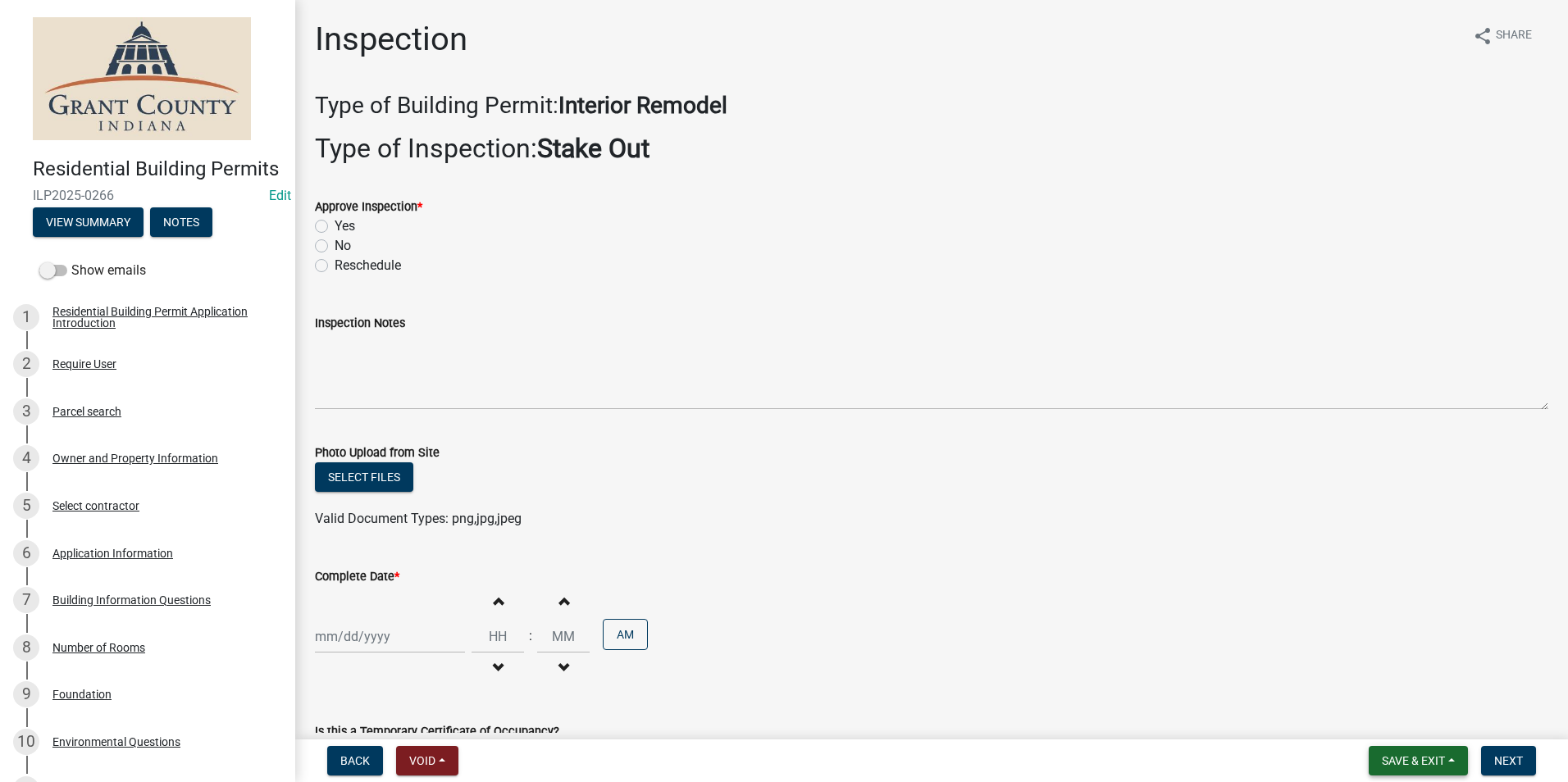
click at [1404, 756] on span "Save & Exit" at bounding box center [1413, 761] width 64 height 13
click at [1375, 725] on button "Save & Exit" at bounding box center [1402, 717] width 131 height 39
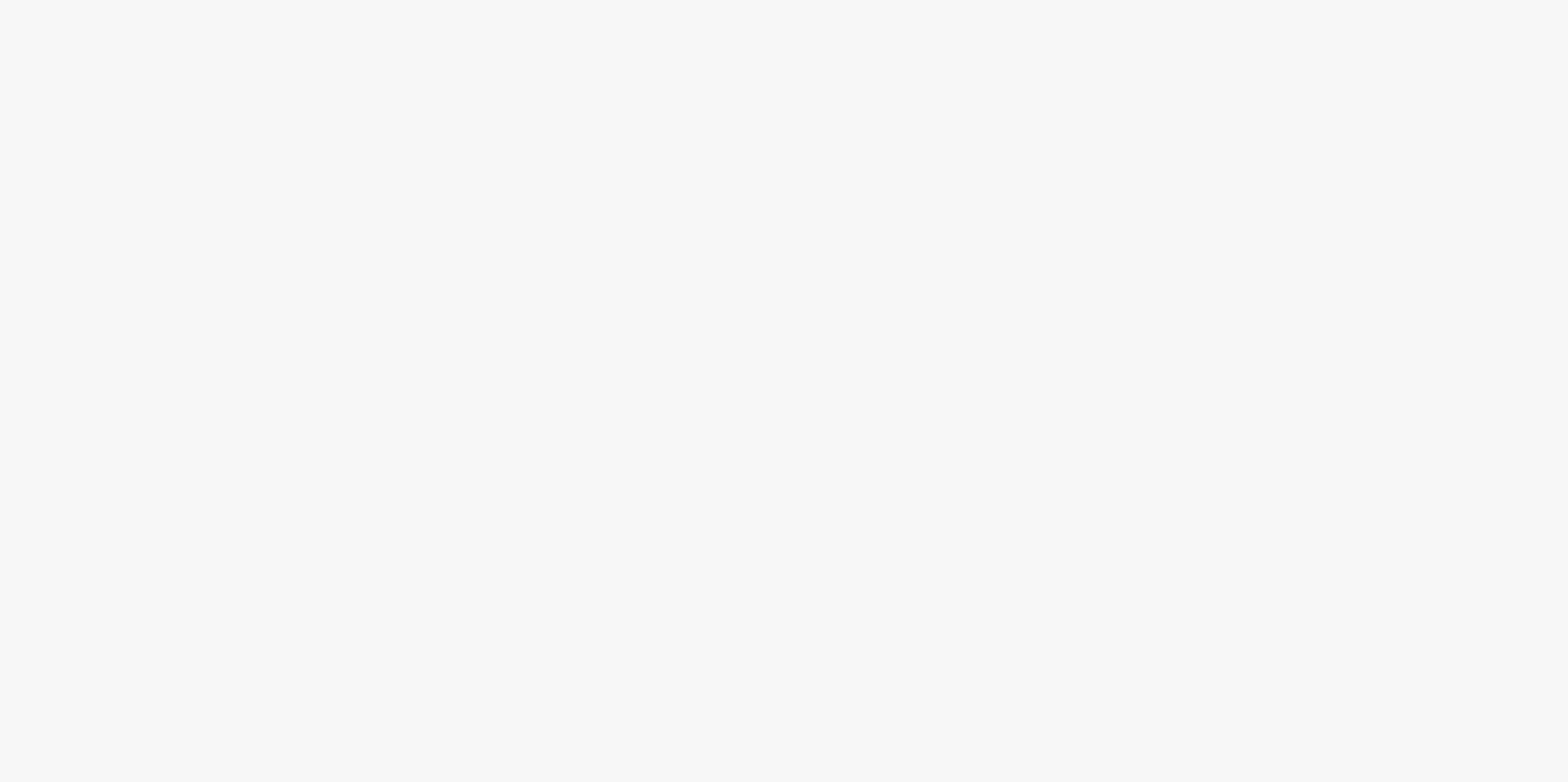
select select "3: 3"
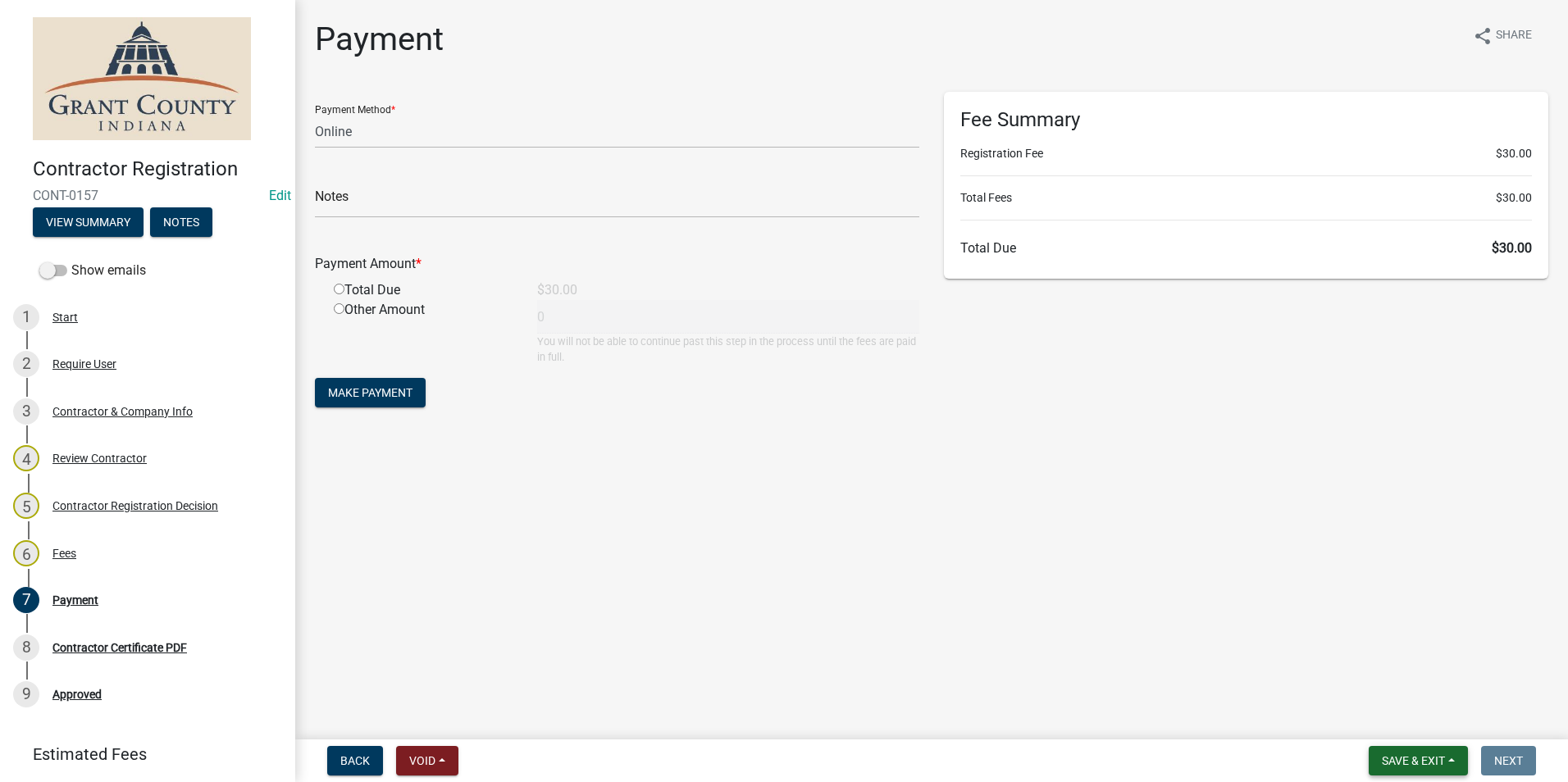
click at [1406, 759] on span "Save & Exit" at bounding box center [1413, 761] width 64 height 13
click at [1388, 720] on button "Save & Exit" at bounding box center [1402, 717] width 131 height 39
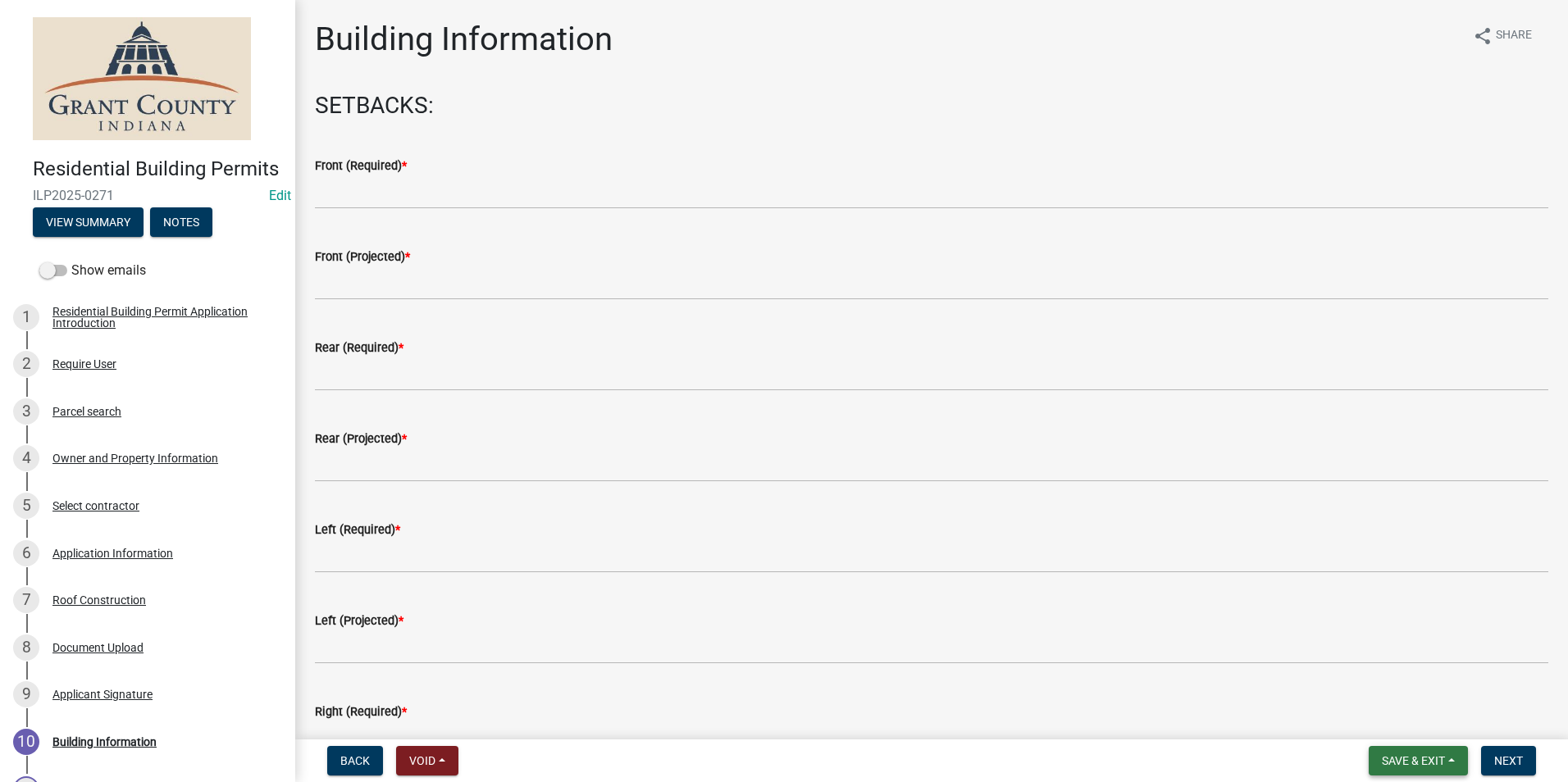
click at [1425, 763] on span "Save & Exit" at bounding box center [1413, 761] width 64 height 13
click at [86, 237] on button "View Summary" at bounding box center [88, 222] width 111 height 29
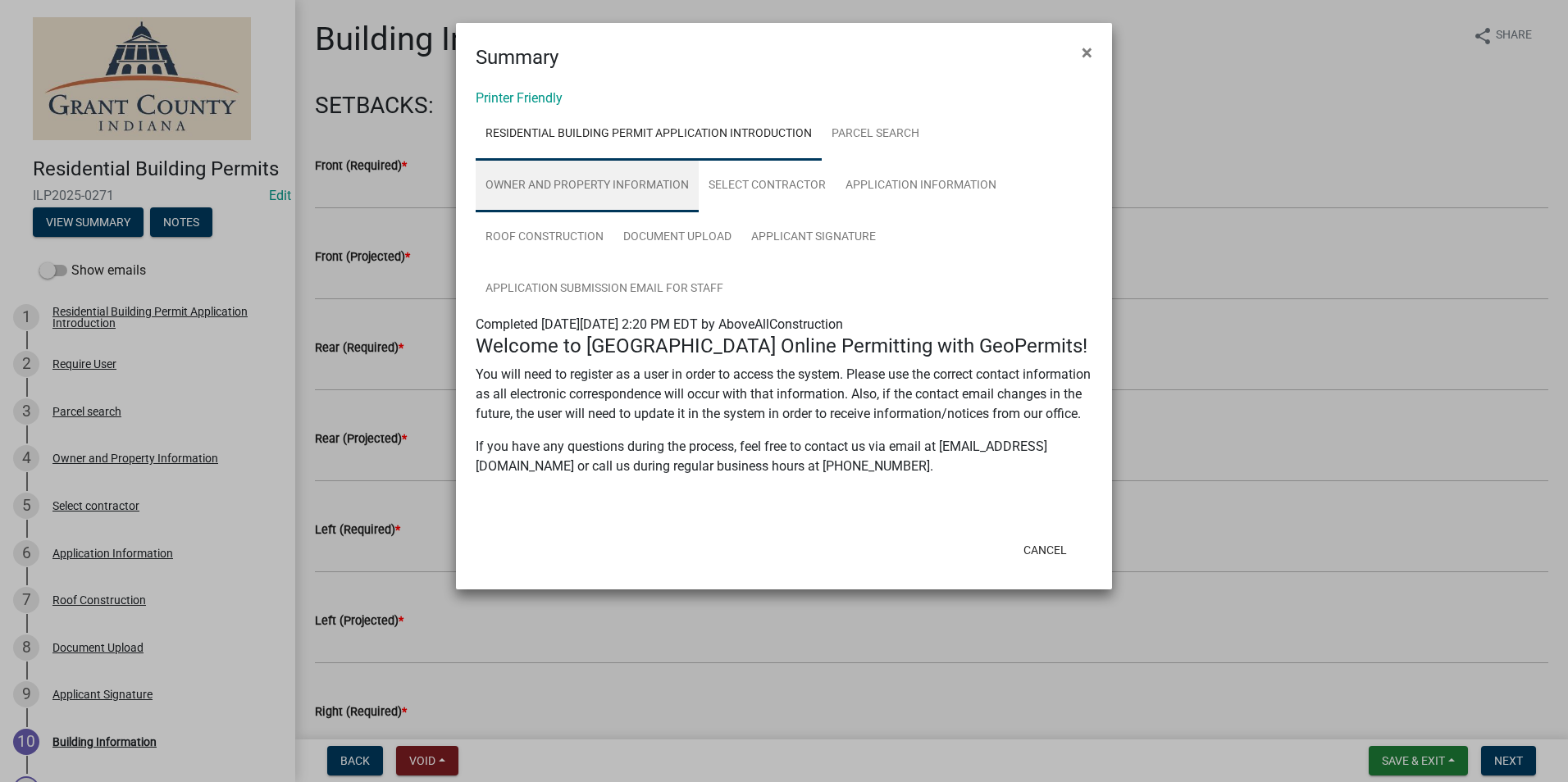
click at [519, 188] on link "Owner and Property Information" at bounding box center [587, 185] width 223 height 52
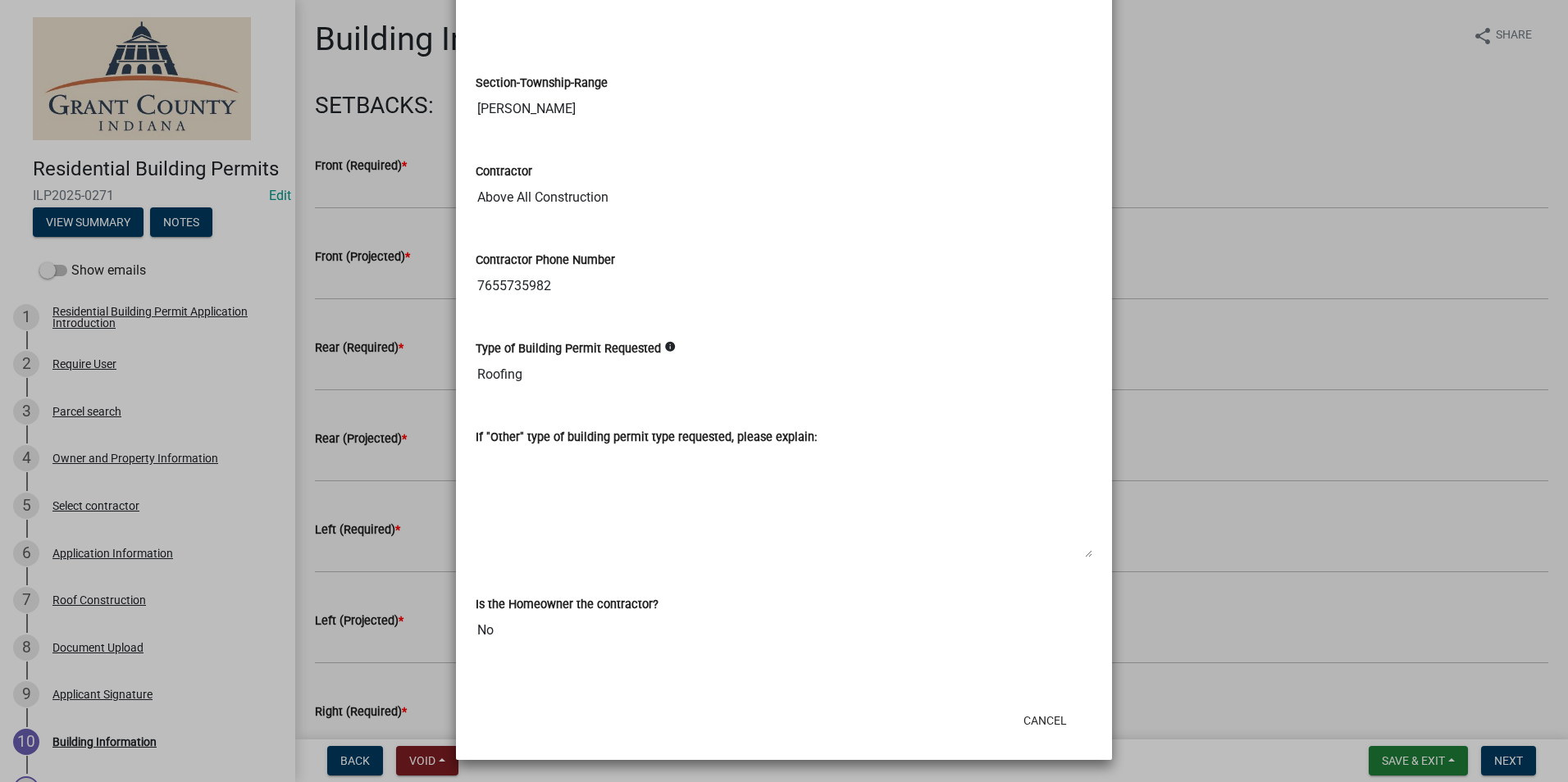
scroll to position [1996, 0]
click at [1034, 726] on button "Cancel" at bounding box center [1044, 719] width 69 height 29
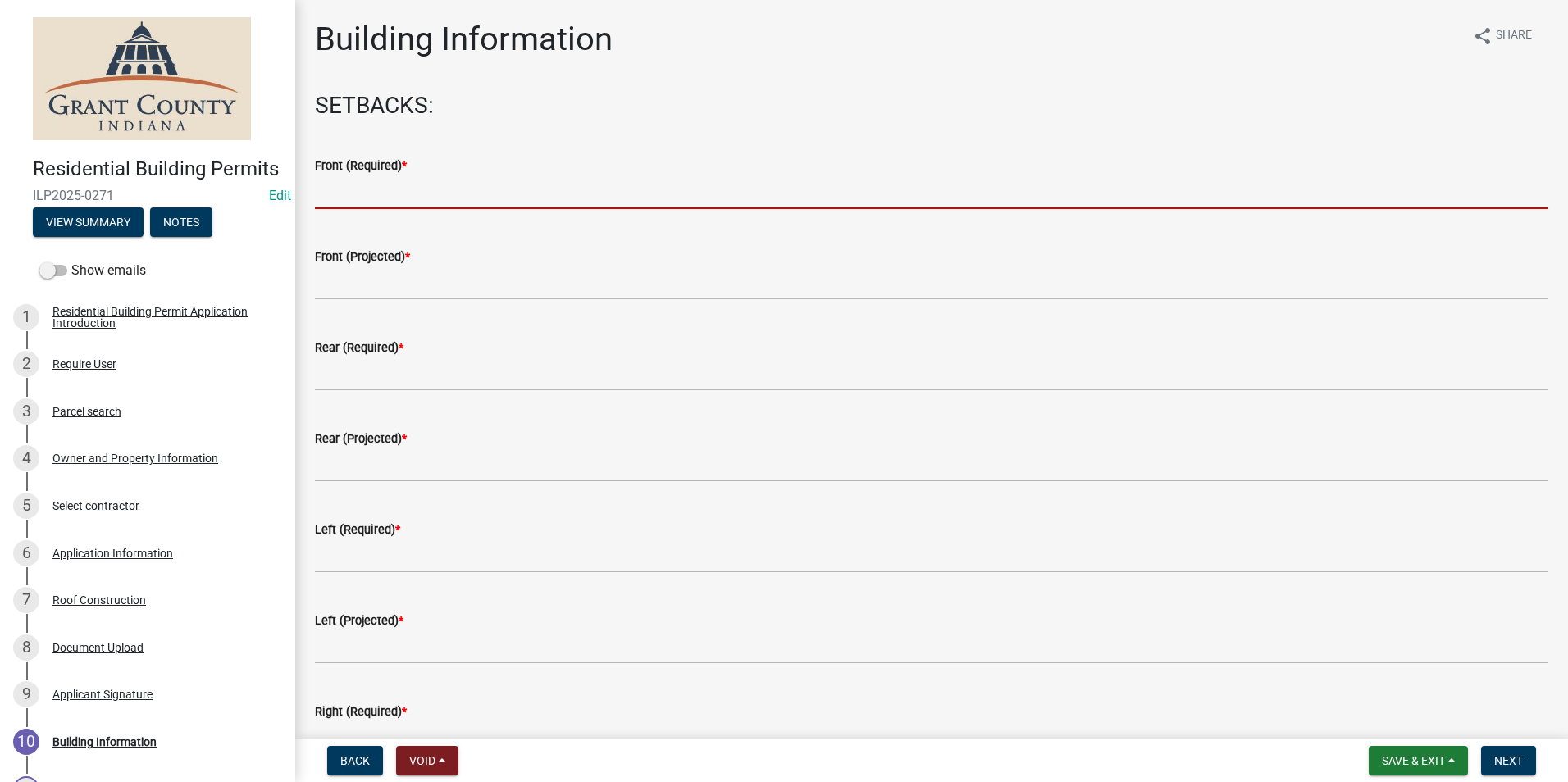
click at [347, 191] on input "text" at bounding box center [931, 192] width 1233 height 33
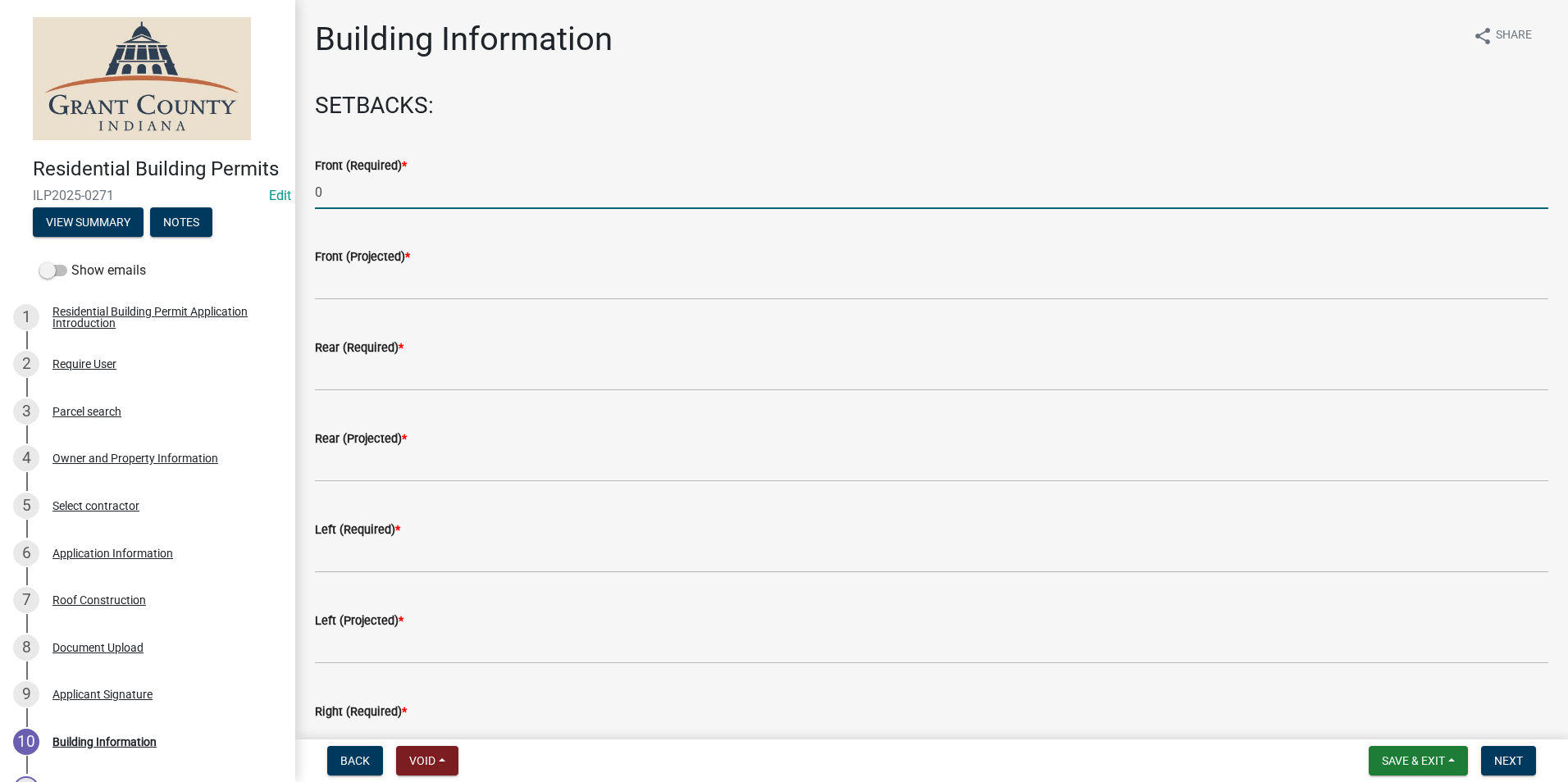
type input "0"
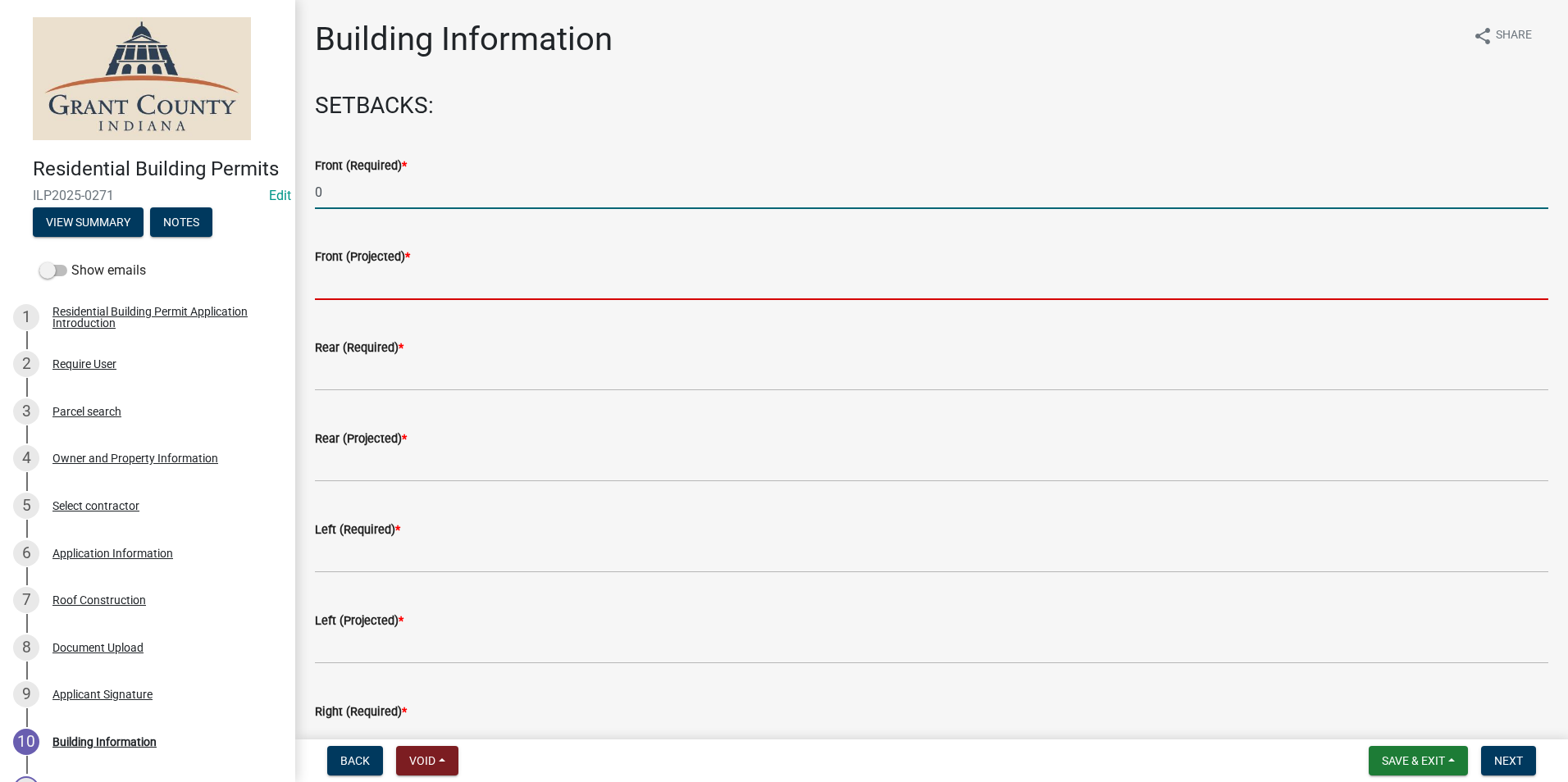
click at [360, 297] on input "text" at bounding box center [931, 283] width 1233 height 33
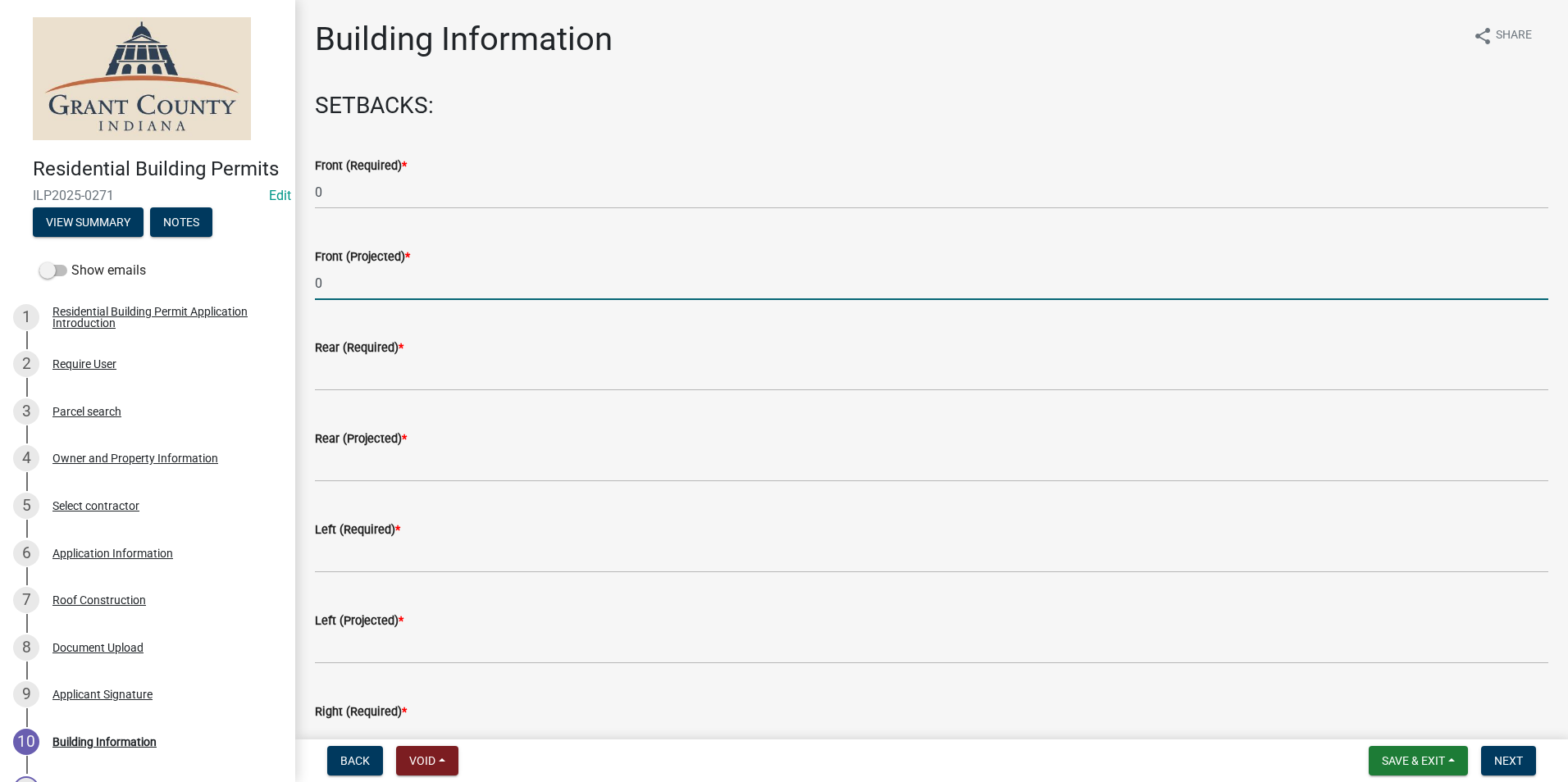
type input "0"
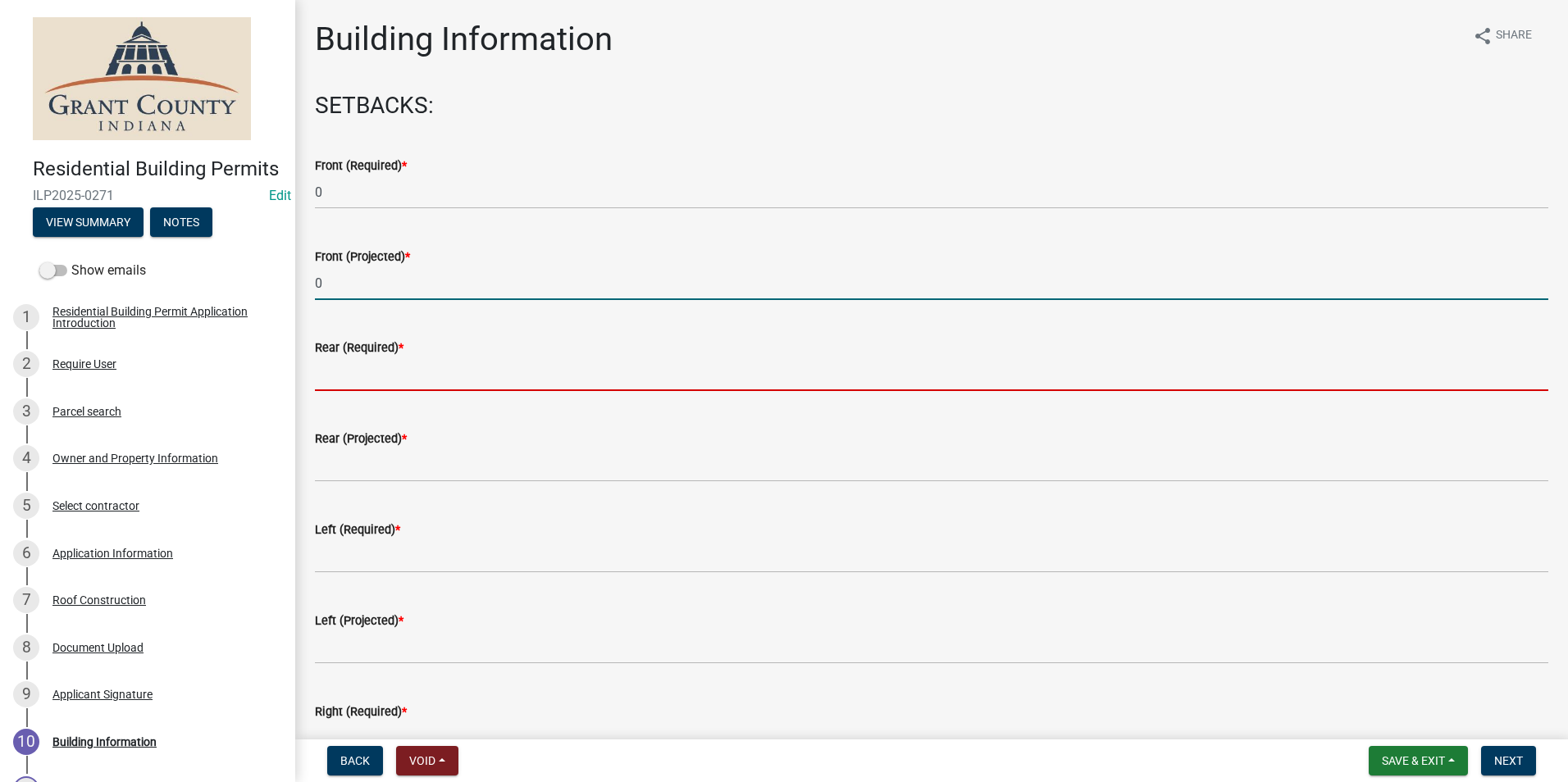
click at [340, 382] on input "text" at bounding box center [931, 374] width 1233 height 33
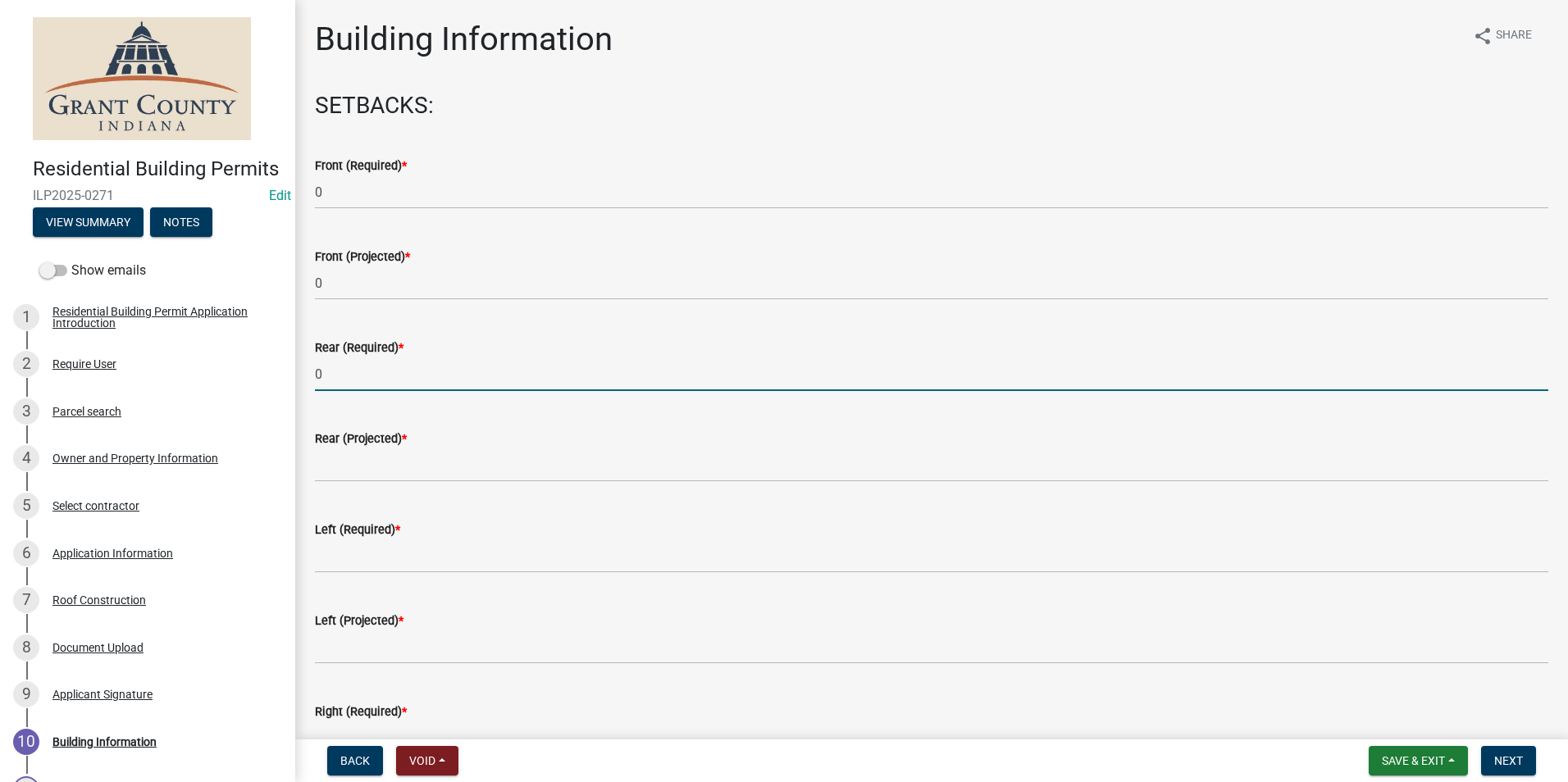
type input "0"
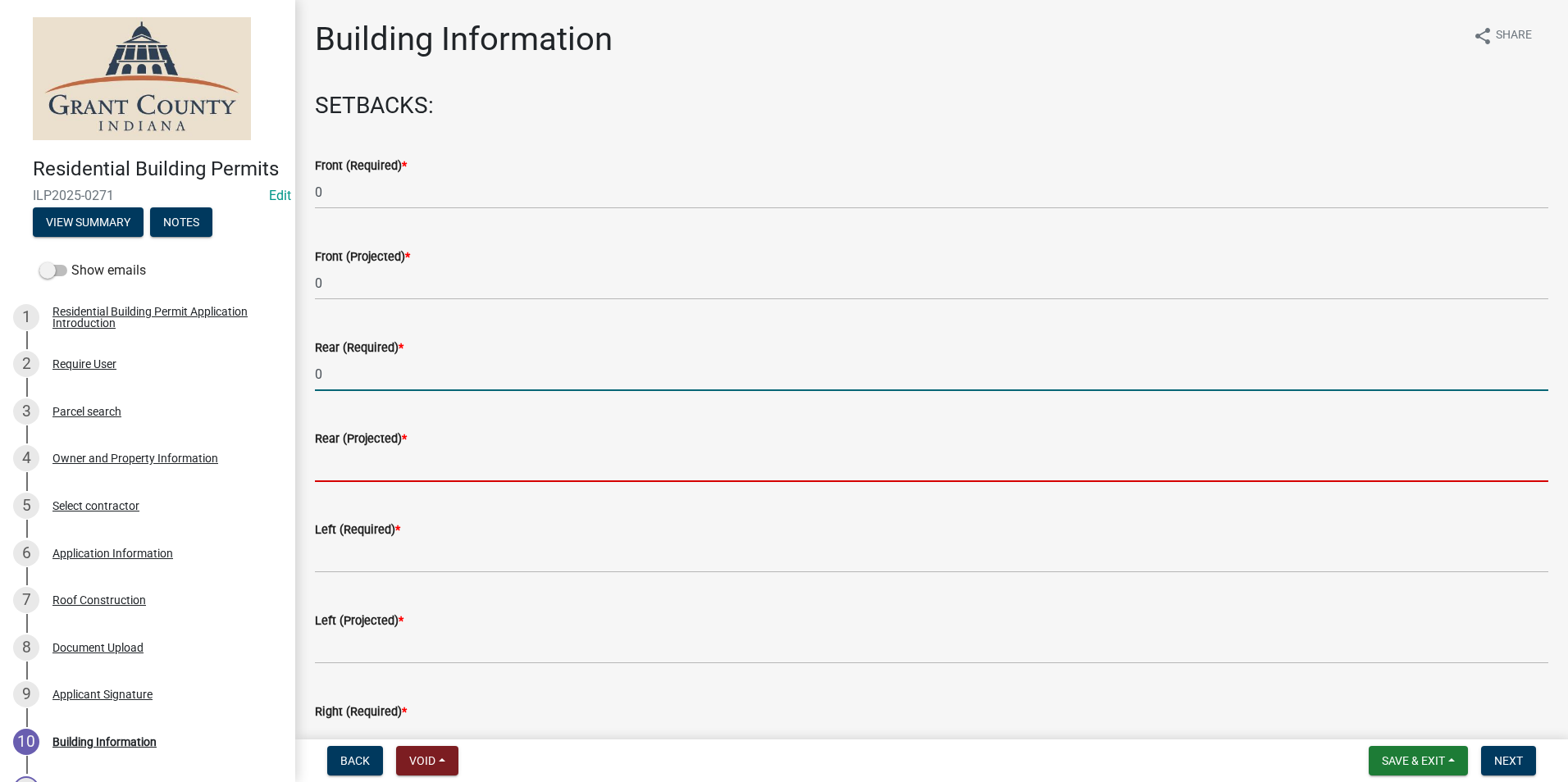
click at [332, 461] on input "text" at bounding box center [931, 465] width 1233 height 33
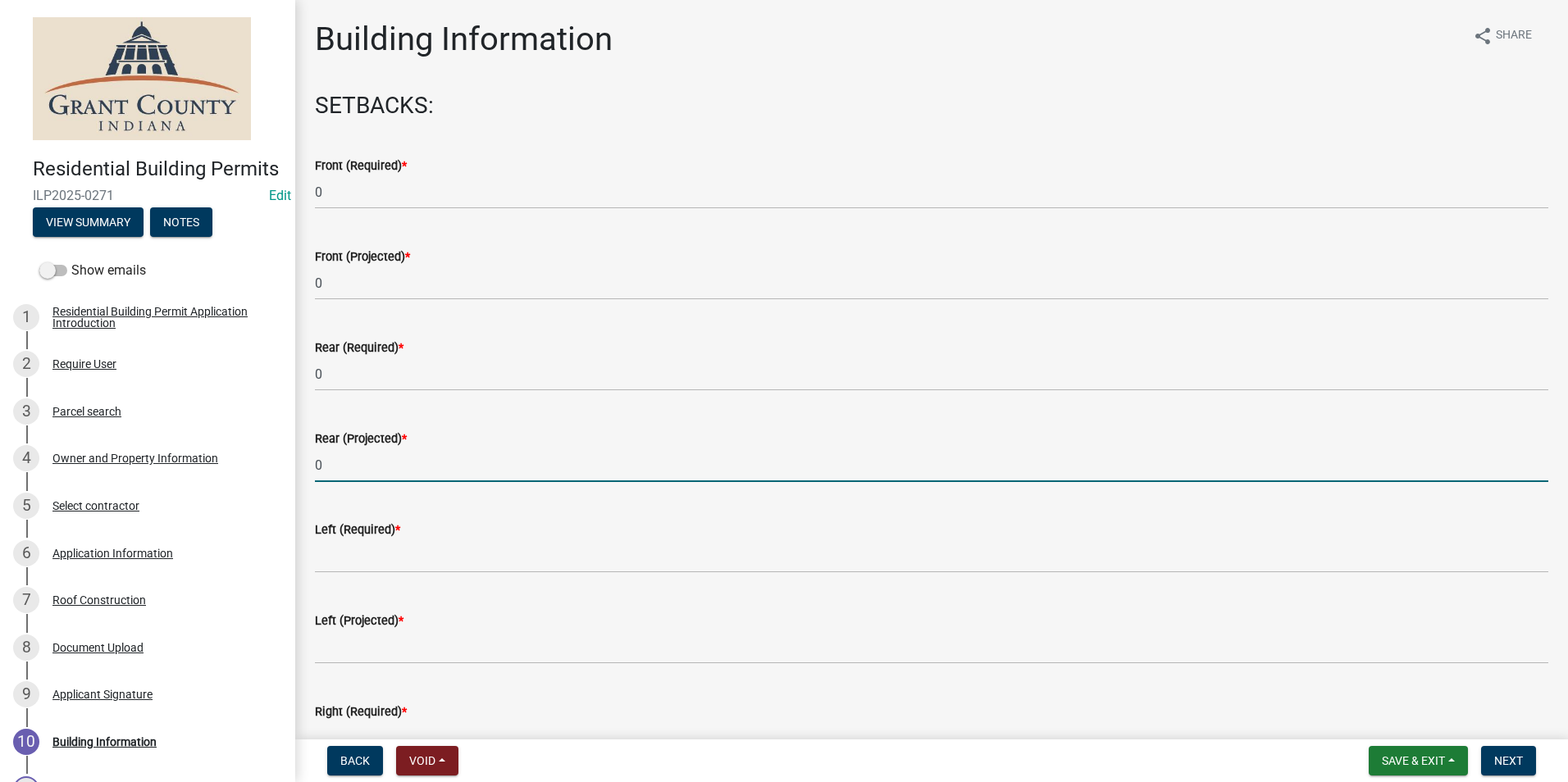
type input "0"
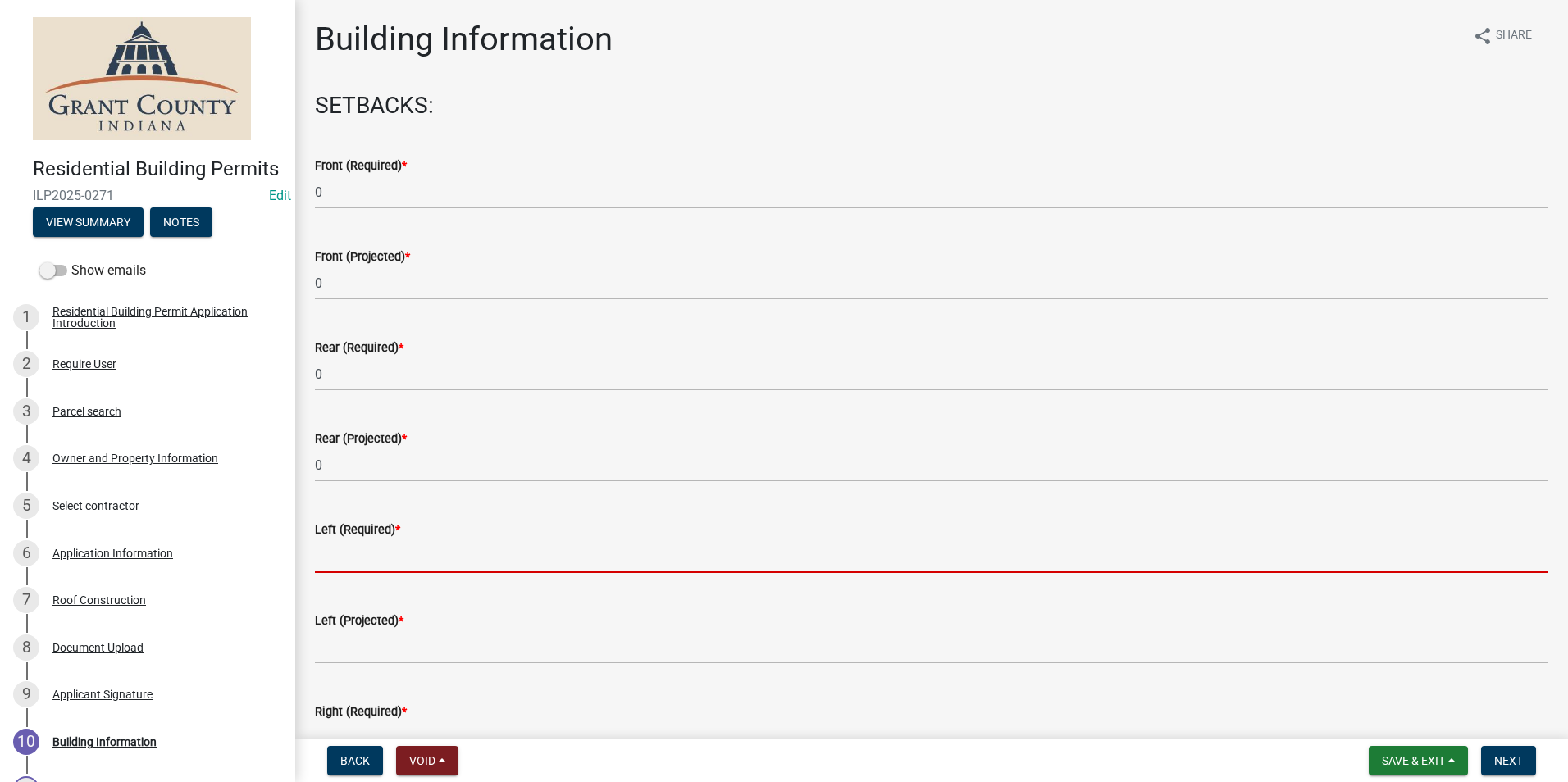
click at [330, 559] on input "text" at bounding box center [931, 555] width 1233 height 33
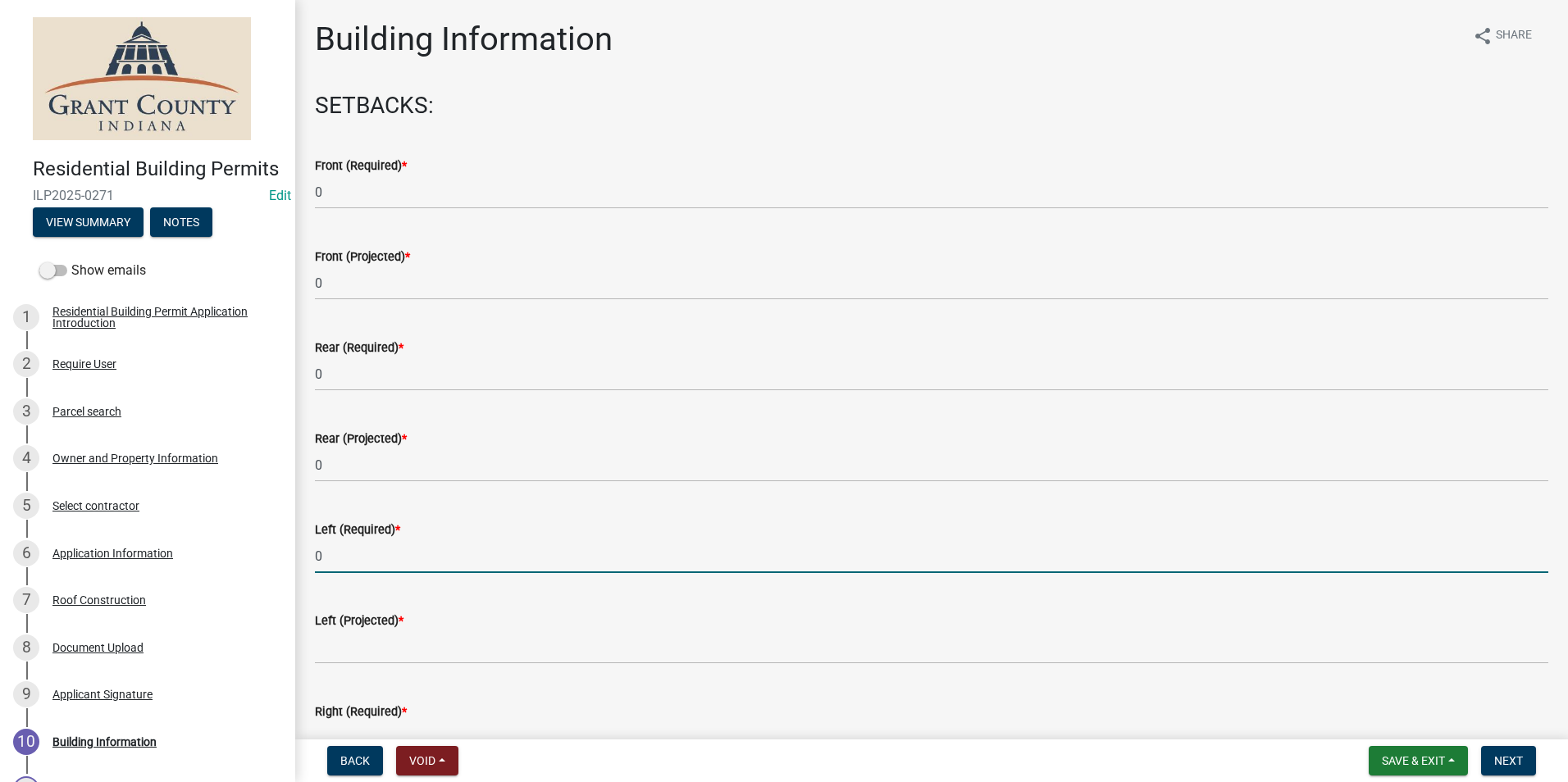
type input "0"
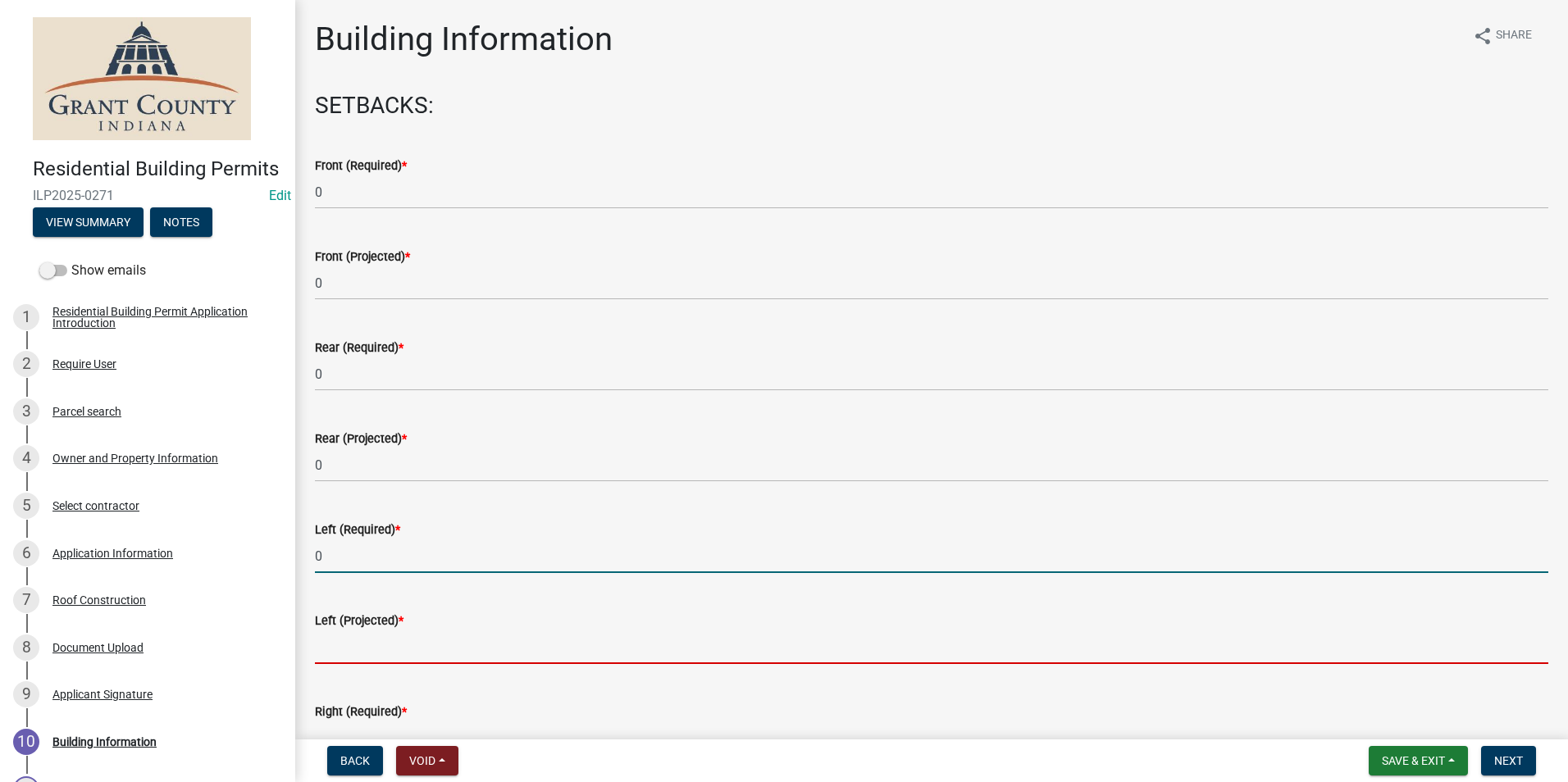
click at [329, 654] on input "text" at bounding box center [931, 646] width 1233 height 33
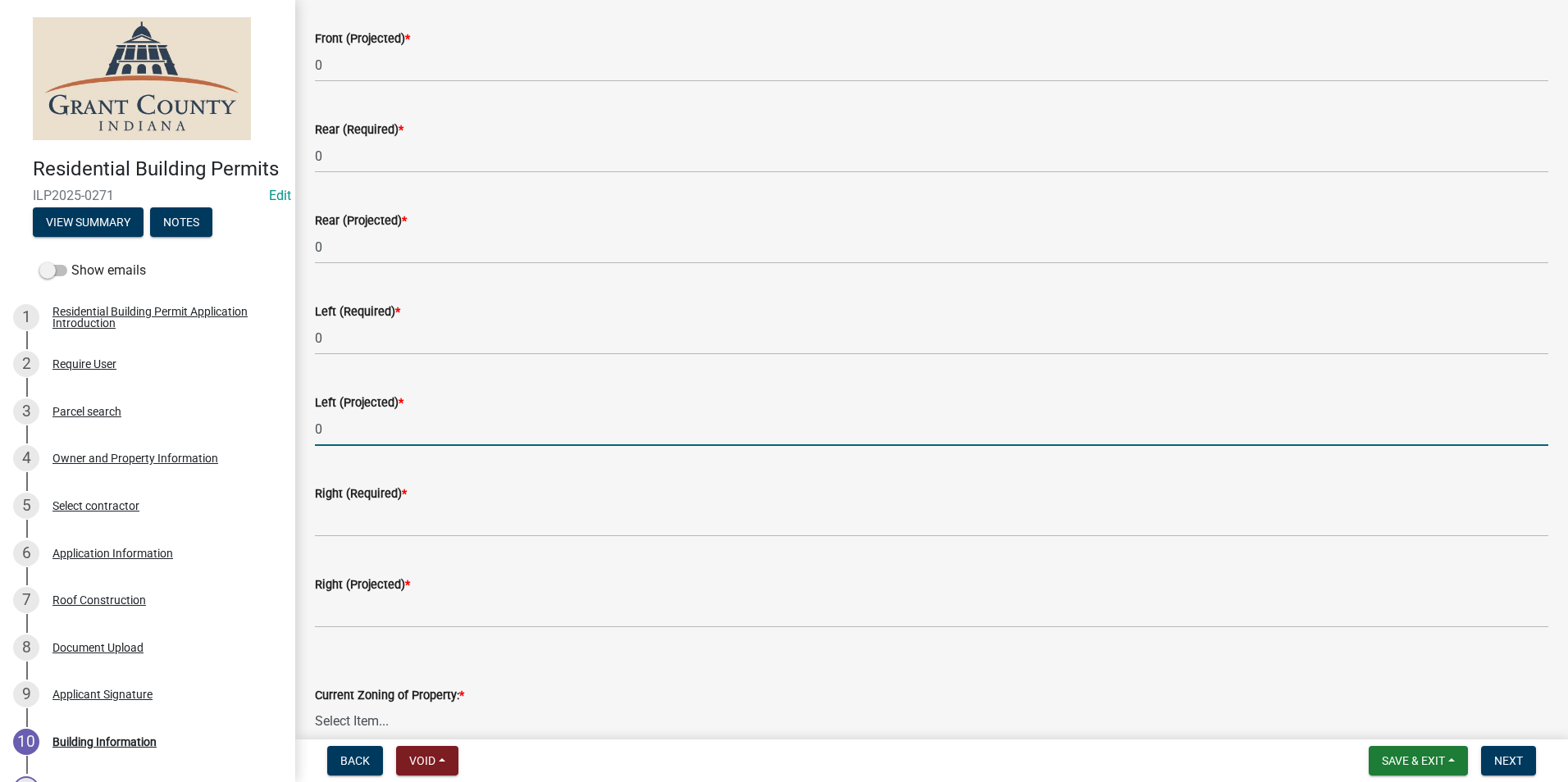
scroll to position [246, 0]
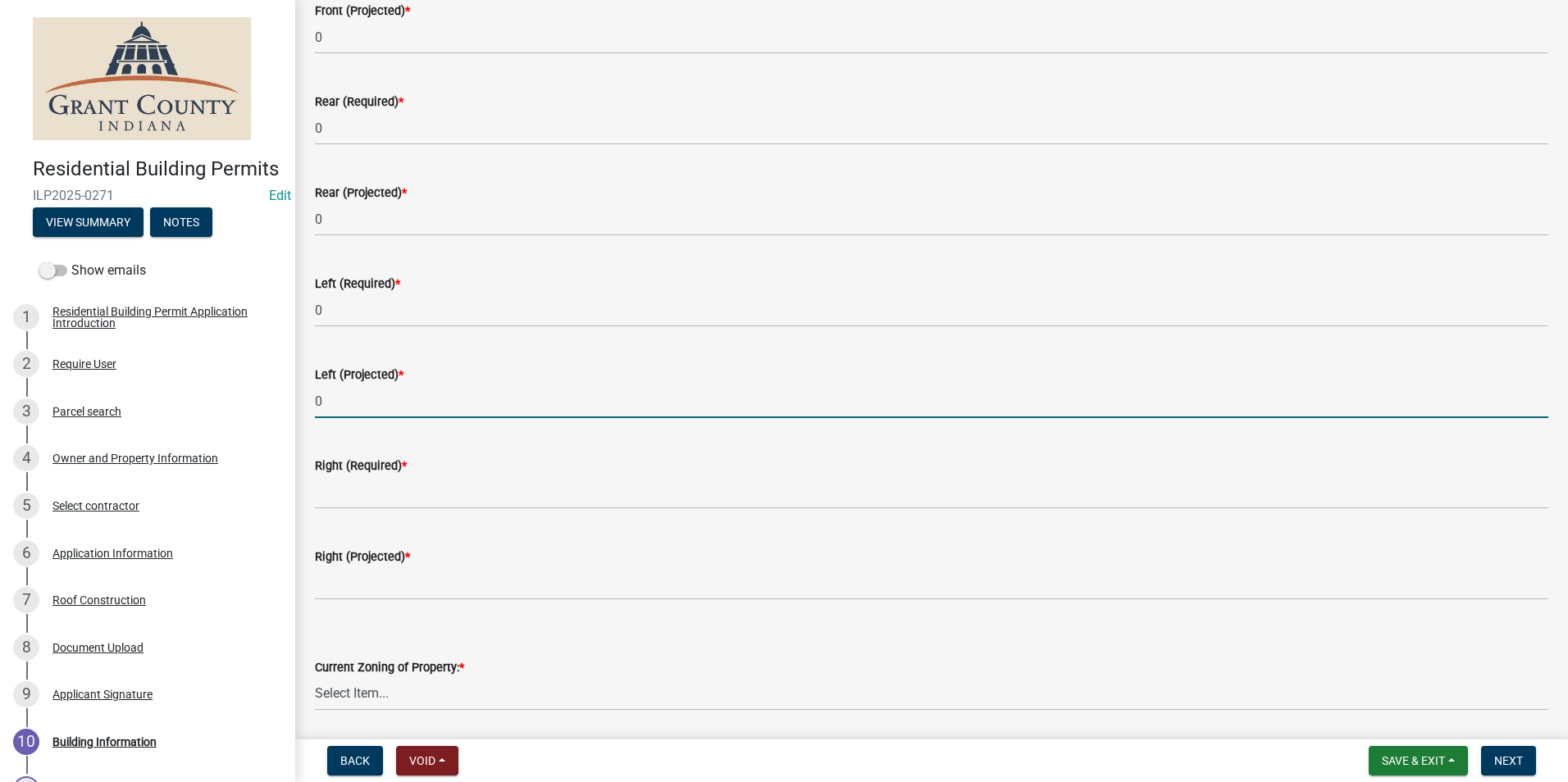
type input "0"
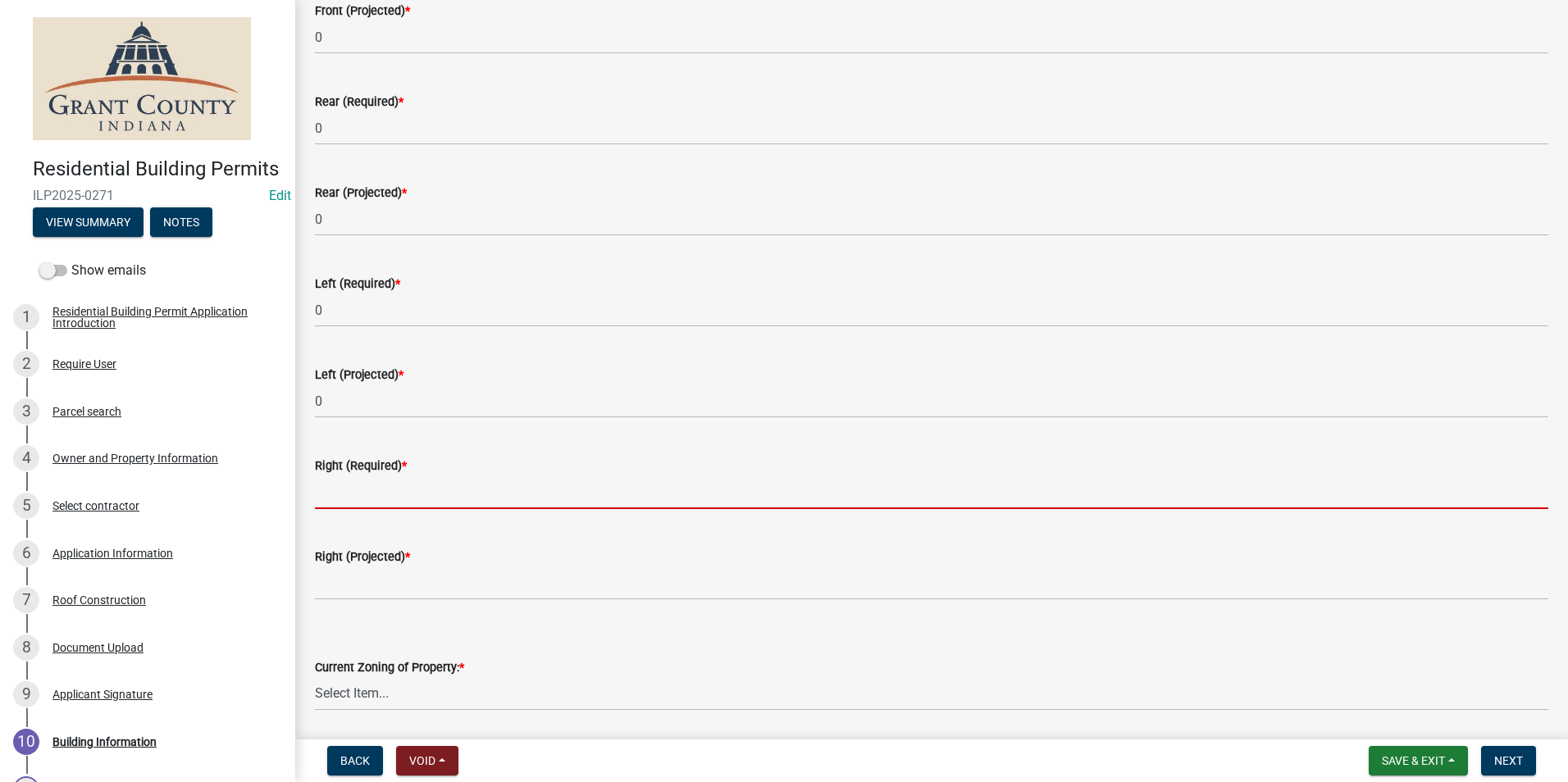
click at [346, 487] on input "text" at bounding box center [931, 492] width 1233 height 33
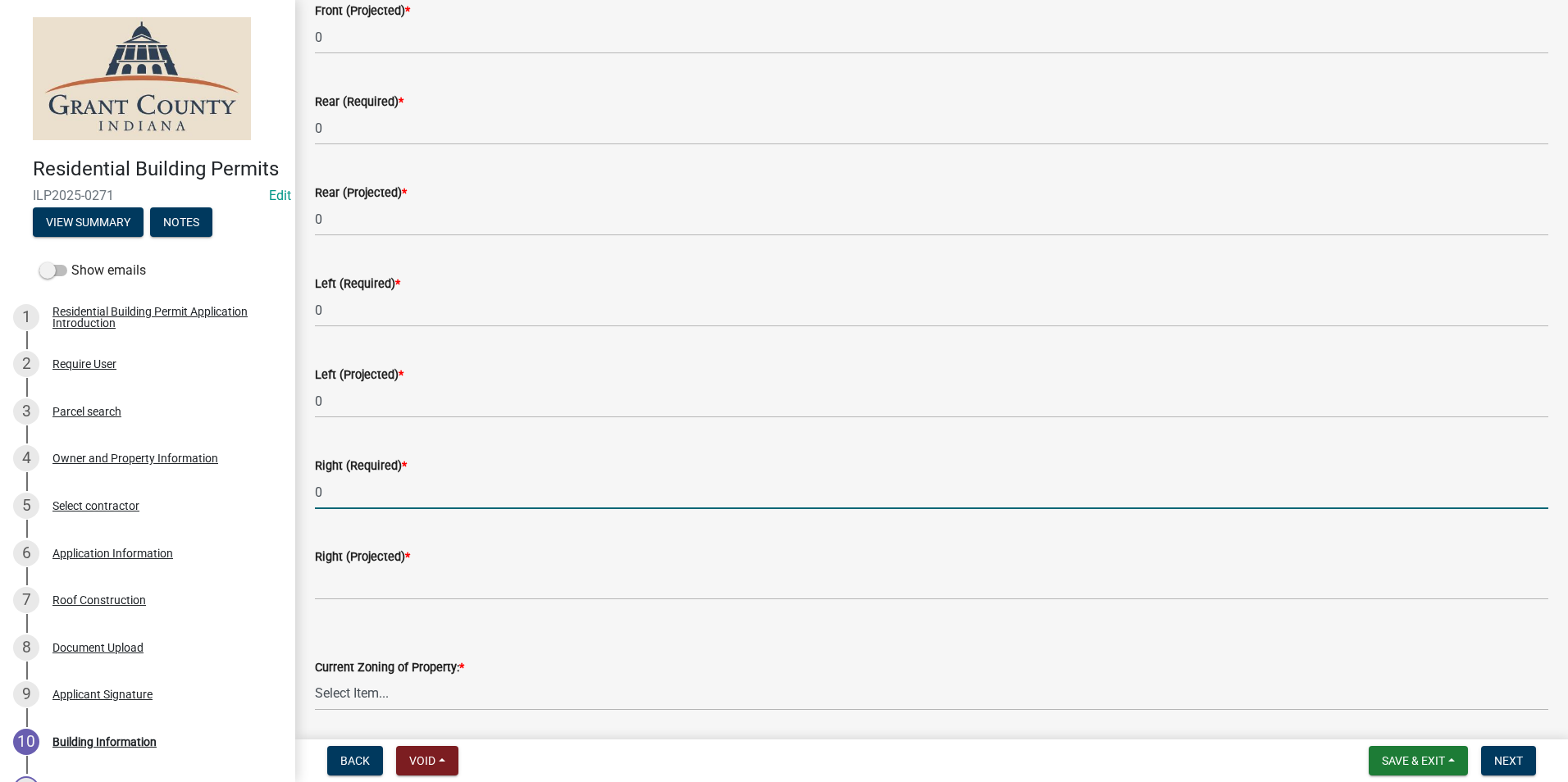
type input "0"
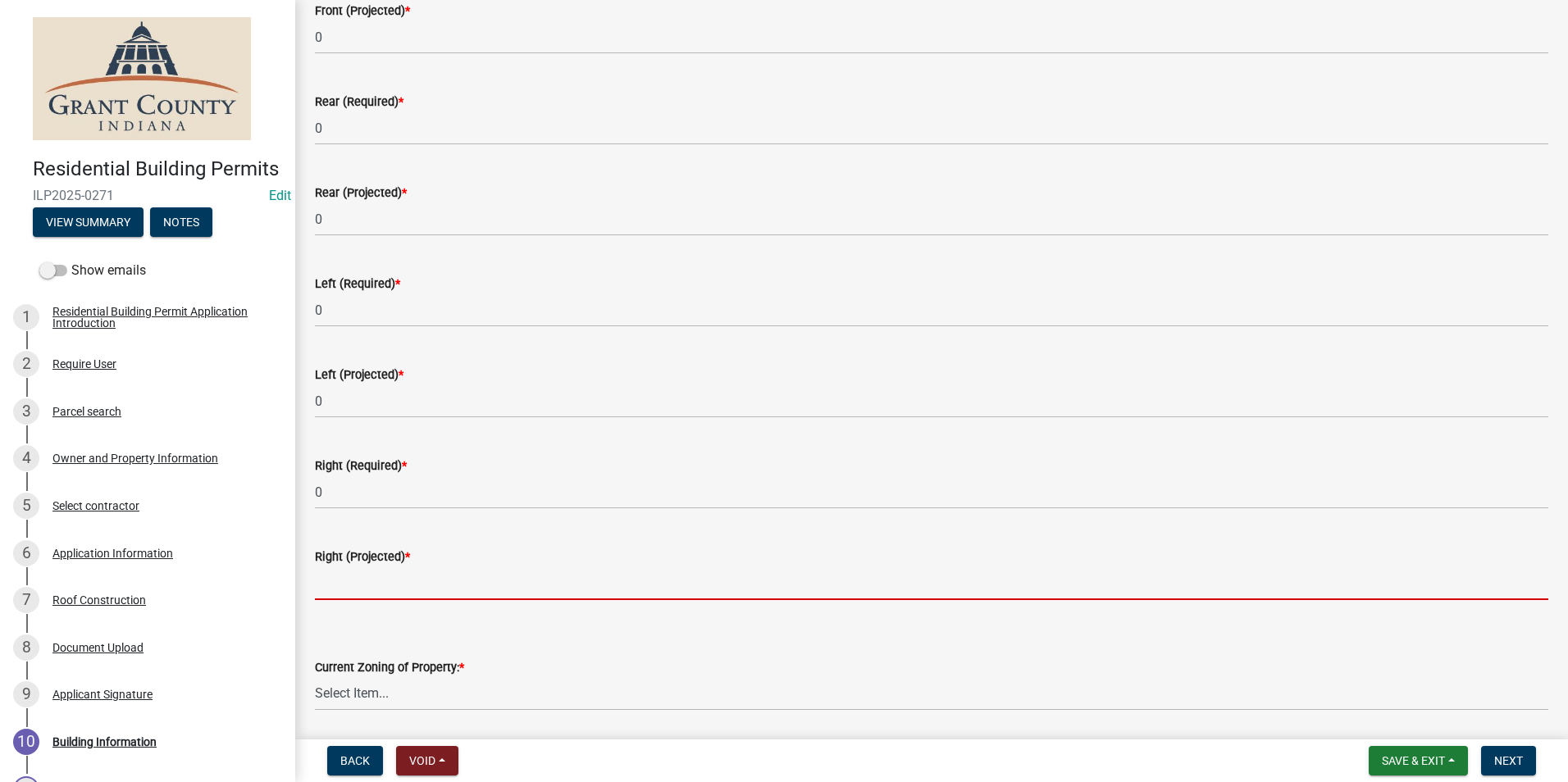
click at [317, 586] on input "text" at bounding box center [931, 583] width 1233 height 33
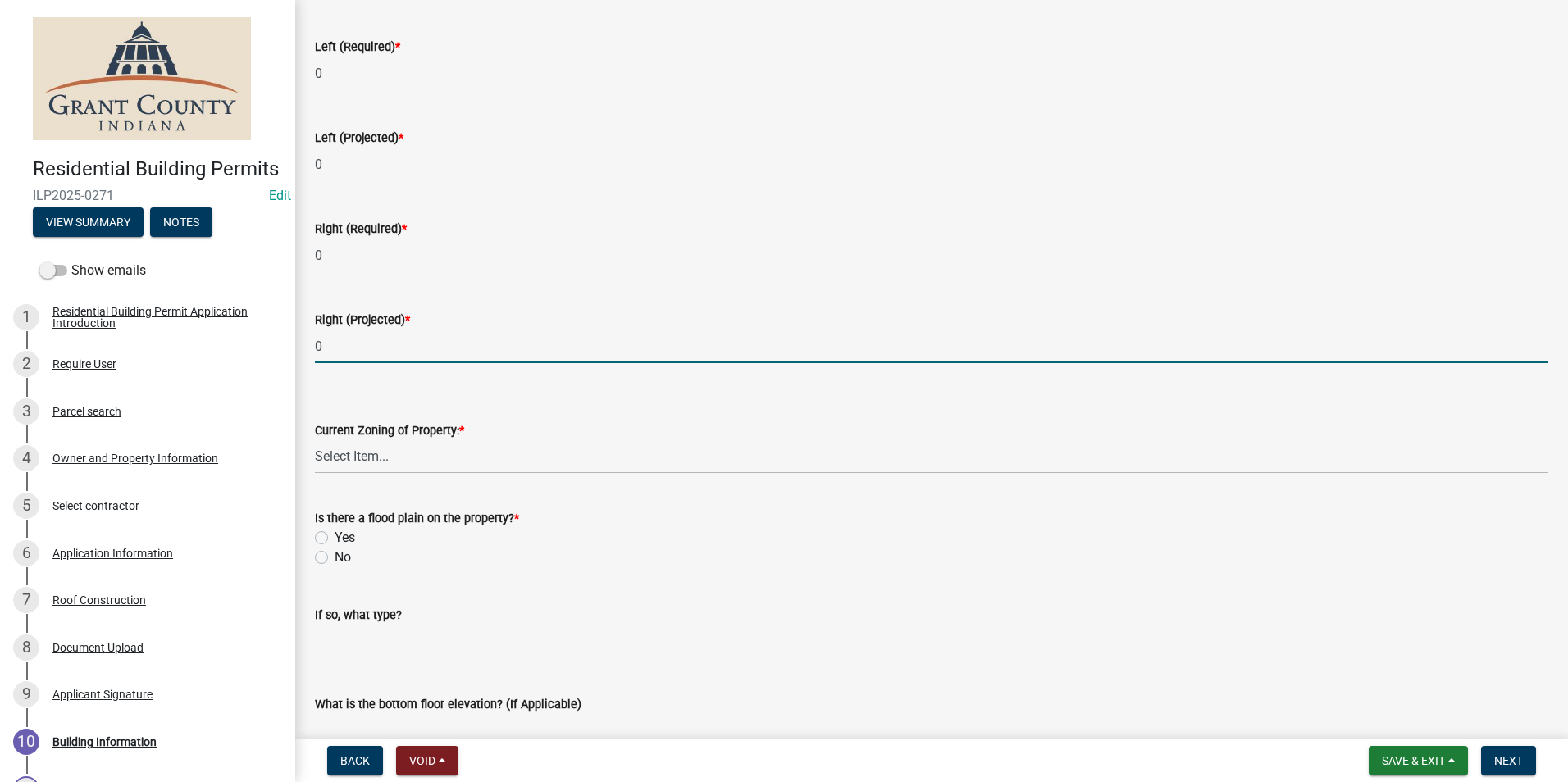
scroll to position [492, 0]
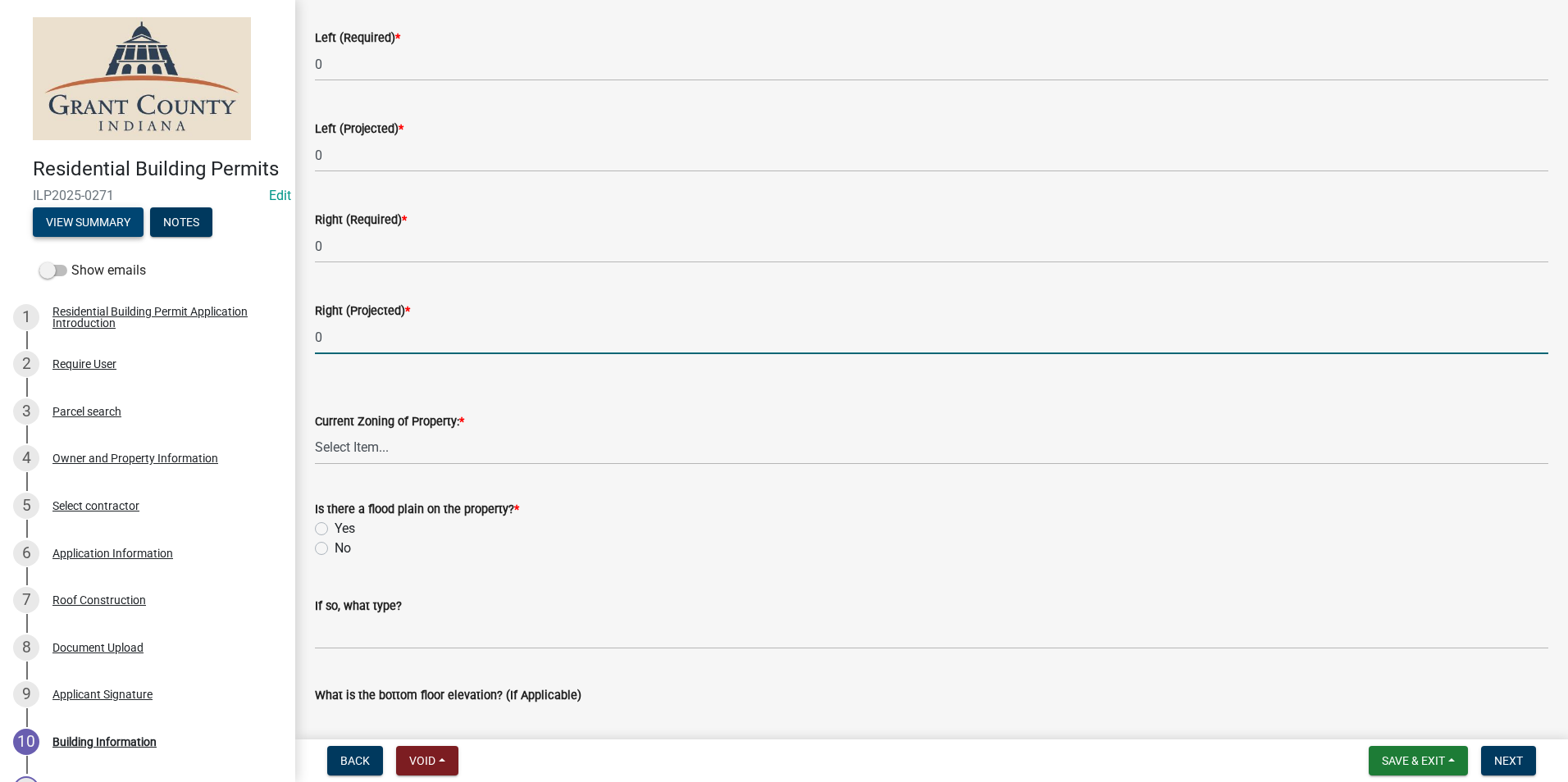
type input "0"
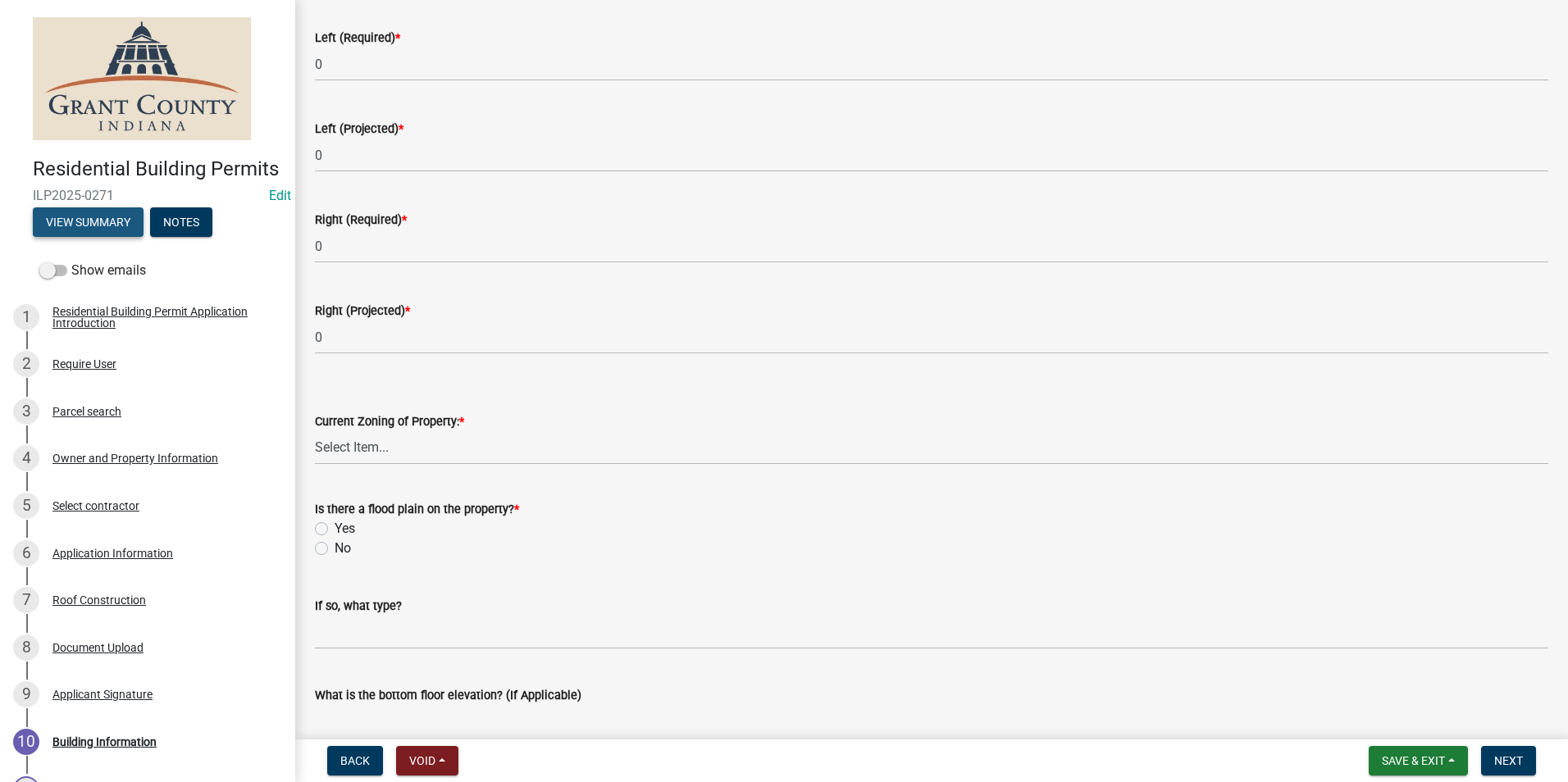
click at [68, 237] on button "View Summary" at bounding box center [88, 222] width 111 height 29
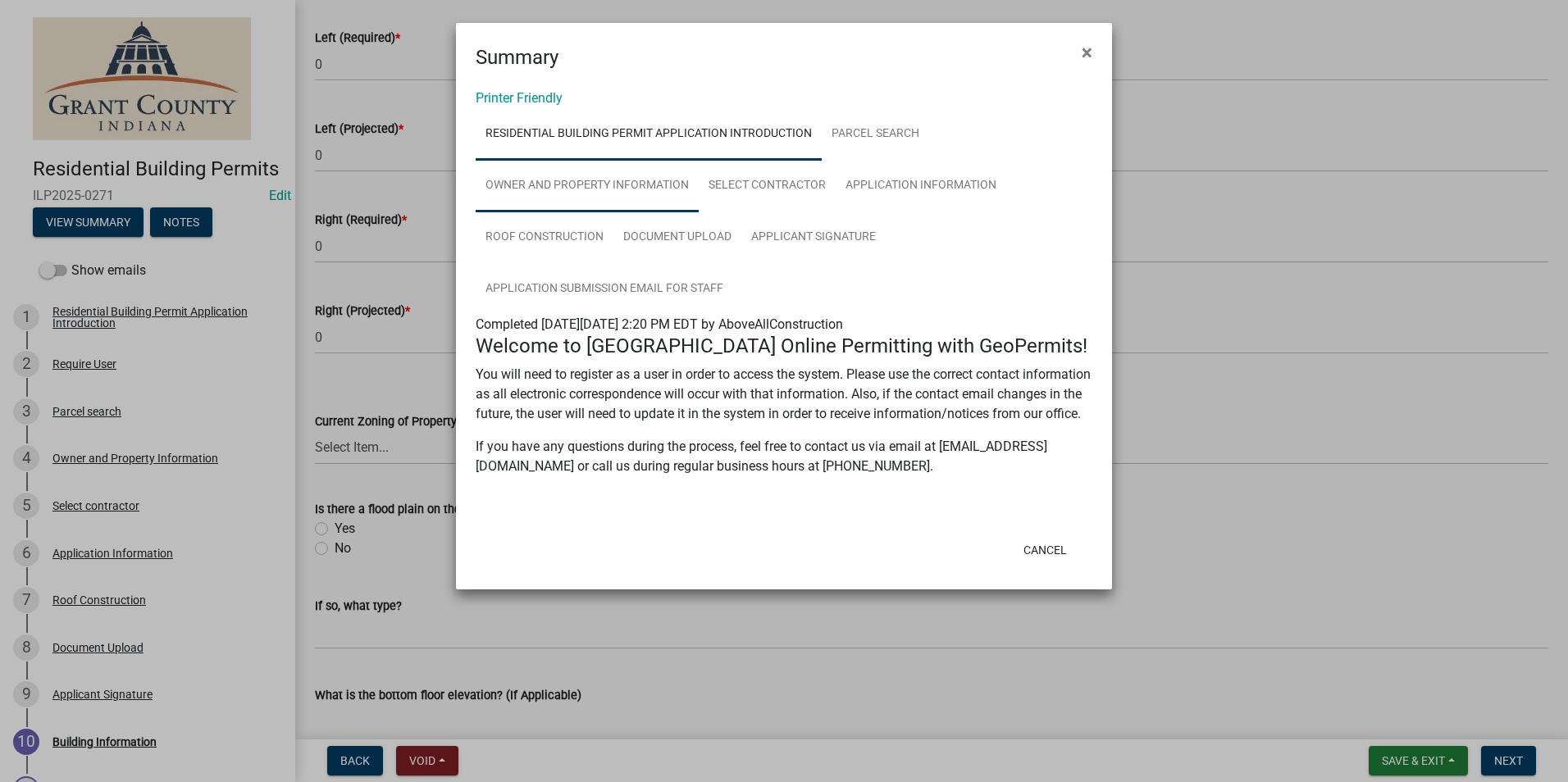
click at [569, 182] on link "Owner and Property Information" at bounding box center [587, 185] width 223 height 52
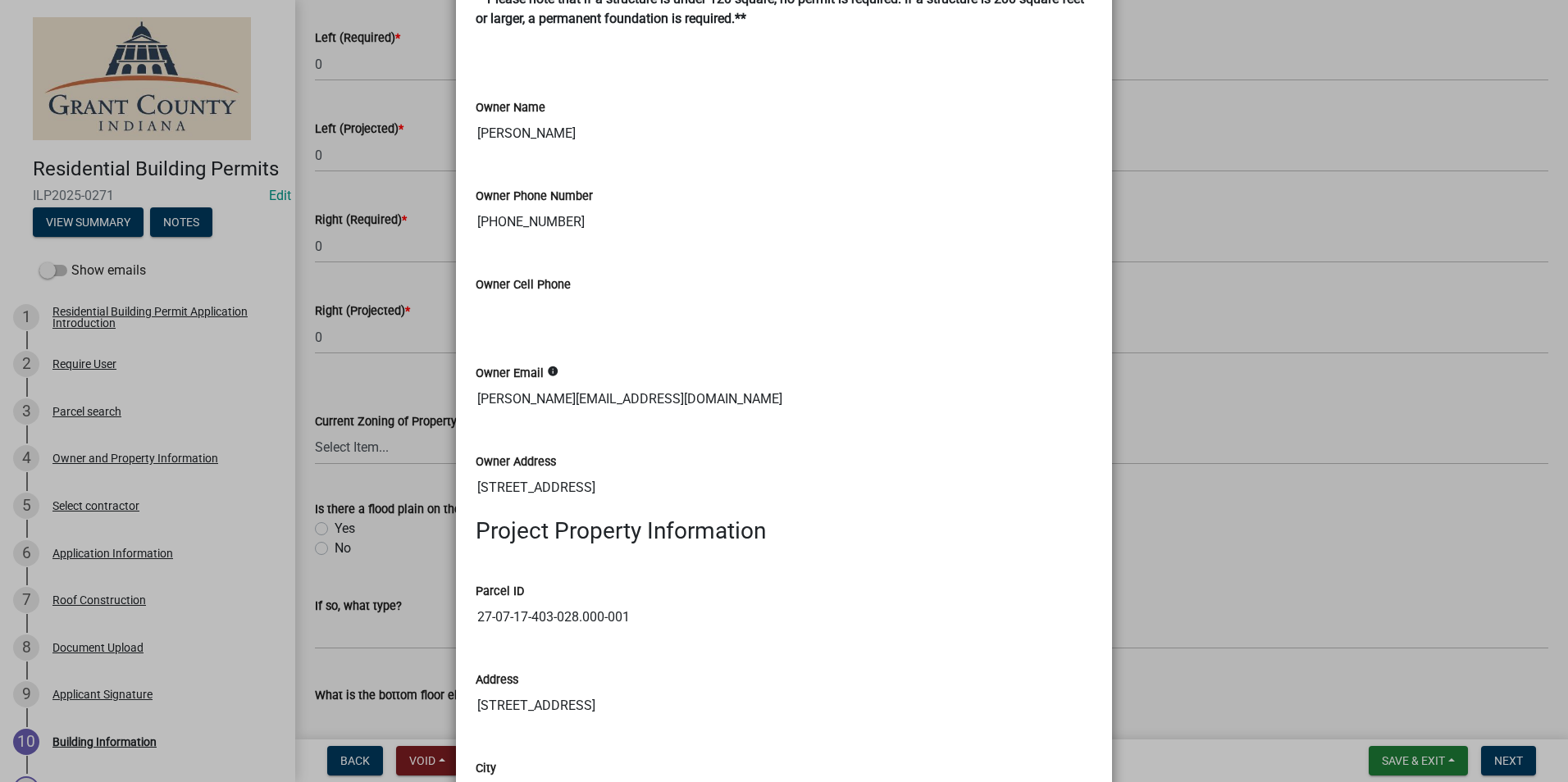
scroll to position [738, 0]
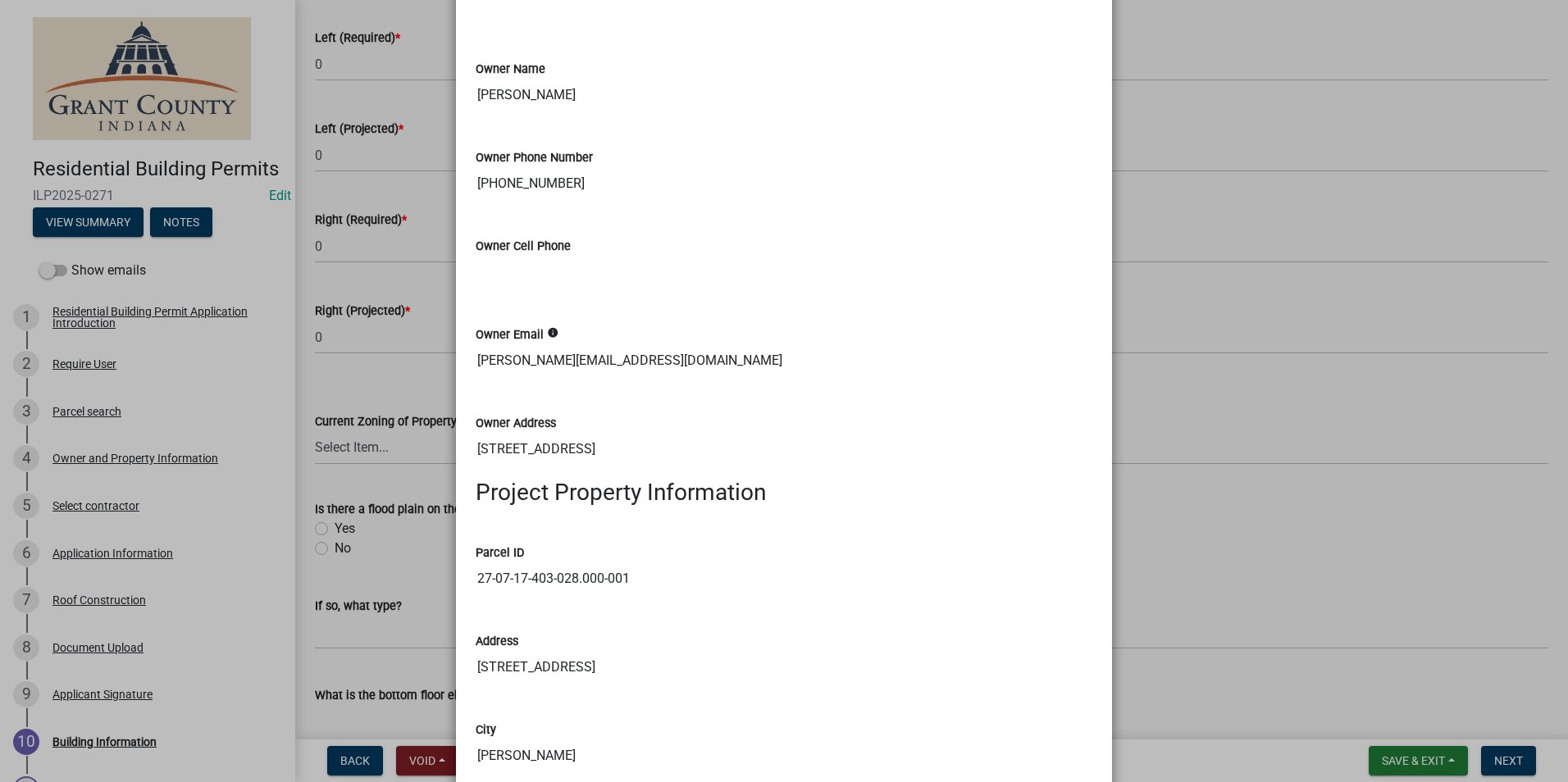
drag, startPoint x: 577, startPoint y: 665, endPoint x: 457, endPoint y: 668, distance: 120.0
click at [463, 668] on div "Address 3615 S HOME AVE" at bounding box center [784, 652] width 642 height 88
drag, startPoint x: 457, startPoint y: 668, endPoint x: 493, endPoint y: 668, distance: 36.0
click at [1217, 551] on ngb-modal-window "Summary × Printer Friendly Residential Building Permit Application Introduction…" at bounding box center [784, 391] width 1568 height 782
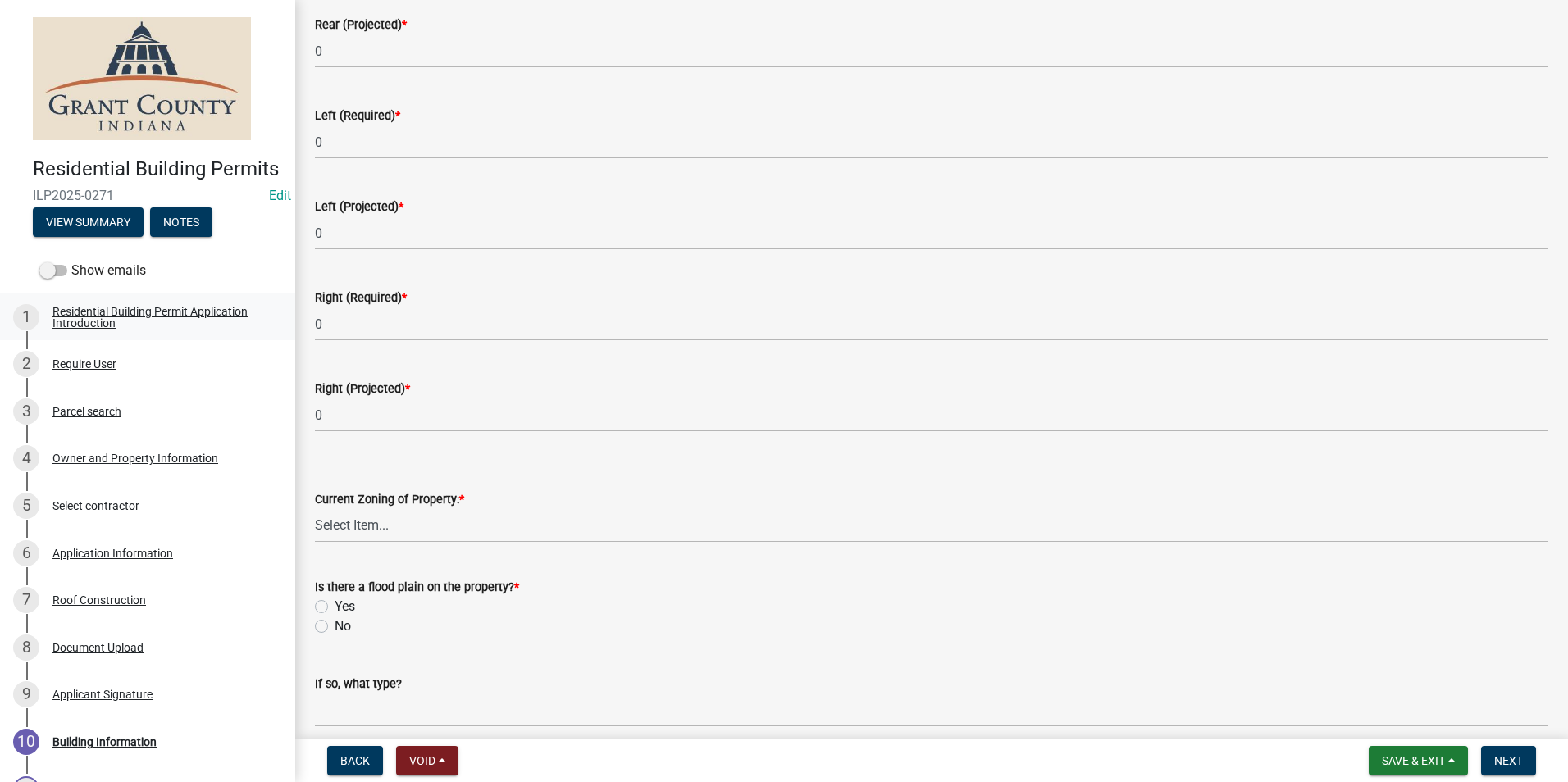
scroll to position [410, 0]
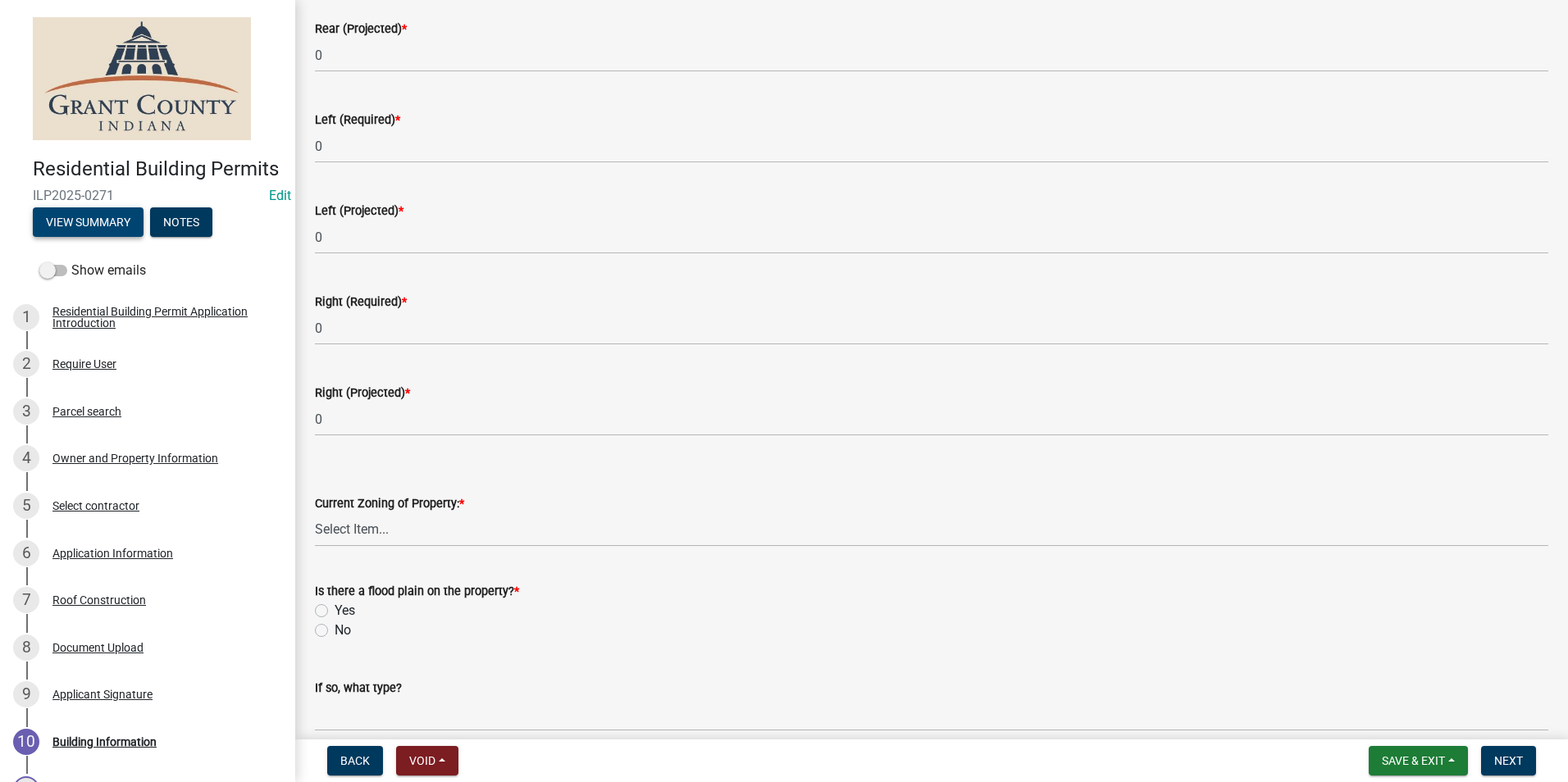
click at [79, 237] on button "View Summary" at bounding box center [88, 222] width 111 height 29
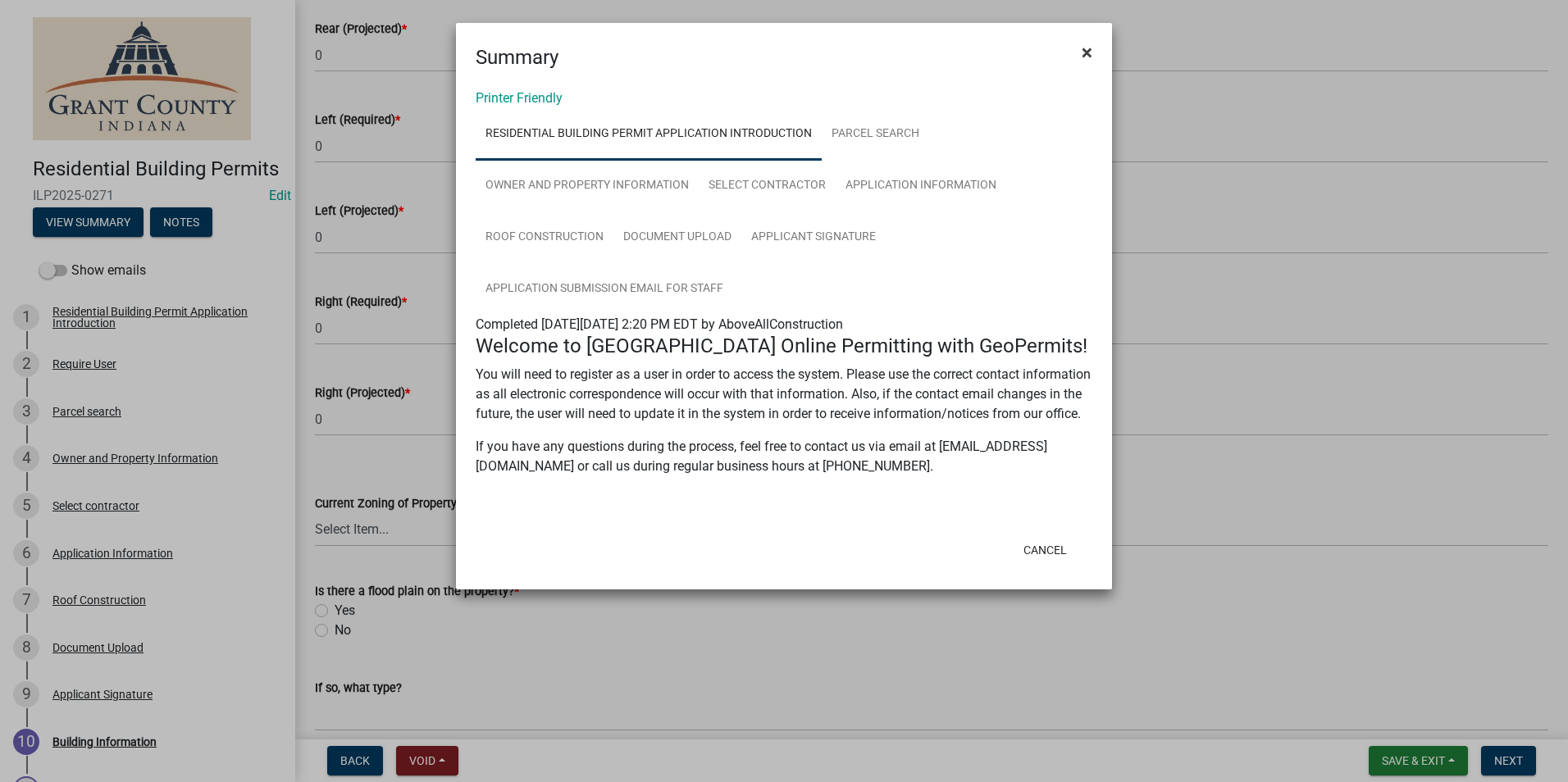
click at [1089, 51] on span "×" at bounding box center [1086, 52] width 10 height 23
